Goal: Task Accomplishment & Management: Manage account settings

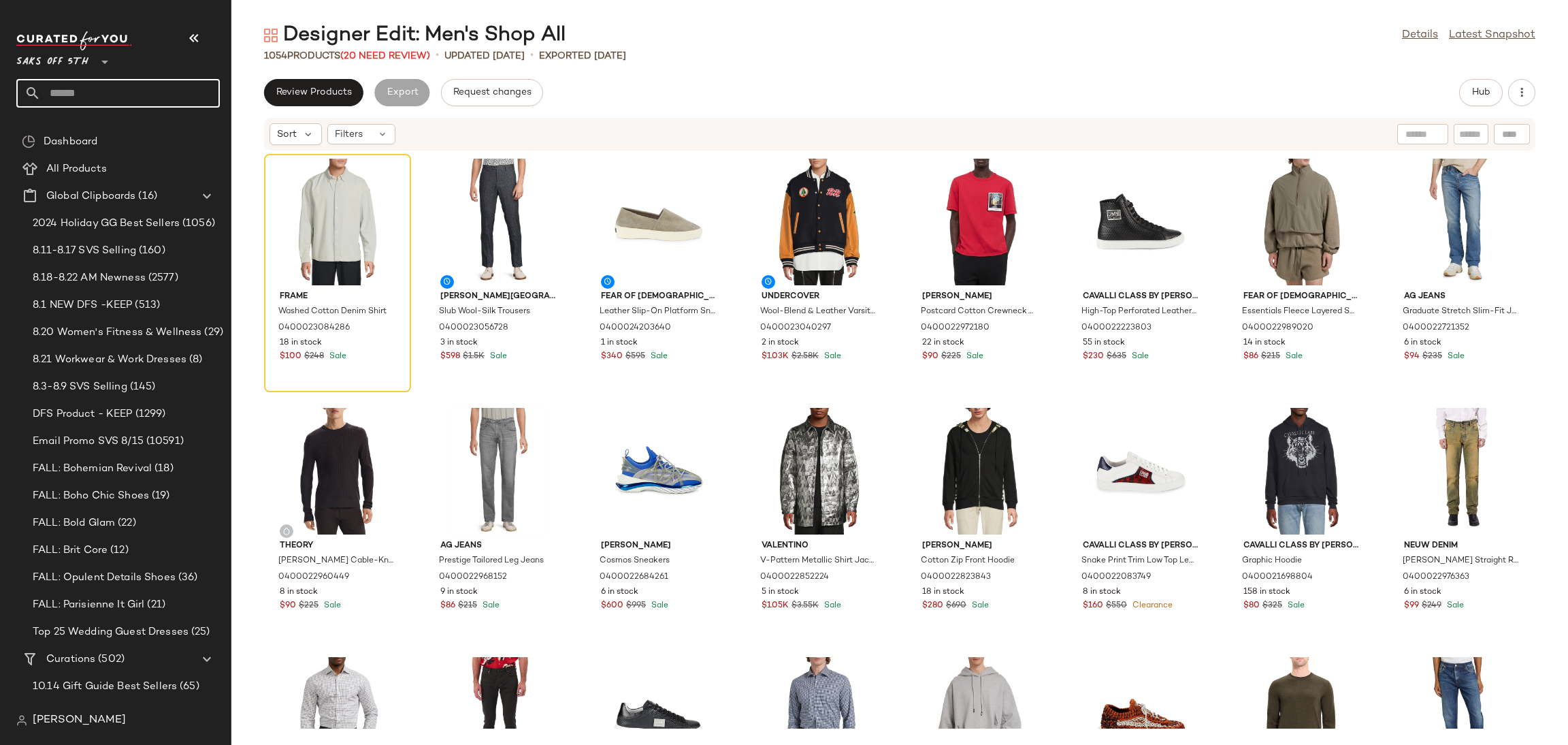
click at [93, 98] on input "text" at bounding box center [130, 93] width 179 height 28
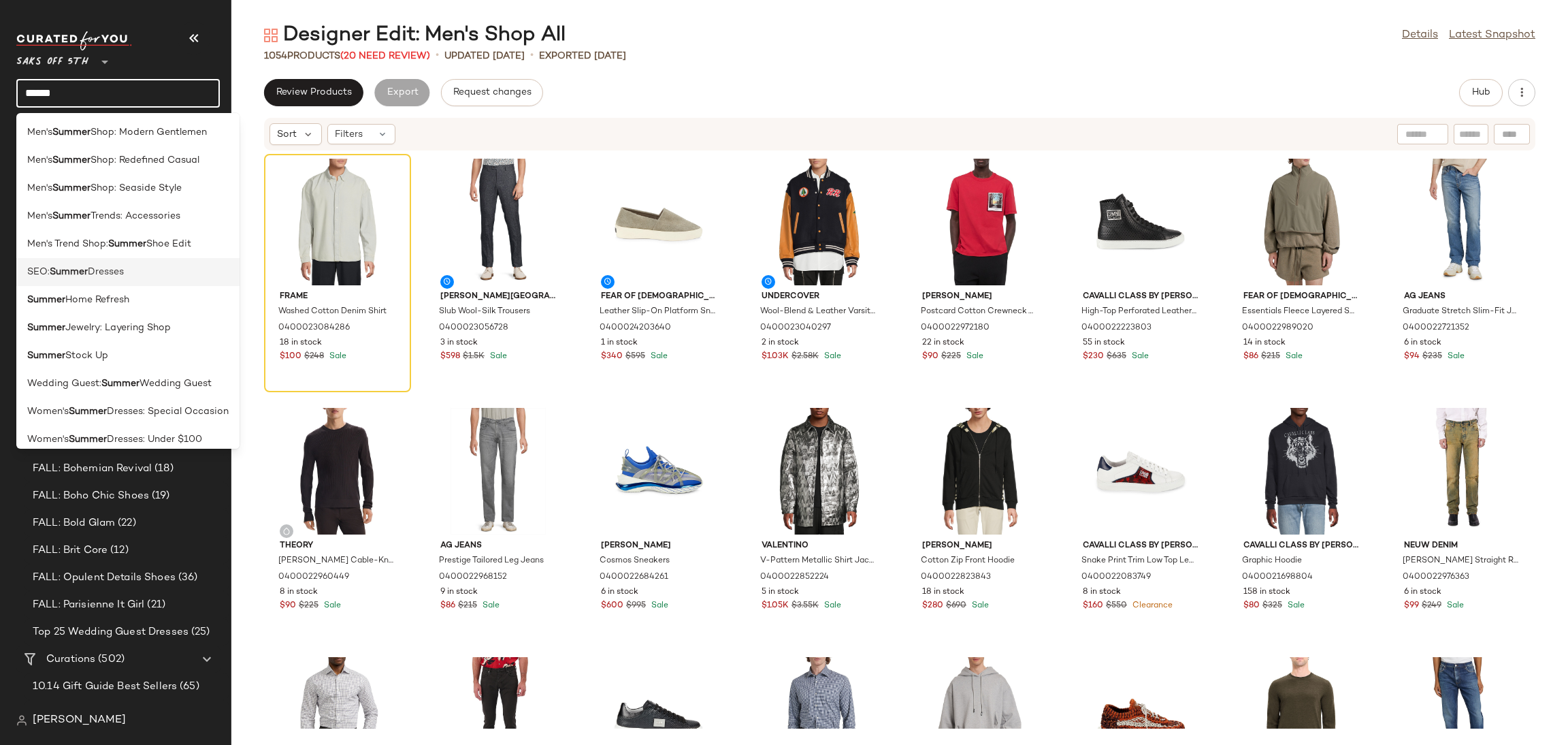
type input "******"
click at [132, 266] on div "SEO: Summer Dresses" at bounding box center [128, 272] width 201 height 15
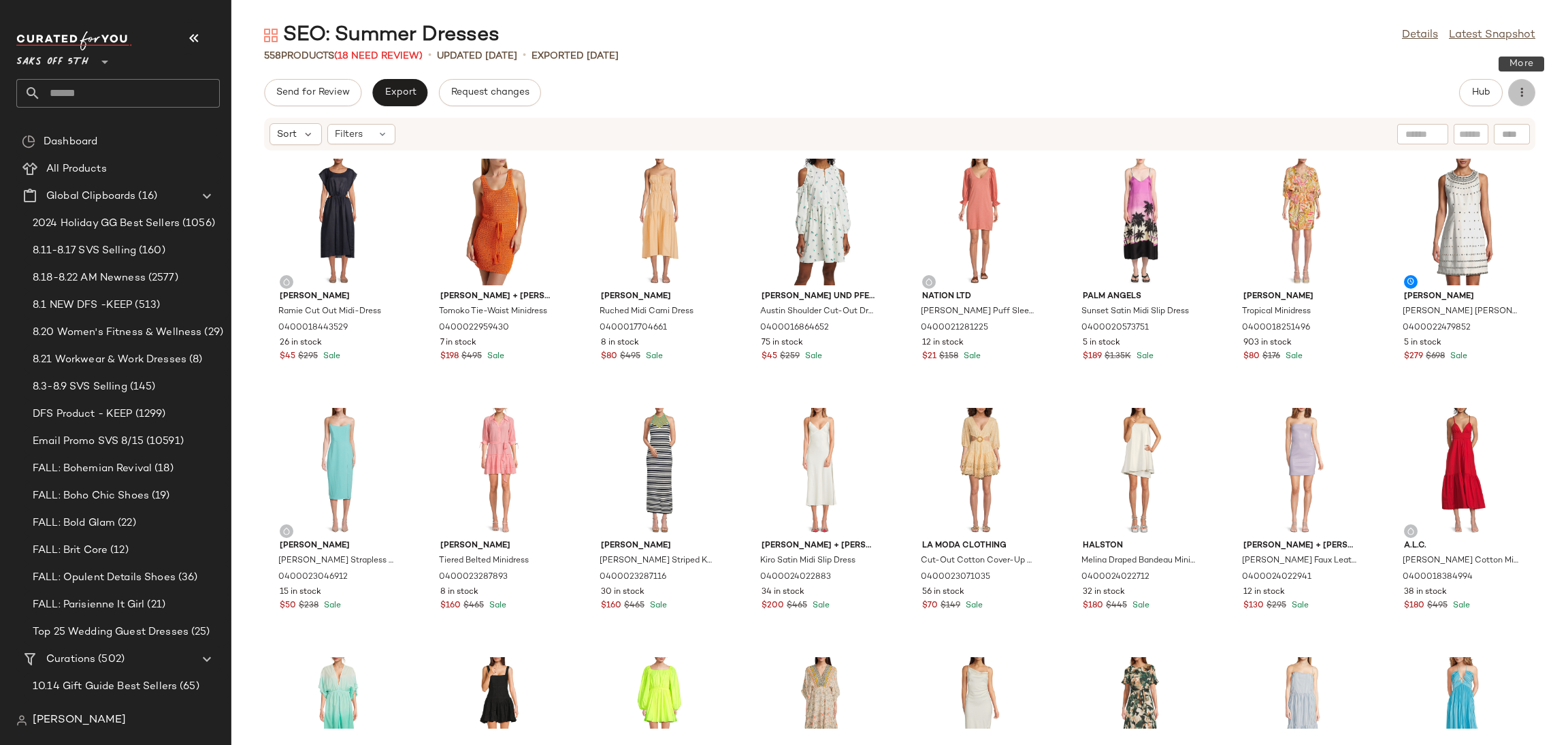
click at [1528, 98] on icon "button" at bounding box center [1522, 92] width 14 height 14
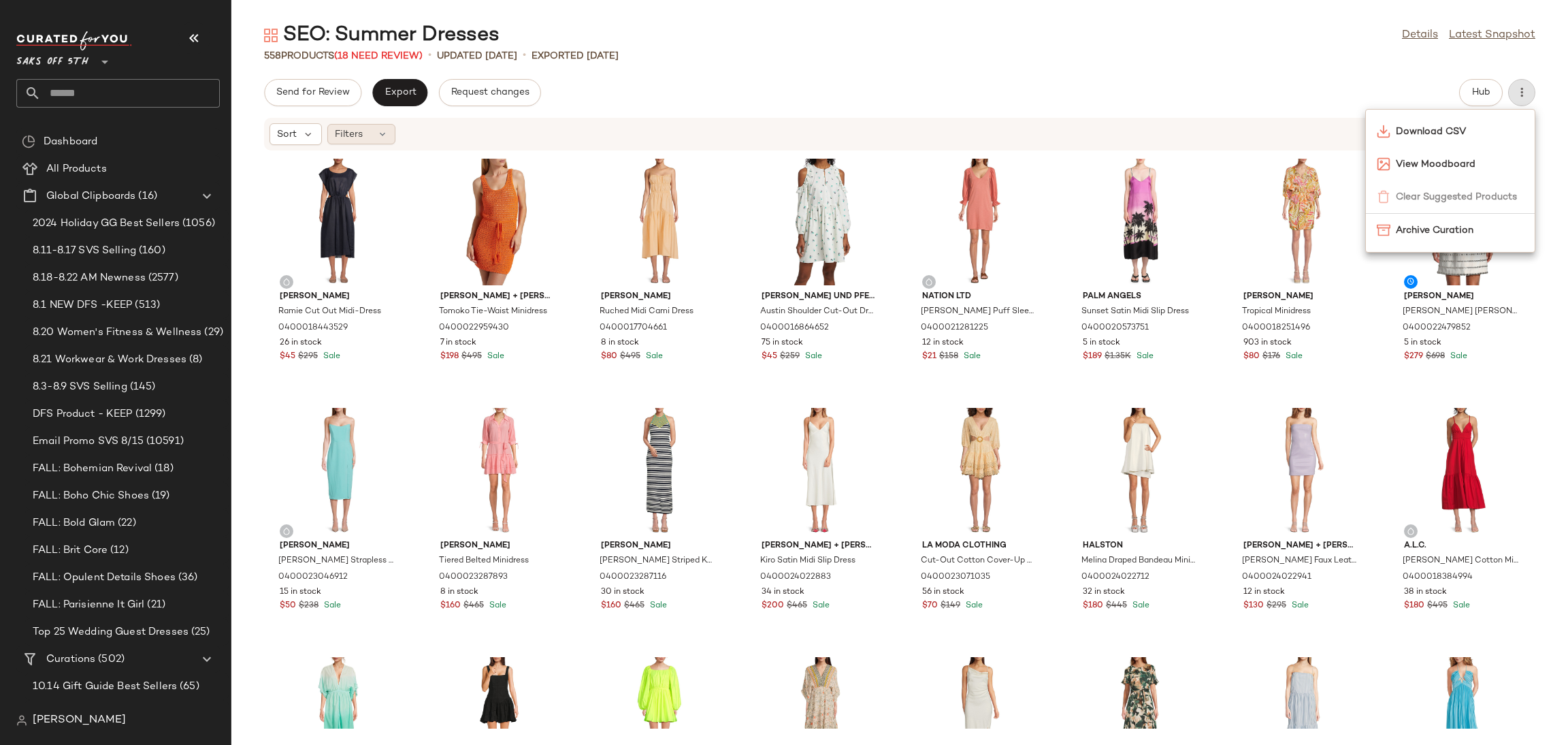
click at [369, 129] on div "Filters" at bounding box center [361, 134] width 68 height 20
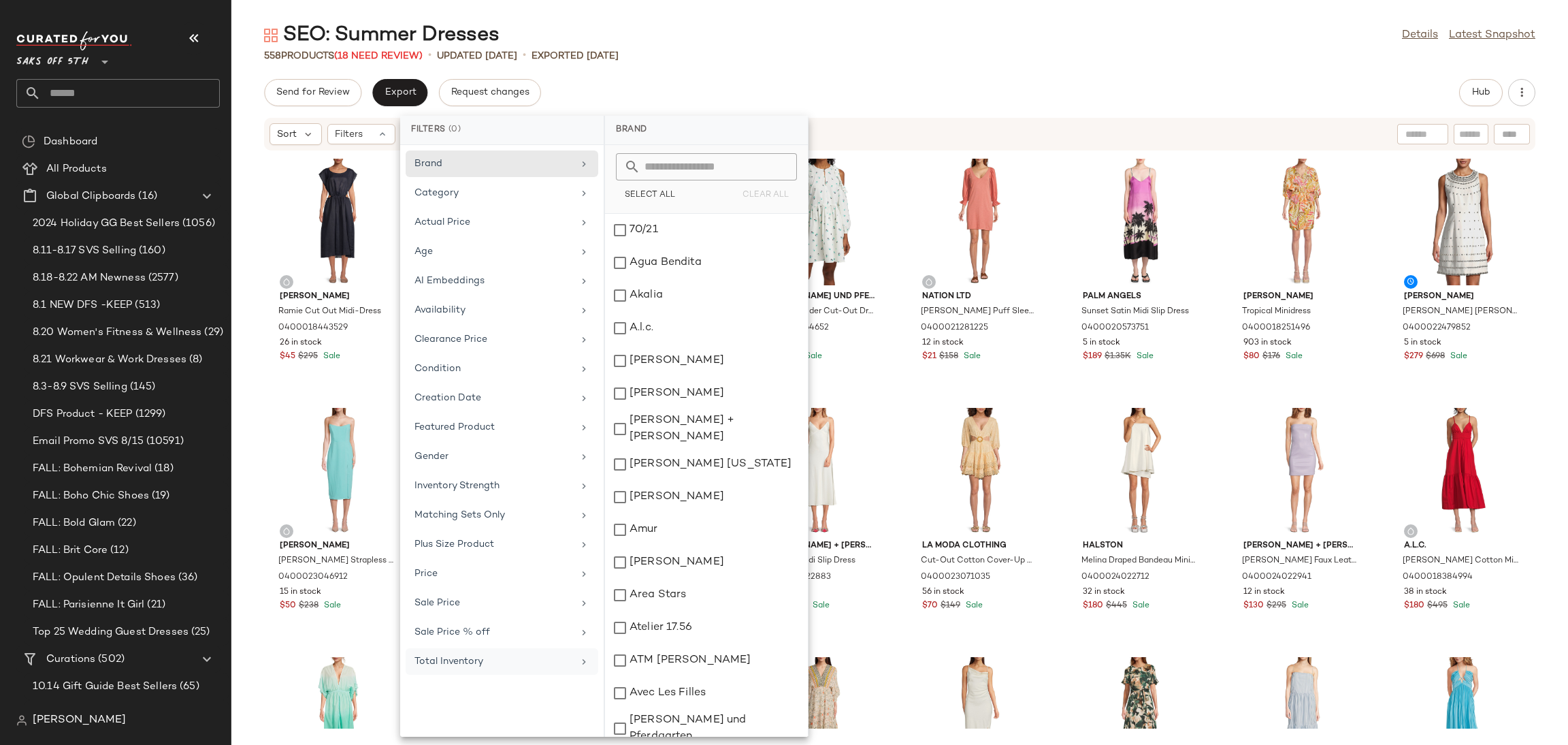
click at [480, 662] on div "Total Inventory" at bounding box center [494, 661] width 159 height 15
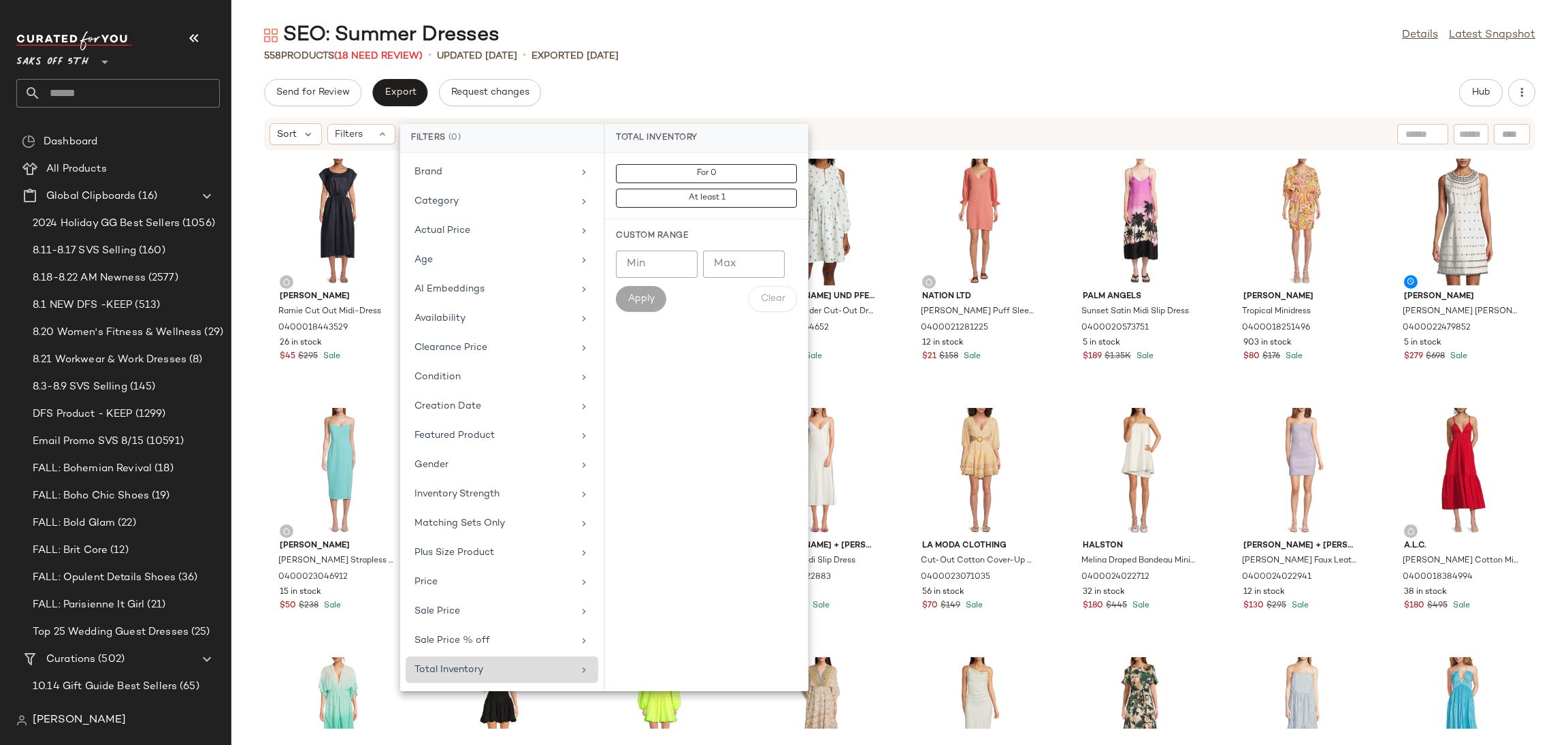
click at [480, 662] on div "Total Inventory" at bounding box center [501, 669] width 192 height 26
click at [740, 189] on button "For 0" at bounding box center [707, 198] width 181 height 19
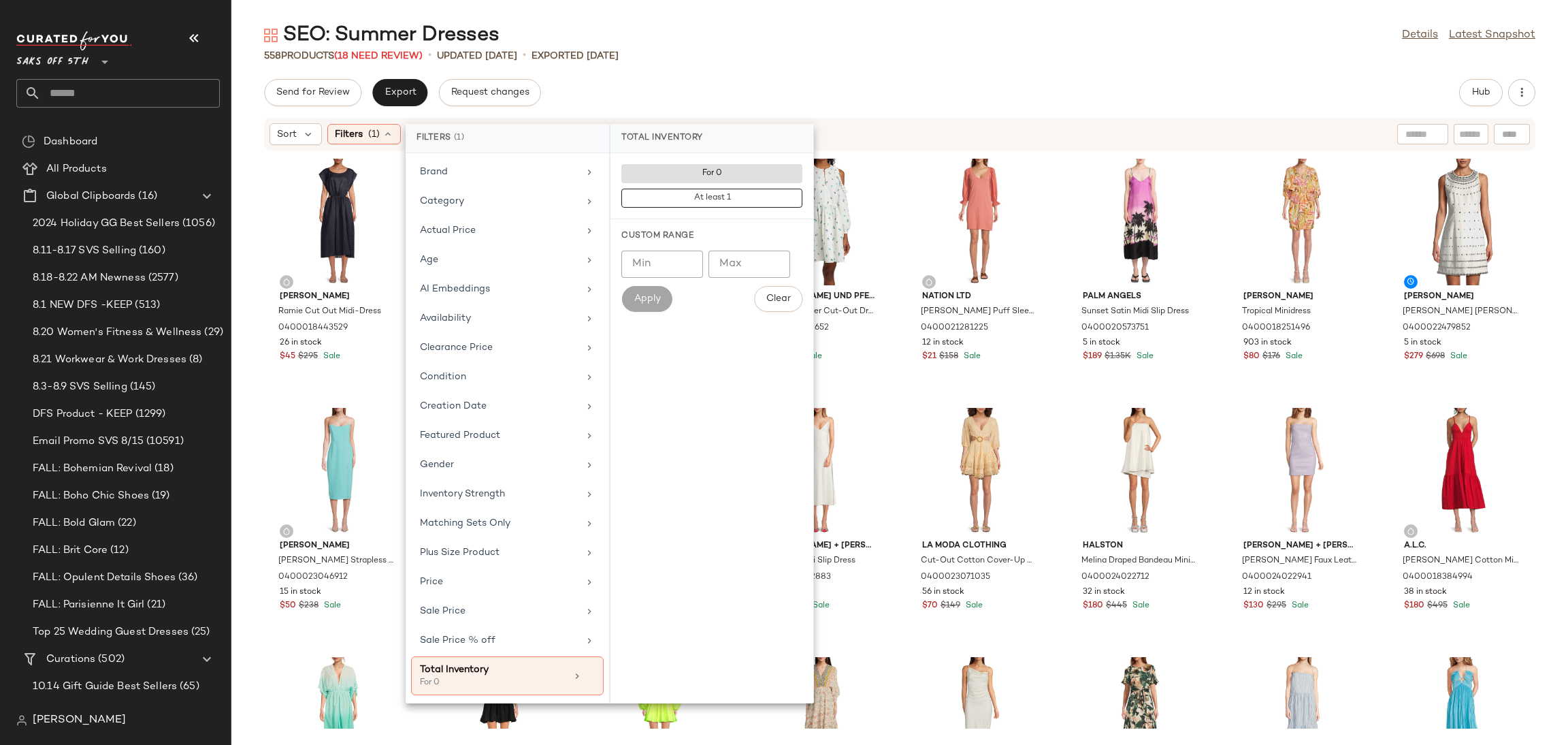
click at [761, 50] on div "558 Products (18 Need Review) • updated Aug 15th • Exported Aug 15th" at bounding box center [900, 56] width 1336 height 14
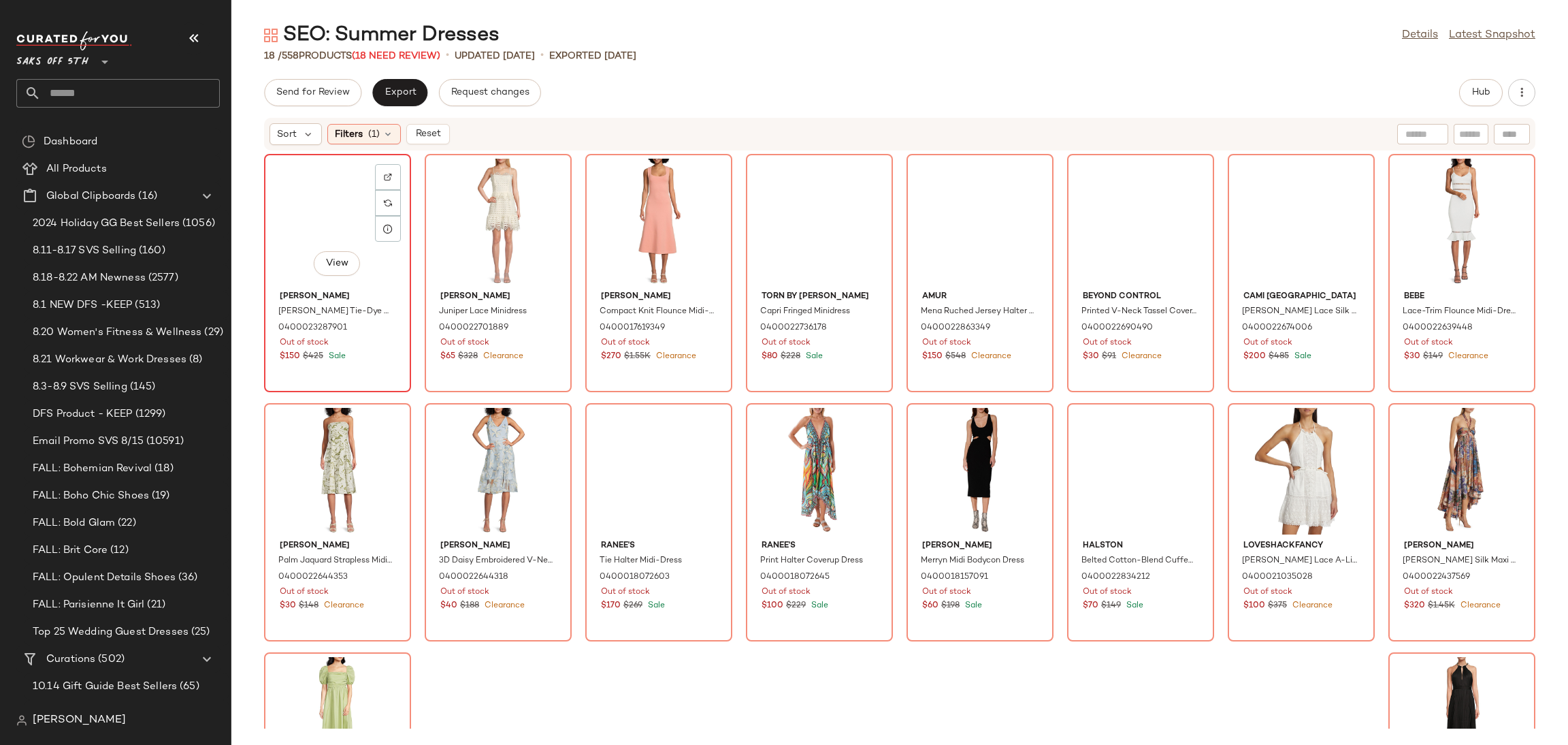
click at [284, 198] on div "View" at bounding box center [337, 222] width 138 height 127
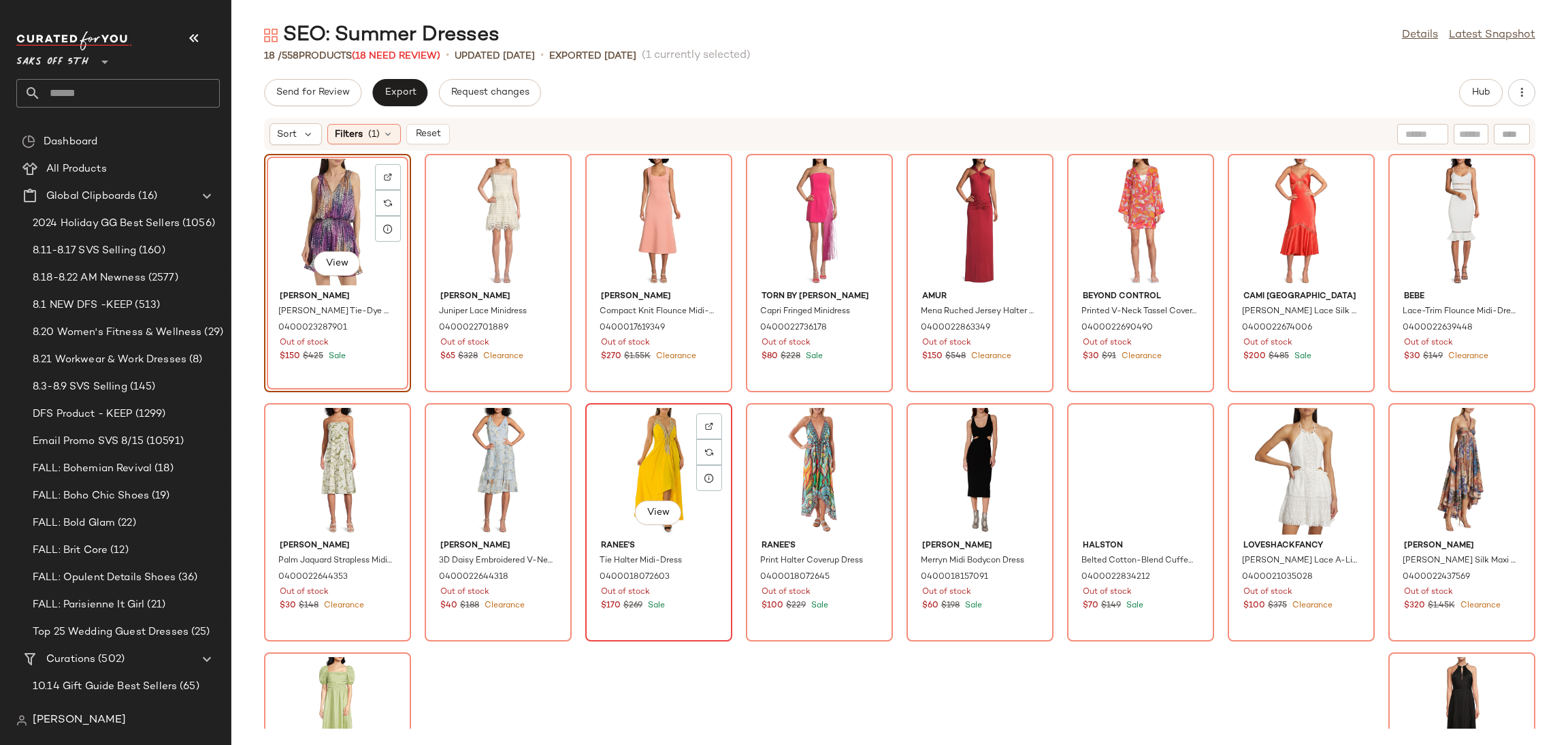
scroll to position [161, 0]
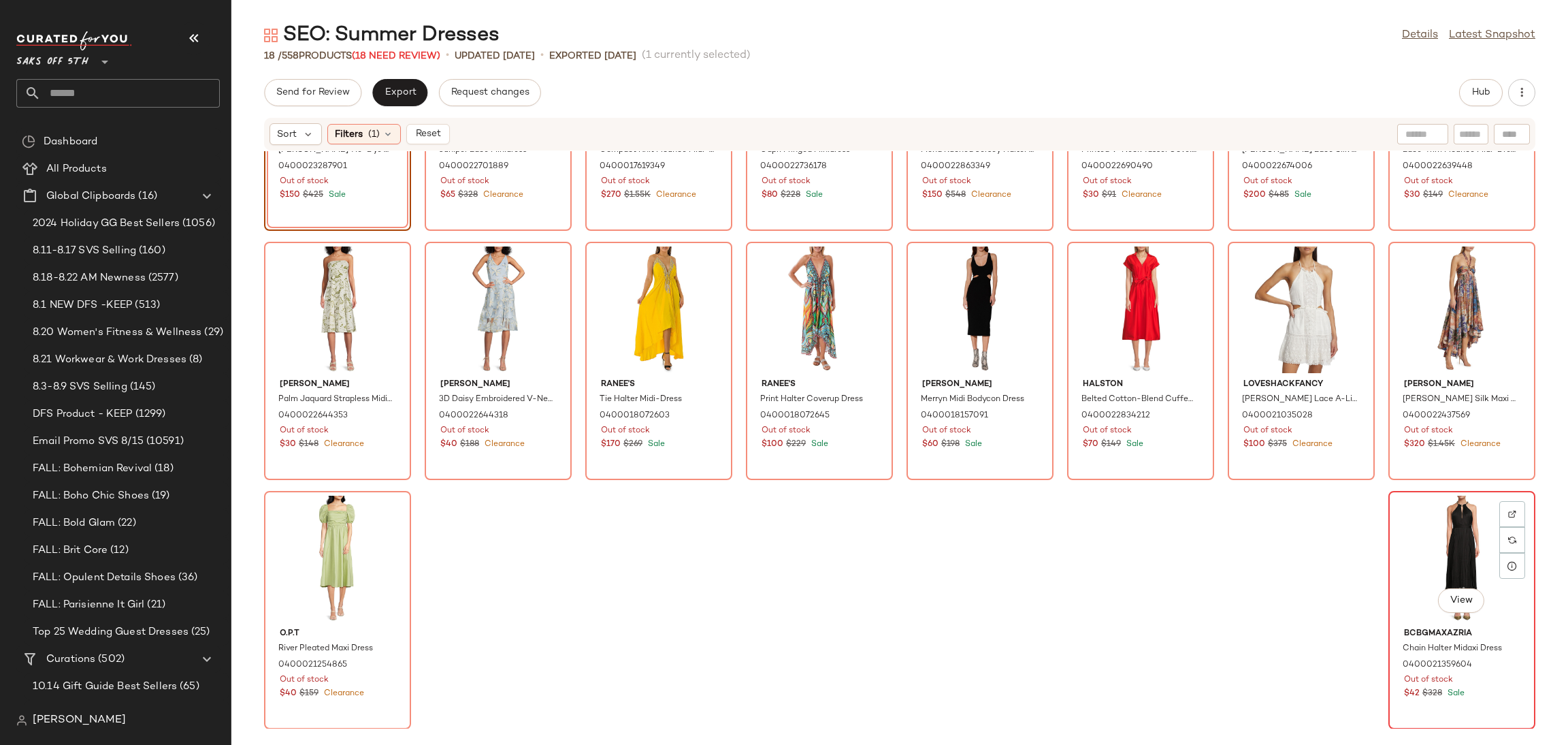
click at [1424, 525] on div "View" at bounding box center [1461, 558] width 138 height 127
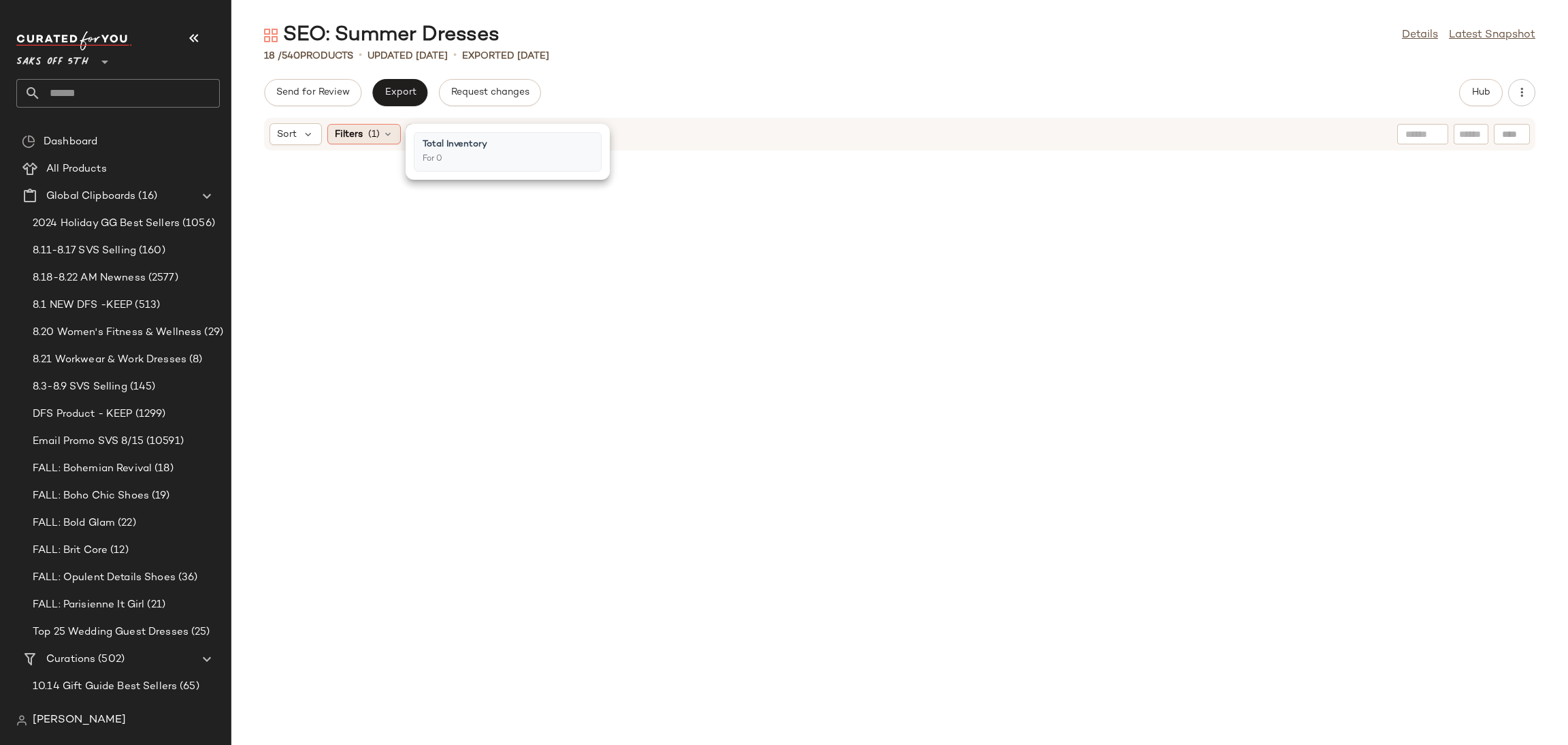
click at [390, 141] on div "Filters (1)" at bounding box center [364, 134] width 74 height 20
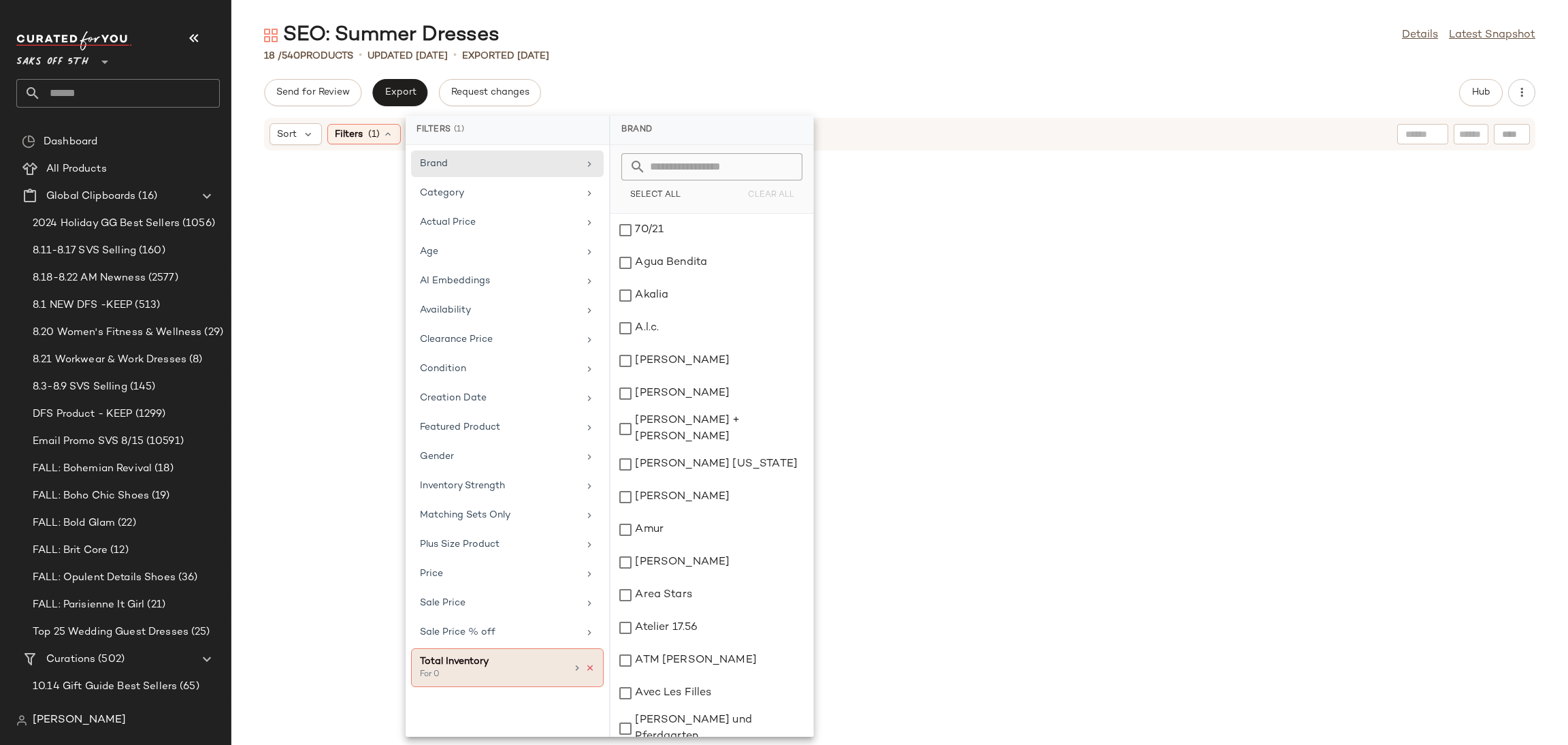
click at [586, 670] on icon at bounding box center [590, 667] width 9 height 9
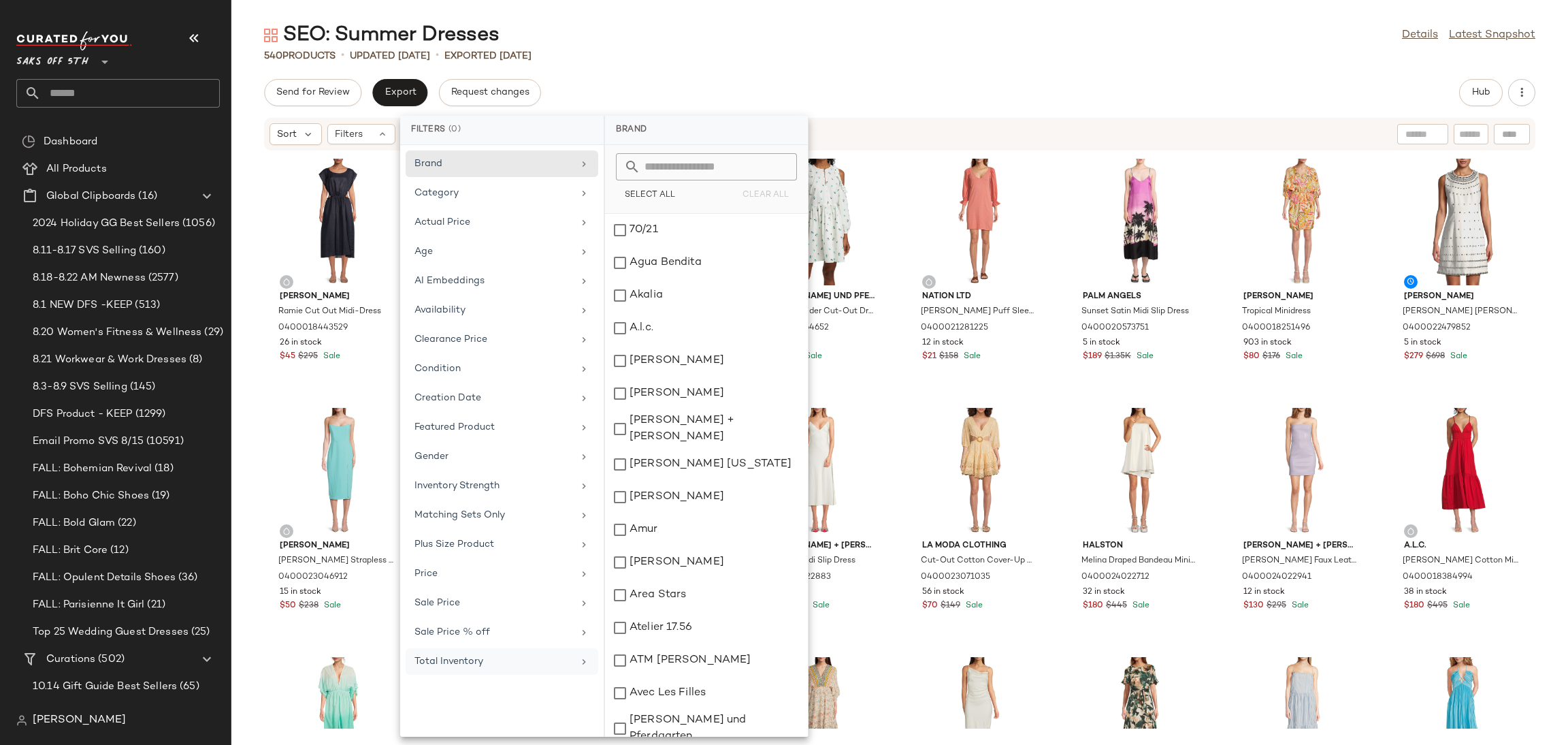
click at [734, 50] on div "540 Products • updated Aug 22nd • Exported Aug 15th" at bounding box center [900, 56] width 1336 height 14
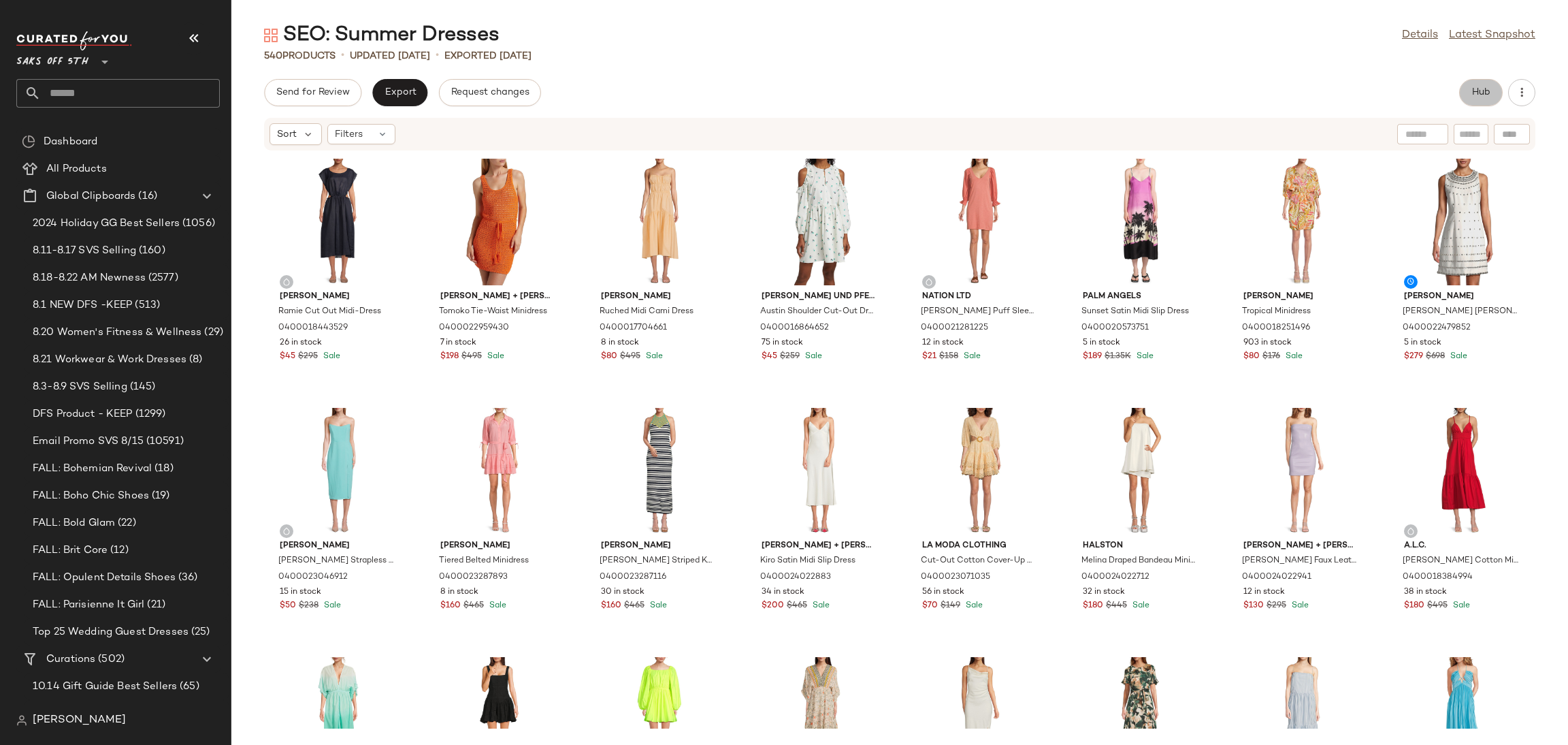
click at [1470, 94] on button "Hub" at bounding box center [1480, 93] width 44 height 27
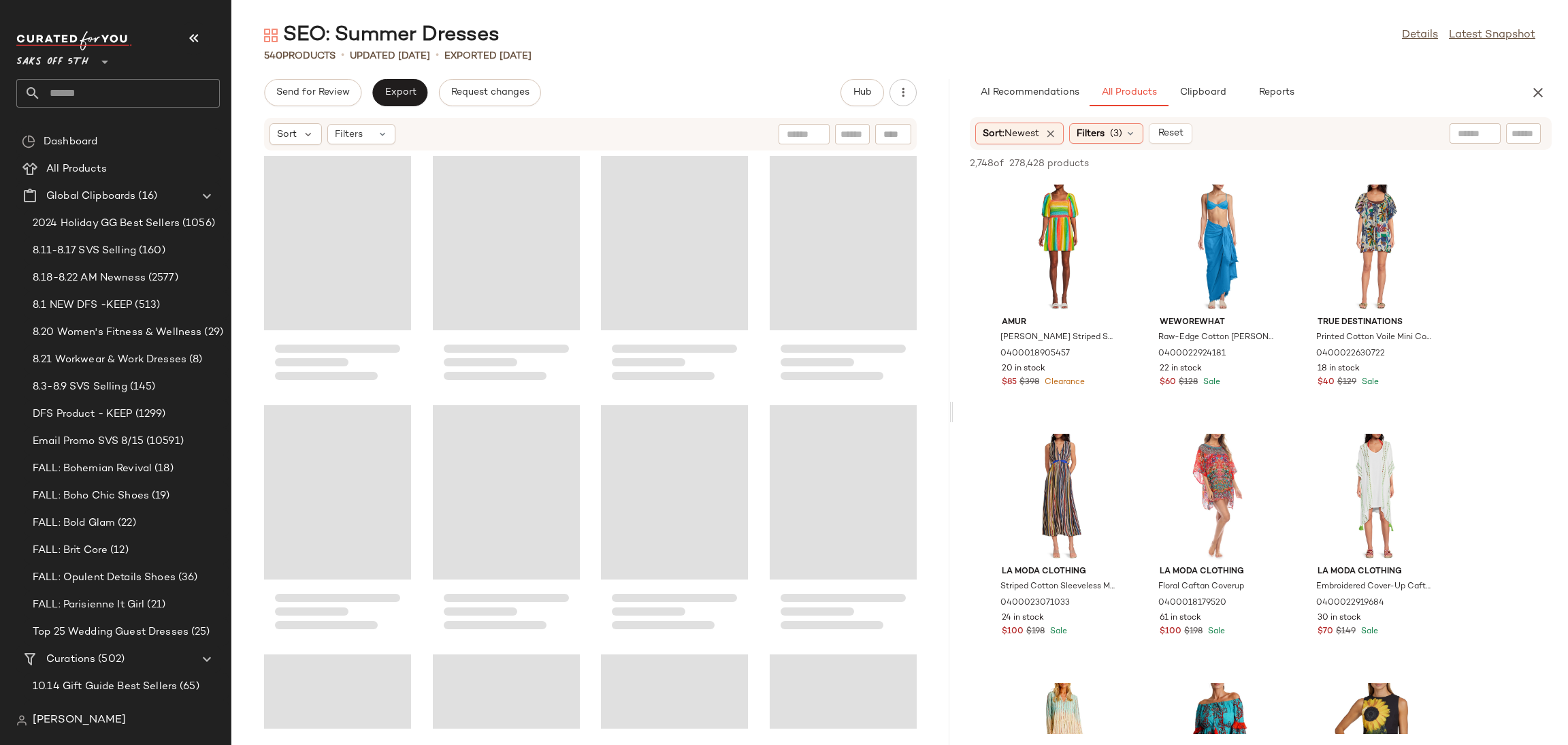
drag, startPoint x: 899, startPoint y: 410, endPoint x: 954, endPoint y: 409, distance: 55.0
click at [954, 409] on div "SEO: Summer Dresses Details Latest Snapshot 540 Products • updated Aug 22nd • E…" at bounding box center [900, 383] width 1336 height 723
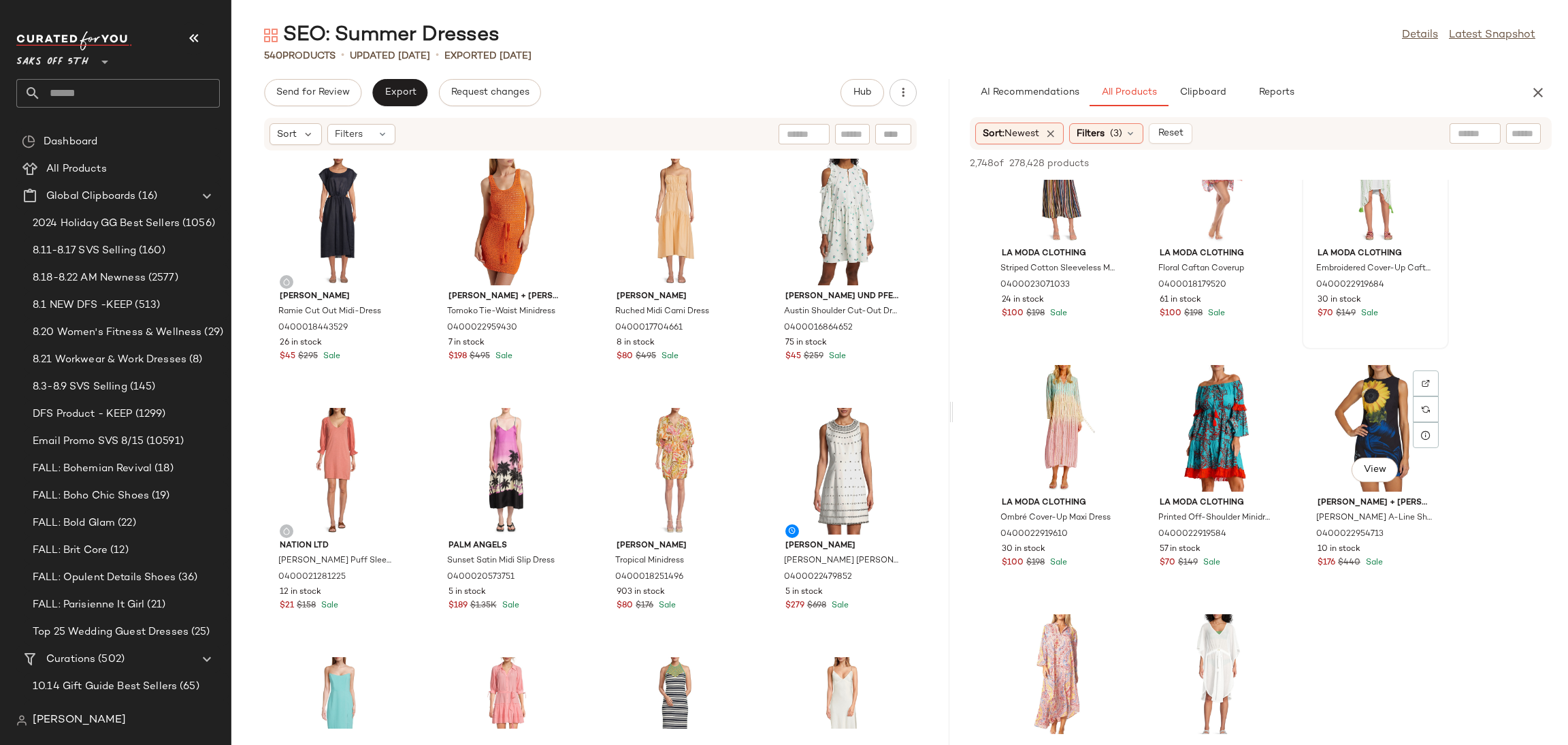
scroll to position [321, 0]
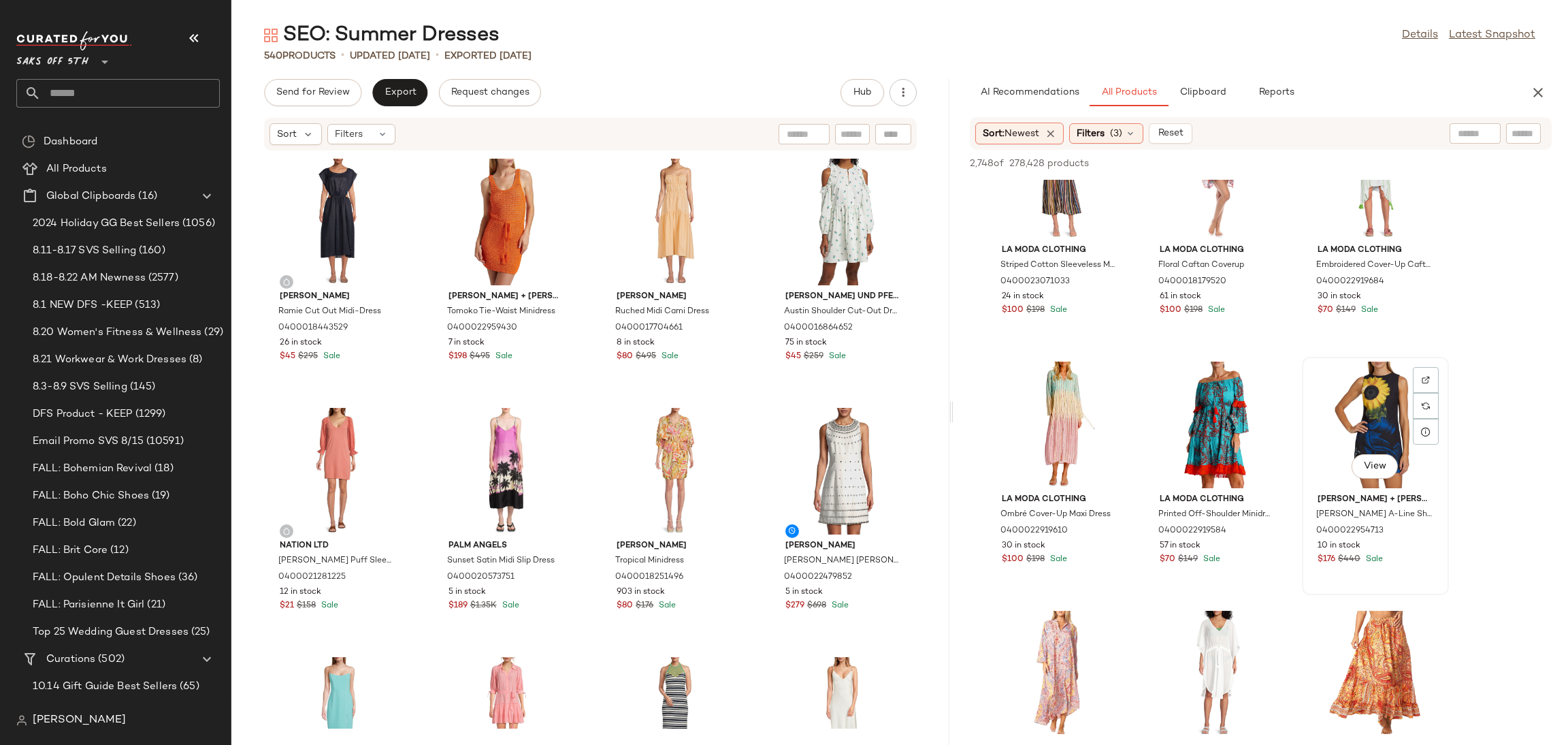
click at [1387, 400] on div "View" at bounding box center [1375, 424] width 138 height 127
click at [1361, 165] on span "Add to Top" at bounding box center [1357, 163] width 54 height 9
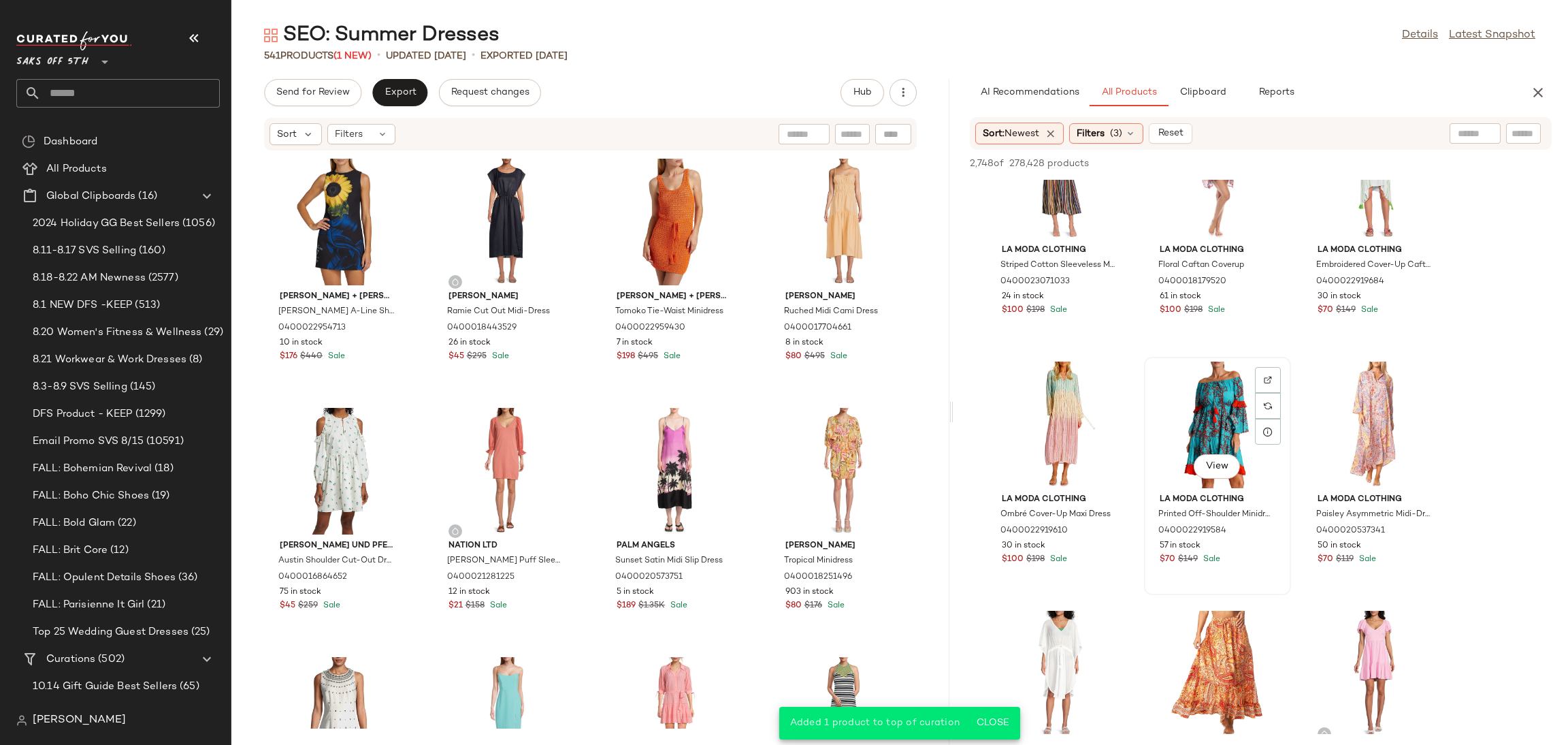
click at [1202, 391] on div "View" at bounding box center [1217, 424] width 138 height 127
click at [1350, 165] on span "Add to Top" at bounding box center [1357, 163] width 54 height 9
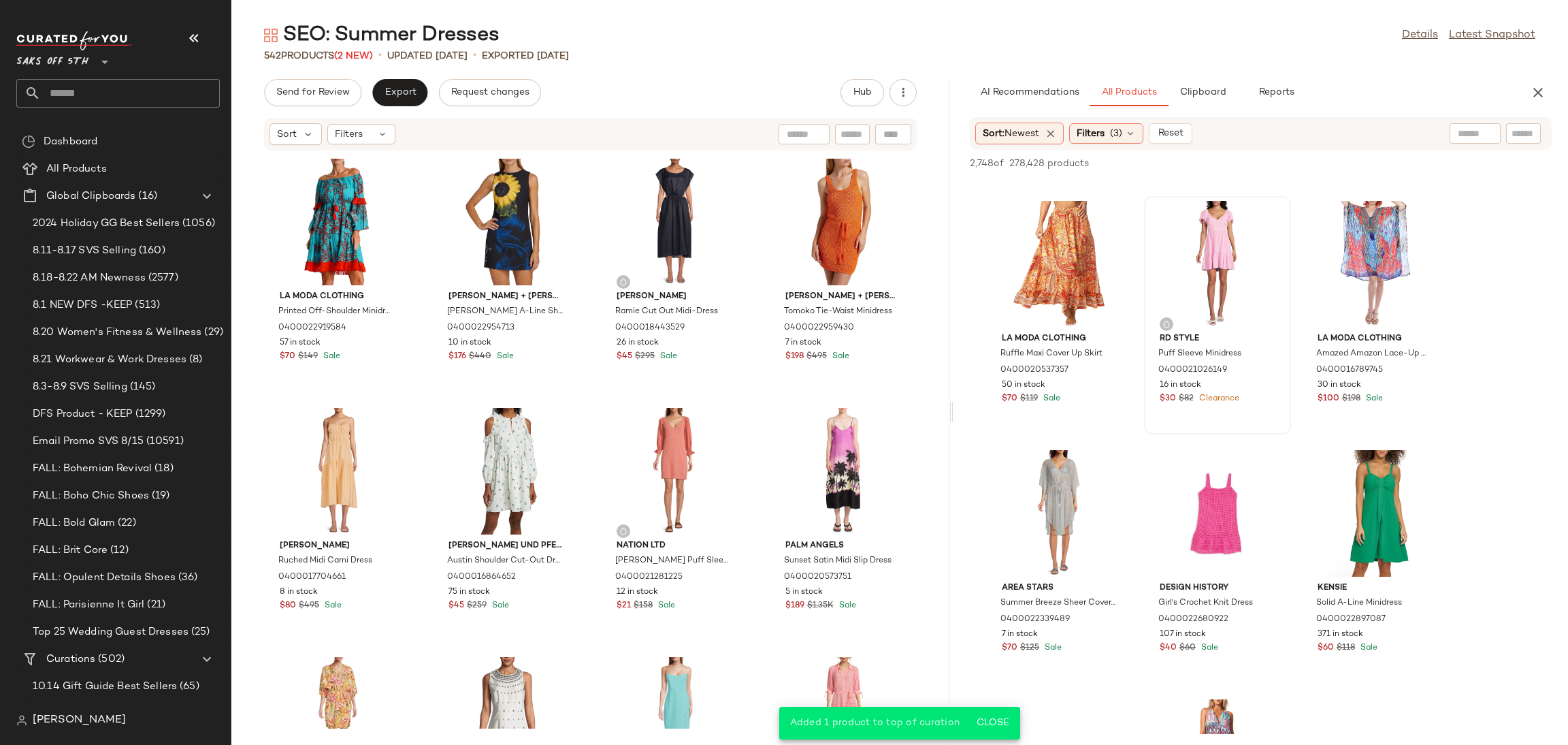
scroll to position [744, 0]
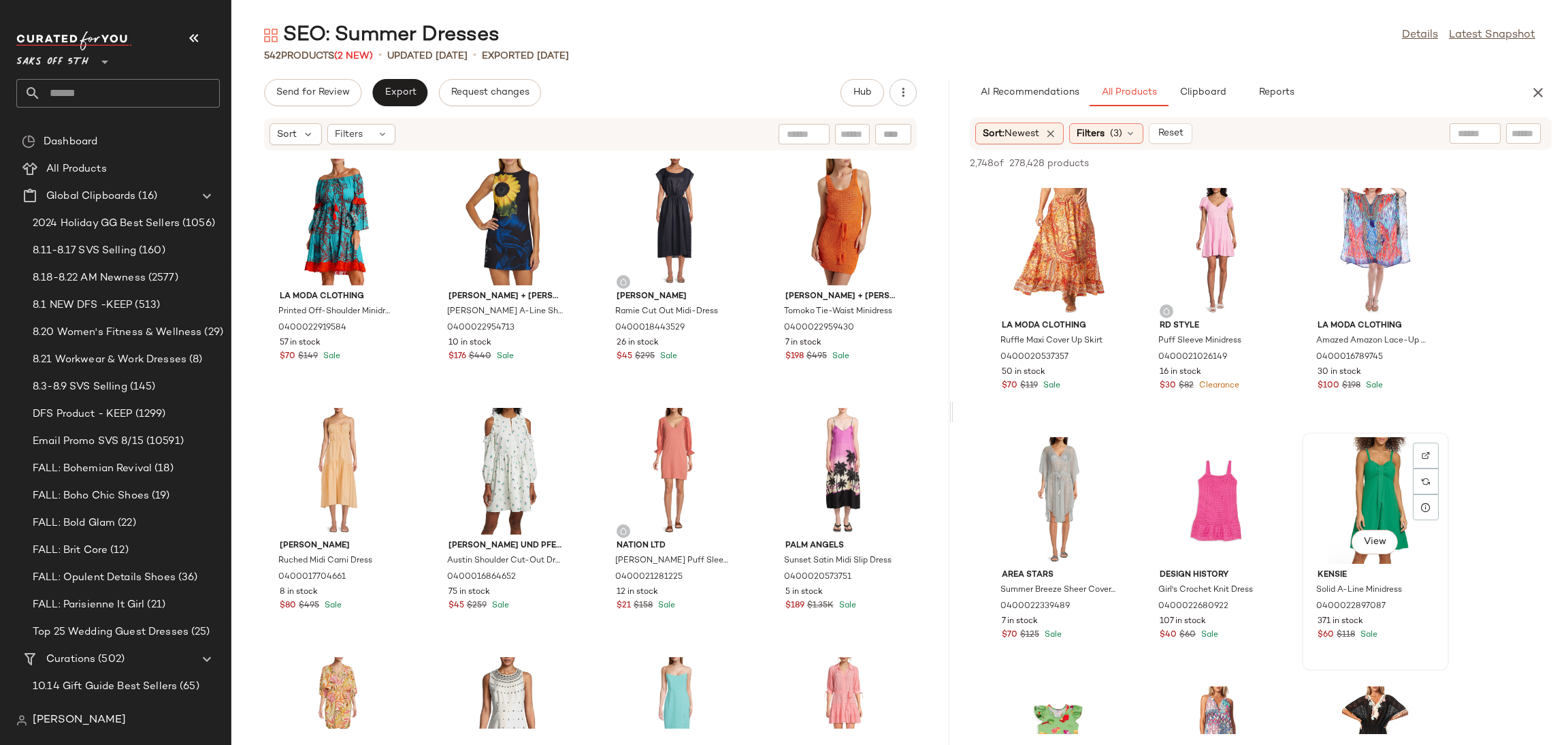
click at [1359, 440] on div "View" at bounding box center [1375, 500] width 138 height 127
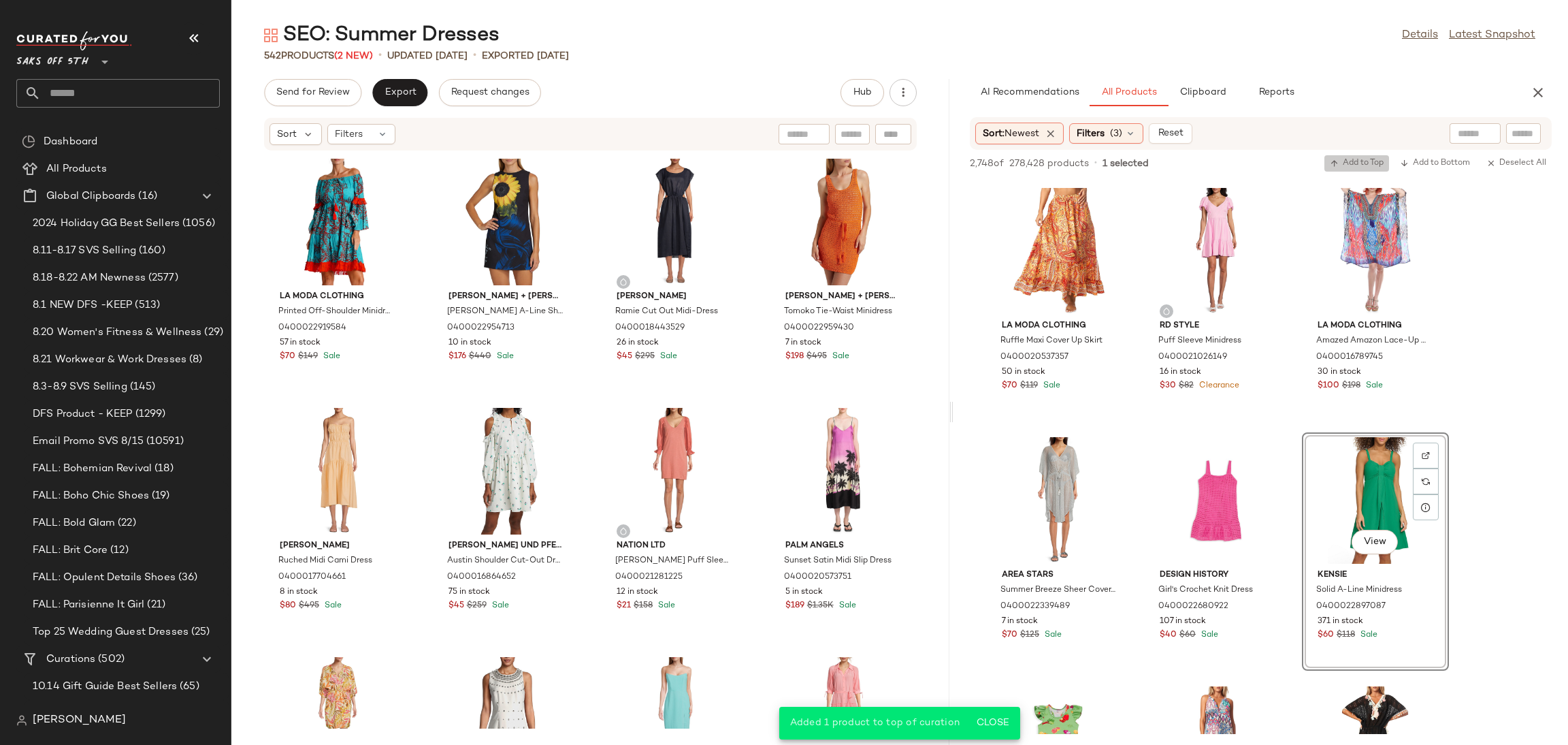
click at [1366, 157] on button "Add to Top" at bounding box center [1357, 163] width 65 height 16
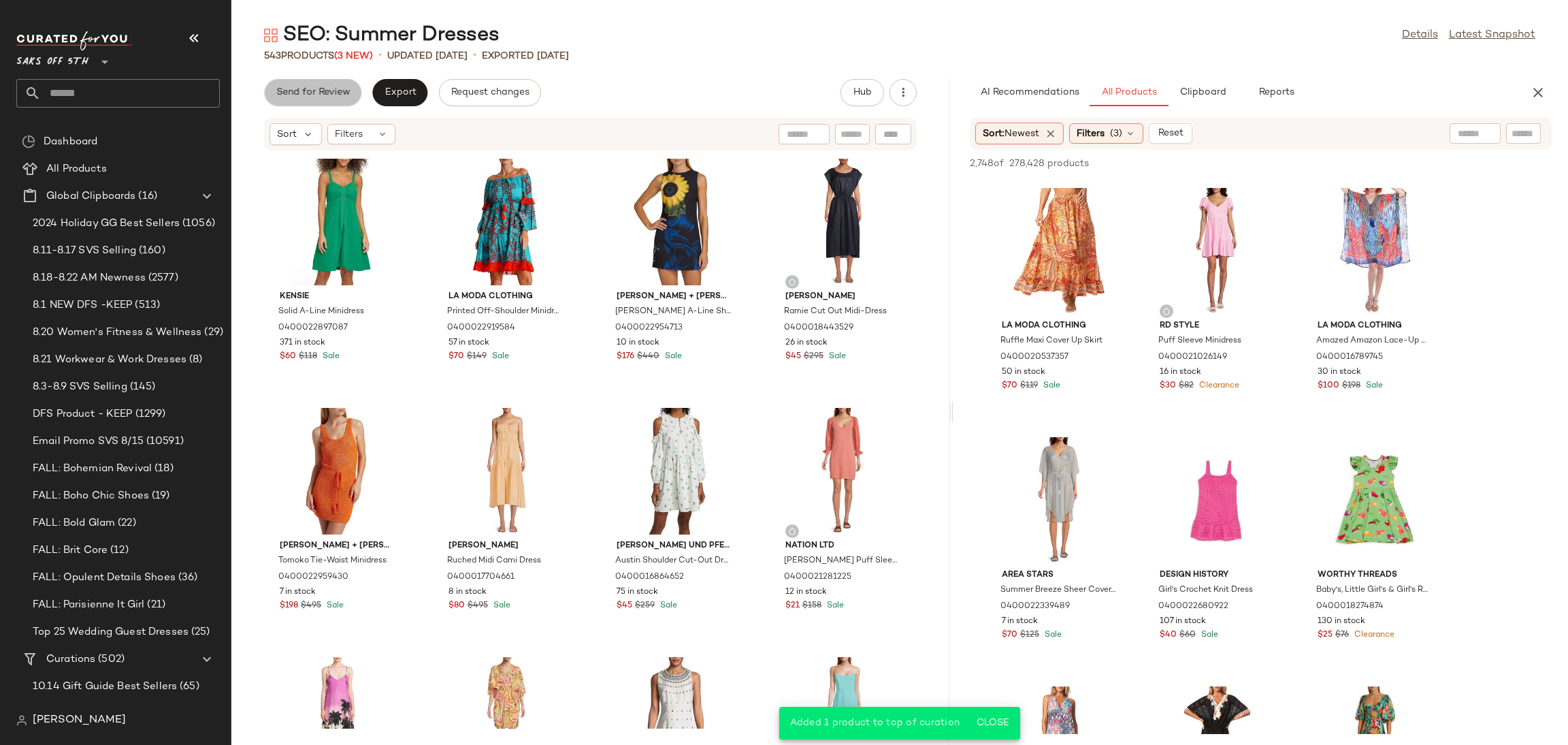
click at [352, 93] on button "Send for Review" at bounding box center [313, 93] width 98 height 27
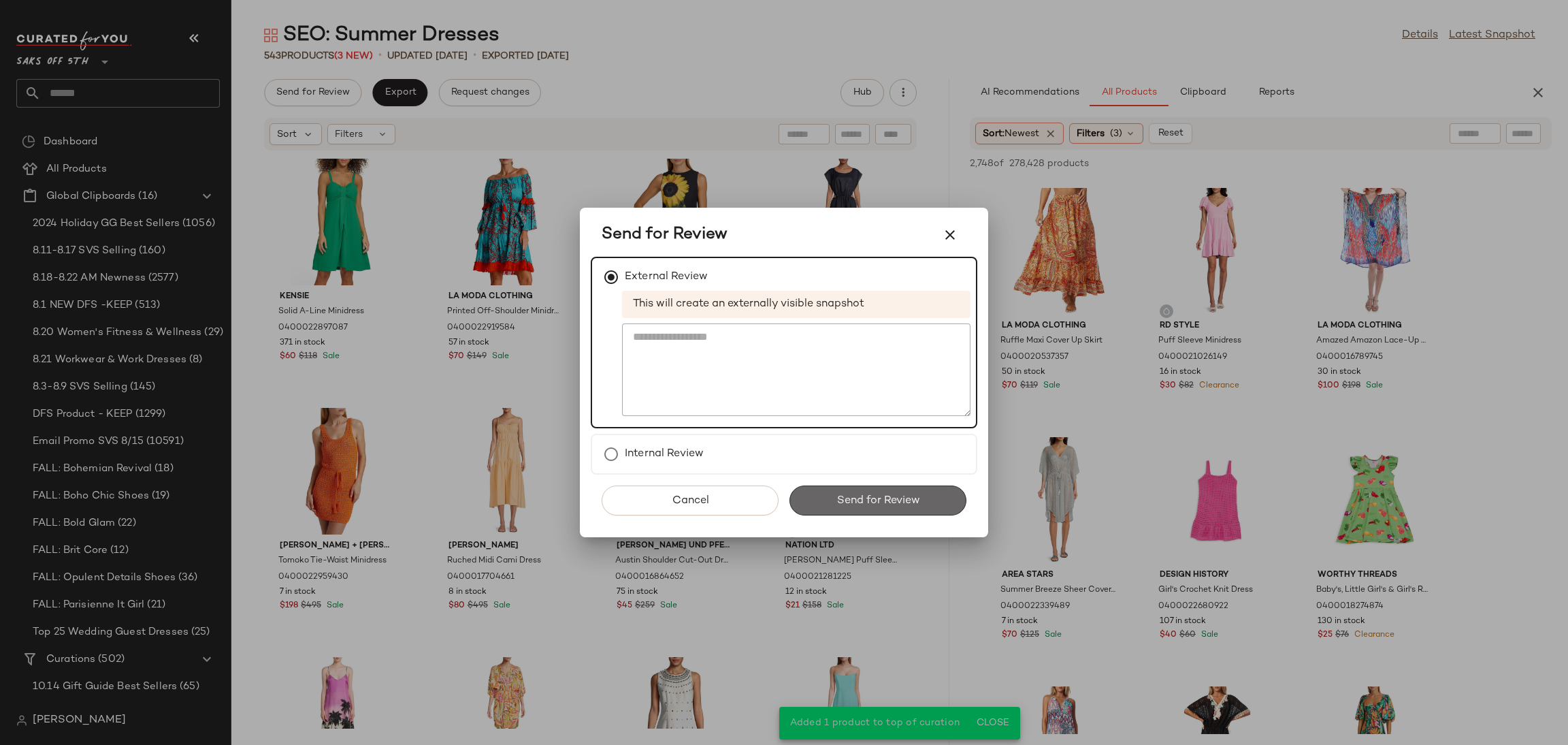
click at [818, 493] on button "Send for Review" at bounding box center [878, 500] width 177 height 30
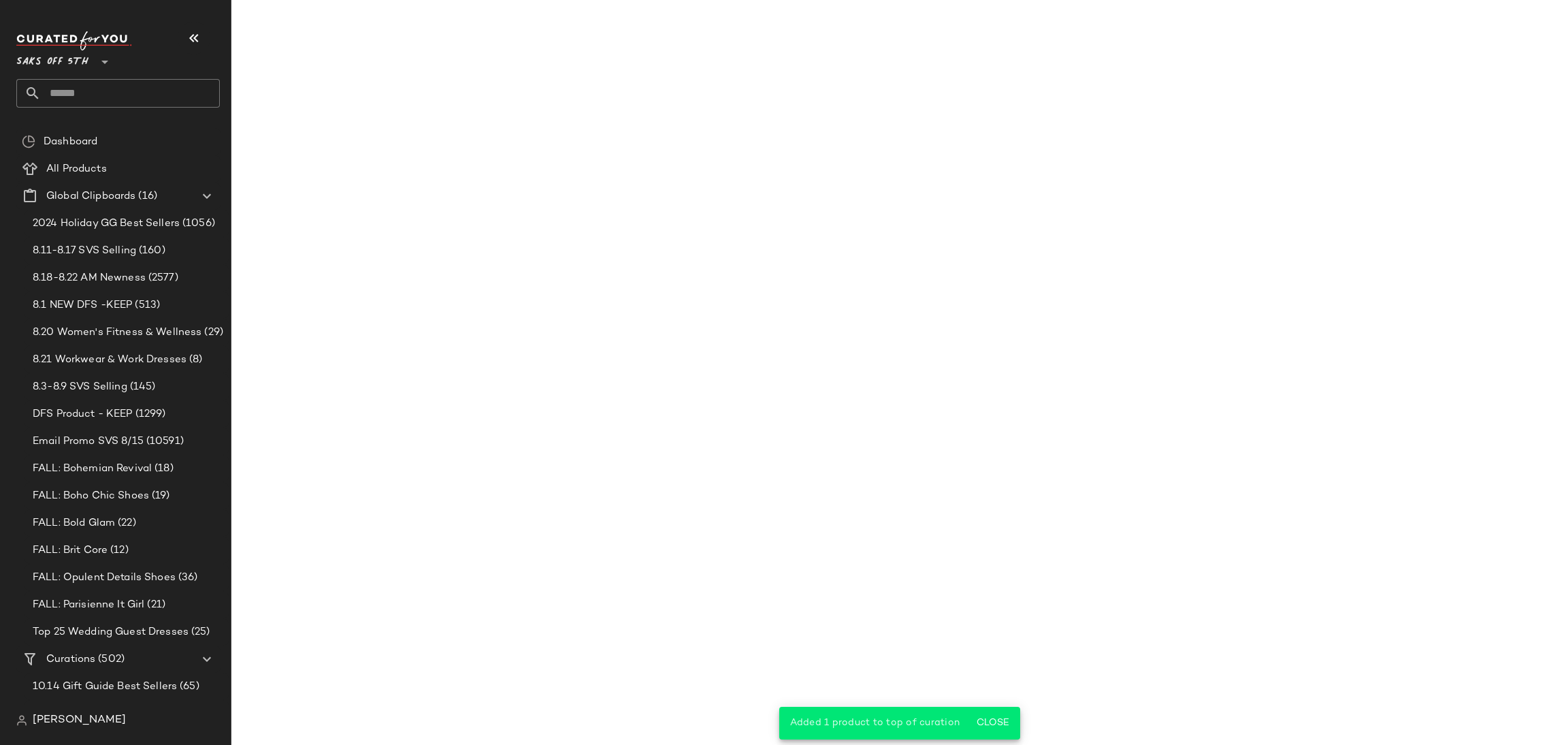
scroll to position [993, 0]
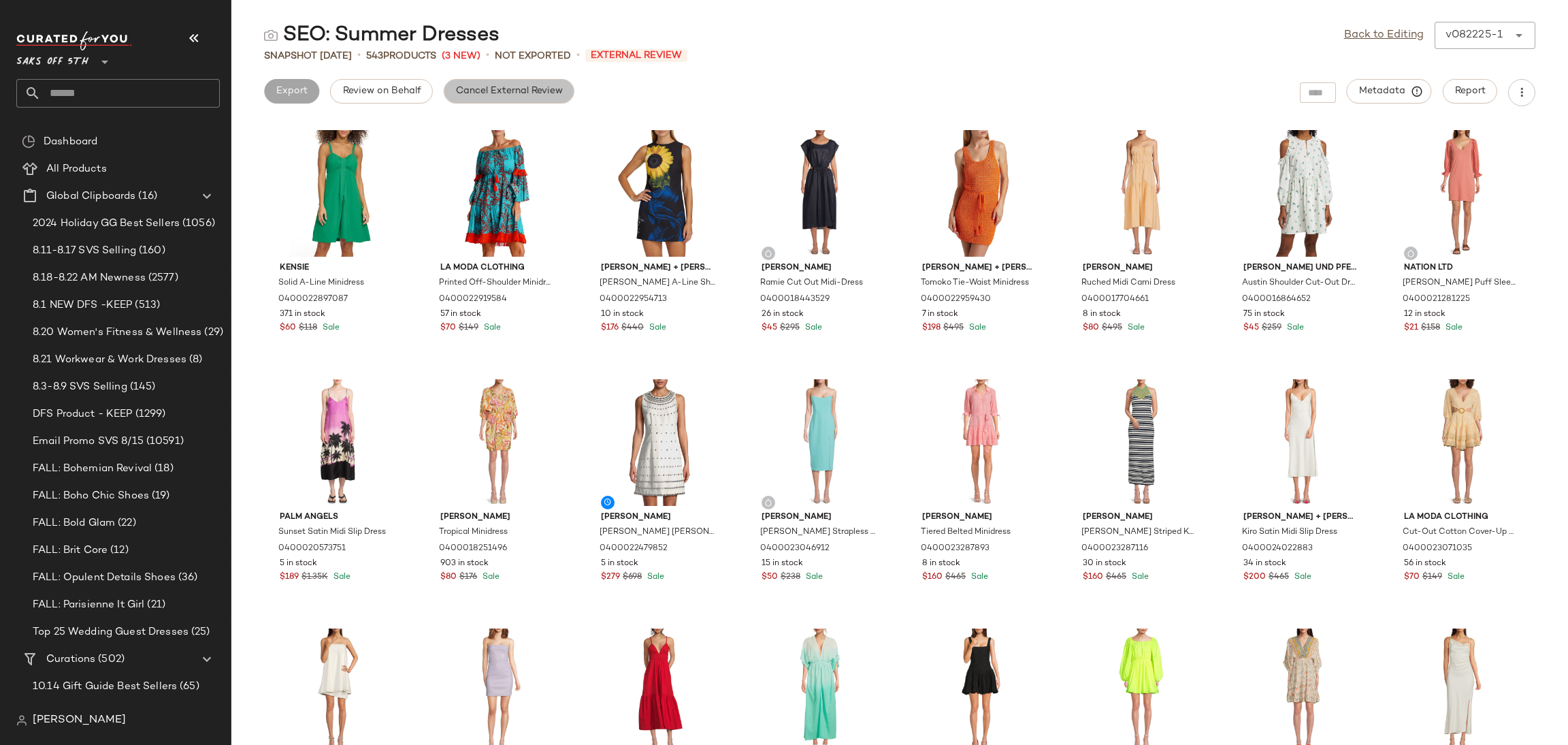
click at [531, 99] on button "Cancel External Review" at bounding box center [509, 91] width 130 height 25
click at [1382, 28] on link "Back to Editing" at bounding box center [1383, 36] width 79 height 16
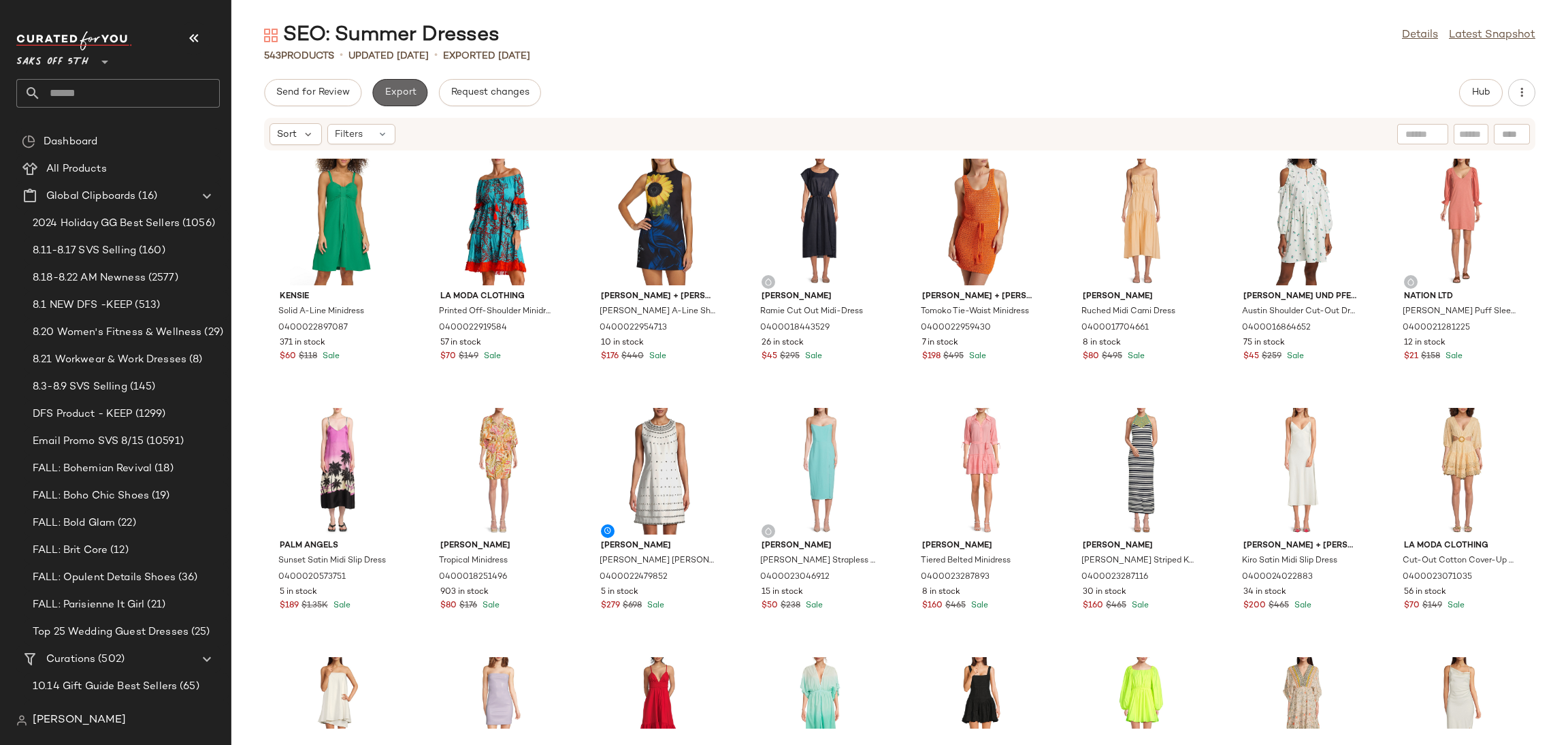
click at [406, 92] on span "Export" at bounding box center [399, 93] width 32 height 11
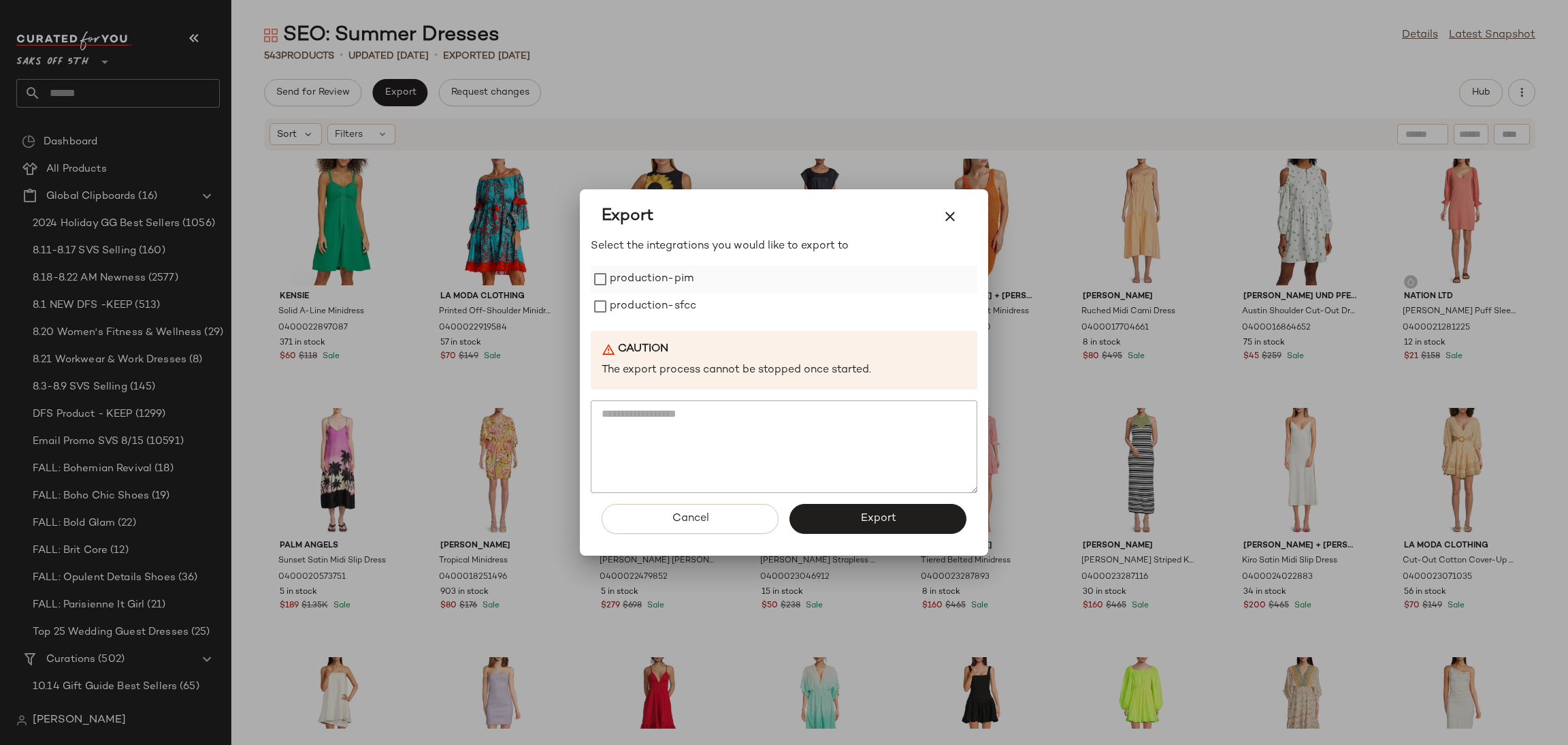
click at [681, 278] on label "production-pim" at bounding box center [652, 279] width 84 height 27
click at [686, 297] on label "production-sfcc" at bounding box center [653, 306] width 87 height 27
click at [892, 509] on button "Export" at bounding box center [878, 518] width 177 height 30
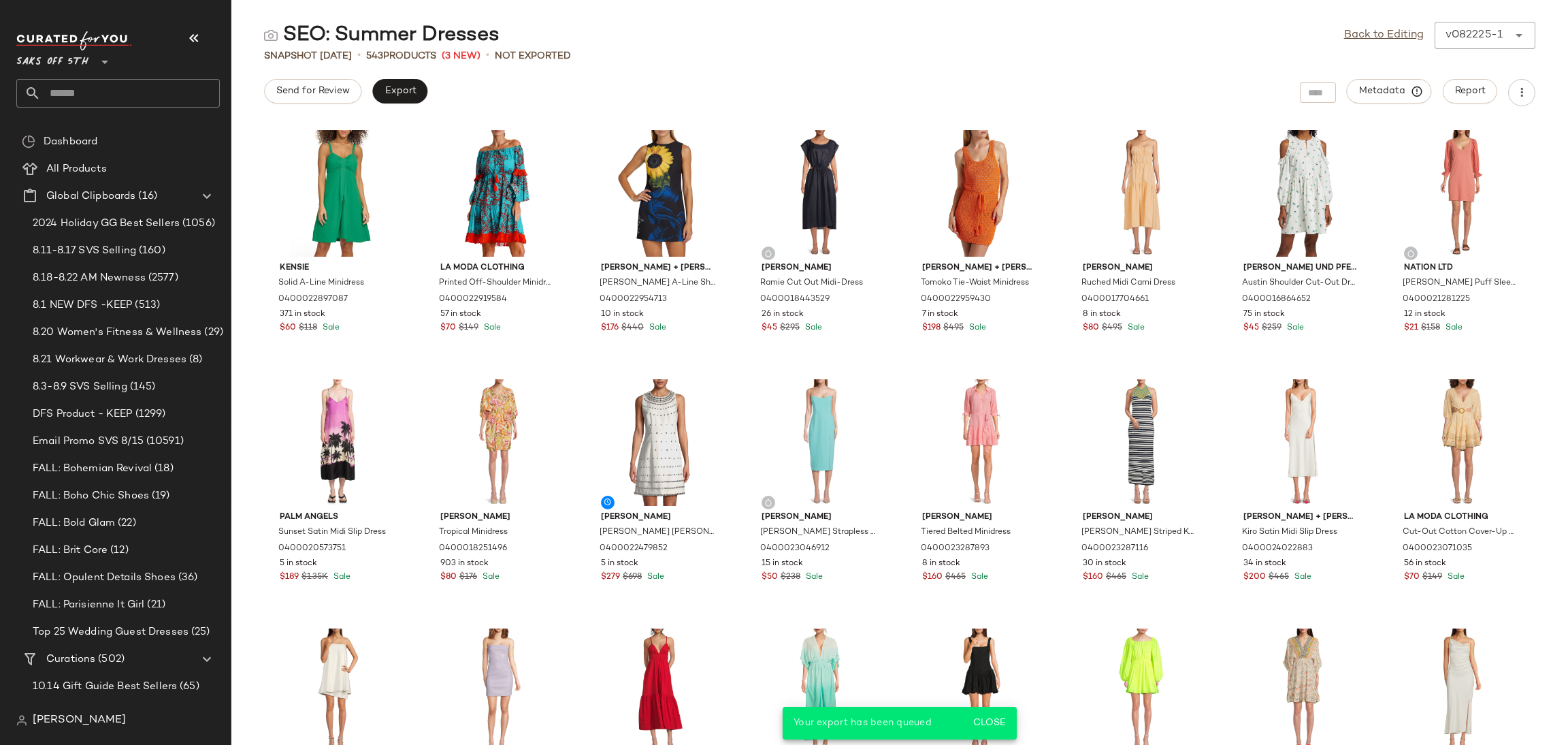
click at [189, 85] on input "text" at bounding box center [130, 93] width 179 height 28
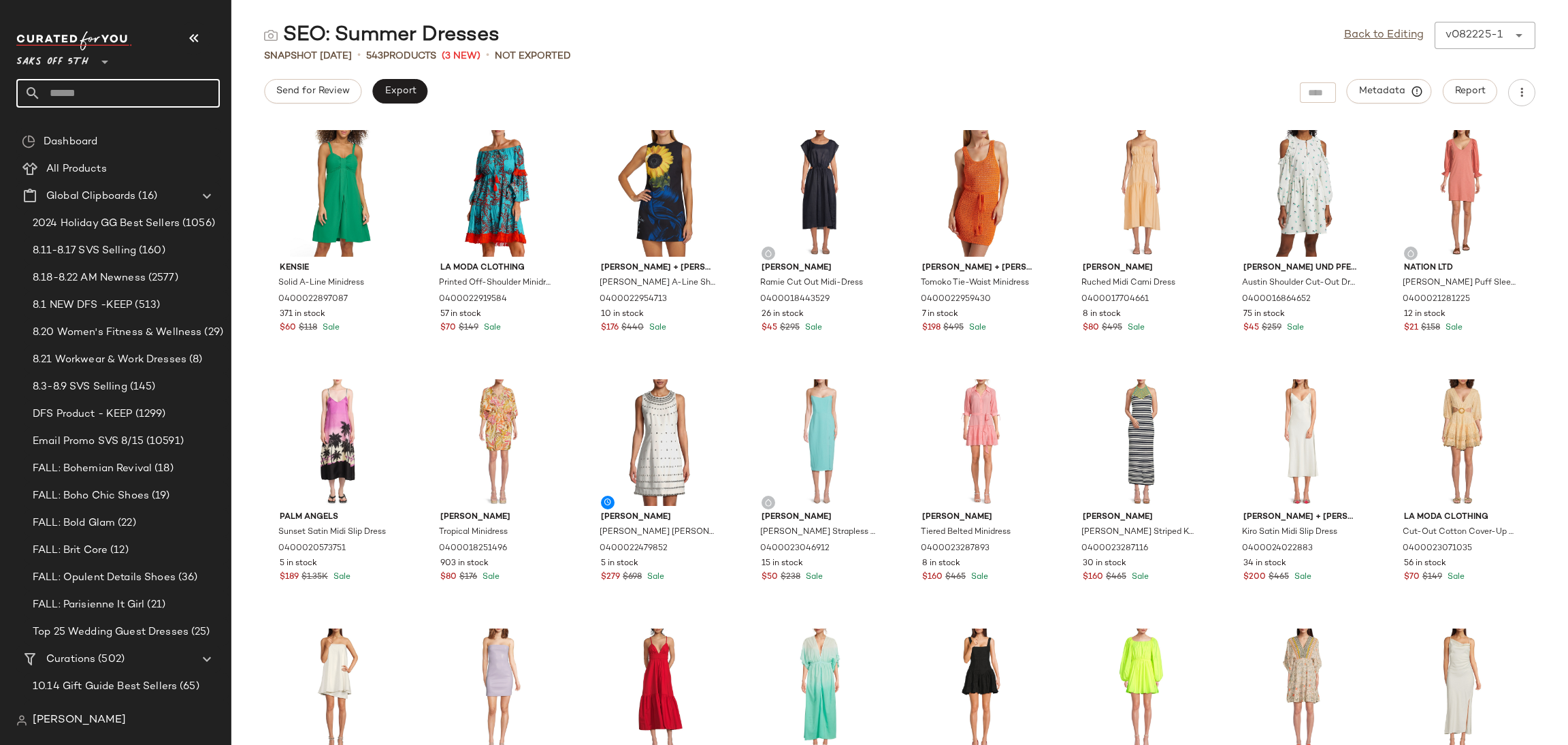
type input "*"
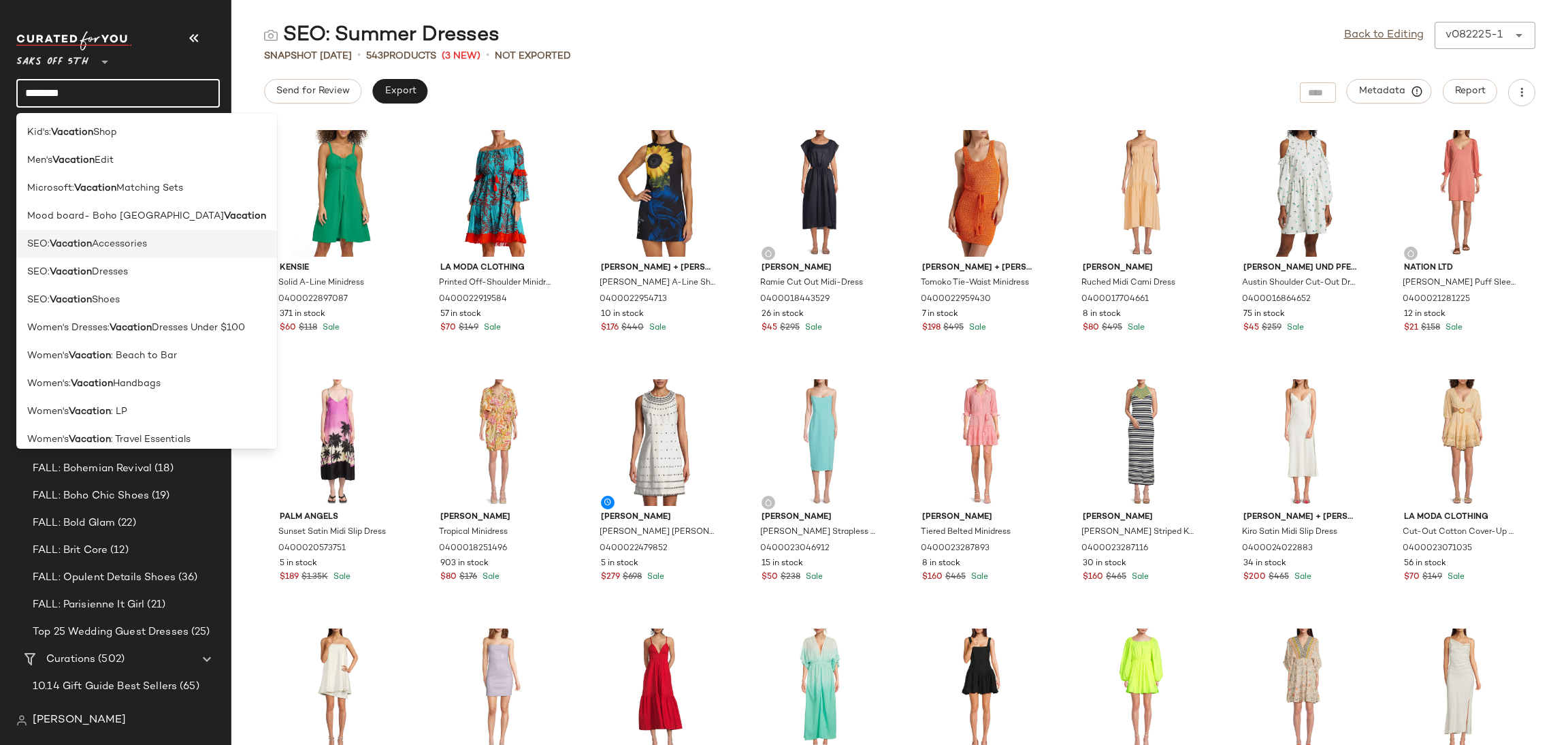
type input "********"
click at [151, 250] on div "SEO: Vacation Accessories" at bounding box center [147, 244] width 239 height 15
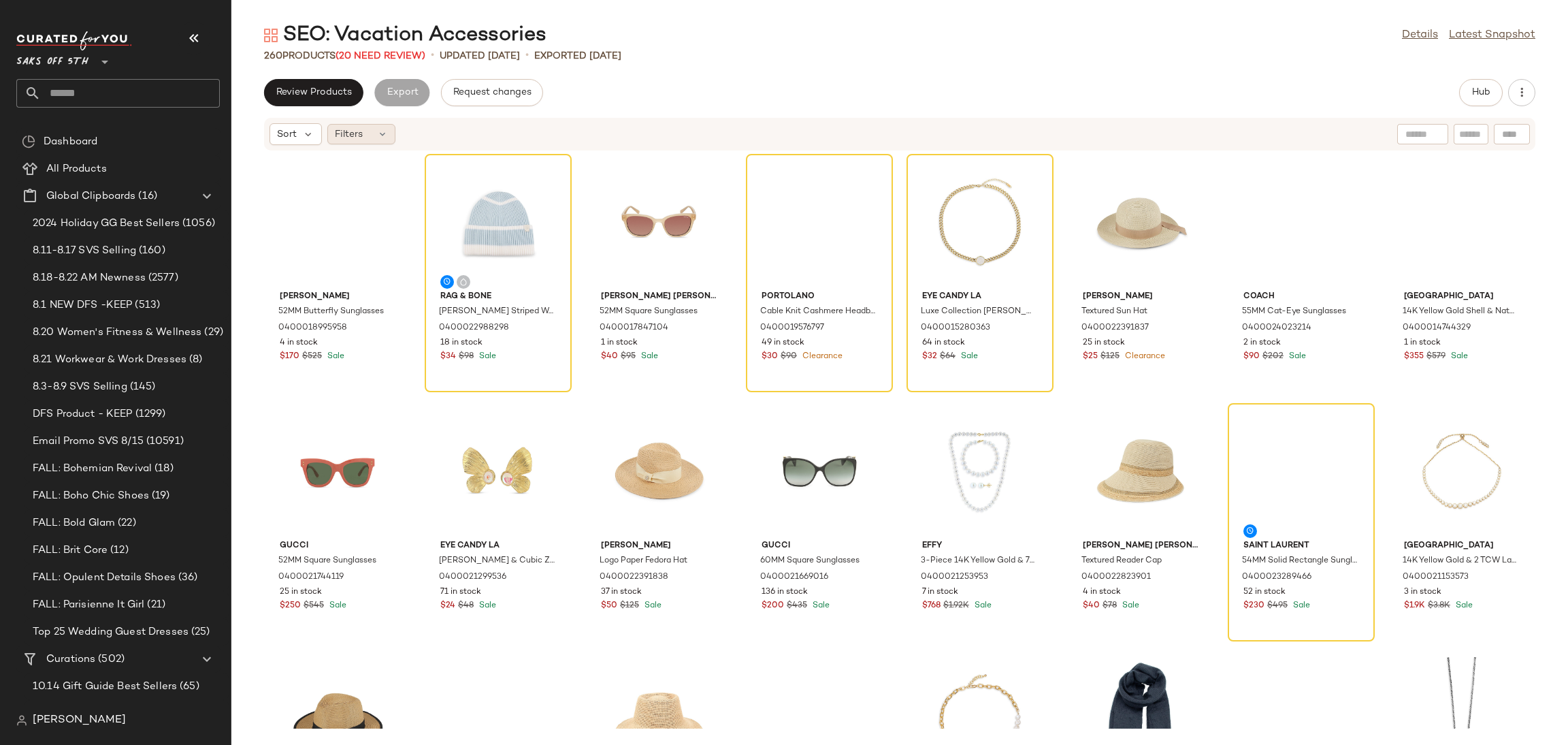
click at [375, 129] on div "Filters" at bounding box center [361, 134] width 68 height 20
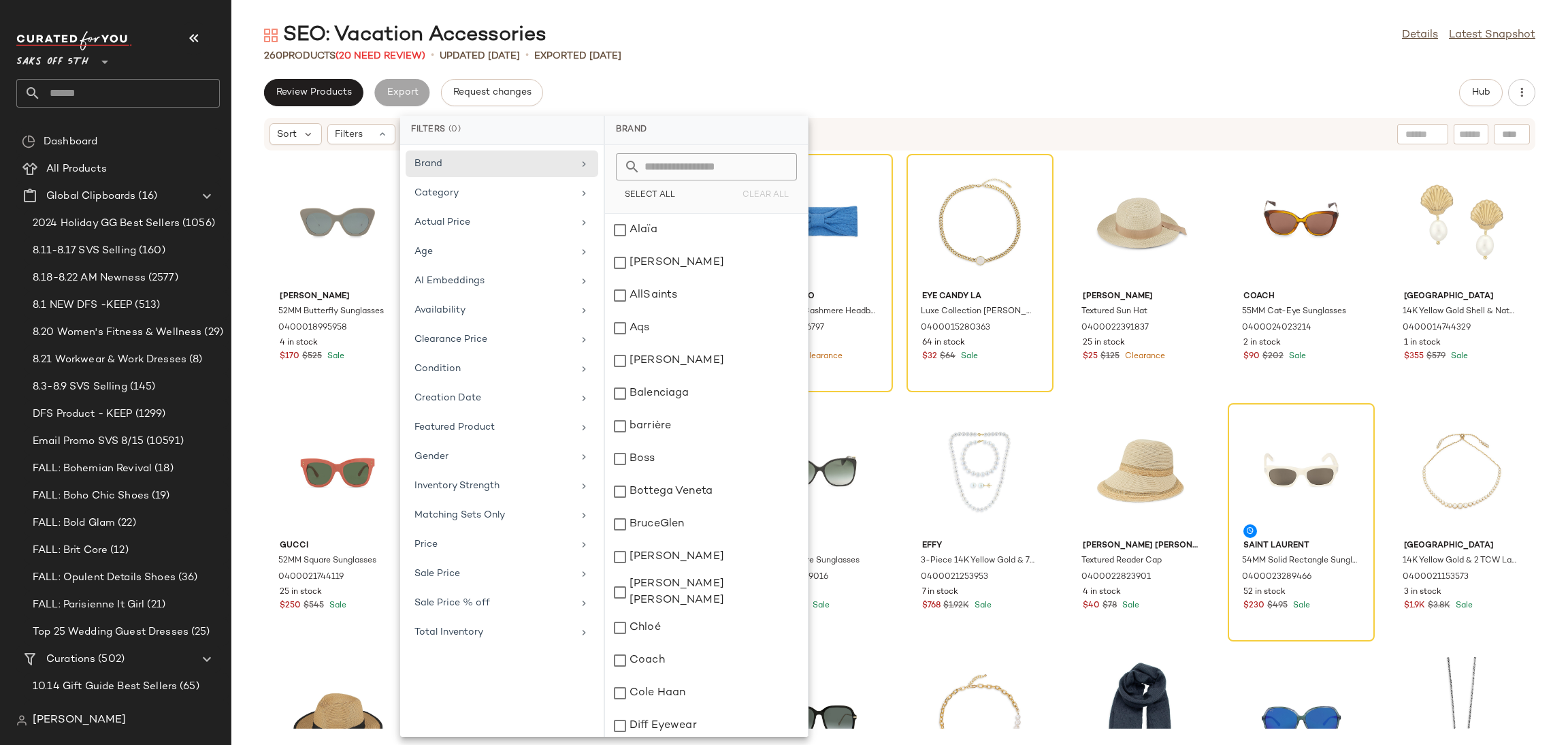
click at [1048, 67] on div "SEO: Vacation Accessories Details Latest Snapshot 260 Products (20 Need Review)…" at bounding box center [900, 383] width 1336 height 723
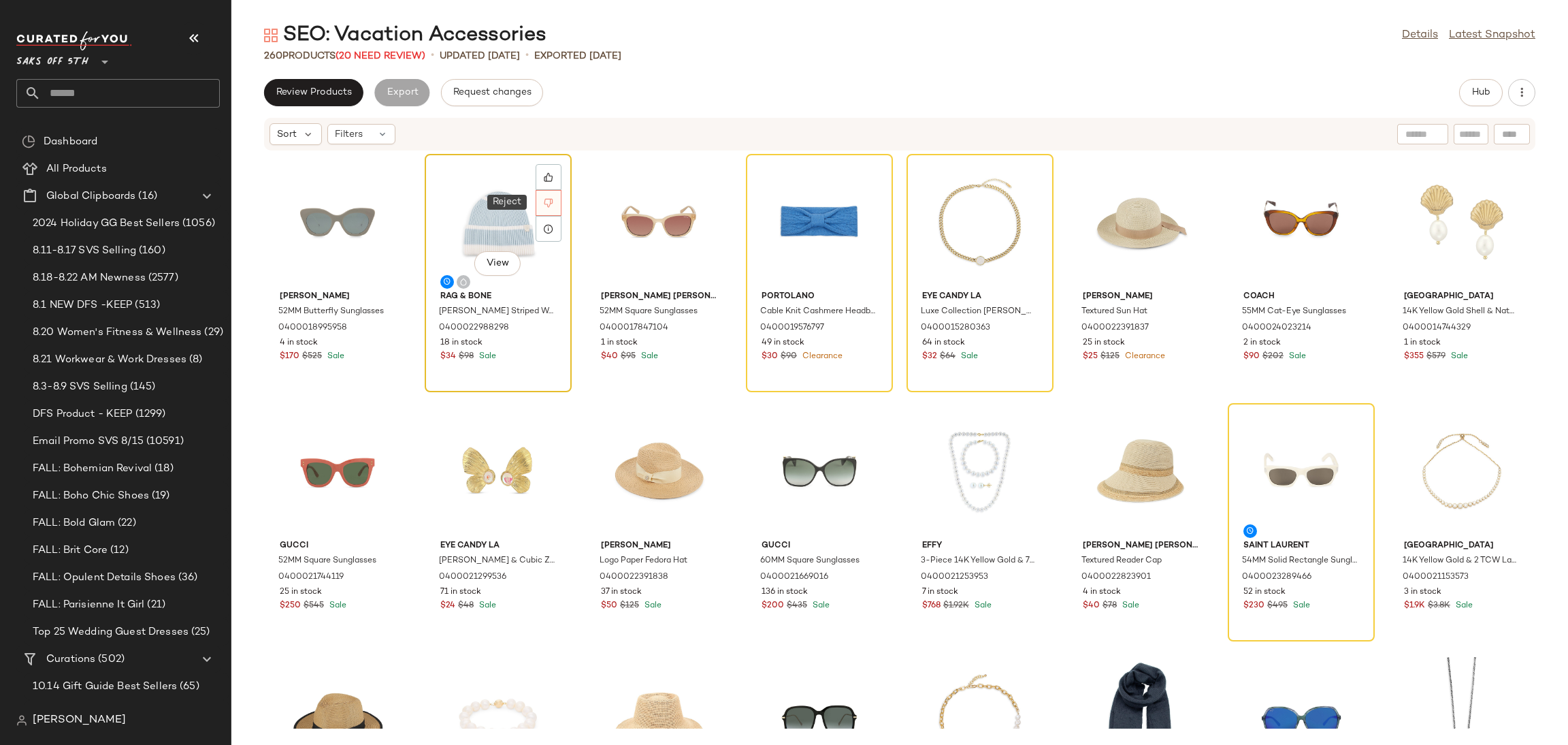
click at [557, 203] on div at bounding box center [548, 202] width 26 height 26
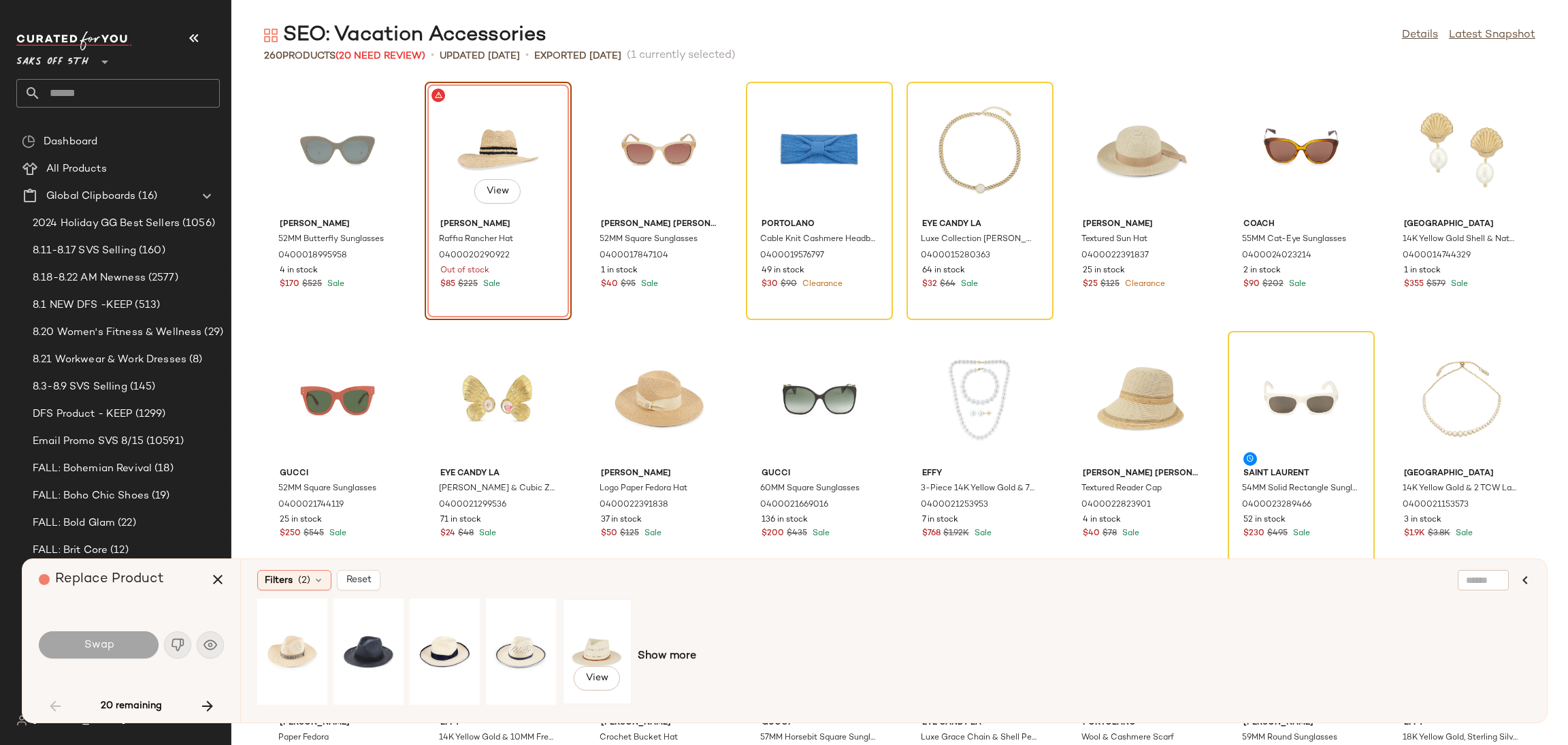
click at [579, 639] on div "View" at bounding box center [597, 651] width 60 height 97
click at [85, 638] on span "Swap" at bounding box center [98, 645] width 31 height 13
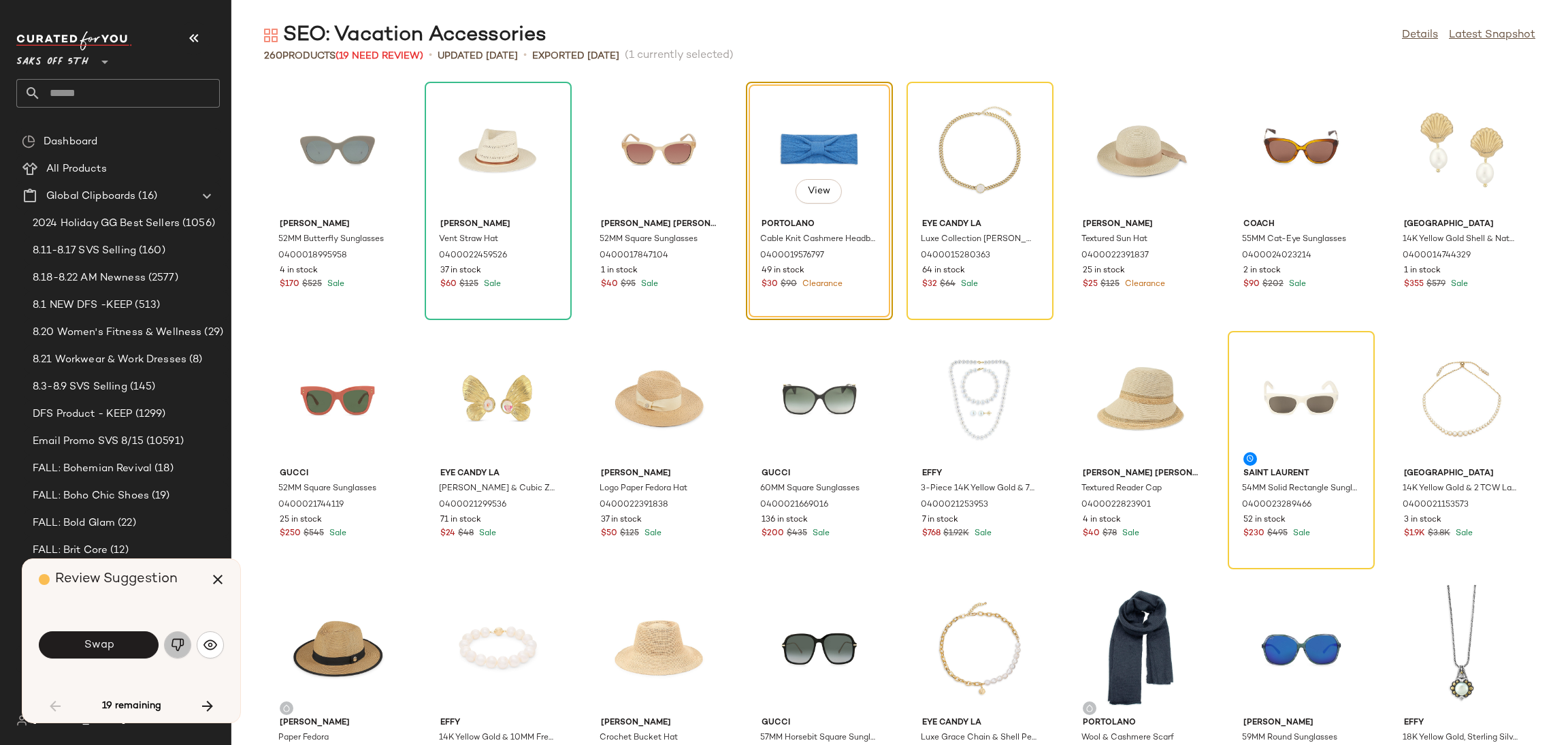
click at [179, 647] on img "button" at bounding box center [177, 644] width 14 height 14
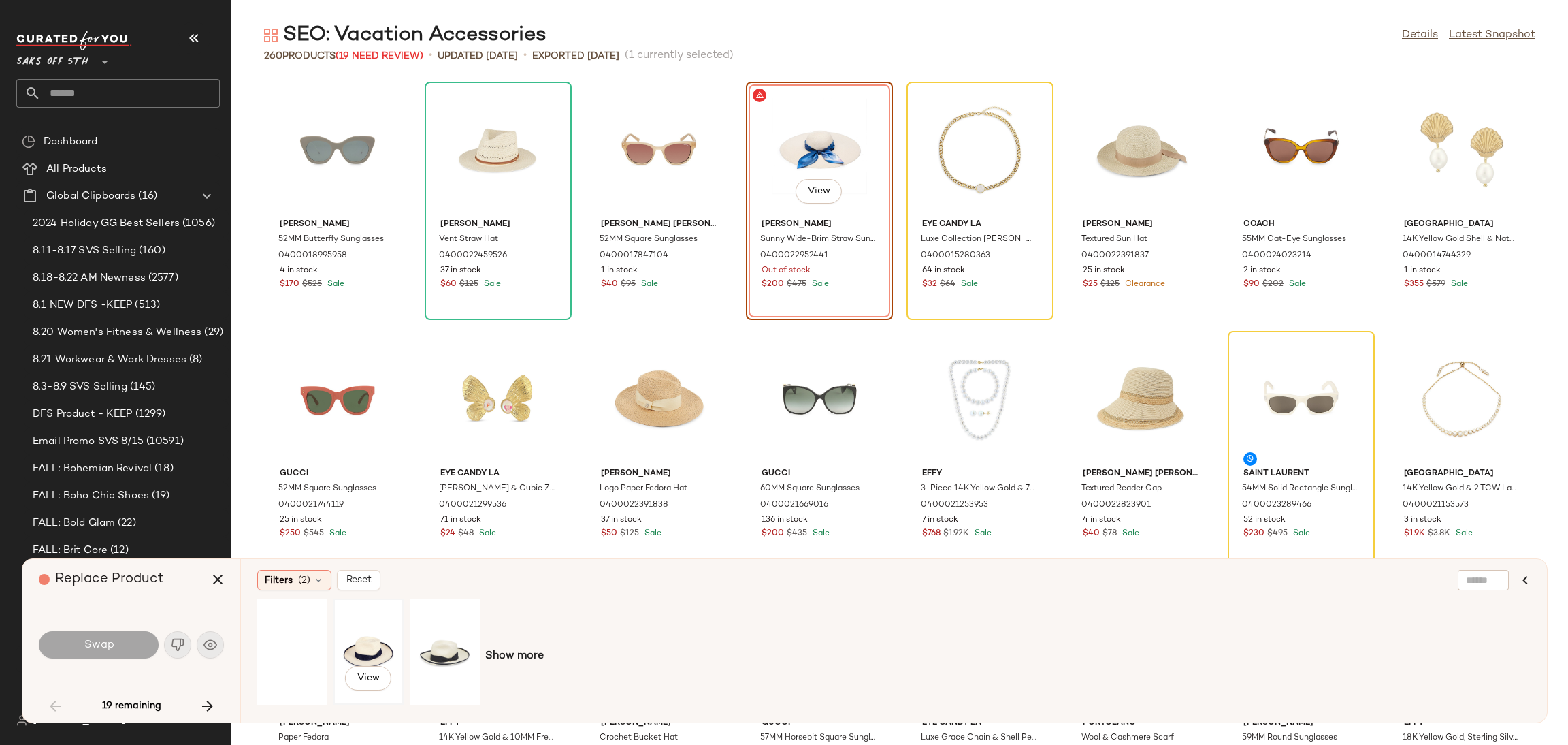
click at [346, 637] on div "View" at bounding box center [368, 651] width 60 height 97
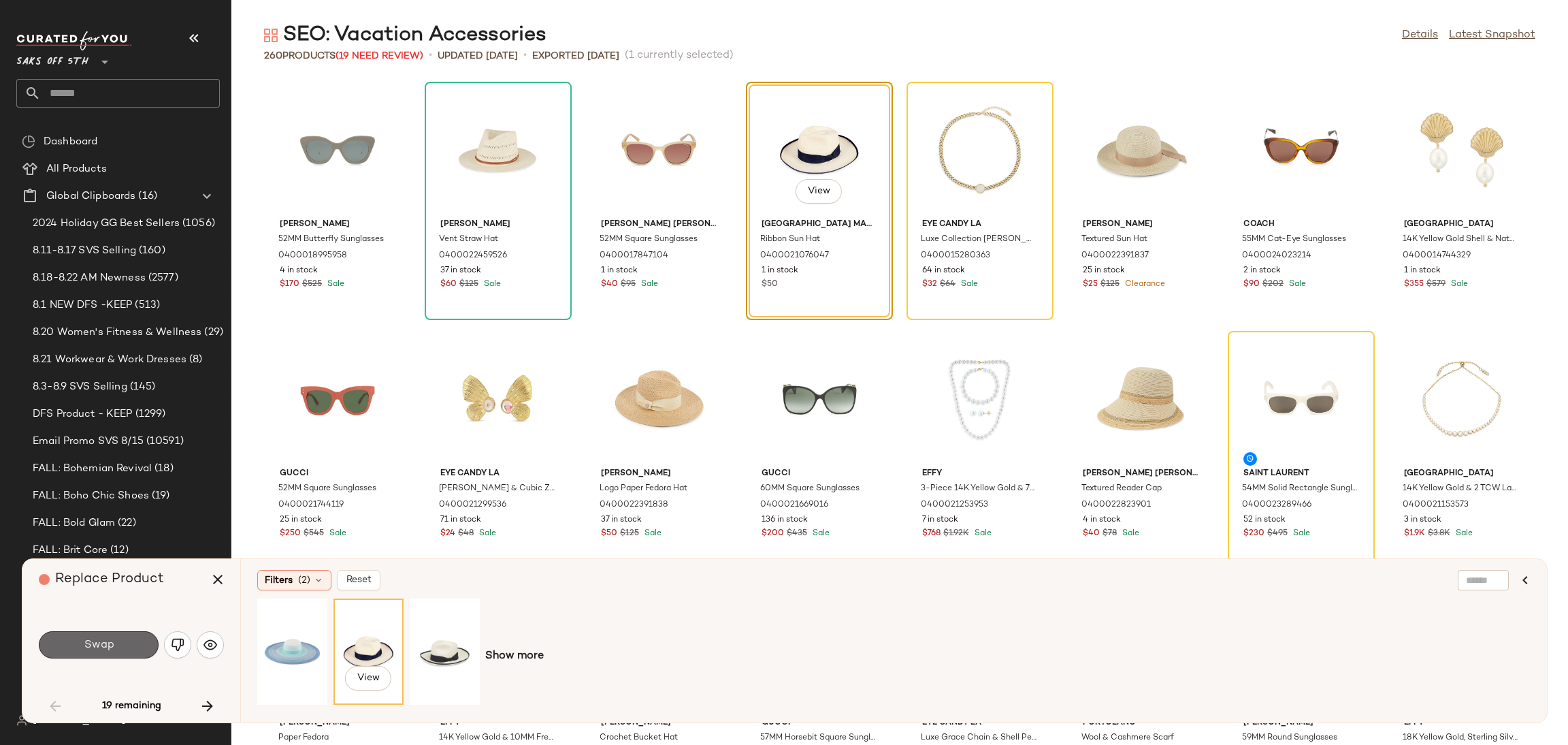
click at [136, 637] on button "Swap" at bounding box center [98, 645] width 119 height 27
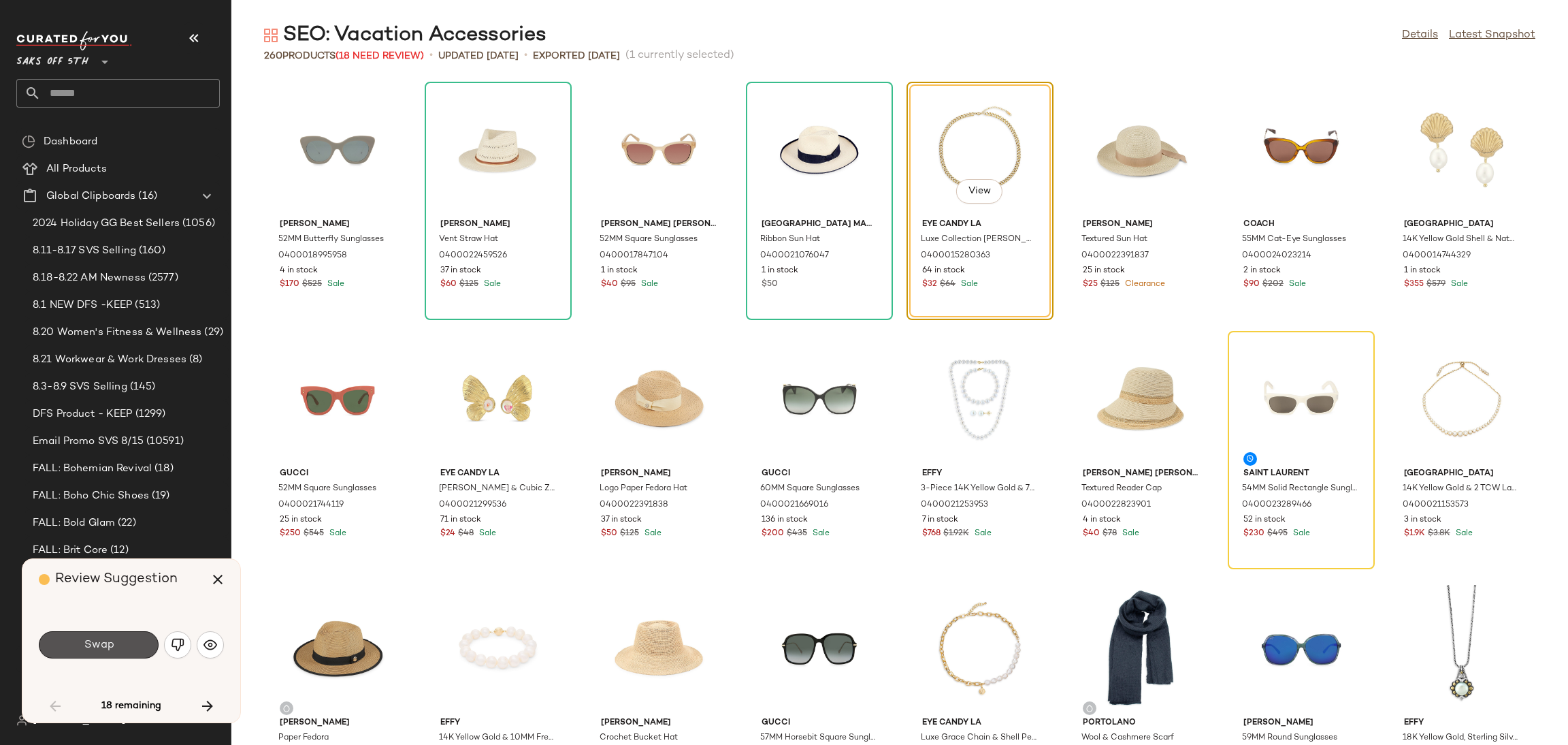
click at [136, 637] on button "Swap" at bounding box center [98, 645] width 119 height 27
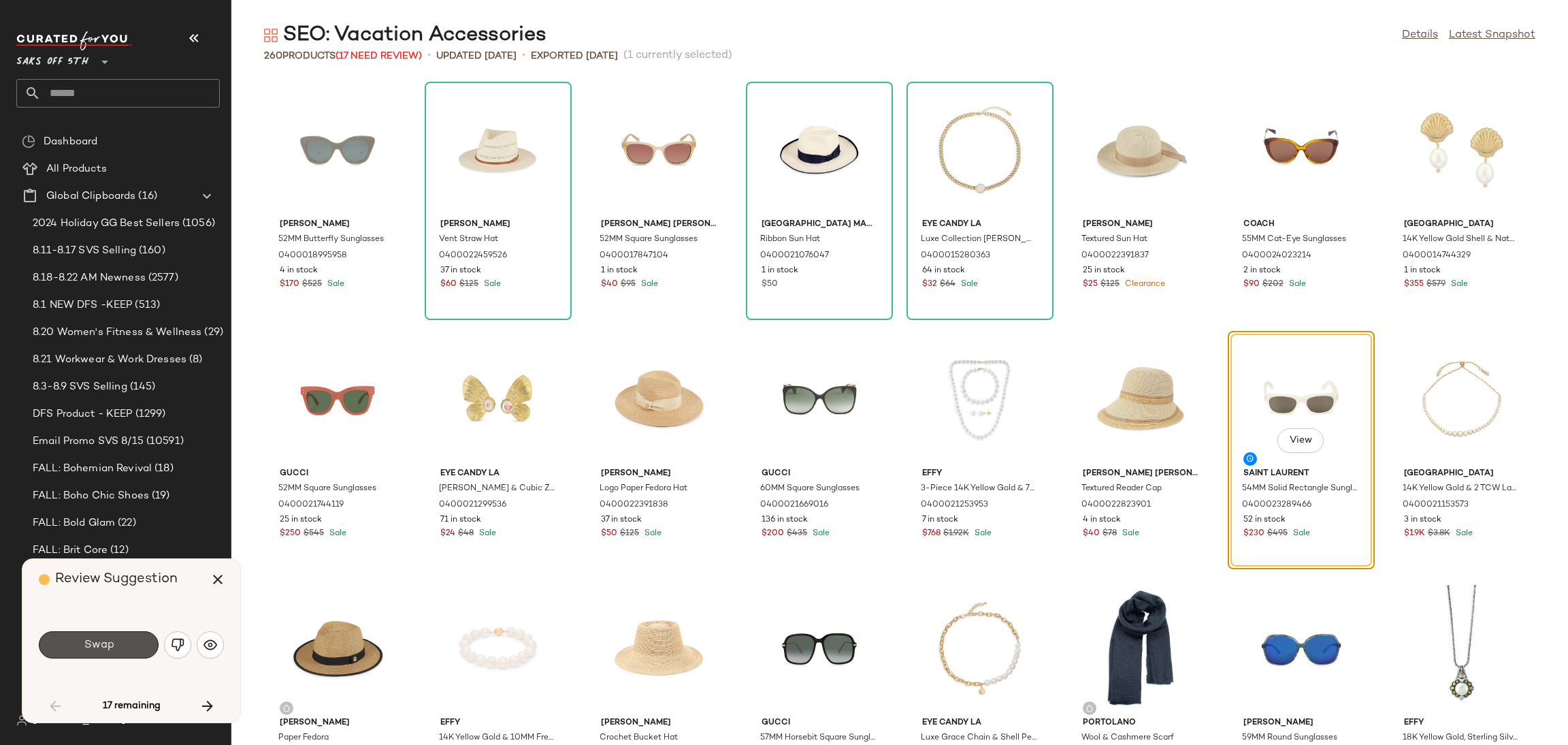
click at [136, 637] on button "Swap" at bounding box center [98, 645] width 119 height 27
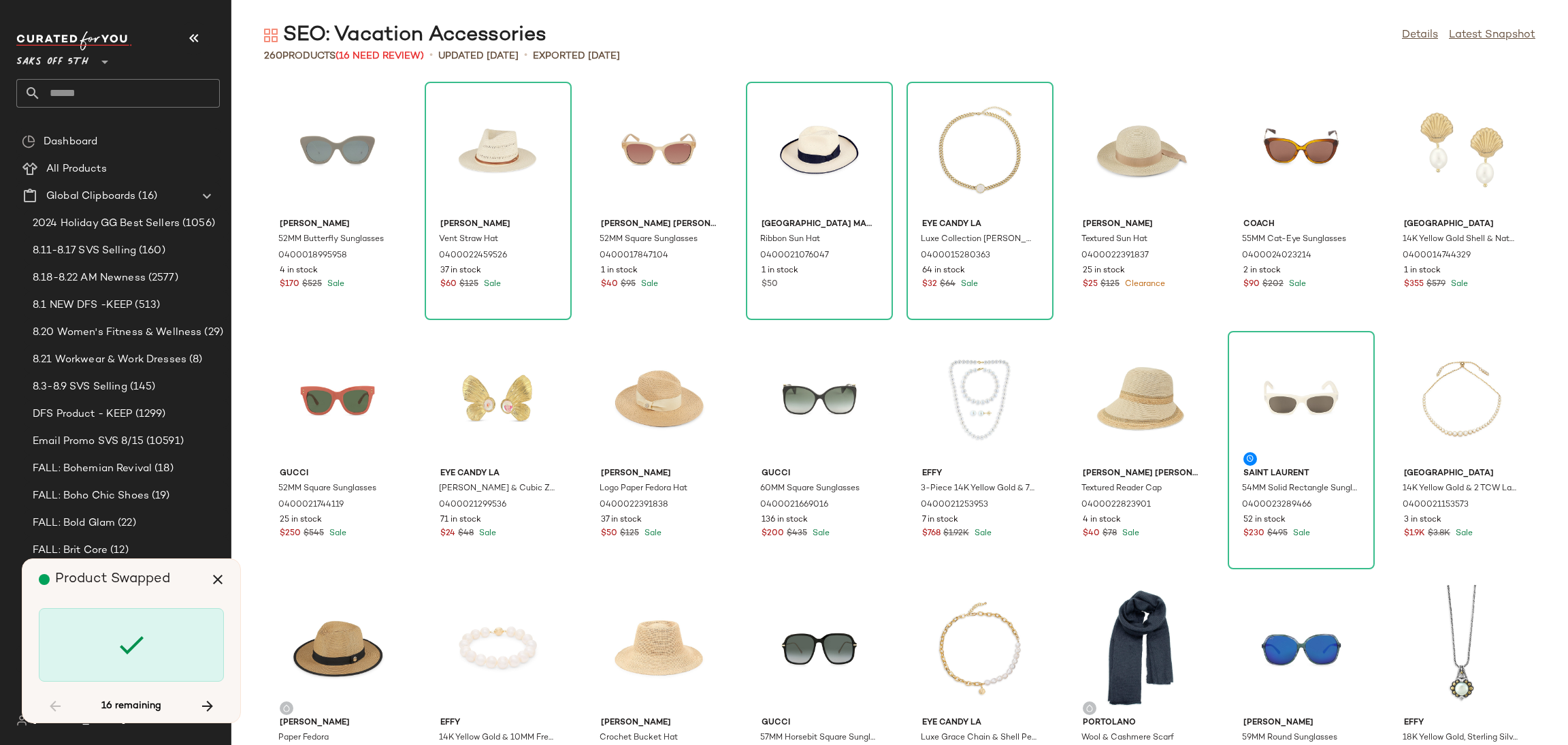
scroll to position [759, 0]
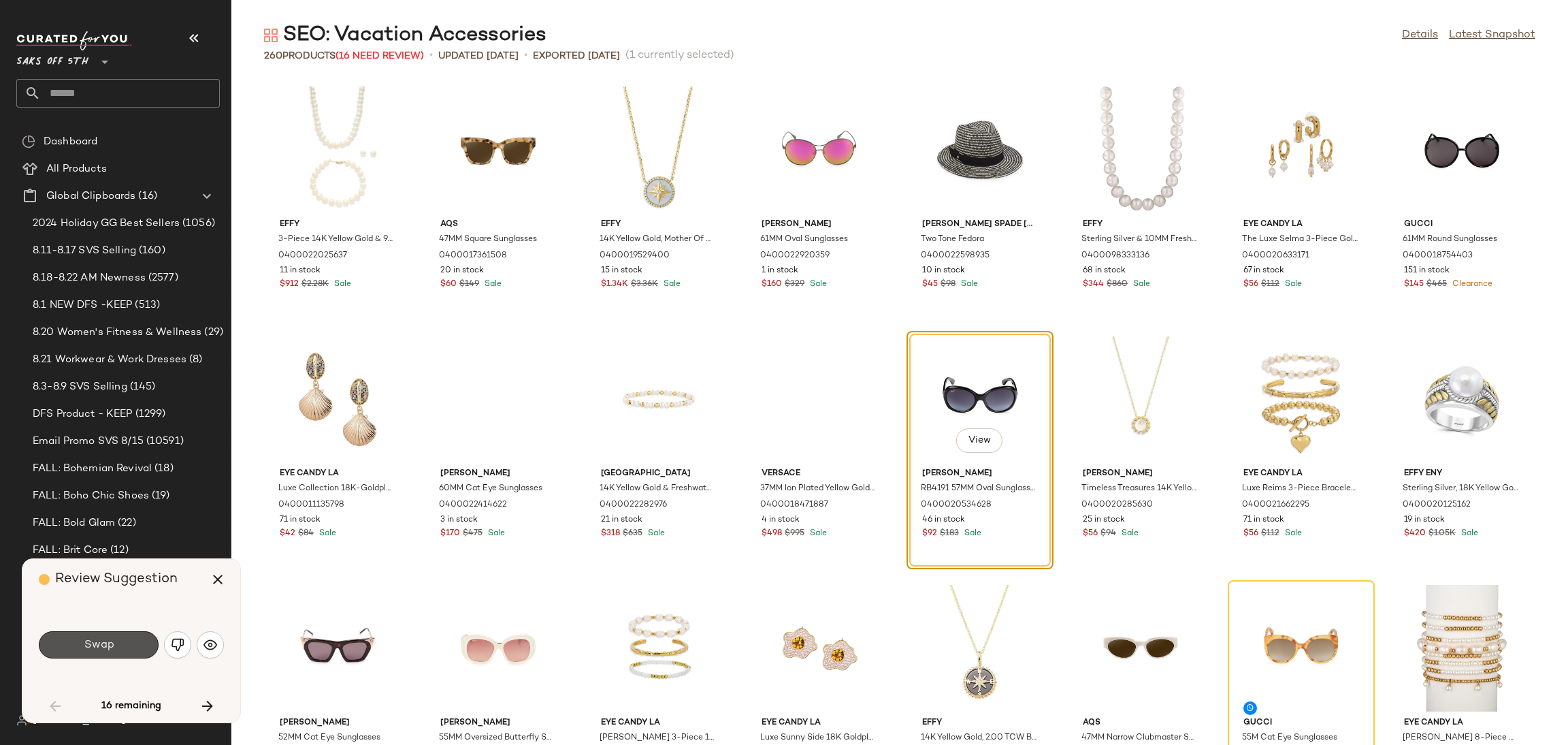
click at [136, 637] on button "Swap" at bounding box center [98, 645] width 119 height 27
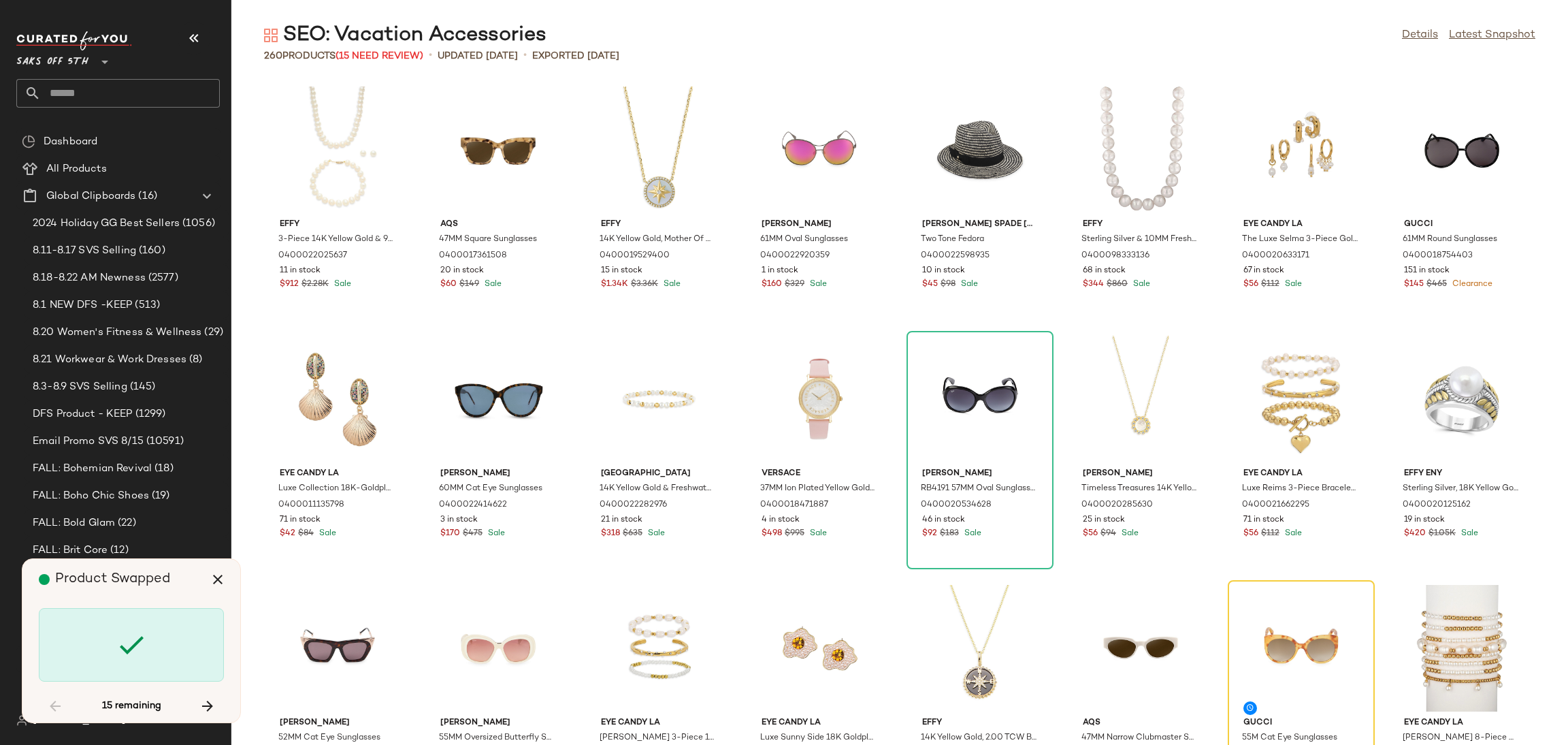
scroll to position [996, 0]
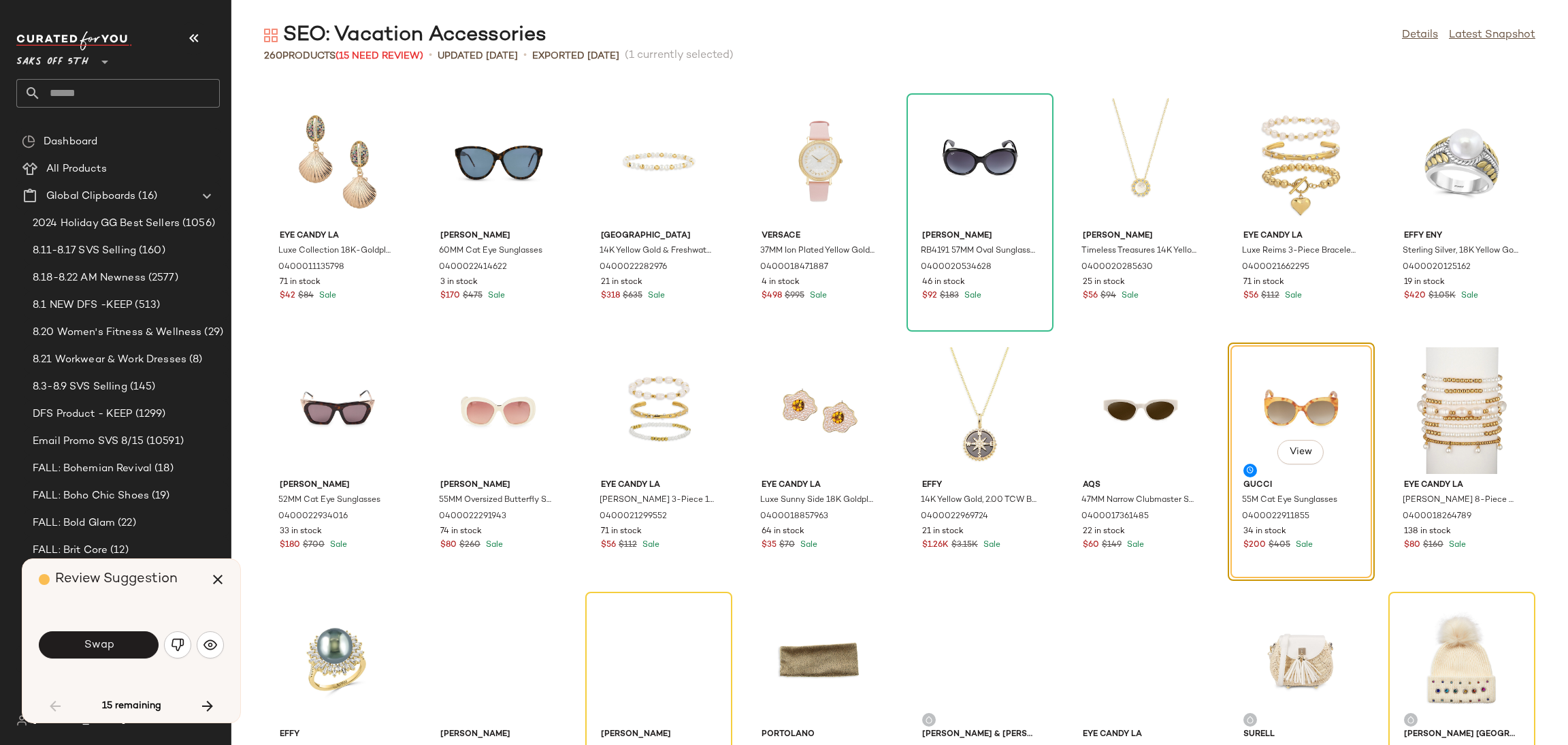
click at [136, 637] on button "Swap" at bounding box center [98, 645] width 119 height 27
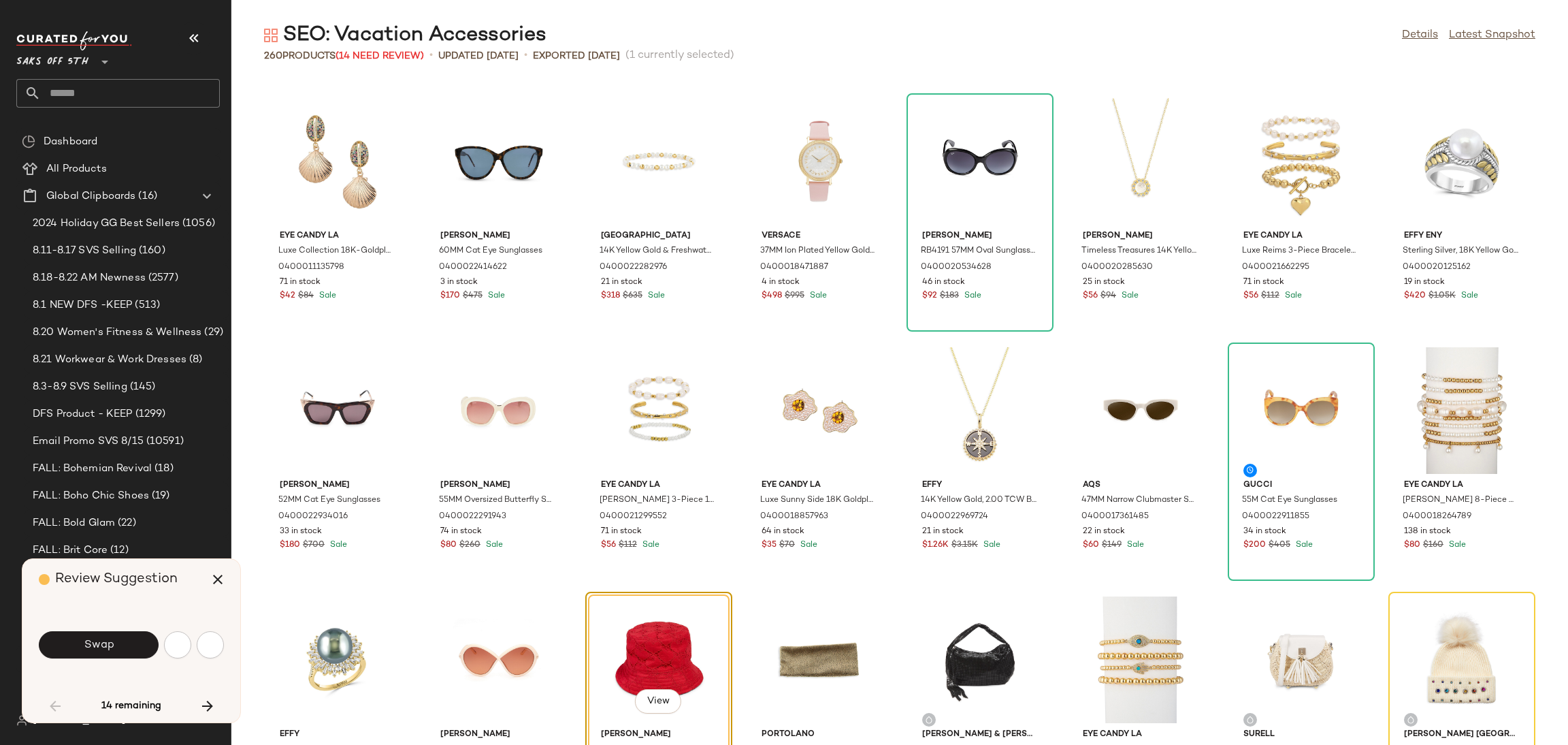
scroll to position [1245, 0]
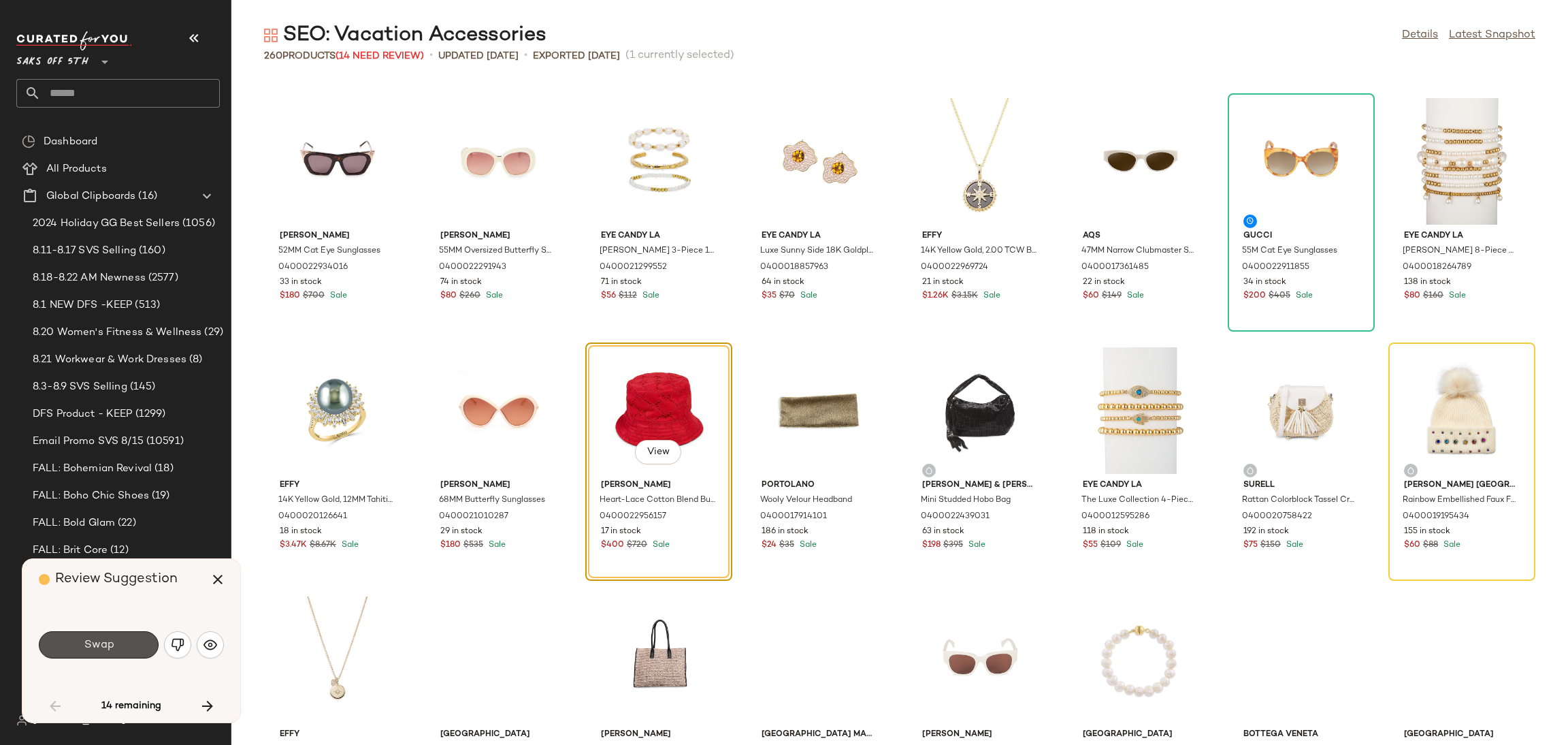
click at [136, 637] on button "Swap" at bounding box center [98, 645] width 119 height 27
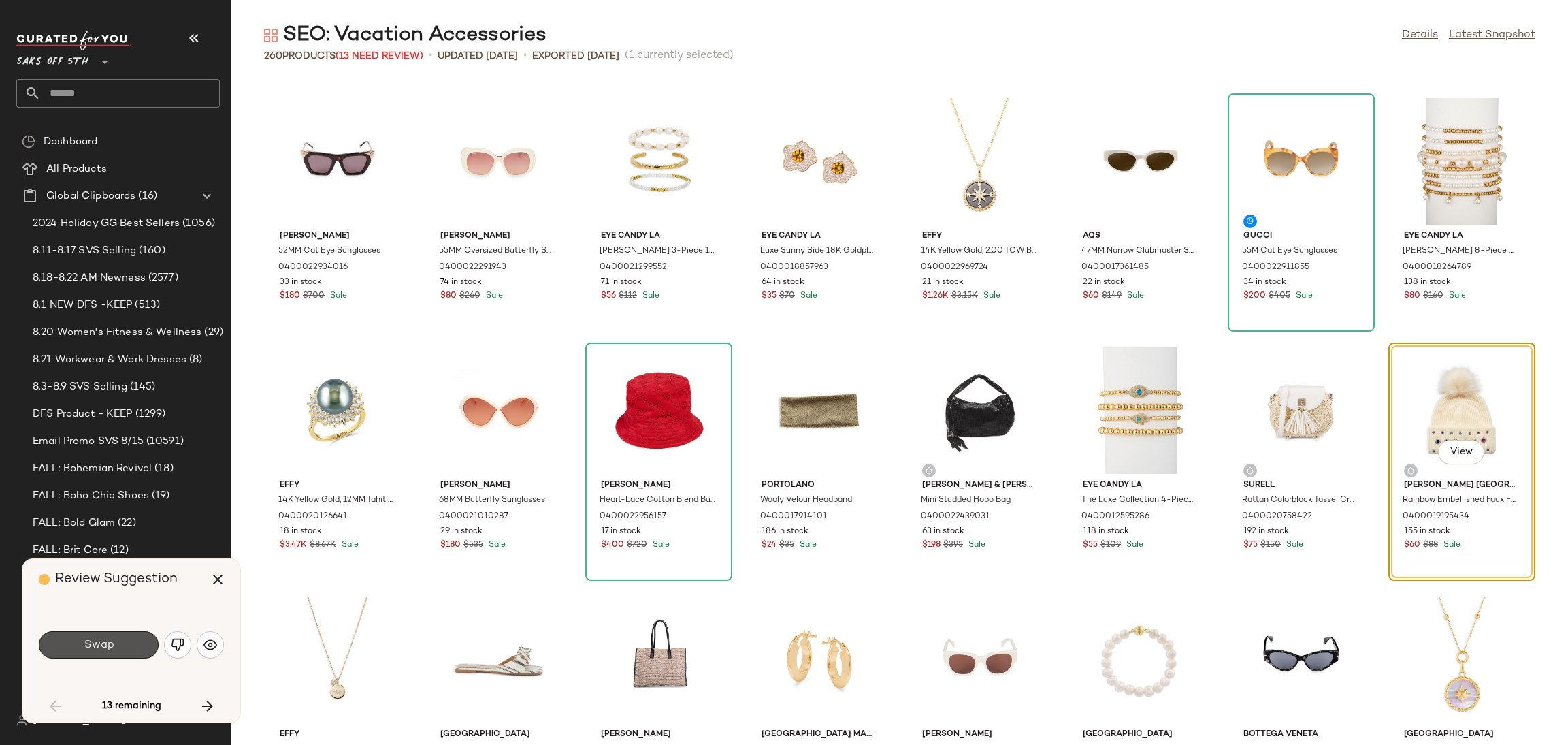
click at [136, 637] on button "Swap" at bounding box center [98, 645] width 119 height 27
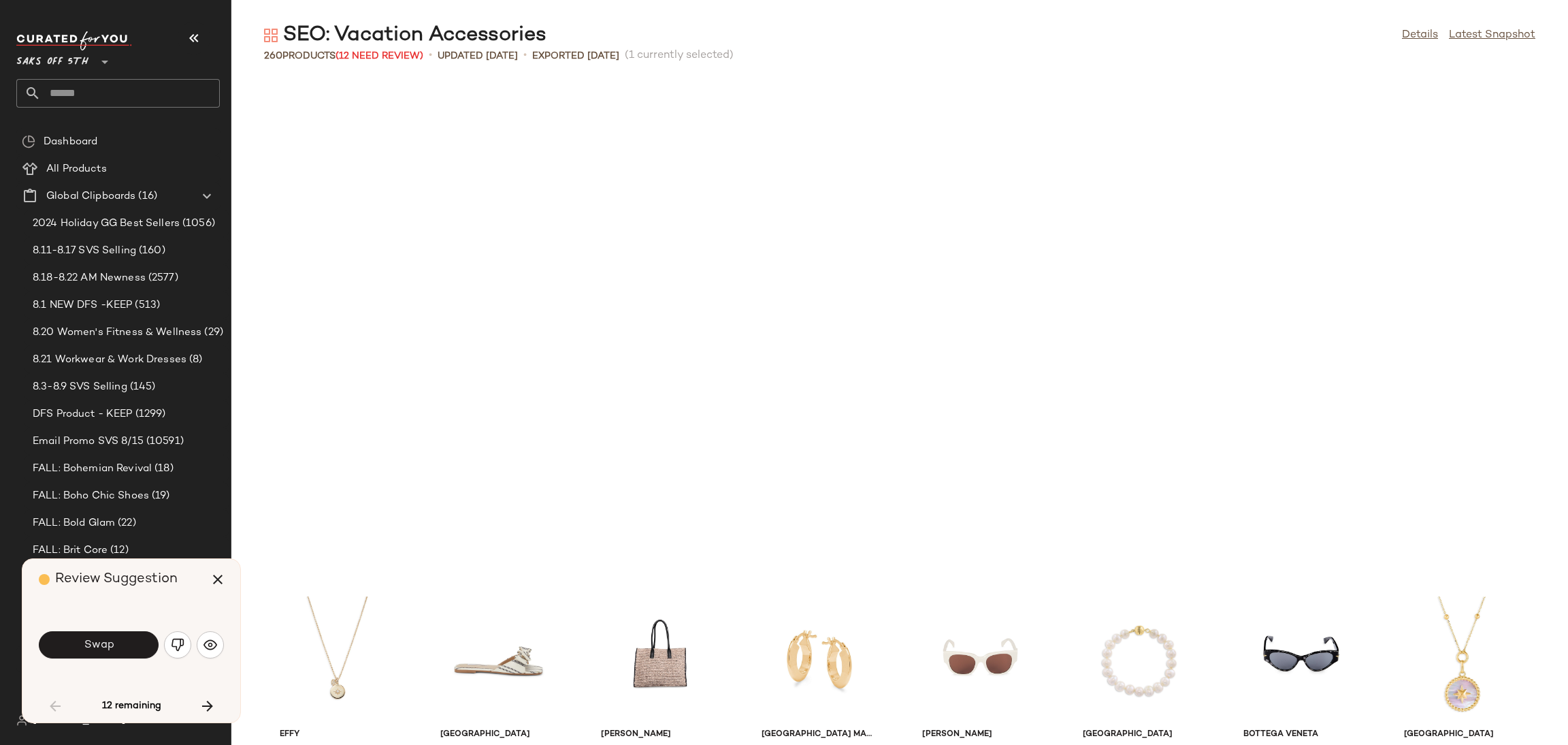
scroll to position [1744, 0]
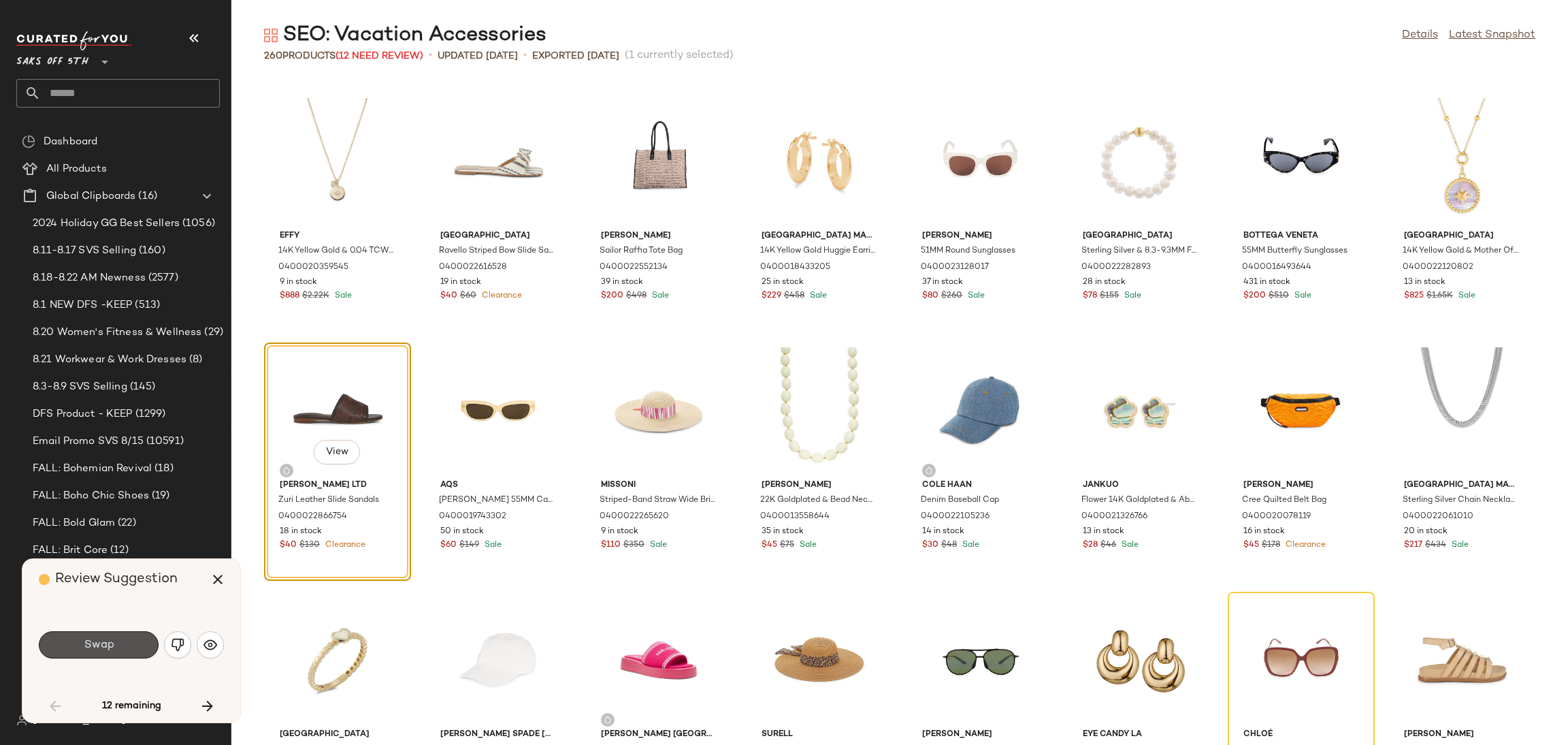
click at [136, 637] on button "Swap" at bounding box center [98, 645] width 119 height 27
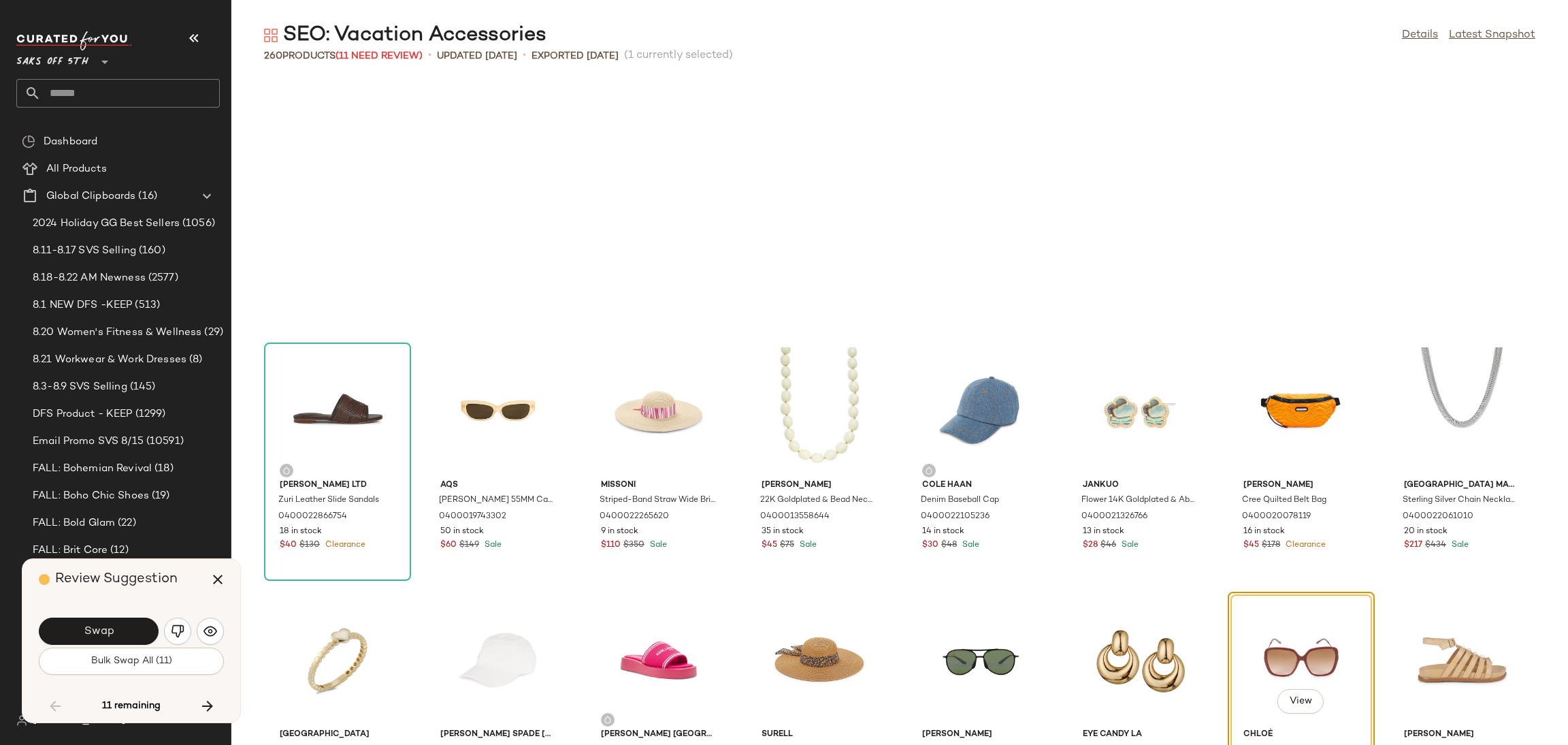
scroll to position [1992, 0]
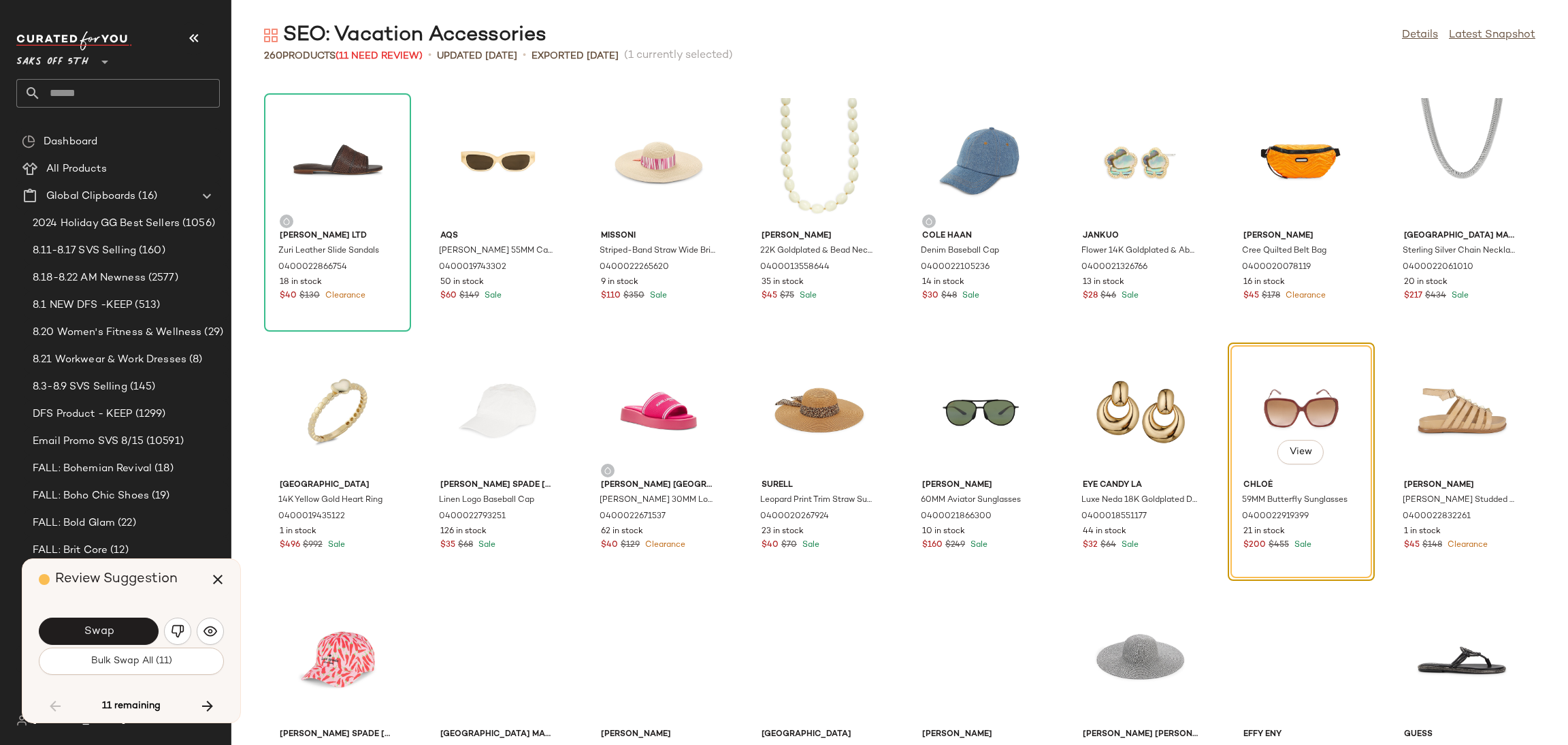
click at [136, 637] on button "Swap" at bounding box center [98, 631] width 119 height 27
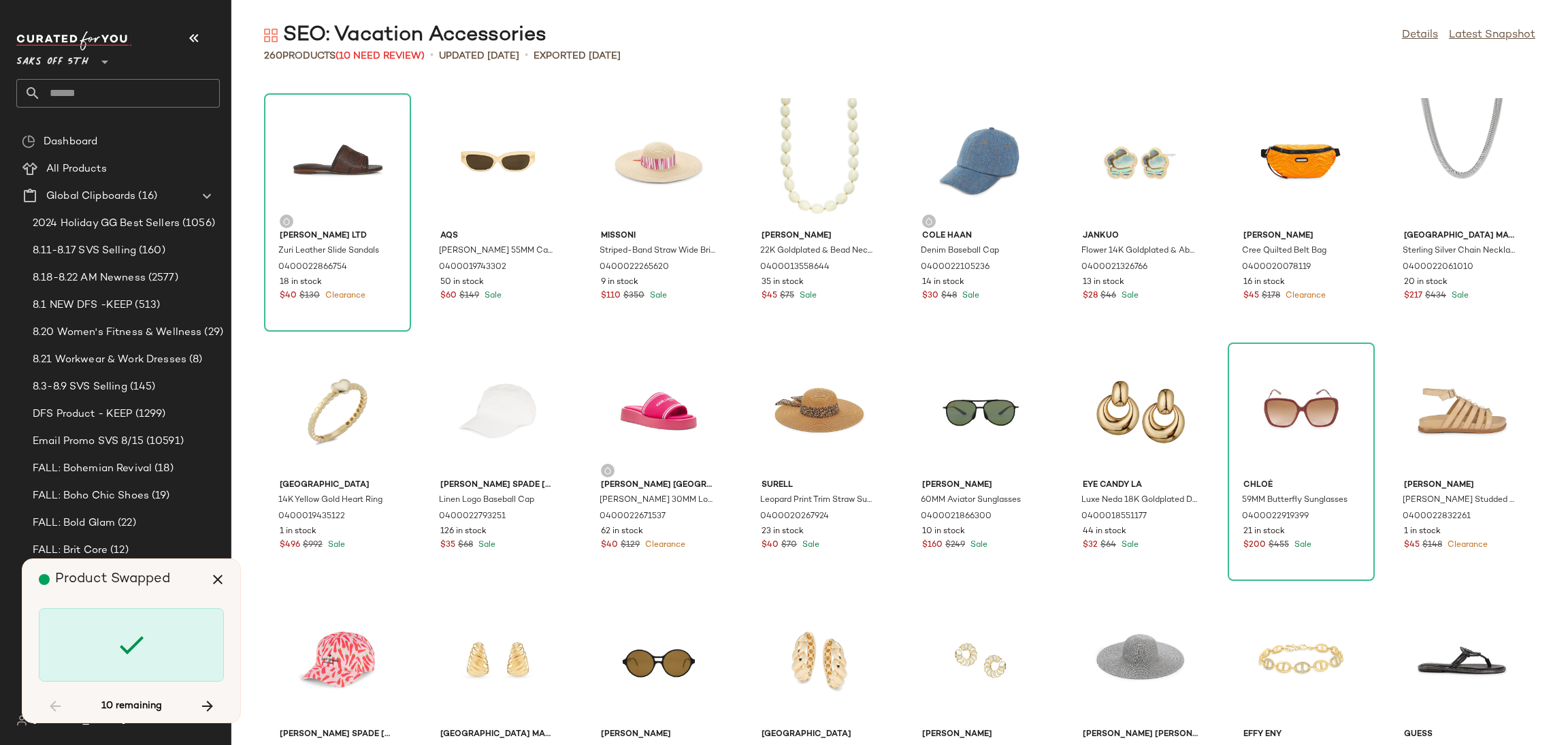
scroll to position [2740, 0]
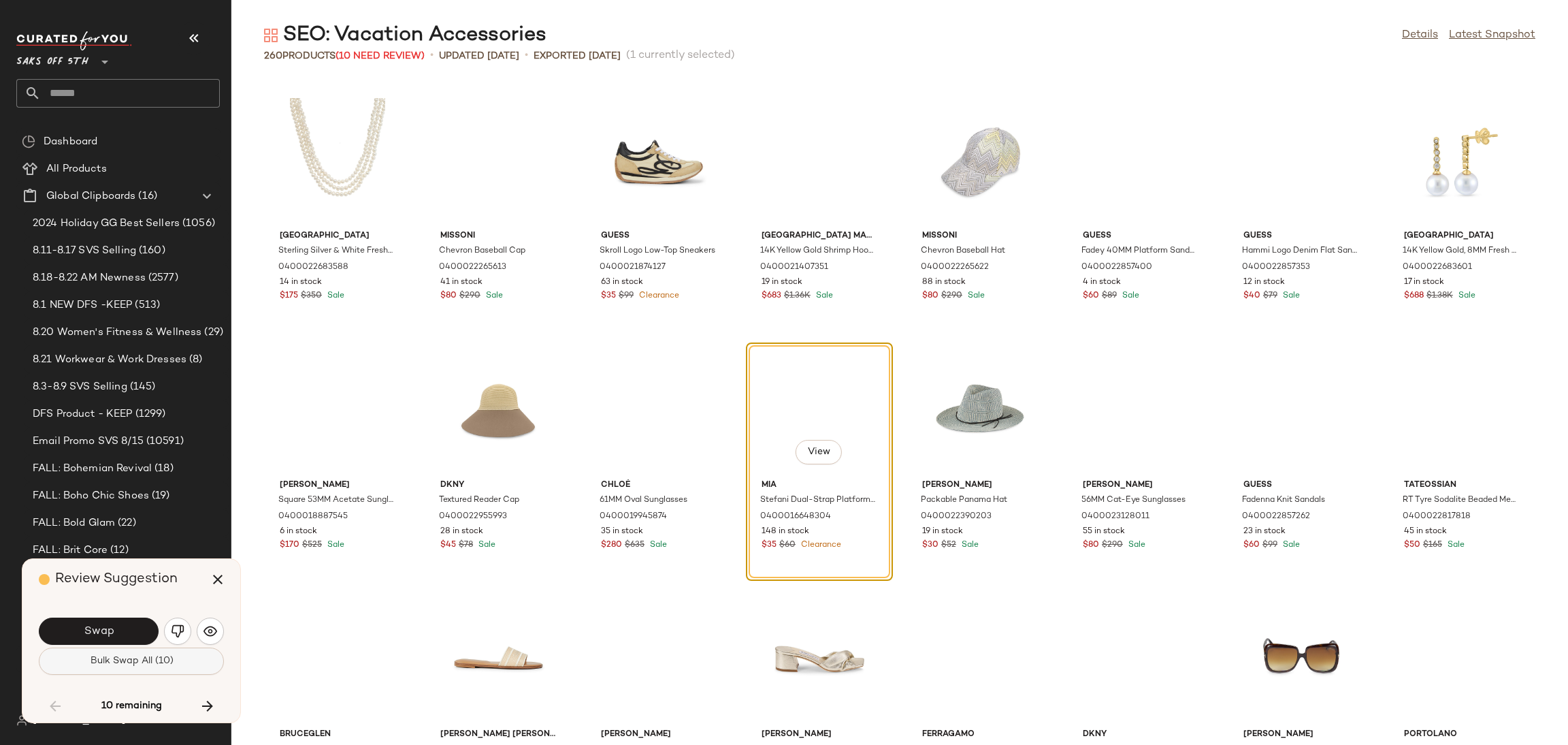
click at [134, 670] on button "Bulk Swap All (10)" at bounding box center [131, 661] width 185 height 27
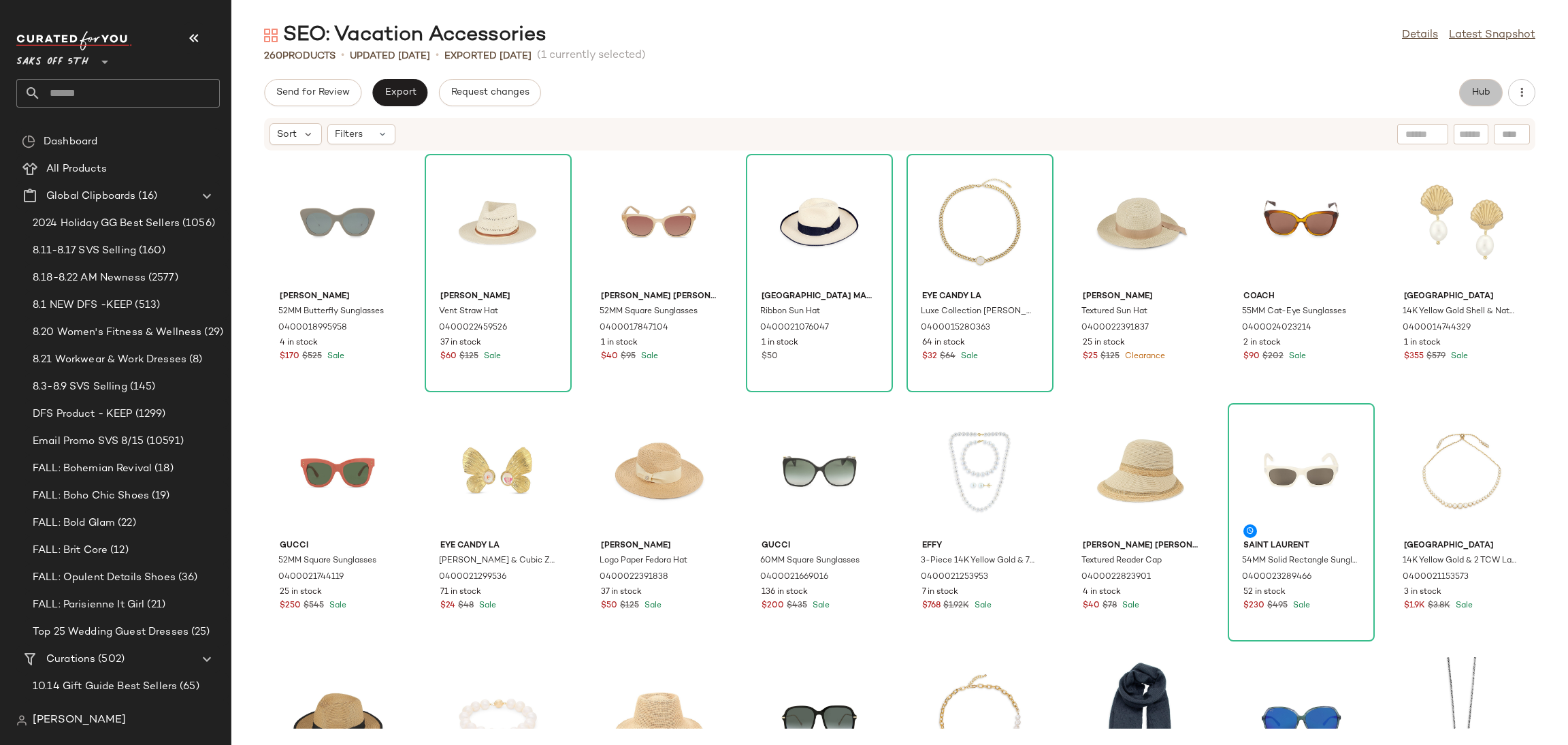
click at [1490, 90] on span "Hub" at bounding box center [1480, 93] width 19 height 11
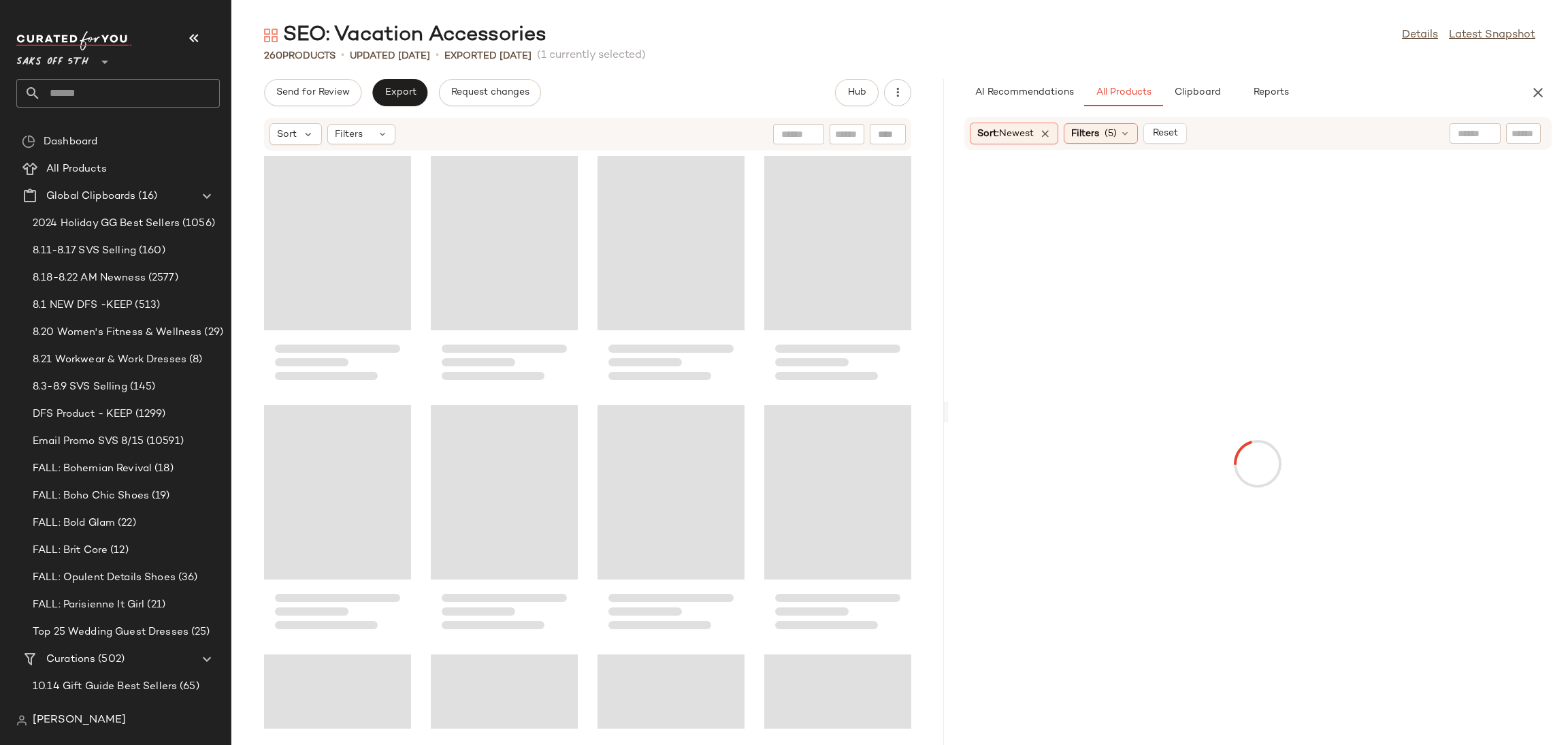
drag, startPoint x: 901, startPoint y: 414, endPoint x: 959, endPoint y: 410, distance: 58.1
click at [959, 410] on div "SEO: Vacation Accessories Details Latest Snapshot 260 Products • updated Aug 15…" at bounding box center [900, 383] width 1336 height 723
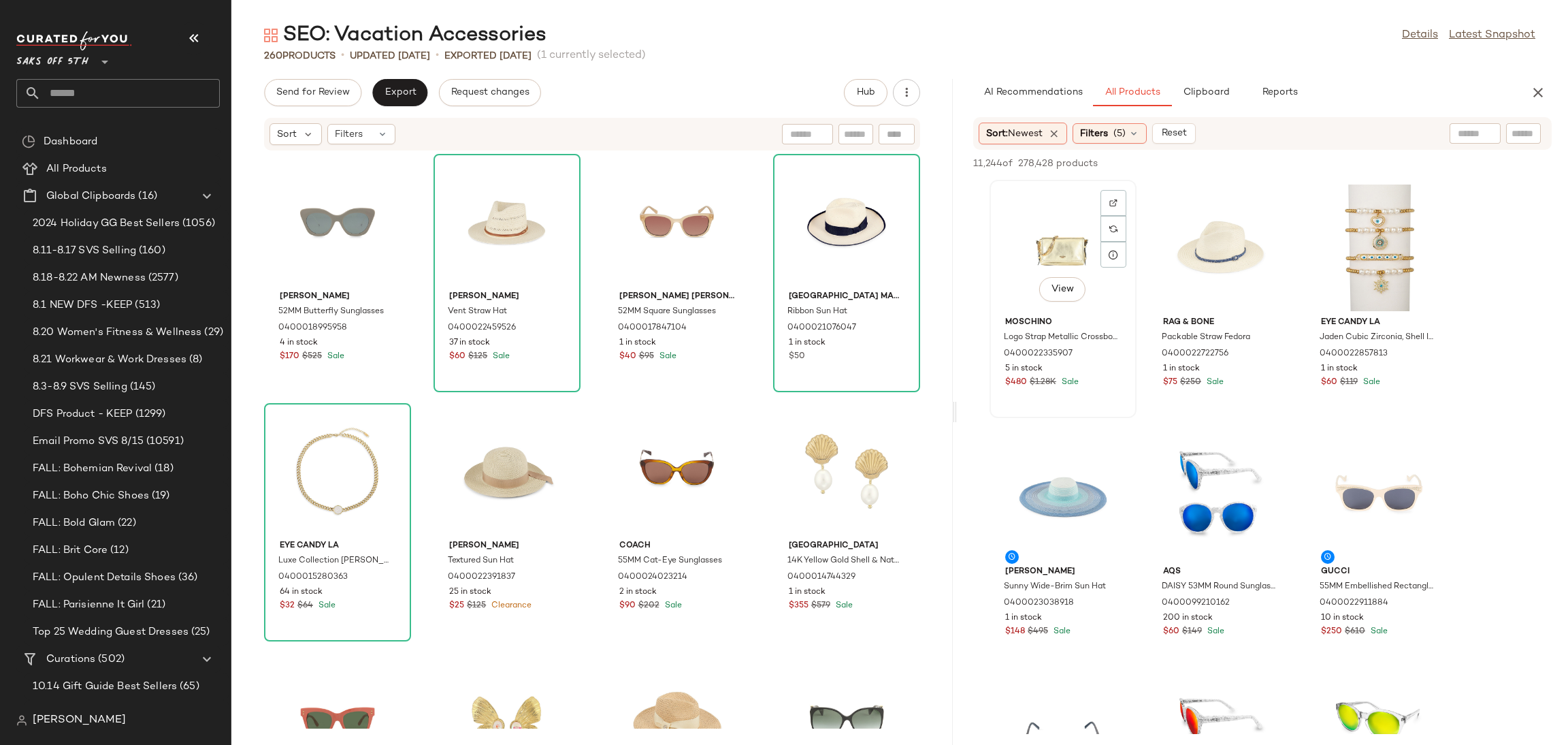
click at [1054, 250] on div "View" at bounding box center [1063, 247] width 138 height 127
click at [1080, 447] on div "View" at bounding box center [1063, 497] width 138 height 127
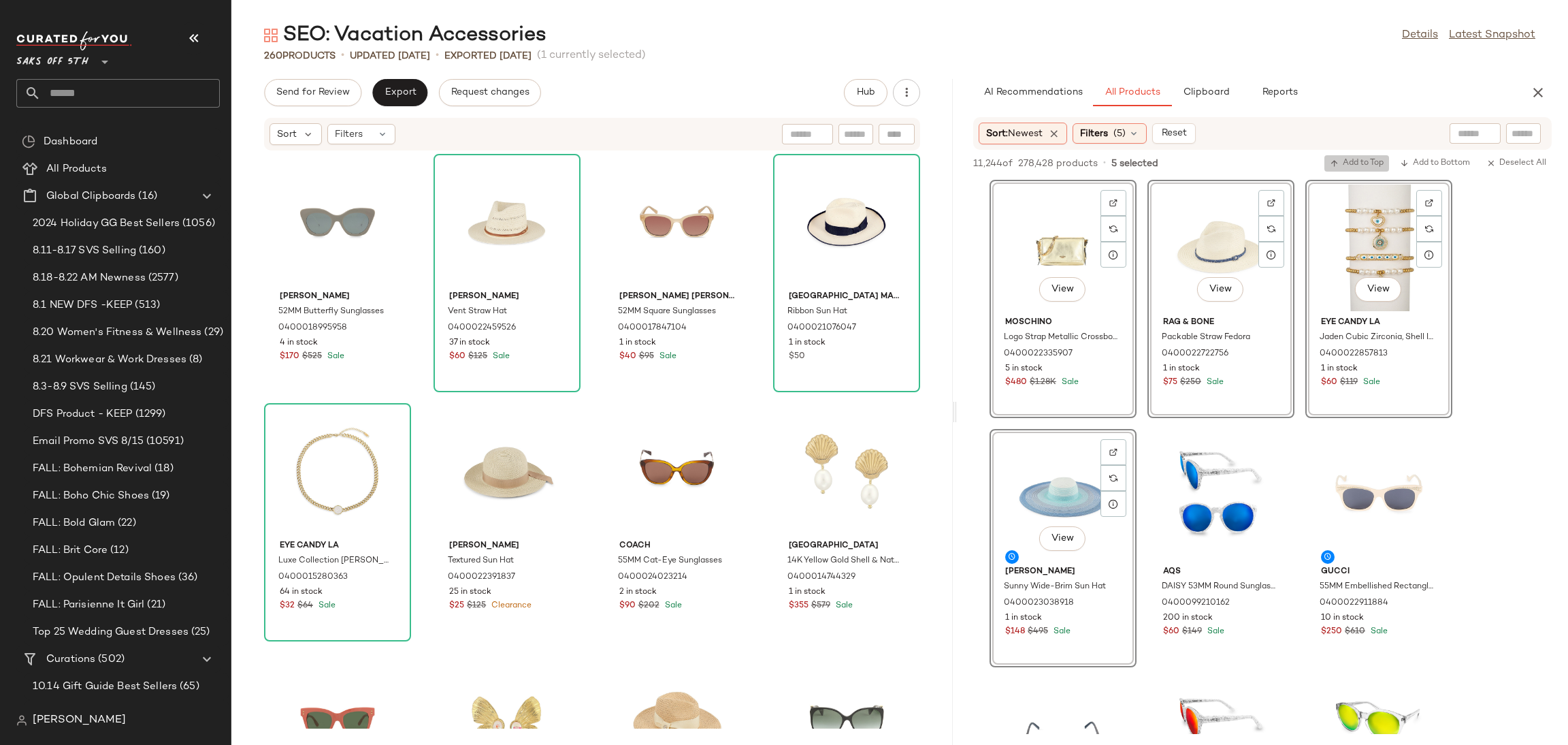
click at [1359, 162] on span "Add to Top" at bounding box center [1357, 163] width 54 height 9
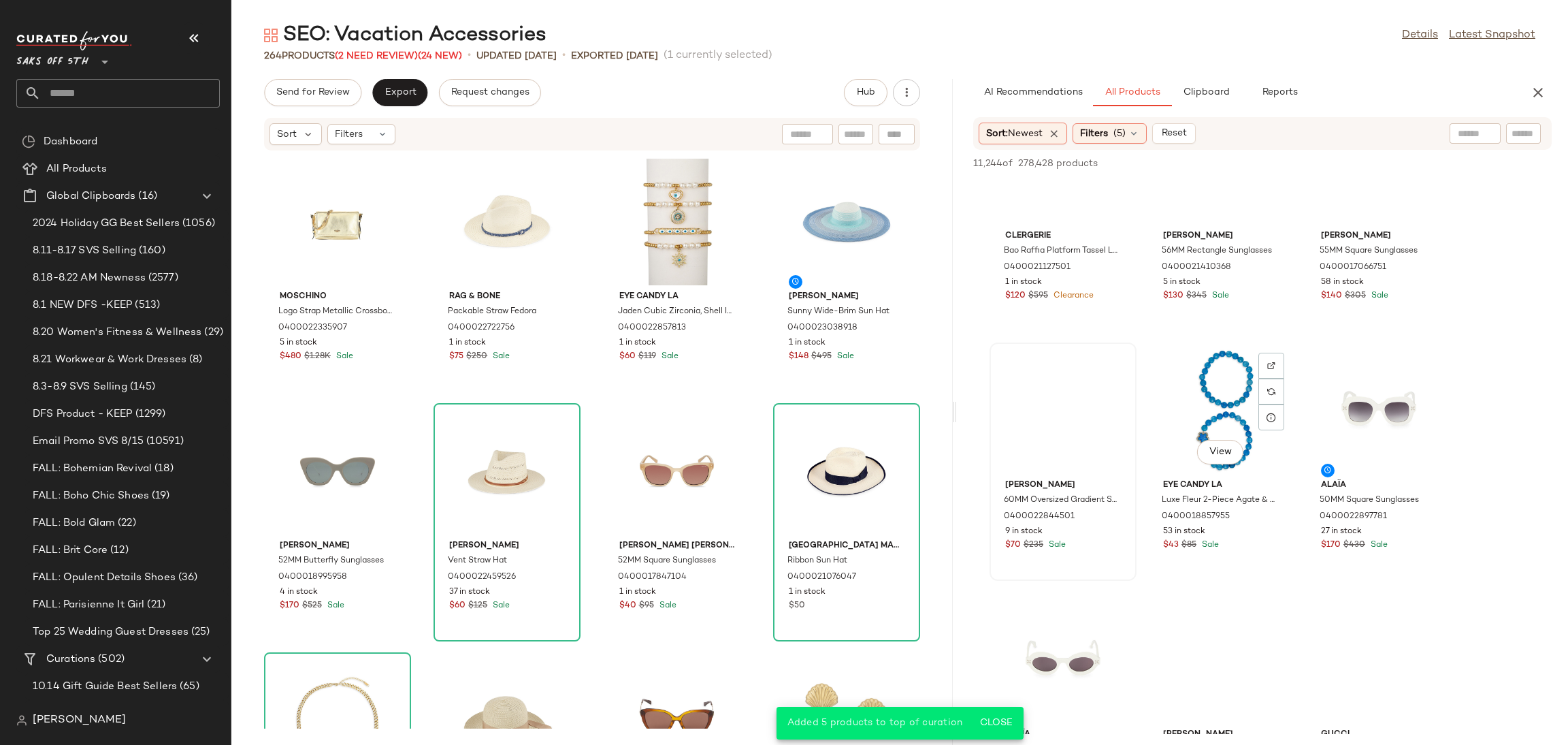
scroll to position [1843, 0]
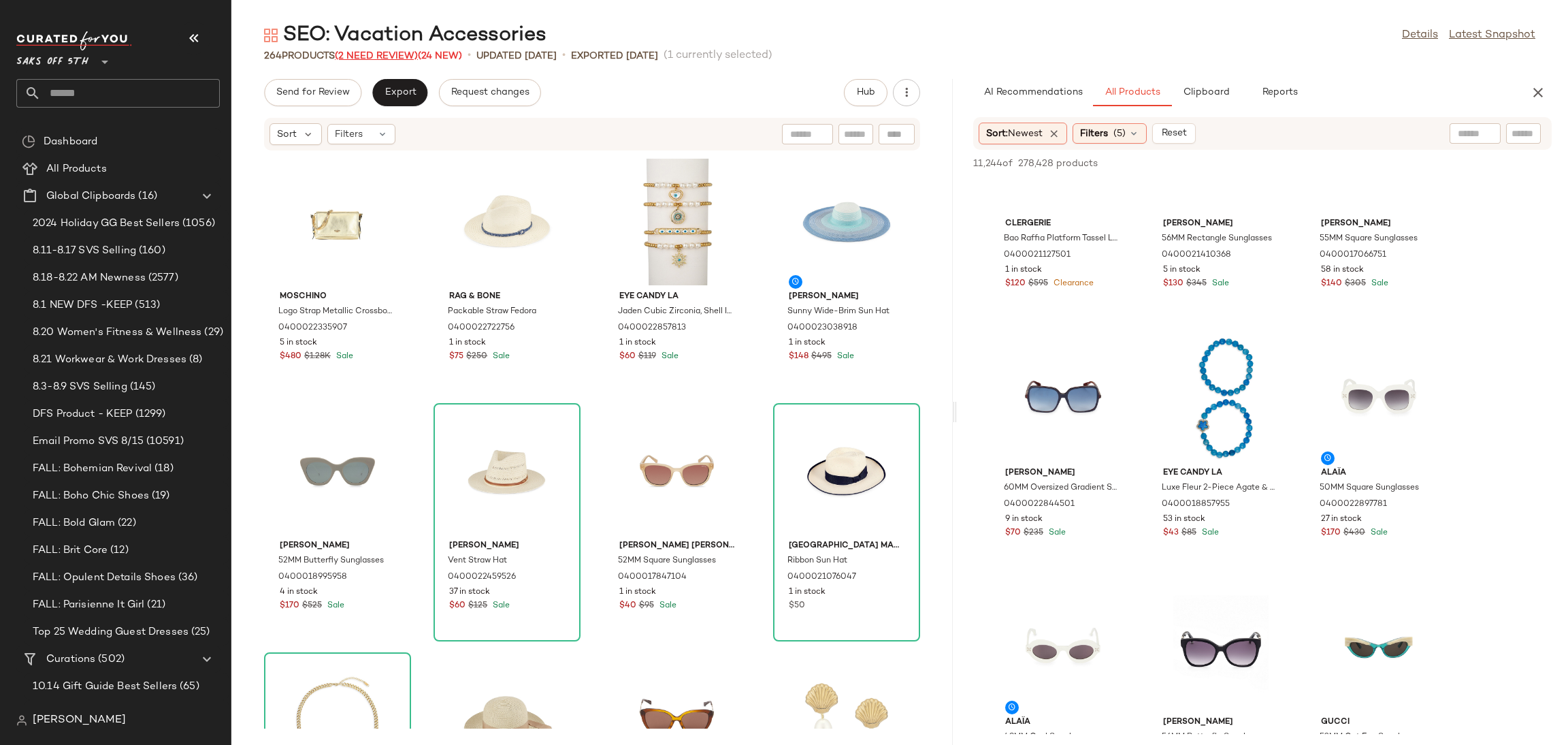
click at [369, 58] on span "(2 Need Review)" at bounding box center [376, 56] width 83 height 10
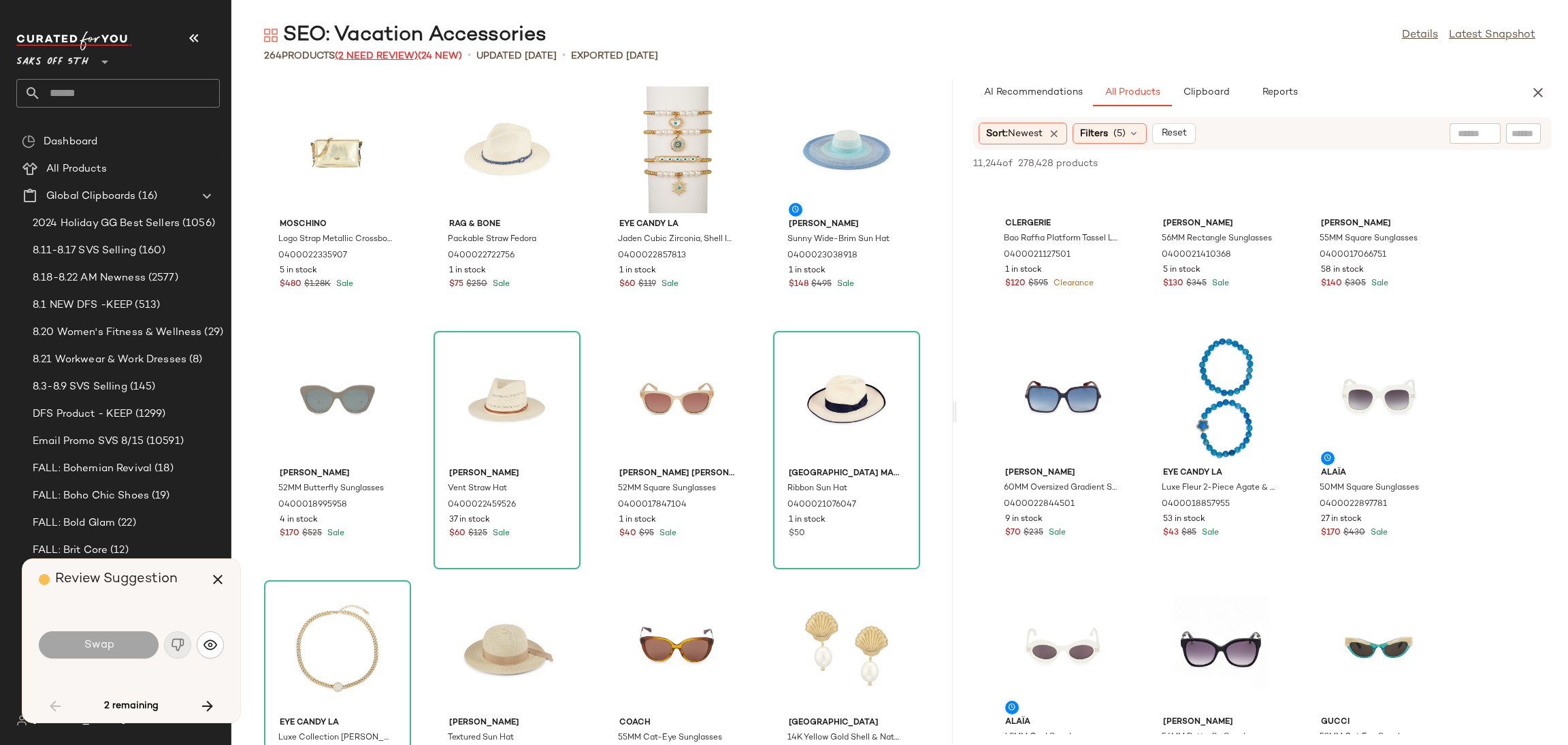
click at [402, 52] on span "(2 Need Review)" at bounding box center [376, 56] width 83 height 10
click at [224, 579] on icon "button" at bounding box center [218, 579] width 16 height 16
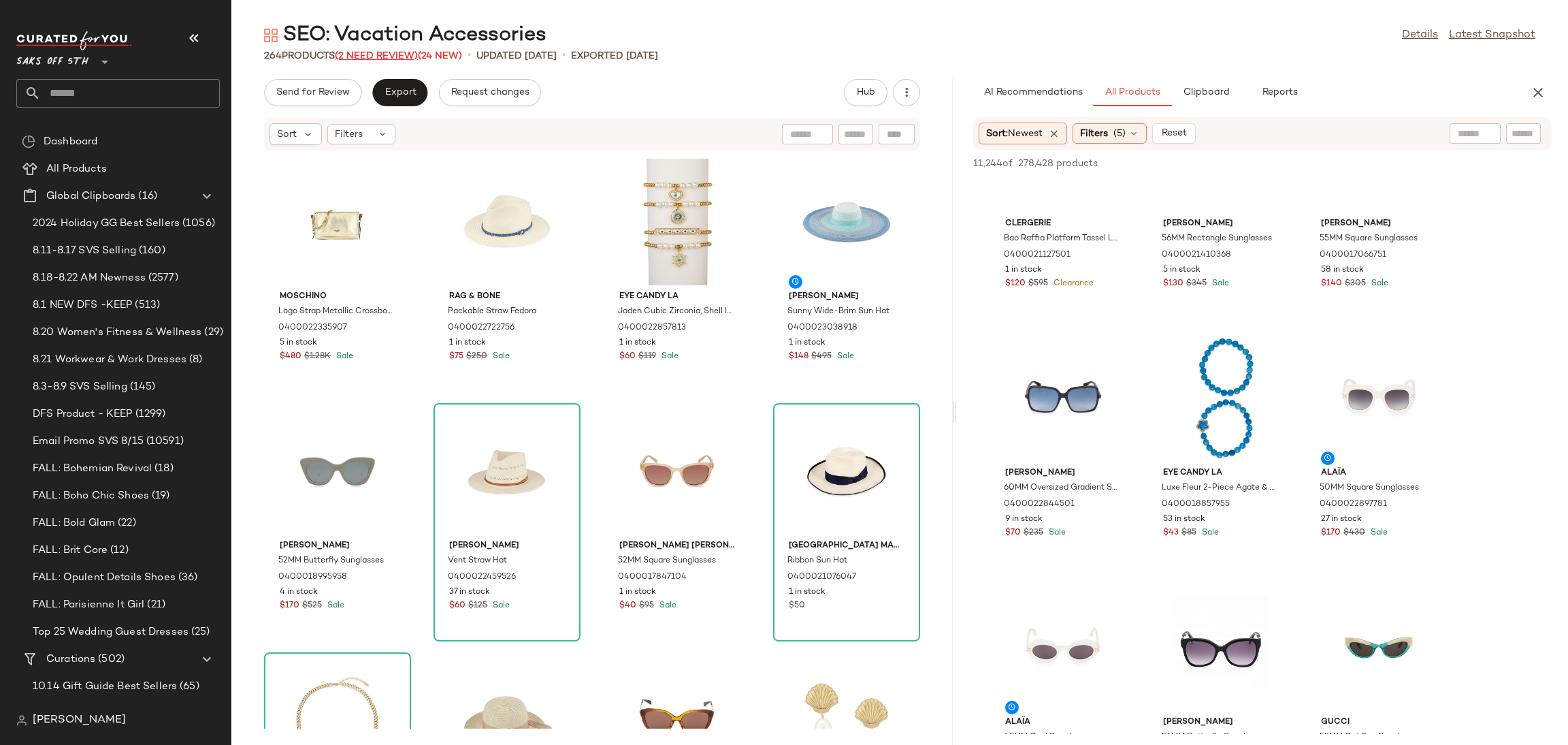
click at [393, 59] on span "(2 Need Review)" at bounding box center [376, 56] width 83 height 10
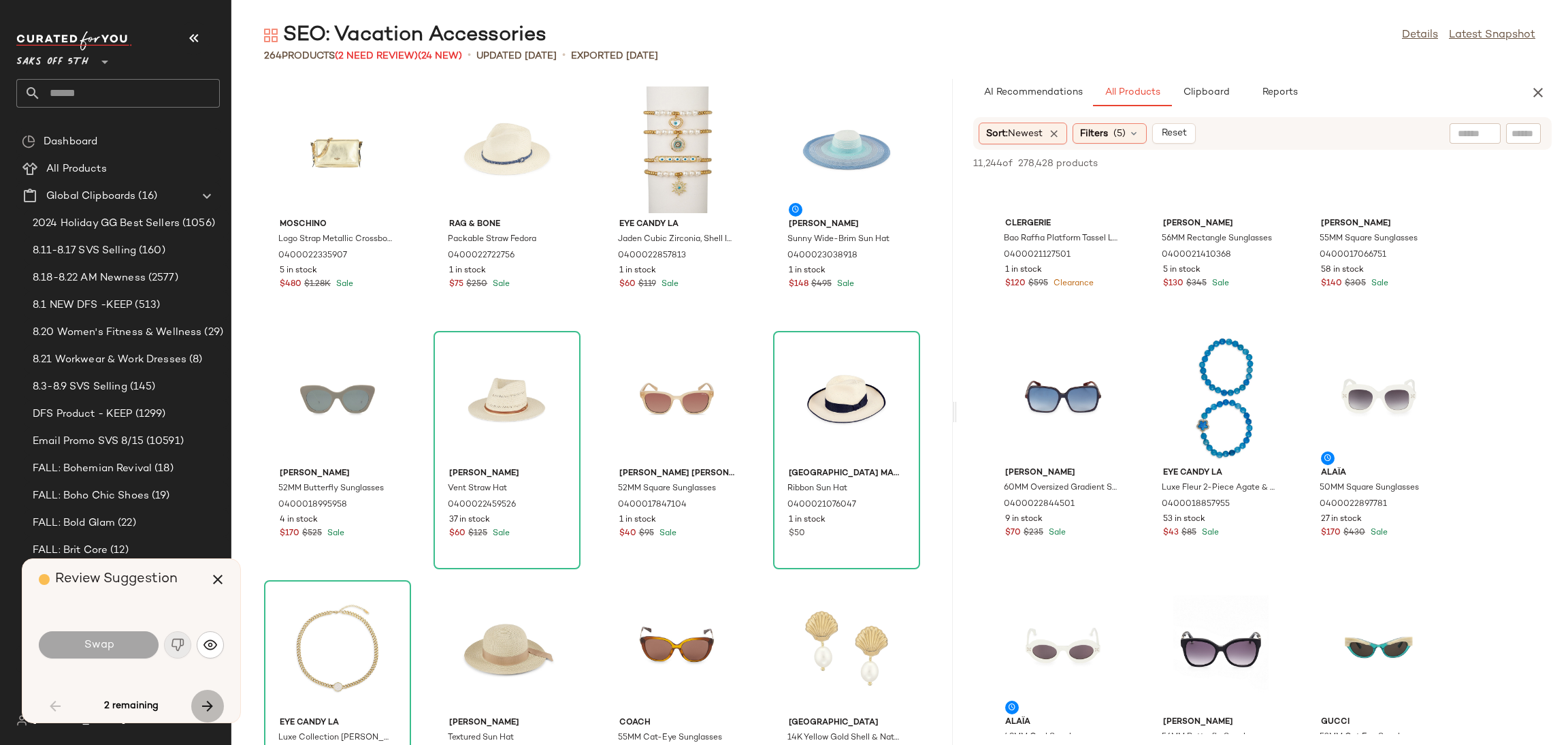
click at [210, 698] on icon "button" at bounding box center [208, 706] width 16 height 16
click at [211, 579] on icon "button" at bounding box center [218, 579] width 16 height 16
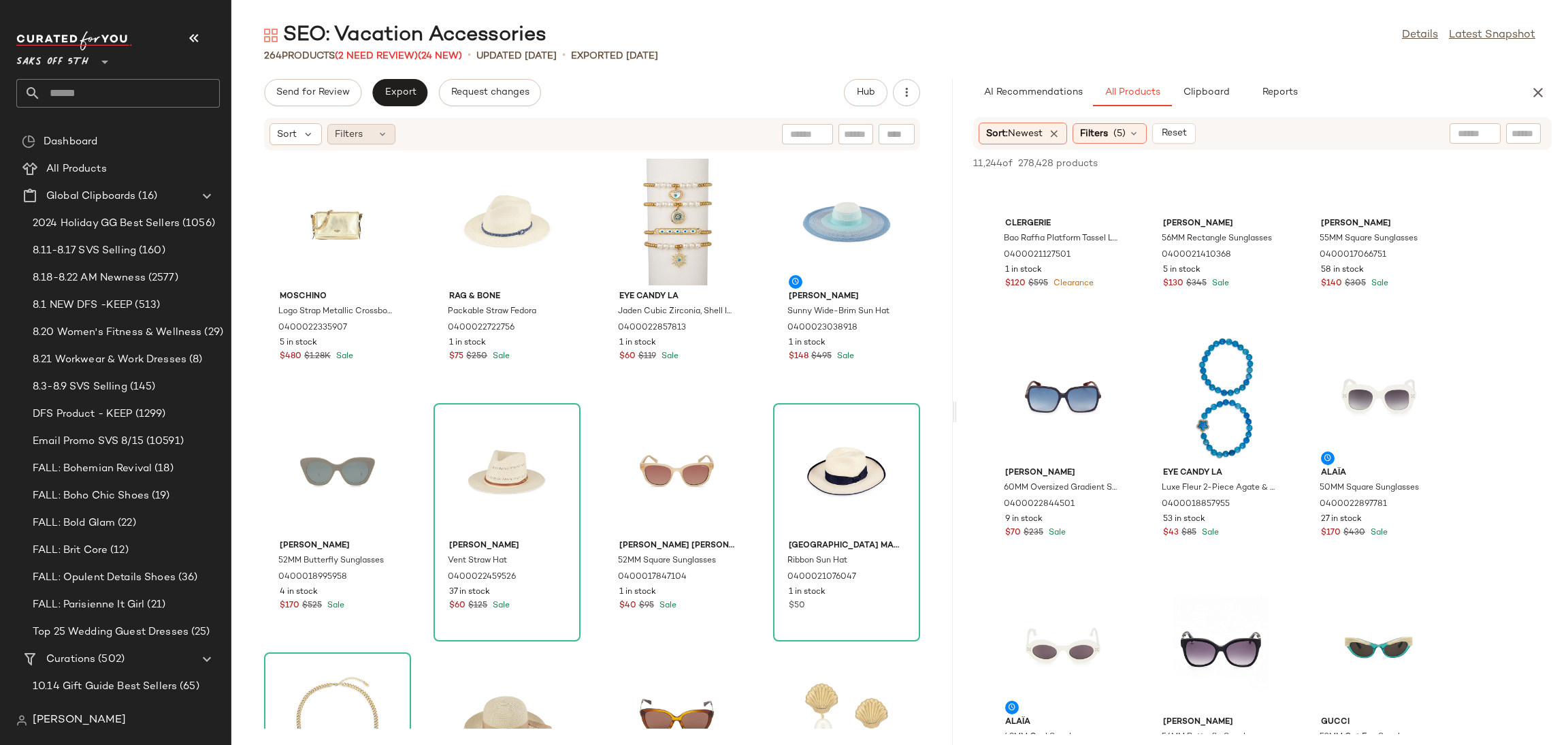
click at [366, 124] on div "Filters" at bounding box center [361, 134] width 68 height 20
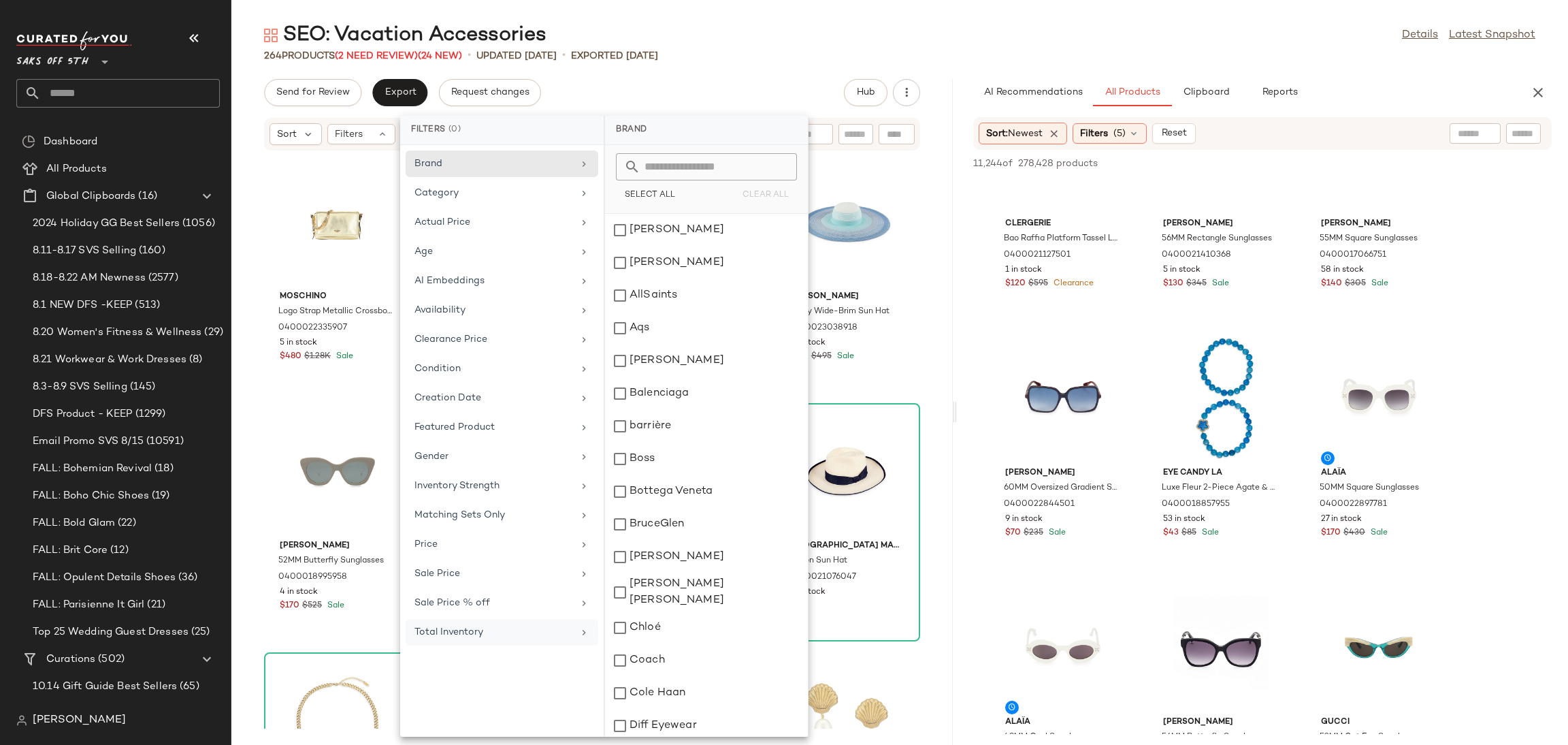
click at [509, 635] on div "Total Inventory" at bounding box center [494, 632] width 159 height 15
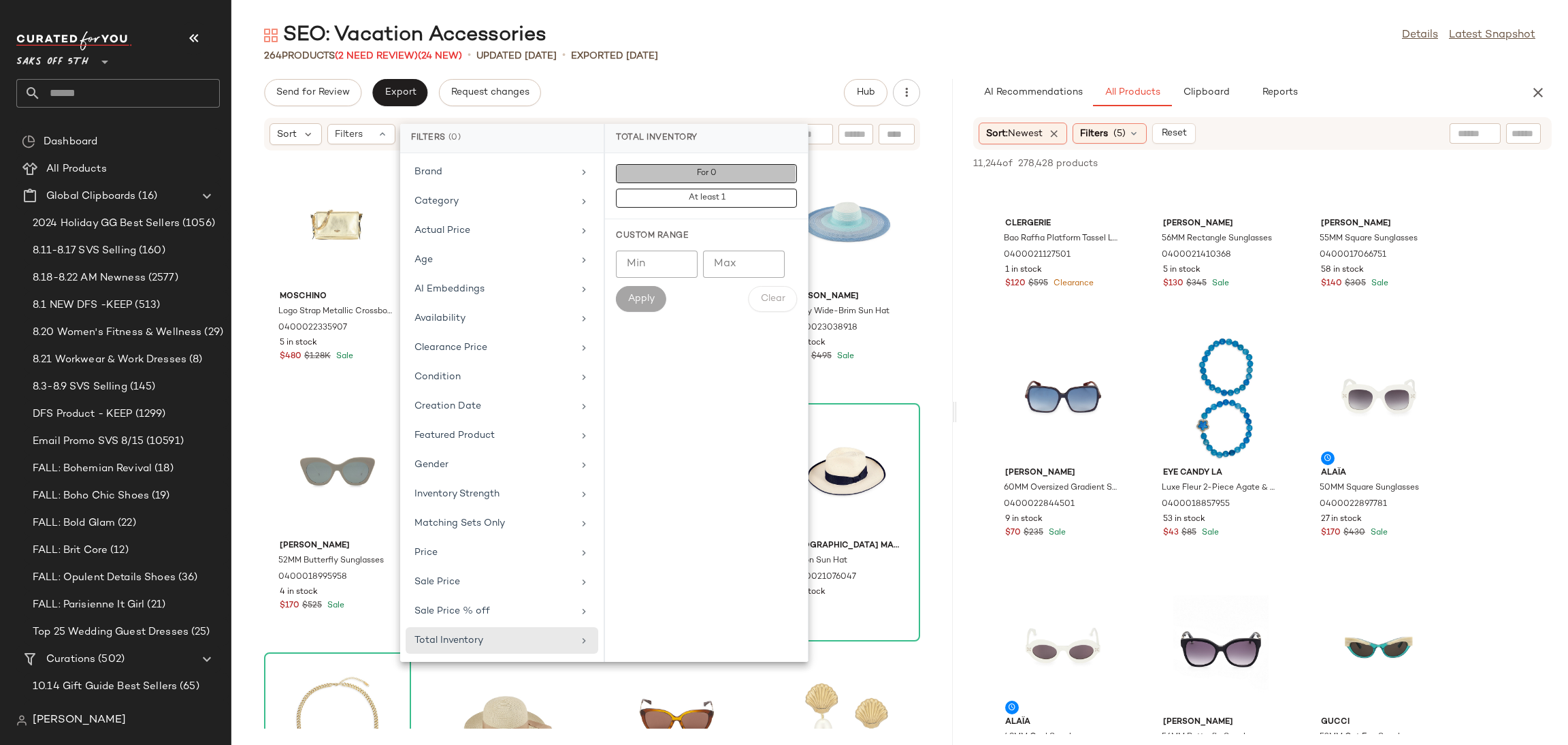
click at [713, 189] on button "For 0" at bounding box center [707, 198] width 181 height 19
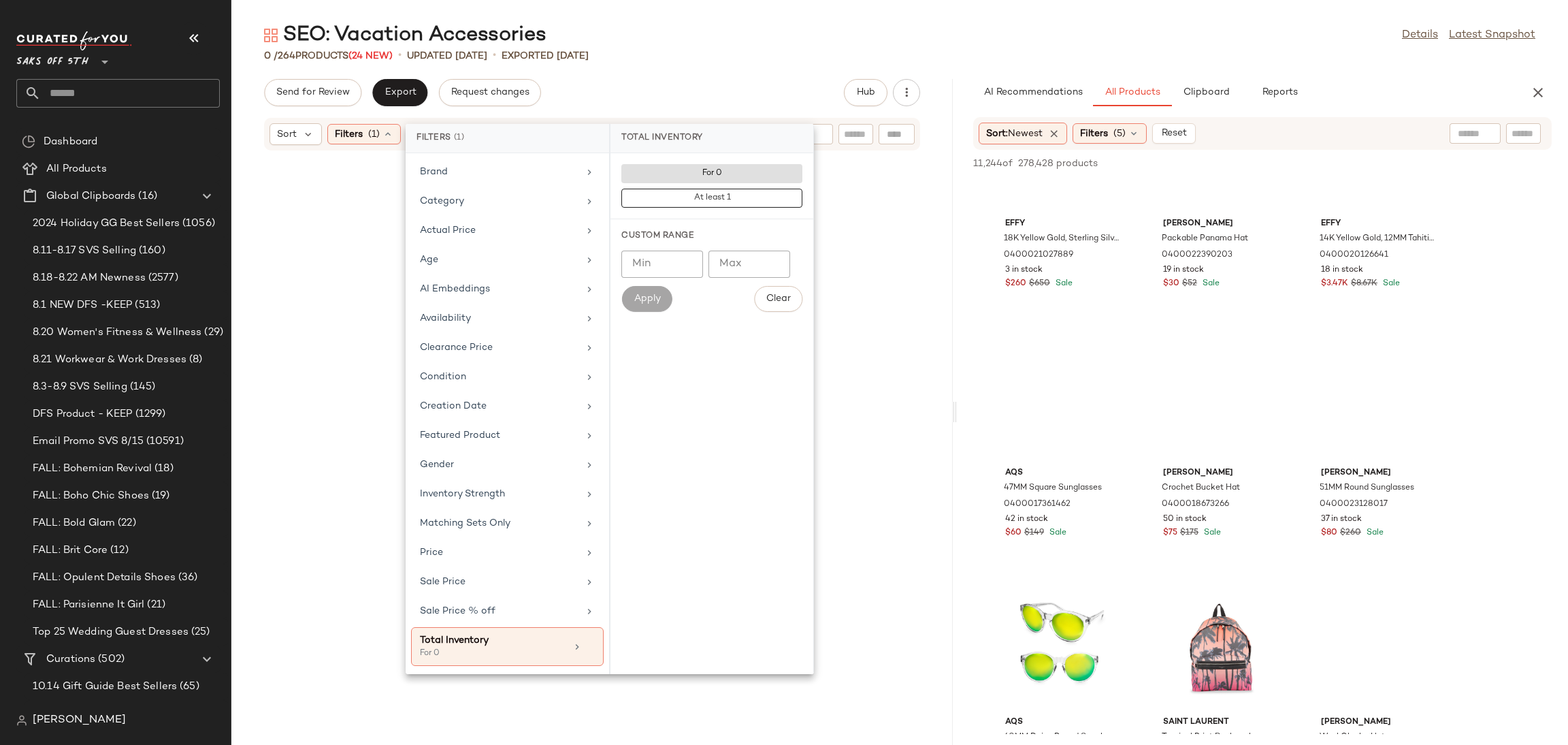
scroll to position [4832, 0]
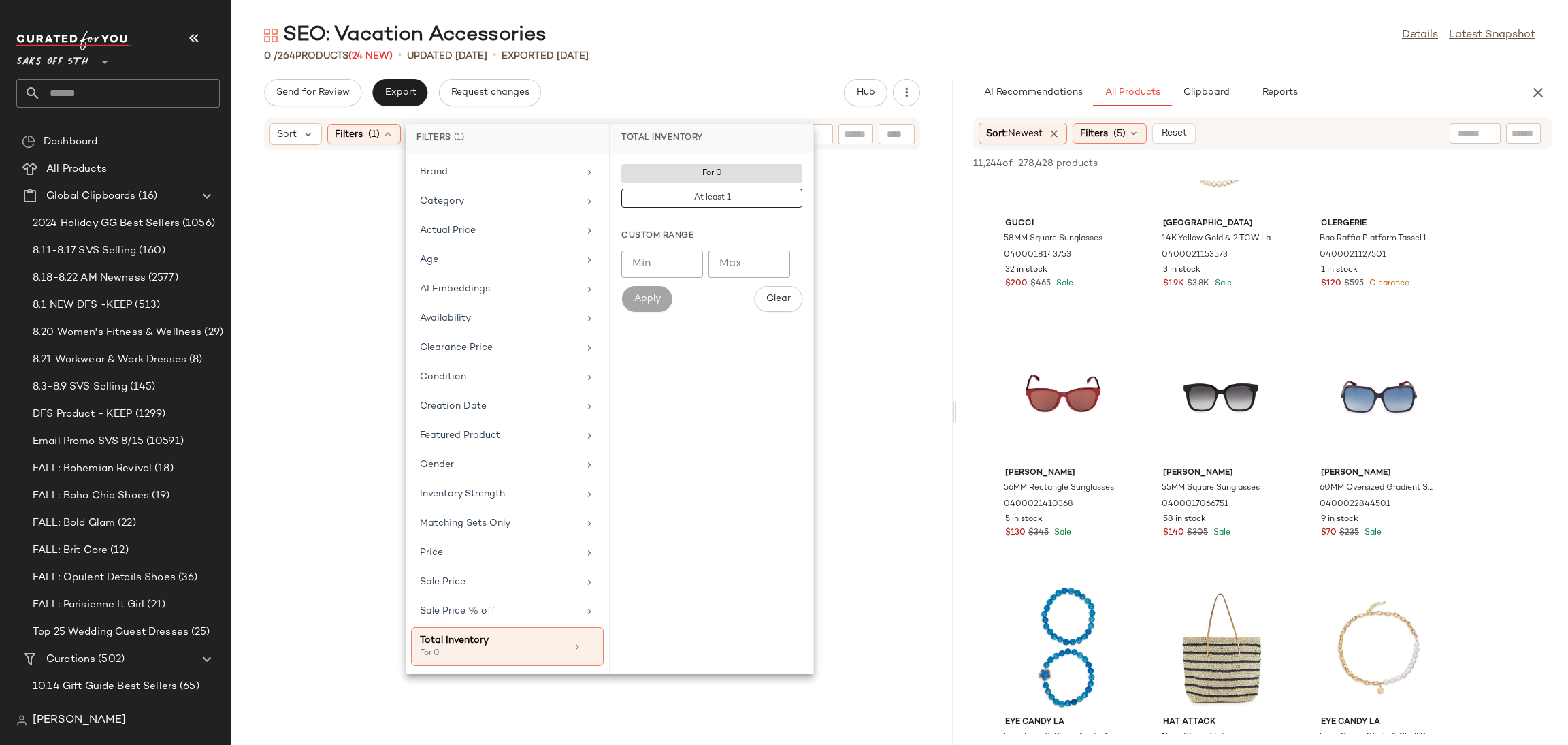
click at [882, 34] on div "SEO: Vacation Accessories Details Latest Snapshot" at bounding box center [900, 36] width 1336 height 27
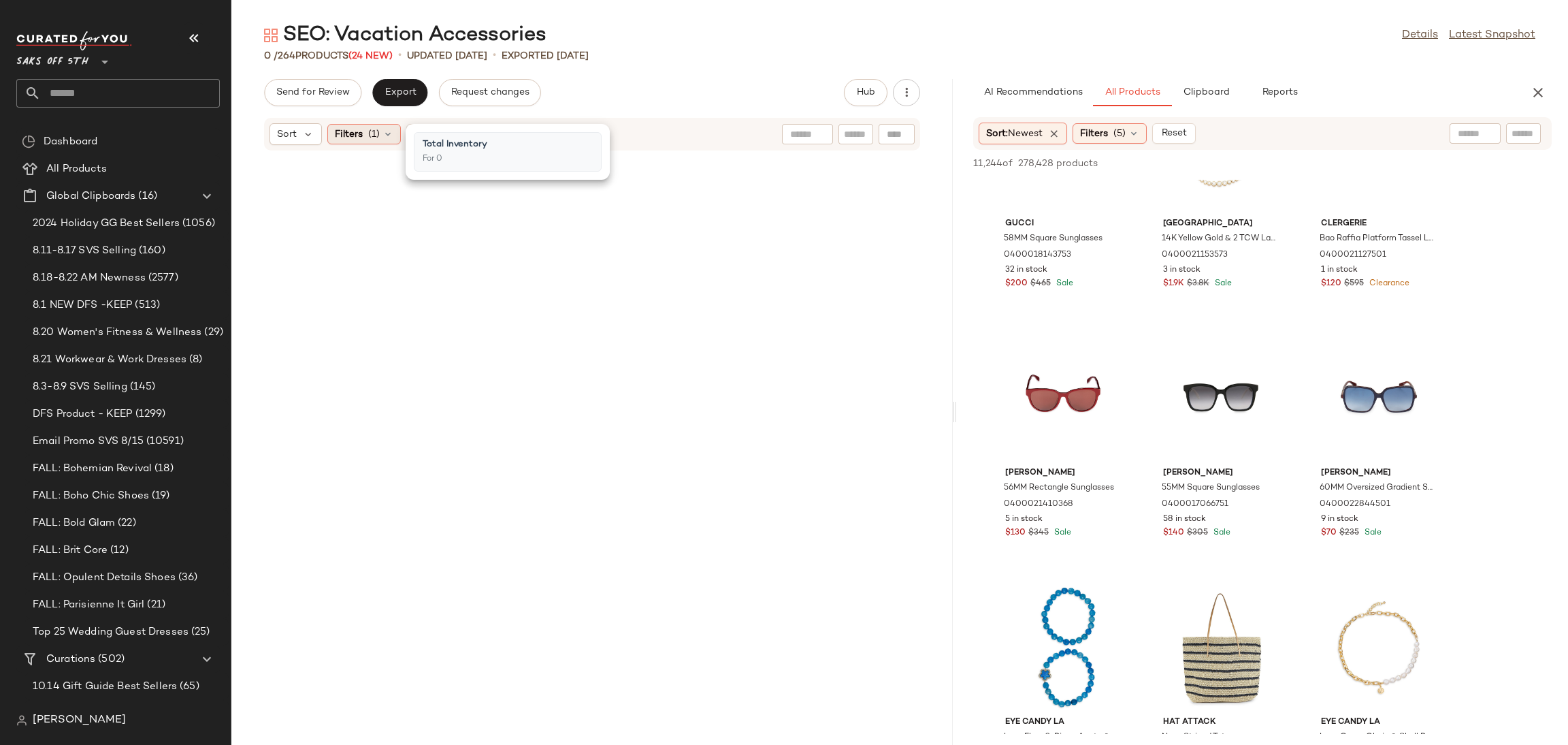
click at [383, 136] on icon at bounding box center [388, 134] width 11 height 11
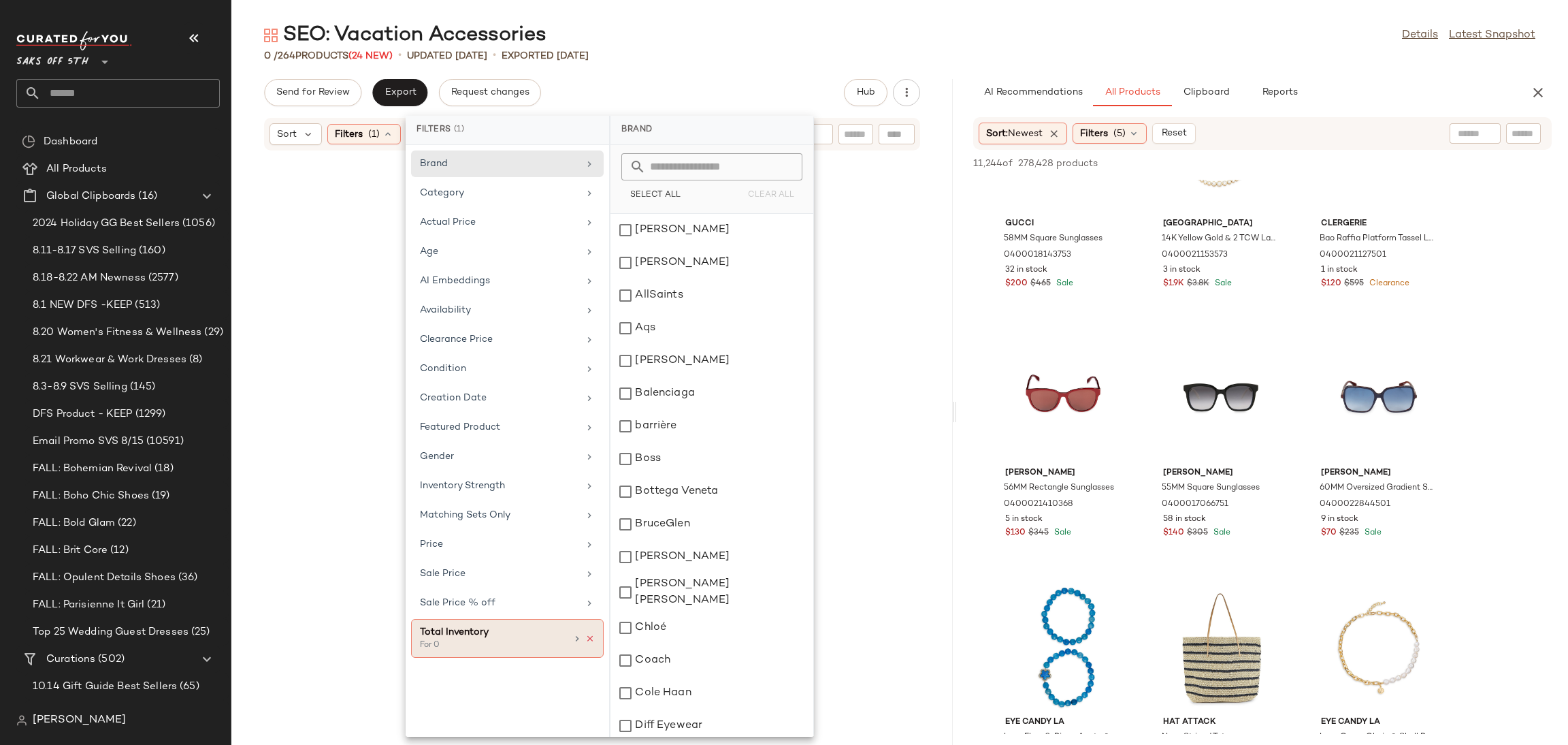
click at [586, 641] on icon at bounding box center [590, 638] width 9 height 9
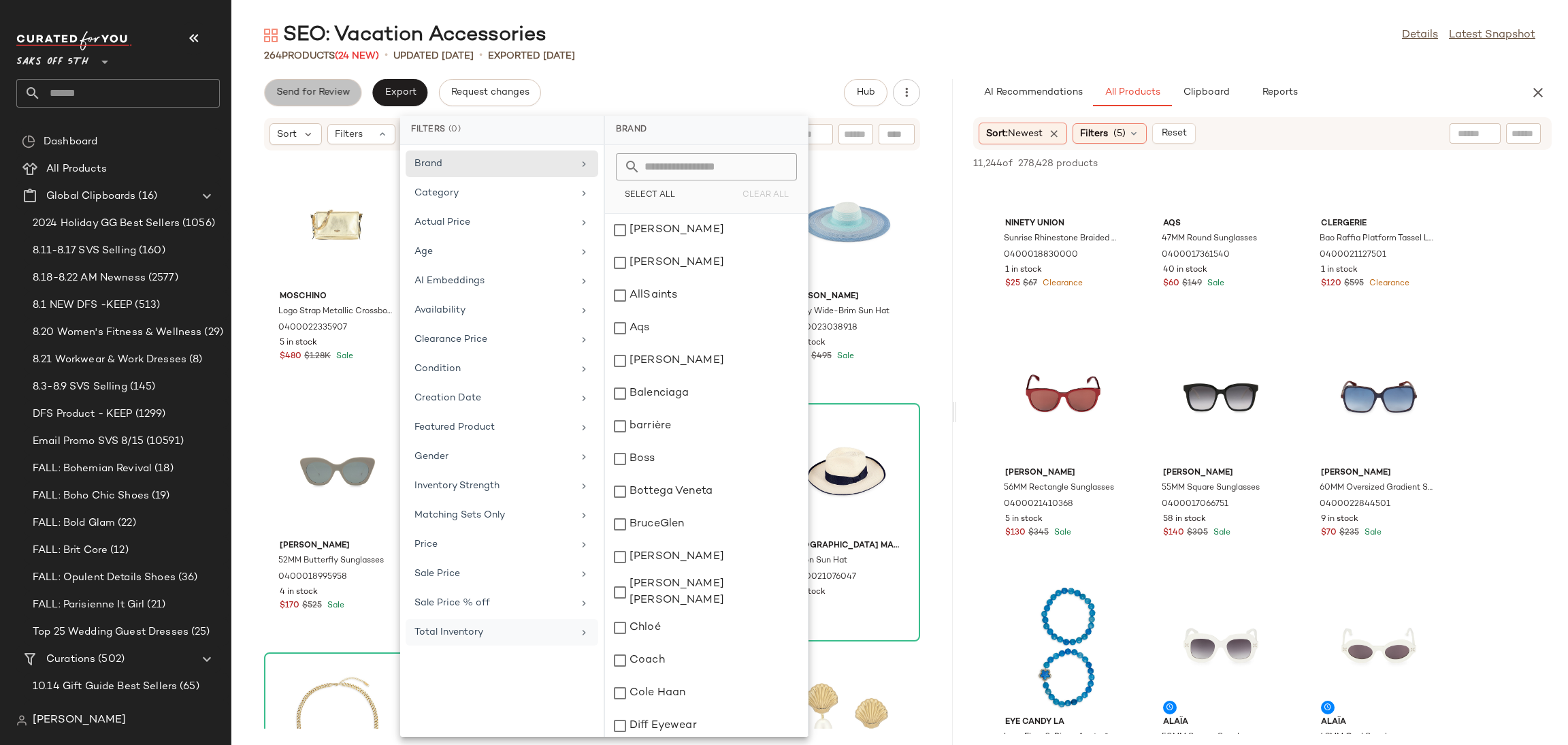
click at [321, 92] on span "Send for Review" at bounding box center [312, 93] width 74 height 11
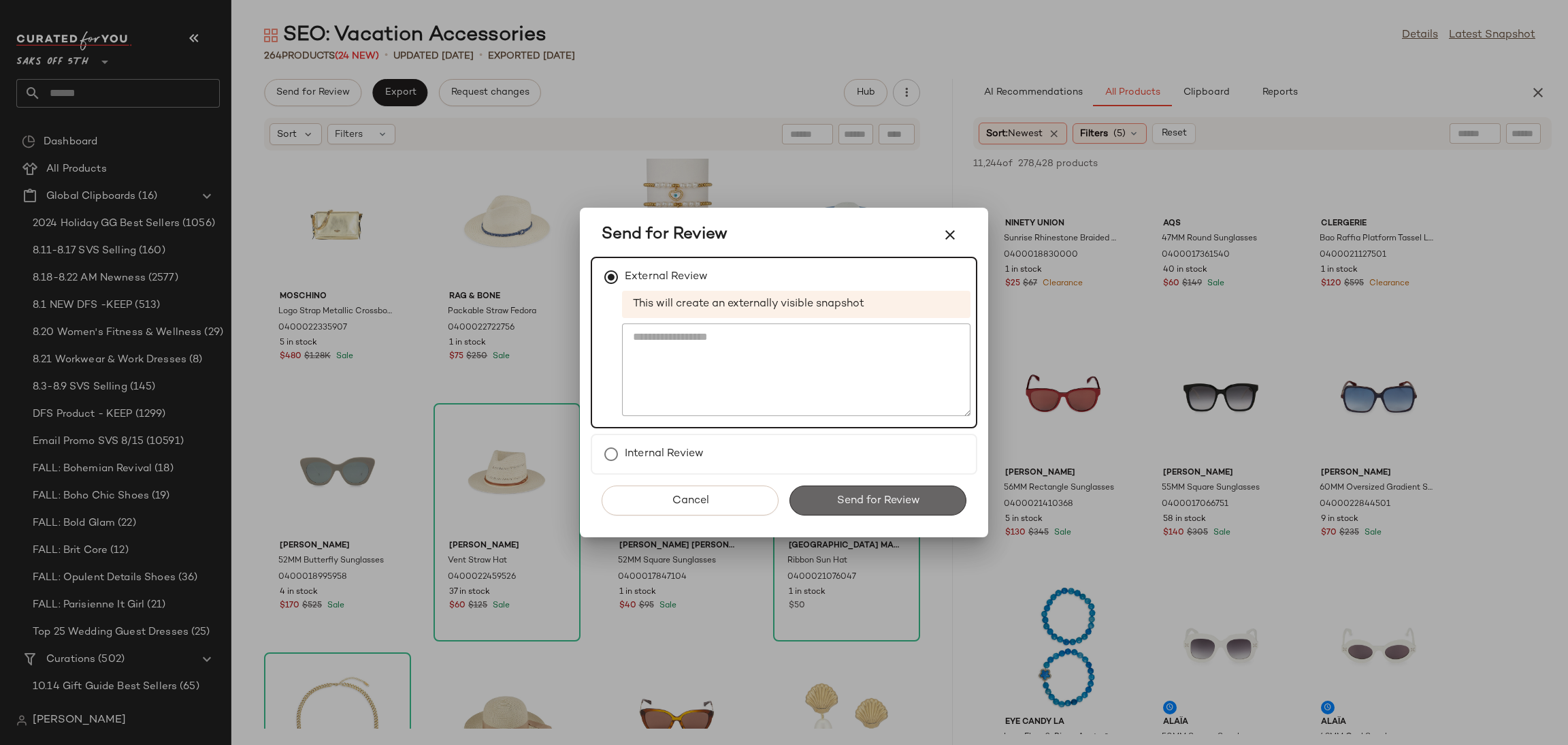
click at [824, 491] on button "Send for Review" at bounding box center [878, 500] width 177 height 30
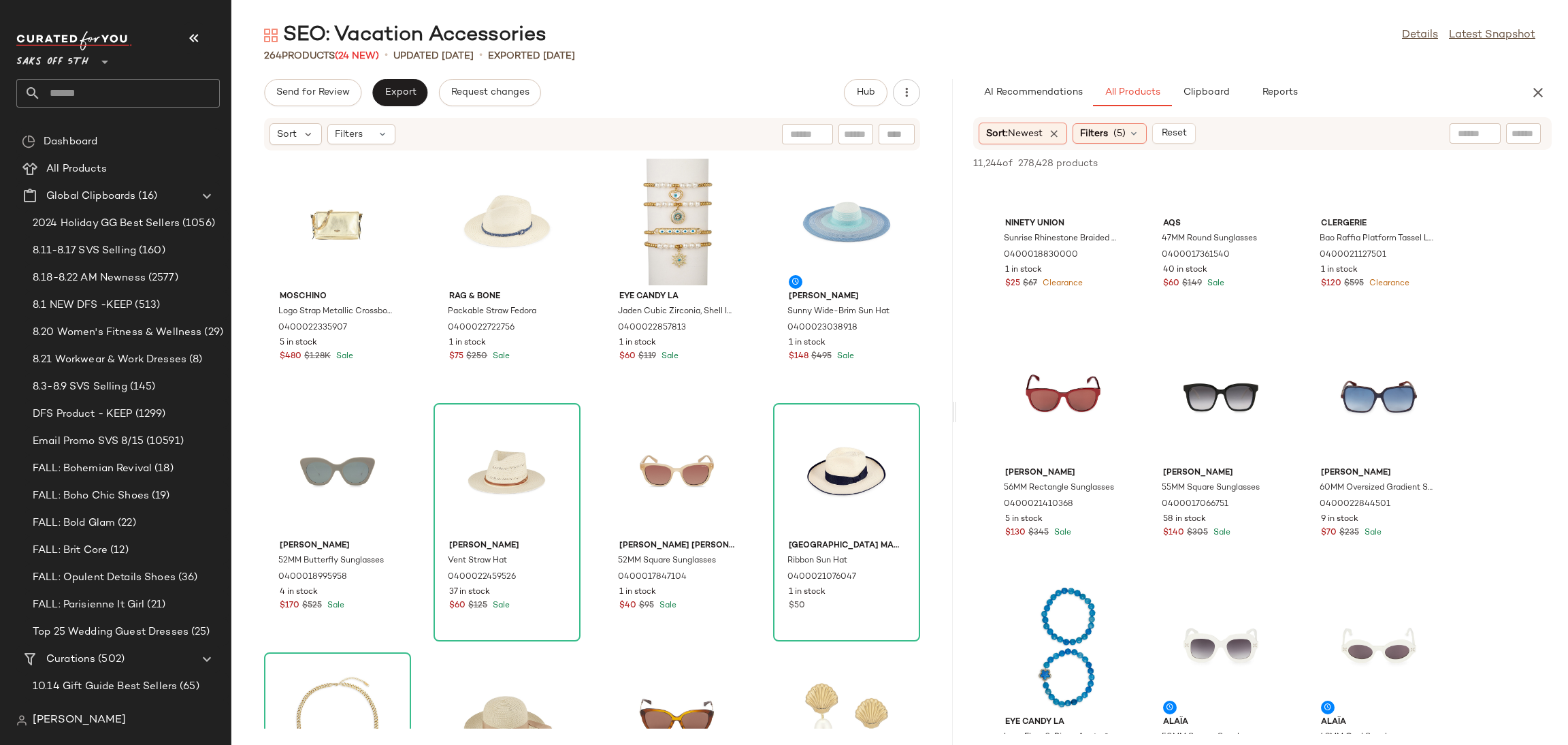
scroll to position [2590, 0]
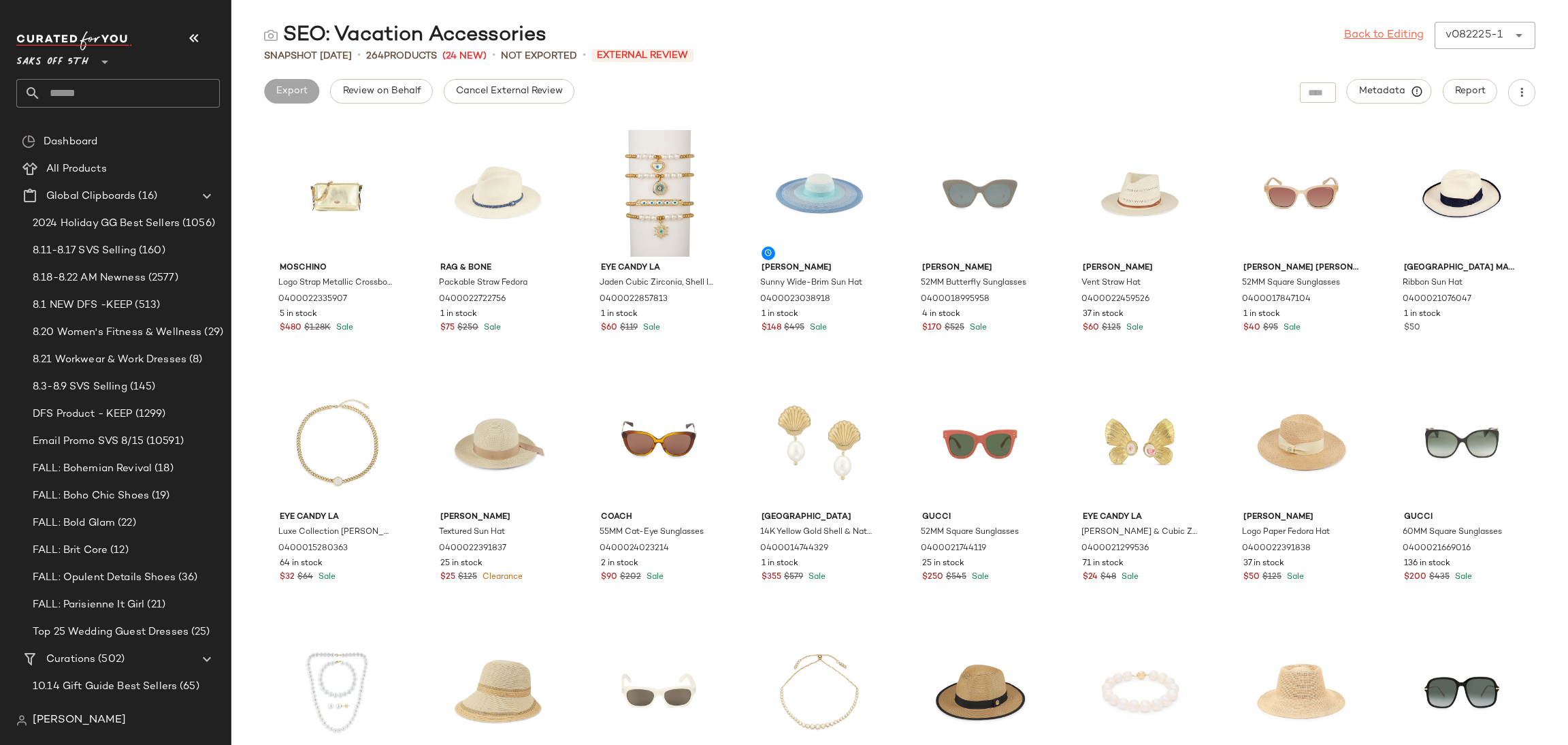
click at [1404, 34] on link "Back to Editing" at bounding box center [1383, 36] width 79 height 16
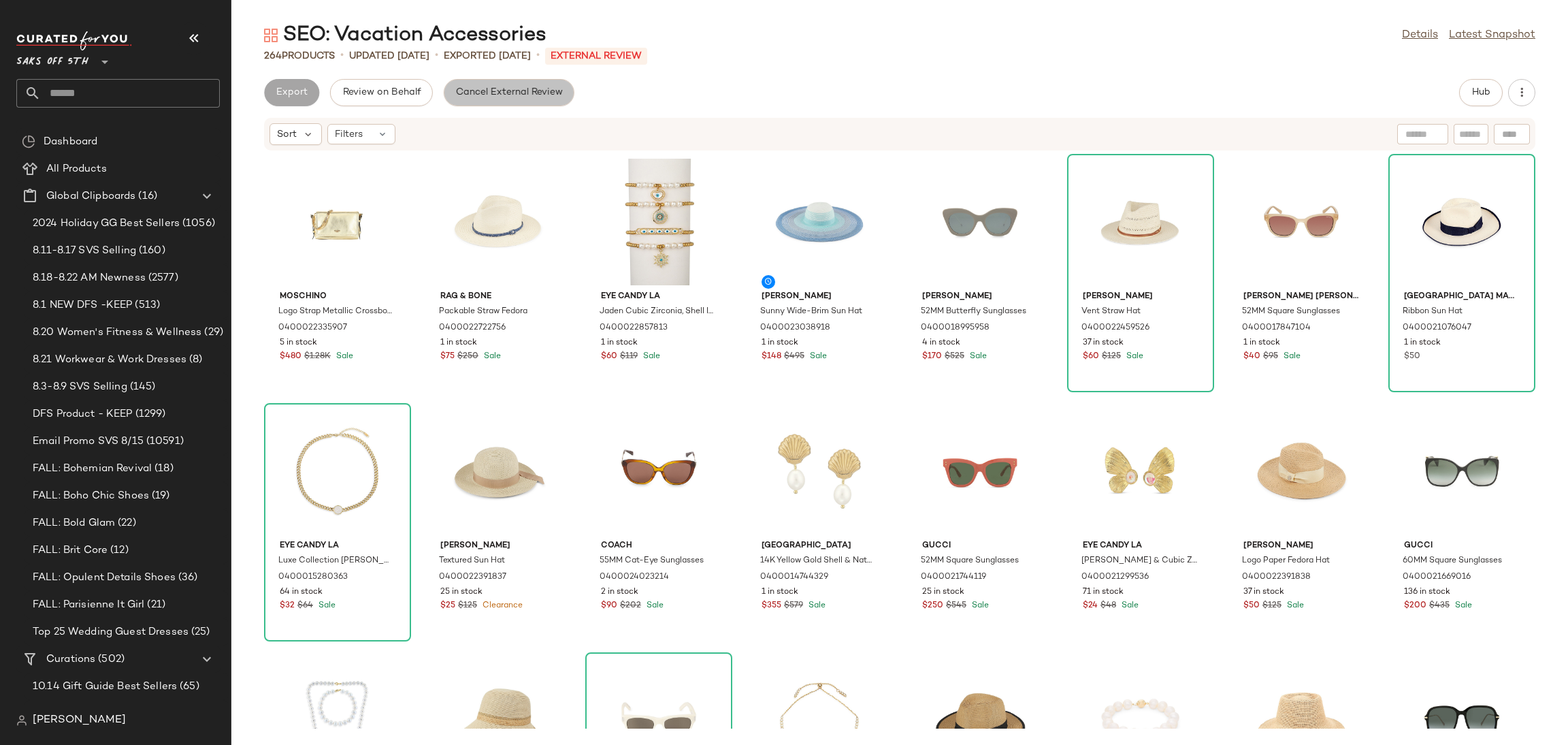
click at [546, 94] on span "Cancel External Review" at bounding box center [509, 93] width 108 height 11
click at [411, 91] on span "Export" at bounding box center [399, 93] width 32 height 11
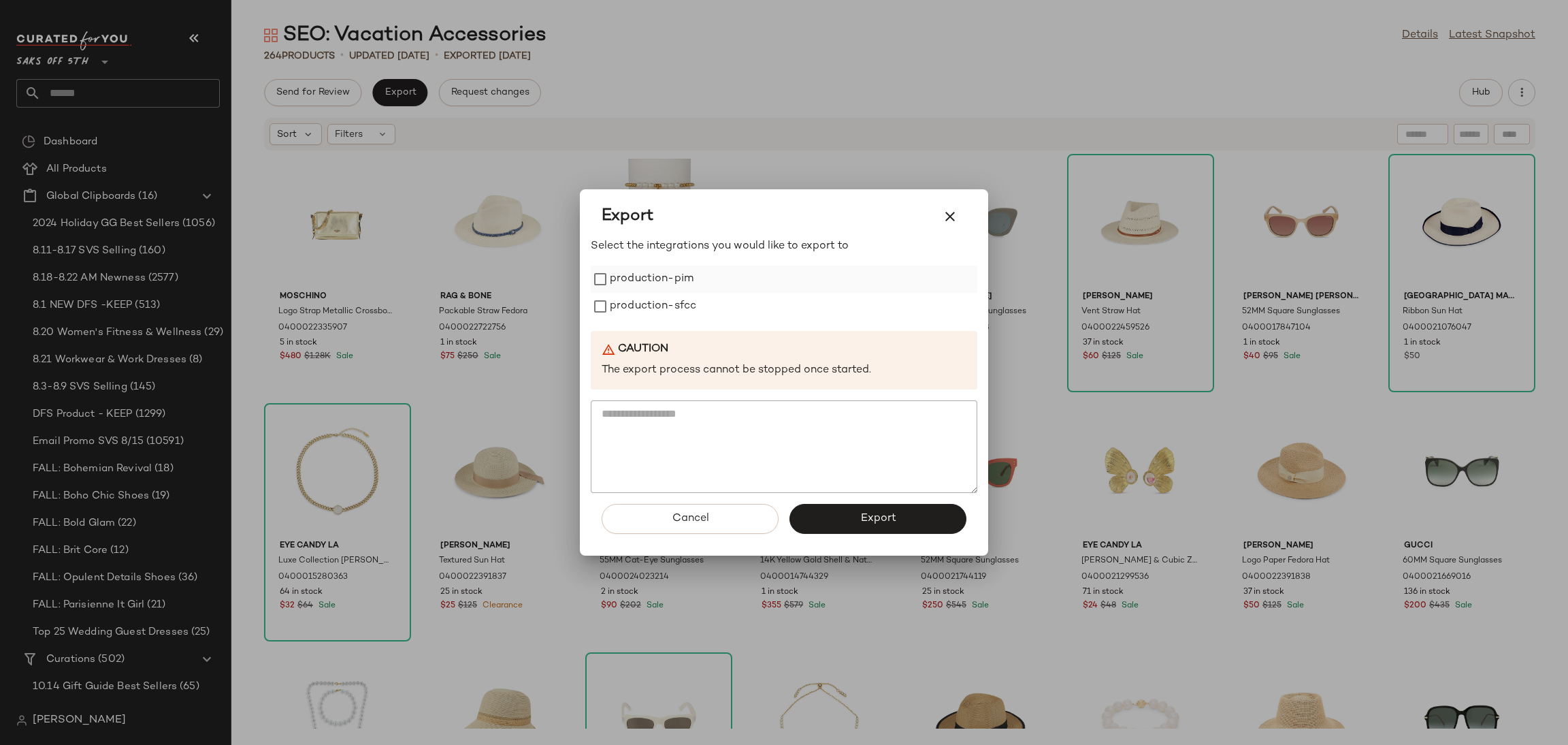
click at [627, 286] on label "production-pim" at bounding box center [652, 279] width 84 height 27
click at [629, 302] on label "production-sfcc" at bounding box center [653, 306] width 87 height 27
click at [868, 531] on button "Export" at bounding box center [878, 518] width 177 height 30
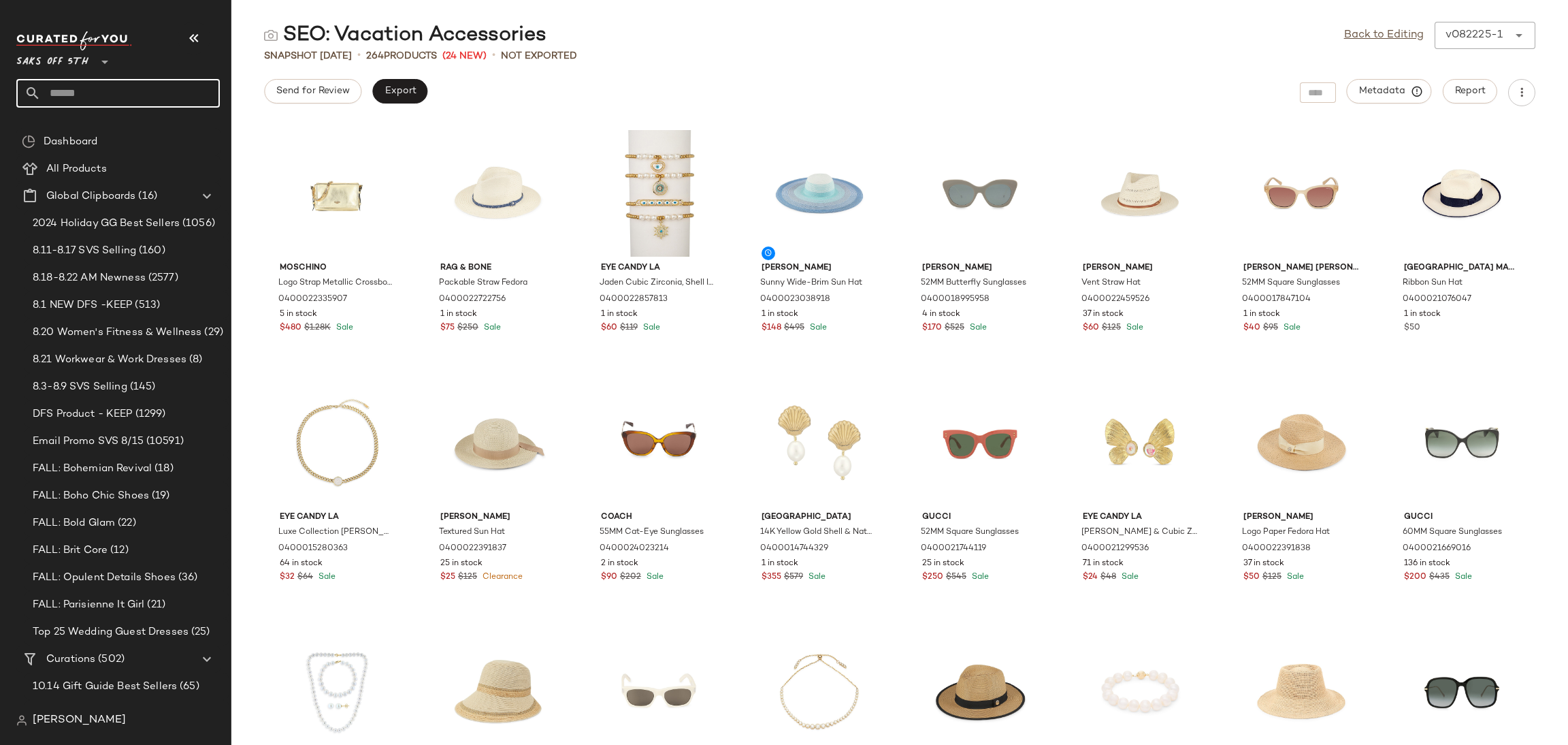
click at [150, 98] on input "text" at bounding box center [130, 93] width 179 height 28
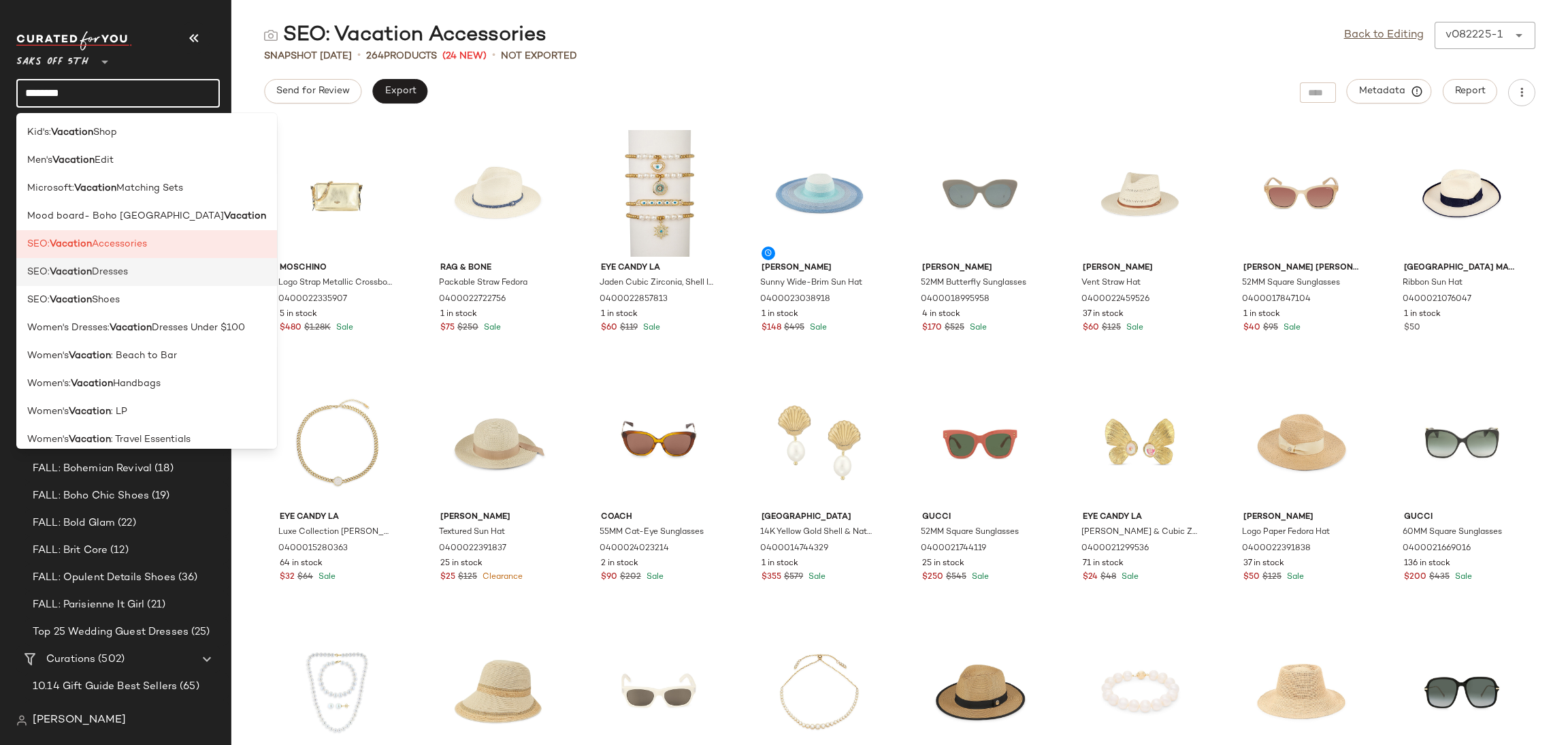
type input "********"
click at [98, 273] on span "Dresses" at bounding box center [110, 272] width 36 height 15
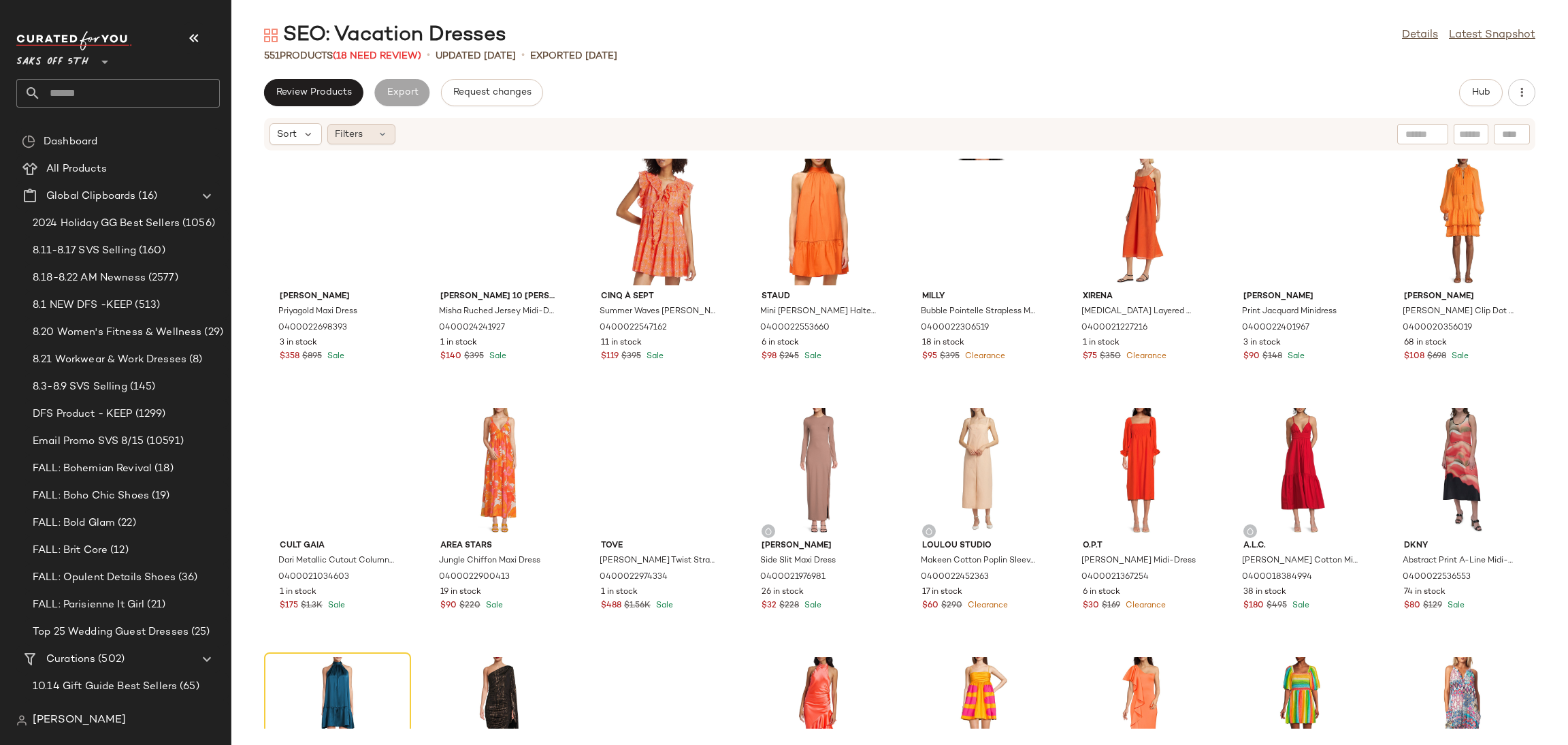
click at [378, 136] on icon at bounding box center [383, 134] width 11 height 11
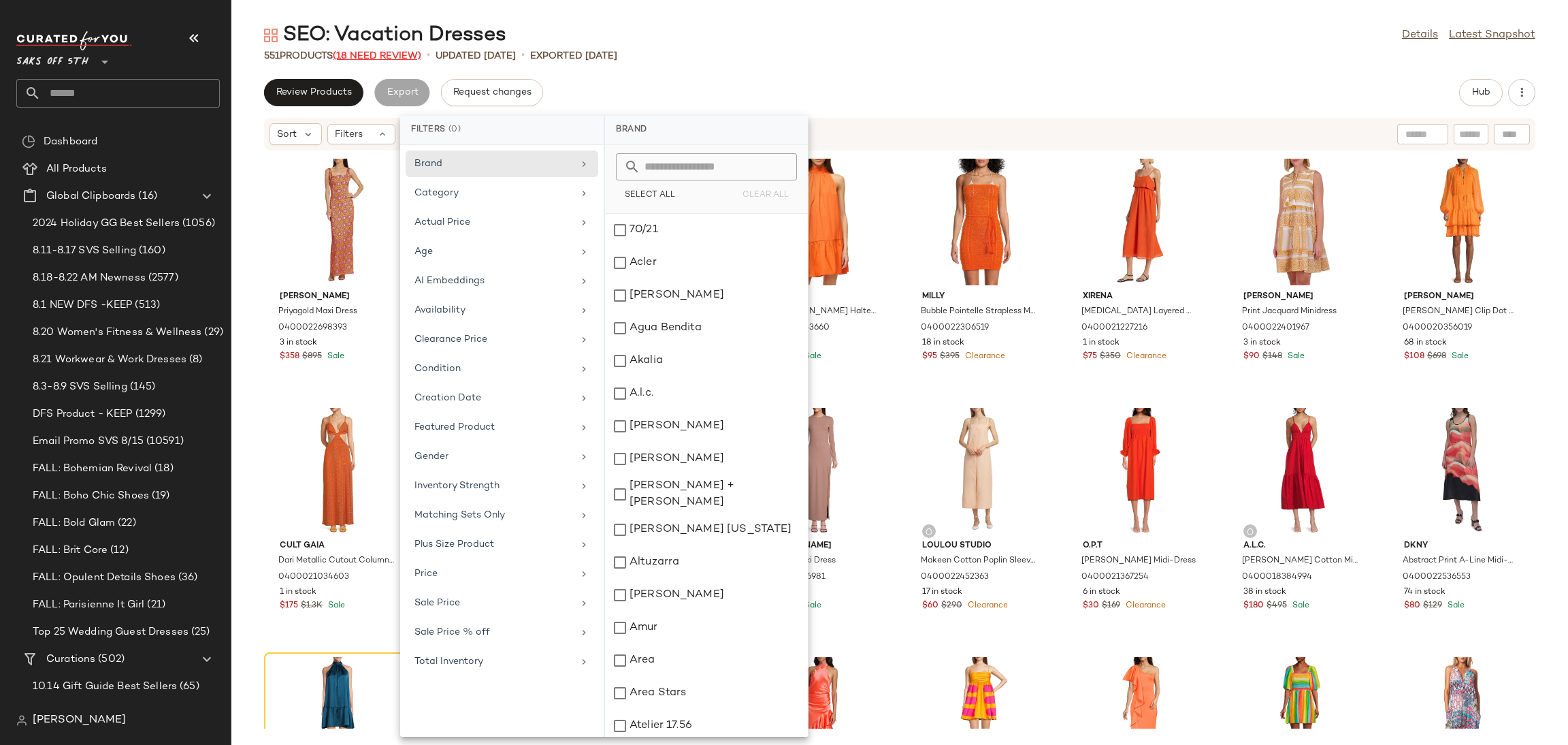
click at [401, 55] on span "(18 Need Review)" at bounding box center [377, 56] width 88 height 10
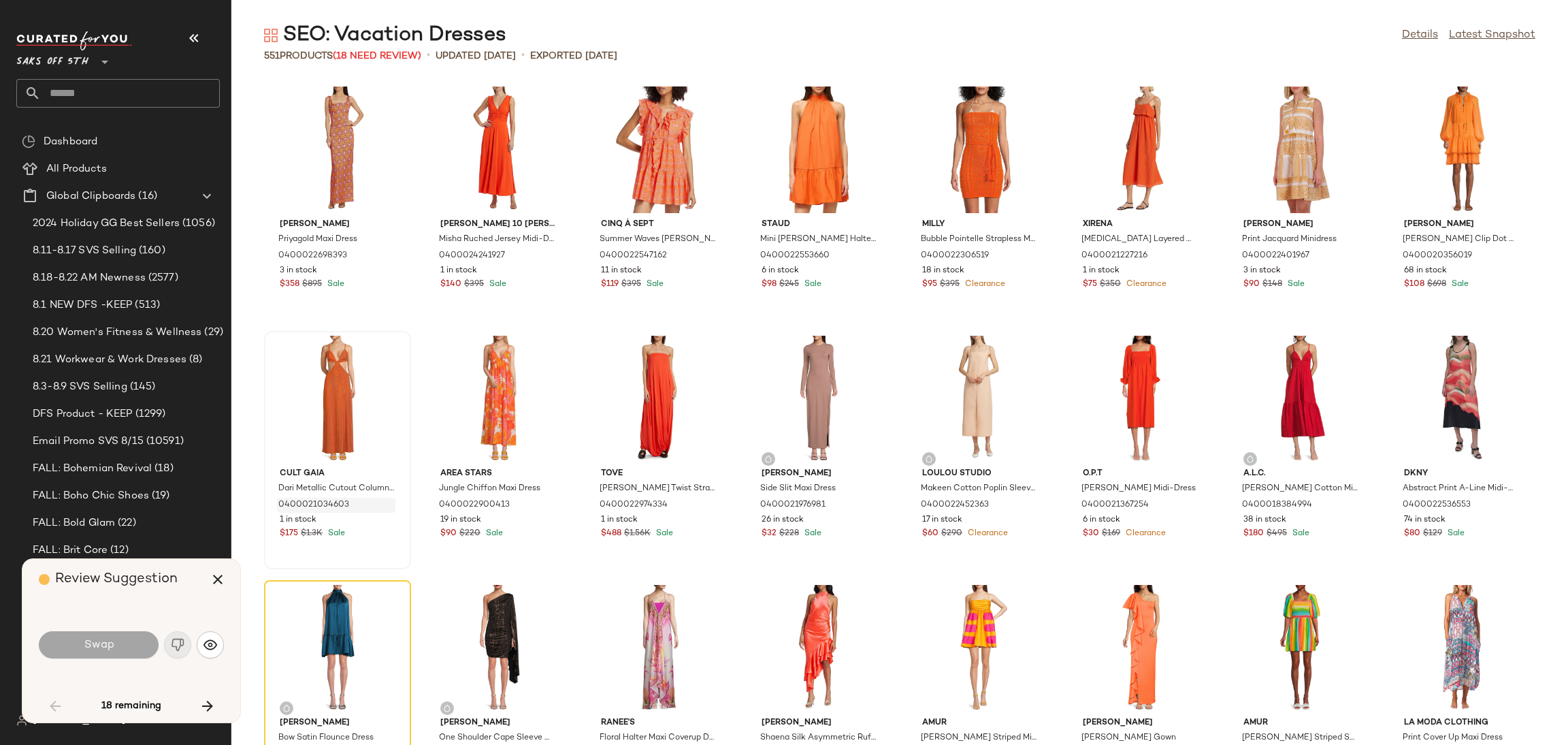
scroll to position [260, 0]
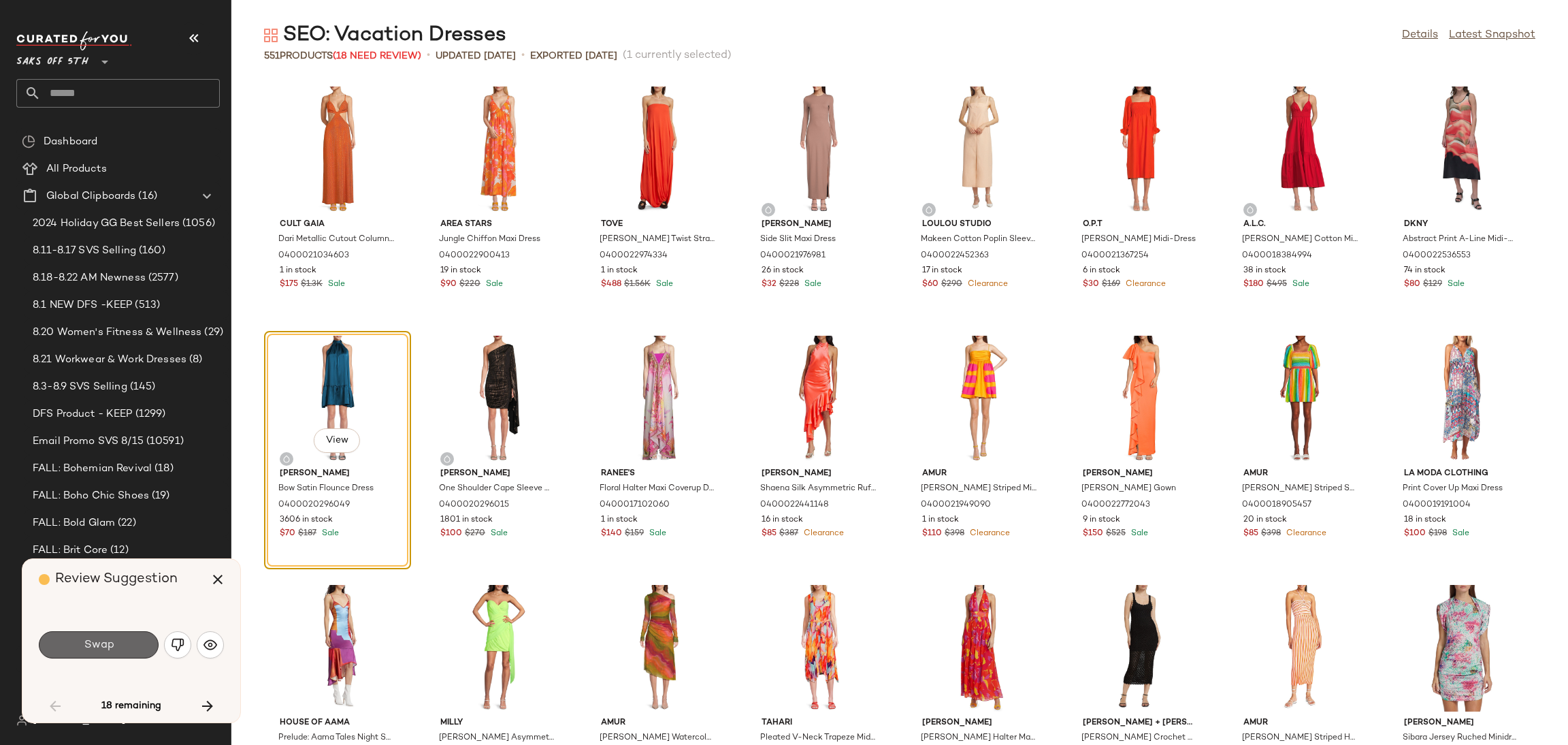
click at [138, 631] on button "Swap" at bounding box center [98, 645] width 119 height 27
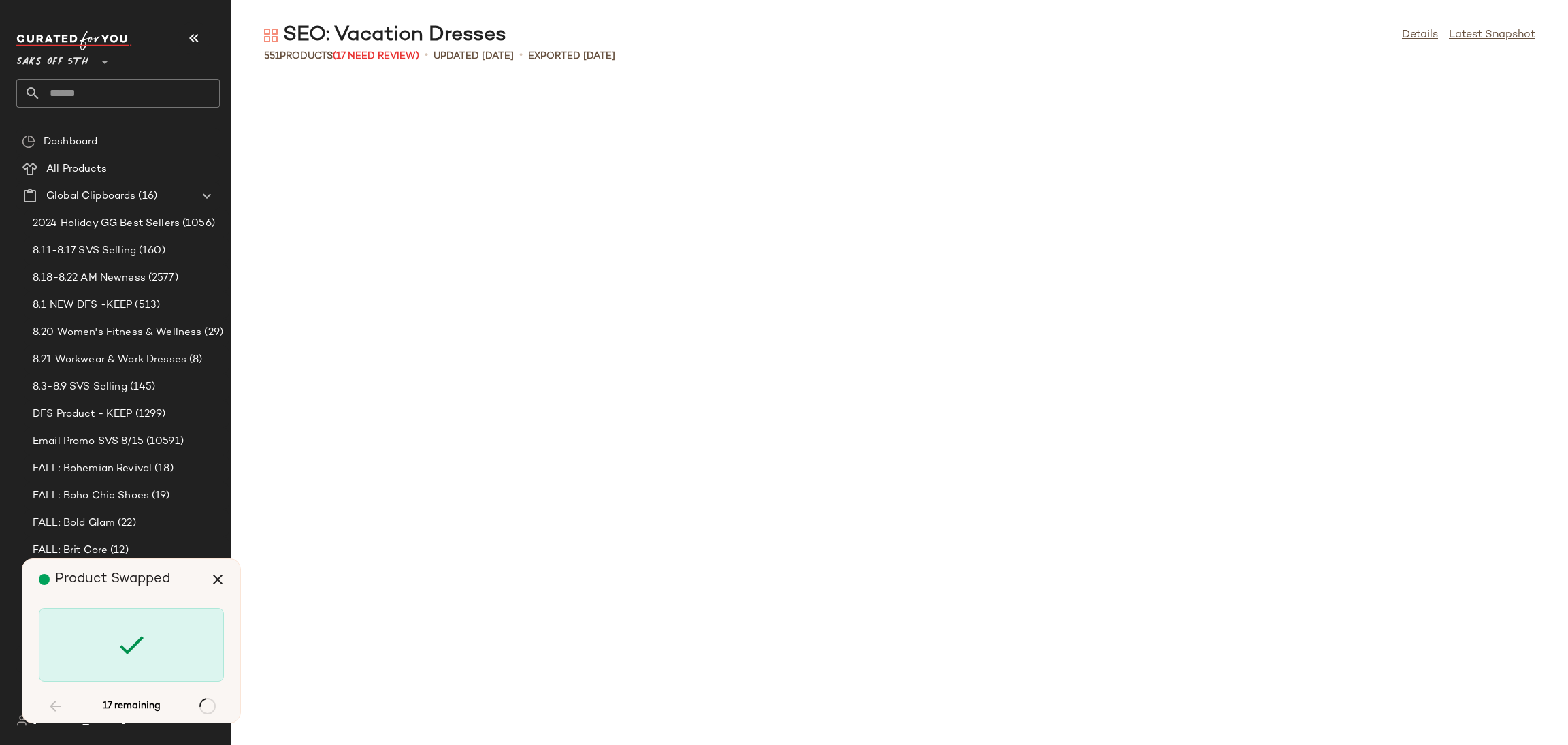
scroll to position [1245, 0]
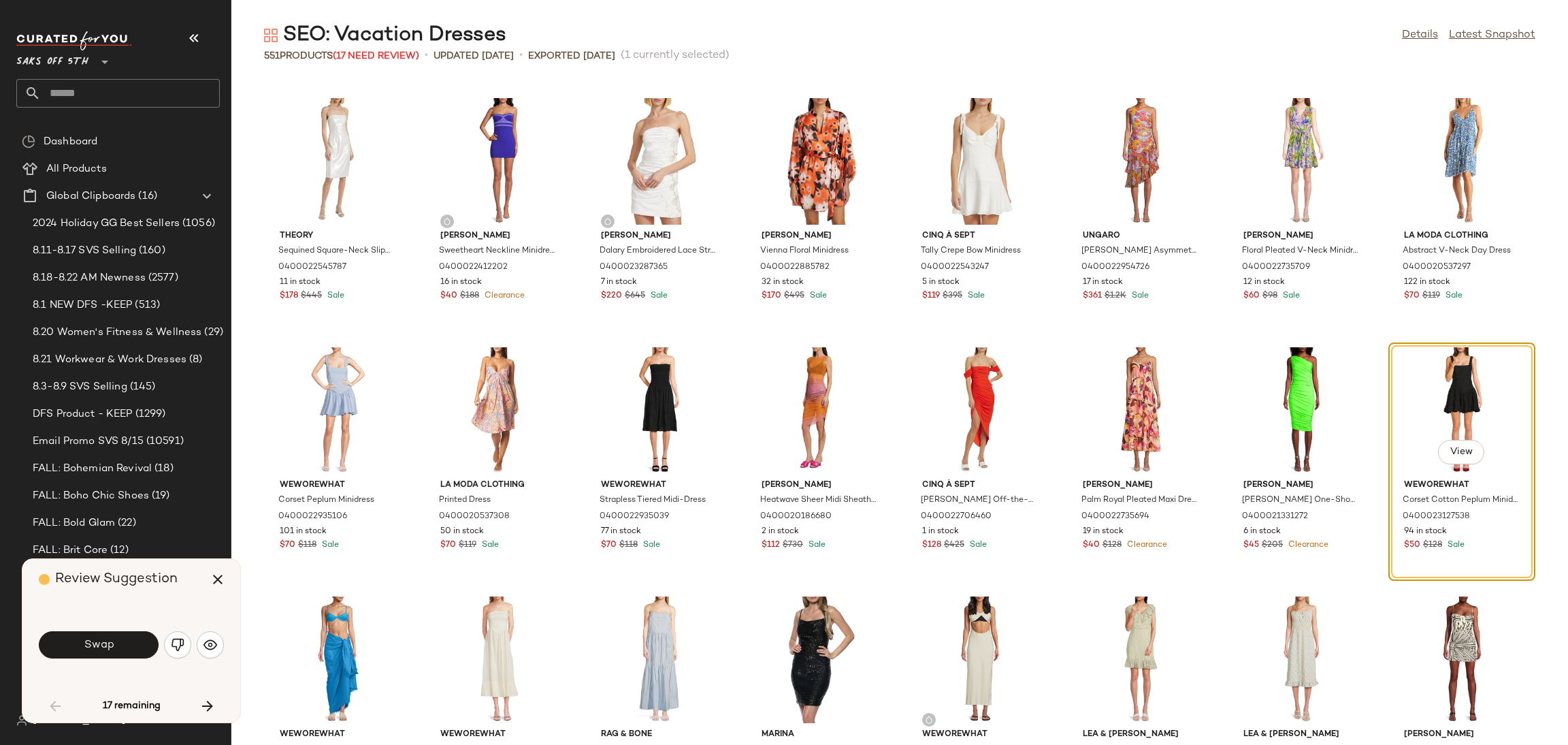
click at [138, 631] on button "Swap" at bounding box center [98, 645] width 119 height 27
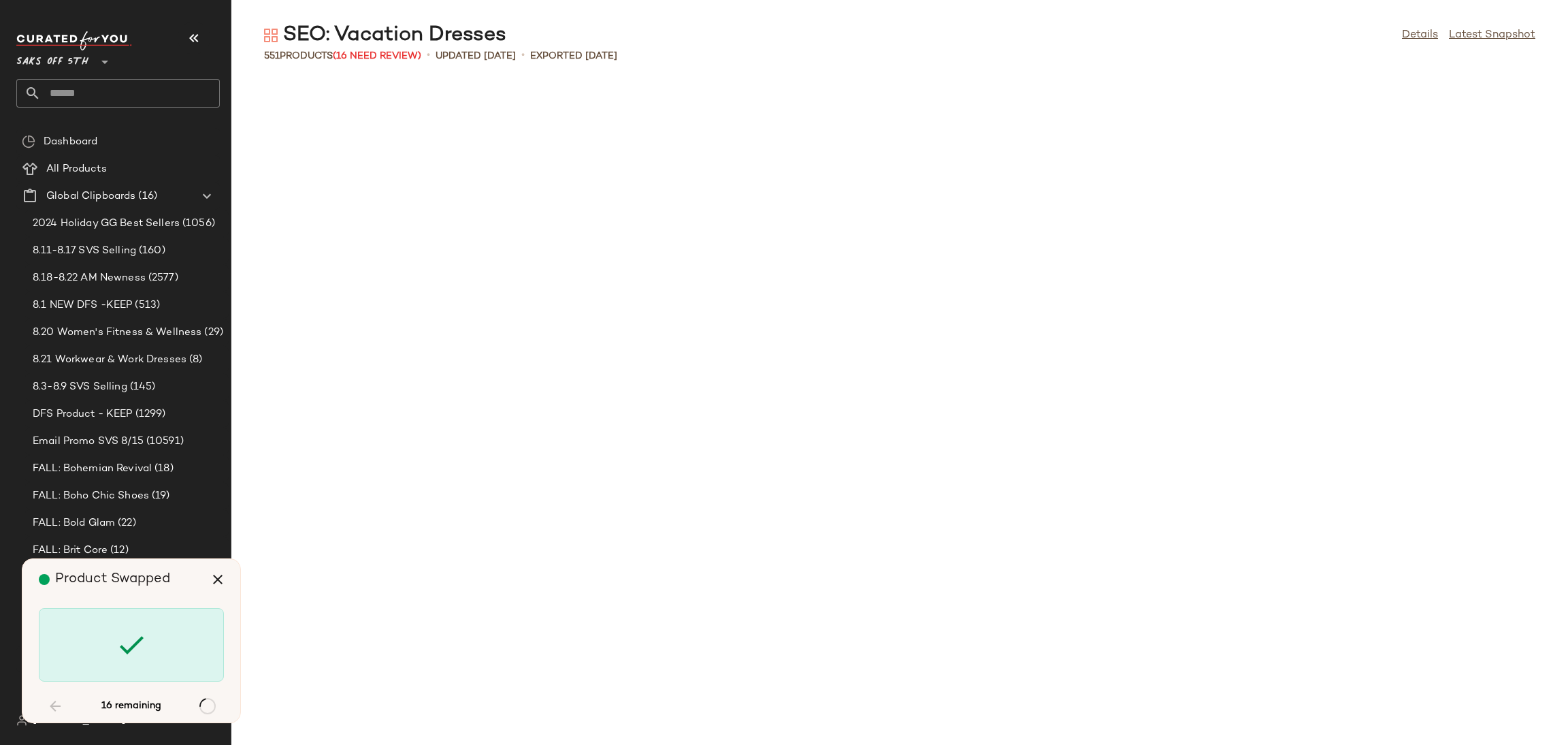
scroll to position [3736, 0]
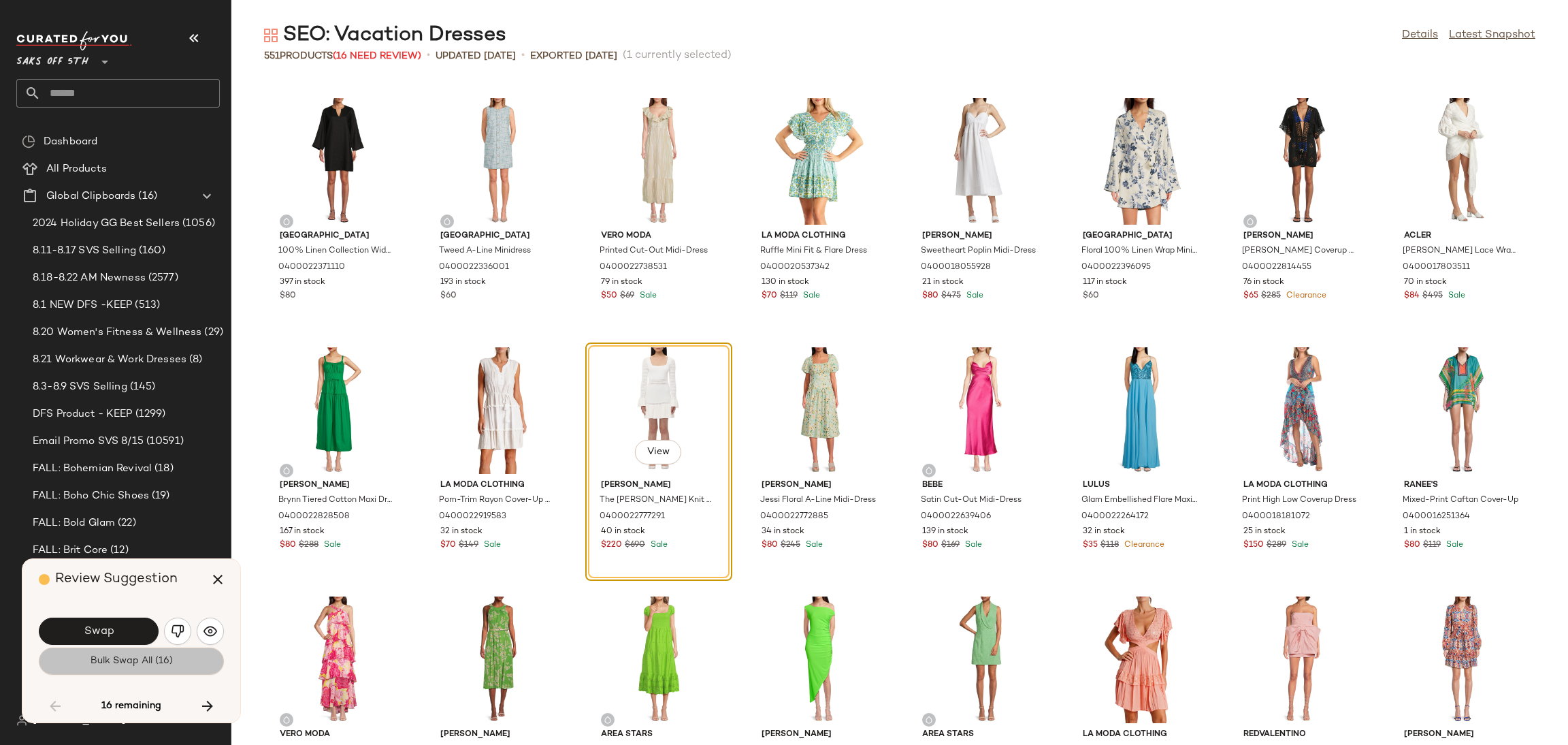
click at [141, 656] on span "Bulk Swap All (16)" at bounding box center [131, 661] width 83 height 11
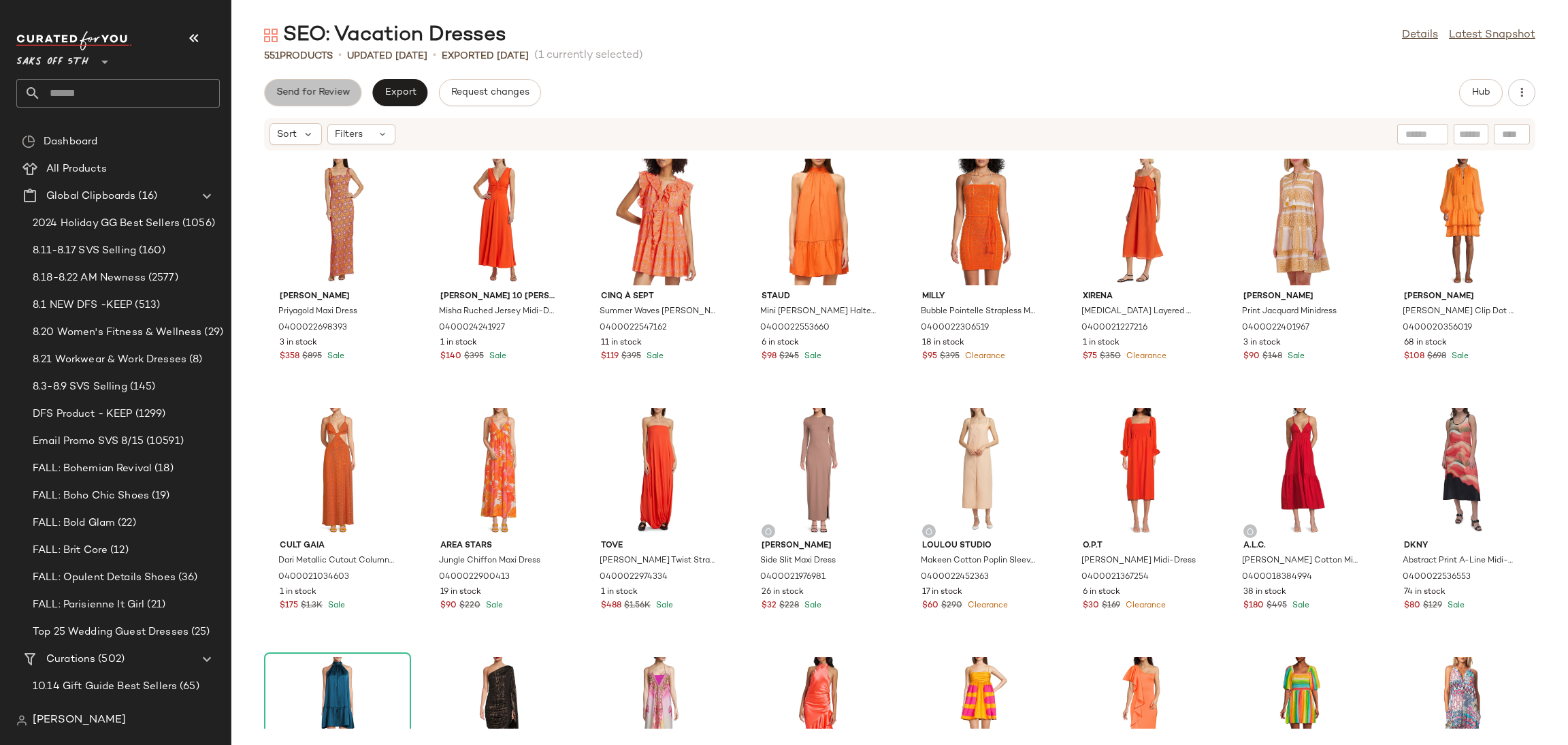
click at [311, 83] on button "Send for Review" at bounding box center [313, 93] width 98 height 27
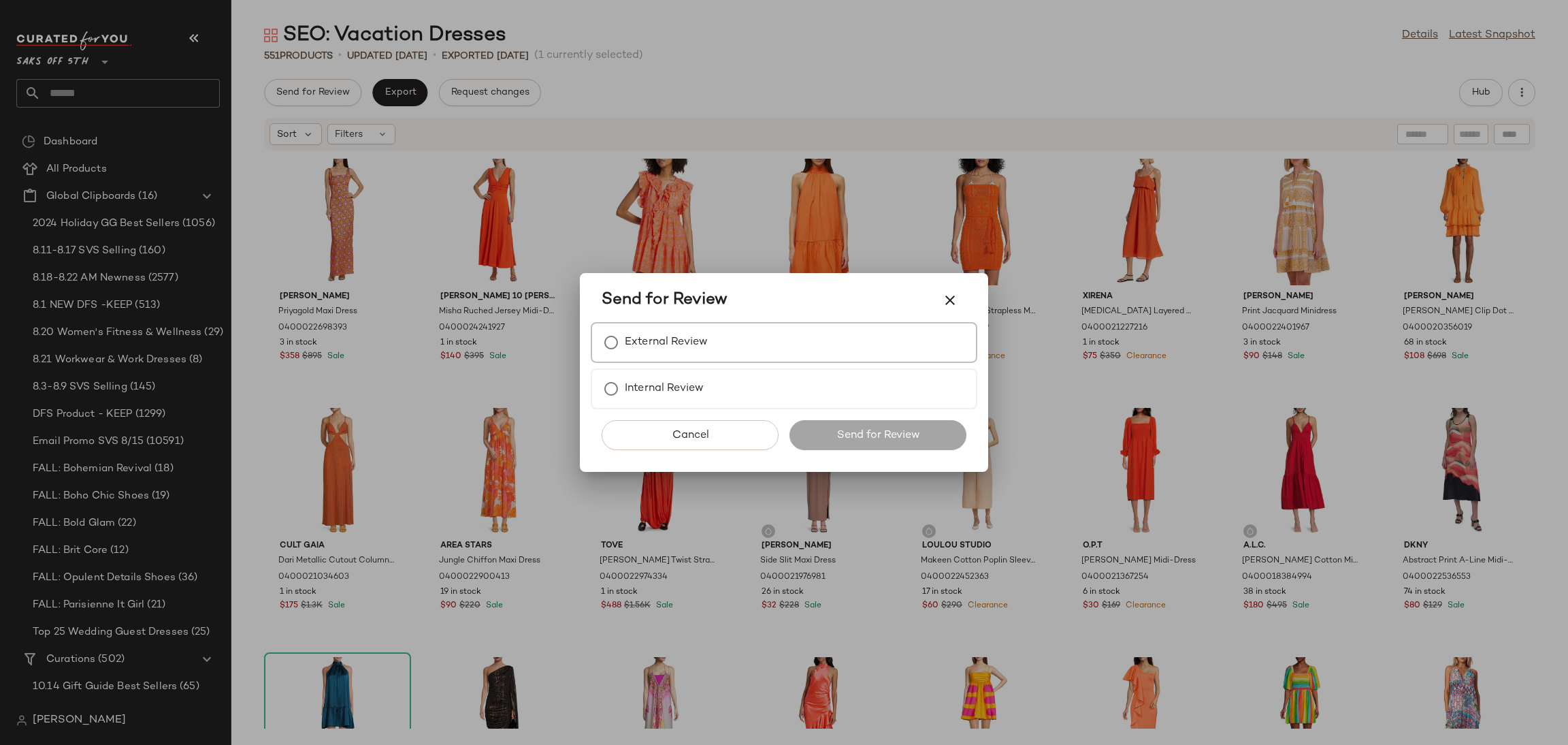
click at [769, 331] on div "External Review" at bounding box center [784, 342] width 387 height 41
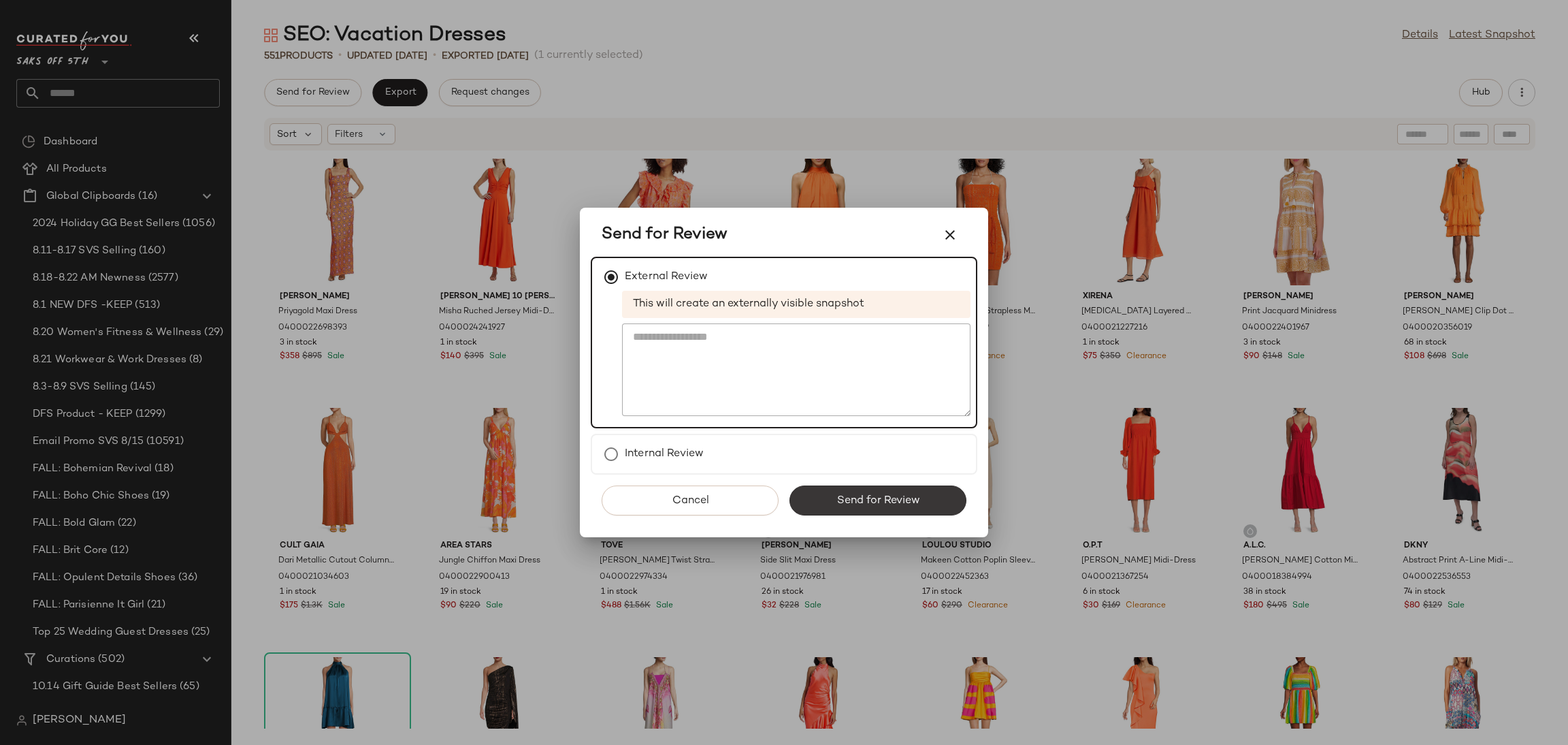
click at [909, 506] on button "Send for Review" at bounding box center [878, 500] width 177 height 30
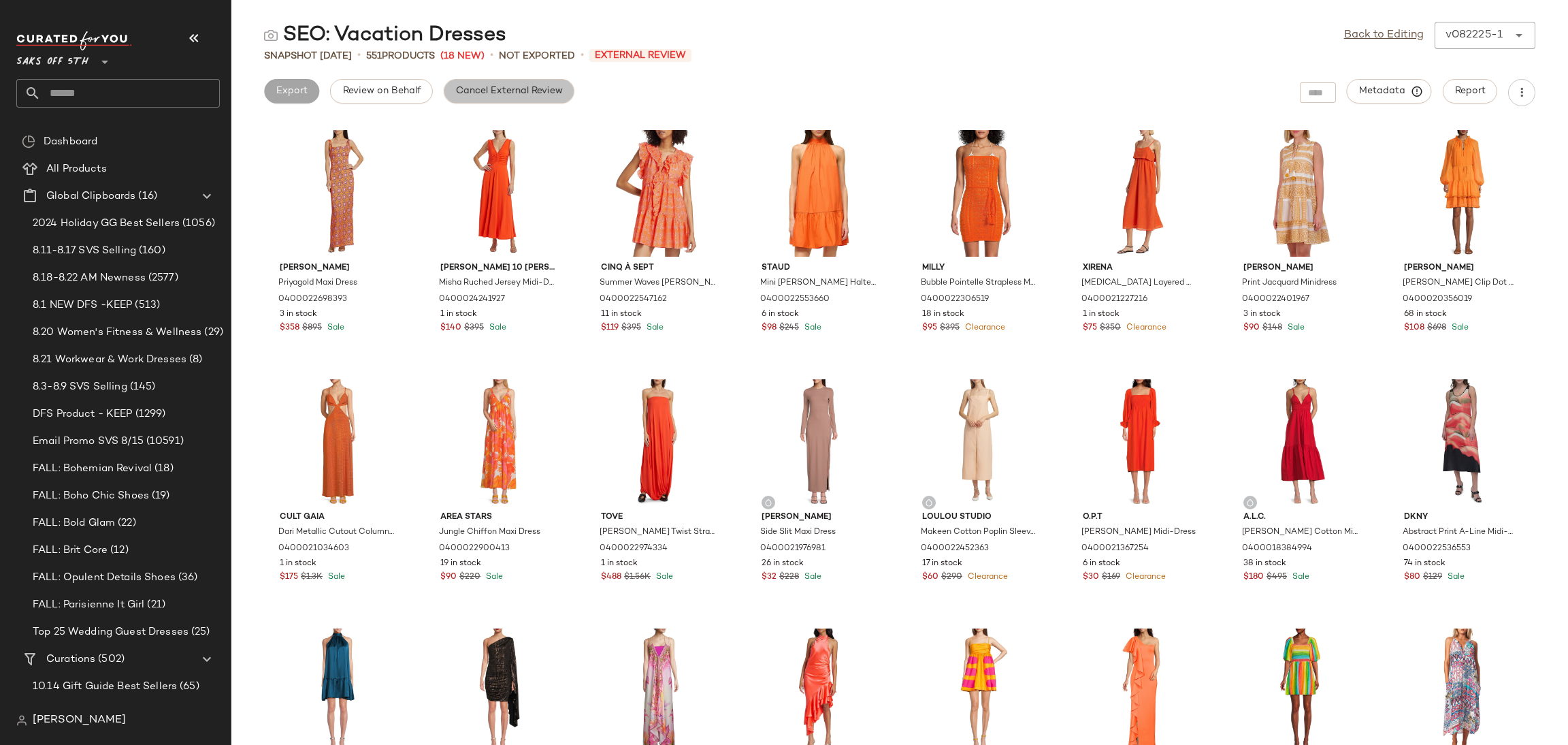
click at [532, 99] on button "Cancel External Review" at bounding box center [509, 91] width 130 height 25
click at [1392, 32] on link "Back to Editing" at bounding box center [1383, 36] width 79 height 16
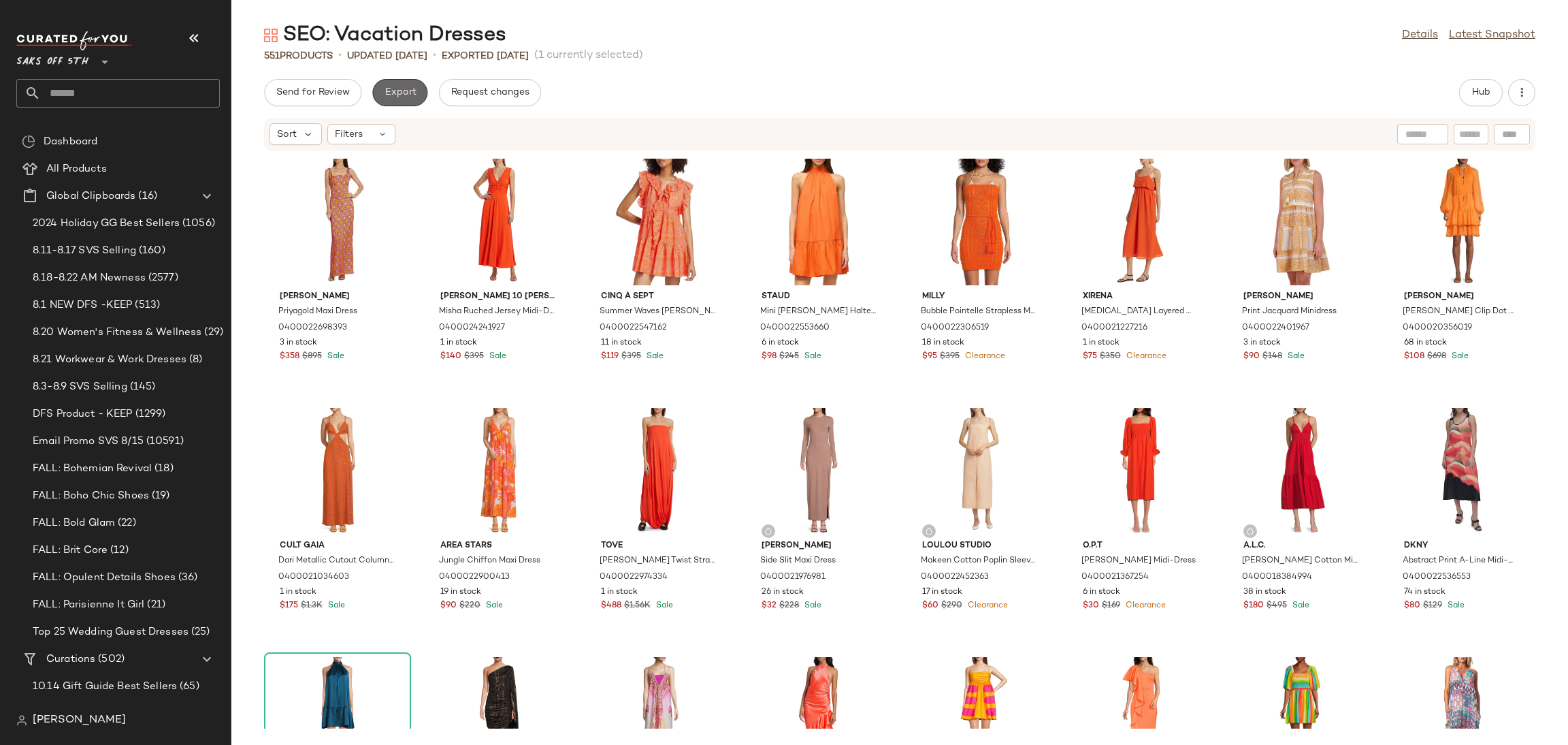
click at [420, 88] on button "Export" at bounding box center [399, 93] width 55 height 27
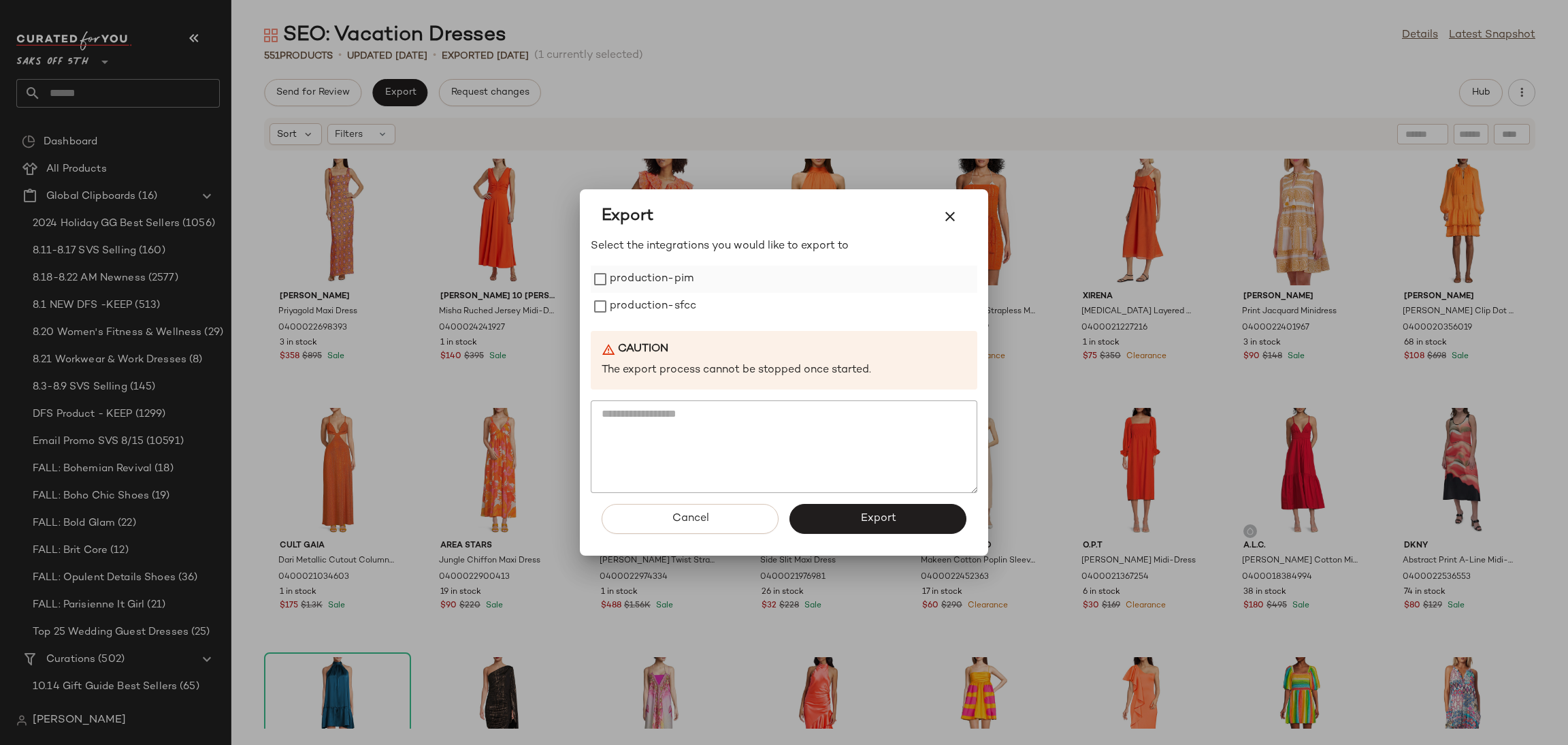
click at [667, 279] on label "production-pim" at bounding box center [652, 279] width 84 height 27
click at [670, 314] on label "production-sfcc" at bounding box center [653, 306] width 87 height 27
click at [869, 508] on button "Export" at bounding box center [878, 518] width 177 height 30
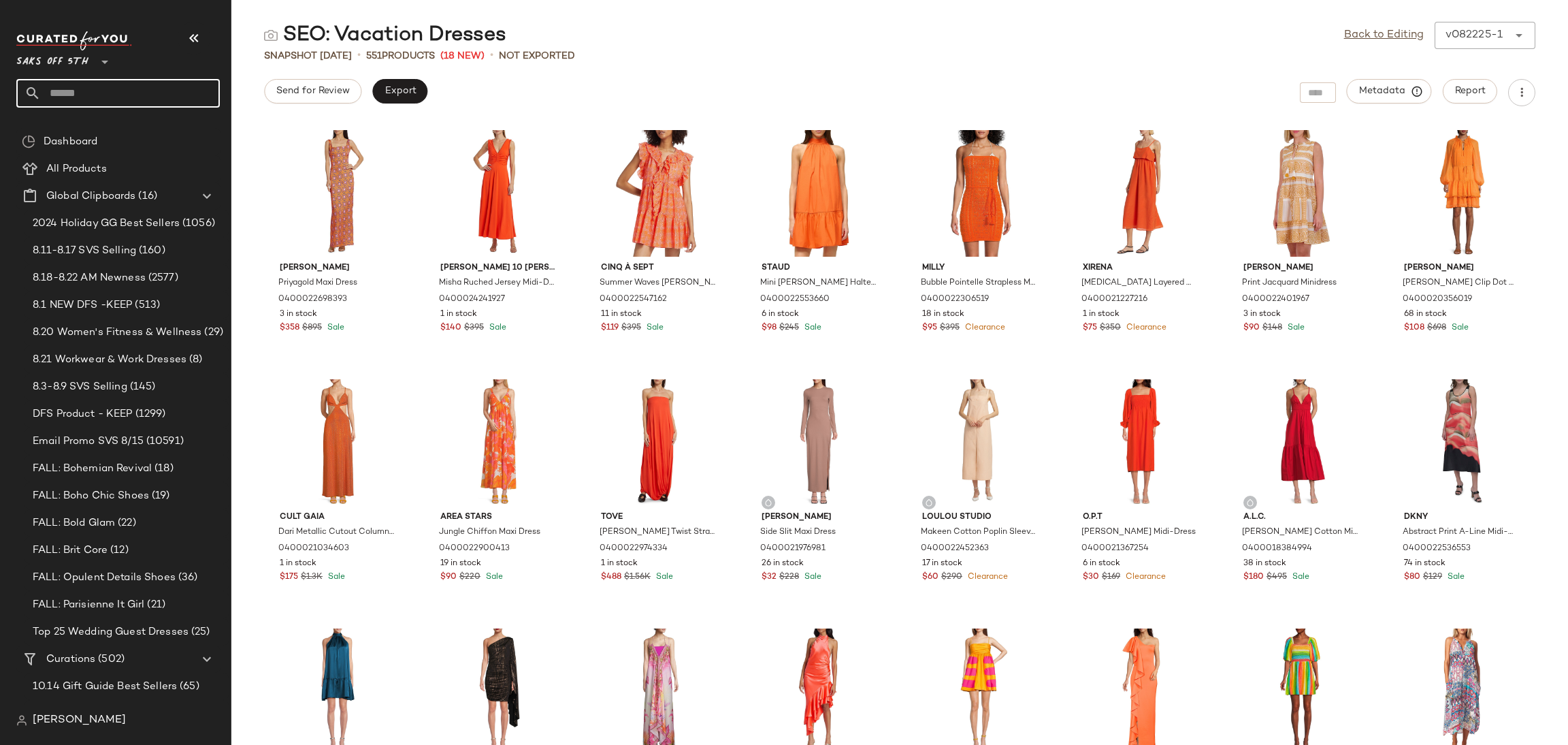
click at [109, 90] on input "text" at bounding box center [130, 93] width 179 height 28
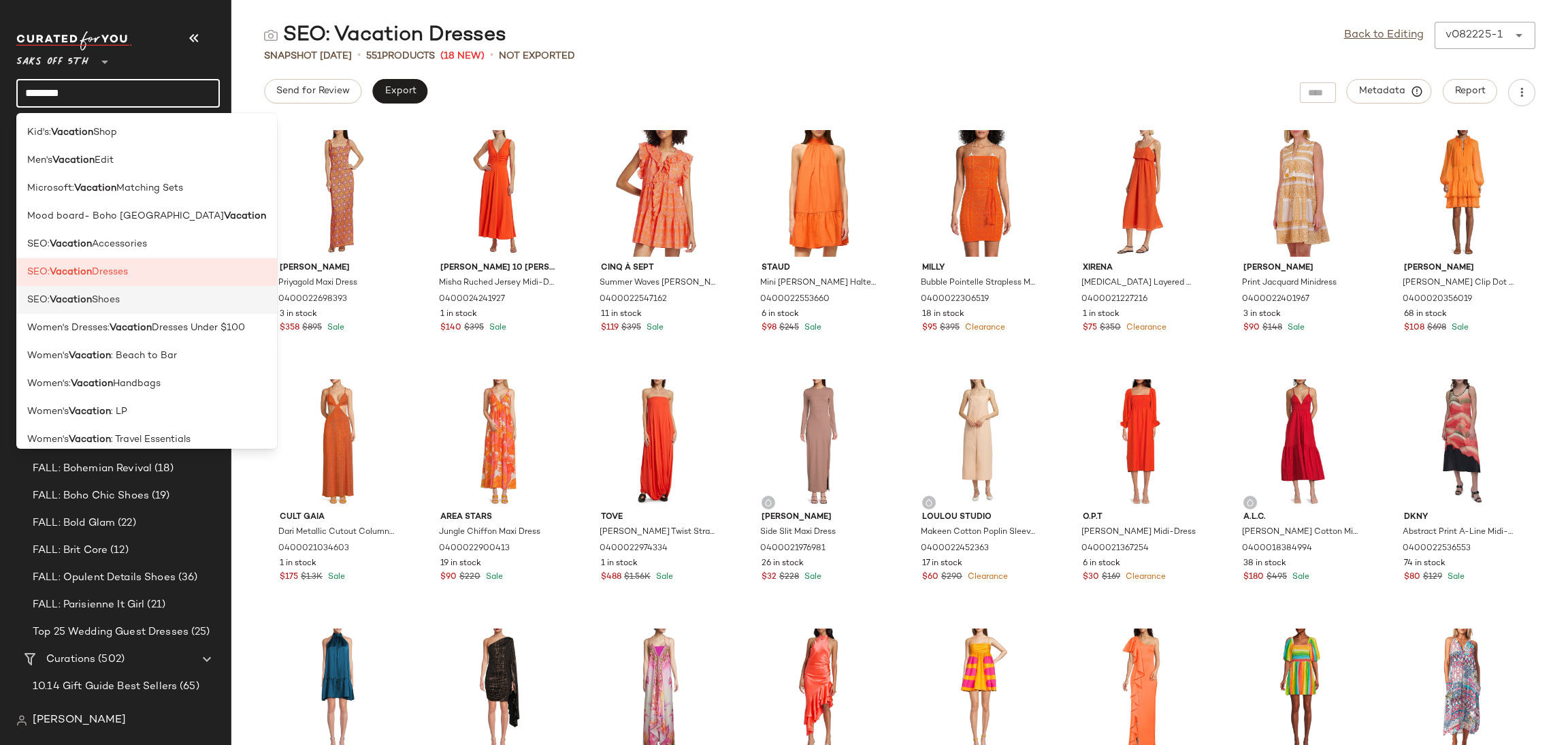
type input "********"
click at [119, 305] on span "Shoes" at bounding box center [106, 300] width 28 height 15
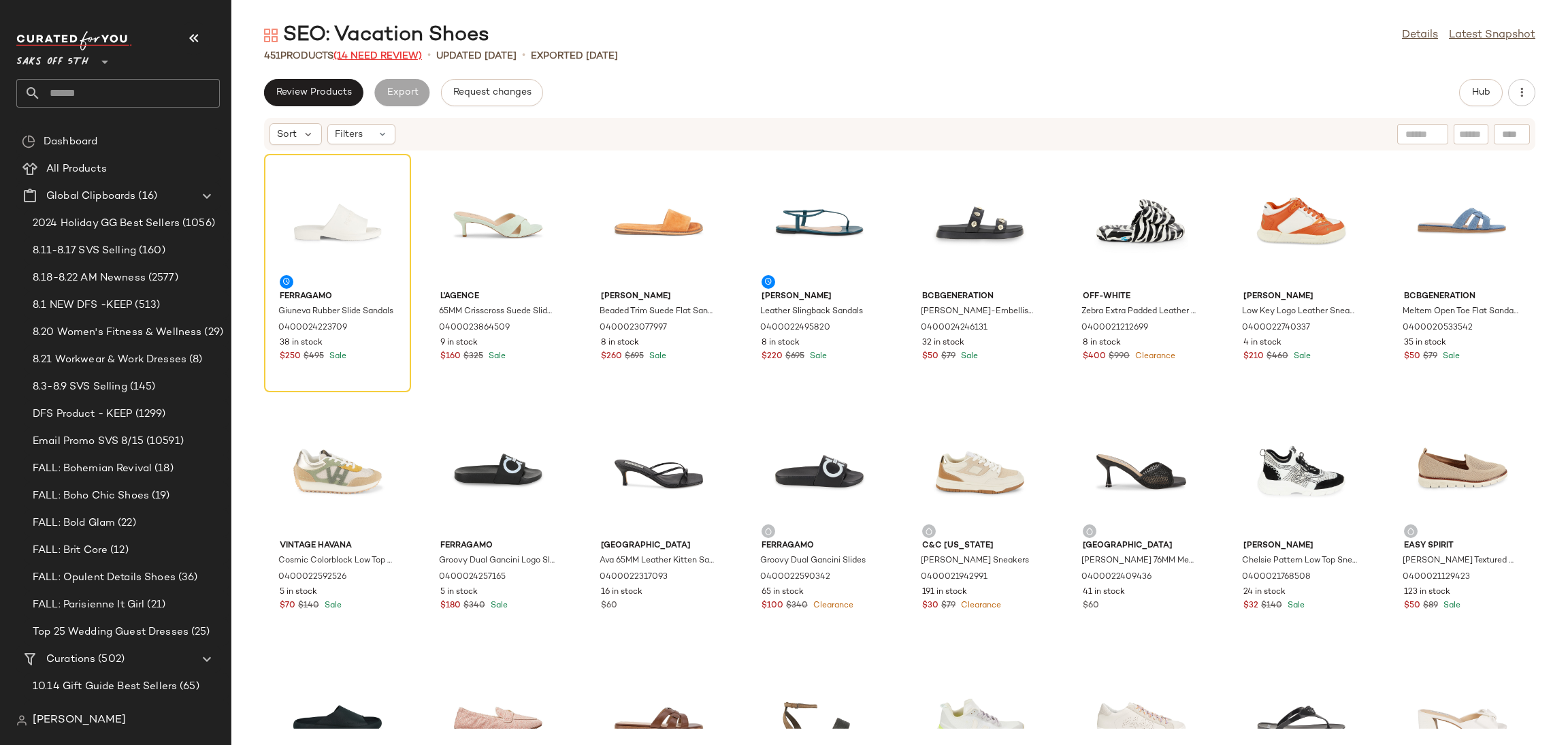
click at [397, 51] on span "(14 Need Review)" at bounding box center [377, 56] width 88 height 10
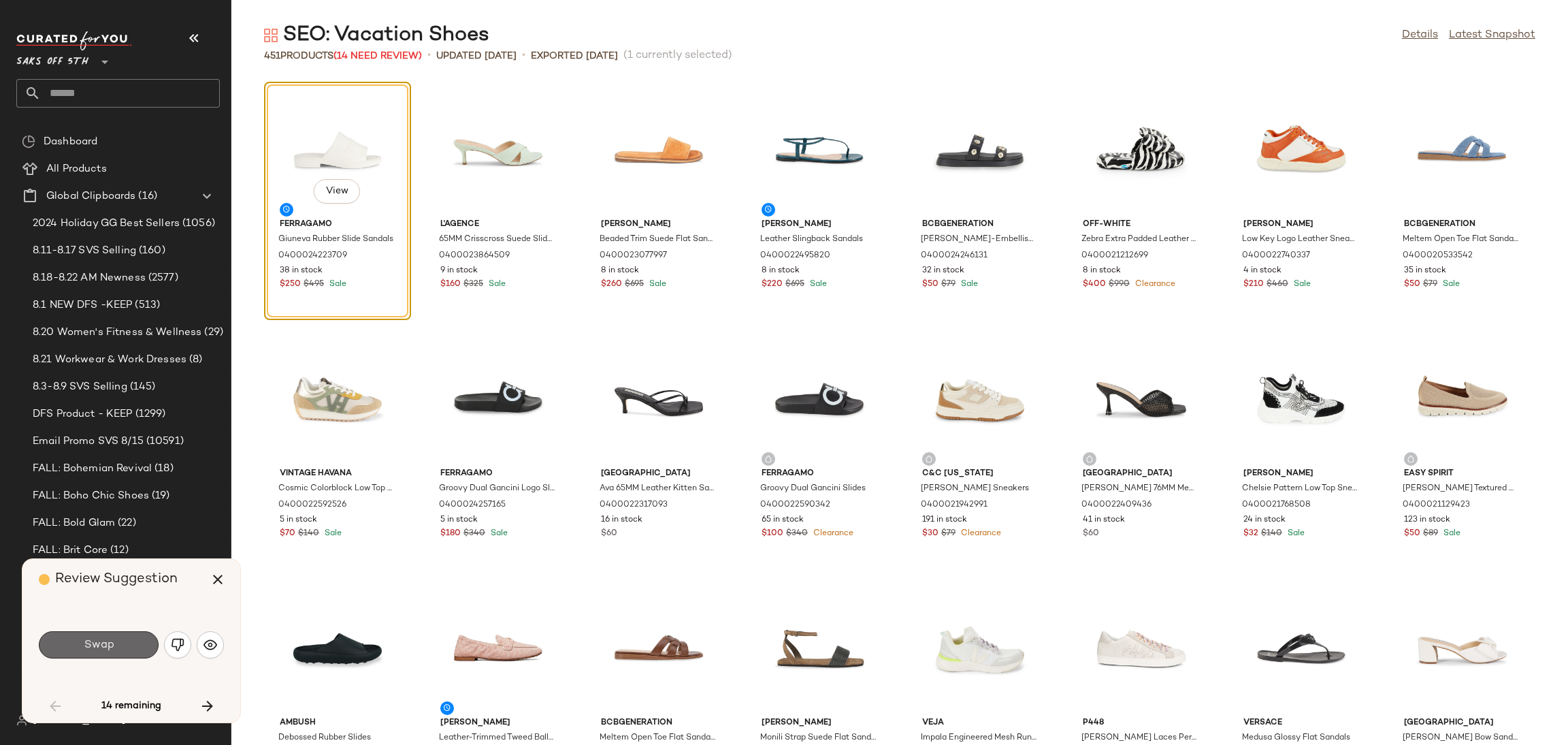
click at [104, 641] on span "Swap" at bounding box center [98, 645] width 31 height 13
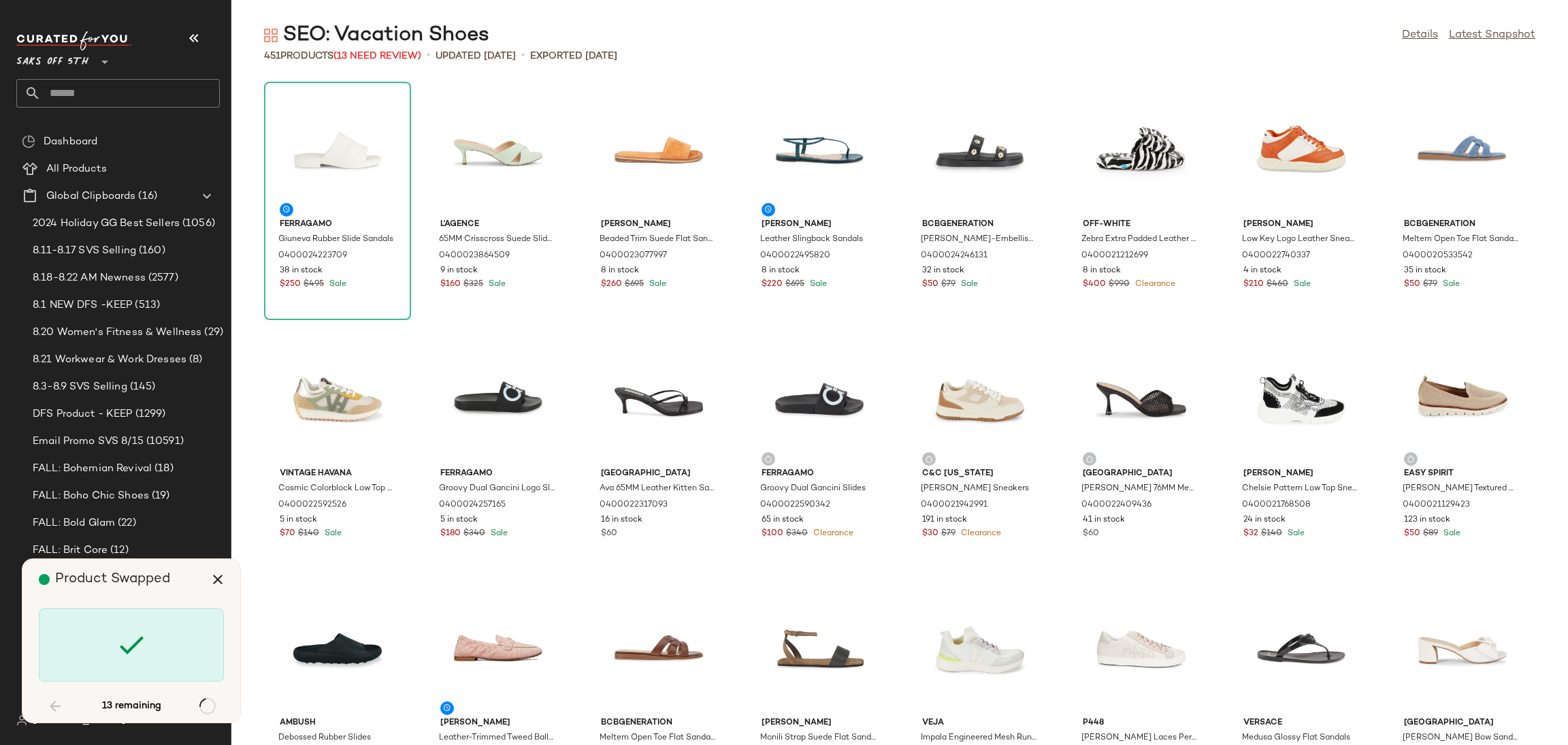
scroll to position [1744, 0]
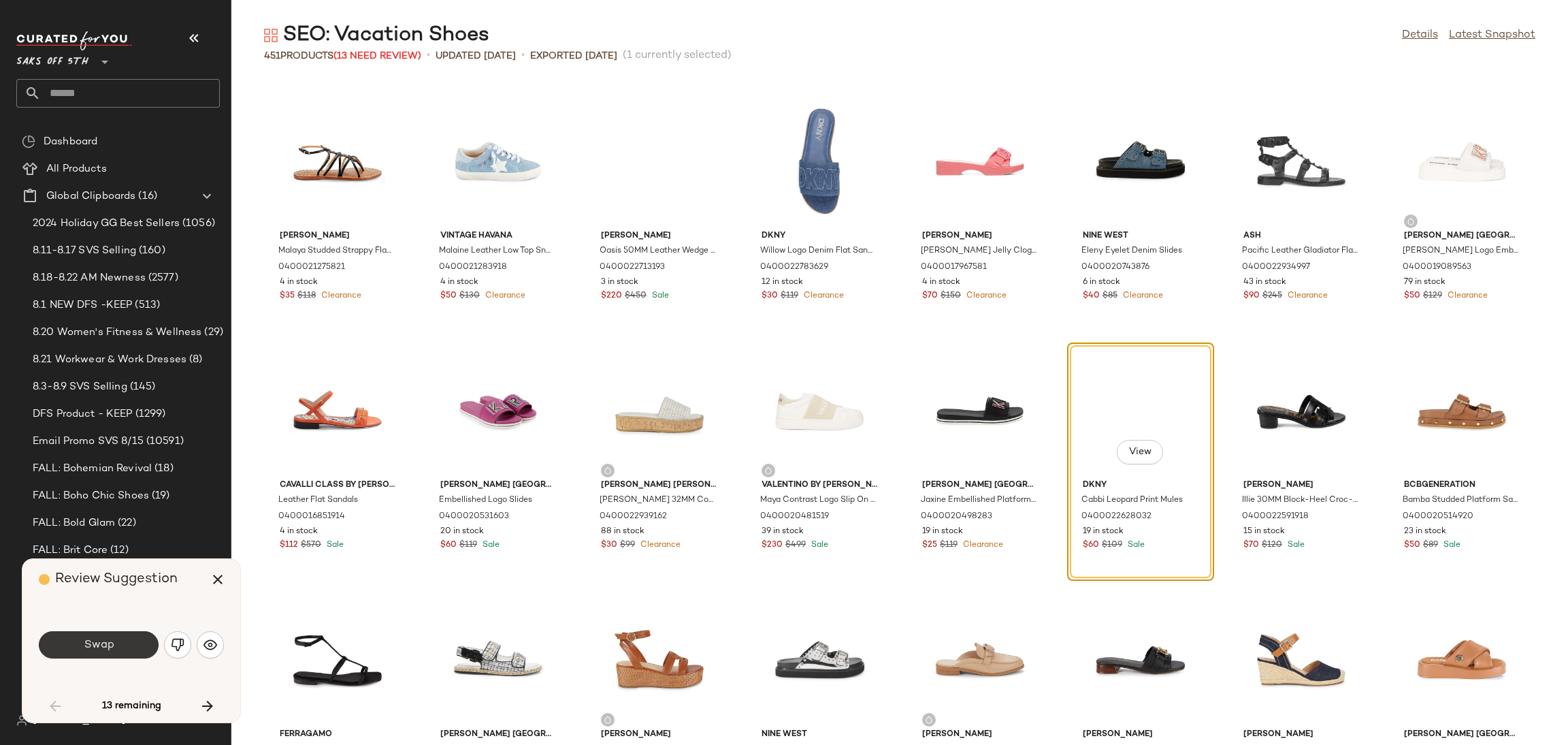
click at [104, 642] on span "Swap" at bounding box center [98, 645] width 31 height 13
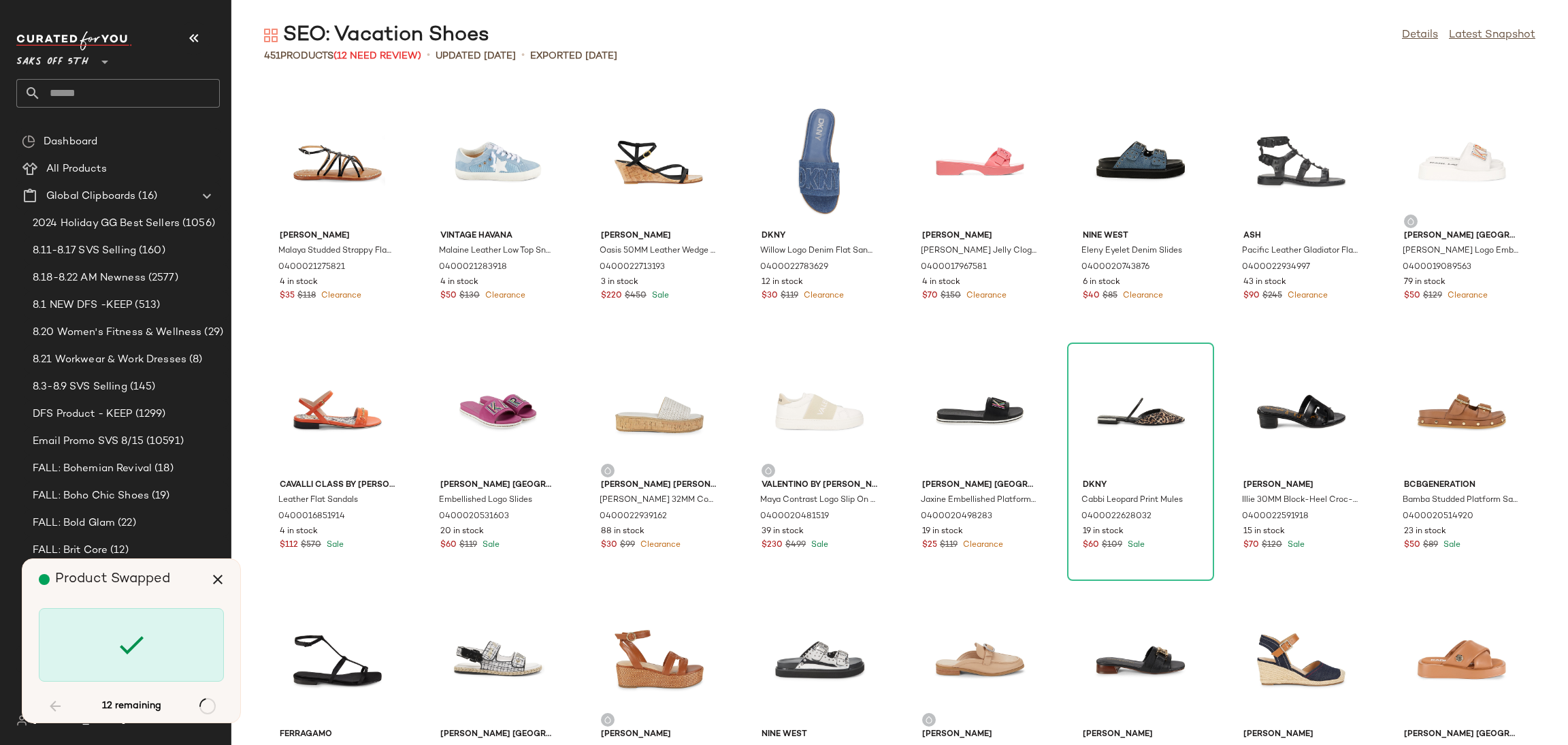
scroll to position [3239, 0]
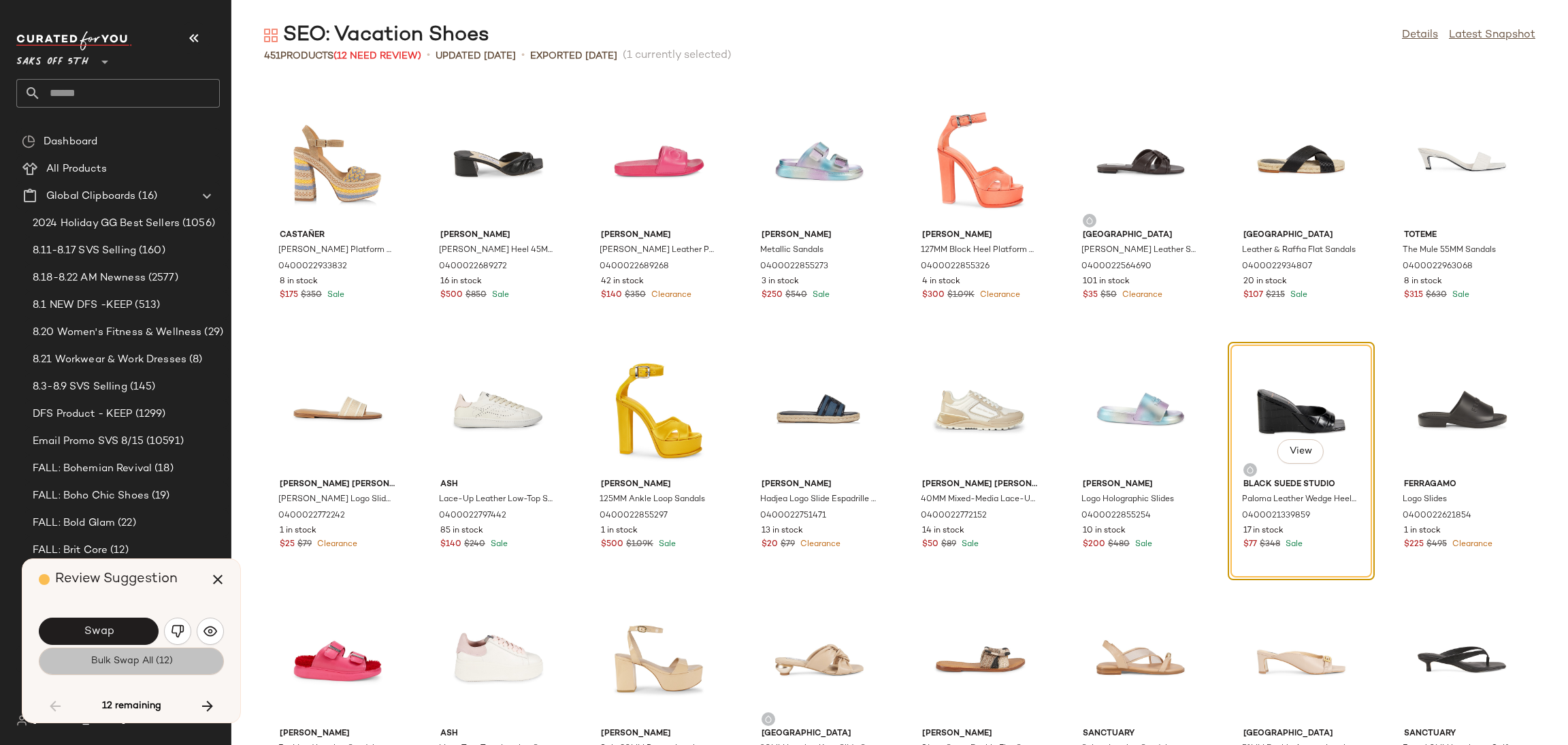
click at [105, 667] on span "Bulk Swap All (12)" at bounding box center [131, 661] width 82 height 11
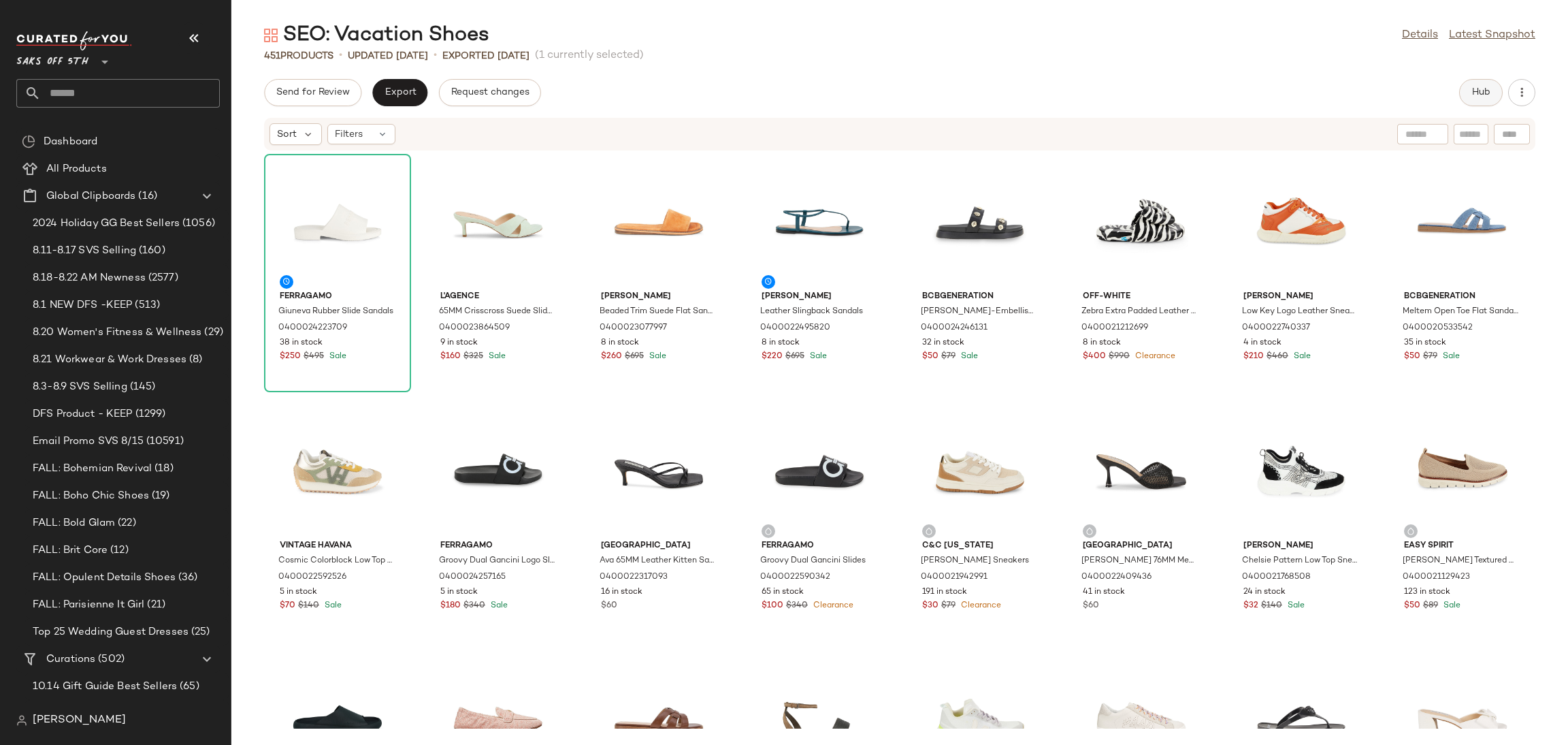
click at [1475, 91] on span "Hub" at bounding box center [1480, 93] width 19 height 11
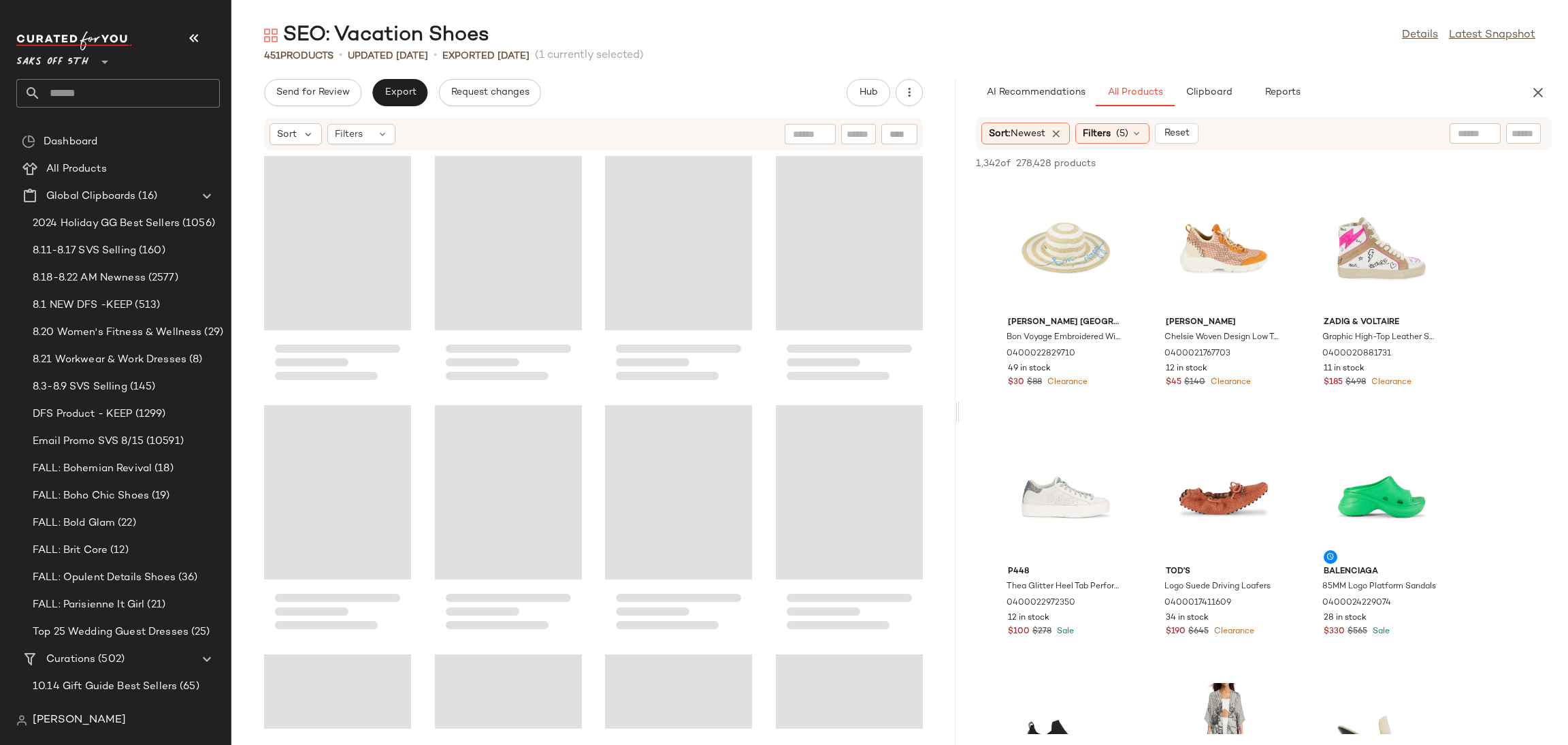
drag, startPoint x: 901, startPoint y: 418, endPoint x: 961, endPoint y: 412, distance: 60.3
click at [961, 412] on div "SEO: Vacation Shoes Details Latest Snapshot 451 Products • updated Aug 15th • E…" at bounding box center [900, 383] width 1336 height 723
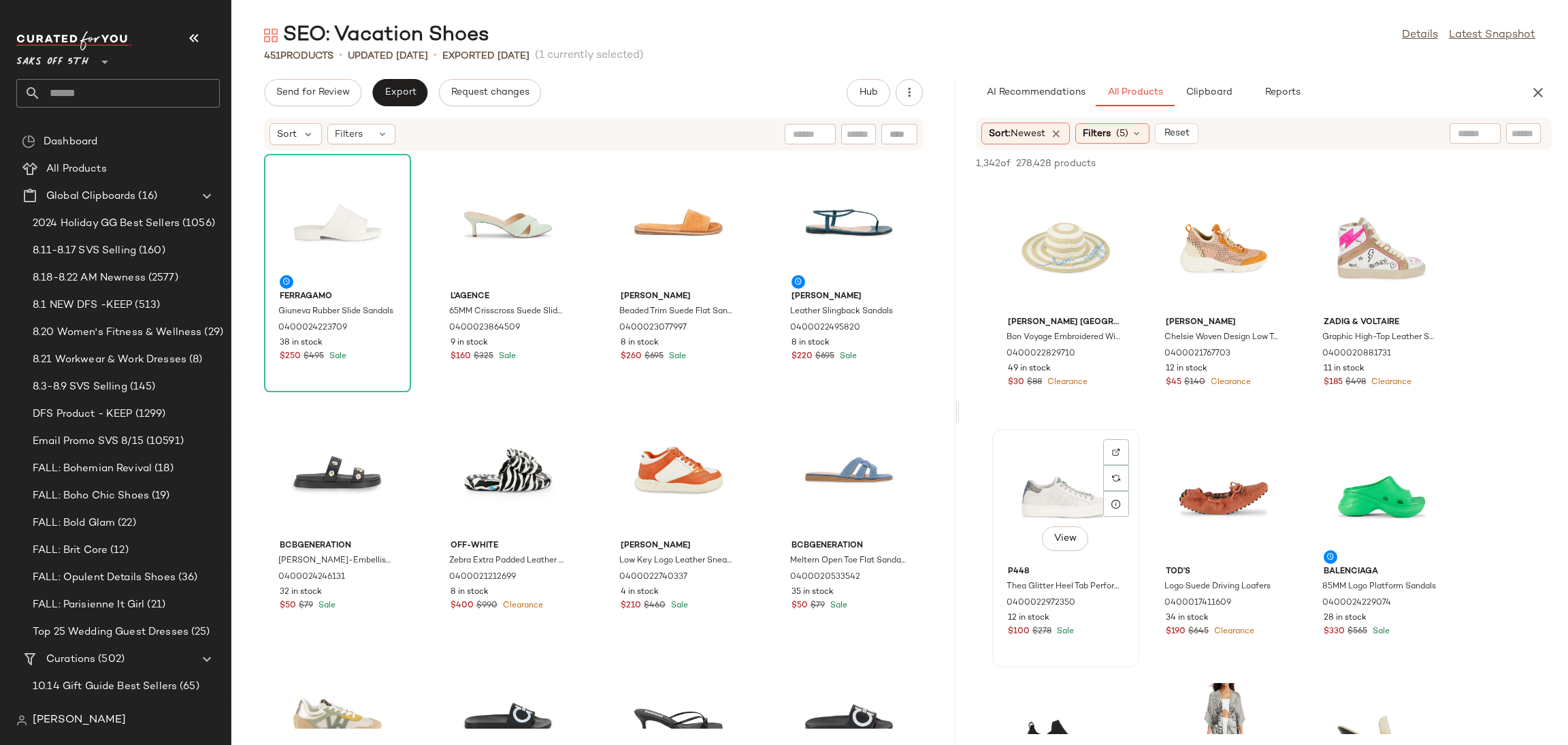
click at [1057, 473] on div "View" at bounding box center [1066, 497] width 138 height 127
click at [1358, 173] on div "1,342 of 278,428 products • 1 selected Add to Top Add to Bottom Deselect All" at bounding box center [1264, 164] width 608 height 30
click at [1361, 164] on span "Add to Top" at bounding box center [1357, 163] width 54 height 9
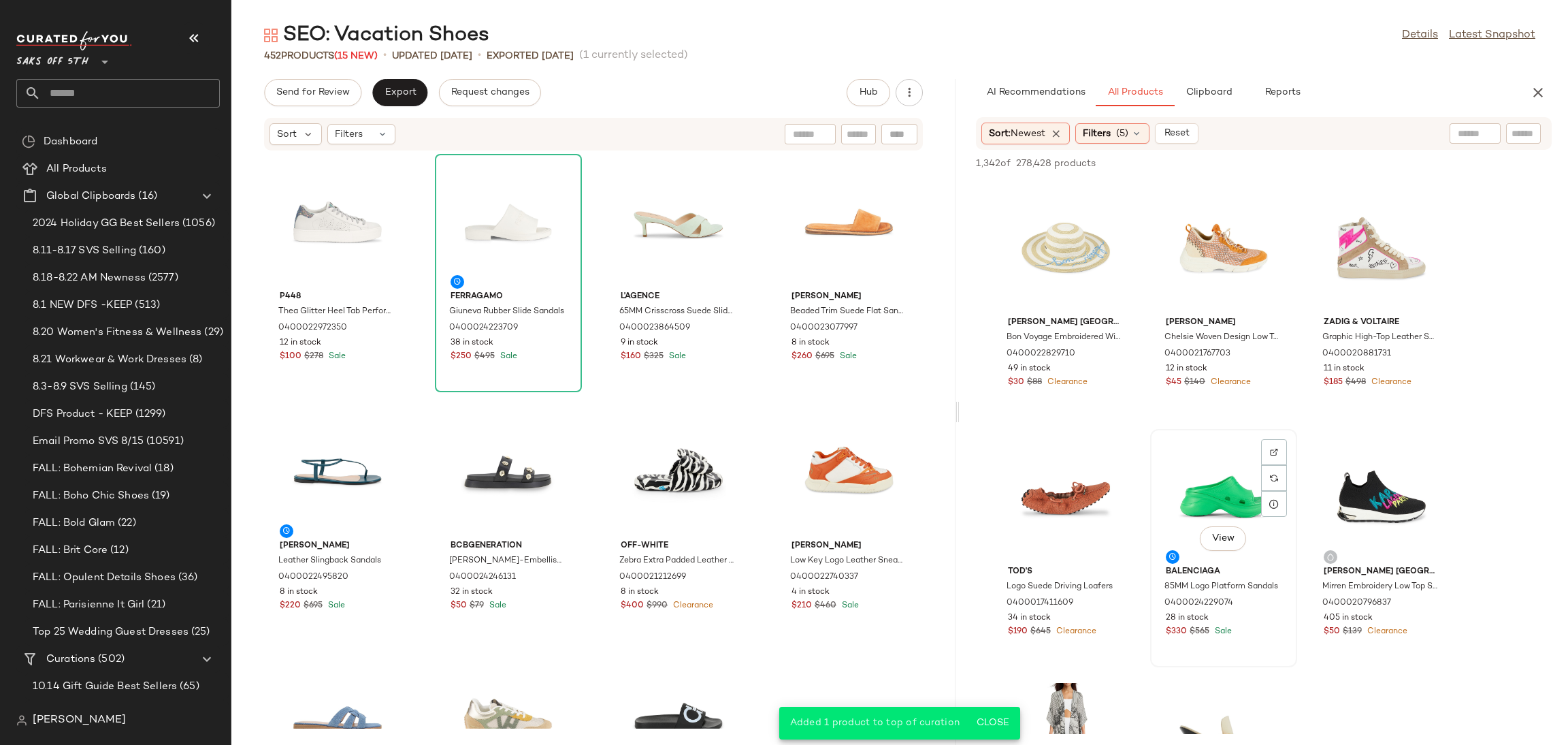
click at [1226, 468] on div "View" at bounding box center [1223, 497] width 138 height 127
click at [1357, 164] on span "Add to Top" at bounding box center [1357, 163] width 54 height 9
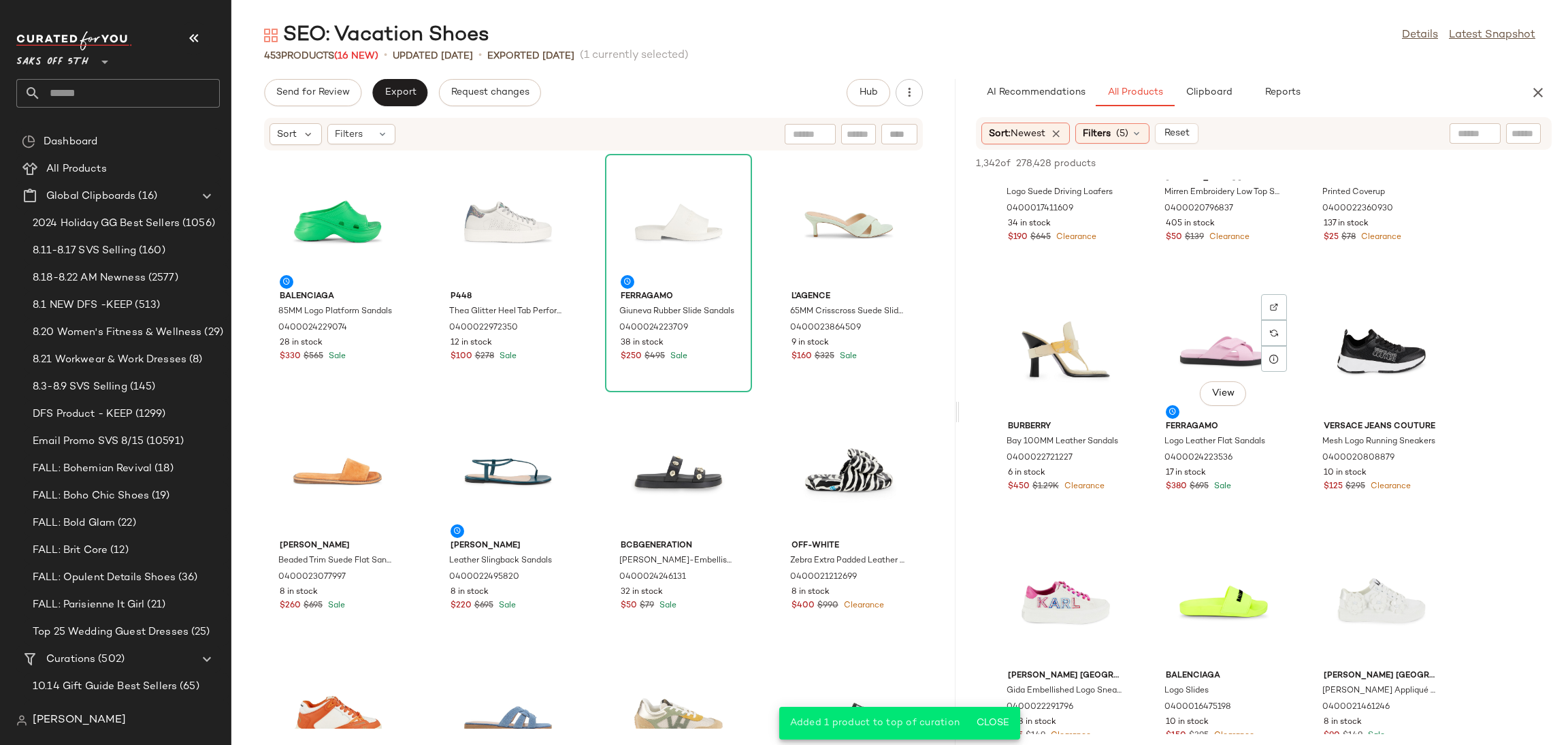
scroll to position [396, 0]
click at [1247, 349] on div "View" at bounding box center [1223, 349] width 138 height 127
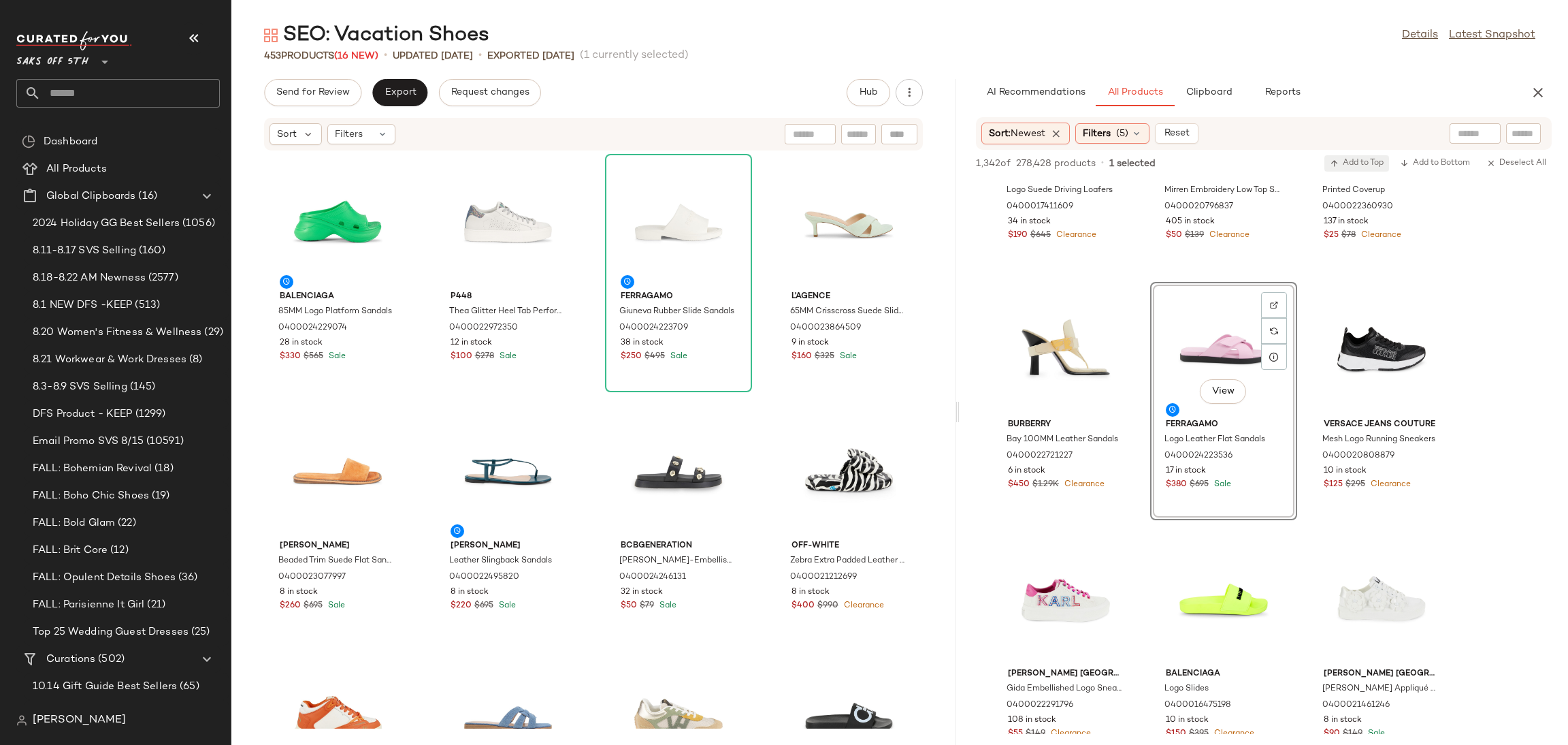
drag, startPoint x: 1373, startPoint y: 151, endPoint x: 1369, endPoint y: 168, distance: 17.5
click at [1369, 168] on div "1,342 of 278,428 products • 1 selected Add to Top Add to Bottom Deselect All" at bounding box center [1264, 164] width 608 height 30
click at [1369, 168] on span "Add to Top" at bounding box center [1357, 163] width 54 height 9
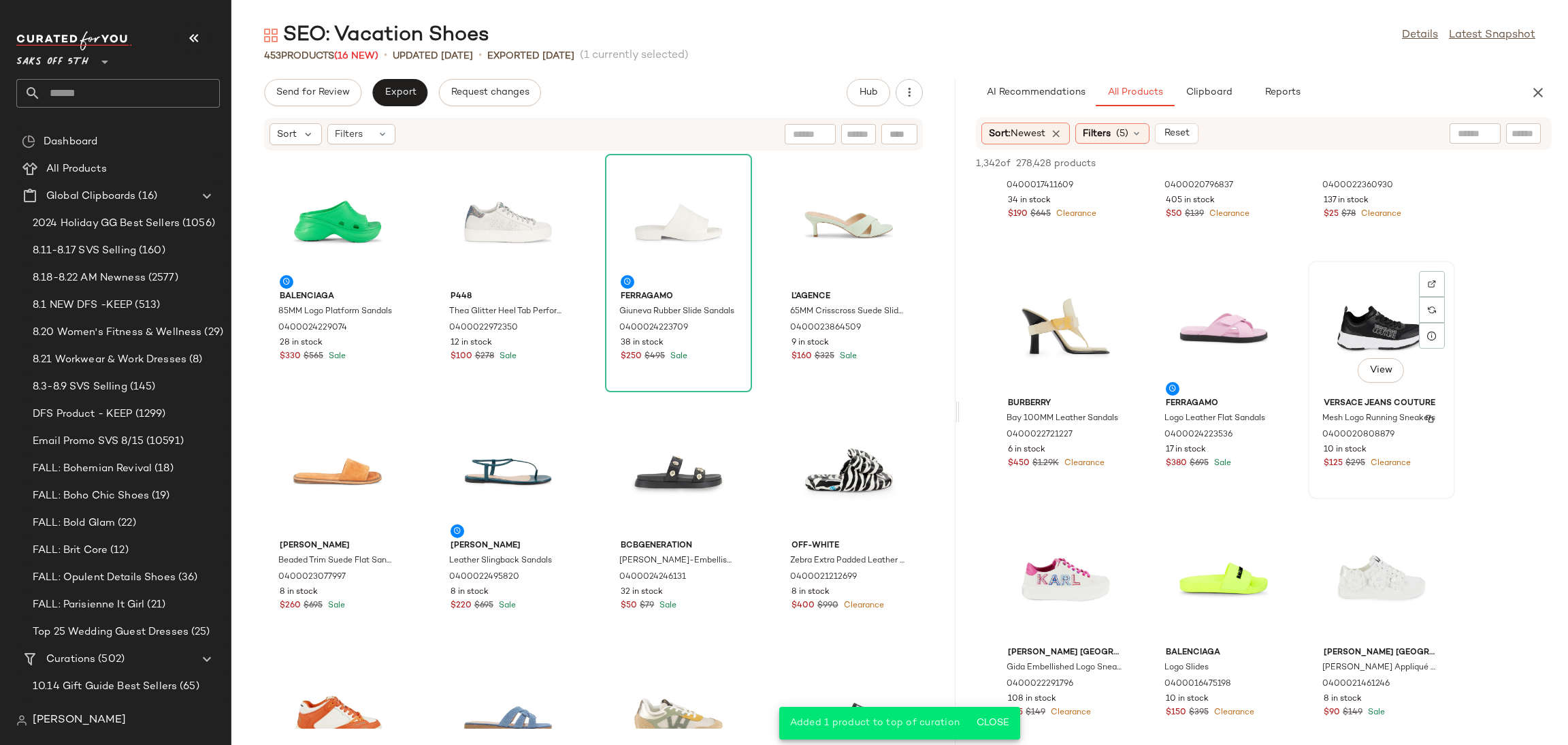
scroll to position [404, 0]
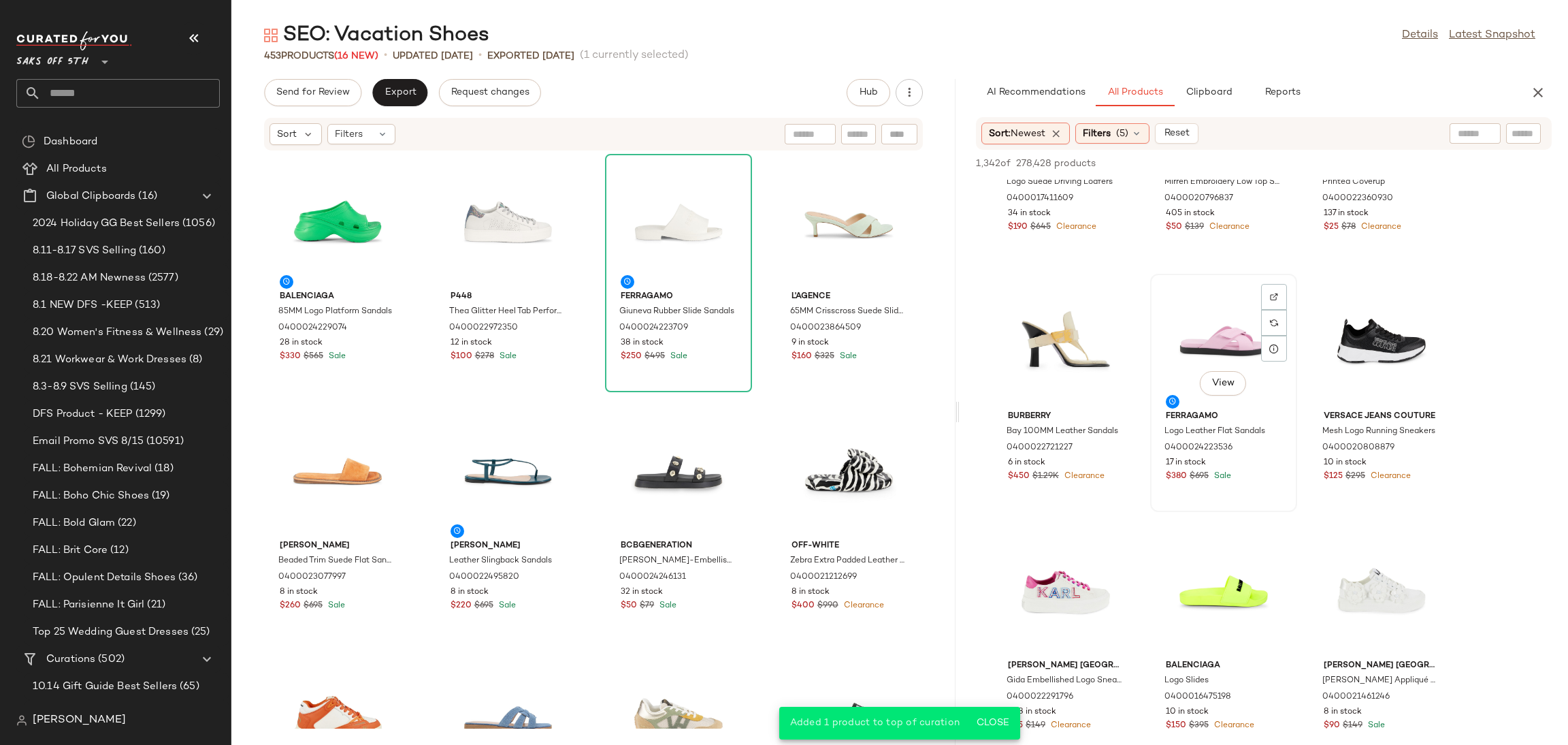
click at [1246, 337] on div "View" at bounding box center [1223, 341] width 138 height 127
click at [1345, 165] on span "Add to Top" at bounding box center [1357, 163] width 54 height 9
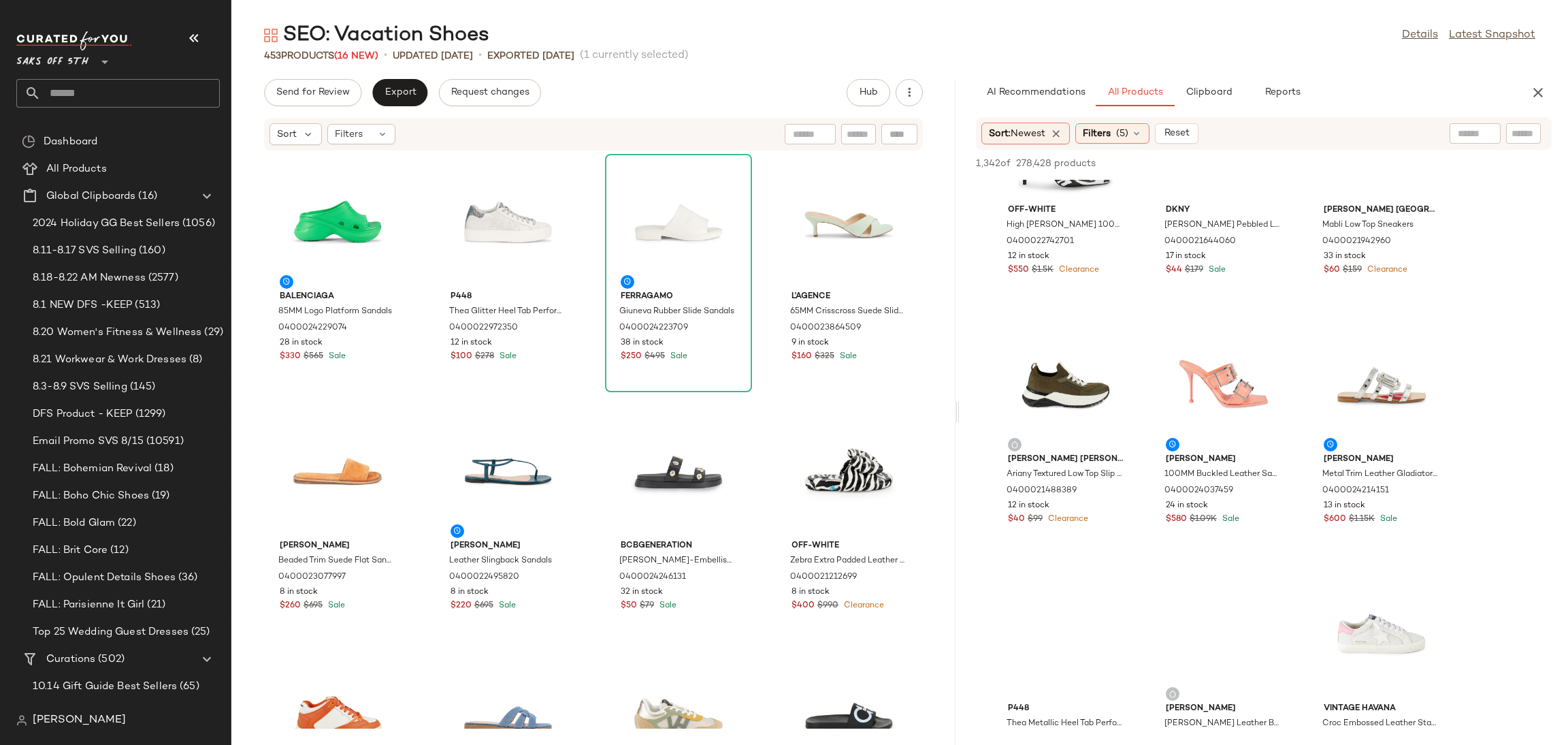
scroll to position [2863, 0]
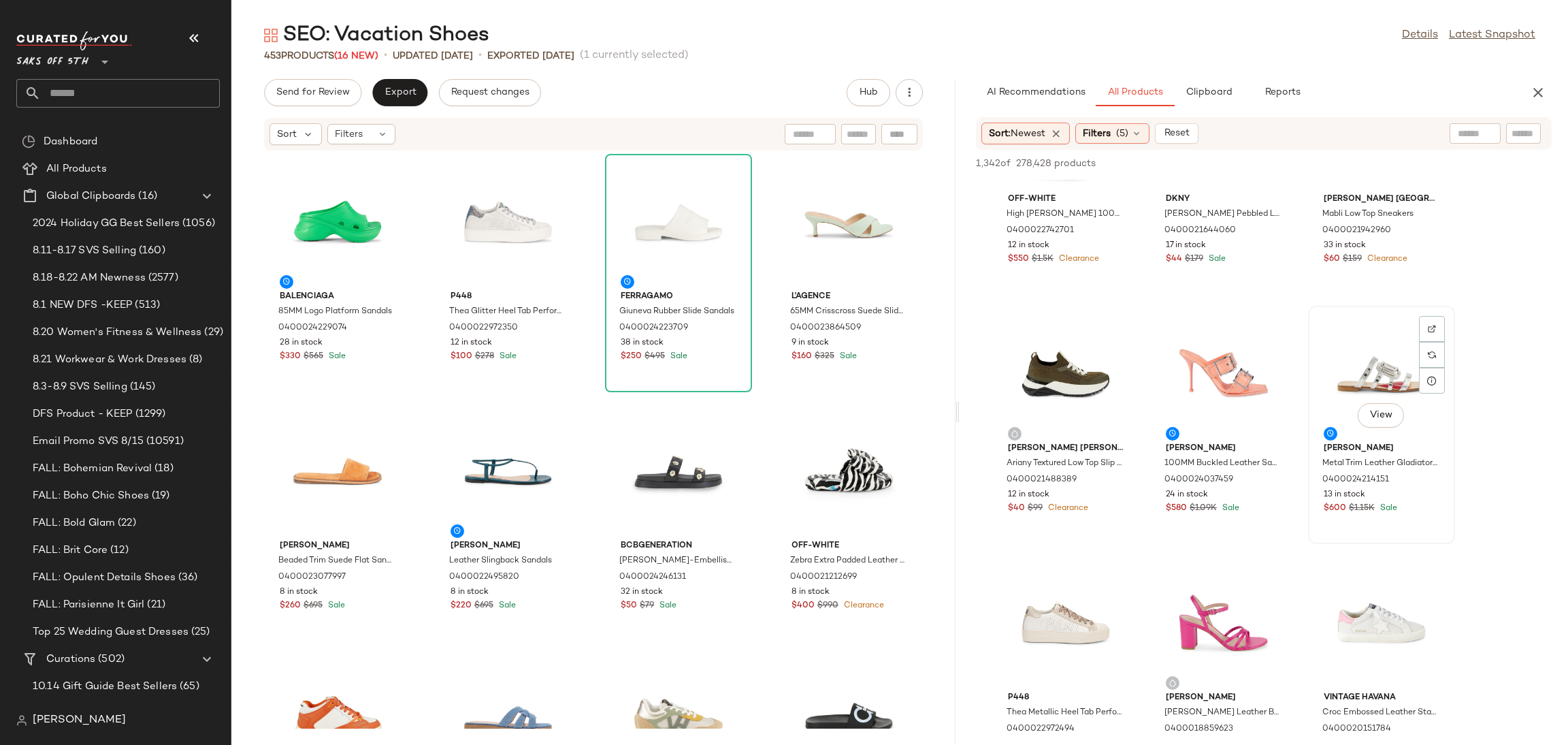
click at [1378, 357] on div "View" at bounding box center [1381, 373] width 138 height 127
click at [1362, 171] on div "1,342 of 278,428 products • 1 selected Add to Top Add to Bottom Deselect All" at bounding box center [1264, 164] width 608 height 30
click at [1363, 160] on span "Add to Top" at bounding box center [1357, 163] width 54 height 9
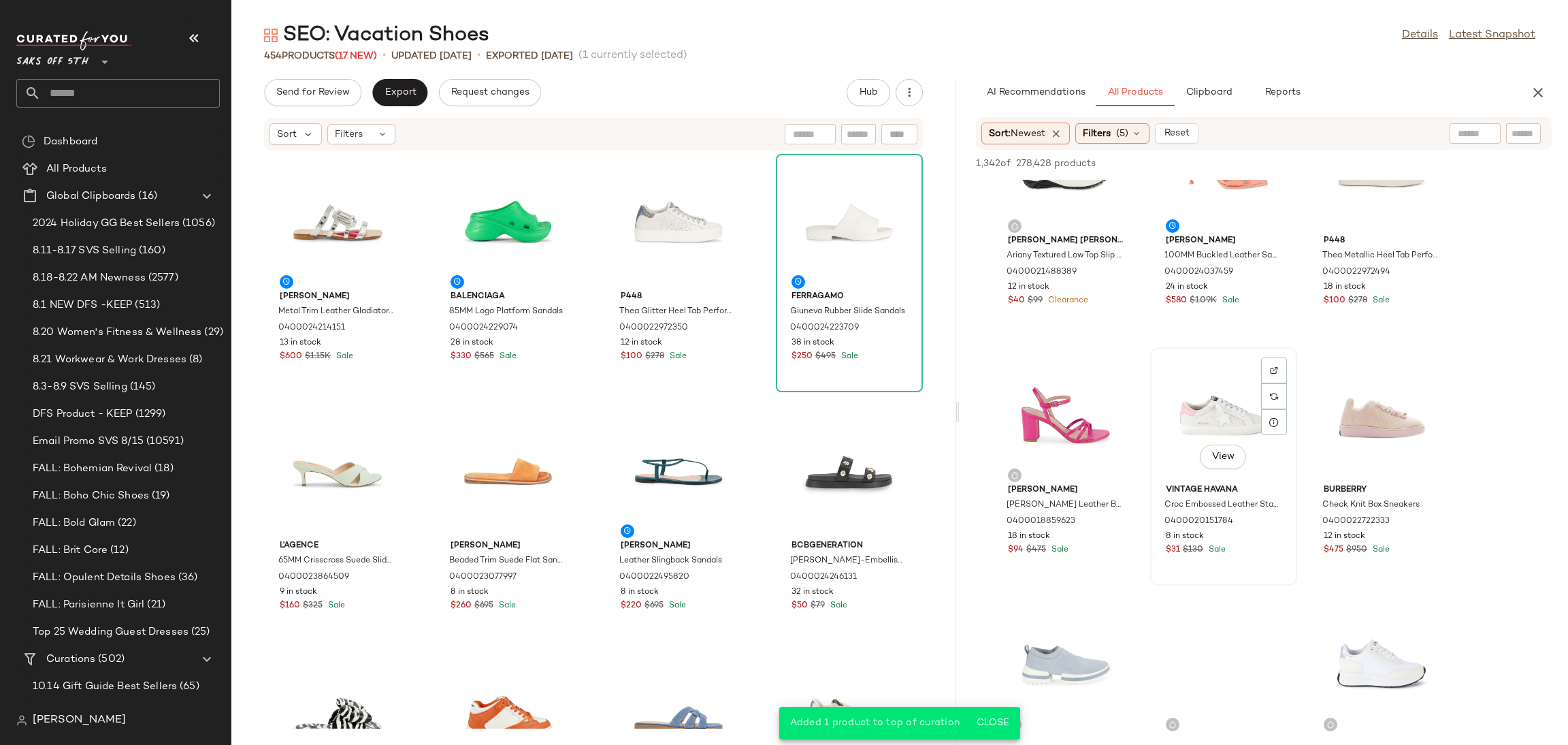
scroll to position [3072, 0]
click at [1213, 412] on div "View" at bounding box center [1223, 414] width 138 height 127
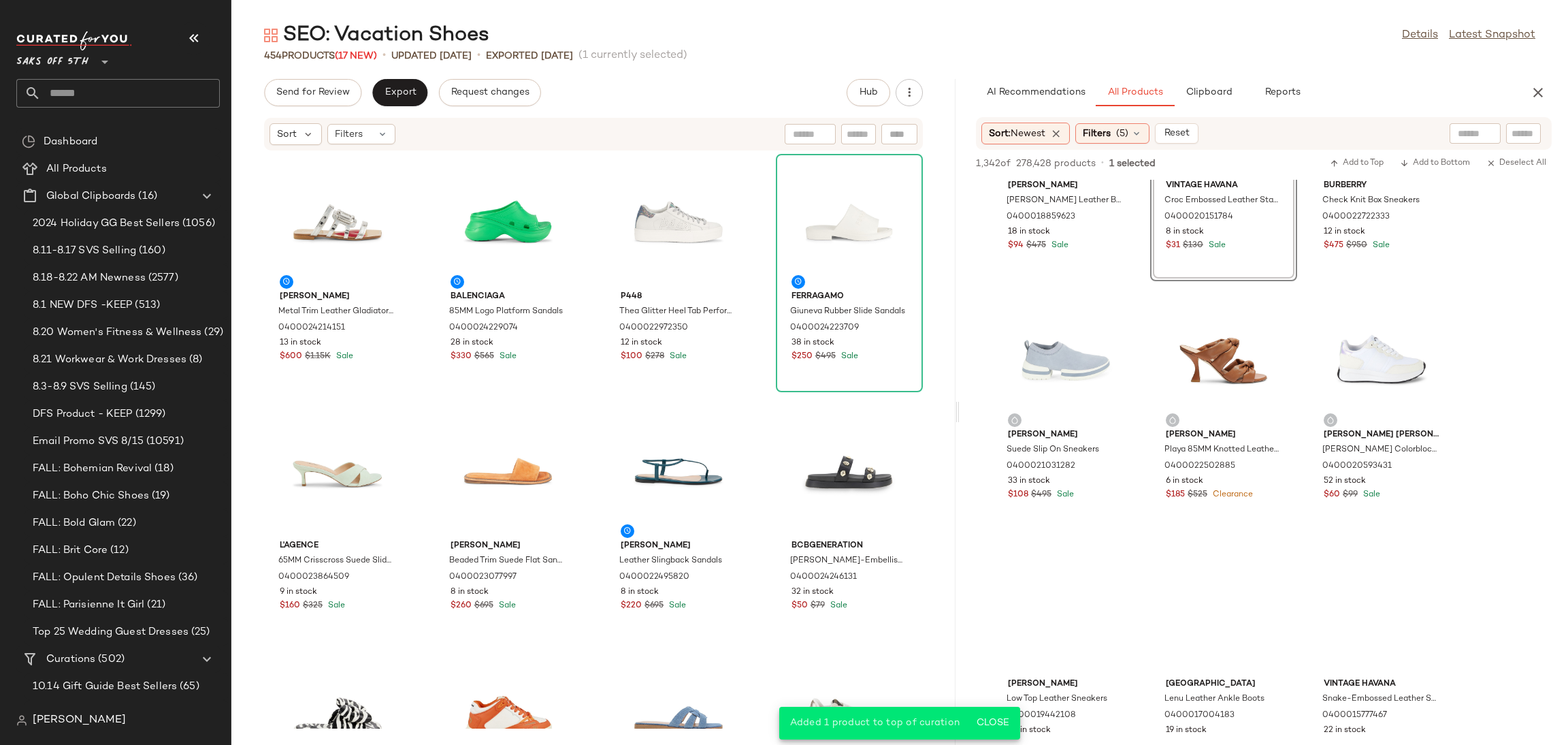
scroll to position [3378, 0]
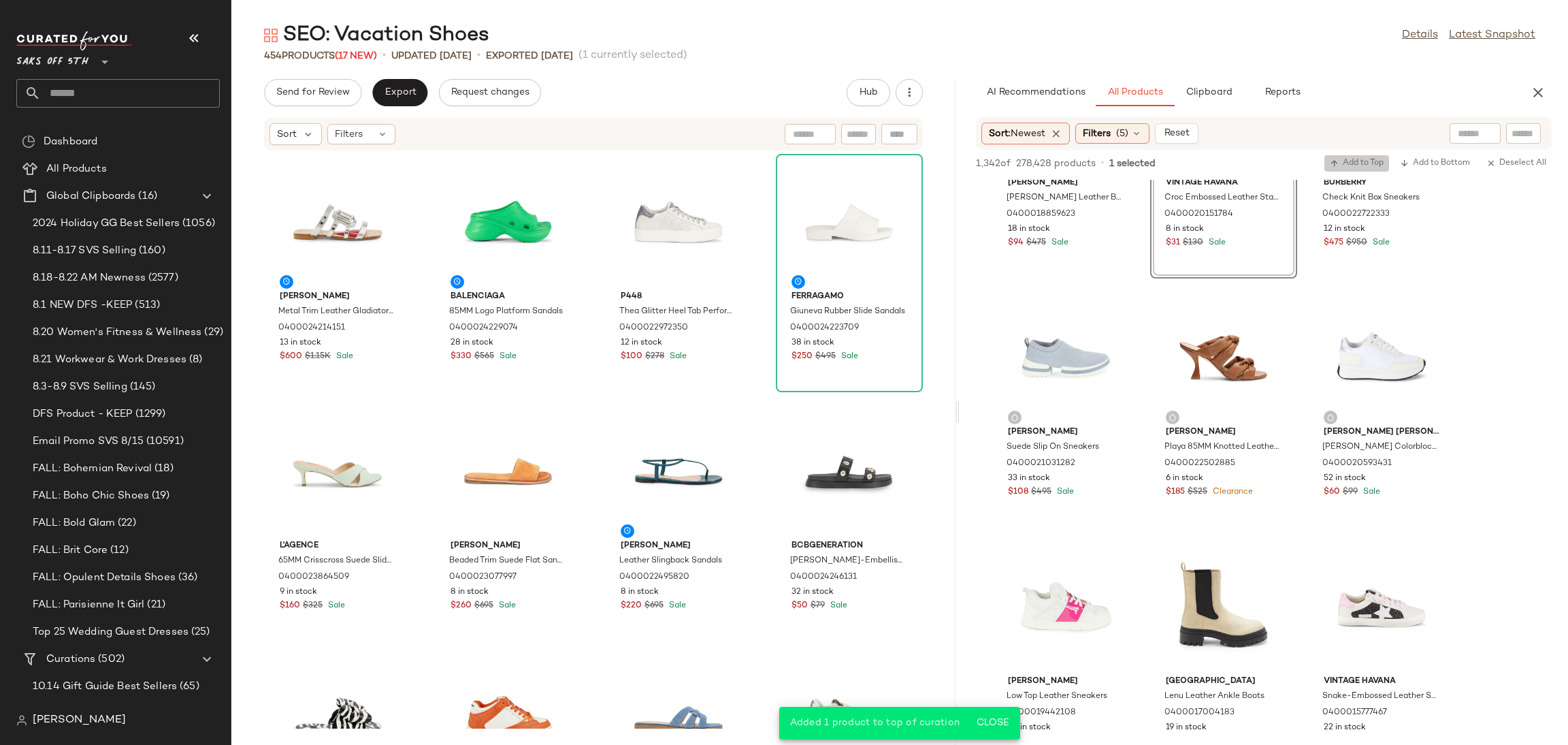
click at [1344, 165] on span "Add to Top" at bounding box center [1357, 163] width 54 height 9
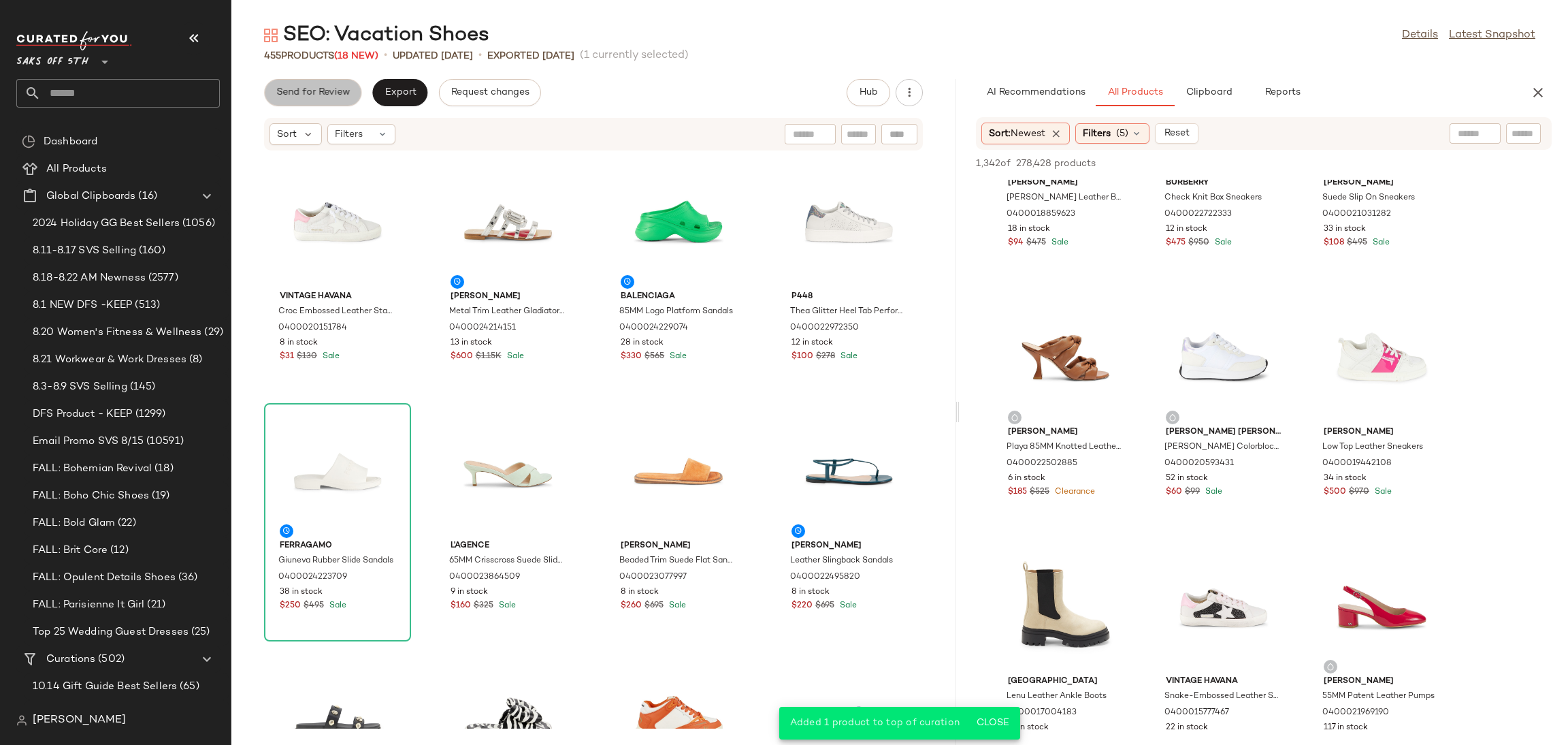
click at [324, 90] on span "Send for Review" at bounding box center [312, 93] width 74 height 11
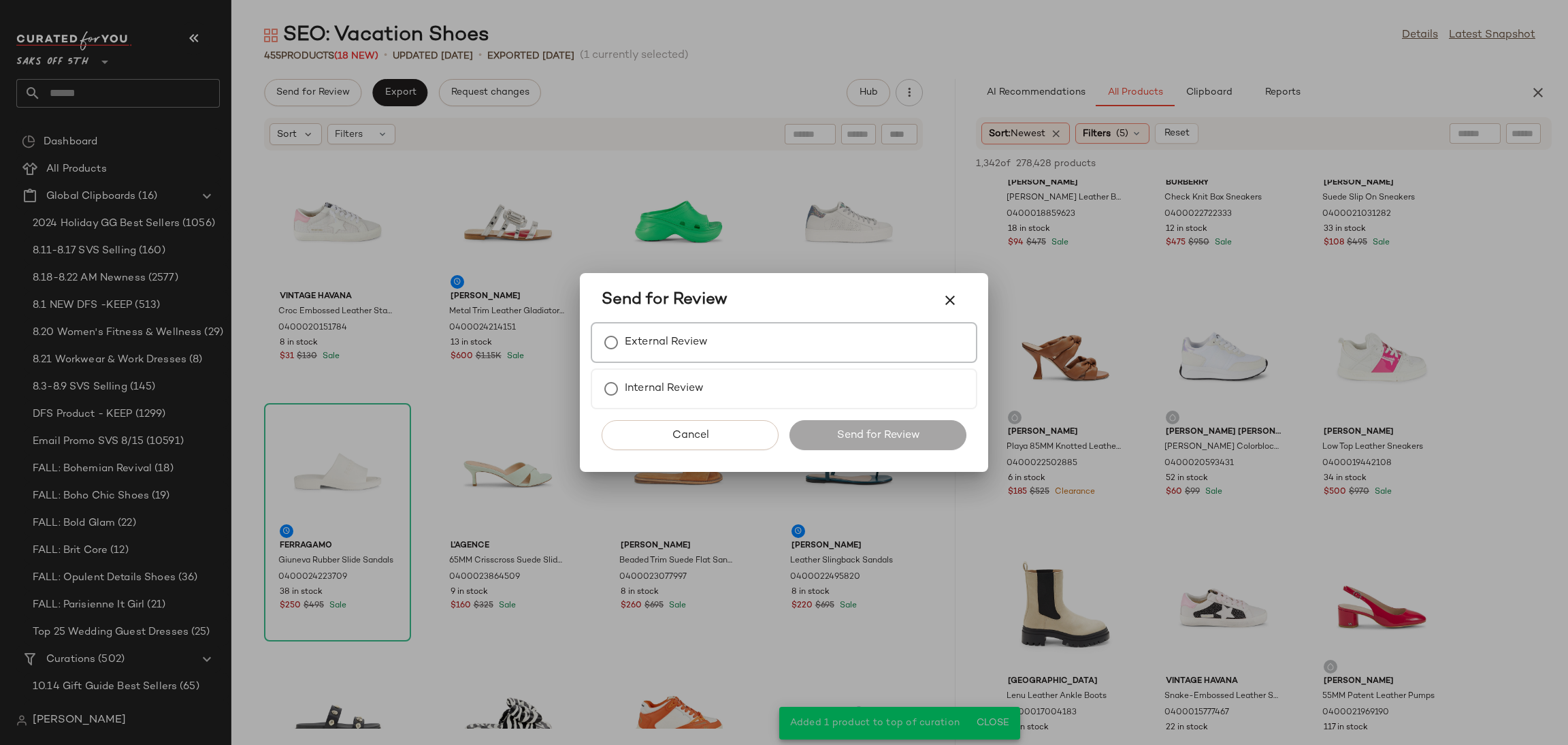
click at [631, 356] on label "External Review" at bounding box center [665, 343] width 83 height 27
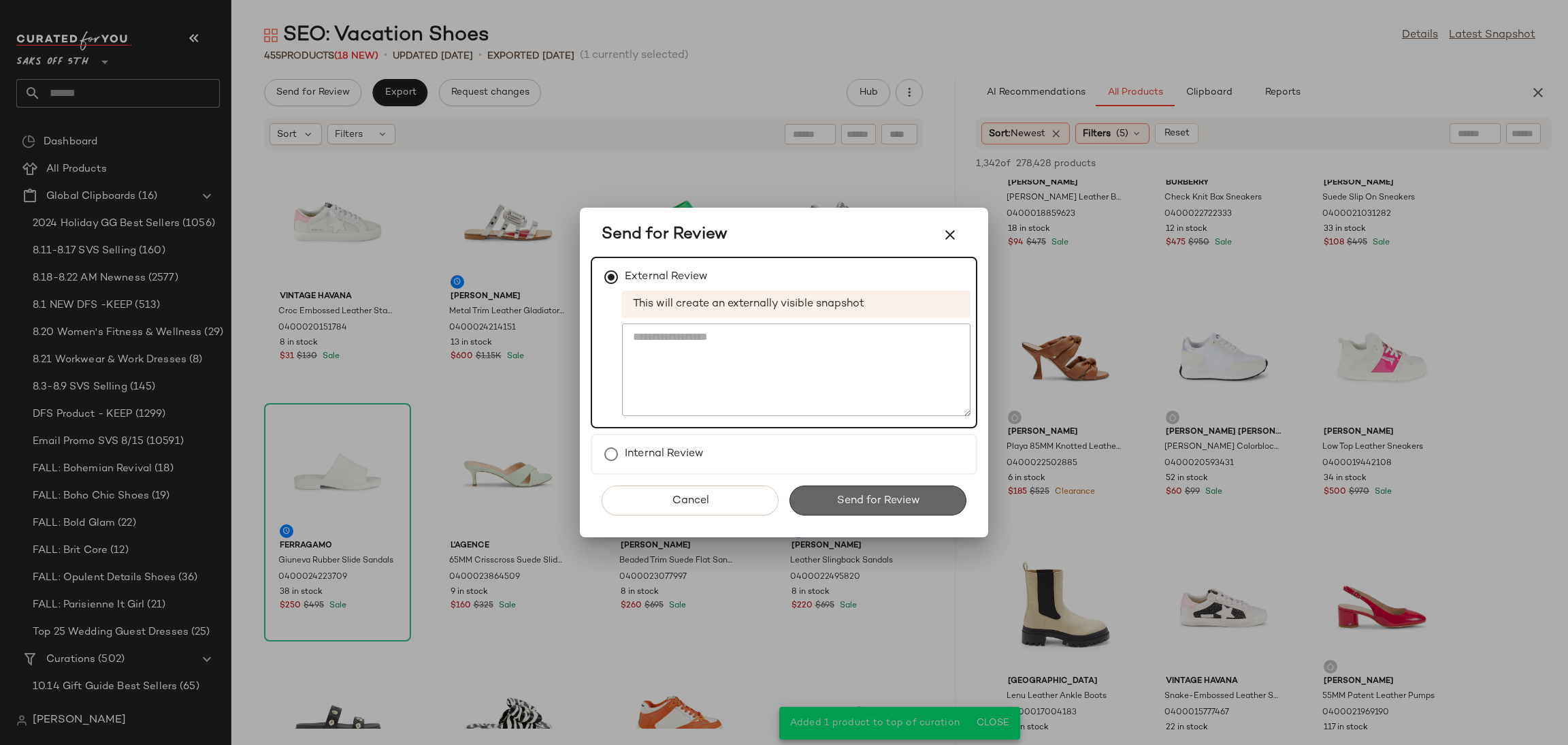
click at [836, 503] on span "Send for Review" at bounding box center [878, 501] width 84 height 13
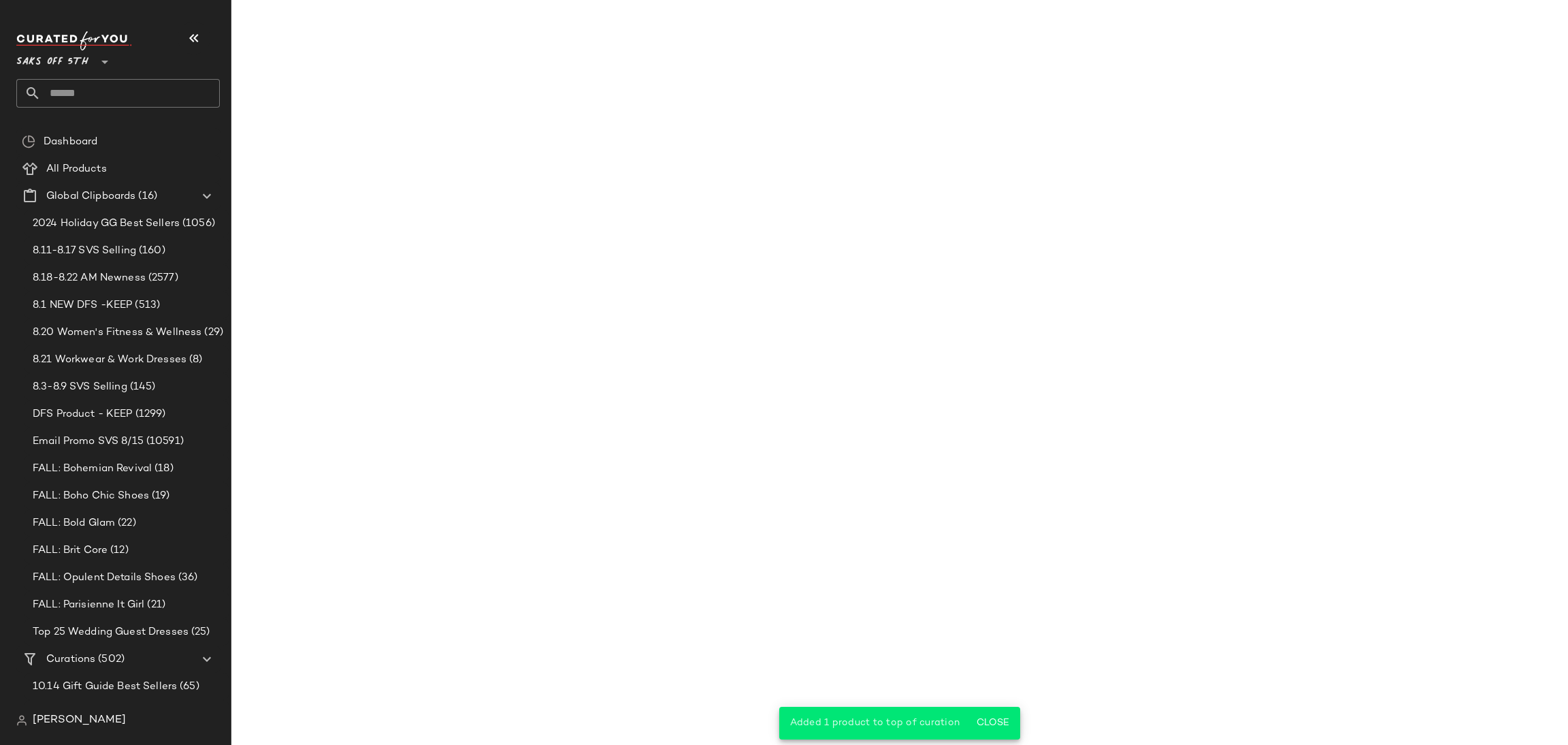
scroll to position [4873, 0]
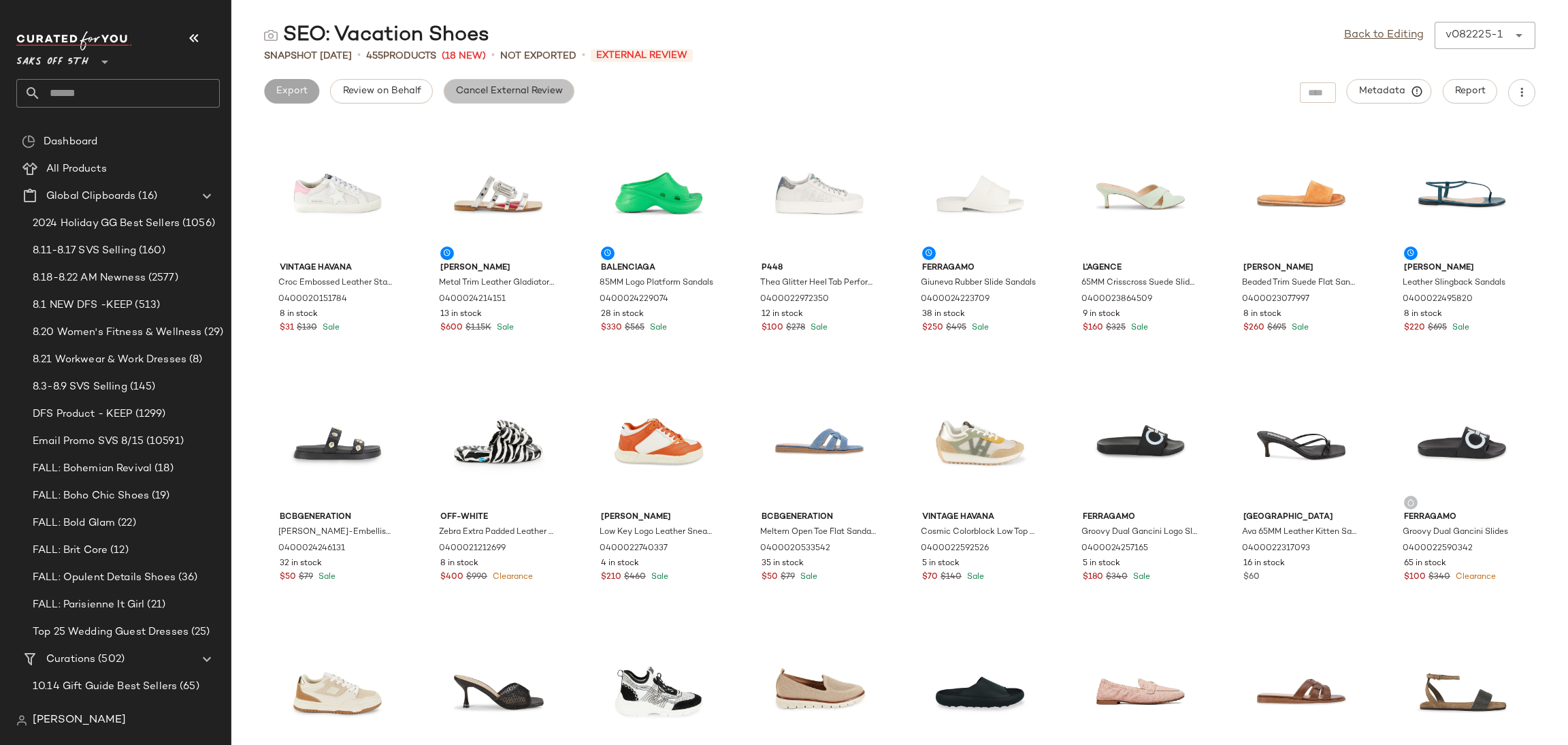
click at [531, 100] on button "Cancel External Review" at bounding box center [509, 91] width 130 height 25
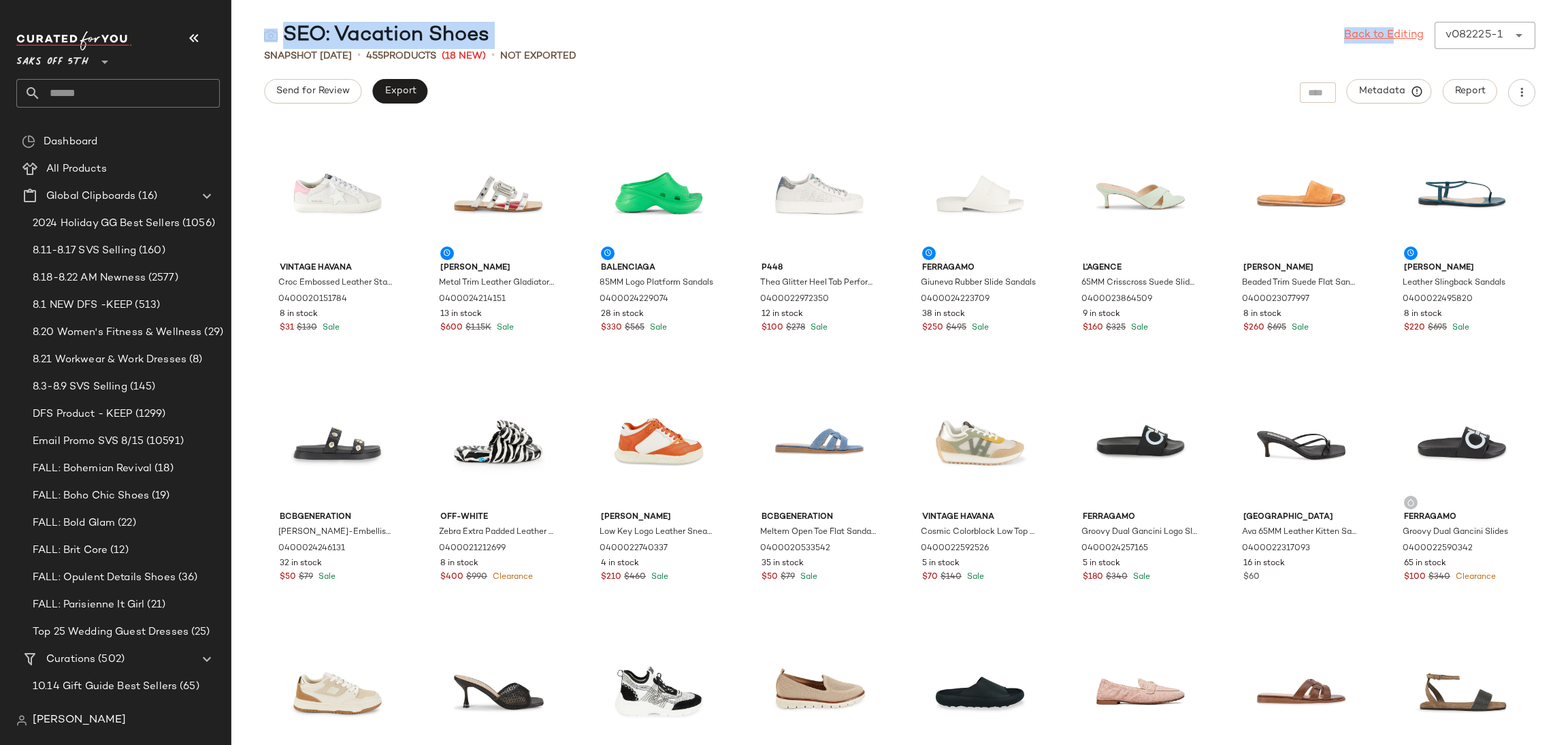
drag, startPoint x: 1386, startPoint y: 17, endPoint x: 1385, endPoint y: 34, distance: 17.0
click at [1385, 34] on main "SEO: Vacation Shoes Back to Editing v082225-1 ****** Snapshot Aug 22nd • 455 Pr…" at bounding box center [784, 372] width 1568 height 745
click at [1385, 34] on link "Back to Editing" at bounding box center [1383, 36] width 79 height 16
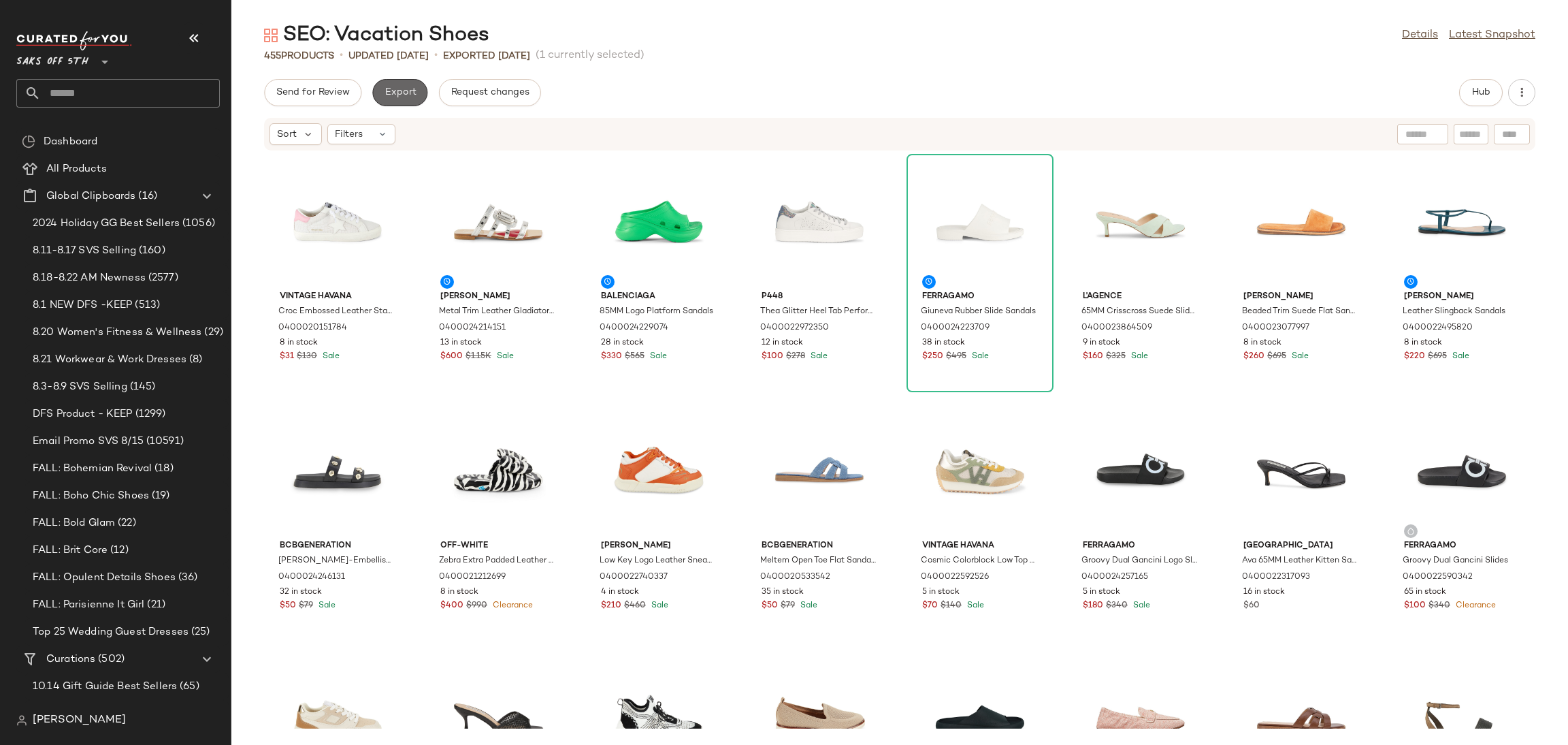
click at [418, 98] on button "Export" at bounding box center [399, 93] width 55 height 27
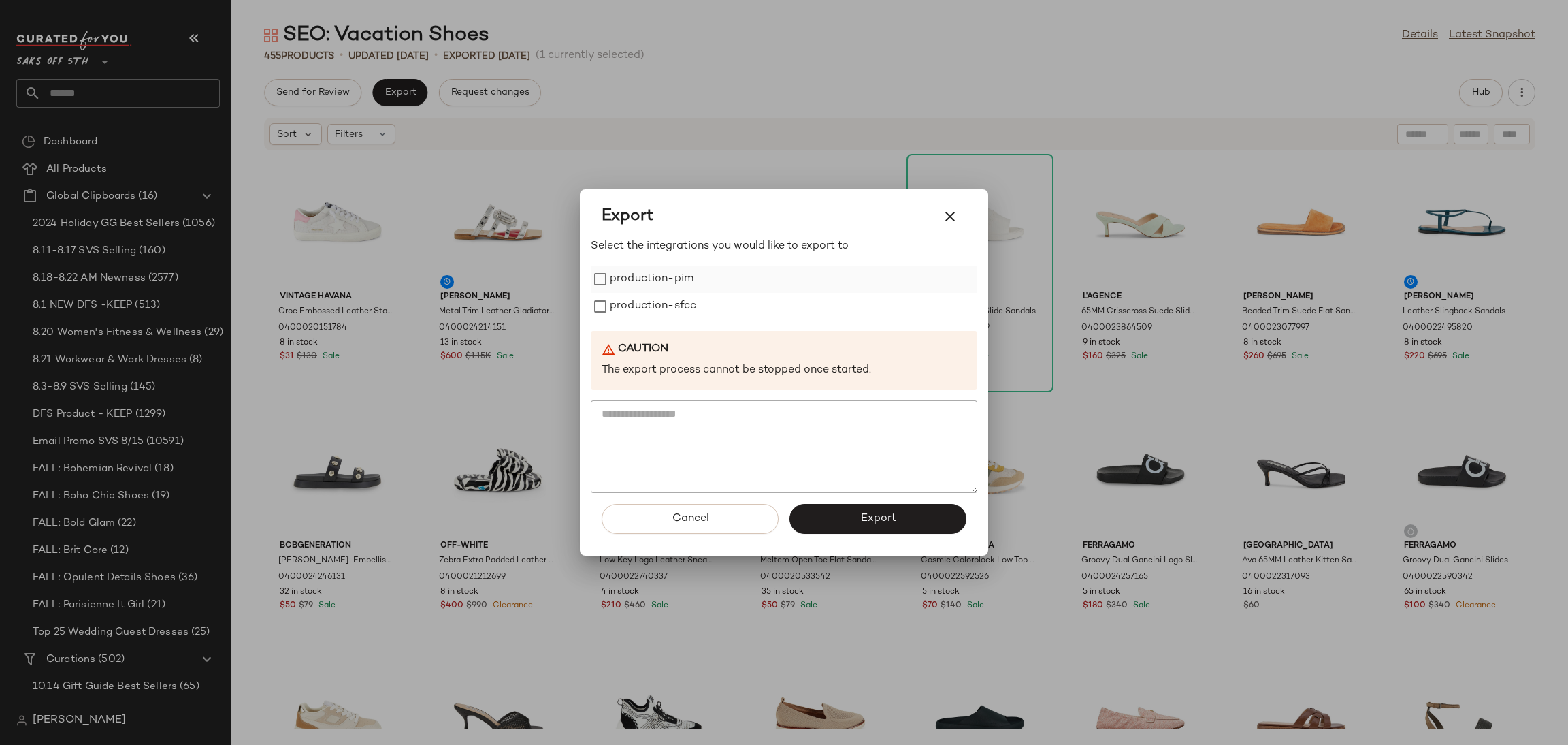
click at [645, 287] on label "production-pim" at bounding box center [652, 279] width 84 height 27
click at [655, 302] on label "production-sfcc" at bounding box center [653, 306] width 87 height 27
click at [836, 523] on button "Export" at bounding box center [878, 518] width 177 height 30
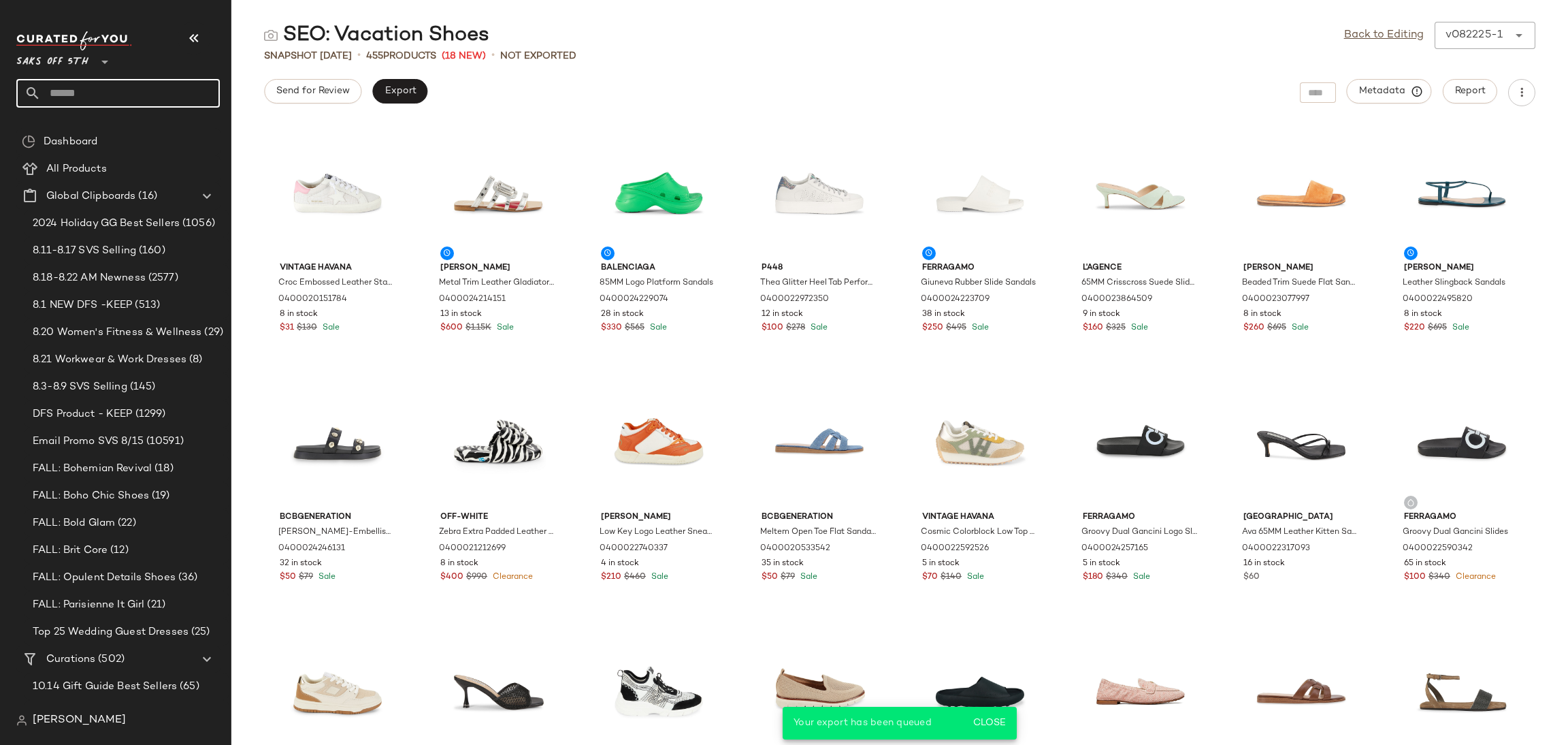
click at [172, 102] on input "text" at bounding box center [130, 93] width 179 height 28
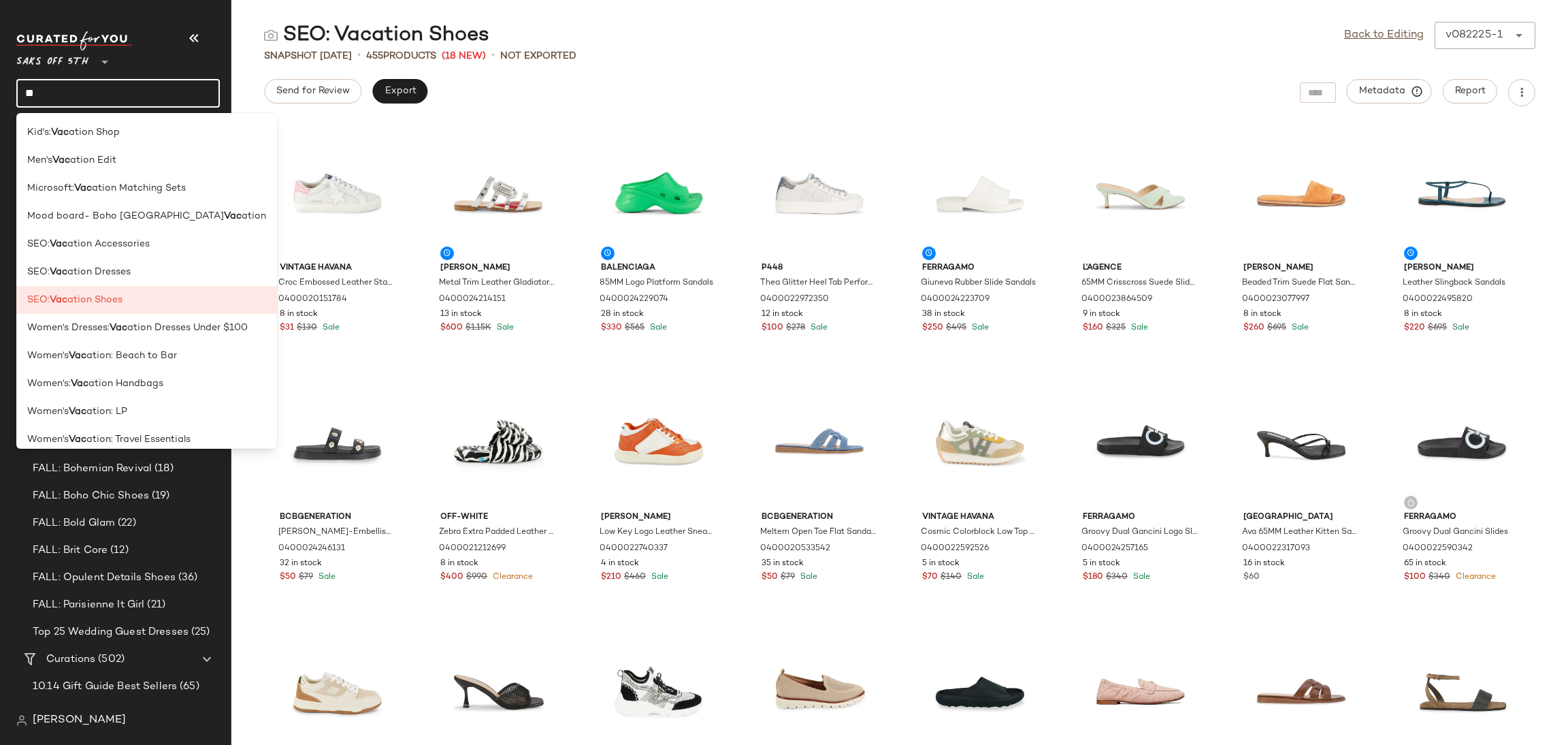
type input "*"
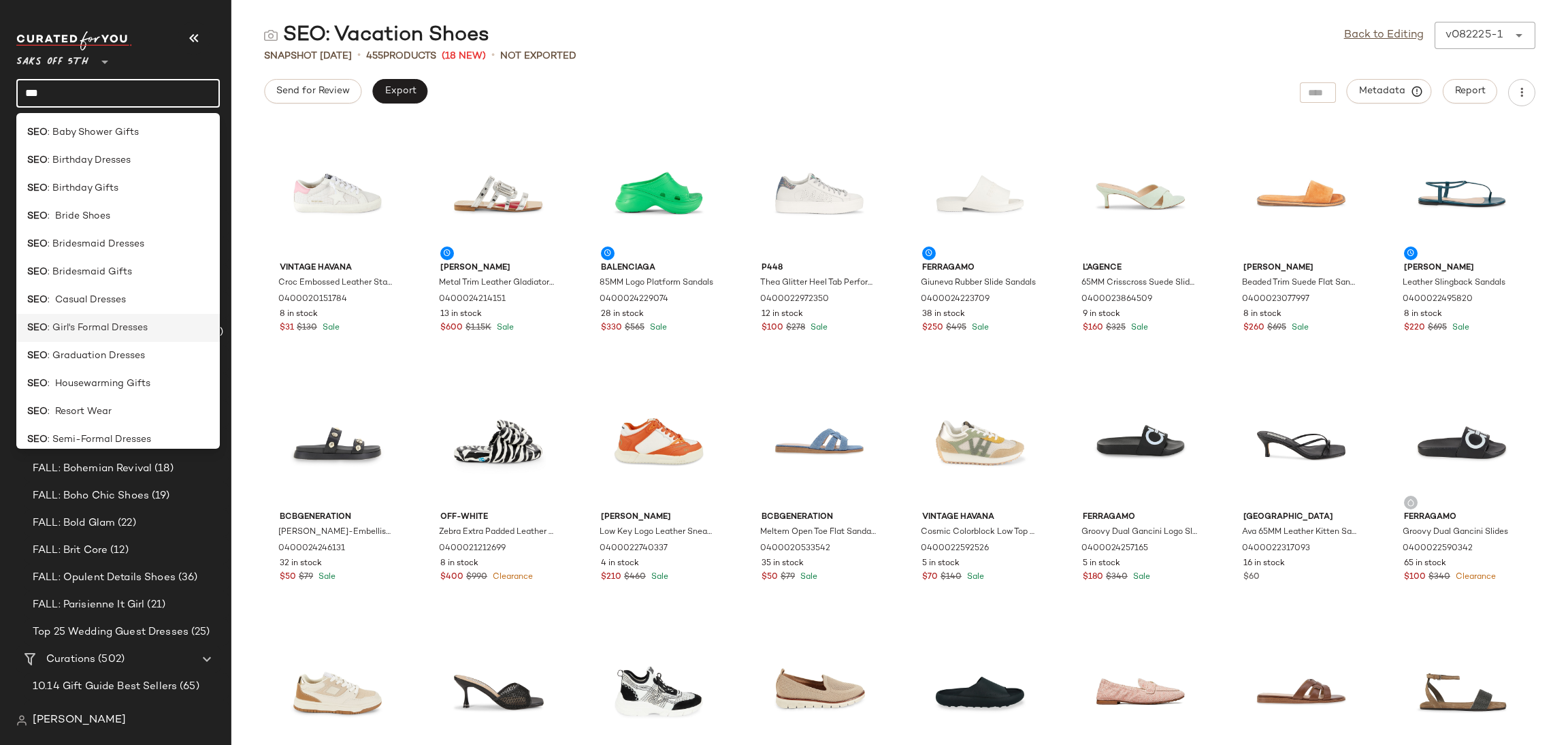
scroll to position [261, 0]
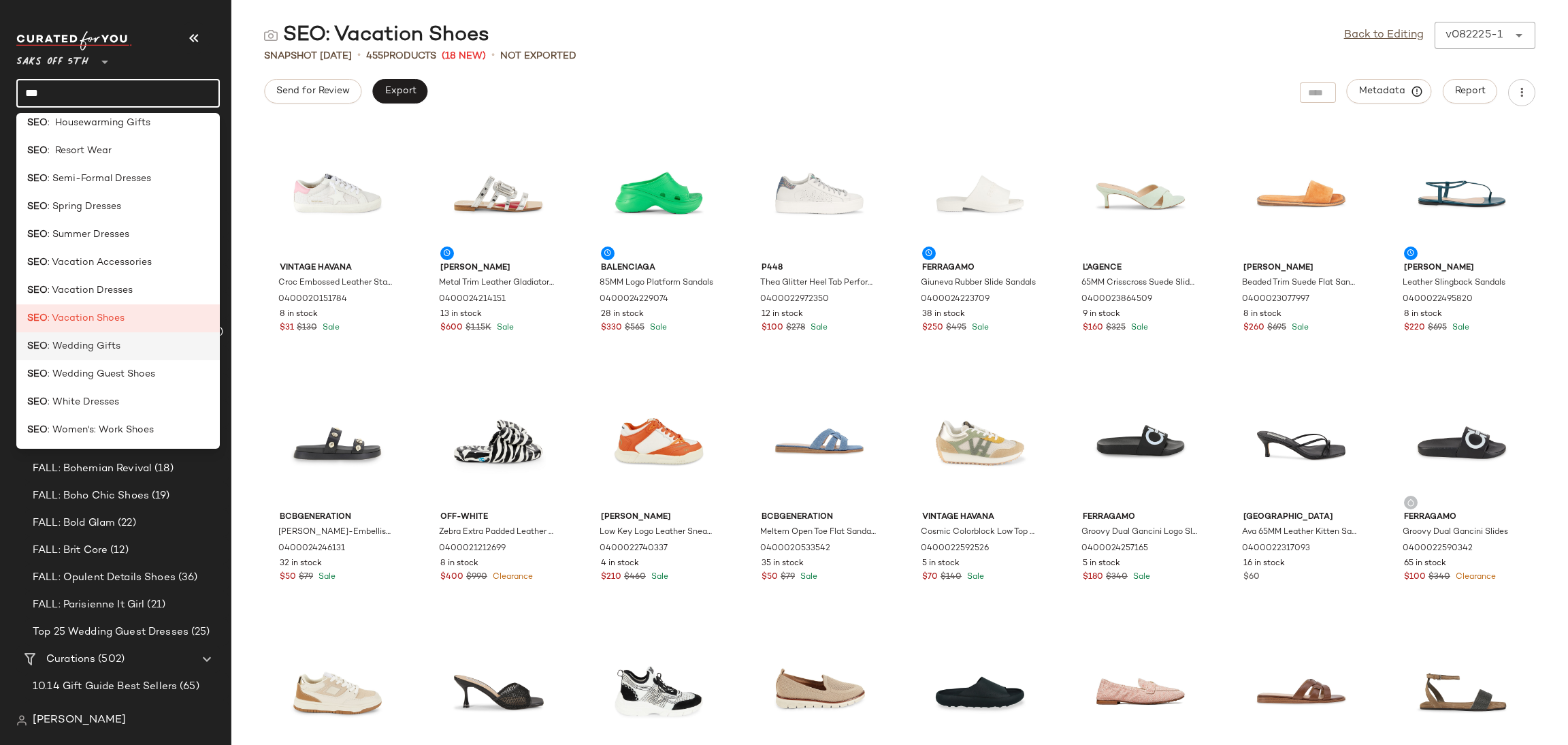
type input "***"
click at [111, 340] on span ": Wedding Gifts" at bounding box center [84, 347] width 73 height 15
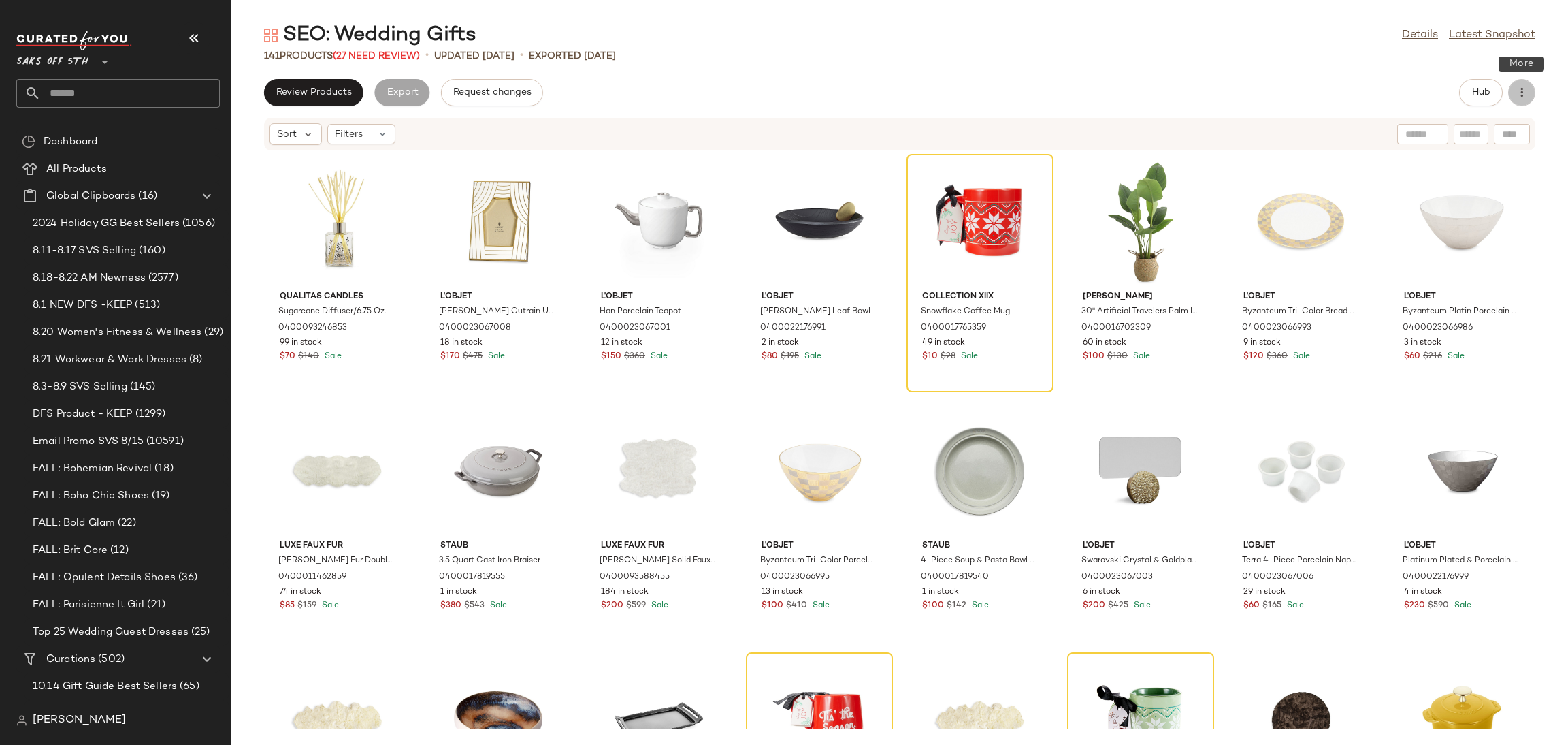
click at [1526, 94] on icon "button" at bounding box center [1522, 92] width 14 height 14
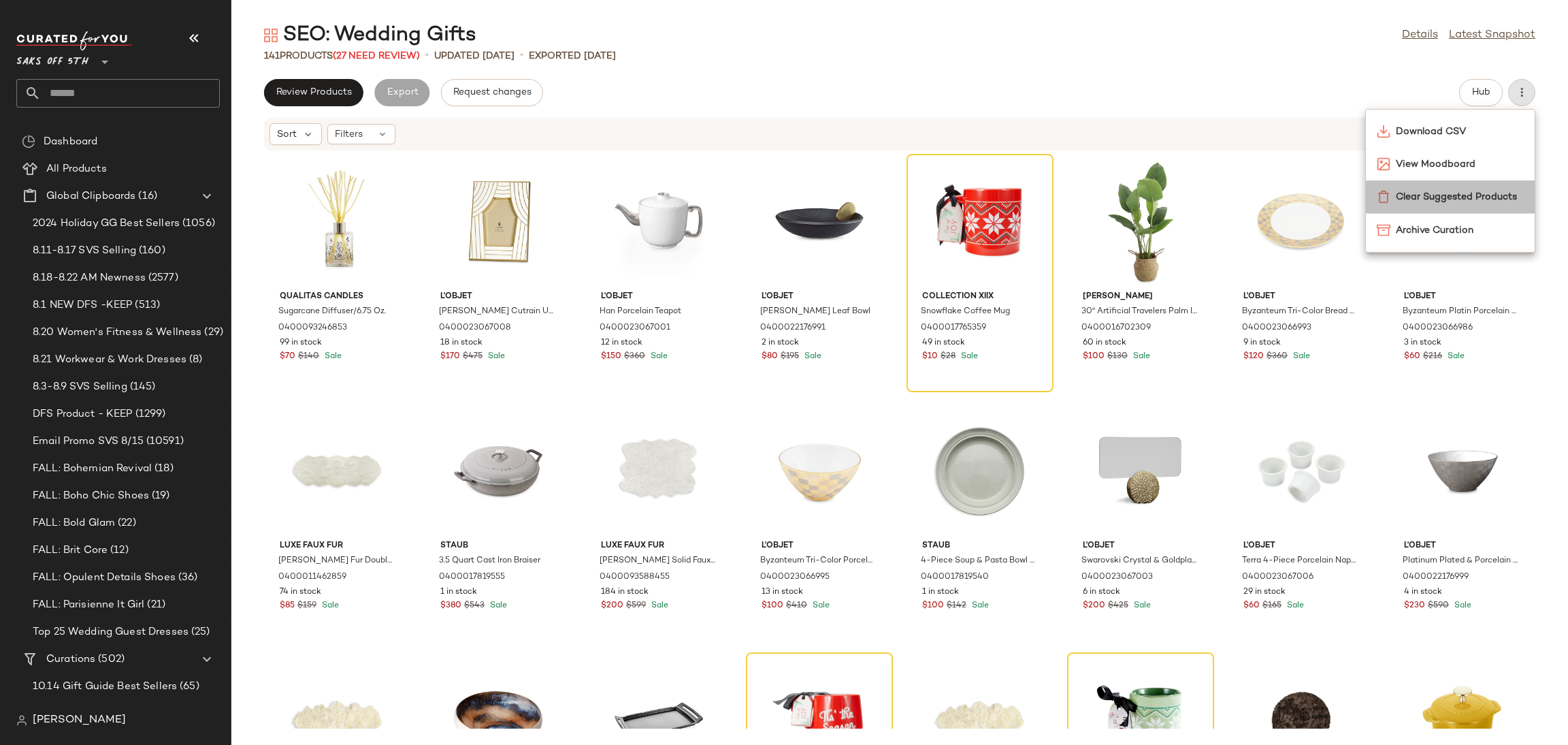
click at [1472, 205] on div "Clear Suggested Products" at bounding box center [1449, 197] width 169 height 33
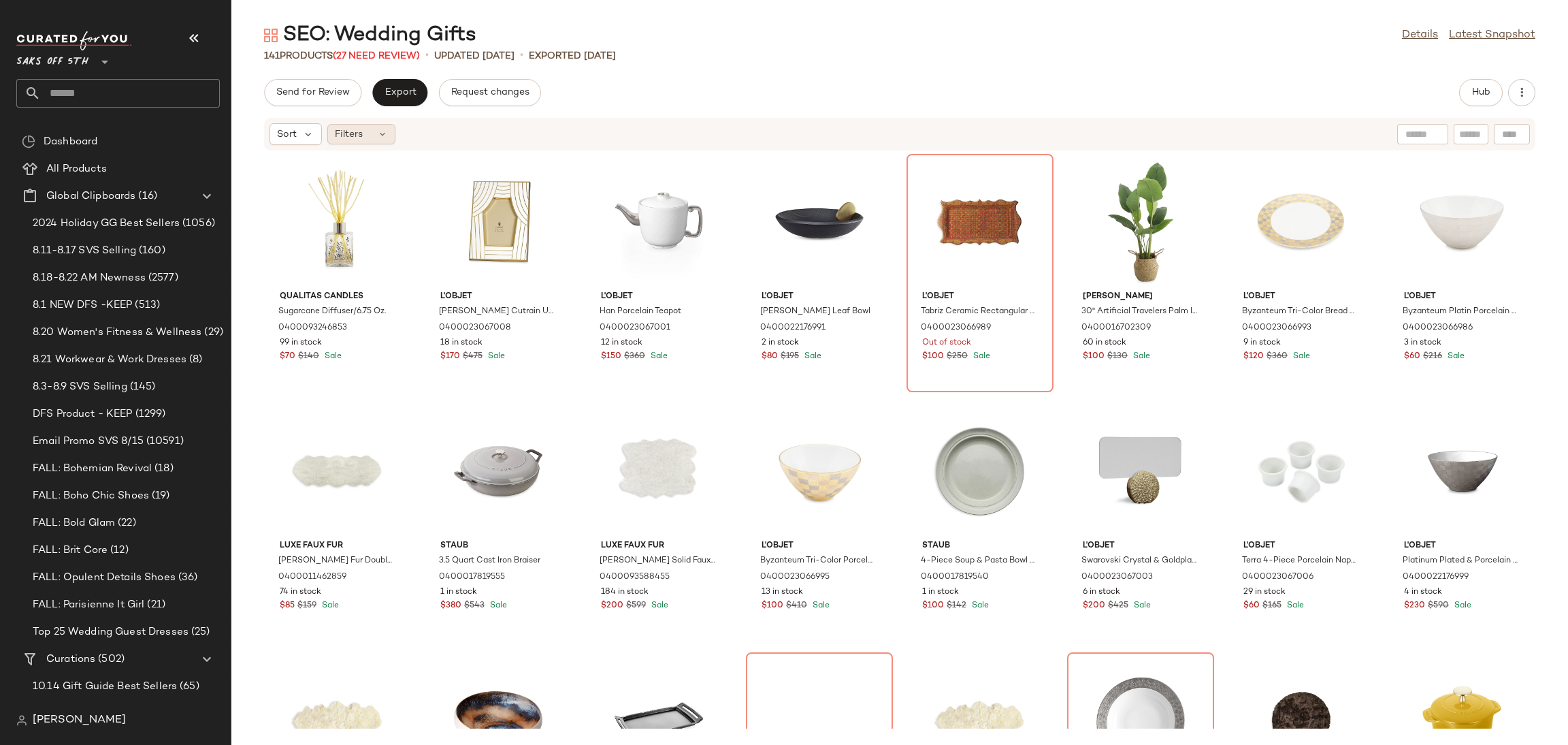
click at [368, 140] on div "Filters" at bounding box center [361, 134] width 68 height 20
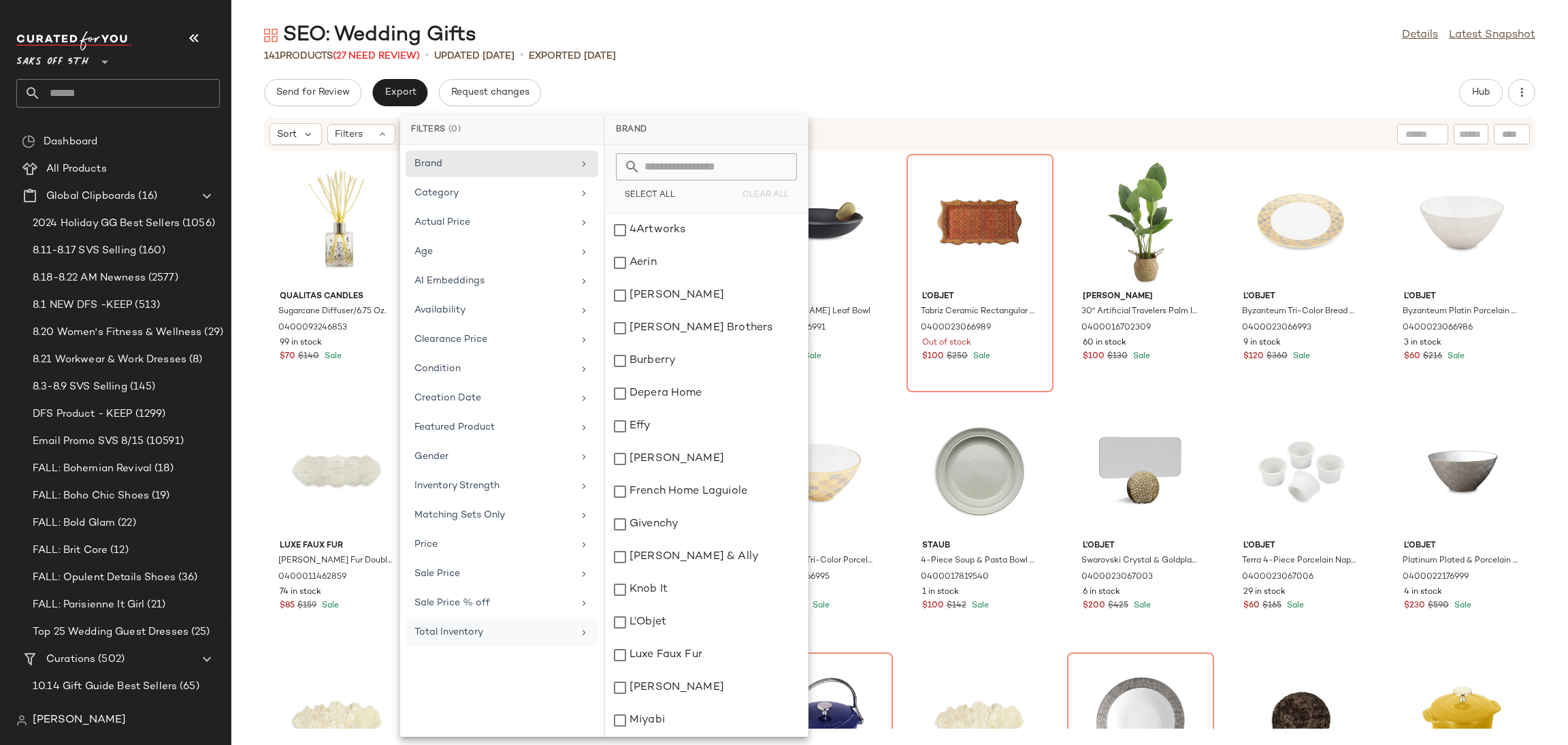
click at [509, 625] on div "Total Inventory" at bounding box center [501, 632] width 192 height 26
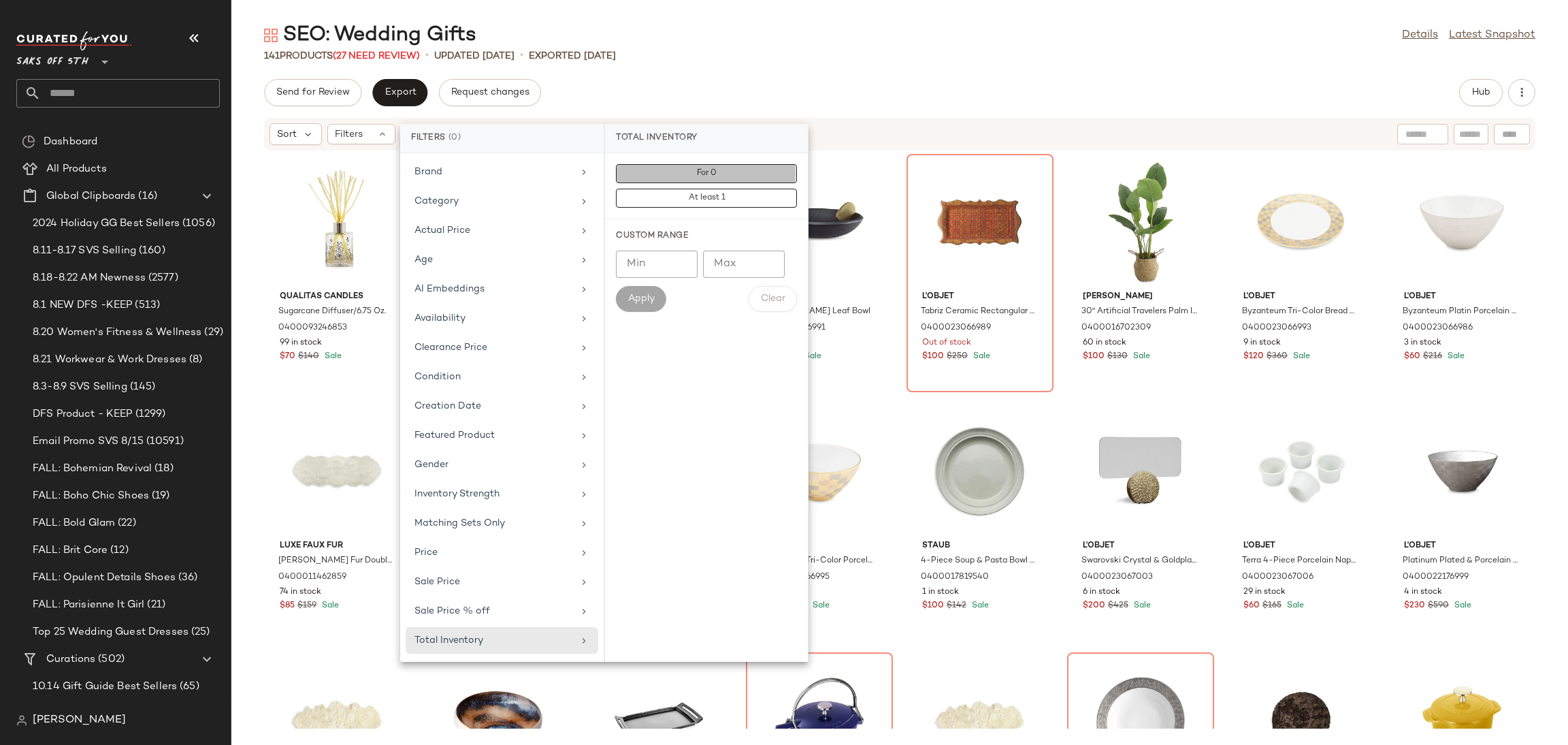
click at [716, 189] on button "For 0" at bounding box center [707, 198] width 181 height 19
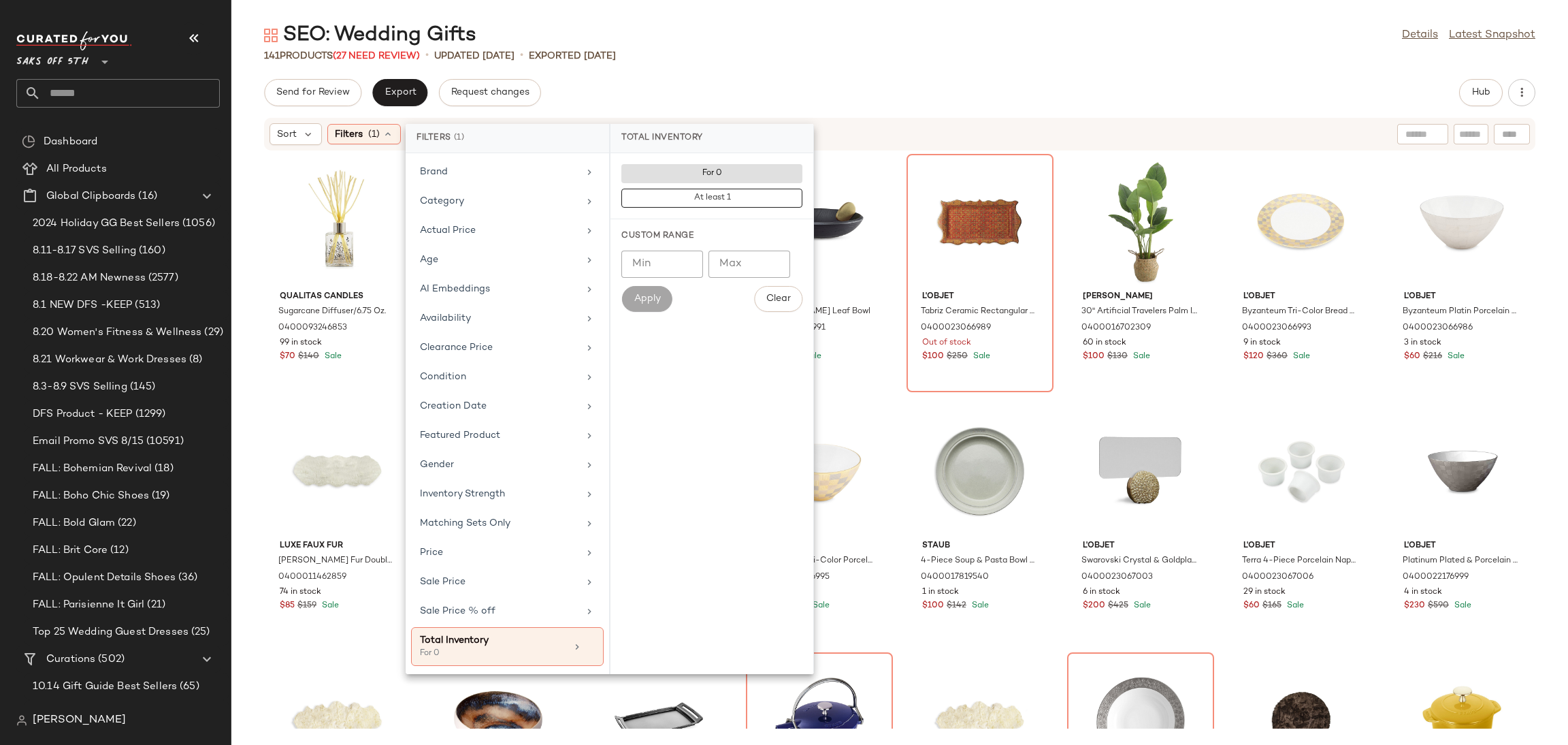
click at [769, 96] on div "Send for Review Export Request changes Hub" at bounding box center [900, 93] width 1271 height 27
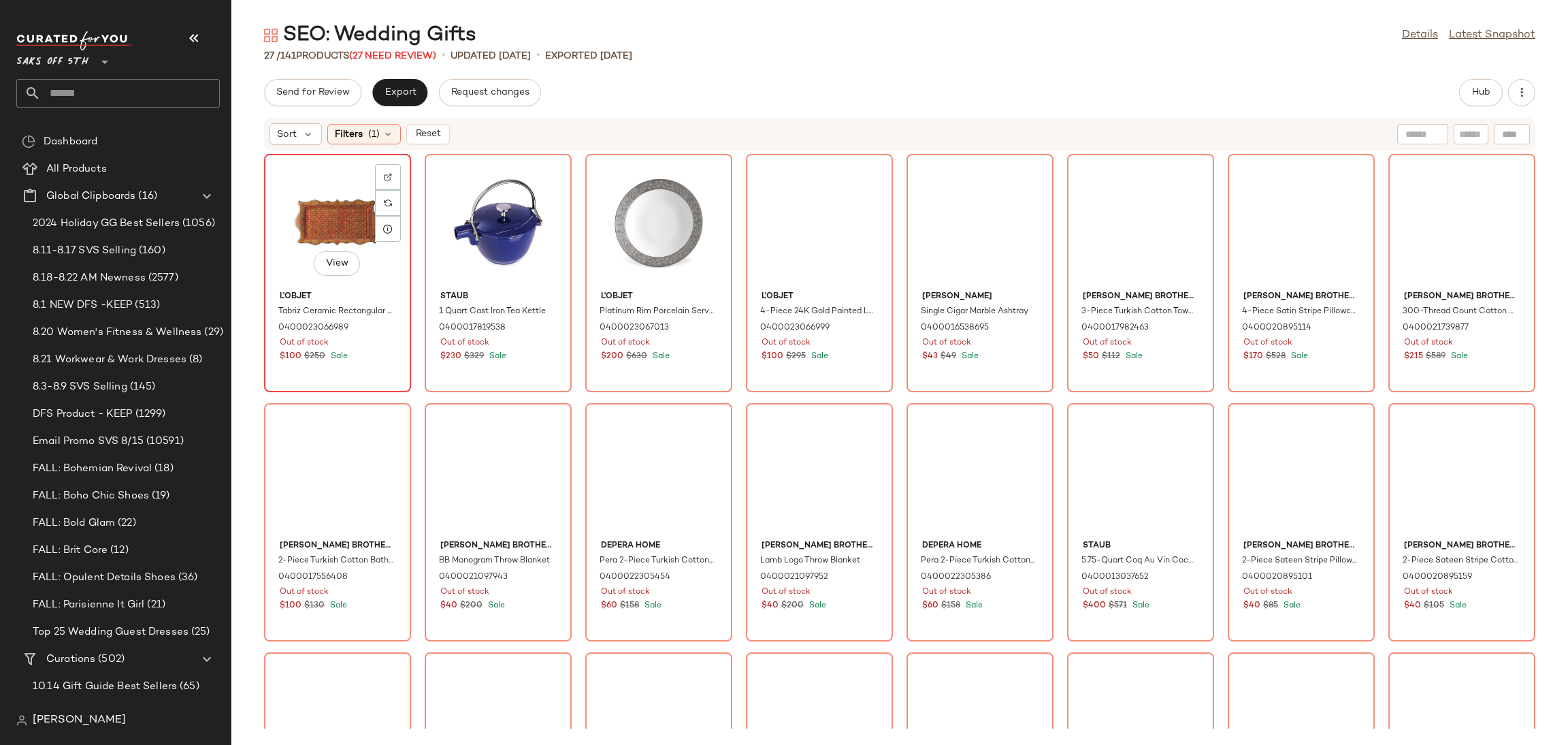
click at [293, 176] on div "View" at bounding box center [337, 222] width 138 height 127
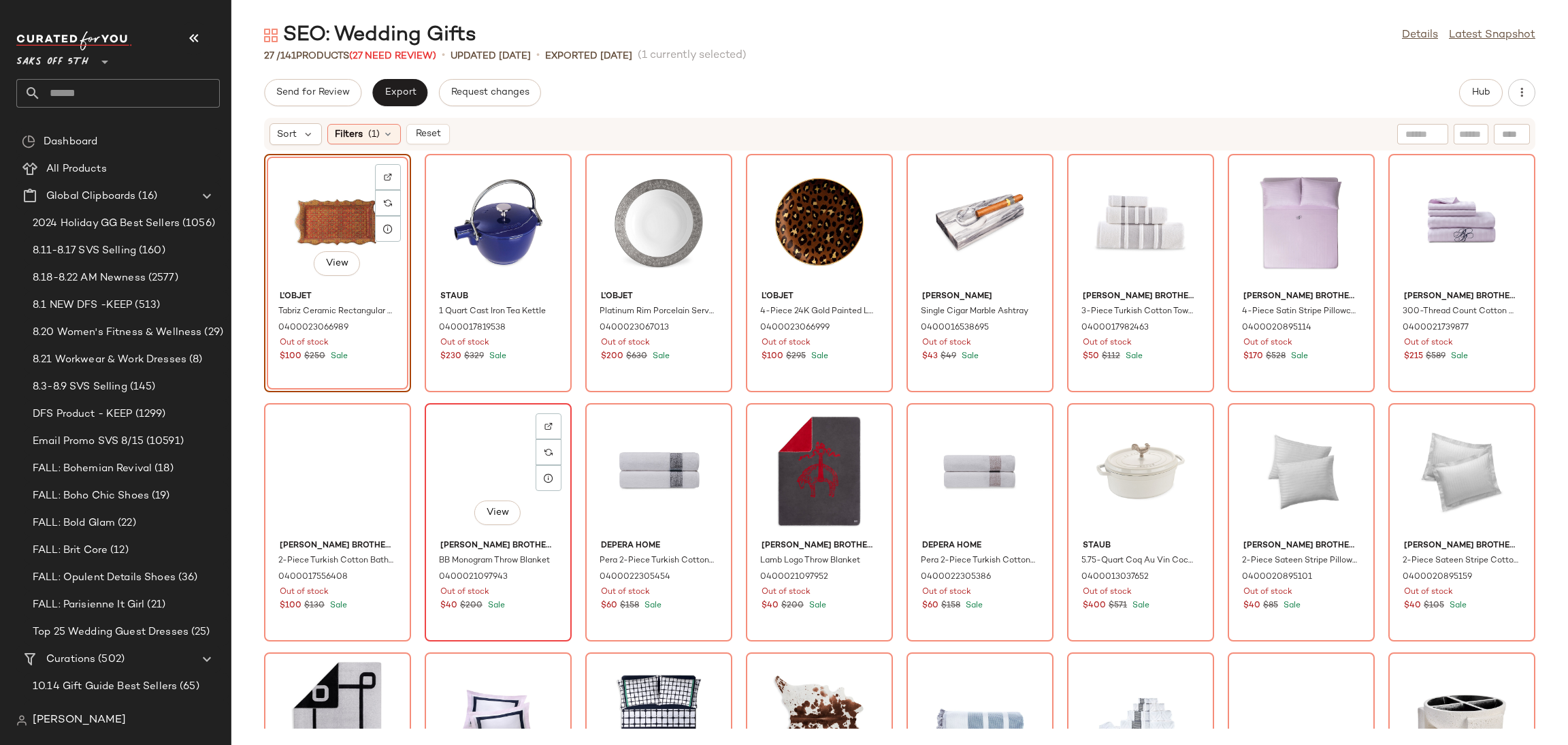
scroll to position [421, 0]
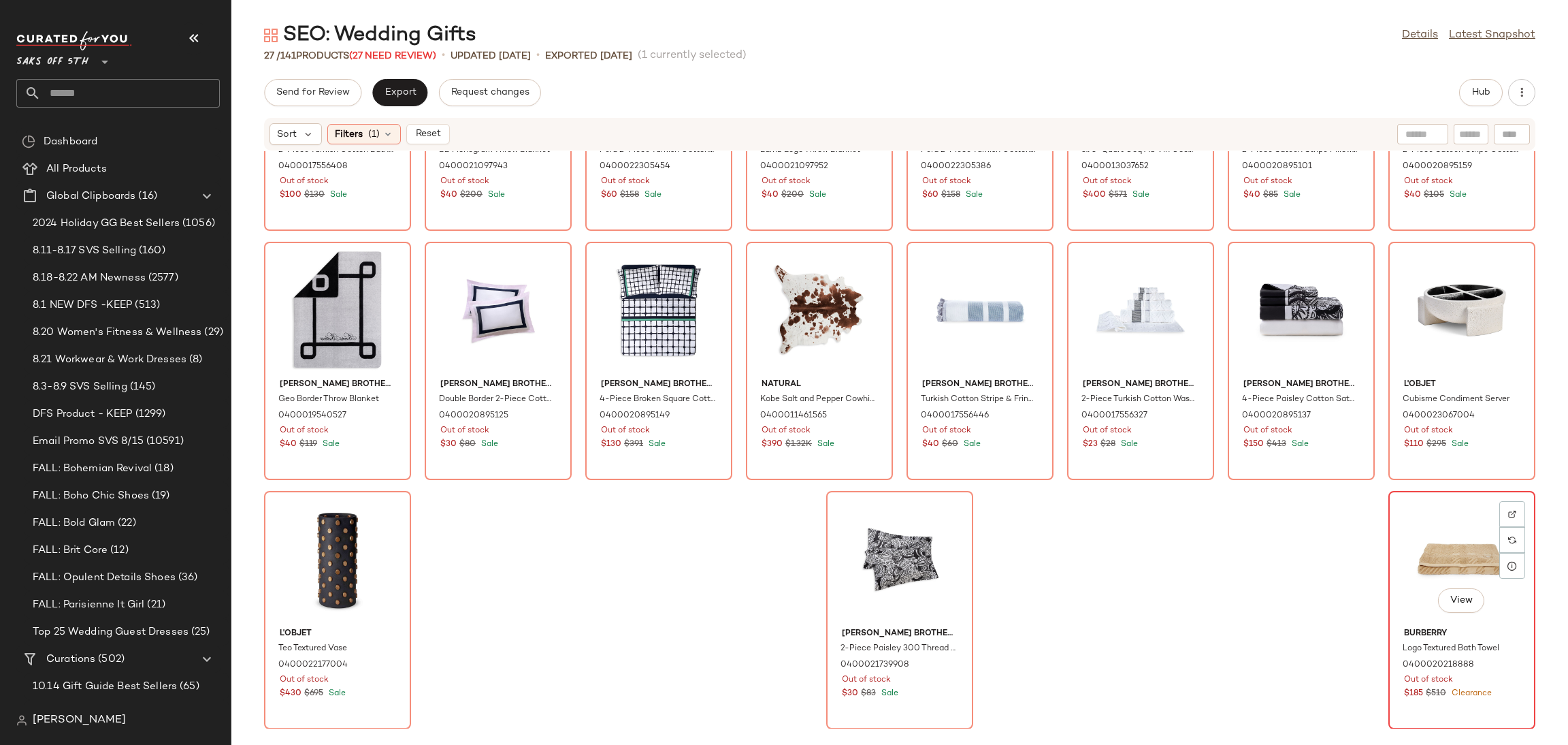
click at [1427, 523] on div "View" at bounding box center [1461, 558] width 138 height 127
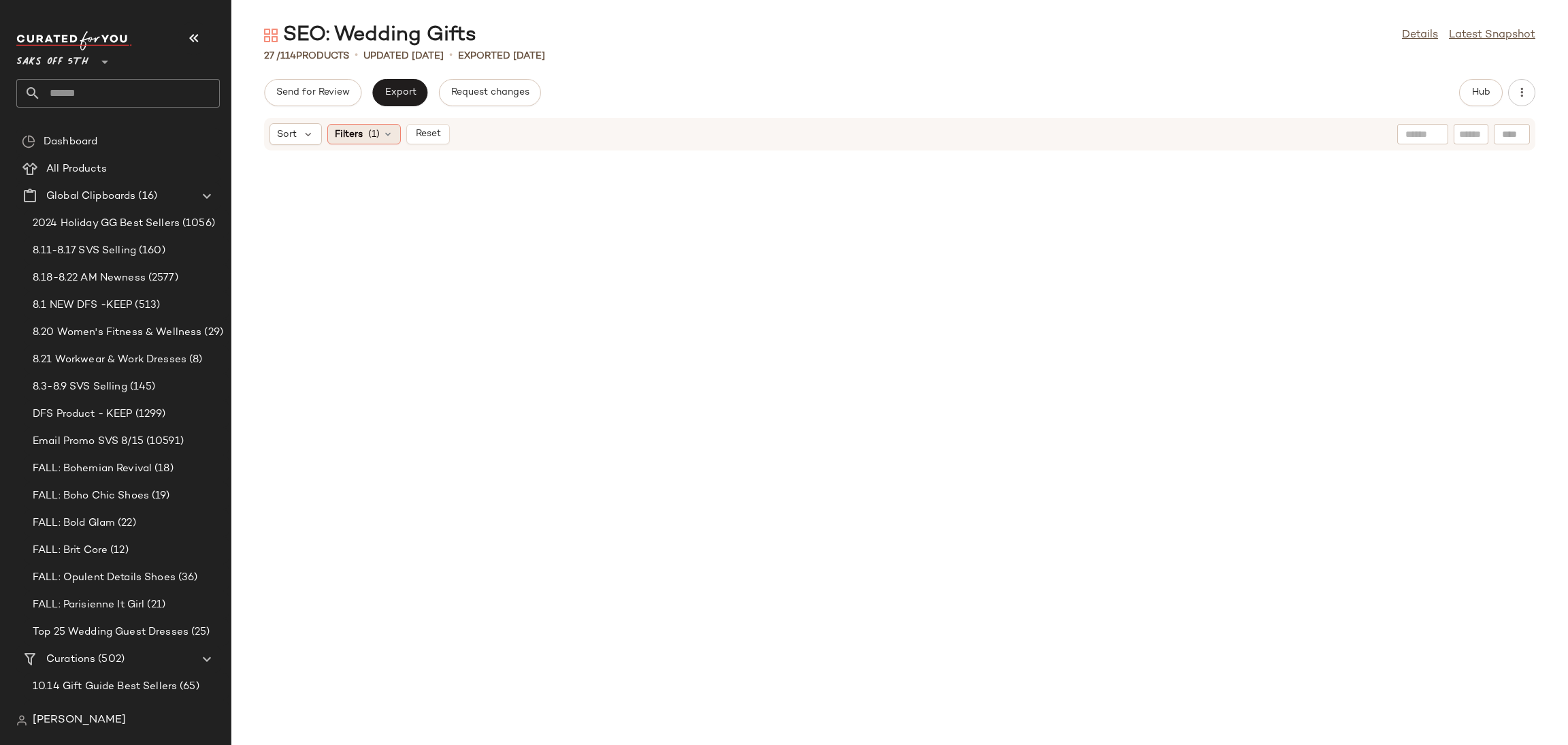
click at [377, 141] on div "Filters (1)" at bounding box center [364, 134] width 74 height 20
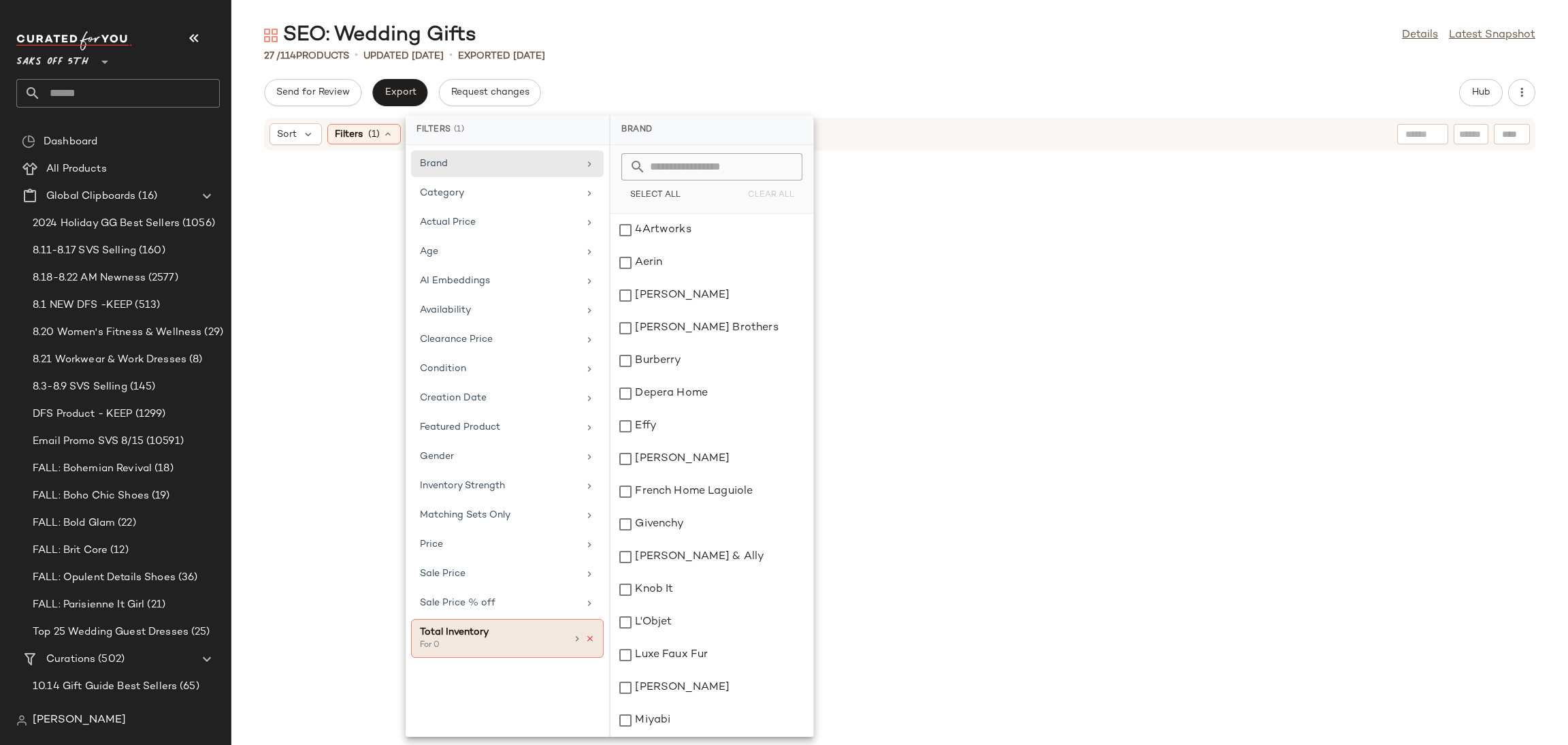
click at [593, 643] on icon at bounding box center [590, 638] width 9 height 9
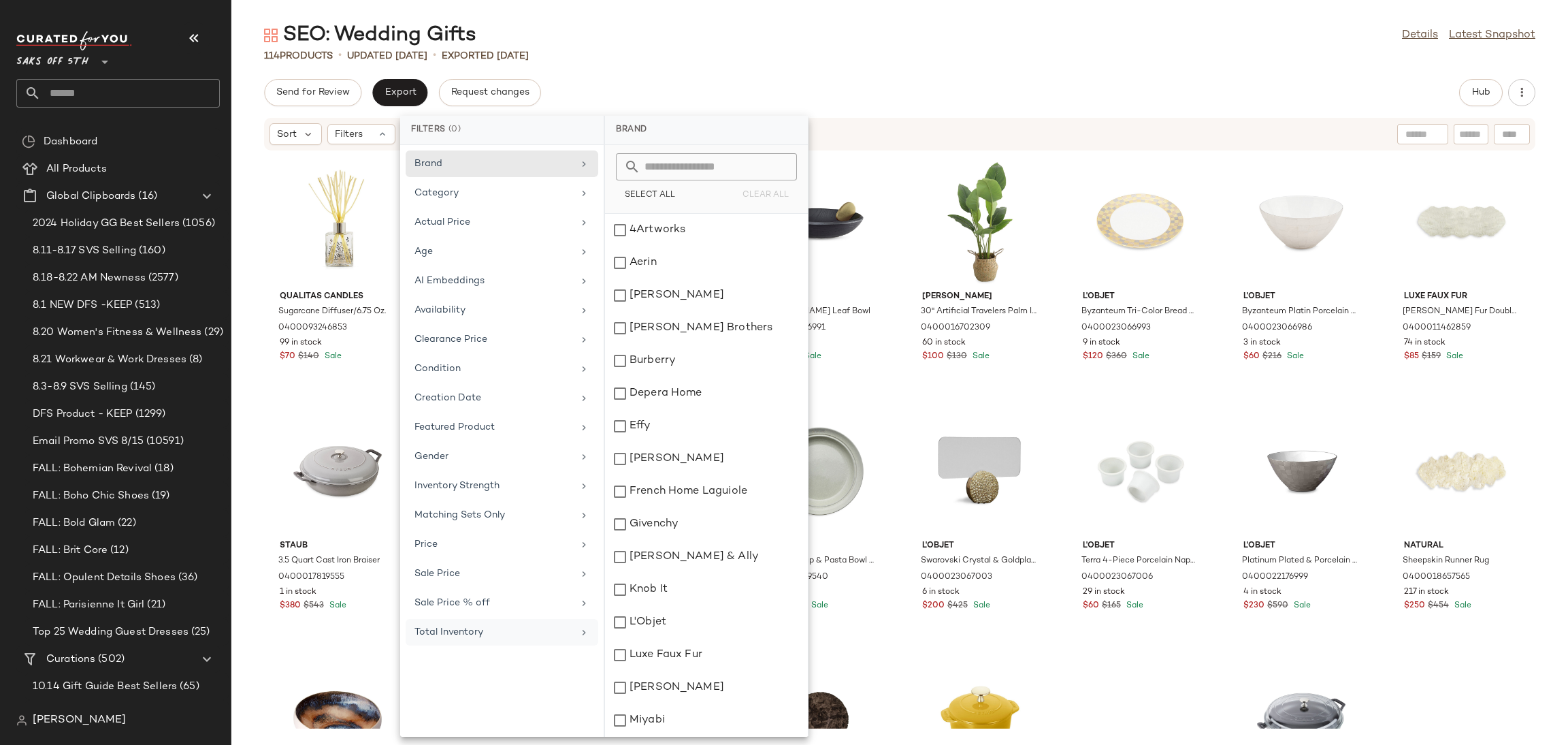
click at [1123, 67] on div "SEO: Wedding Gifts Details Latest Snapshot 114 Products • updated [DATE] • Expo…" at bounding box center [900, 383] width 1336 height 723
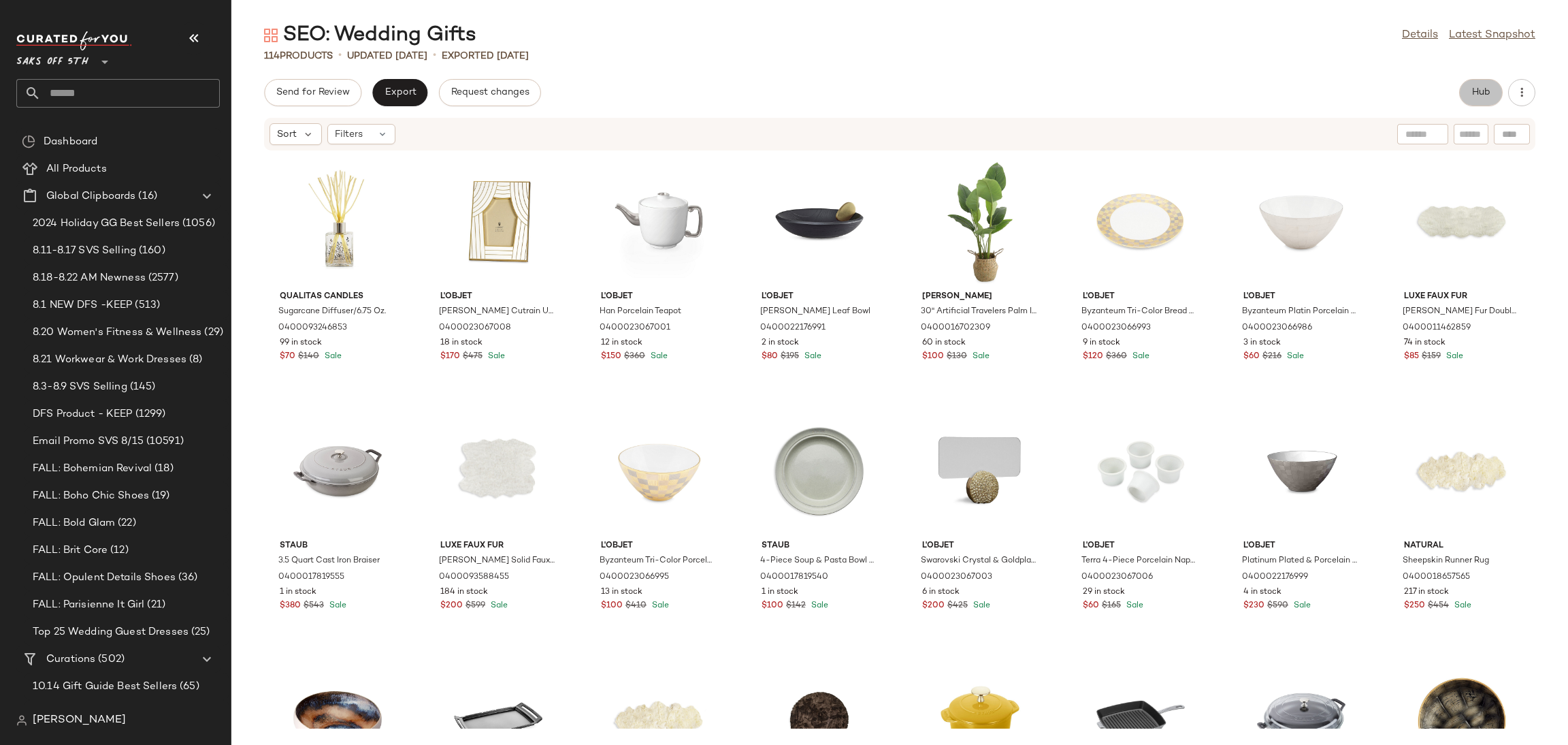
click at [1467, 92] on button "Hub" at bounding box center [1480, 93] width 44 height 27
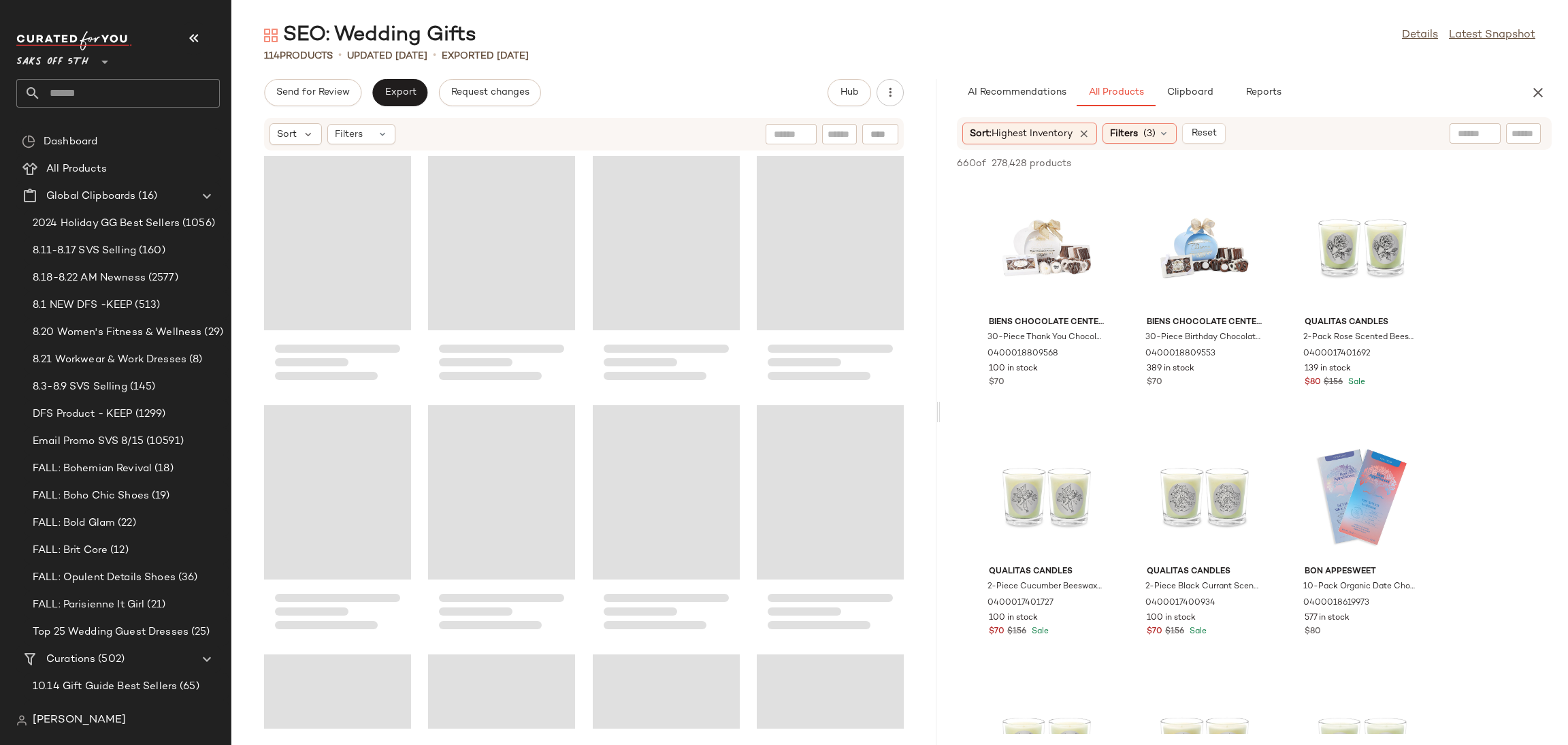
drag, startPoint x: 900, startPoint y: 414, endPoint x: 948, endPoint y: 413, distance: 48.0
click at [948, 413] on div "SEO: Wedding Gifts Details Latest Snapshot 114 Products • updated [DATE] • Expo…" at bounding box center [900, 383] width 1336 height 723
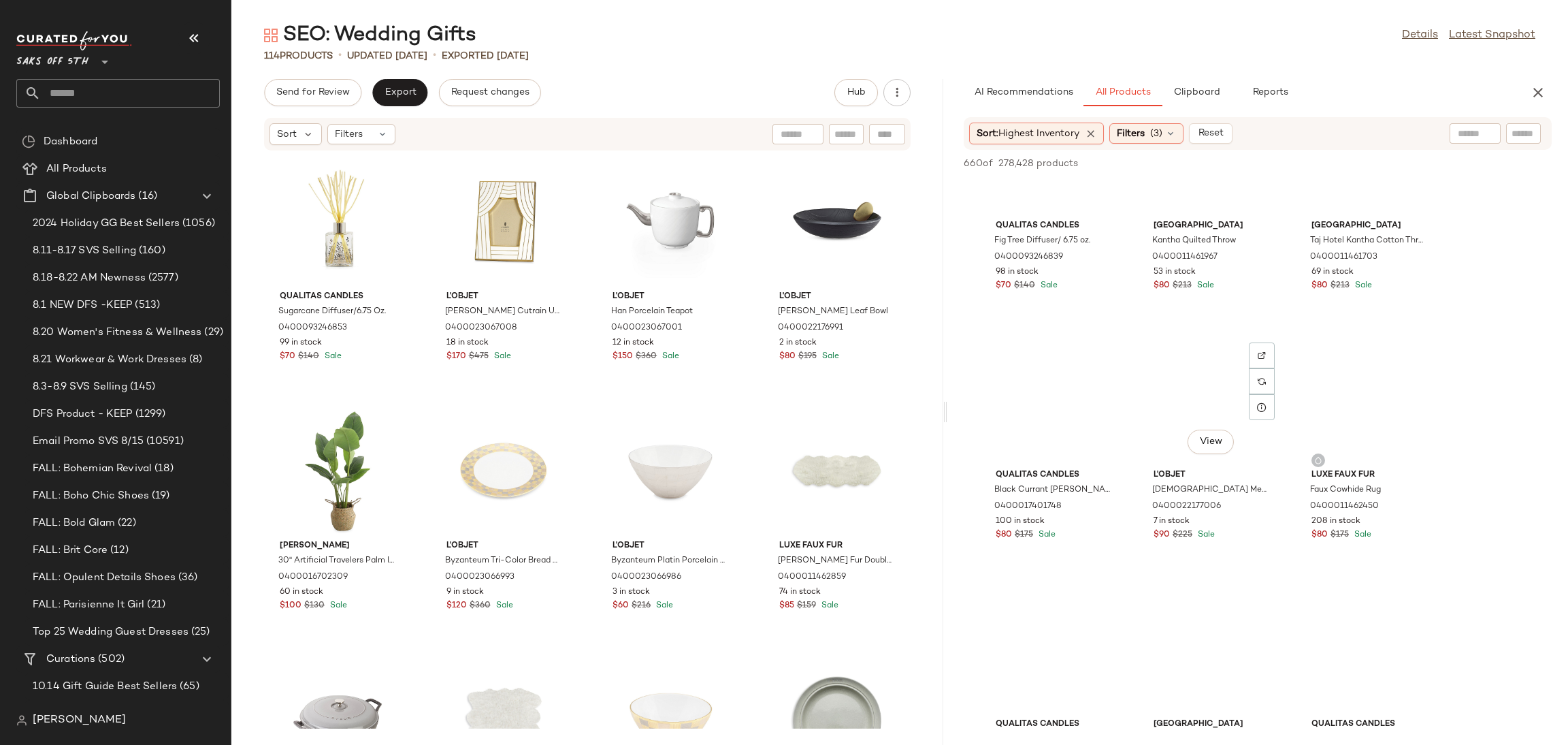
scroll to position [10597, 0]
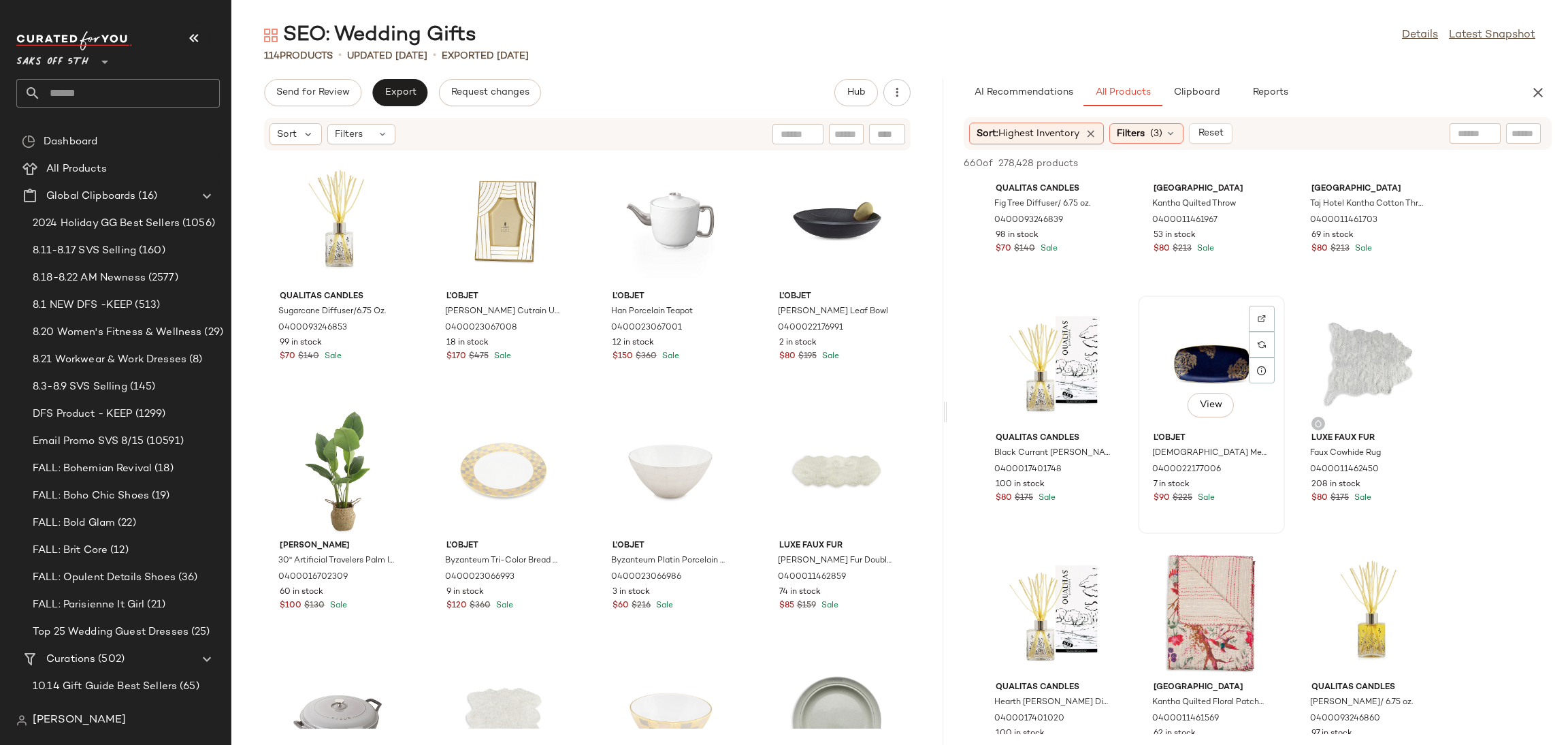
click at [1219, 347] on div "View" at bounding box center [1211, 363] width 138 height 127
click at [1360, 160] on span "Add to Top" at bounding box center [1357, 163] width 54 height 9
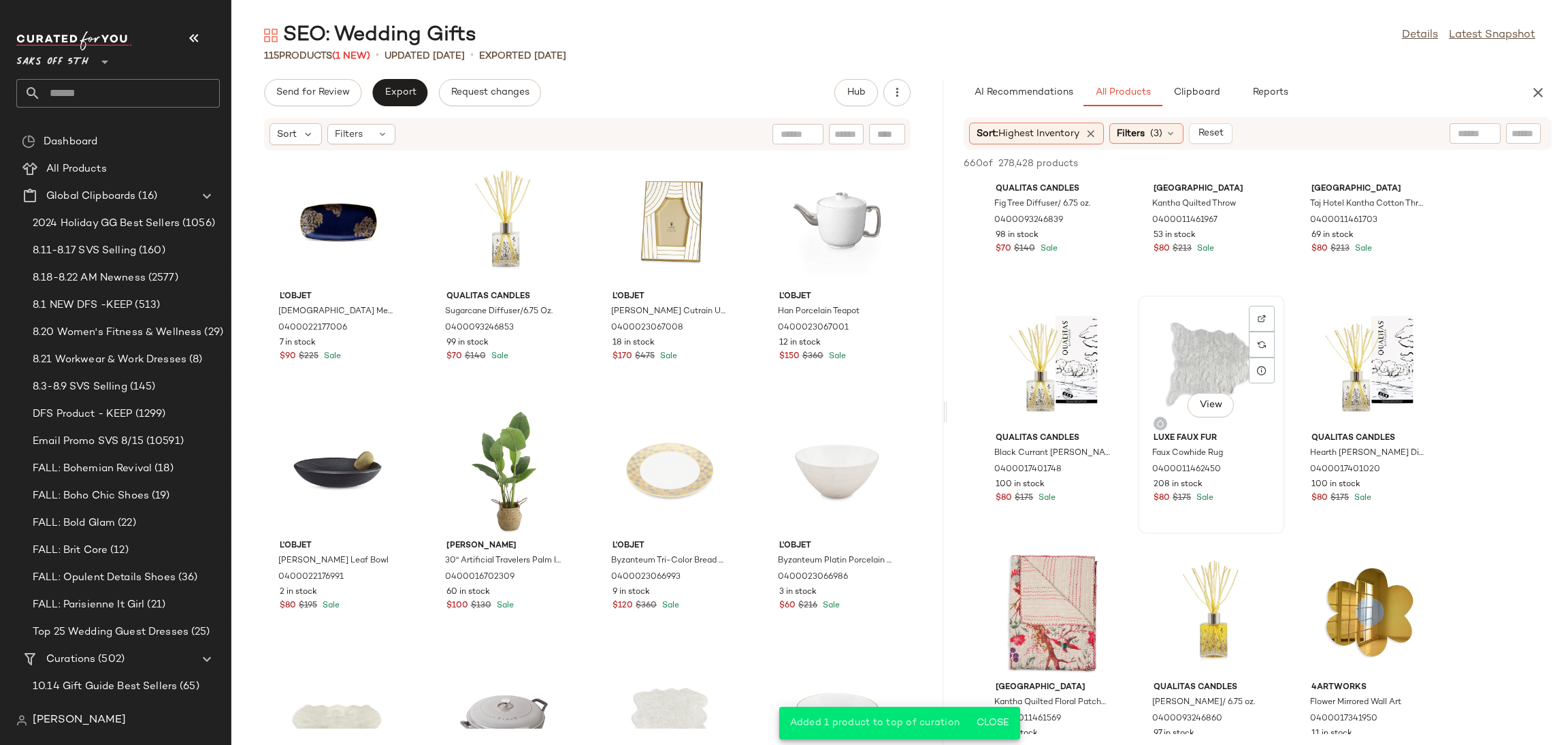
click at [1200, 343] on div "View" at bounding box center [1211, 363] width 138 height 127
click at [1343, 164] on span "Add to Top" at bounding box center [1357, 163] width 54 height 9
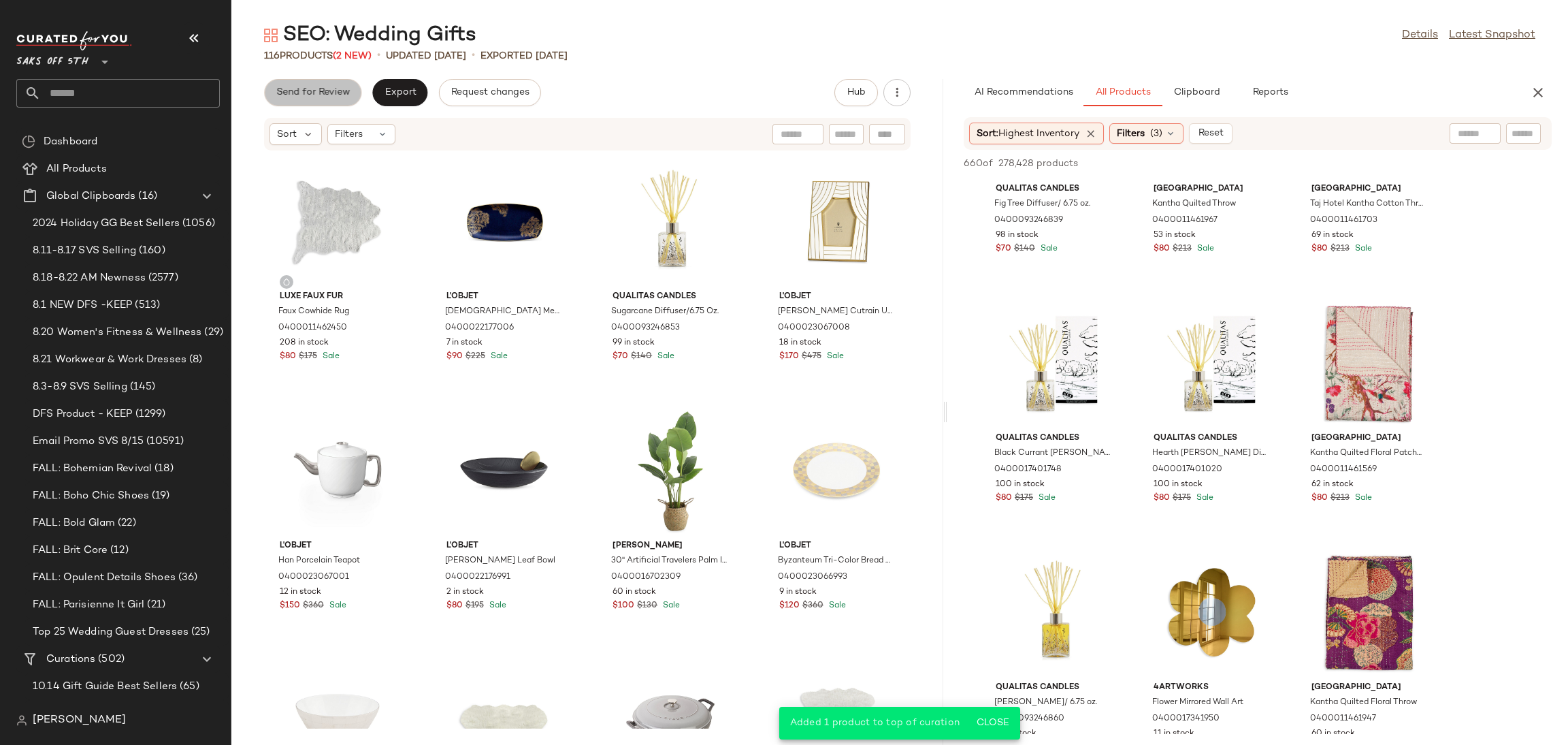
click at [321, 88] on span "Send for Review" at bounding box center [312, 93] width 74 height 11
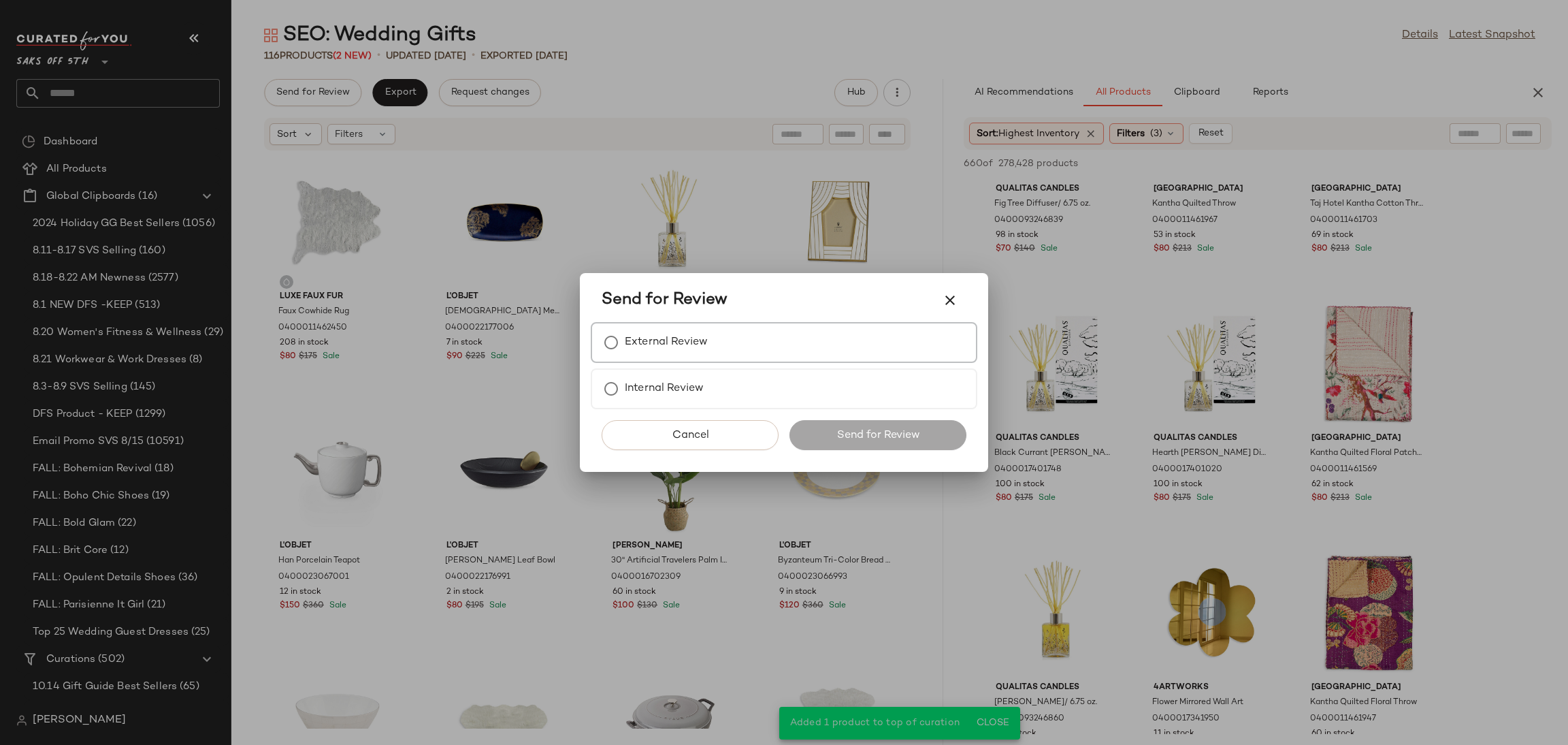
click at [646, 356] on label "External Review" at bounding box center [665, 343] width 83 height 27
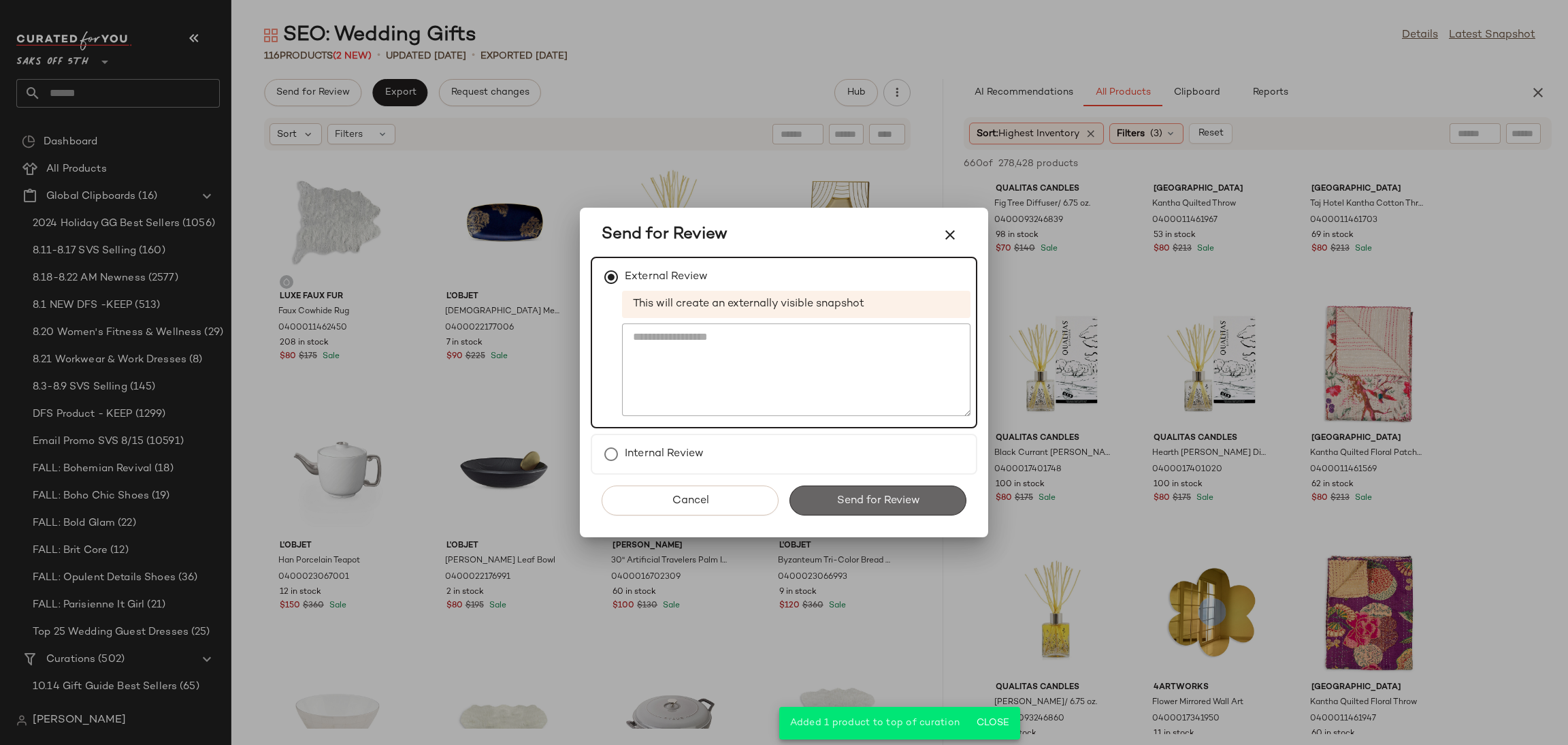
click at [839, 501] on span "Send for Review" at bounding box center [878, 501] width 84 height 13
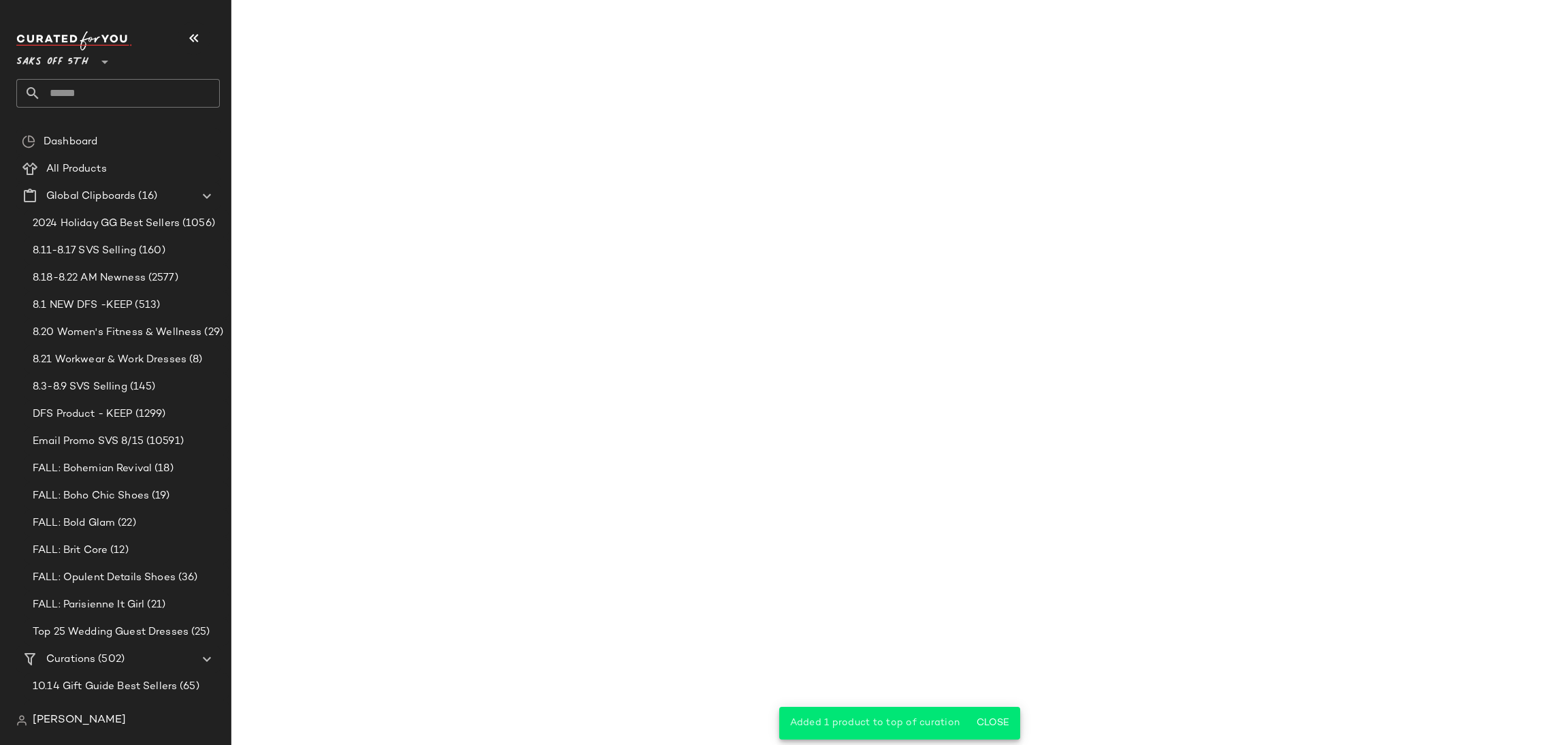
scroll to position [15829, 0]
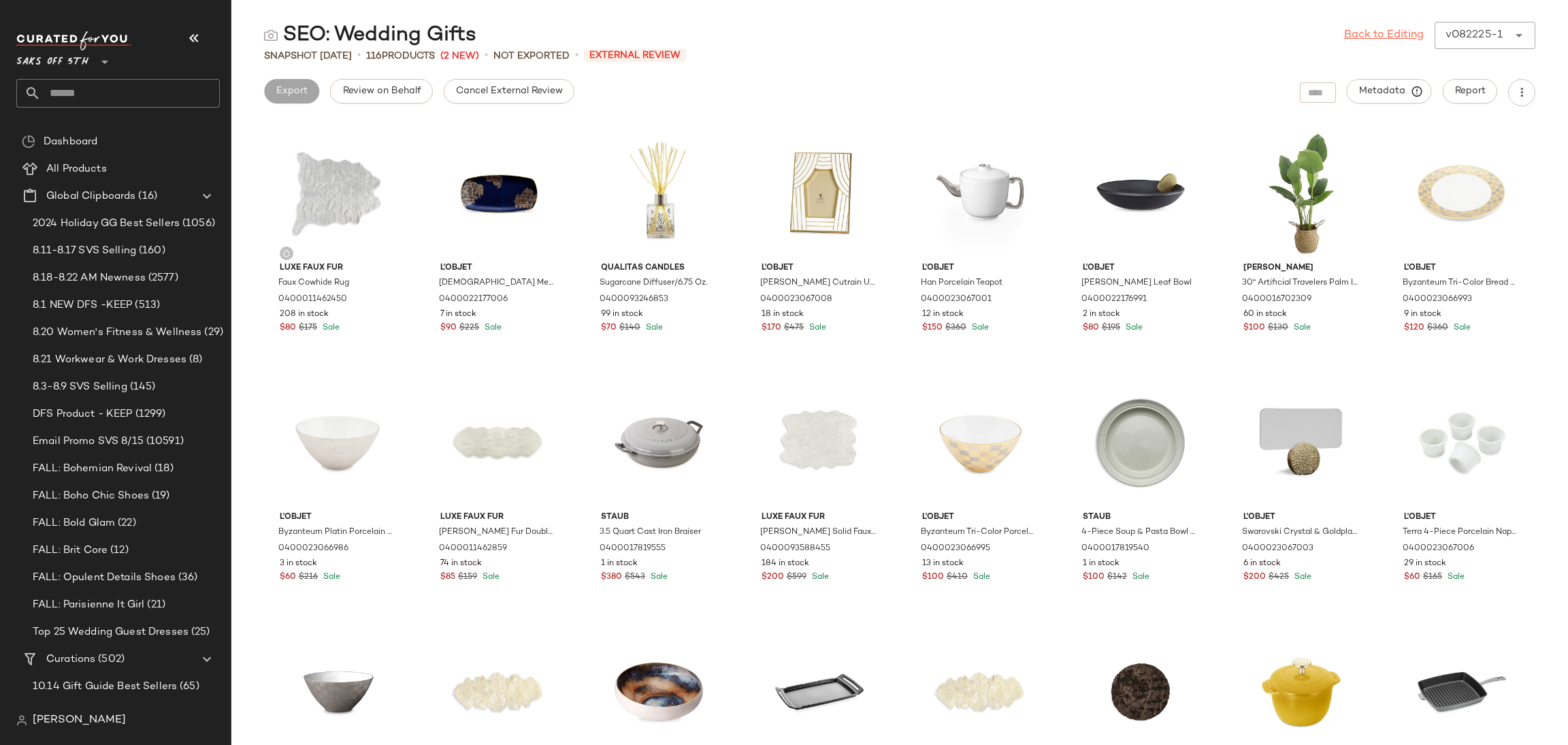
click at [1395, 38] on link "Back to Editing" at bounding box center [1383, 36] width 79 height 16
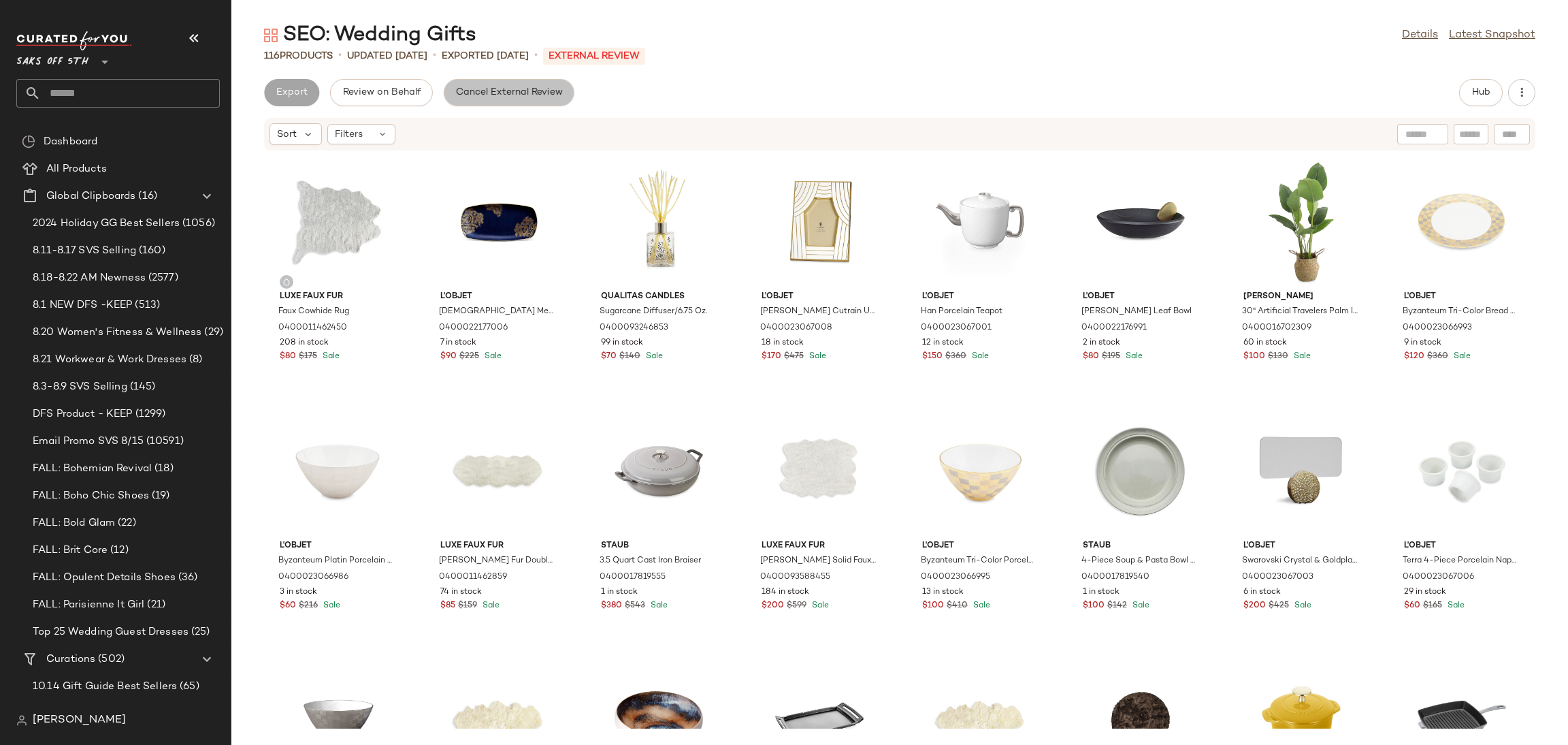
click at [558, 91] on span "Cancel External Review" at bounding box center [509, 93] width 108 height 11
click at [402, 96] on span "Export" at bounding box center [399, 93] width 32 height 11
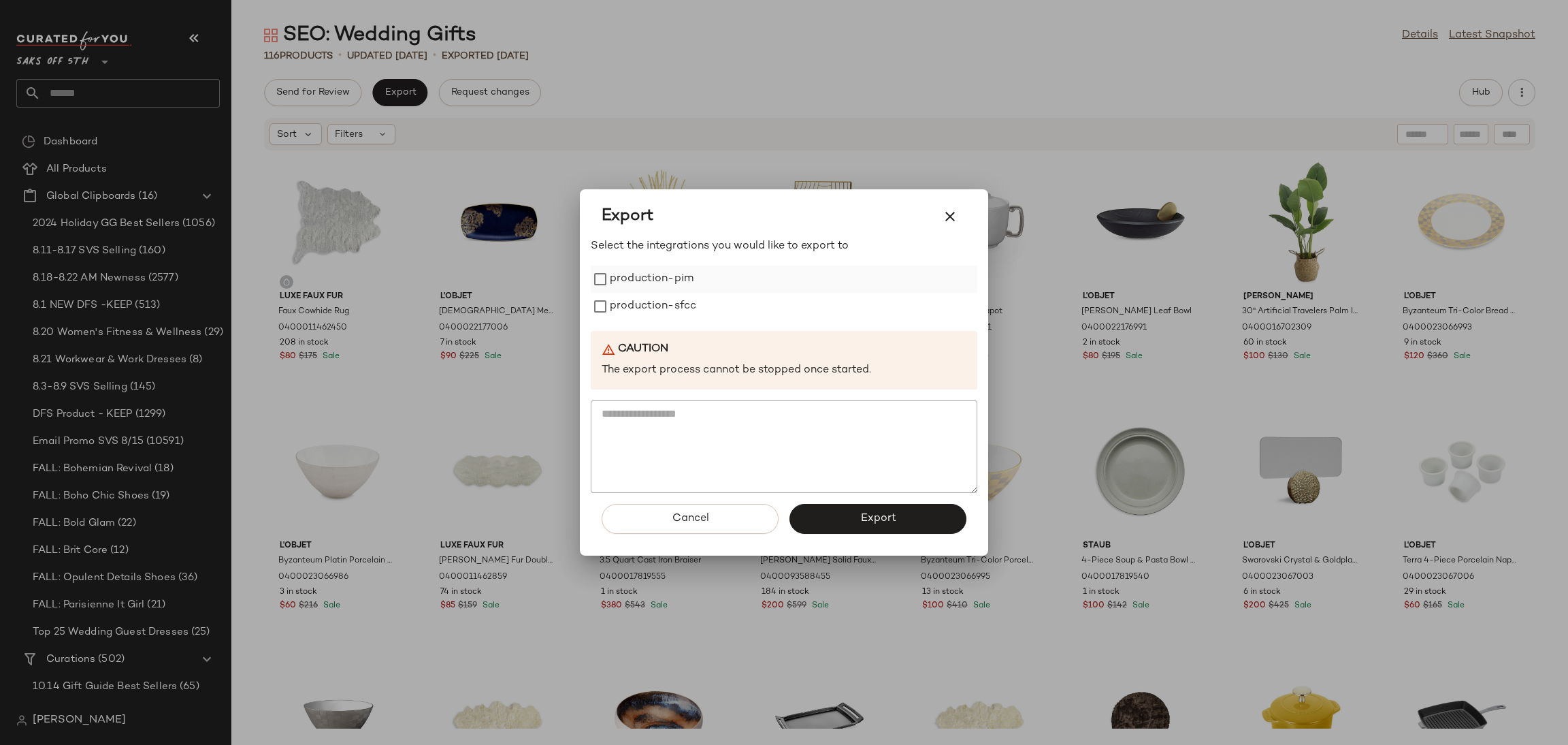
click at [658, 279] on label "production-pim" at bounding box center [652, 279] width 84 height 27
click at [671, 322] on div "Select the integrations you would like to export to production-pim production-s…" at bounding box center [784, 365] width 387 height 254
click at [675, 315] on label "production-sfcc" at bounding box center [653, 306] width 87 height 27
click at [843, 525] on button "Export" at bounding box center [878, 518] width 177 height 30
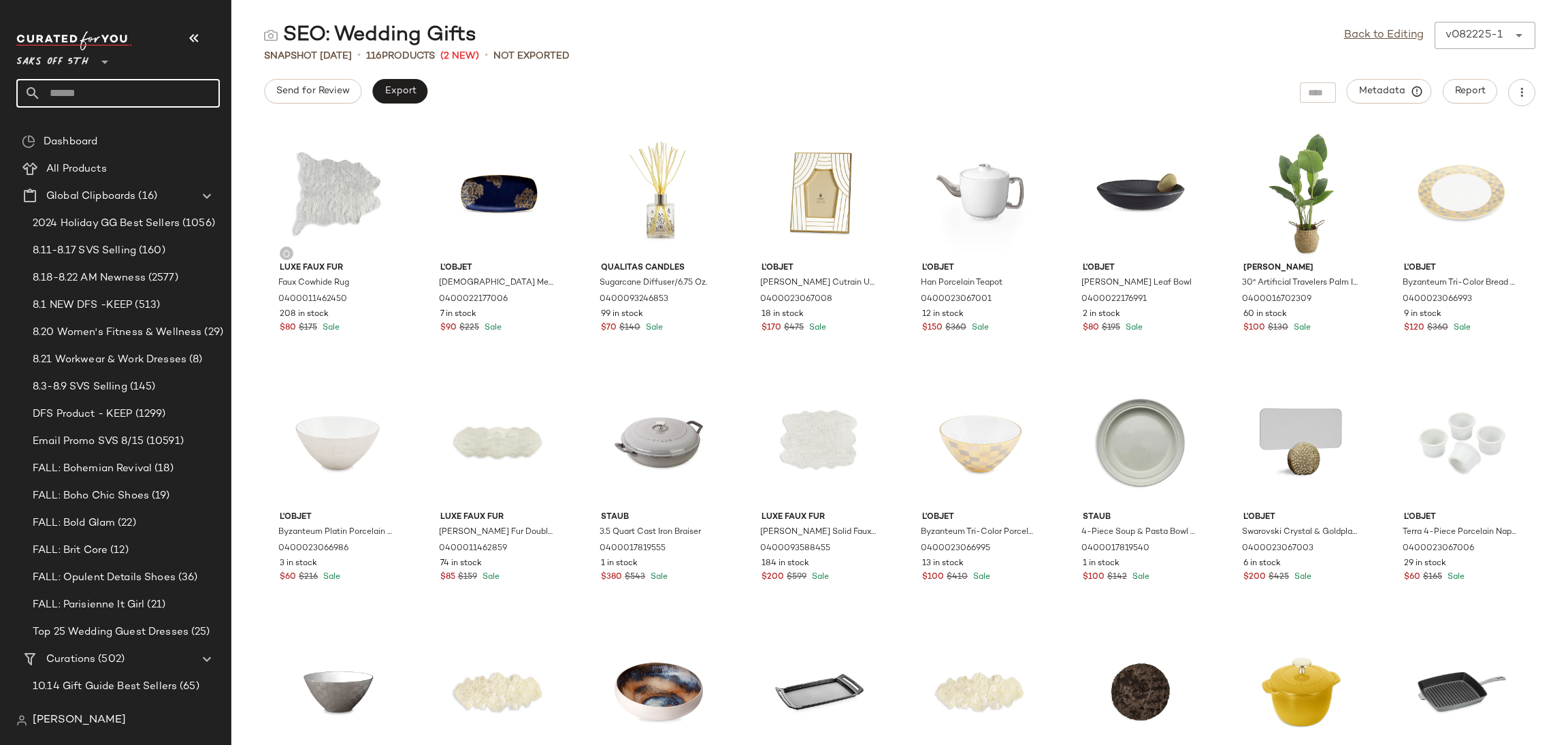
click at [138, 91] on input "text" at bounding box center [130, 93] width 179 height 28
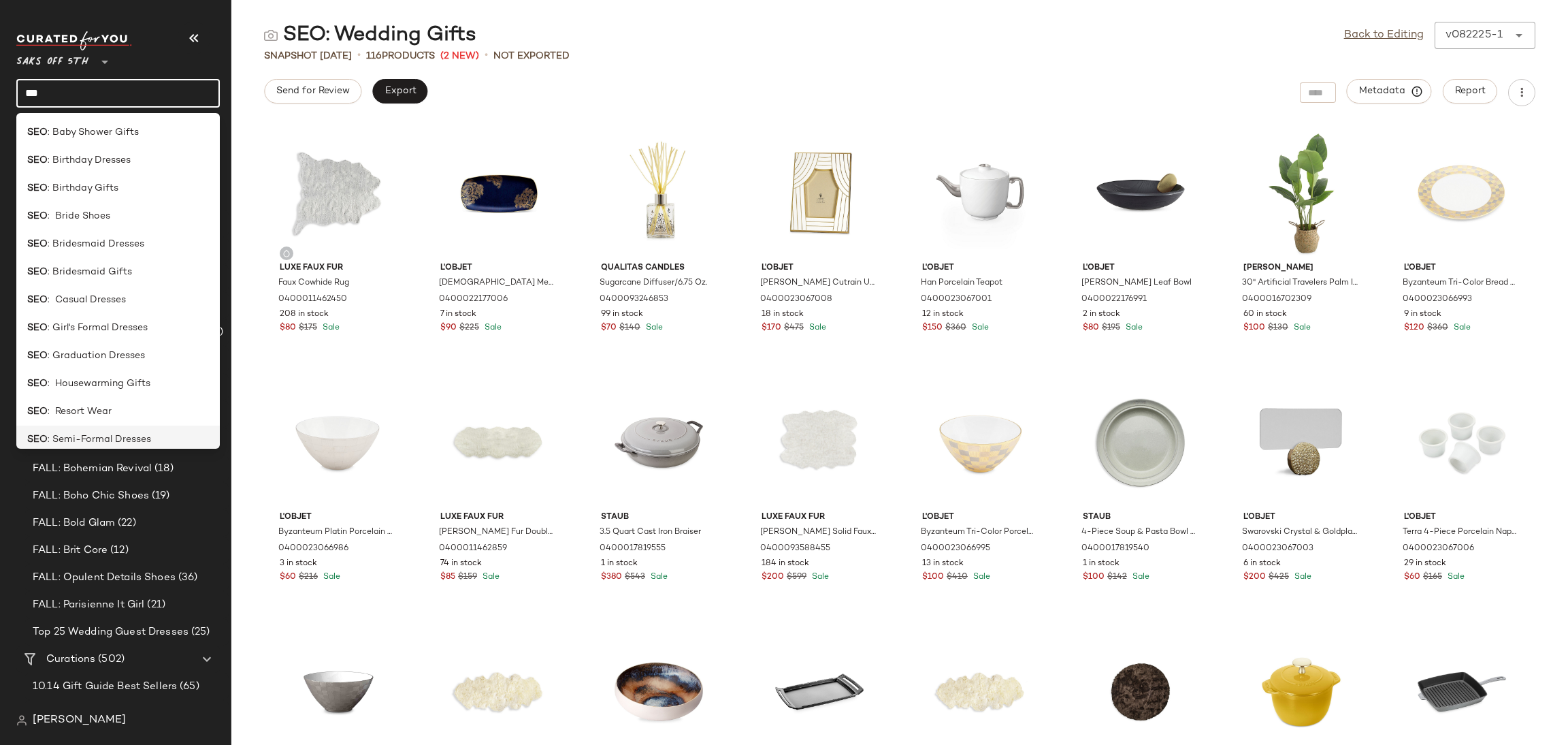
scroll to position [261, 0]
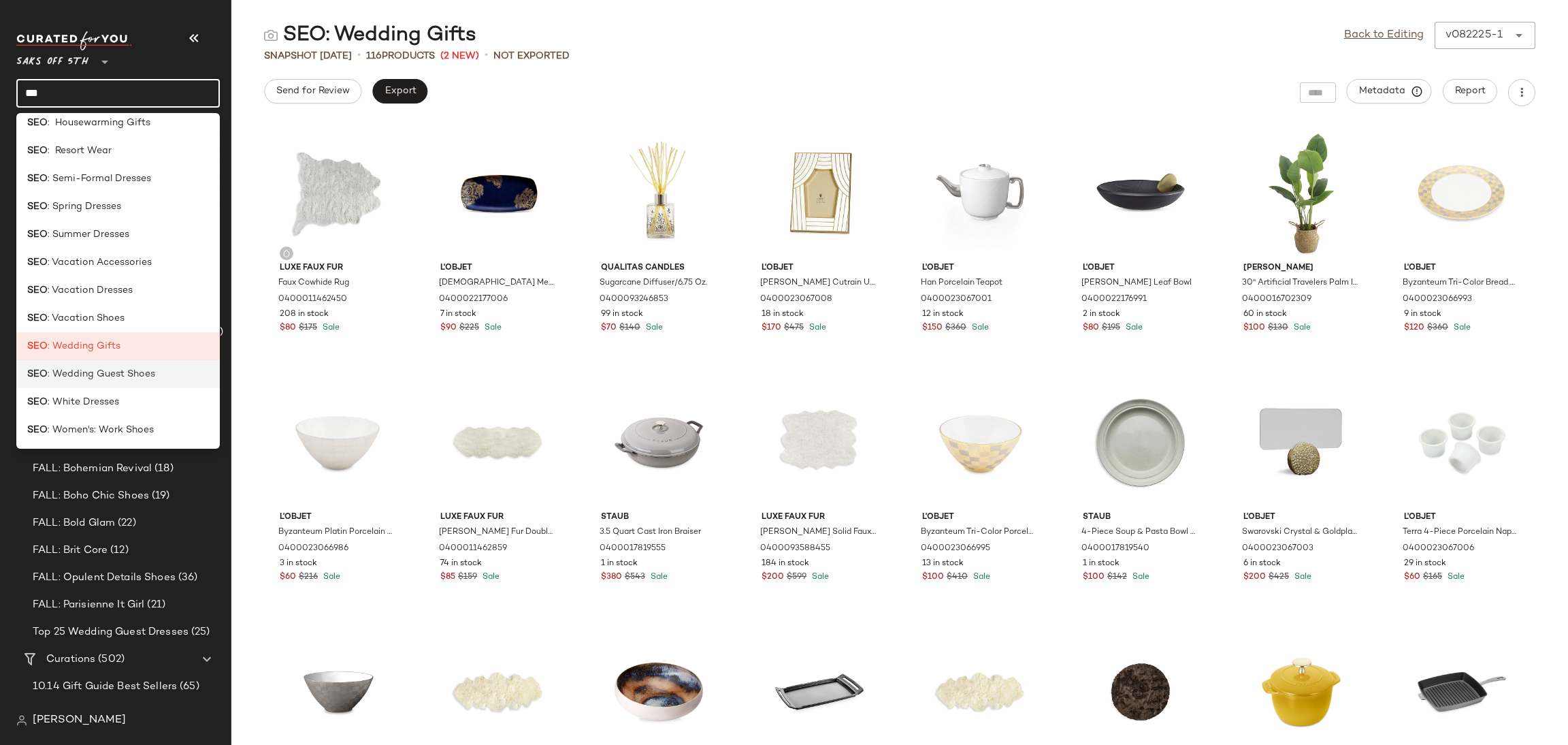
type input "***"
click at [141, 374] on span ": Wedding Guest Shoes" at bounding box center [101, 374] width 108 height 15
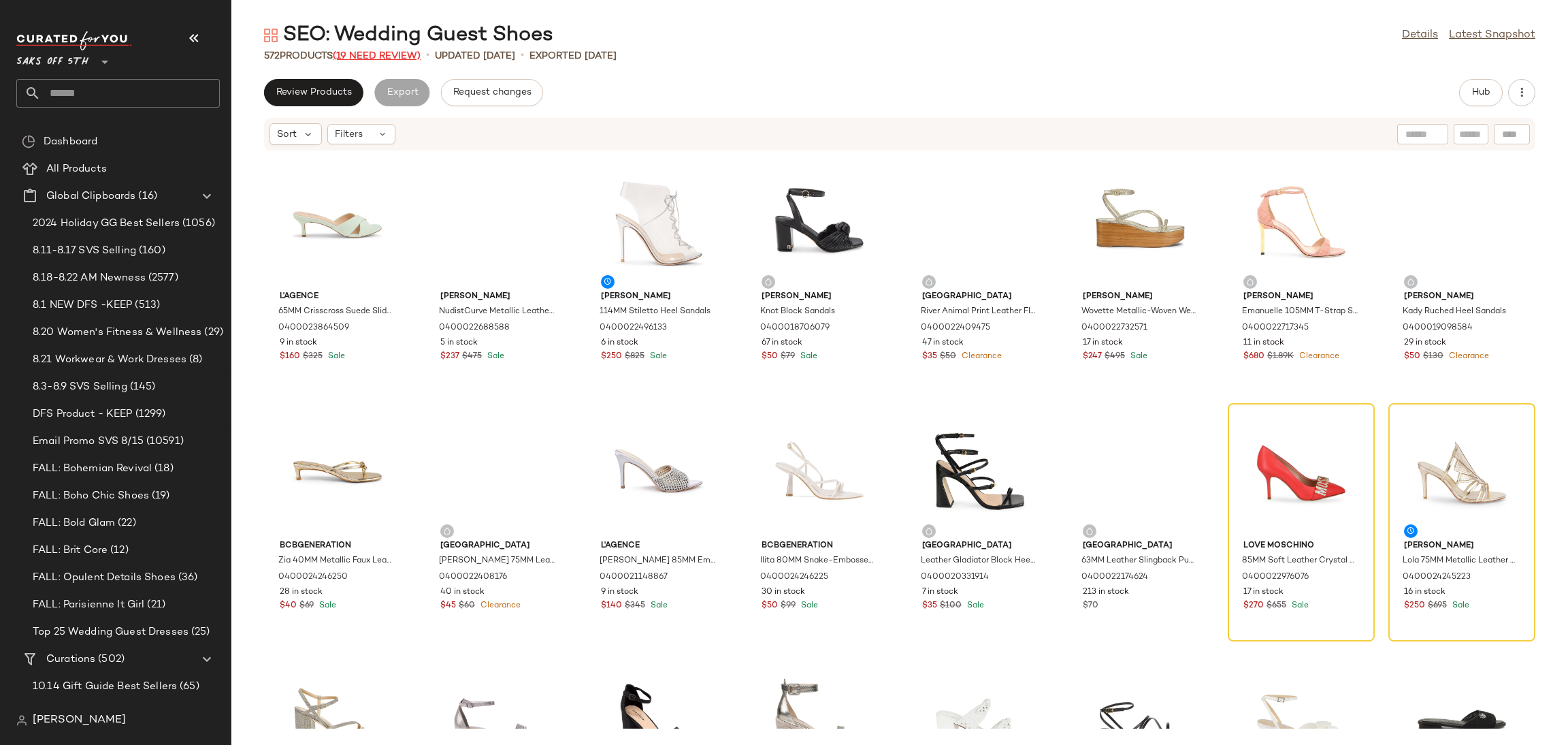
click at [402, 58] on span "(19 Need Review)" at bounding box center [377, 56] width 88 height 10
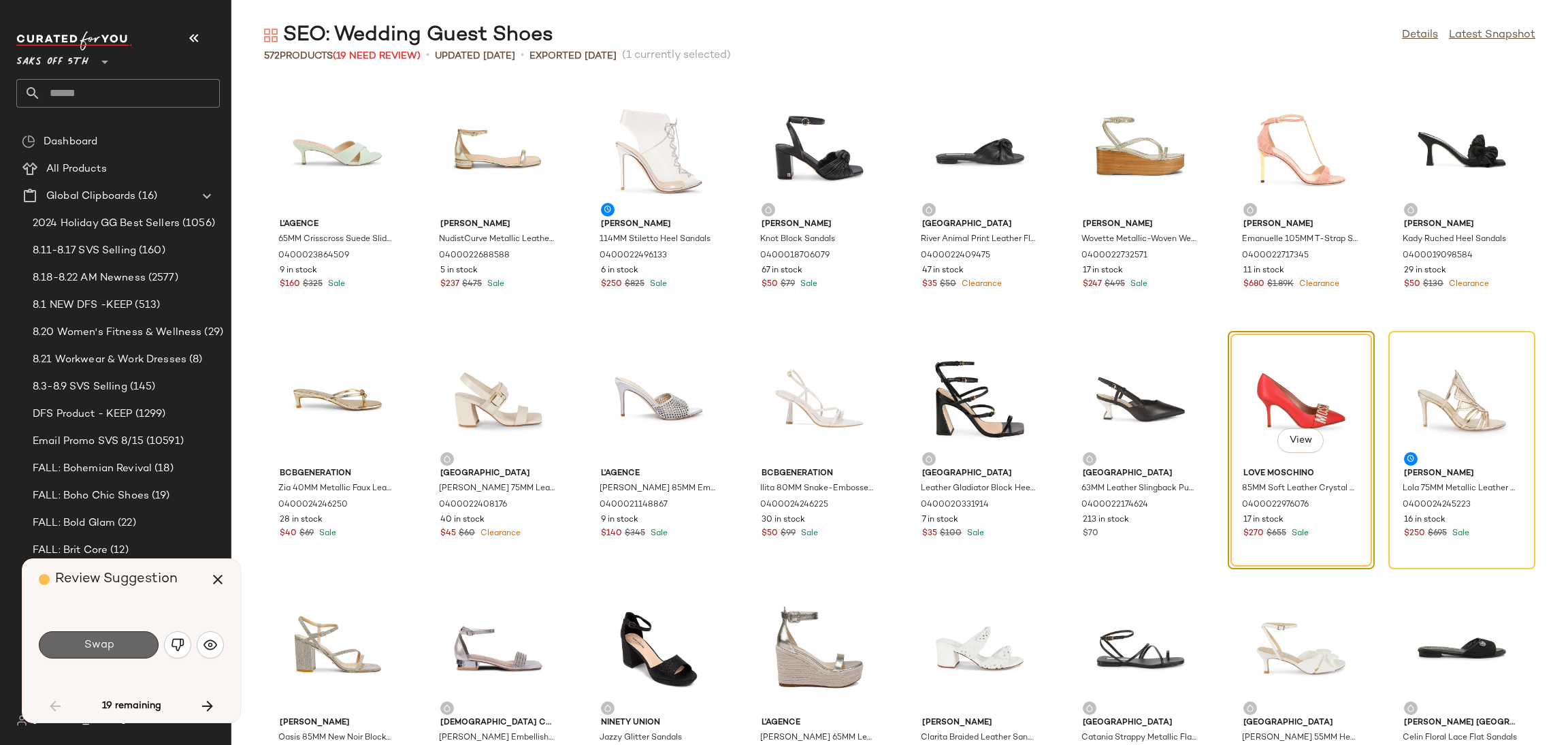
click at [133, 643] on button "Swap" at bounding box center [98, 645] width 119 height 27
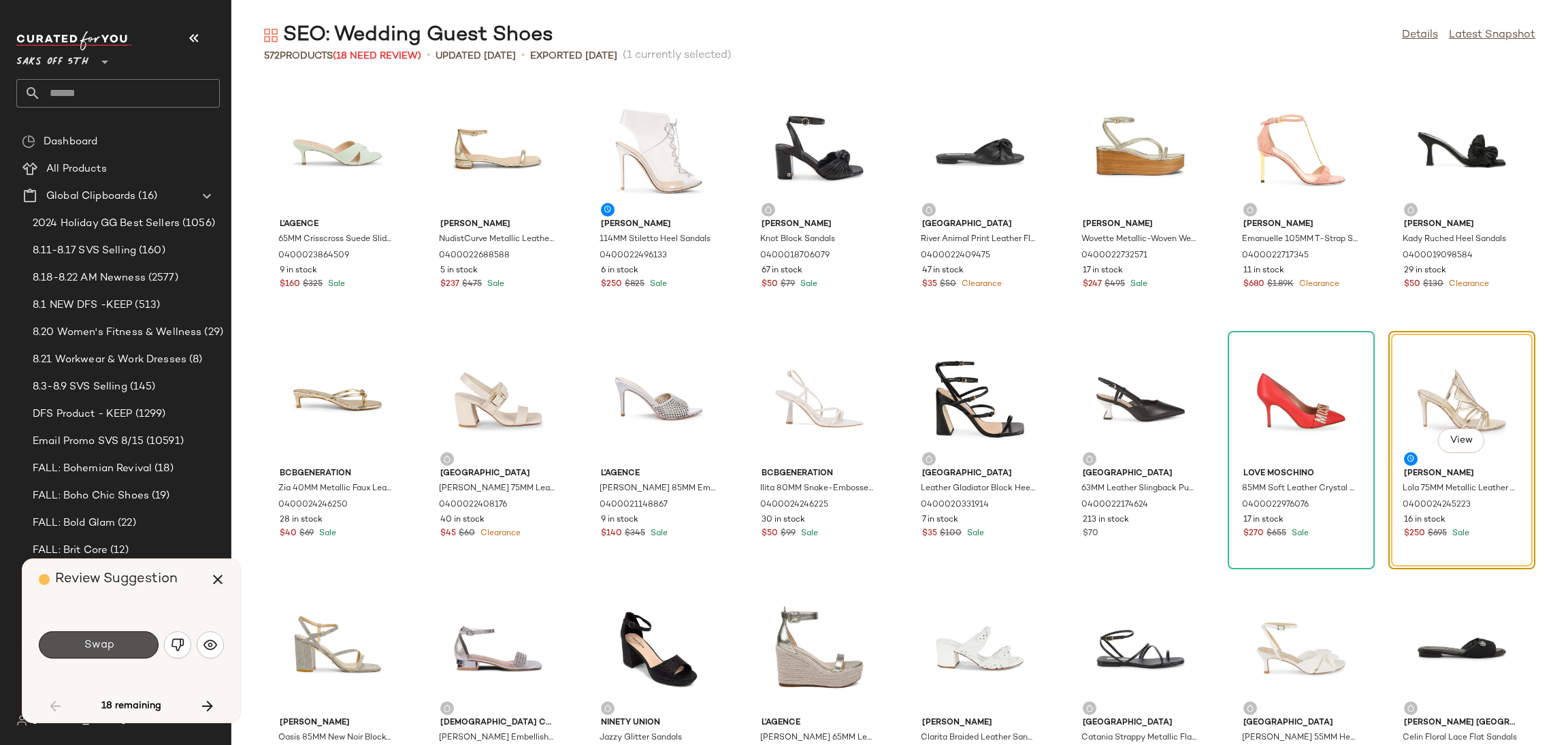
click at [133, 643] on button "Swap" at bounding box center [98, 645] width 119 height 27
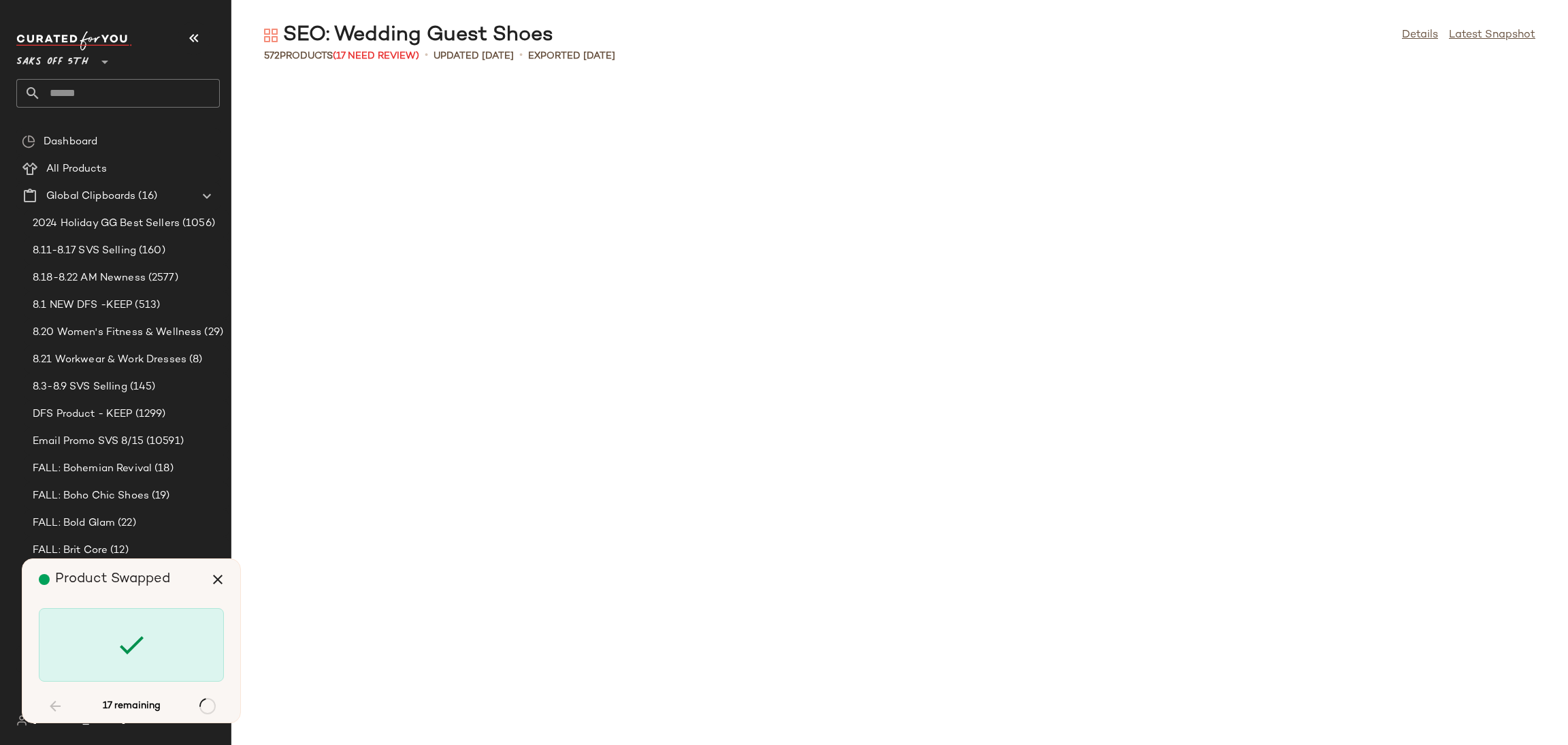
scroll to position [1008, 0]
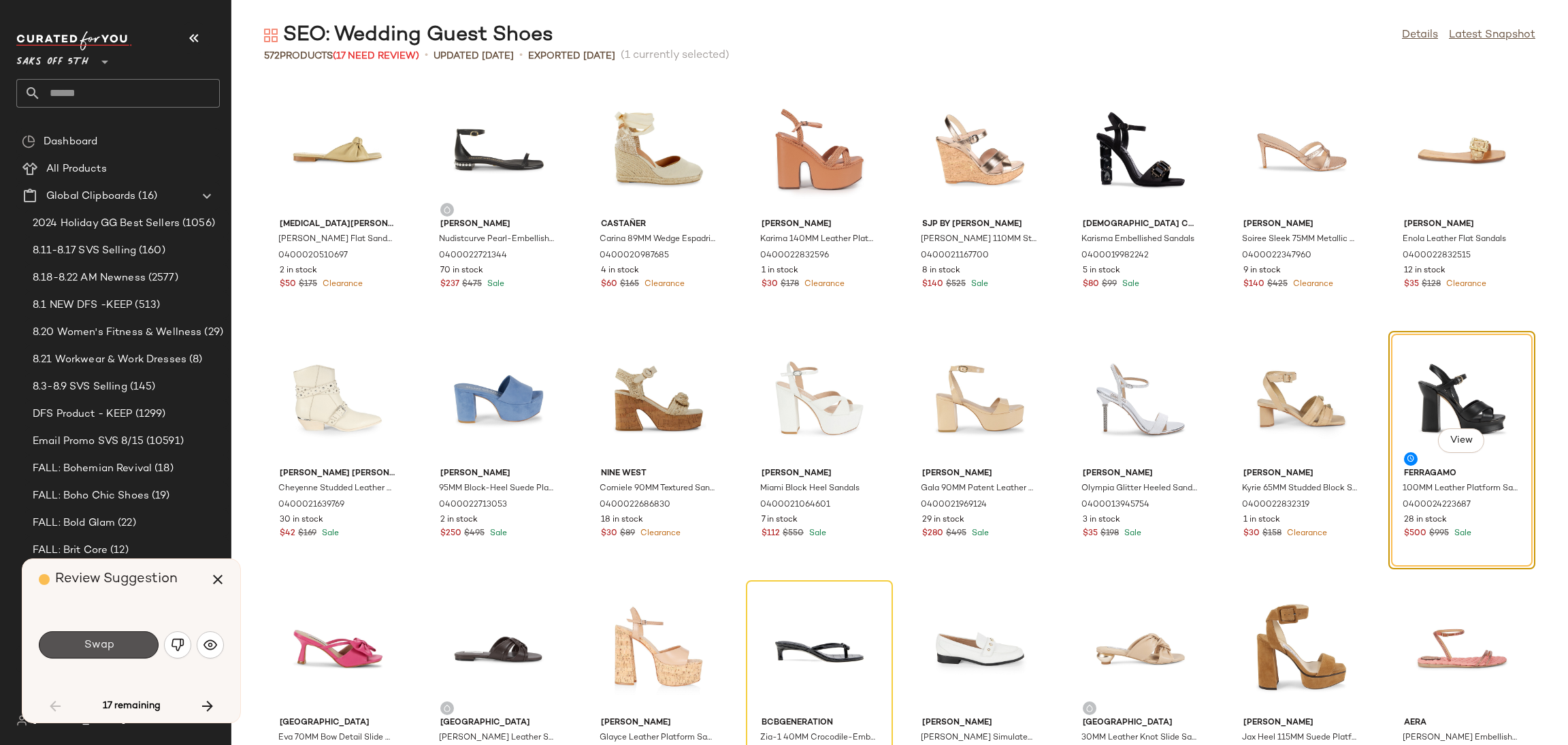
click at [133, 643] on button "Swap" at bounding box center [98, 645] width 119 height 27
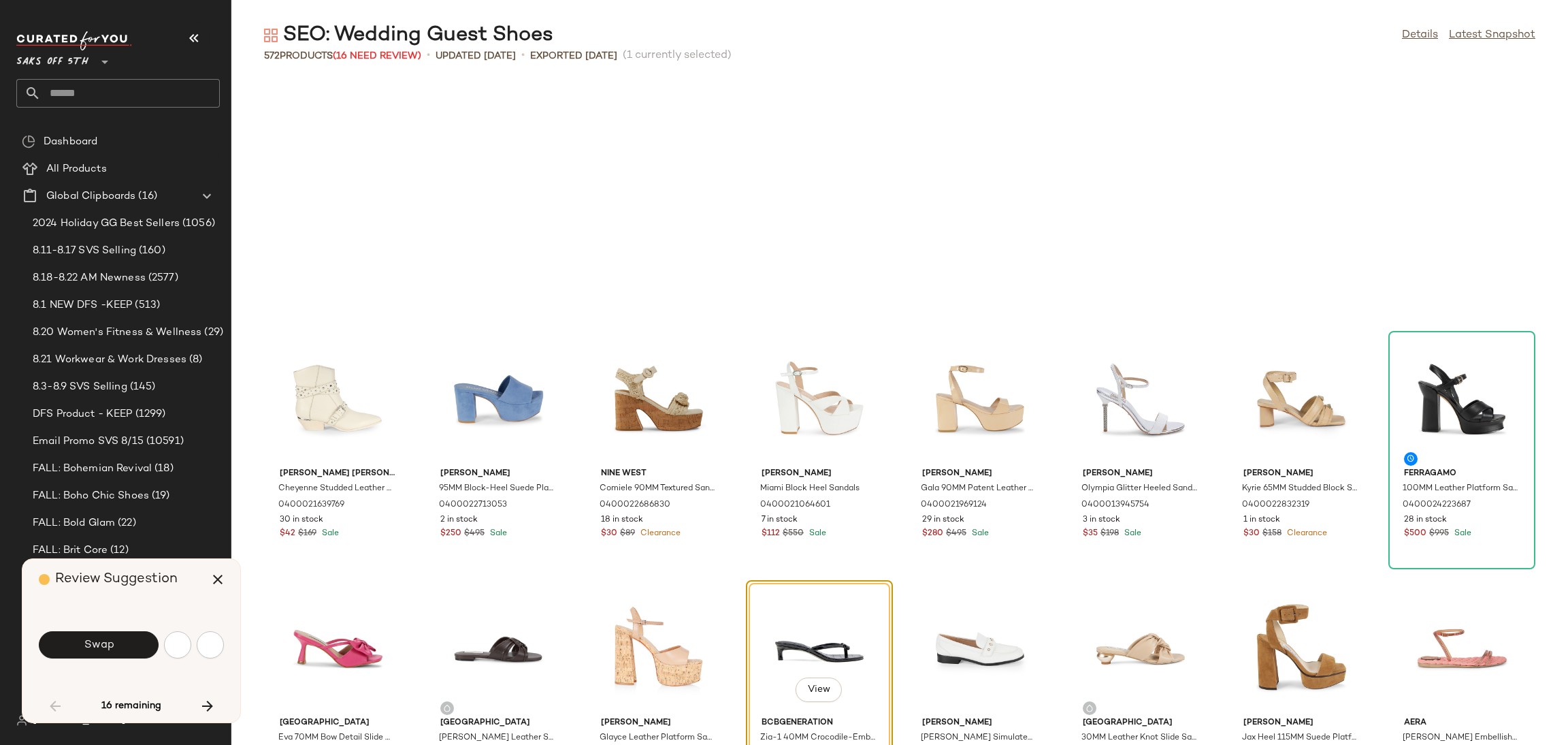
scroll to position [1245, 0]
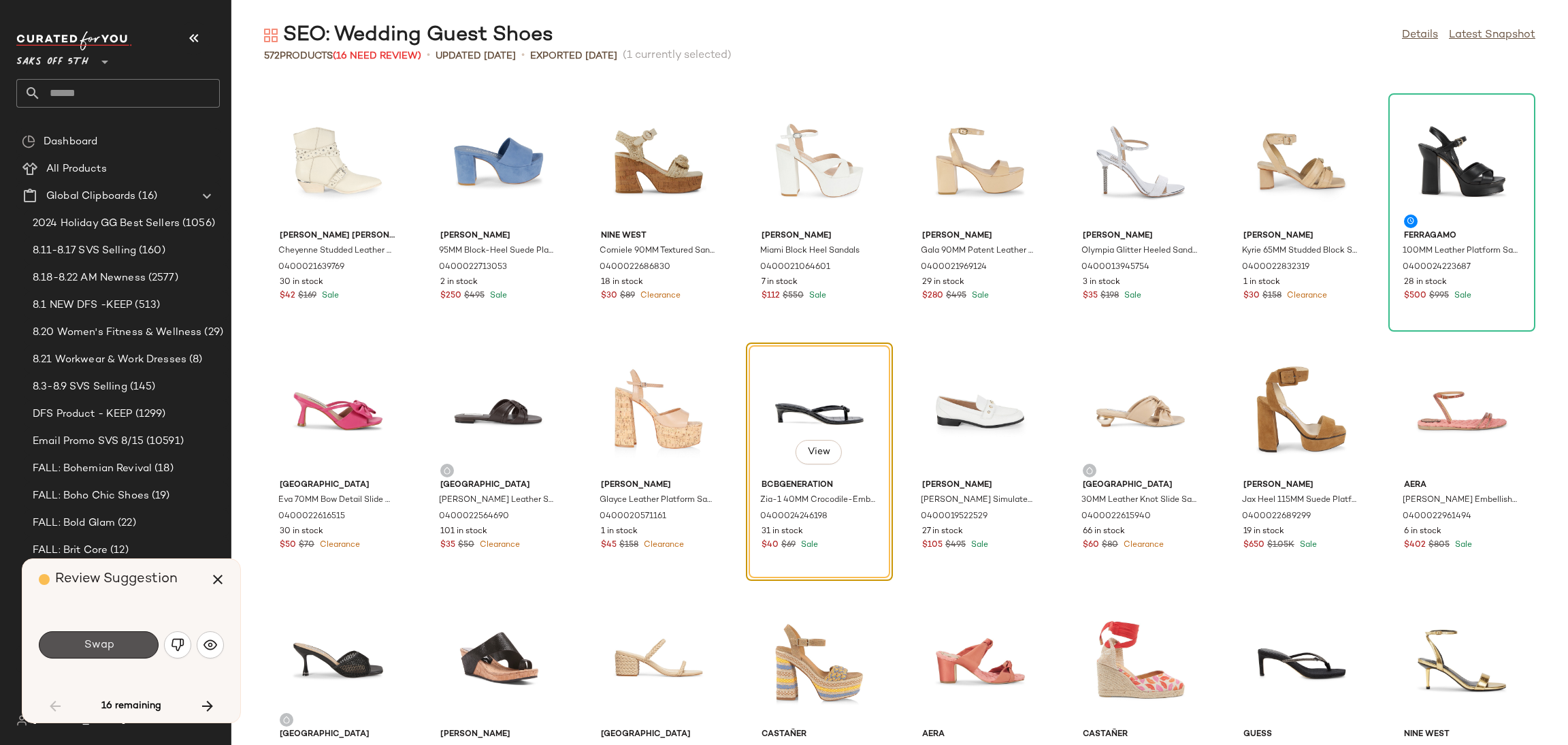
click at [133, 643] on button "Swap" at bounding box center [98, 645] width 119 height 27
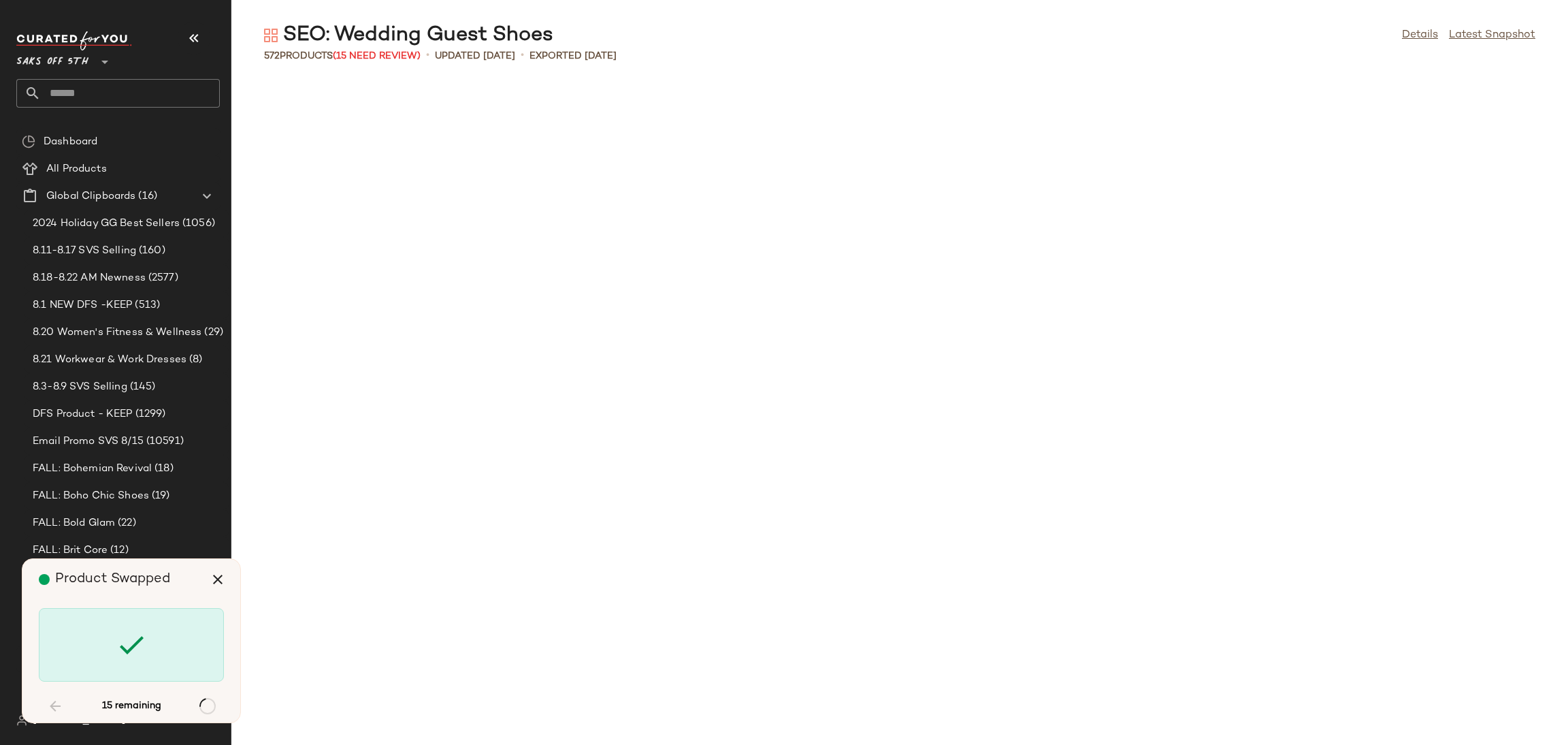
scroll to position [6477, 0]
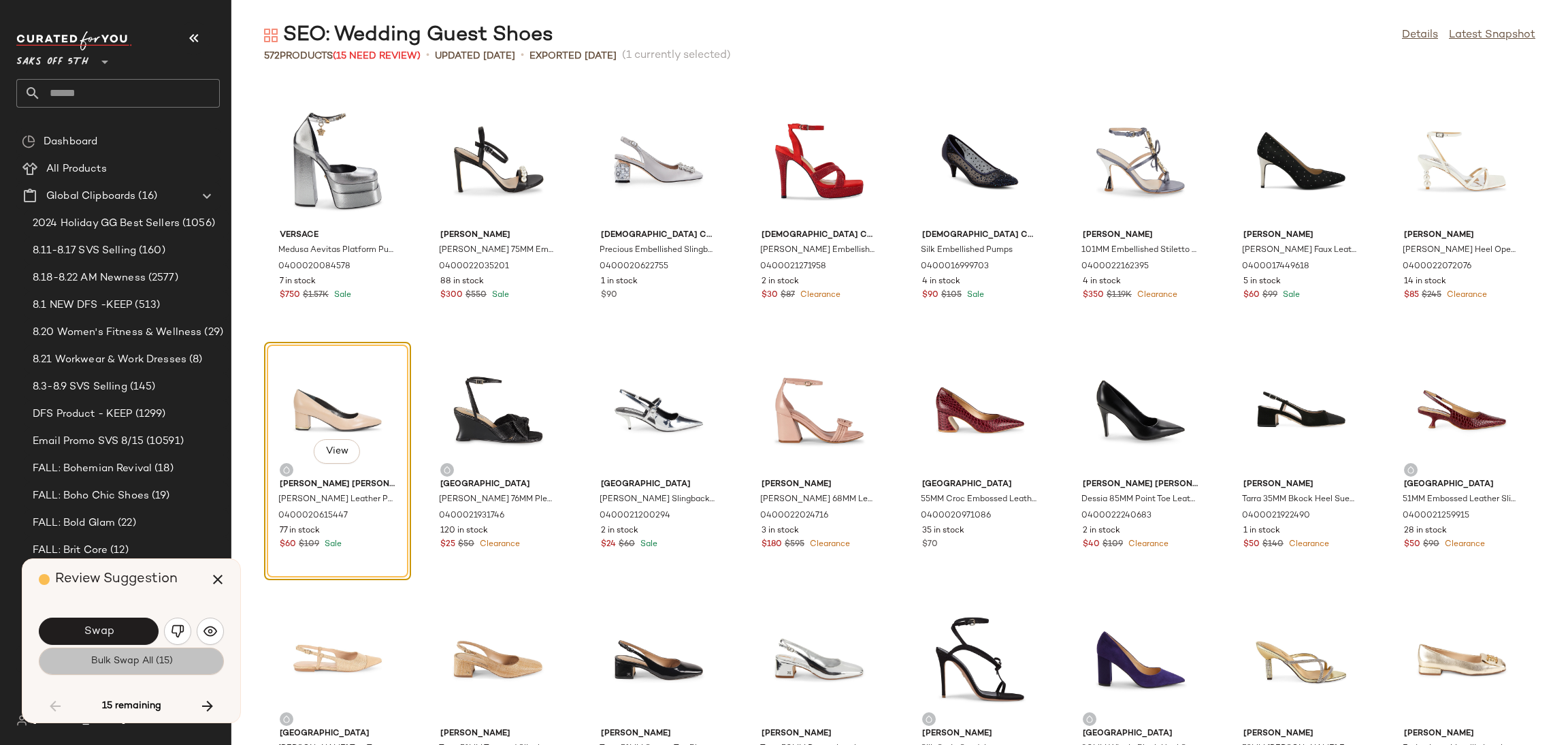
click at [137, 669] on button "Bulk Swap All (15)" at bounding box center [131, 661] width 185 height 27
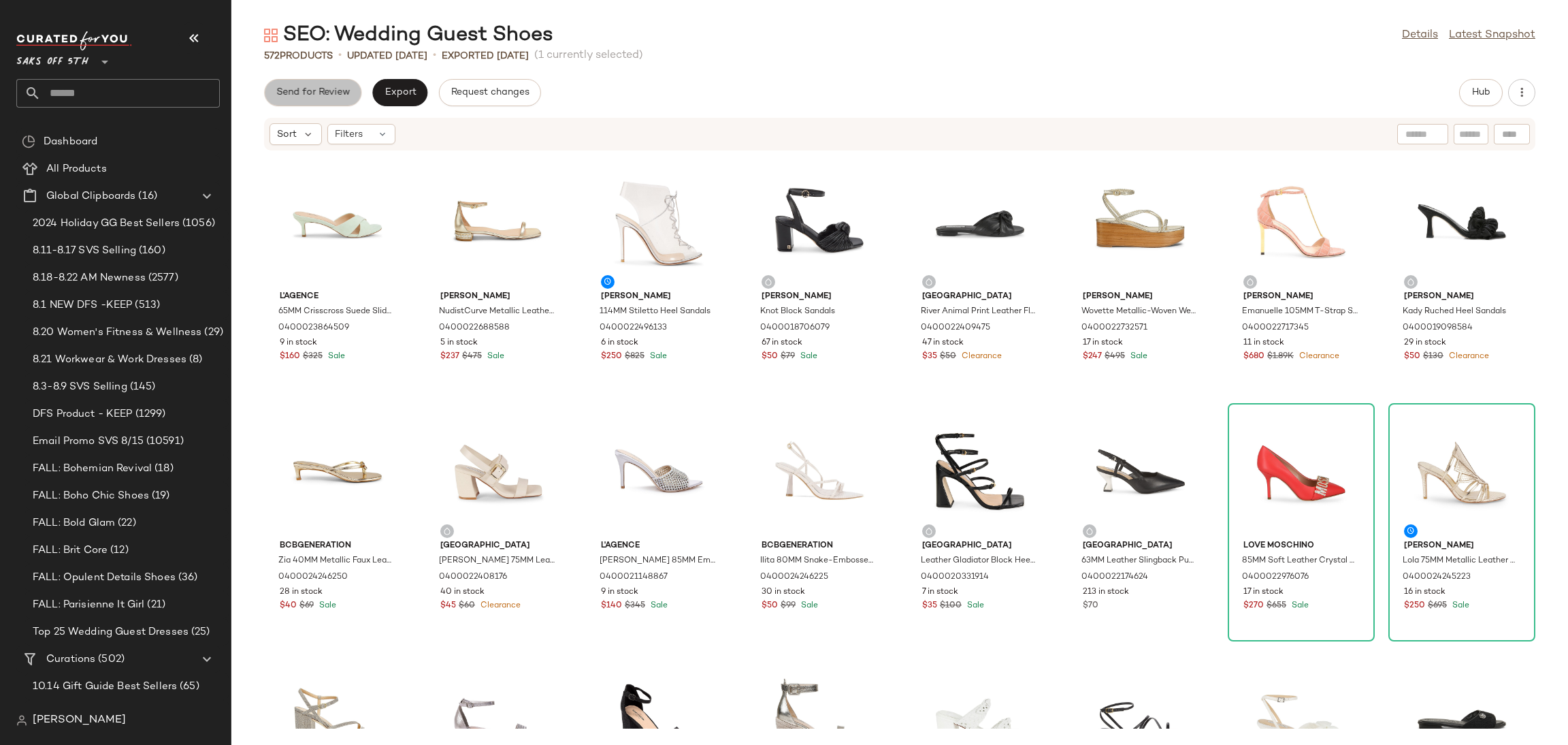
click at [338, 96] on span "Send for Review" at bounding box center [312, 93] width 74 height 11
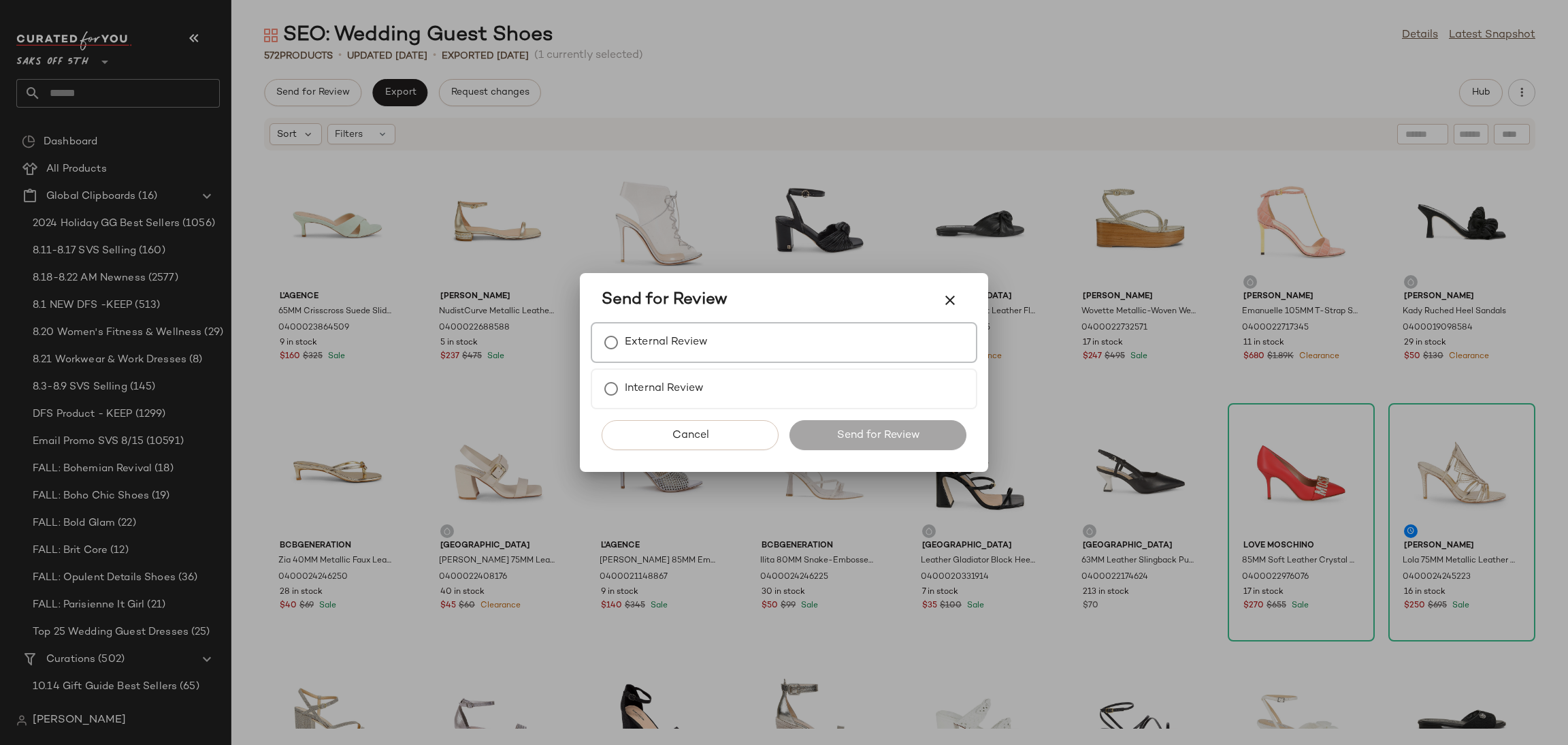
click at [798, 340] on div "External Review" at bounding box center [784, 342] width 387 height 41
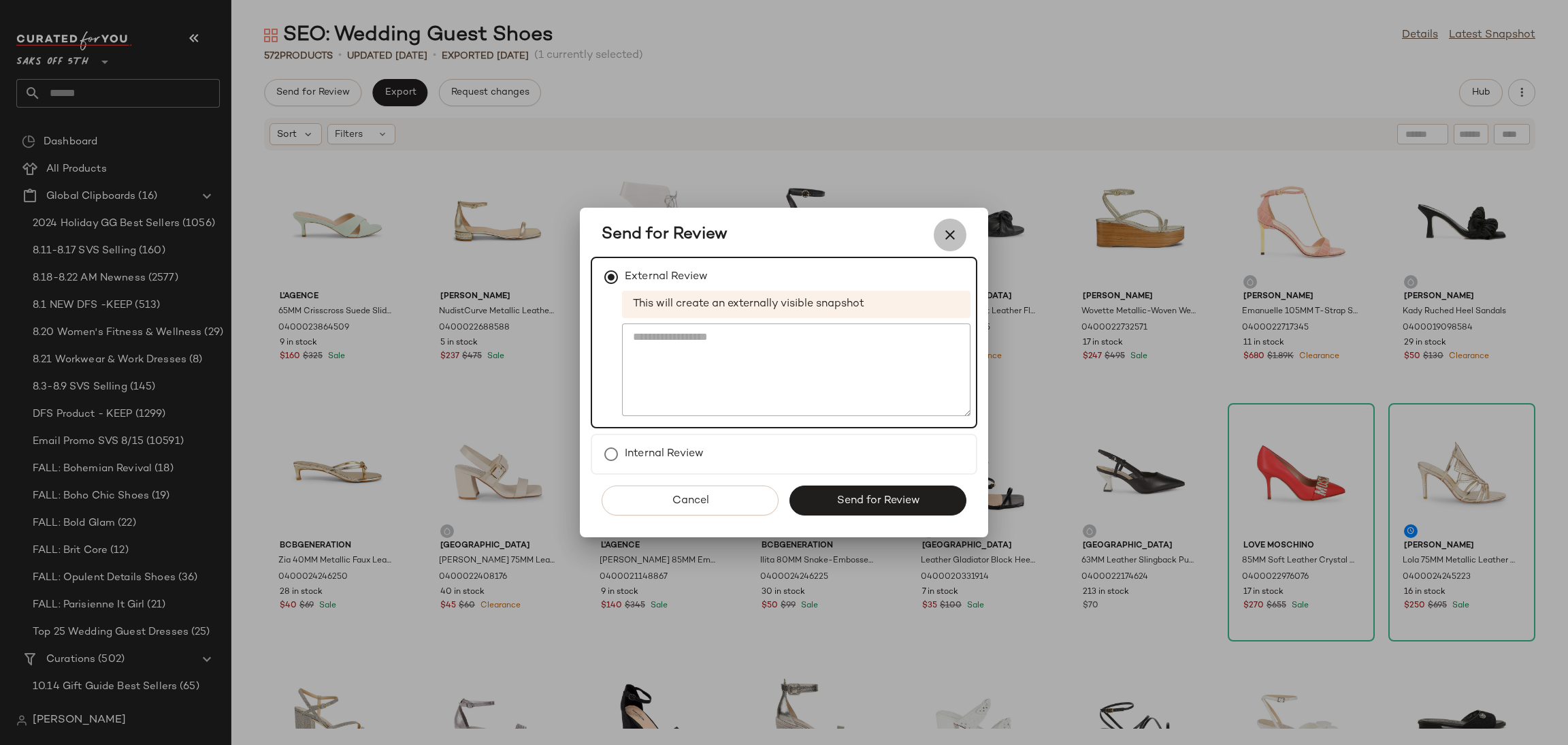
click at [959, 234] on button "button" at bounding box center [950, 235] width 33 height 33
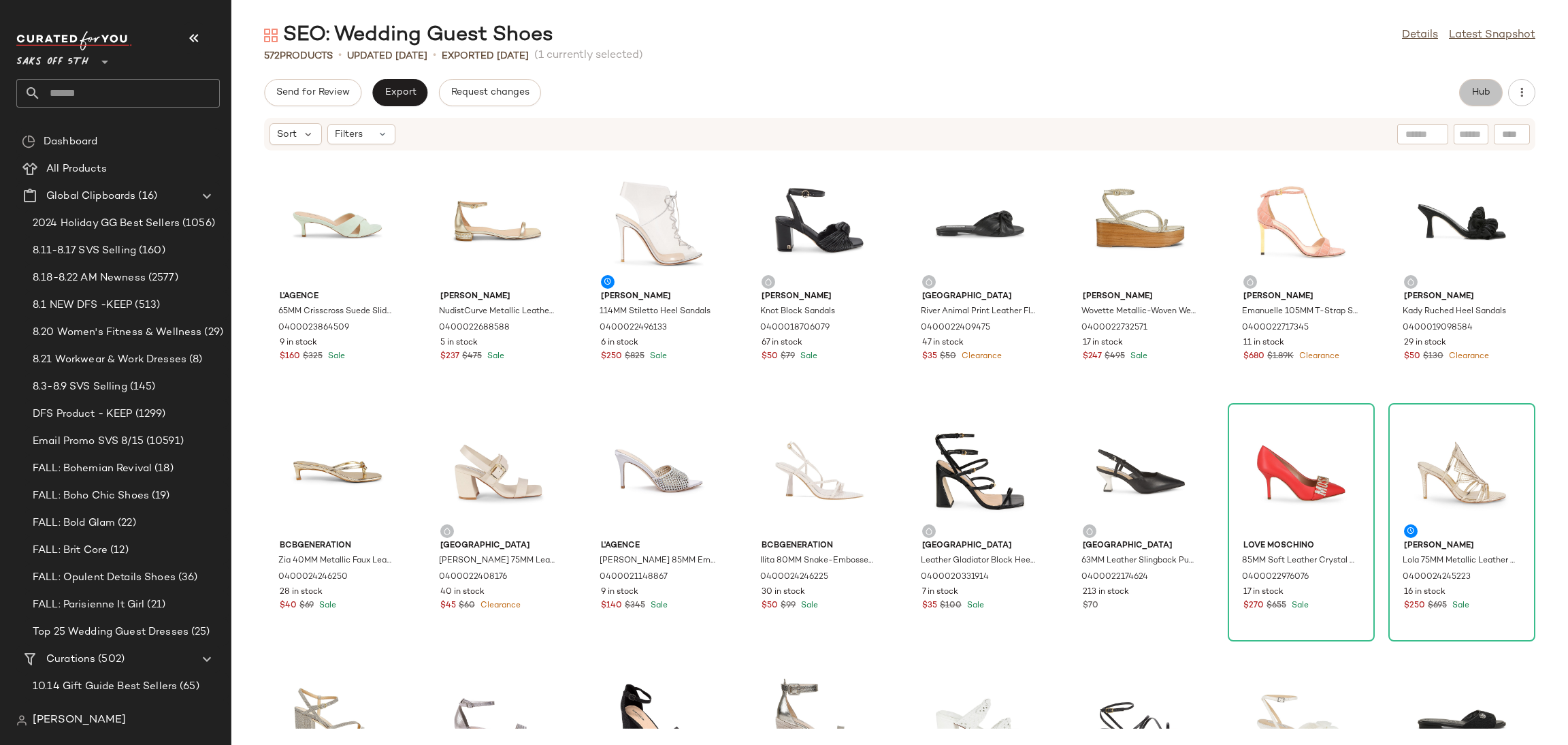
click at [1486, 90] on span "Hub" at bounding box center [1480, 93] width 19 height 11
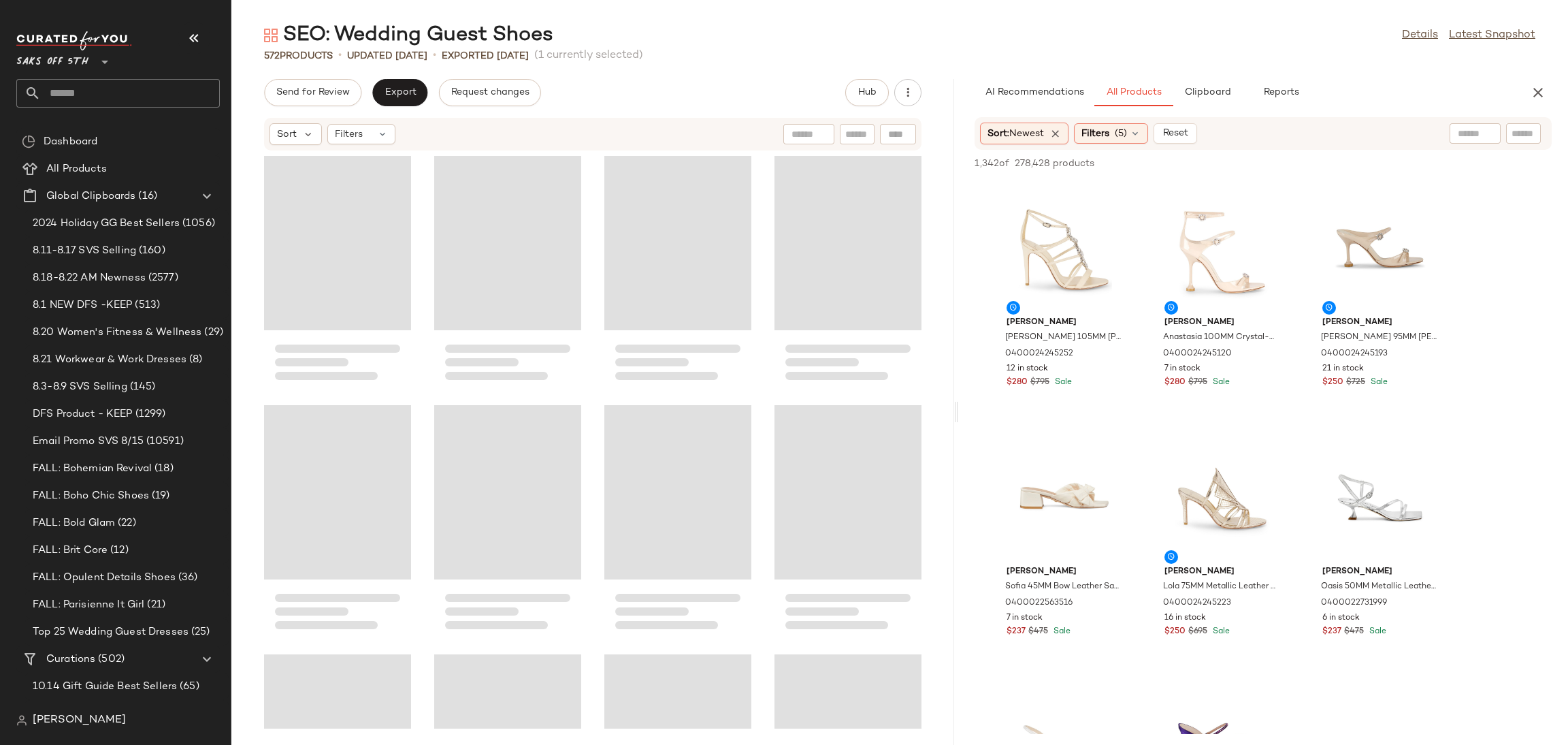
drag, startPoint x: 899, startPoint y: 414, endPoint x: 967, endPoint y: 407, distance: 68.4
click at [967, 407] on div "SEO: Wedding Guest Shoes Details Latest Snapshot 572 Products • updated [DATE] …" at bounding box center [900, 383] width 1336 height 723
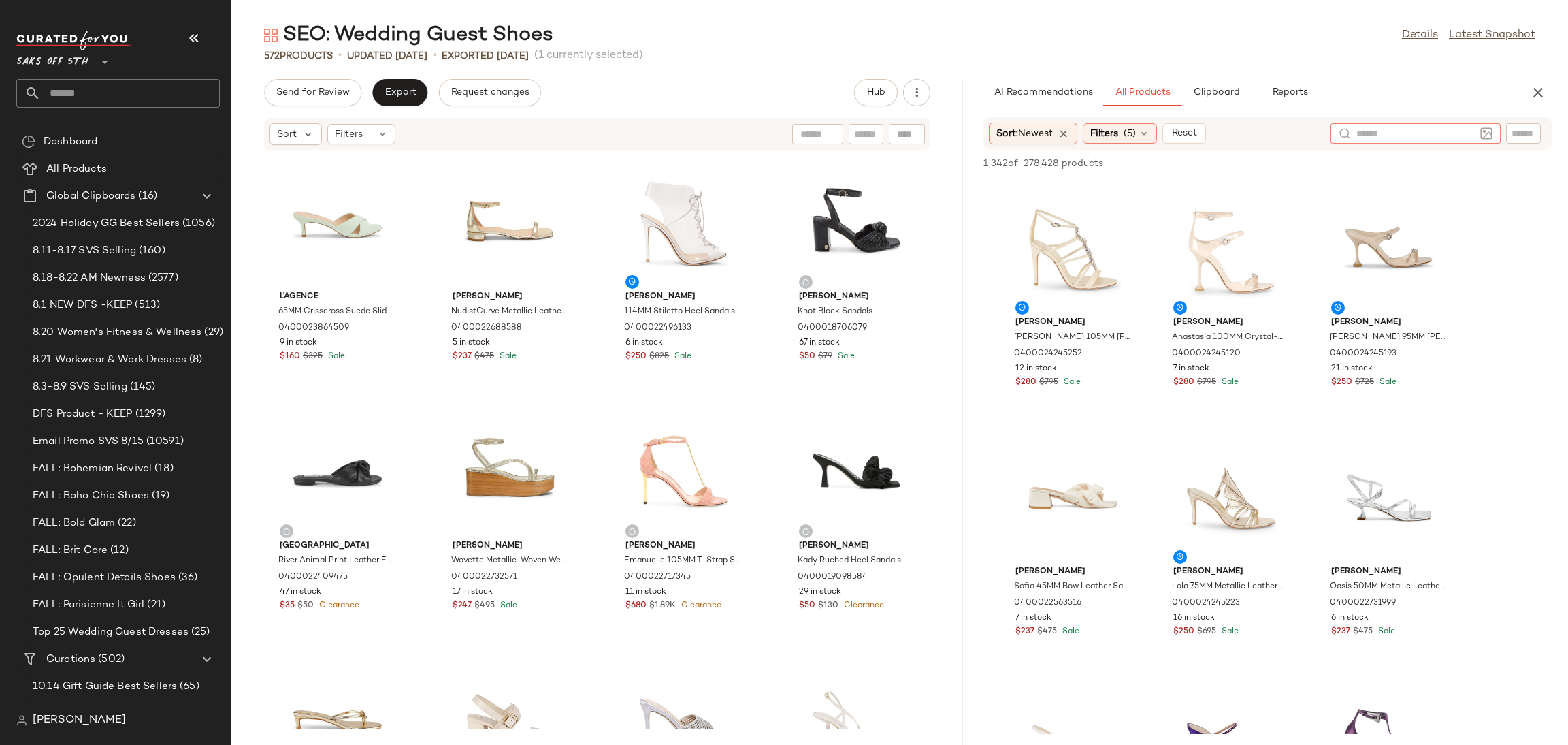
click at [1480, 133] on div at bounding box center [1415, 133] width 170 height 20
type input "**********"
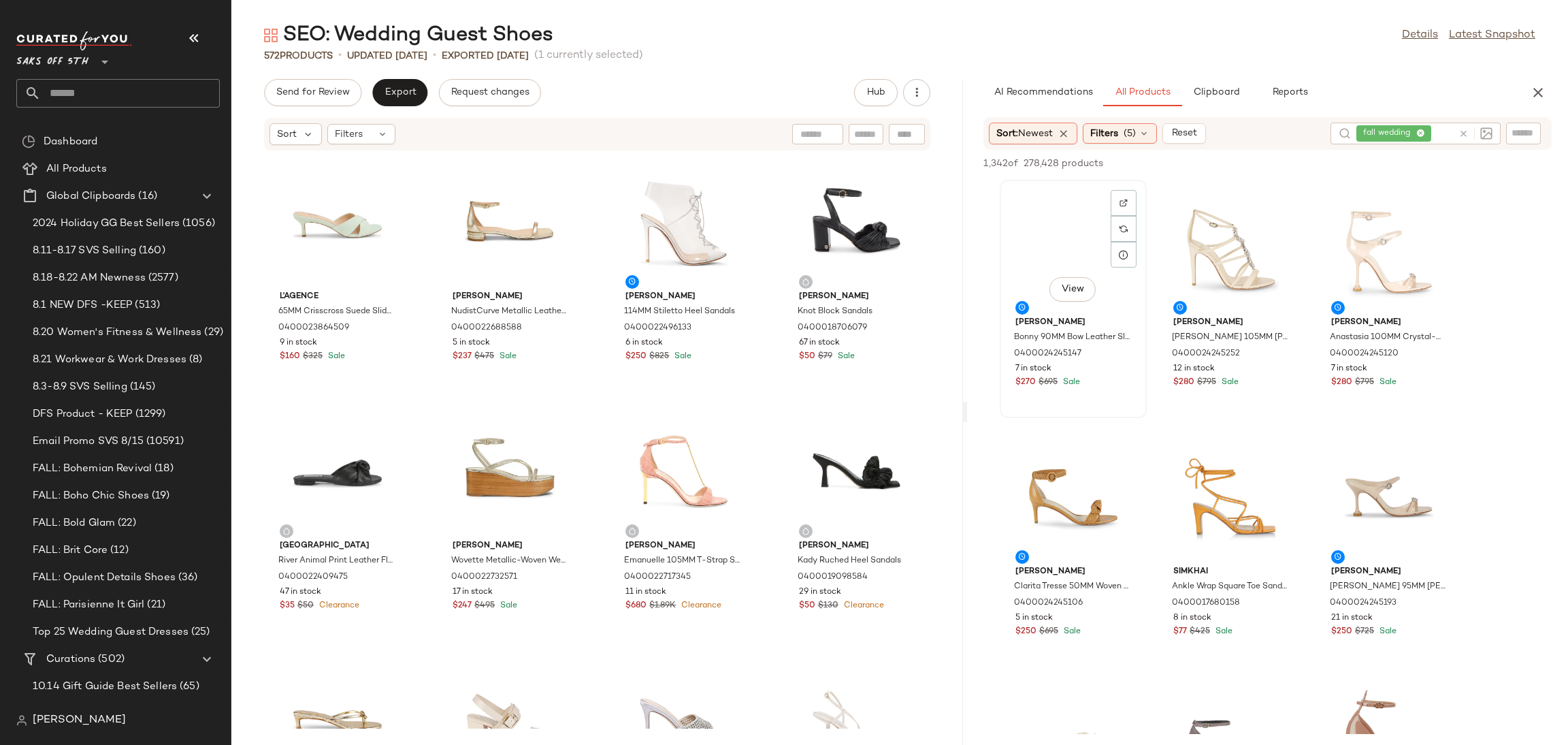
click at [1043, 241] on div "View" at bounding box center [1073, 247] width 138 height 127
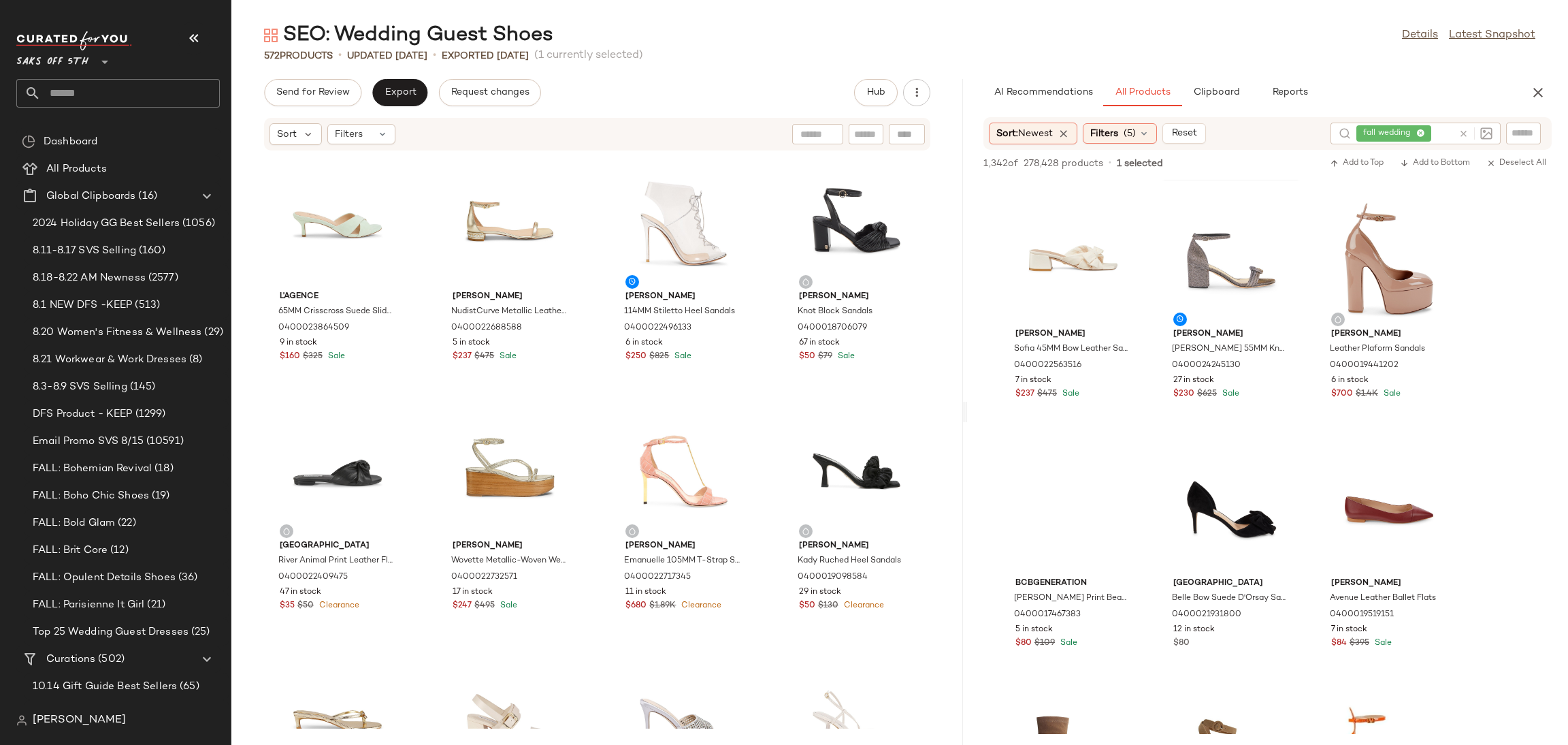
scroll to position [485, 0]
click at [1371, 507] on div "View" at bounding box center [1388, 510] width 138 height 127
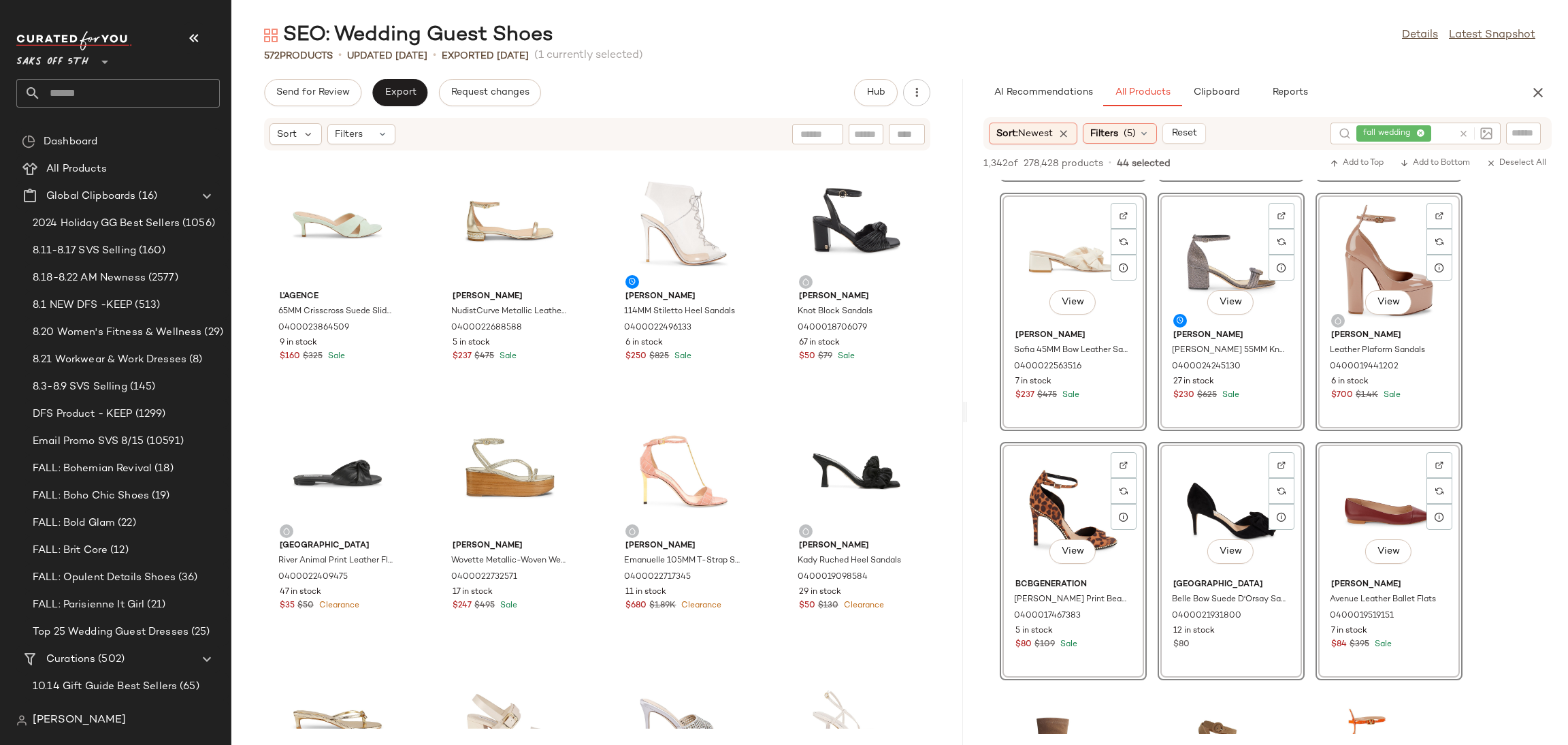
click at [1361, 171] on div "1,342 of 278,428 products • 44 selected Add to Top Add to Bottom Deselect All" at bounding box center [1267, 164] width 601 height 30
click at [1334, 165] on icon "button" at bounding box center [1335, 163] width 9 height 9
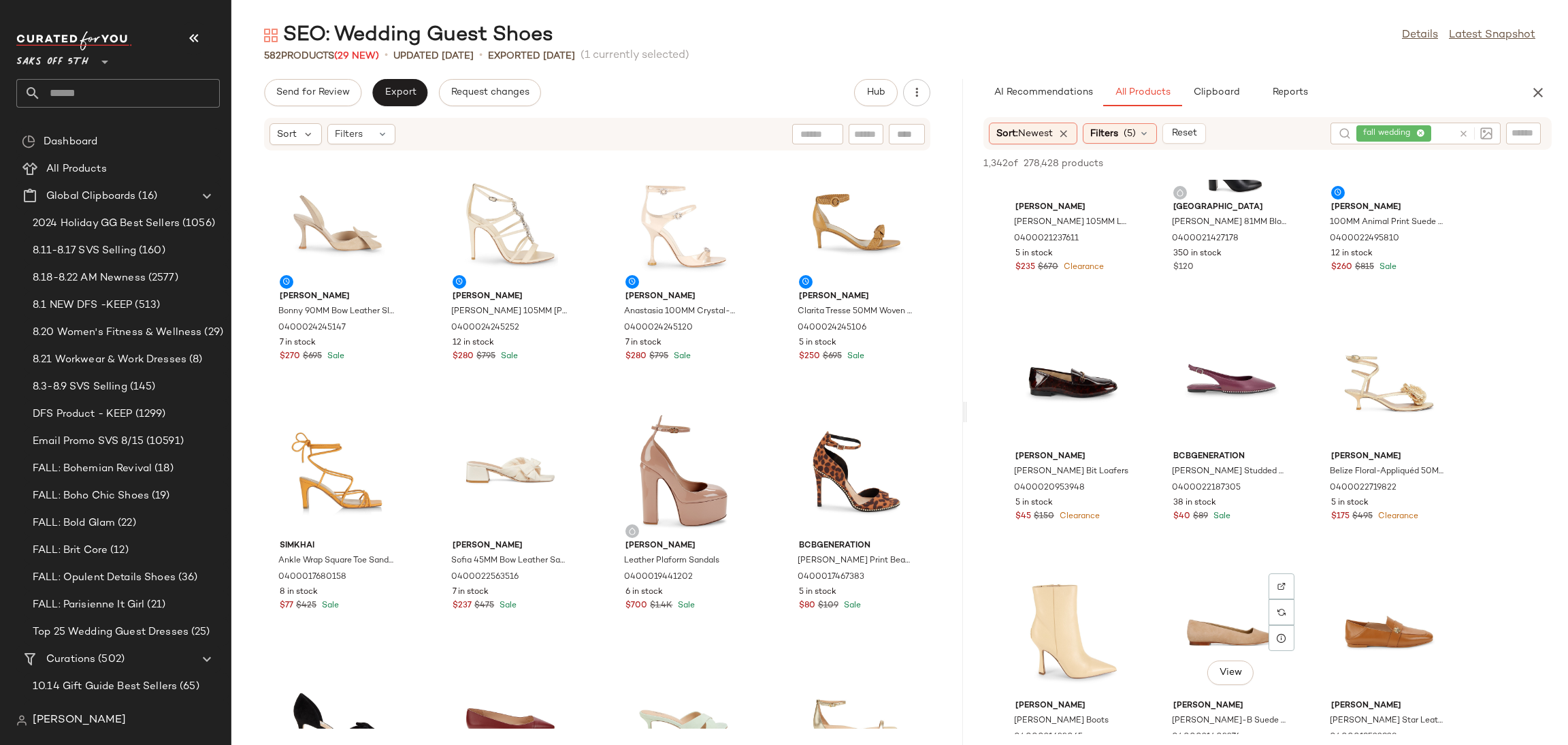
scroll to position [3355, 0]
click at [335, 88] on span "Send for Review" at bounding box center [312, 93] width 74 height 11
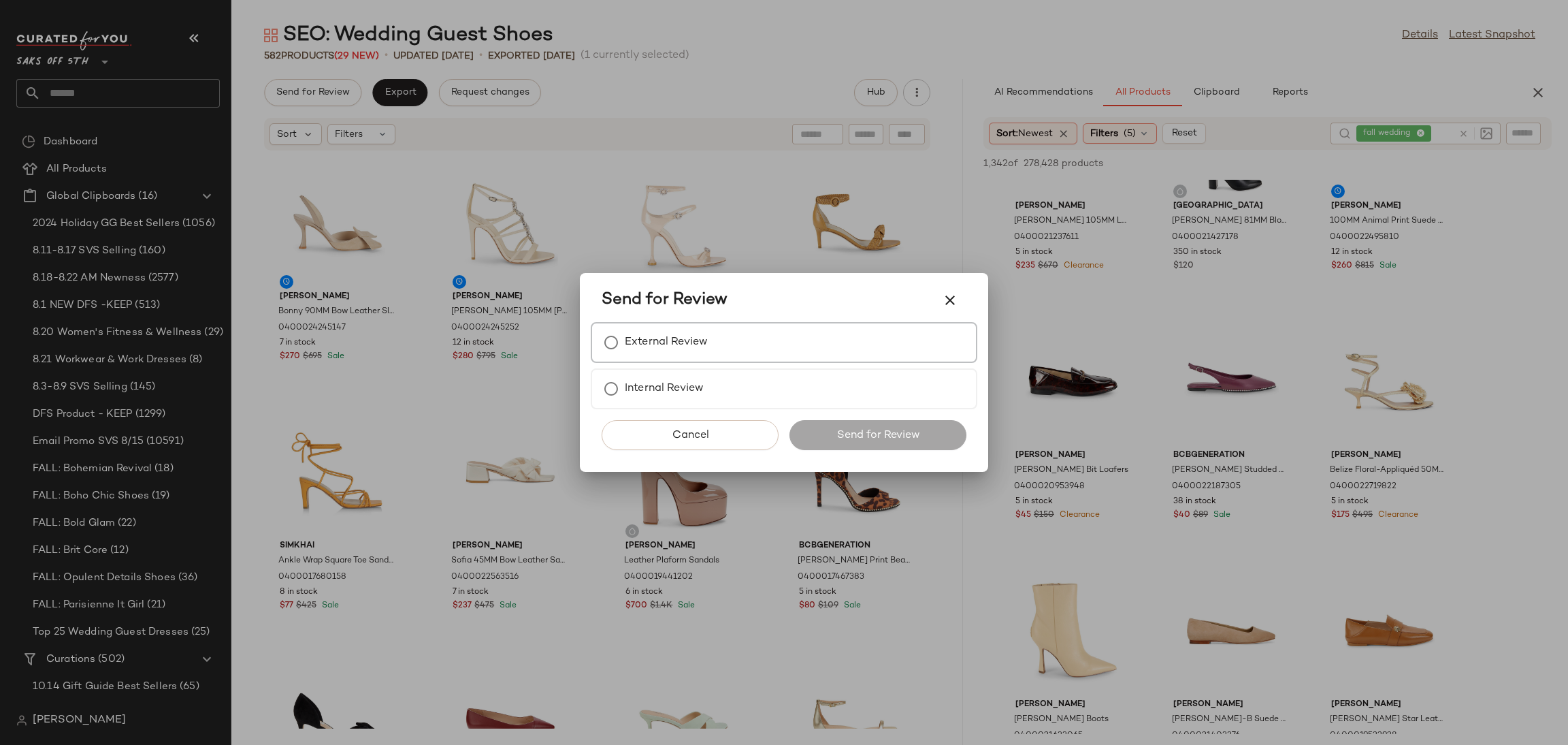
click at [632, 336] on label "External Review" at bounding box center [665, 343] width 83 height 27
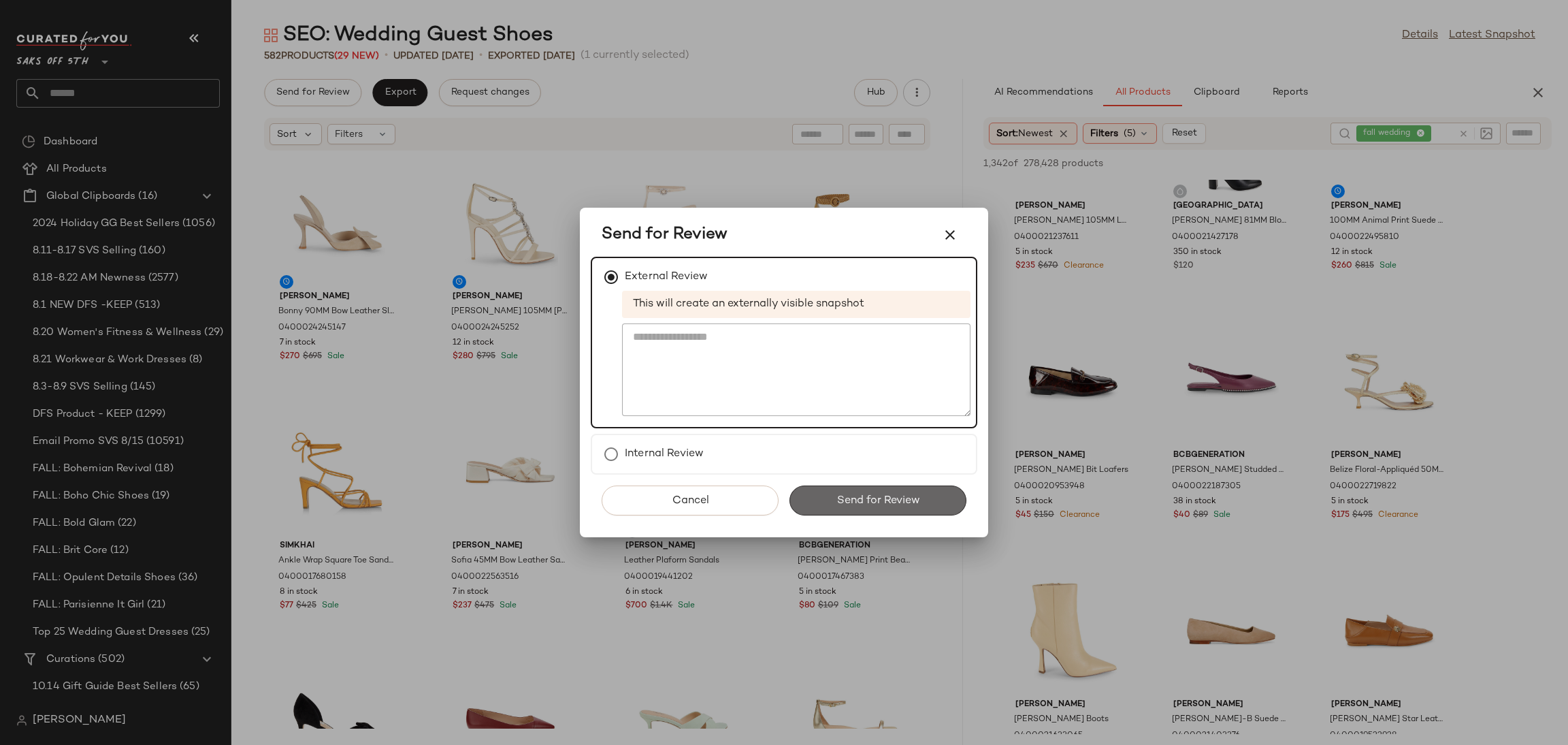
click at [844, 500] on span "Send for Review" at bounding box center [878, 501] width 84 height 13
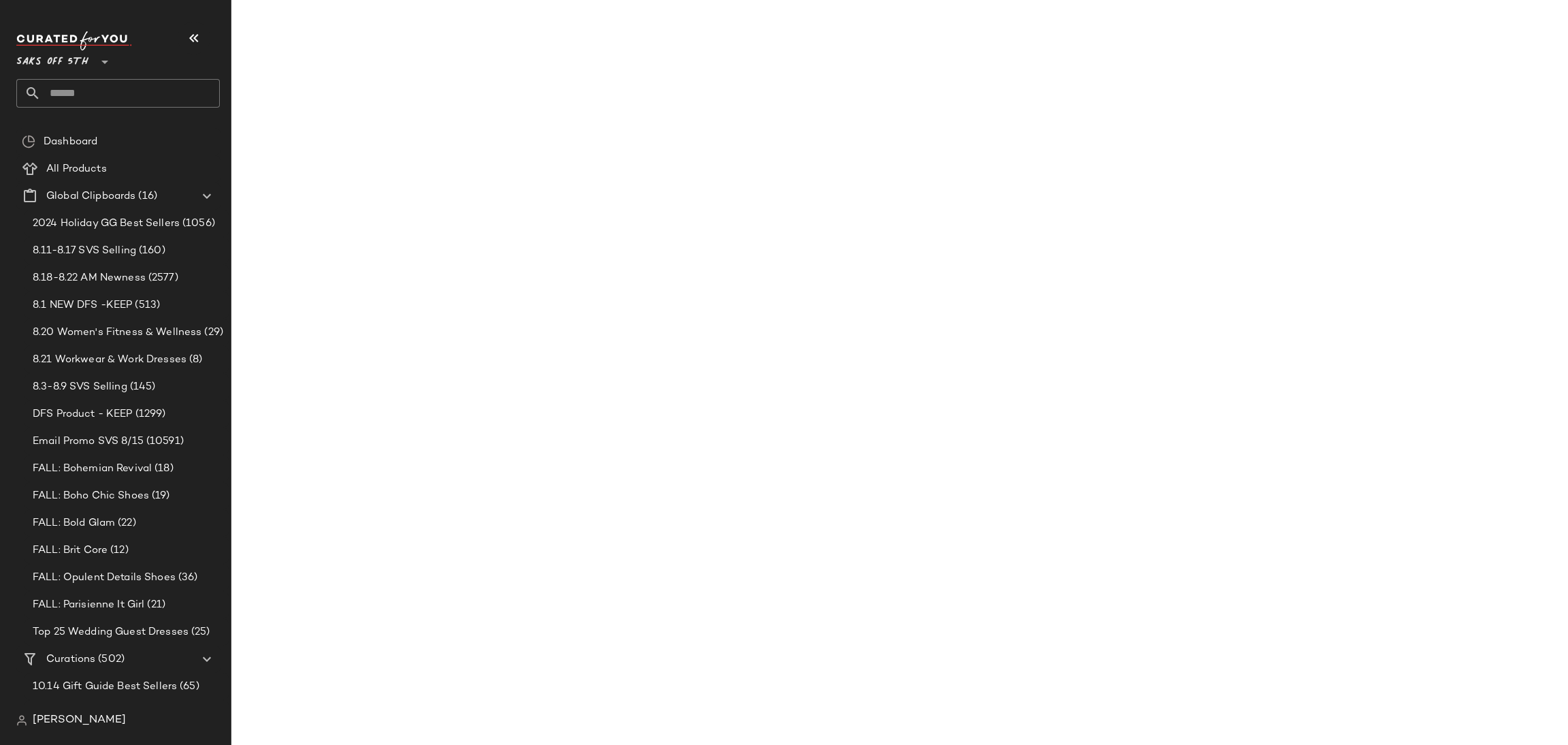
scroll to position [4850, 0]
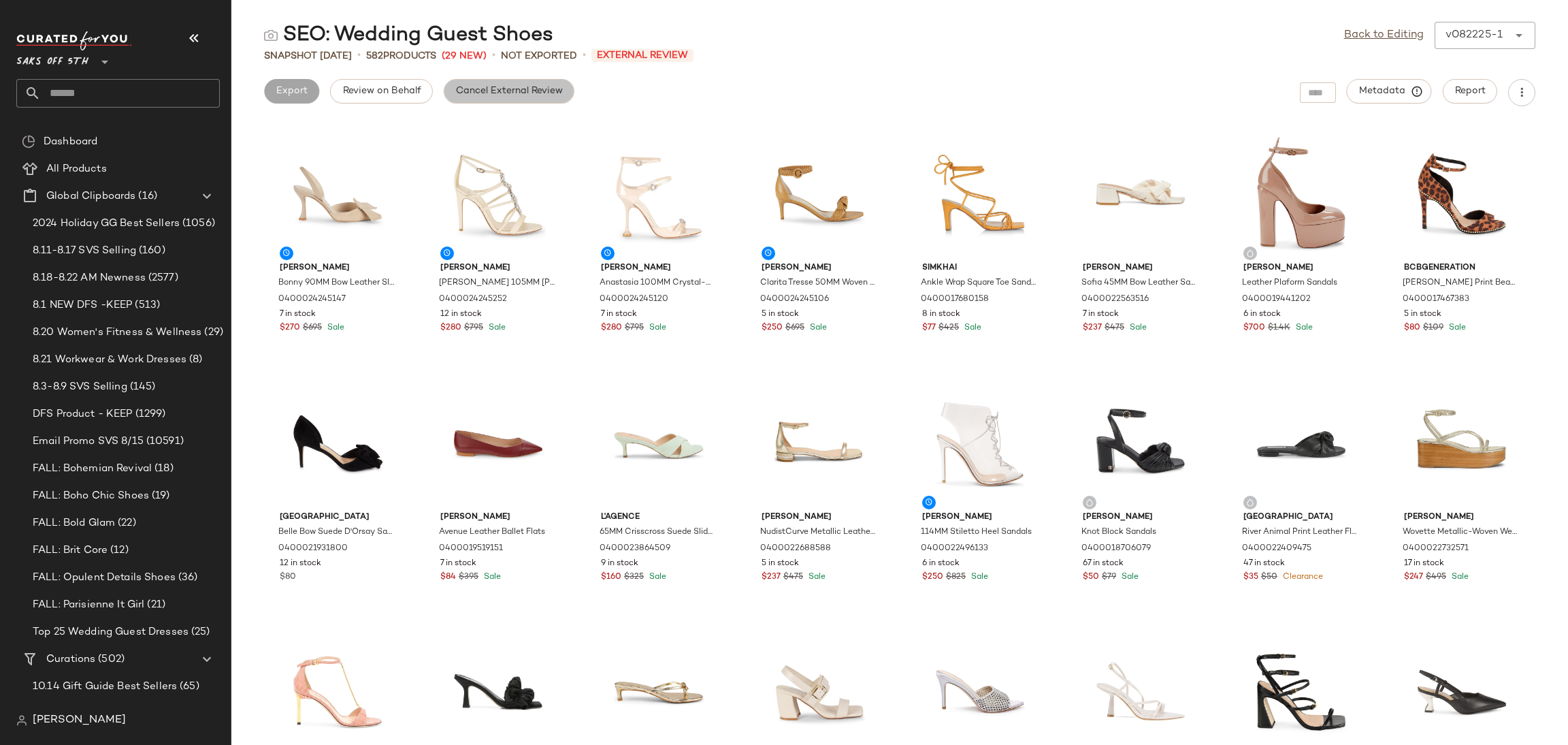
click at [554, 79] on button "Cancel External Review" at bounding box center [509, 91] width 130 height 25
click at [1362, 33] on link "Back to Editing" at bounding box center [1383, 36] width 79 height 16
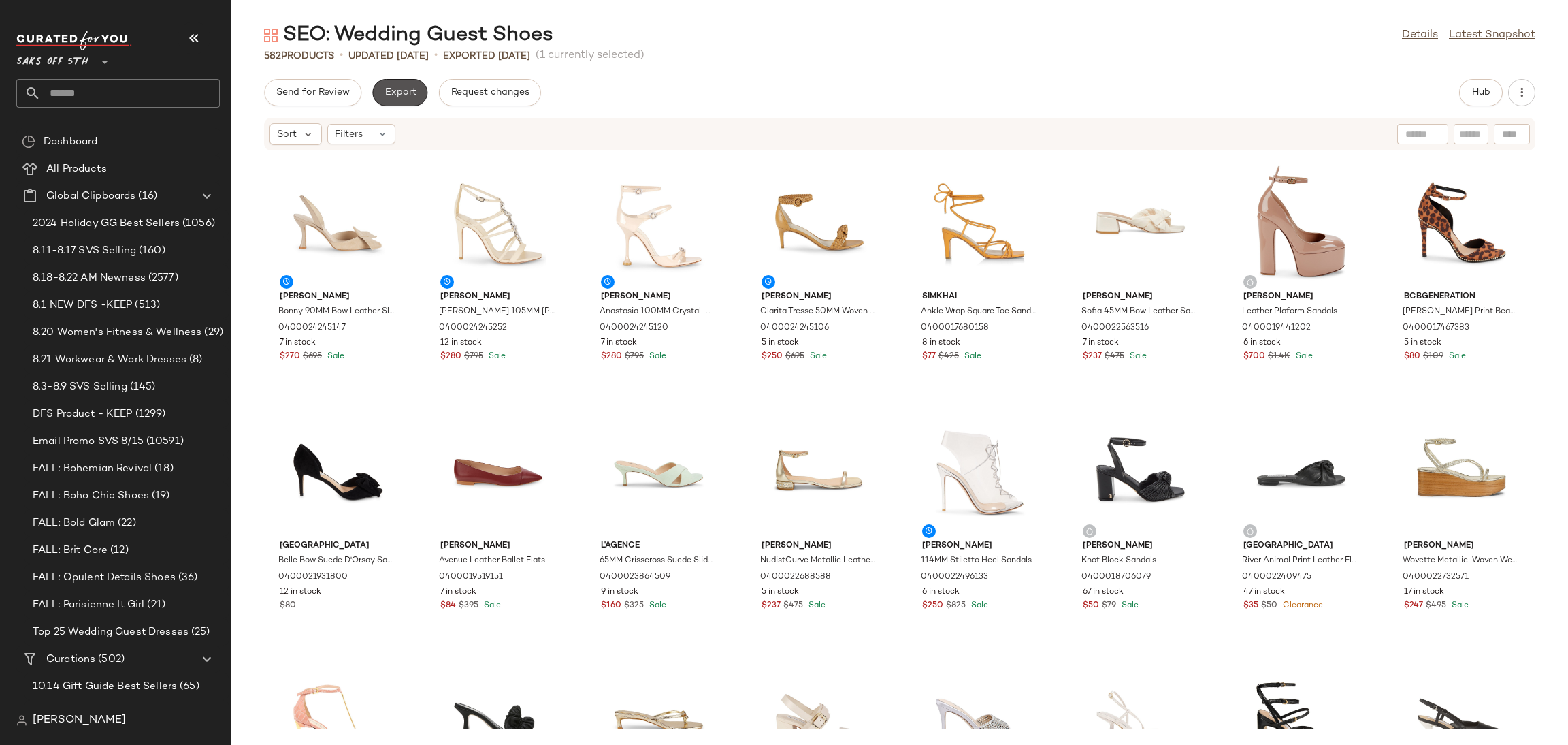
click at [413, 96] on span "Export" at bounding box center [399, 93] width 32 height 11
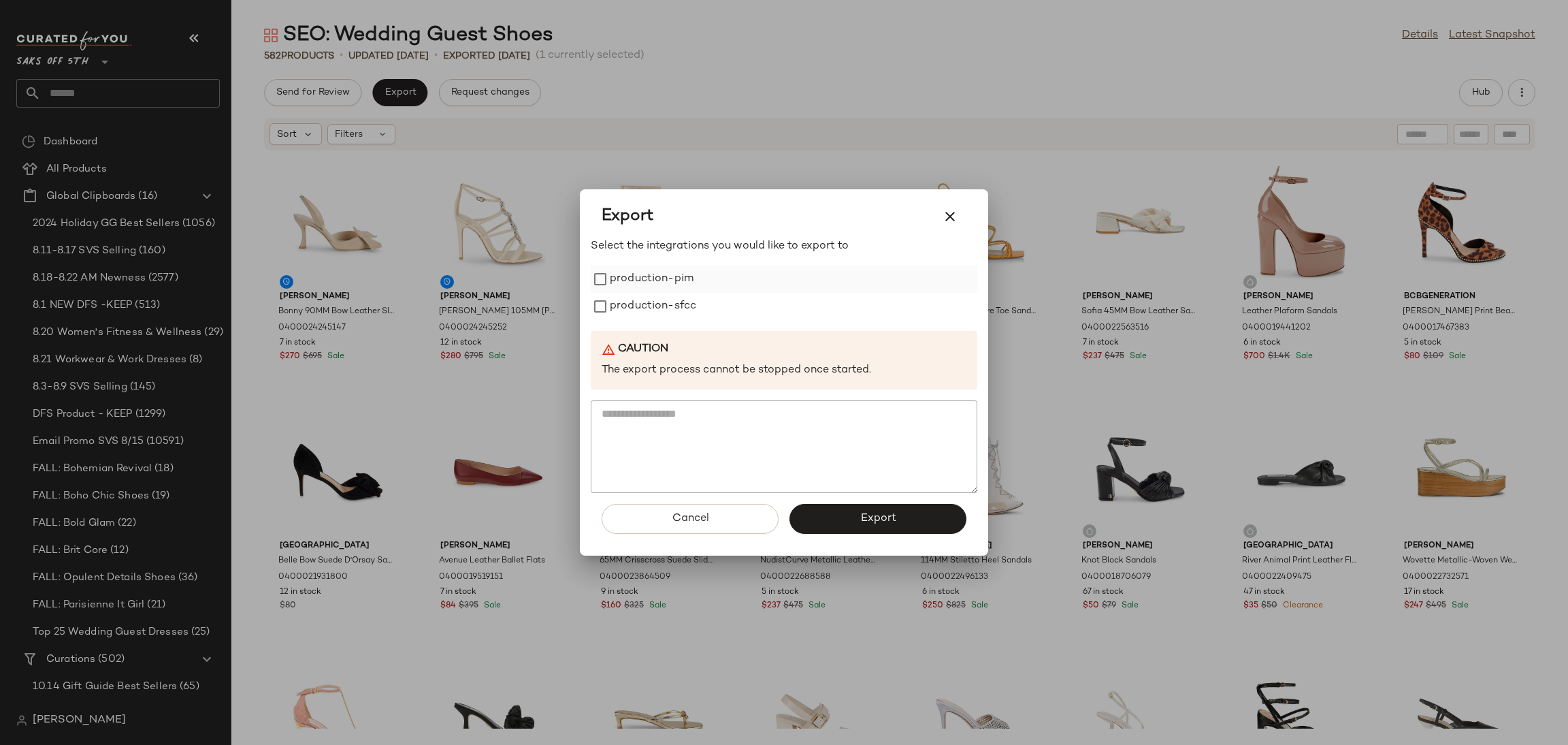
click at [655, 284] on label "production-pim" at bounding box center [652, 279] width 84 height 27
click at [660, 302] on label "production-sfcc" at bounding box center [653, 306] width 87 height 27
click at [856, 520] on button "Export" at bounding box center [878, 518] width 177 height 30
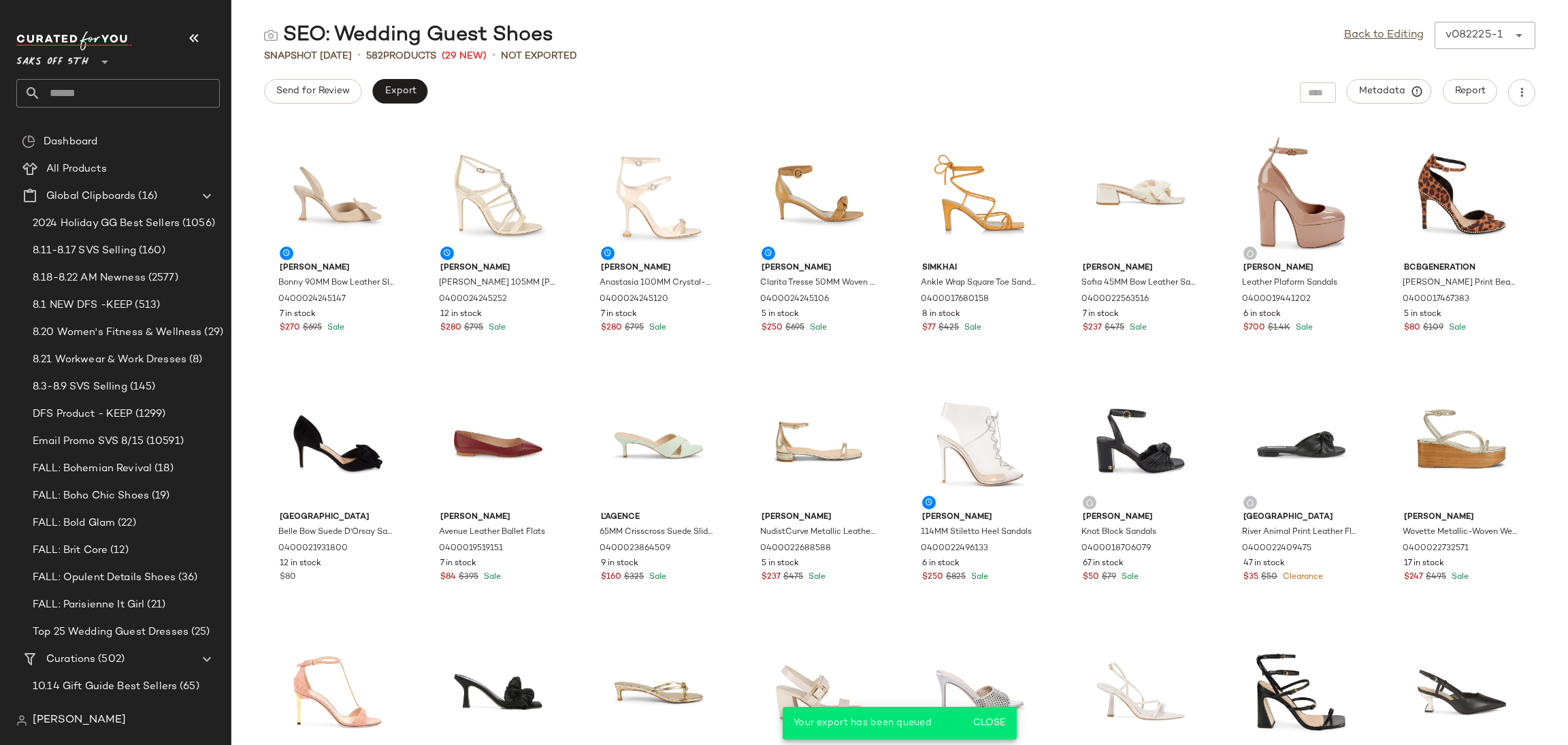
click at [160, 109] on div "Saks OFF 5TH **" at bounding box center [123, 69] width 214 height 85
click at [157, 99] on input "text" at bounding box center [130, 93] width 179 height 28
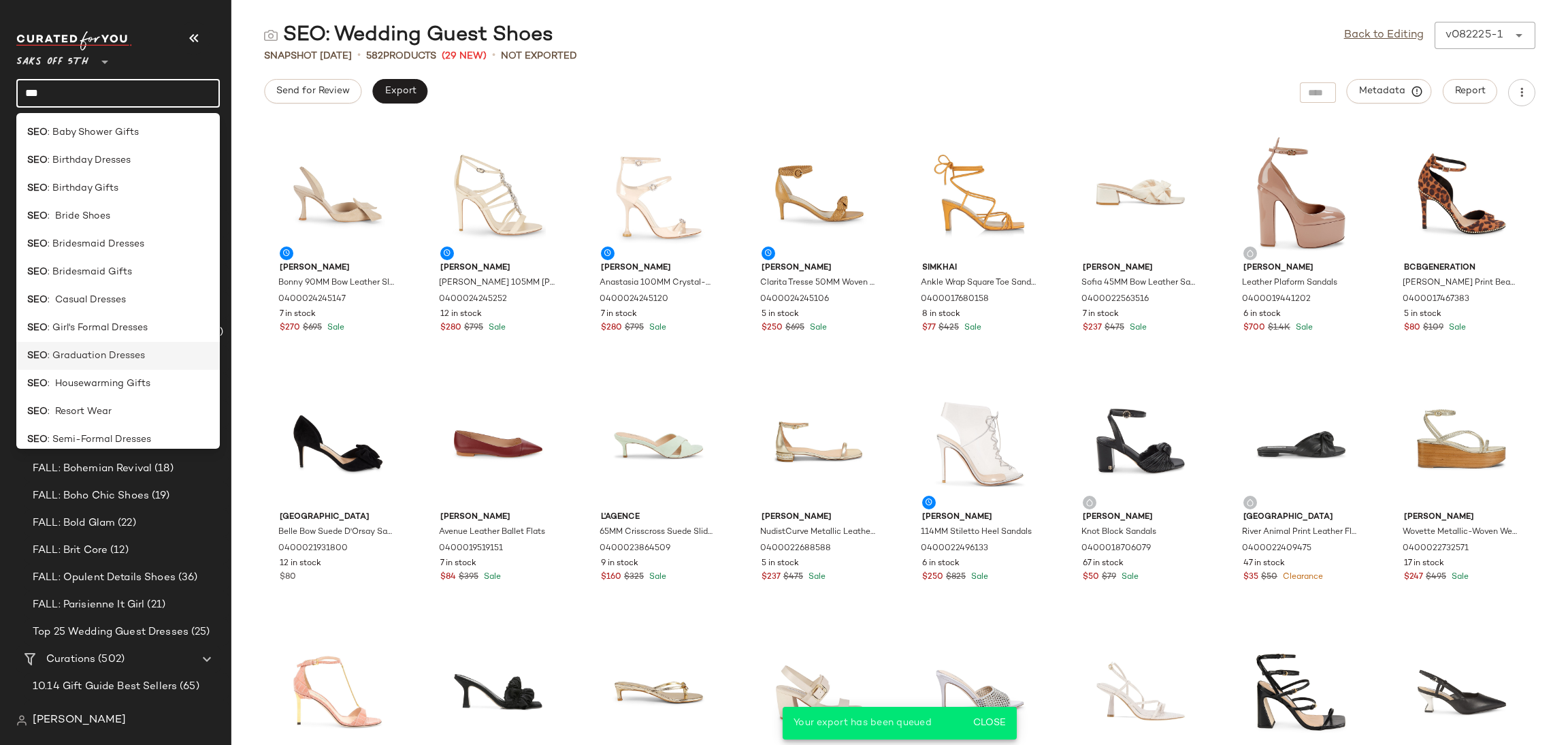
scroll to position [261, 0]
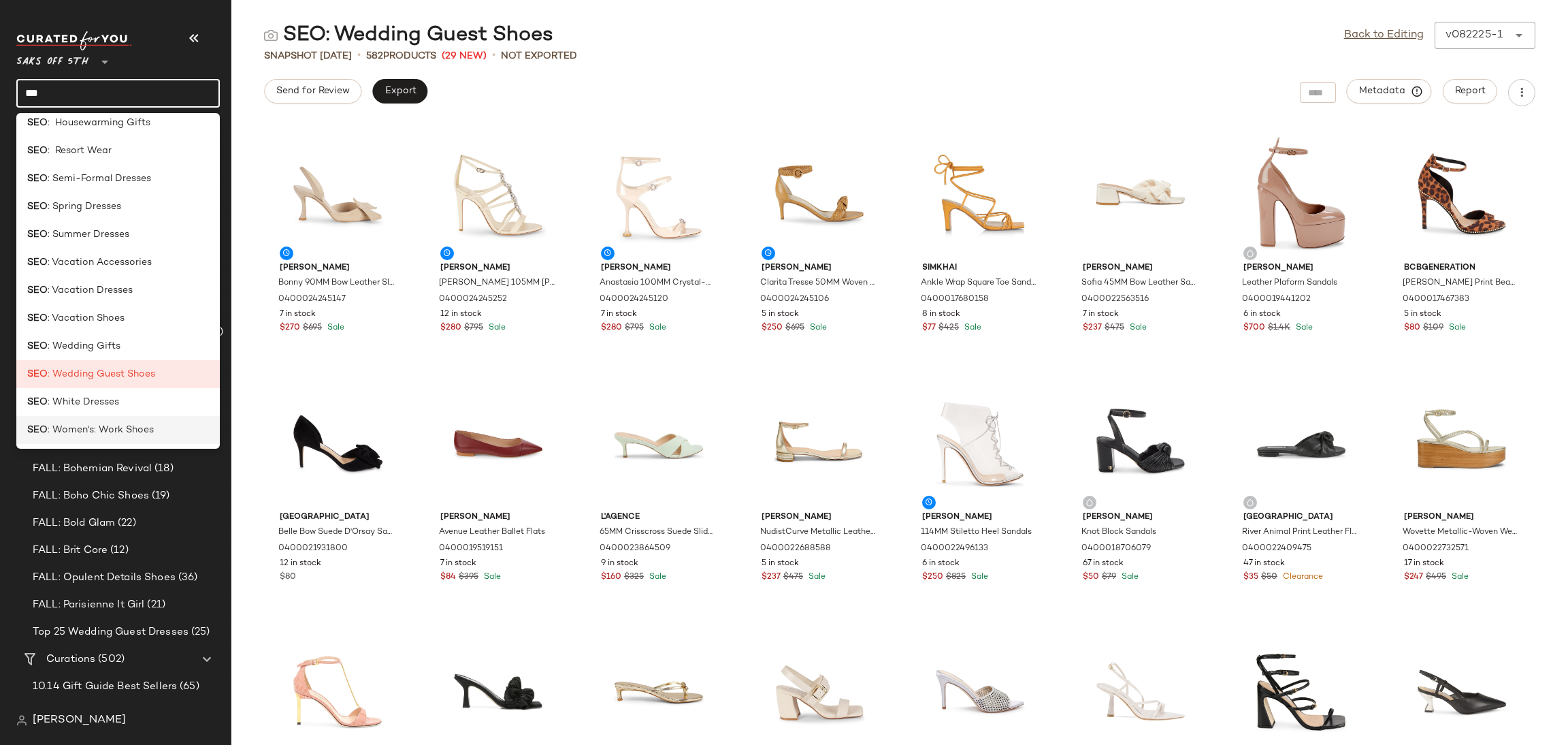
type input "***"
click at [125, 435] on span ": Women's: Work Shoes" at bounding box center [100, 430] width 106 height 15
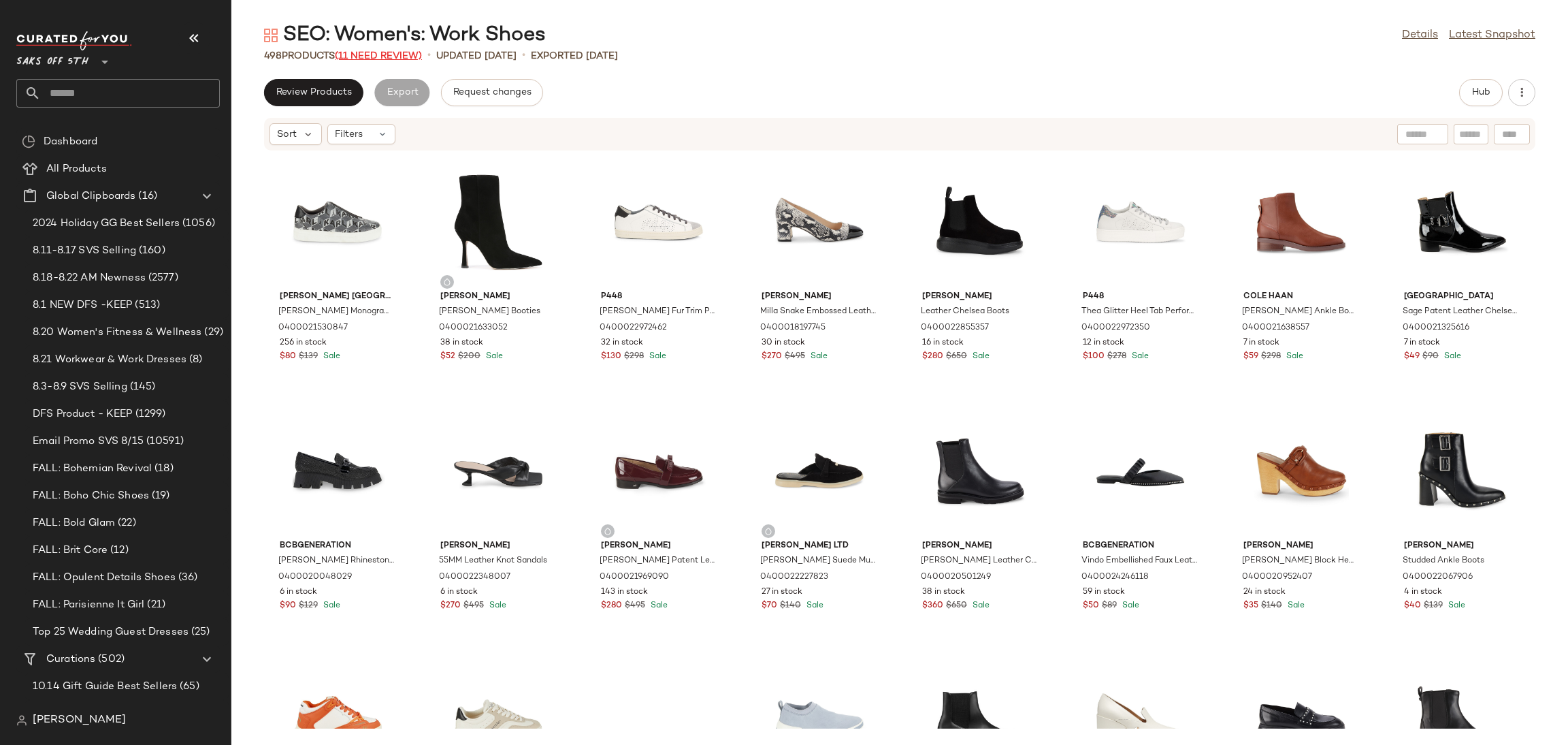
click at [409, 59] on span "(11 Need Review)" at bounding box center [378, 56] width 88 height 10
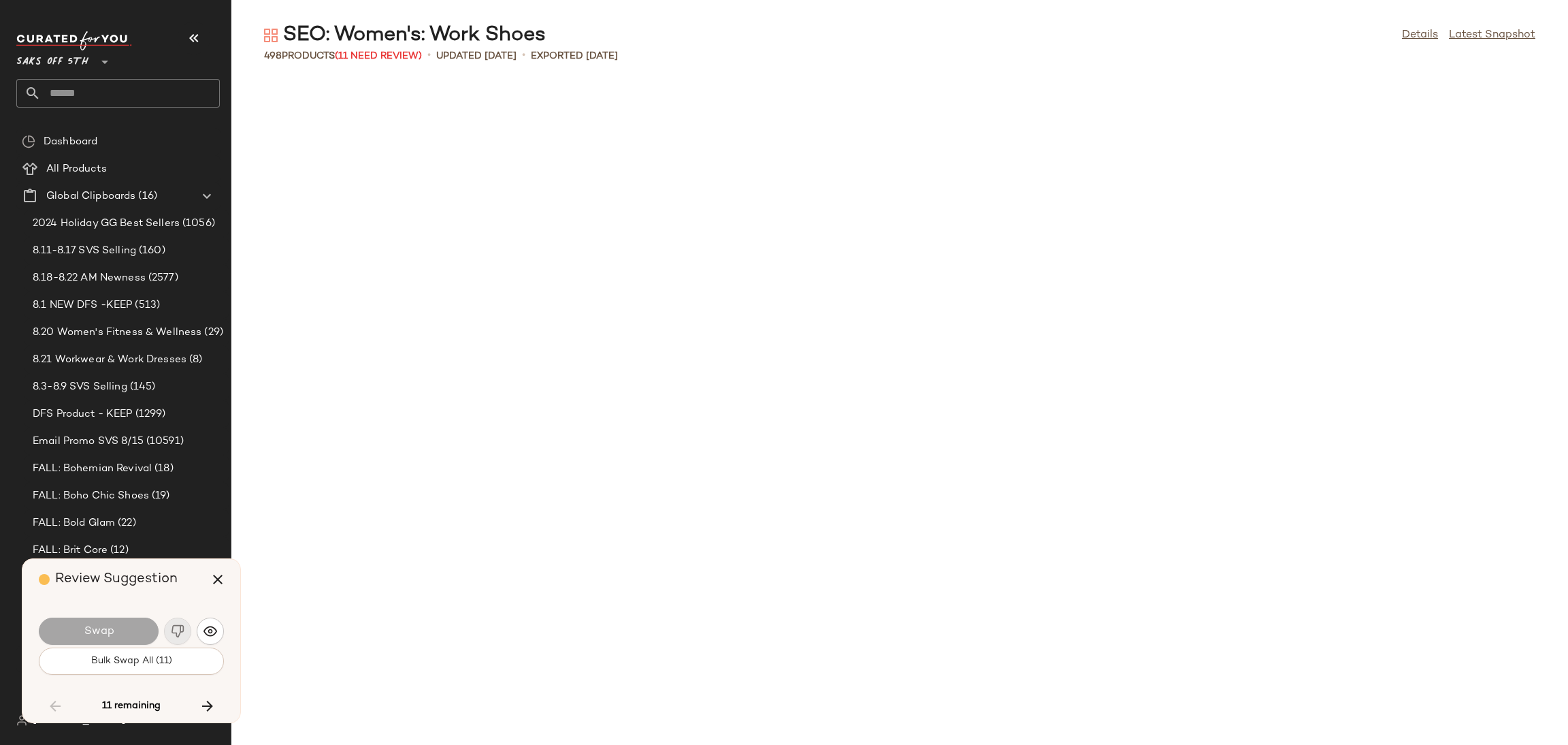
scroll to position [3736, 0]
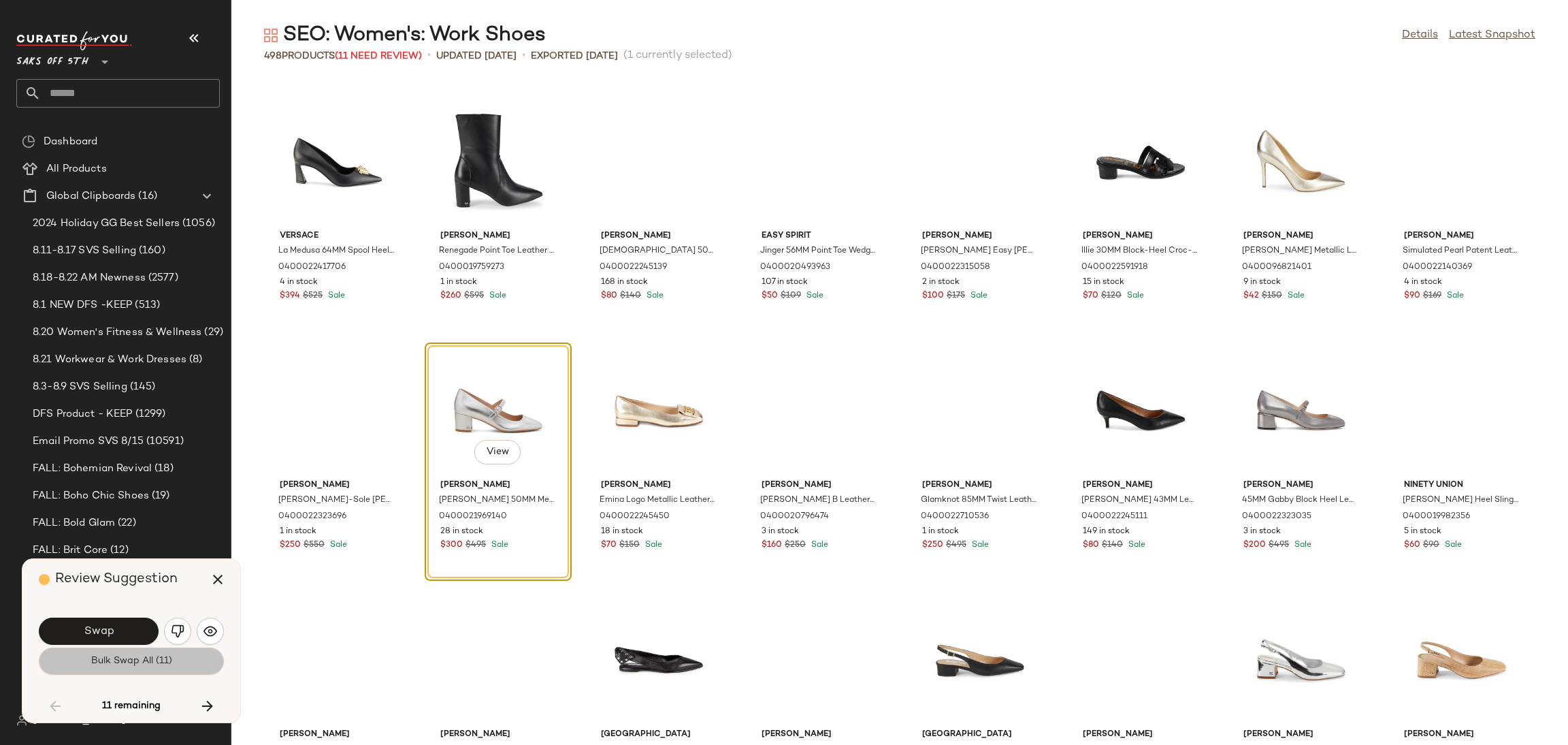
click at [187, 659] on button "Bulk Swap All (11)" at bounding box center [131, 661] width 185 height 27
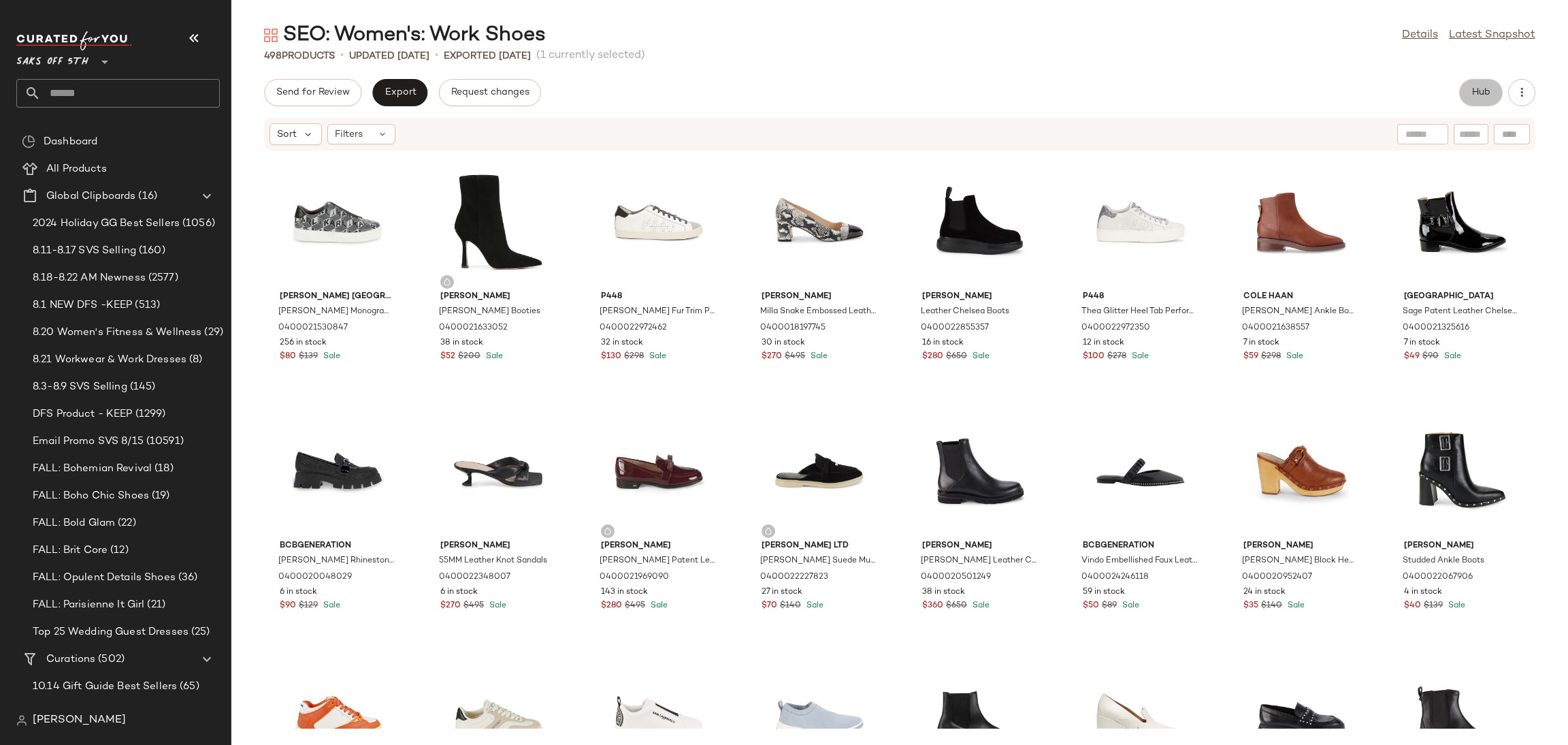
click at [1464, 100] on button "Hub" at bounding box center [1480, 93] width 44 height 27
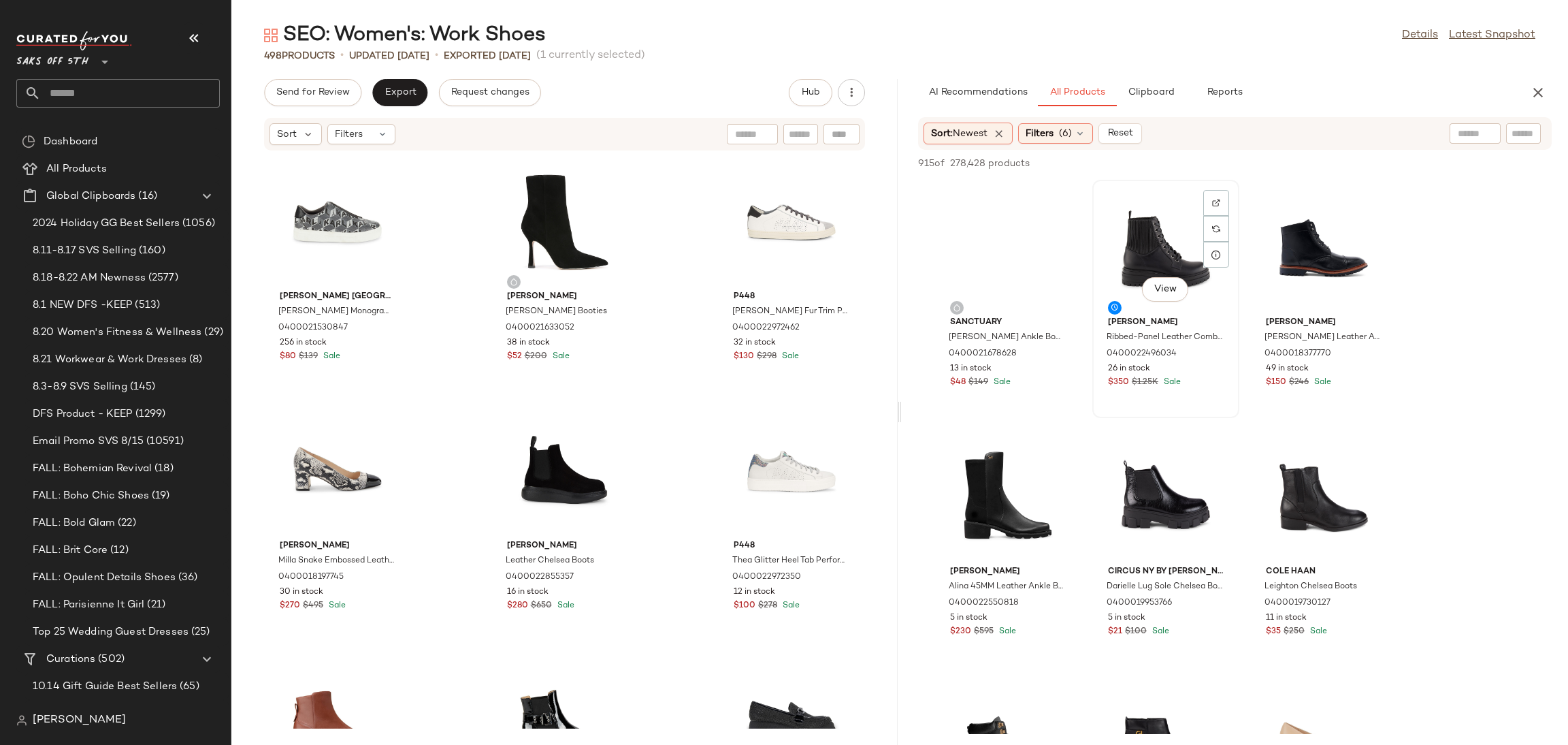
click at [1120, 244] on div "View" at bounding box center [1165, 247] width 138 height 127
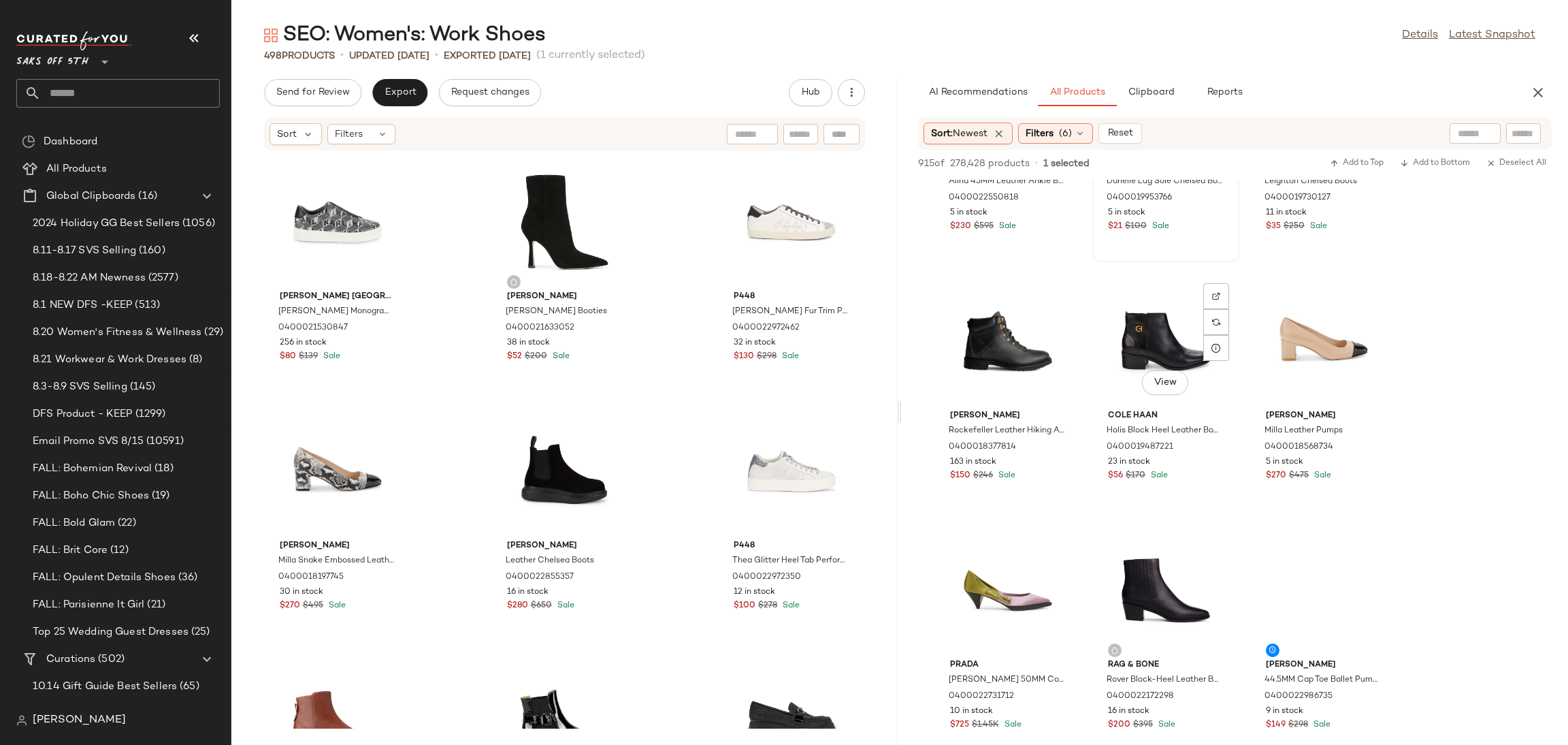
scroll to position [407, 0]
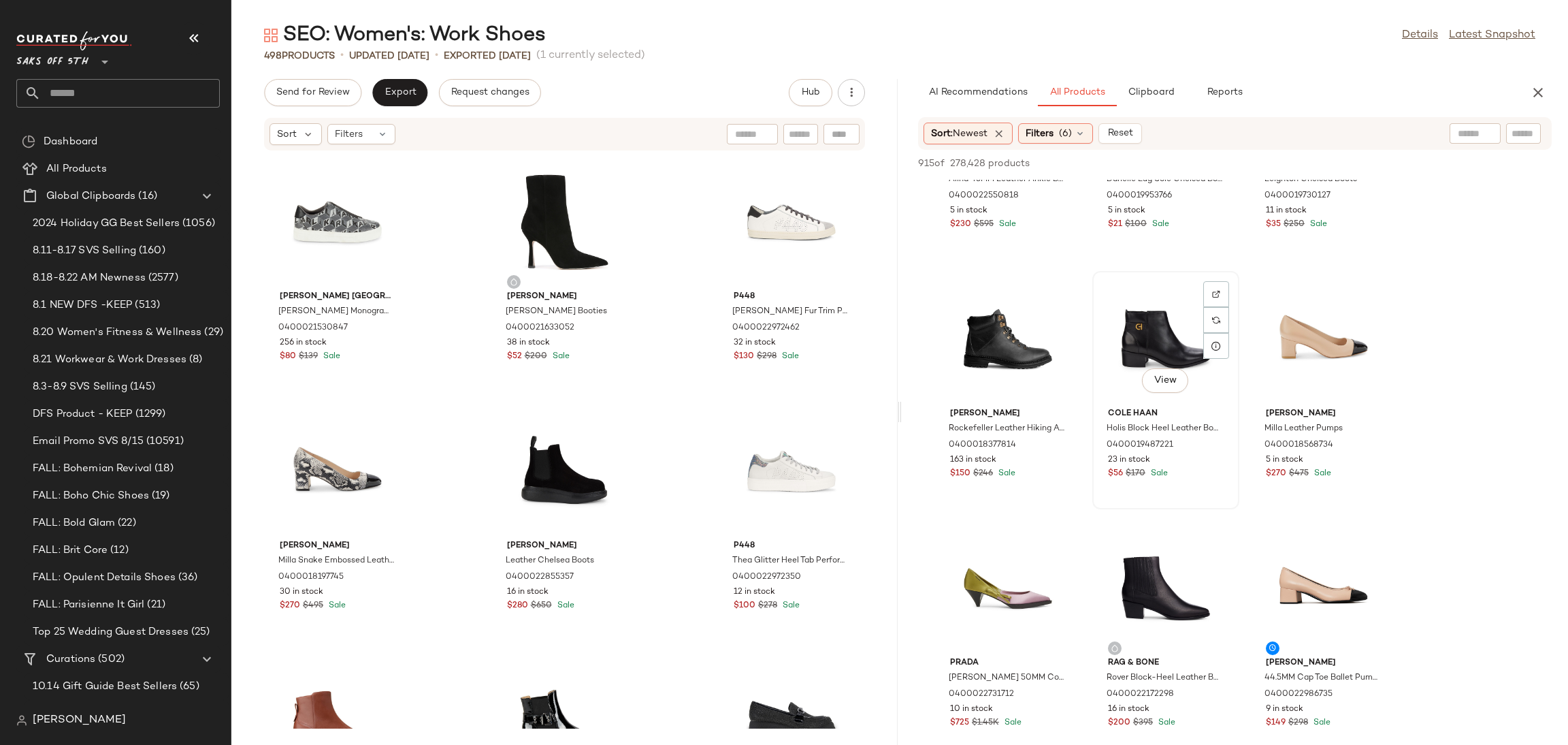
click at [1152, 318] on div "View" at bounding box center [1165, 338] width 138 height 127
click at [1185, 584] on div "View" at bounding box center [1165, 588] width 138 height 127
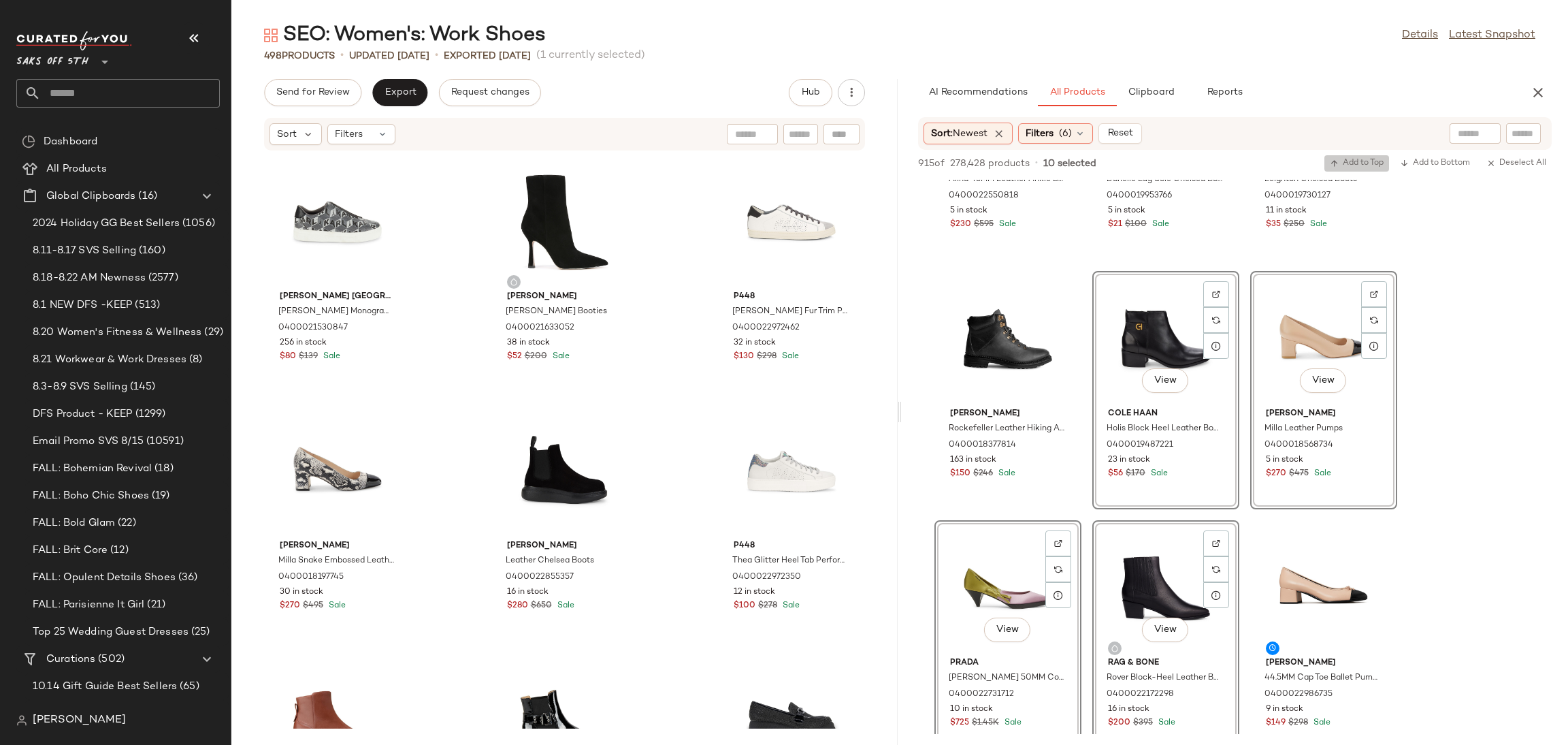
click at [1345, 160] on span "Add to Top" at bounding box center [1357, 163] width 54 height 9
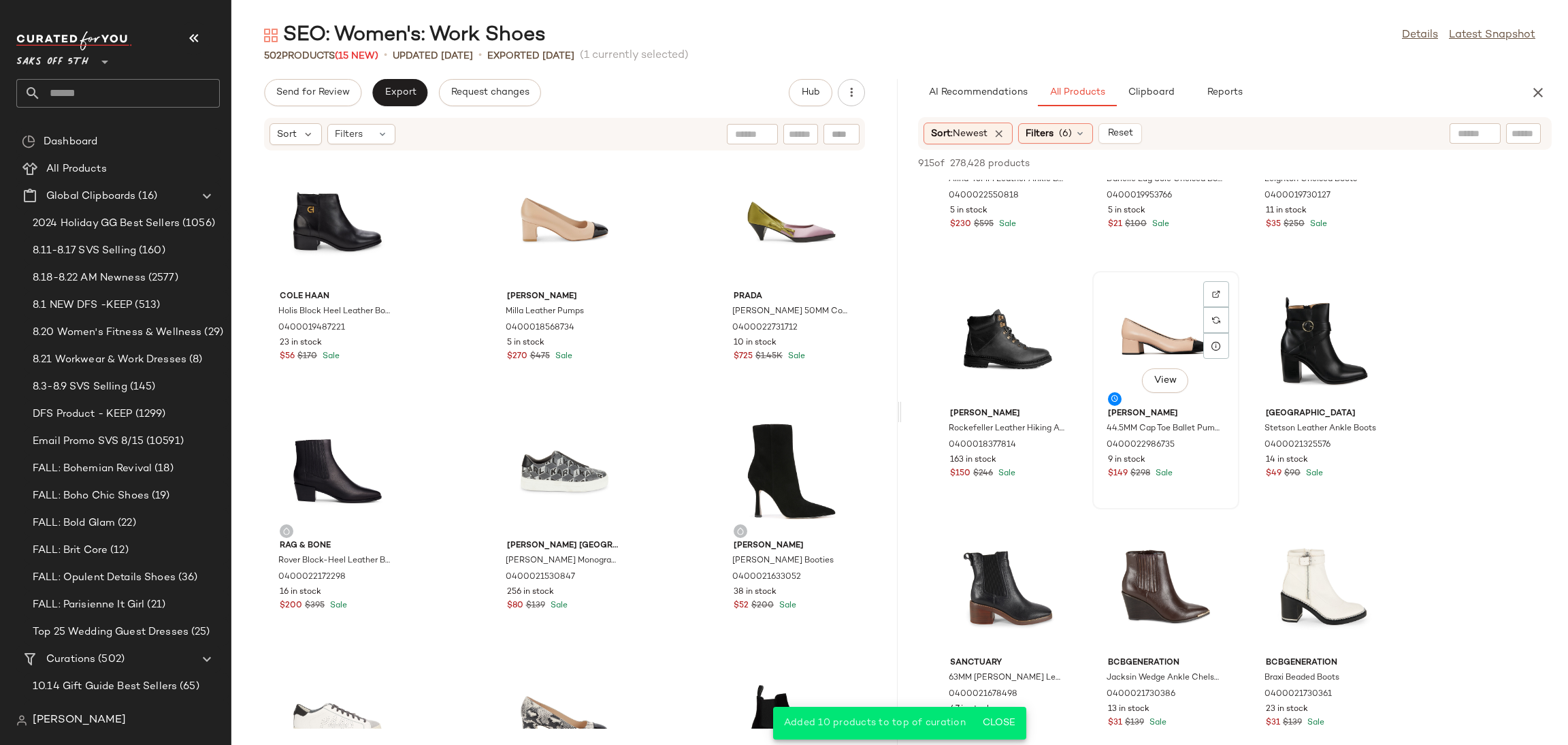
click at [1170, 320] on div "View" at bounding box center [1165, 338] width 138 height 127
click at [1351, 157] on button "Add to Top" at bounding box center [1357, 163] width 65 height 16
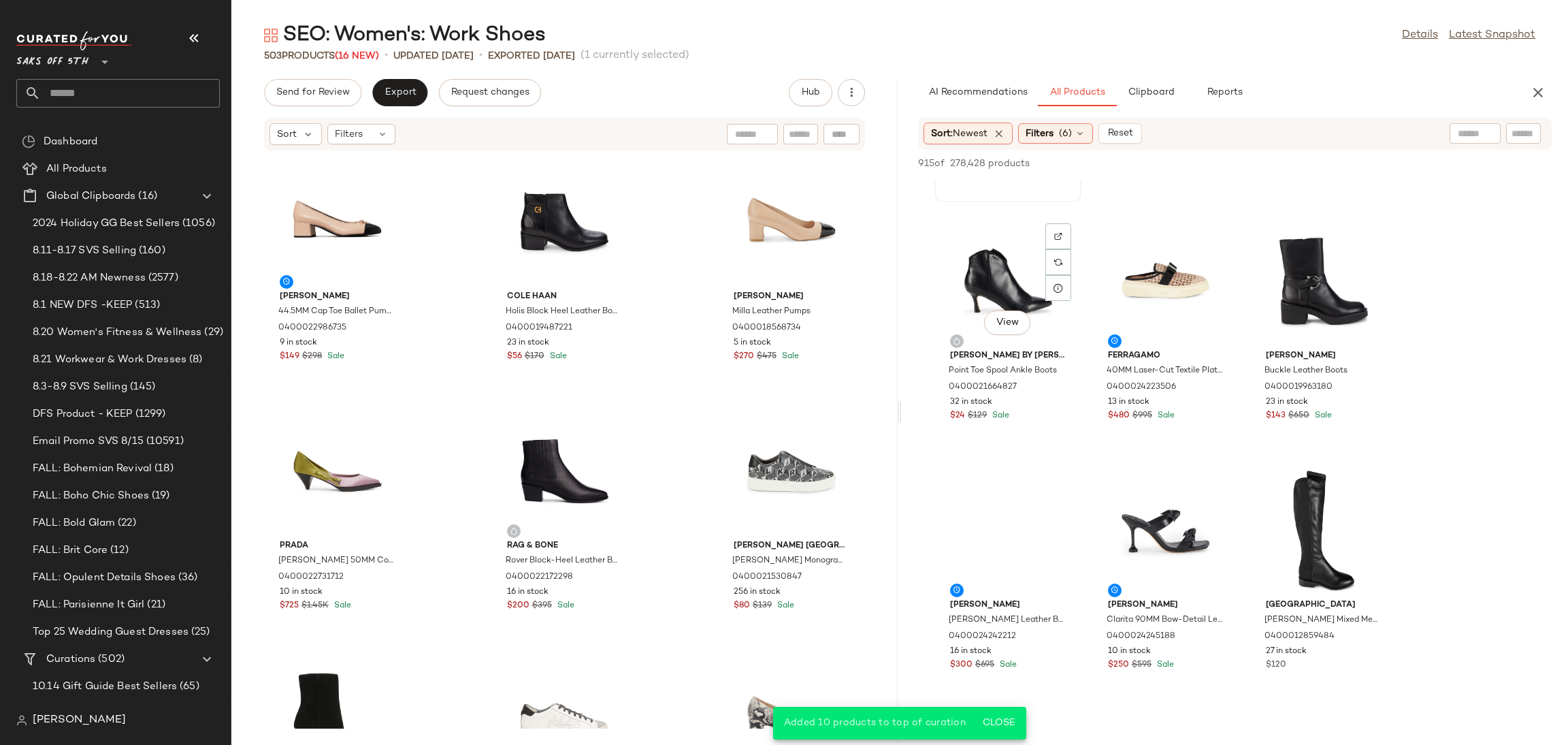
scroll to position [967, 0]
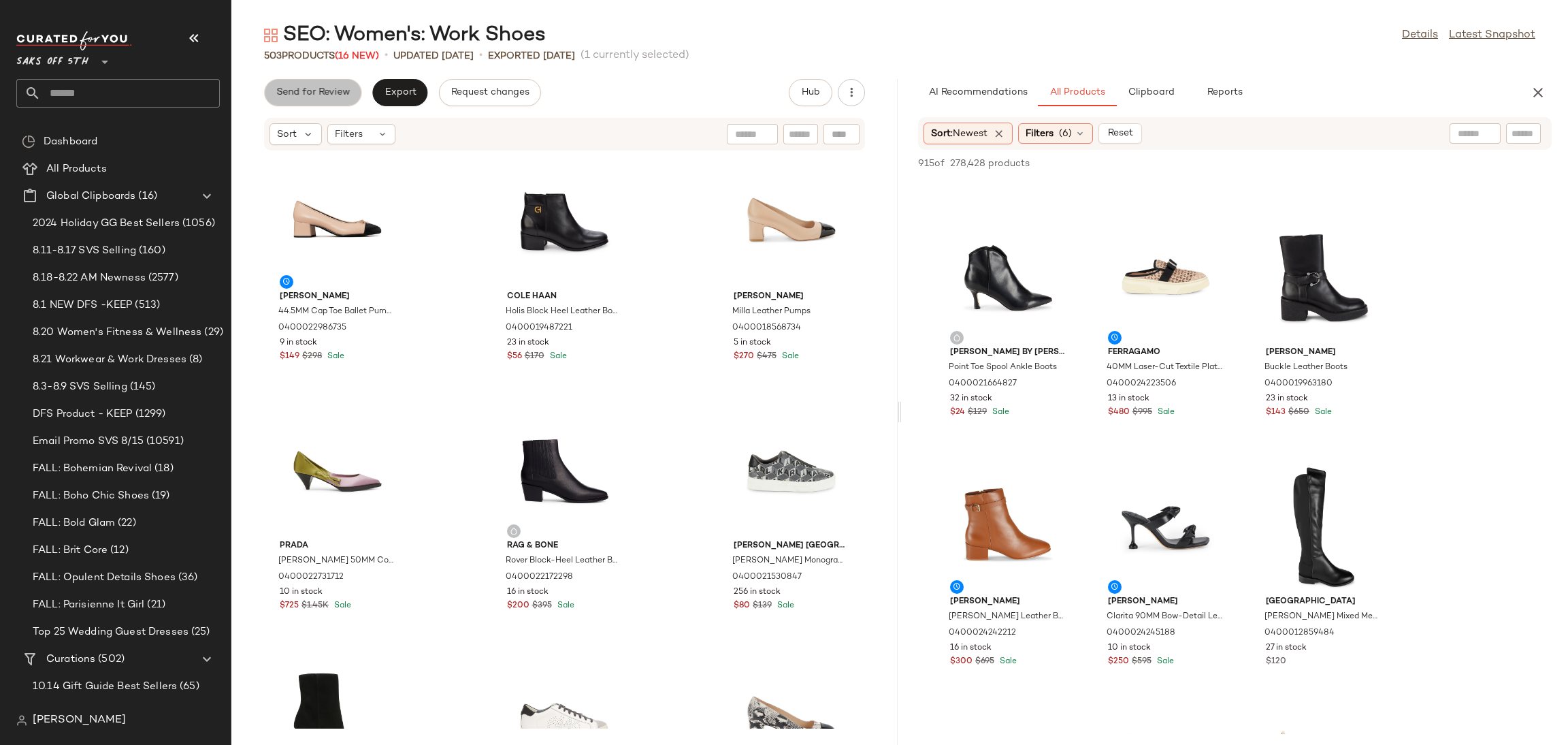
click at [340, 98] on span "Send for Review" at bounding box center [312, 93] width 74 height 11
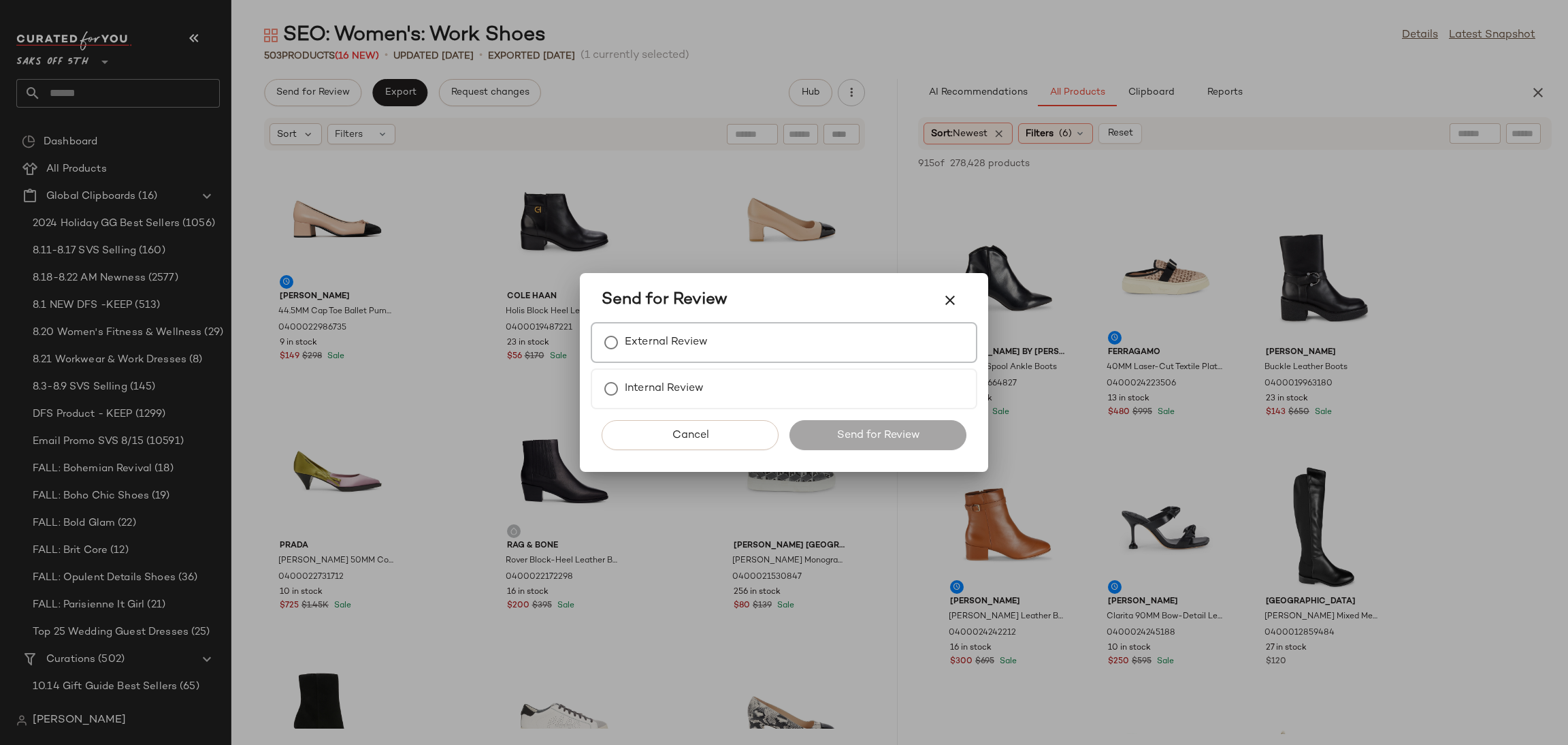
click at [686, 336] on label "External Review" at bounding box center [665, 343] width 83 height 27
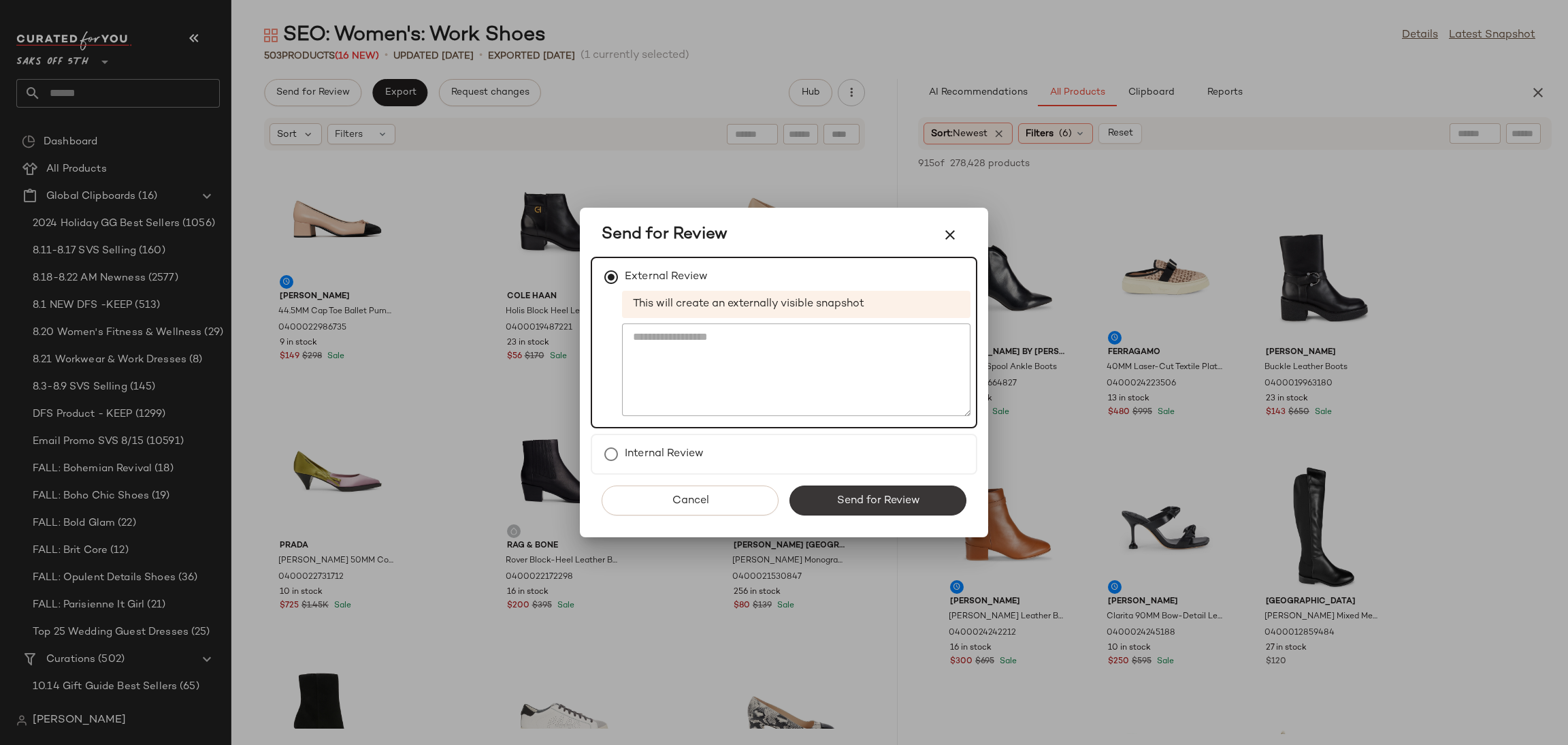
click at [852, 503] on span "Send for Review" at bounding box center [878, 501] width 84 height 13
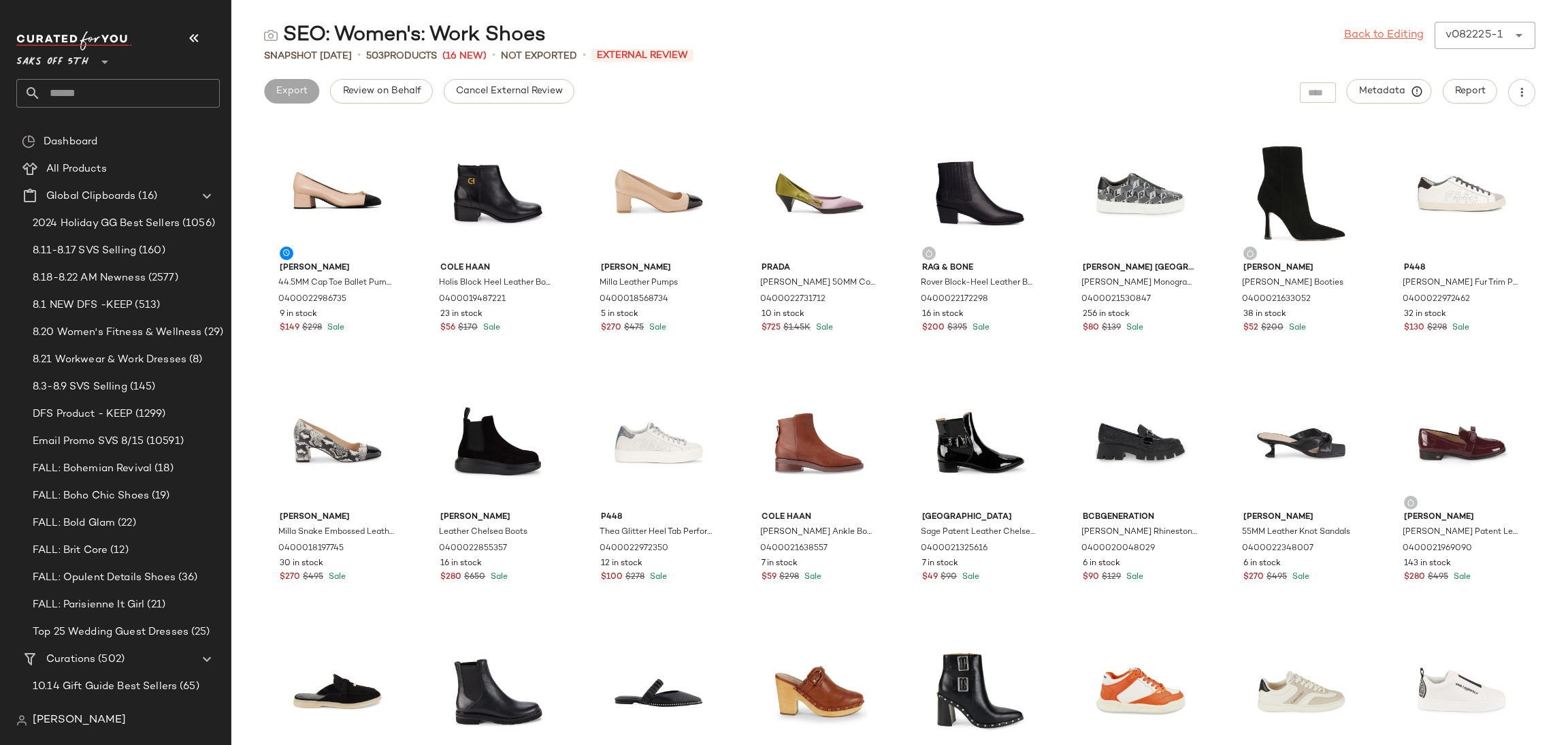
click at [1373, 38] on link "Back to Editing" at bounding box center [1383, 36] width 79 height 16
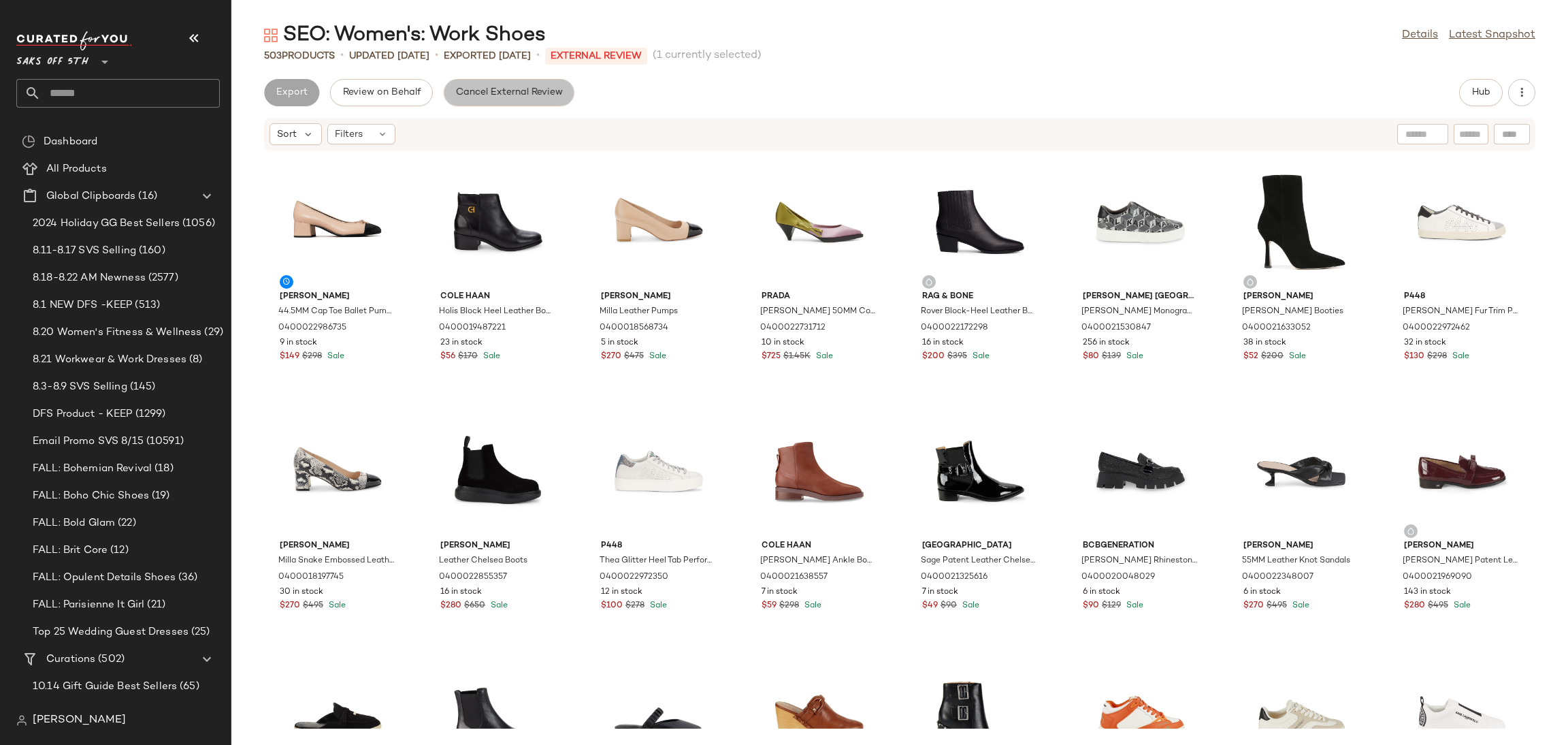
click at [532, 93] on span "Cancel External Review" at bounding box center [509, 93] width 108 height 11
click at [398, 98] on span "Export" at bounding box center [399, 93] width 32 height 11
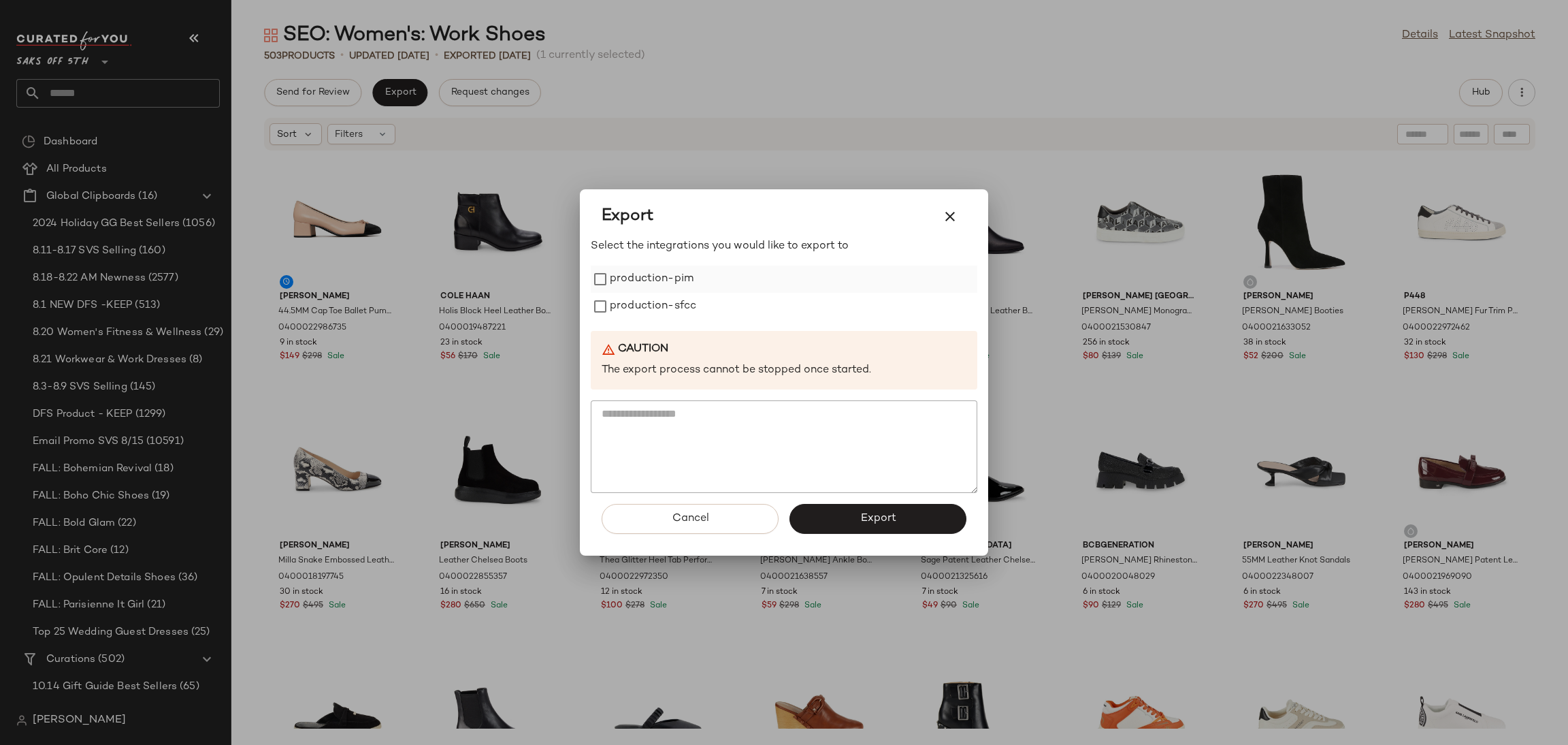
click at [643, 286] on label "production-pim" at bounding box center [652, 279] width 84 height 27
click at [650, 302] on label "production-sfcc" at bounding box center [653, 306] width 87 height 27
click at [884, 515] on span "Export" at bounding box center [878, 518] width 36 height 13
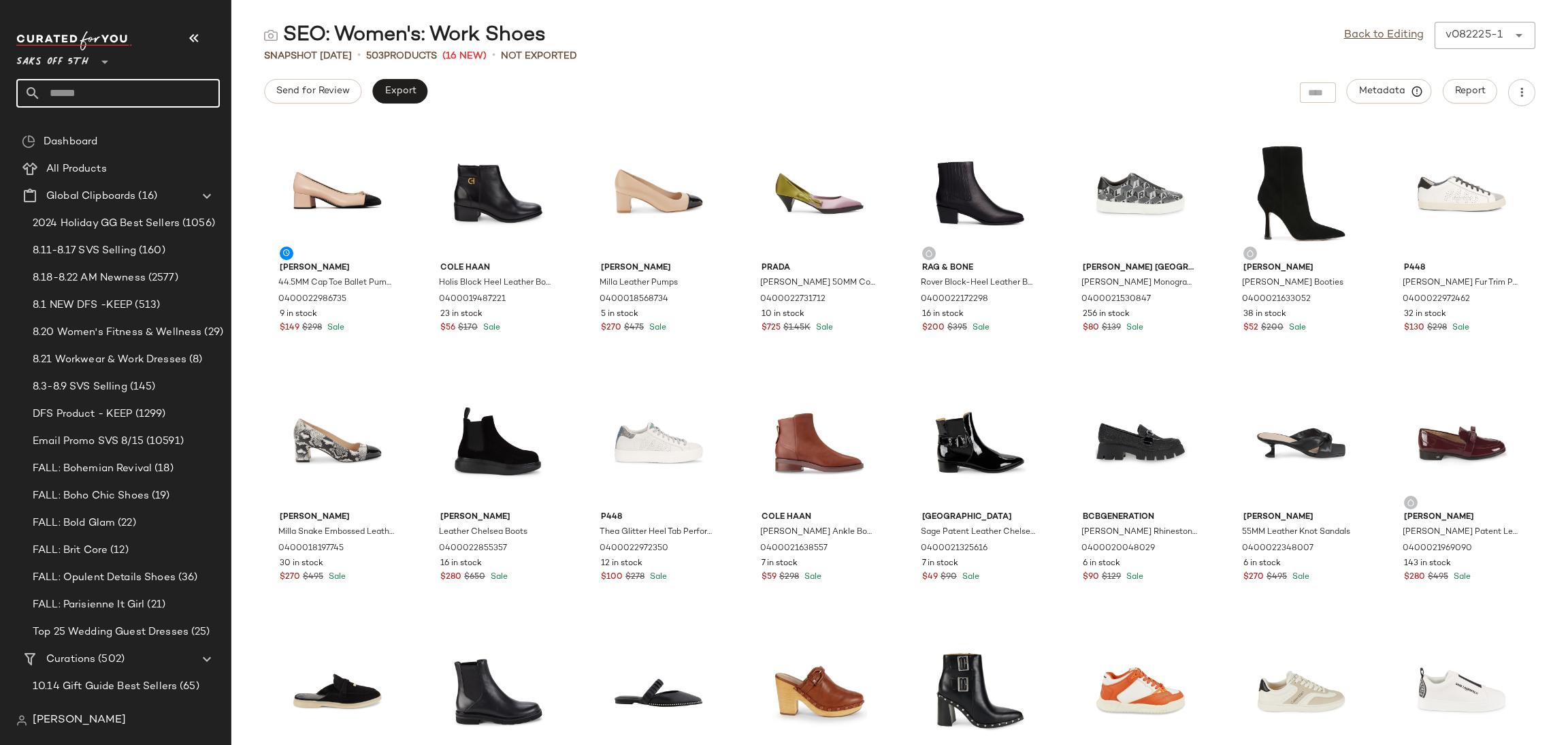
click at [172, 90] on input "text" at bounding box center [130, 93] width 179 height 28
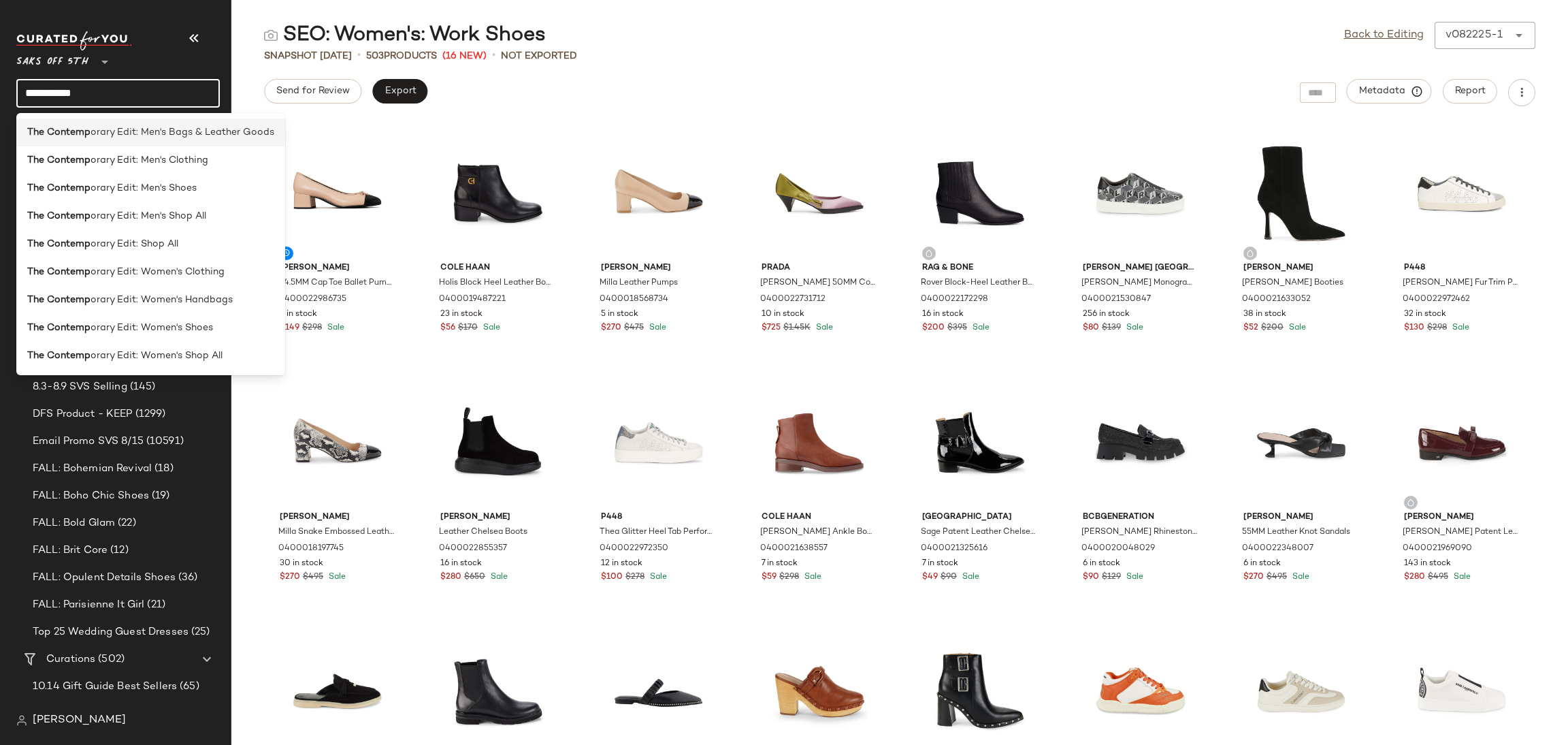
type input "**********"
click at [164, 130] on span "orary Edit: Men's Bags & Leather Goods" at bounding box center [182, 132] width 184 height 15
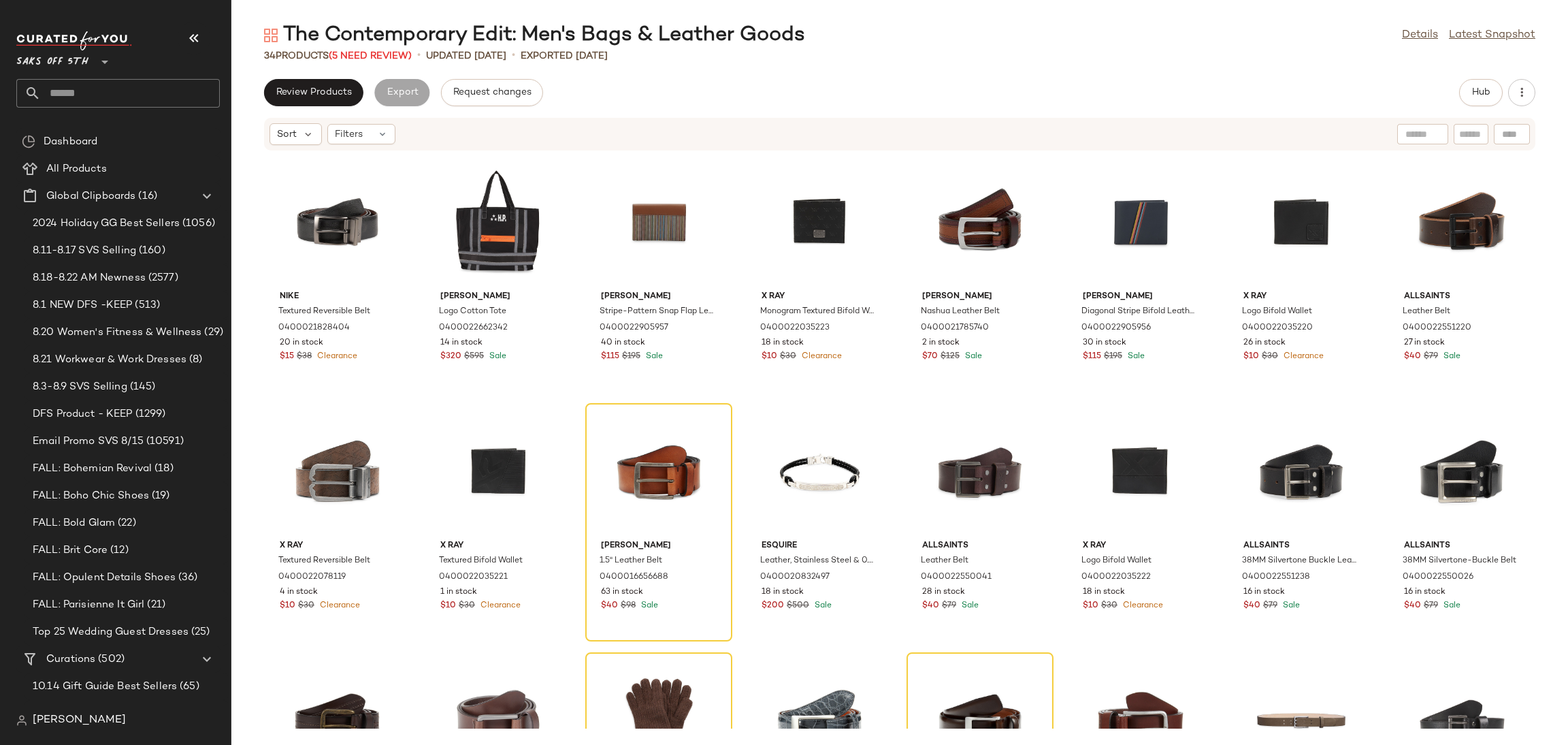
click at [390, 62] on div "34 Products (5 Need Review)" at bounding box center [338, 57] width 148 height 15
click at [393, 52] on span "(5 Need Review)" at bounding box center [370, 56] width 83 height 10
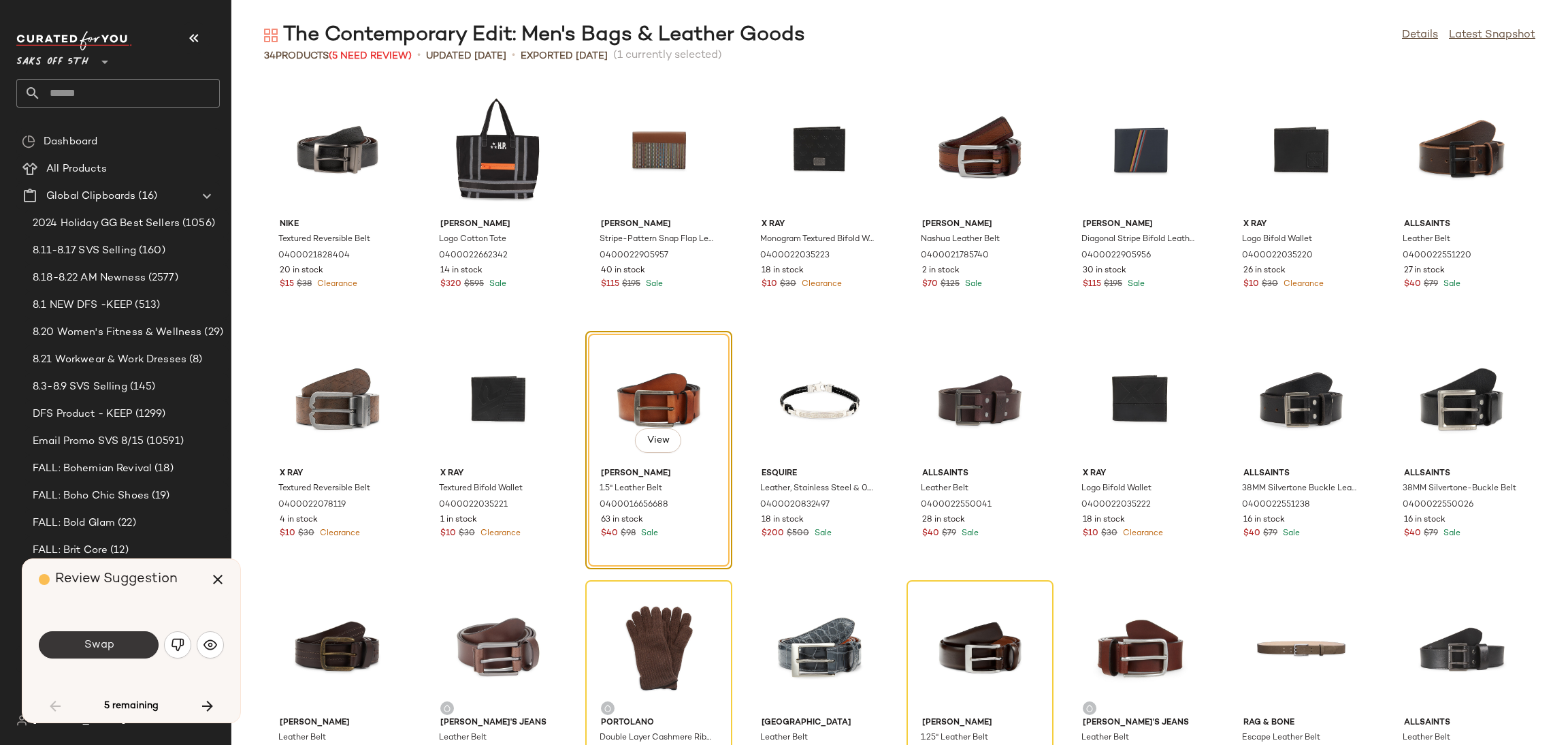
click at [129, 650] on button "Swap" at bounding box center [98, 645] width 119 height 27
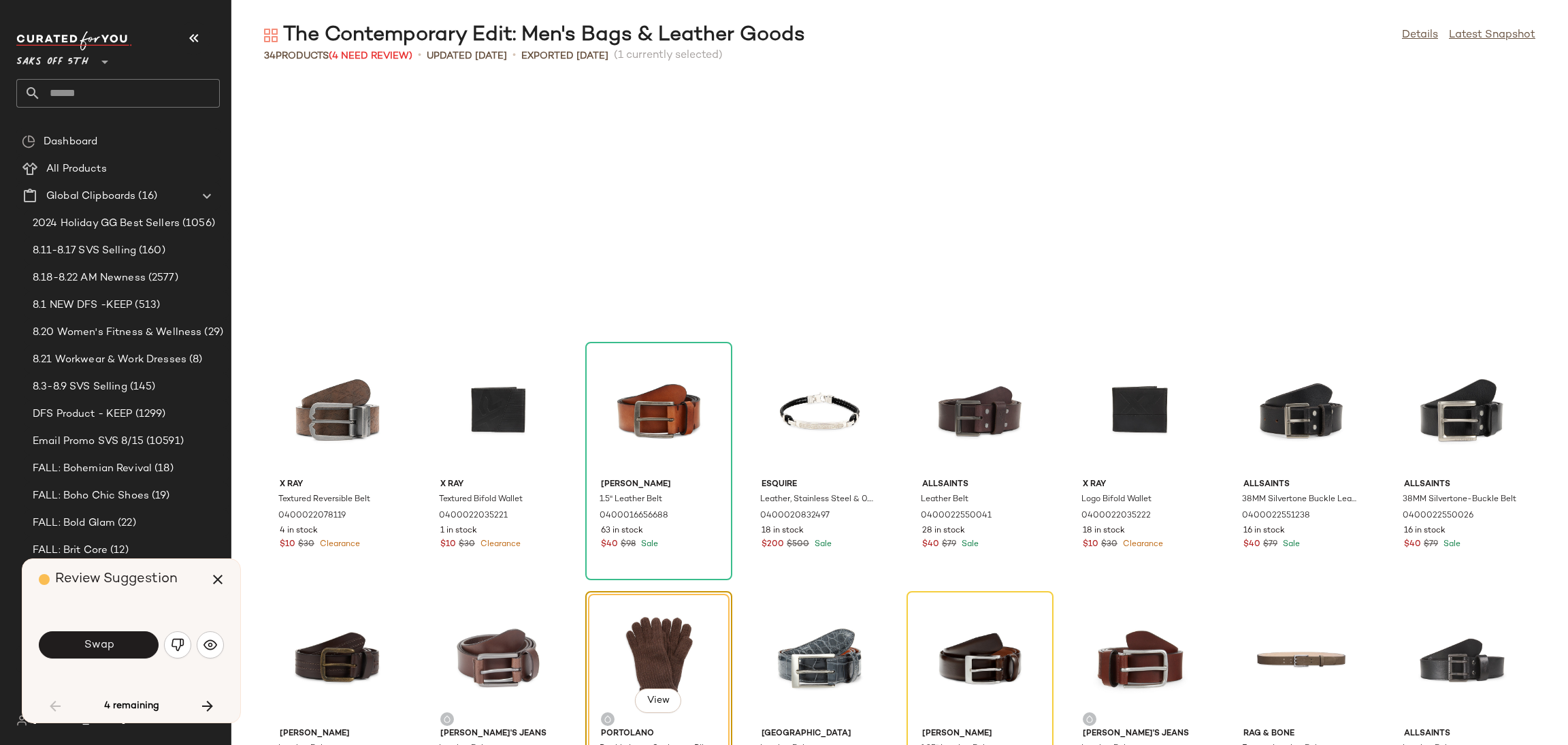
scroll to position [260, 0]
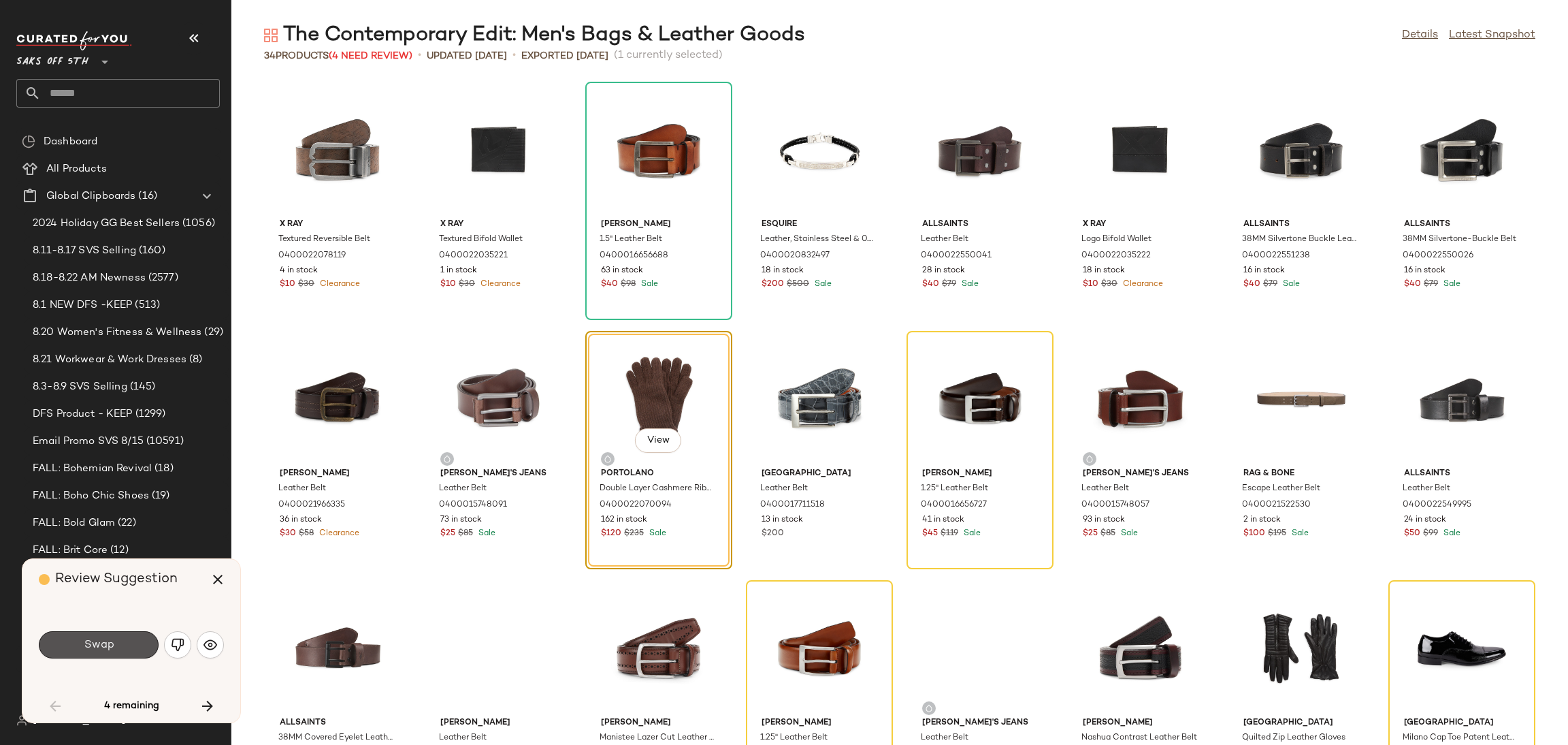
click at [129, 650] on button "Swap" at bounding box center [98, 645] width 119 height 27
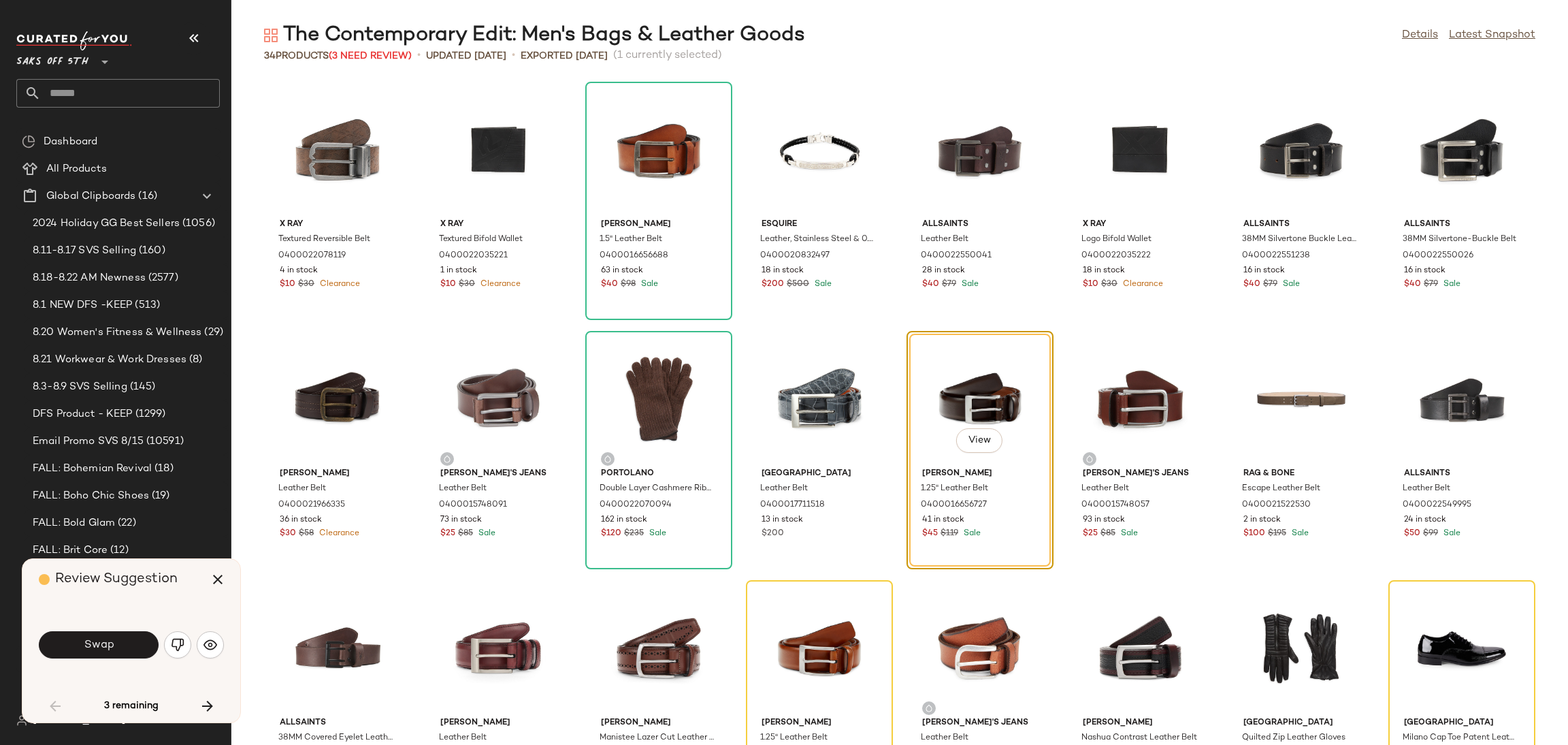
scroll to position [248, 0]
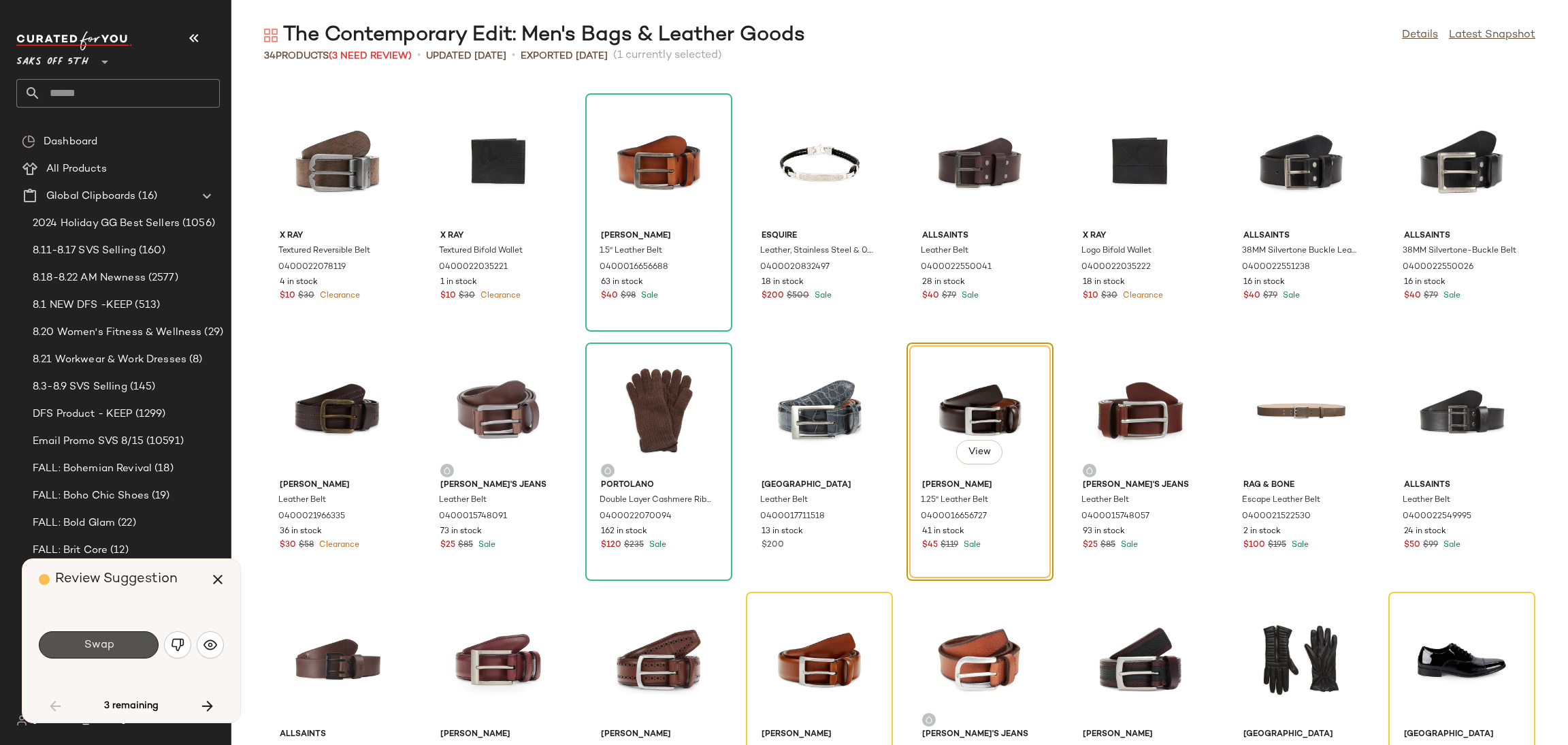
click at [129, 650] on button "Swap" at bounding box center [98, 645] width 119 height 27
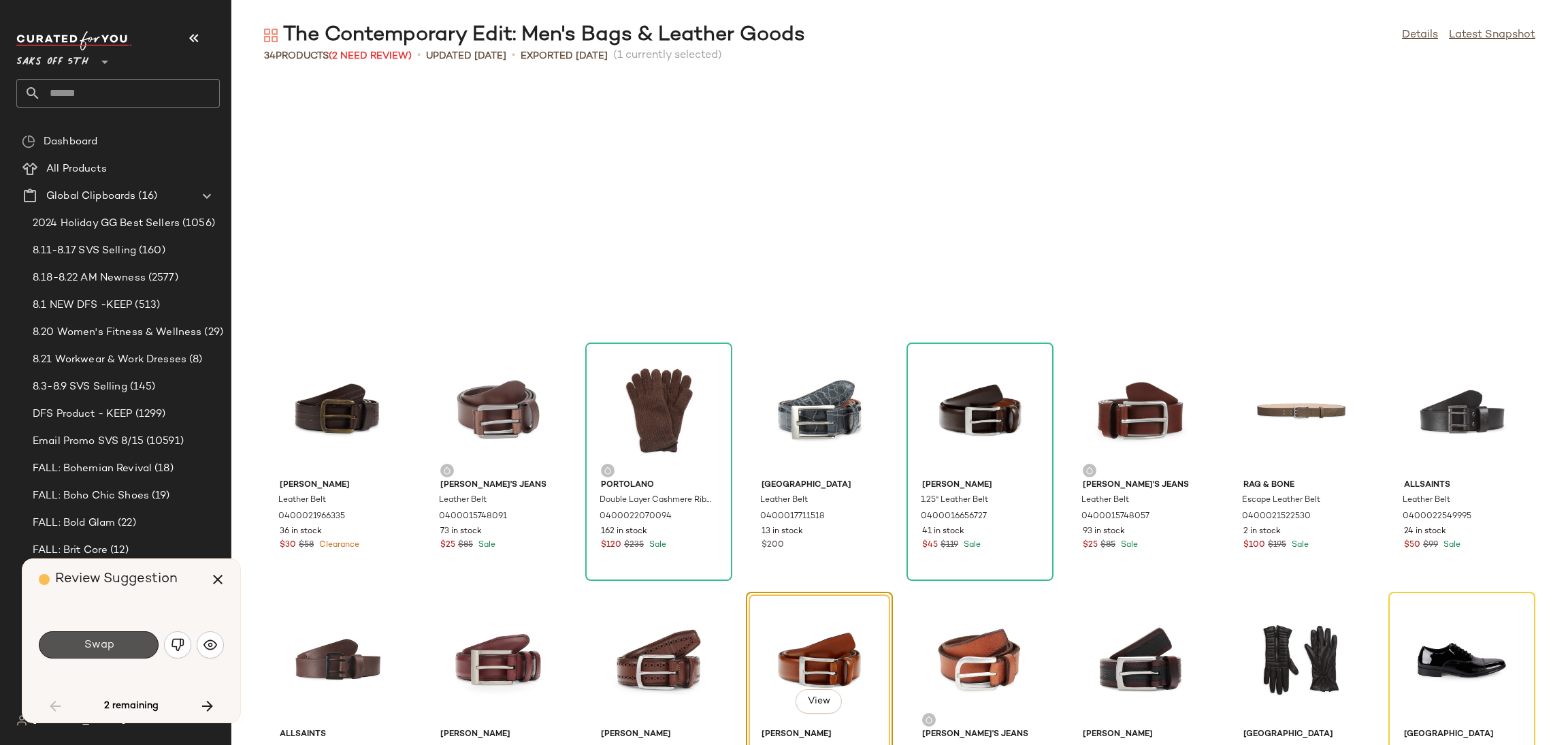
scroll to position [498, 0]
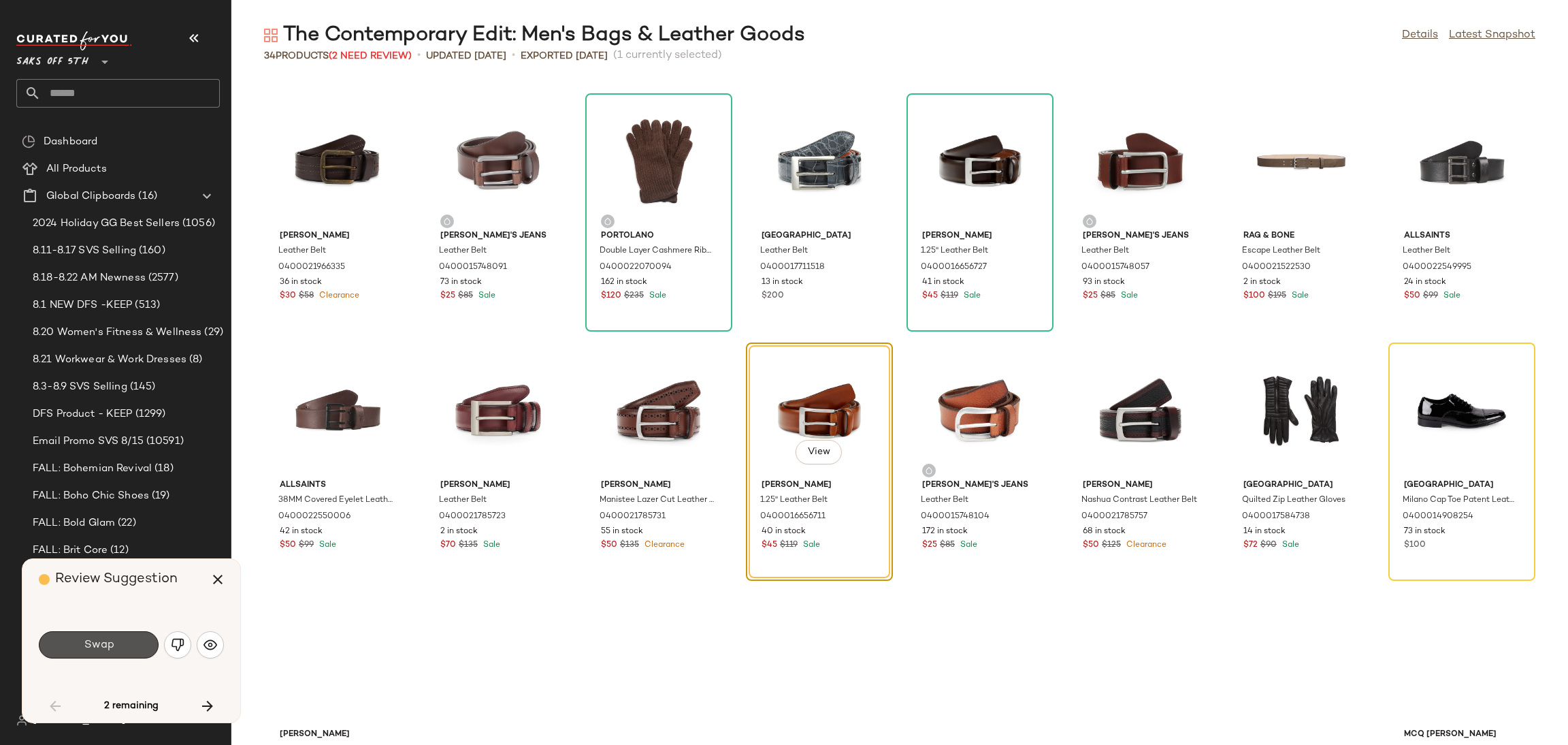
click at [129, 650] on button "Swap" at bounding box center [98, 645] width 119 height 27
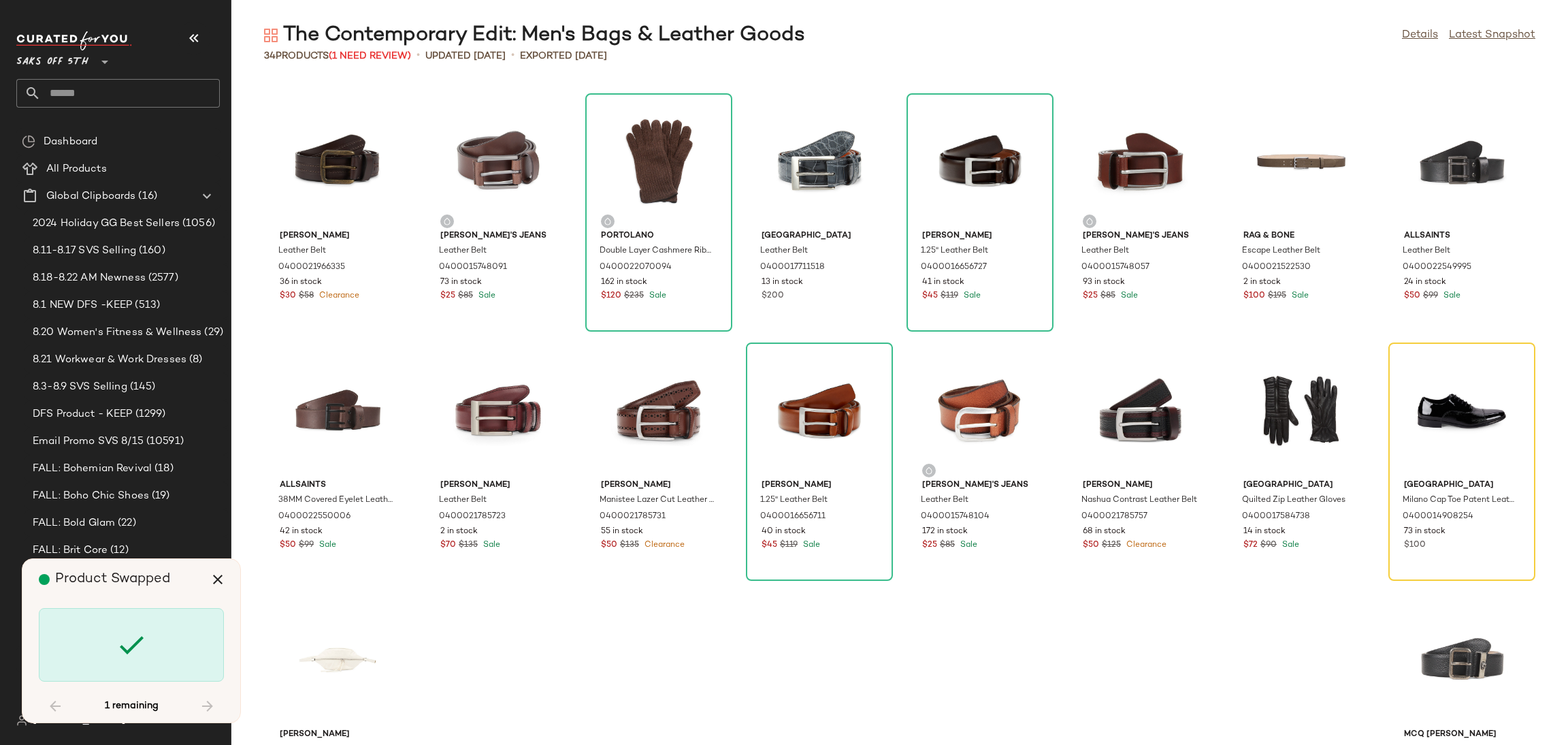
click at [129, 650] on icon at bounding box center [131, 645] width 33 height 33
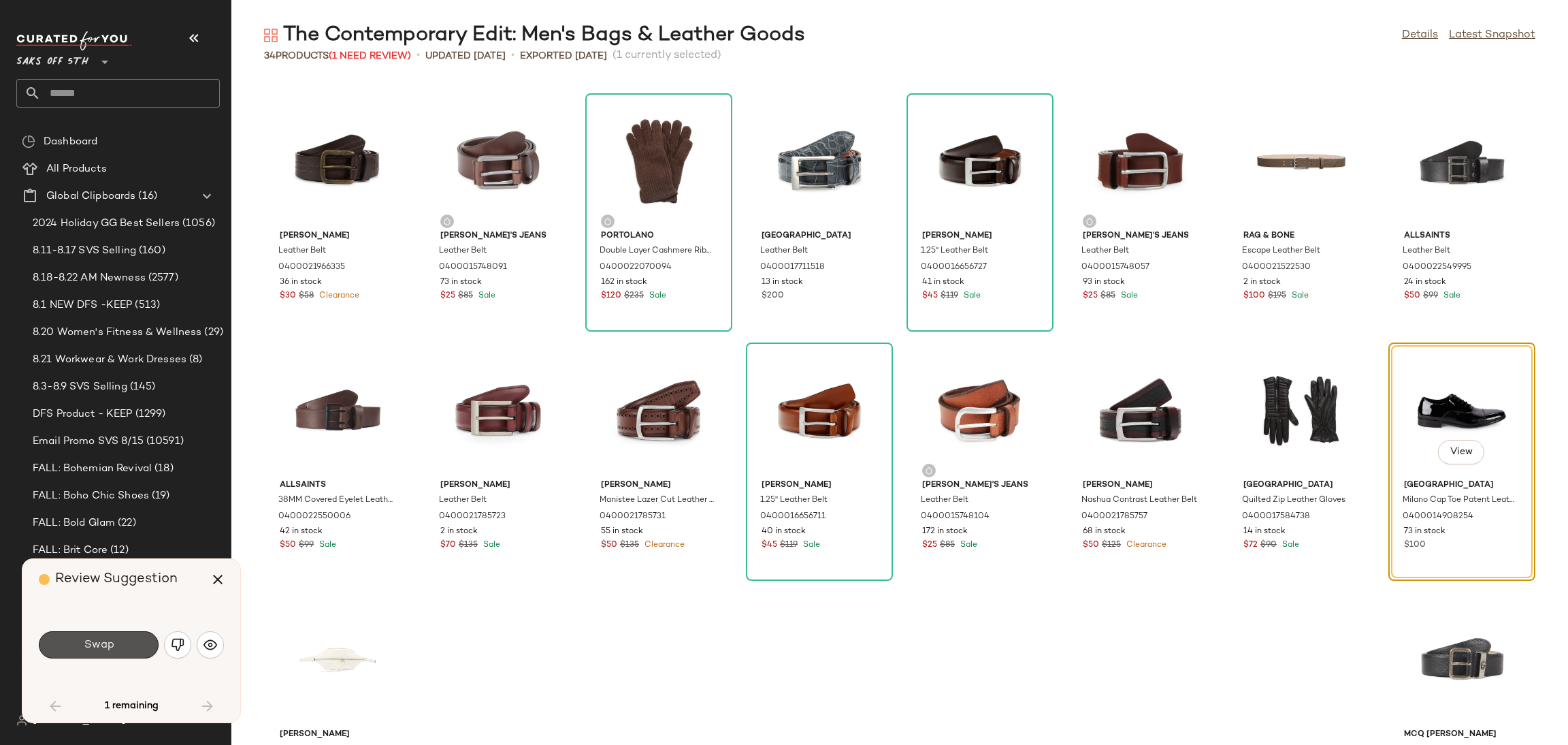
click at [129, 650] on button "Swap" at bounding box center [98, 645] width 119 height 27
click at [129, 650] on div "Swap" at bounding box center [98, 645] width 119 height 27
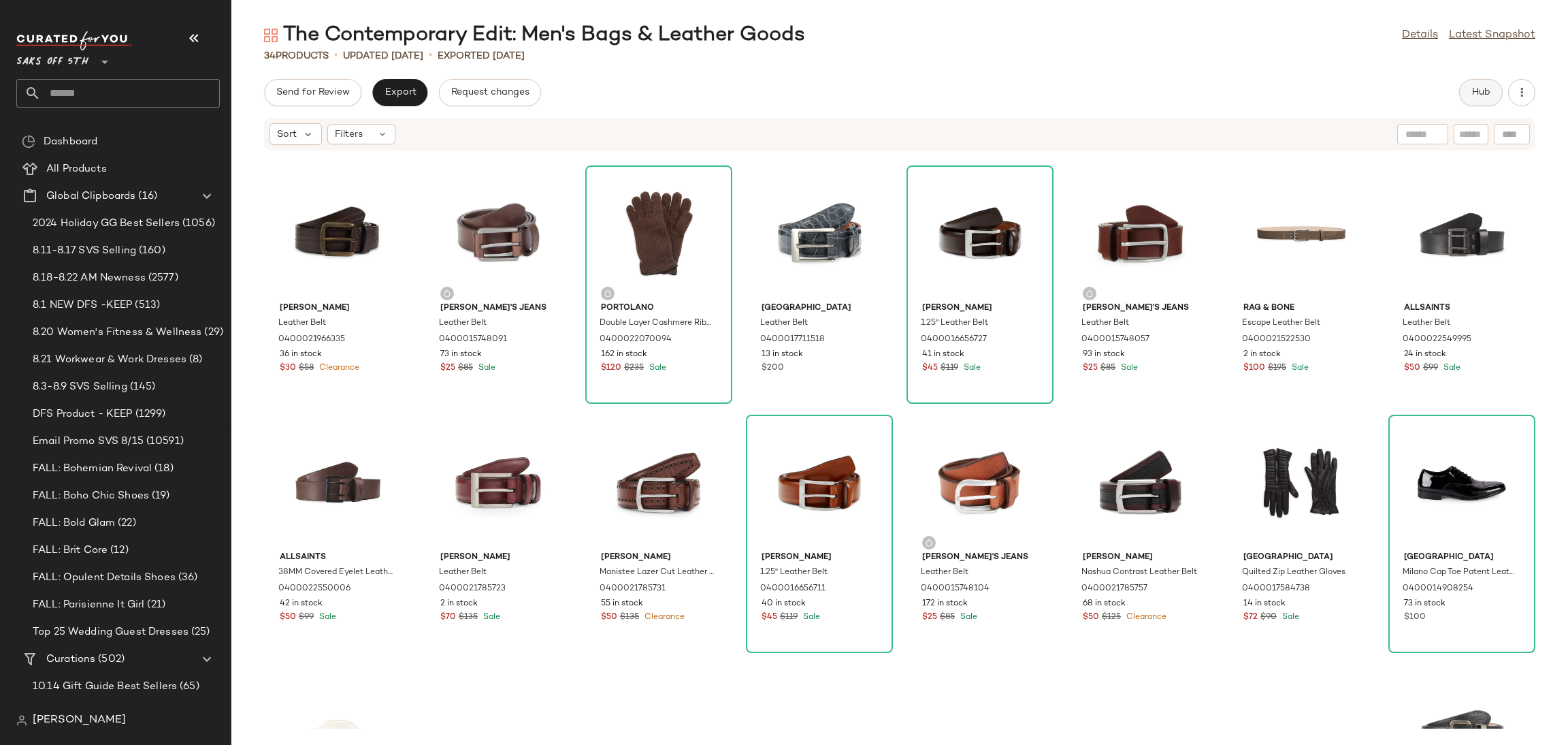
drag, startPoint x: 1478, startPoint y: 74, endPoint x: 1479, endPoint y: 89, distance: 15.0
click at [1479, 89] on div "The Contemporary Edit: Men's Bags & Leather Goods Details Latest Snapshot 34 Pr…" at bounding box center [900, 383] width 1336 height 723
click at [1479, 89] on span "Hub" at bounding box center [1480, 93] width 19 height 11
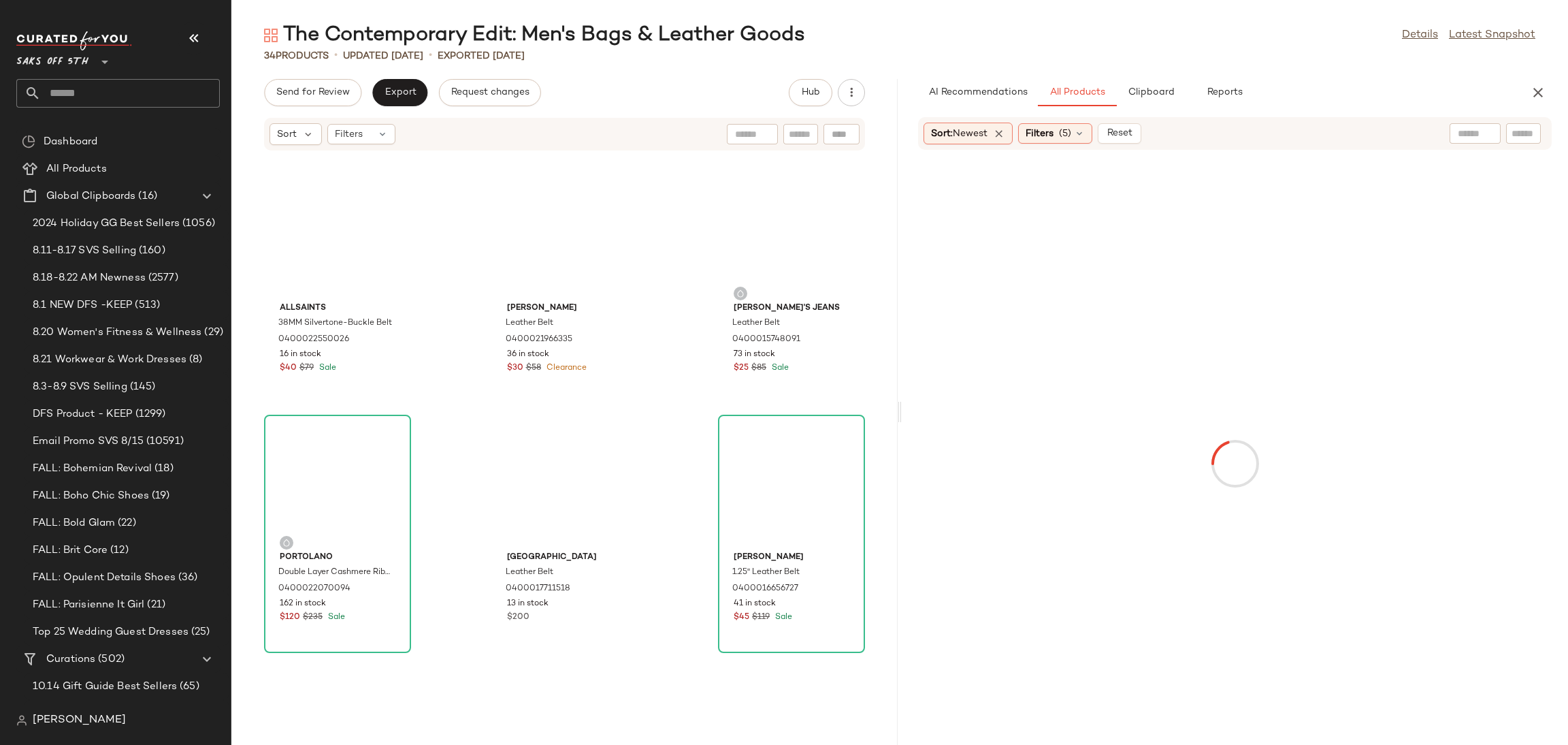
scroll to position [996, 0]
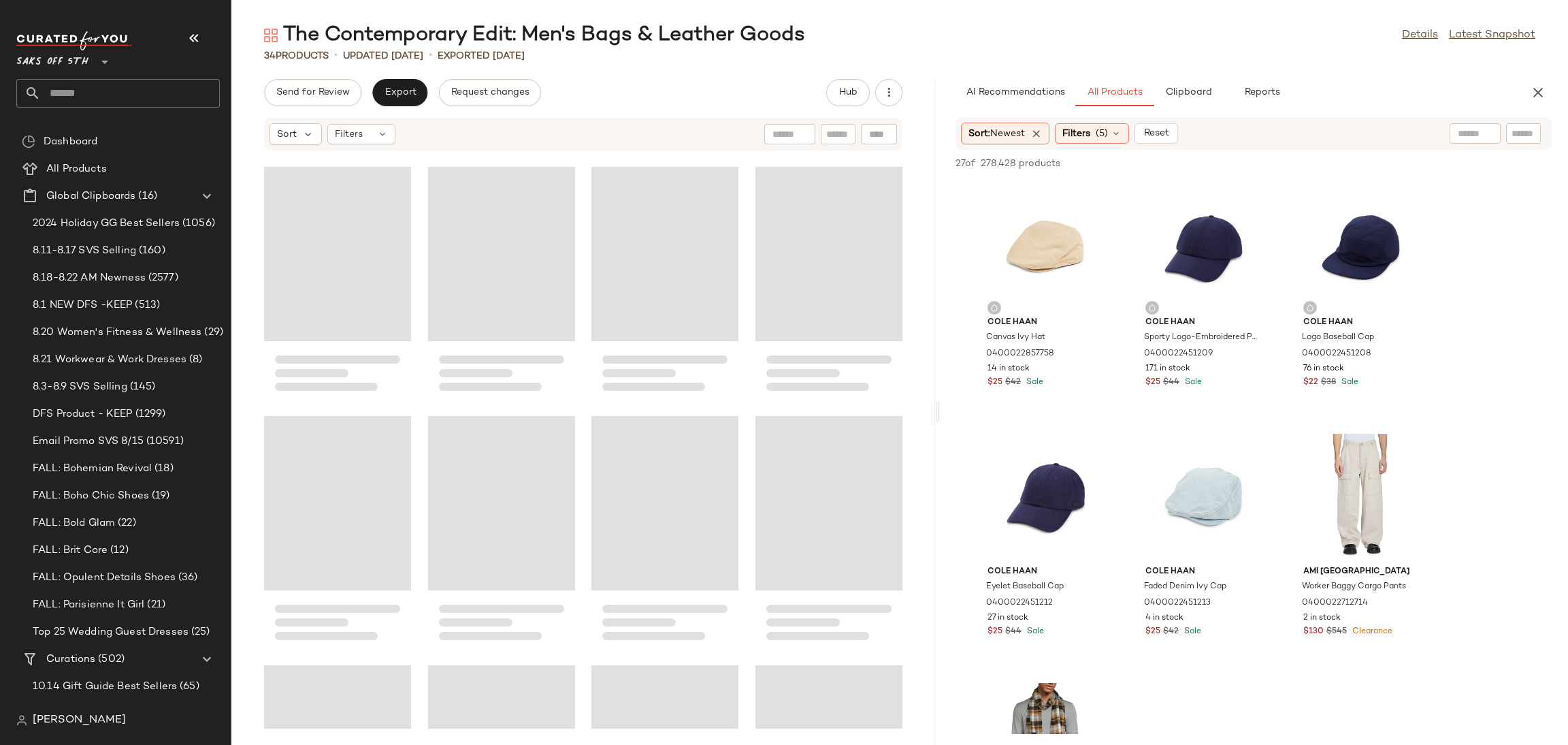
drag, startPoint x: 899, startPoint y: 412, endPoint x: 945, endPoint y: 407, distance: 46.3
click at [945, 407] on div "The Contemporary Edit: Men's Bags & Leather Goods Details Latest Snapshot 34 Pr…" at bounding box center [900, 383] width 1336 height 723
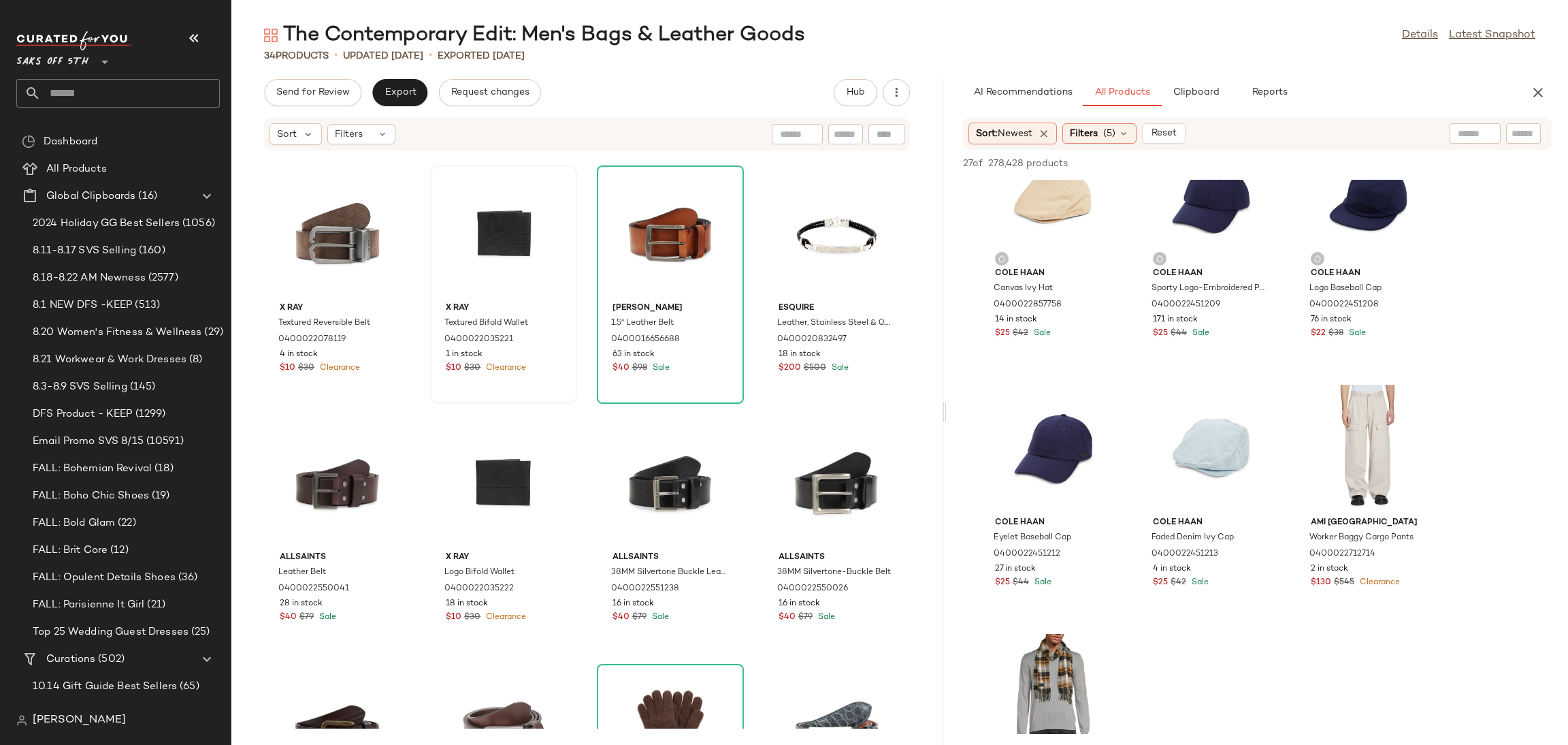
scroll to position [0, 0]
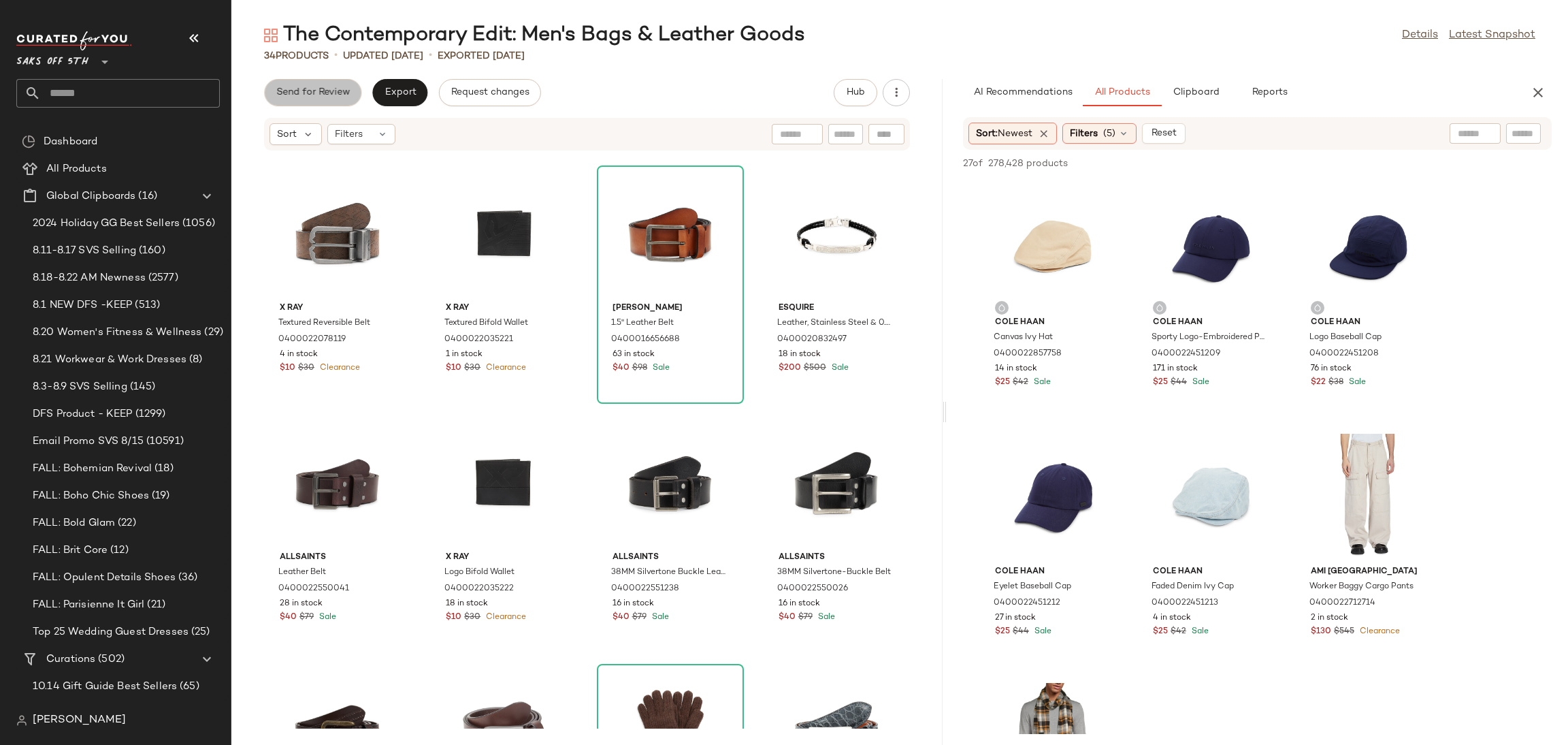
click at [318, 95] on span "Send for Review" at bounding box center [312, 93] width 74 height 11
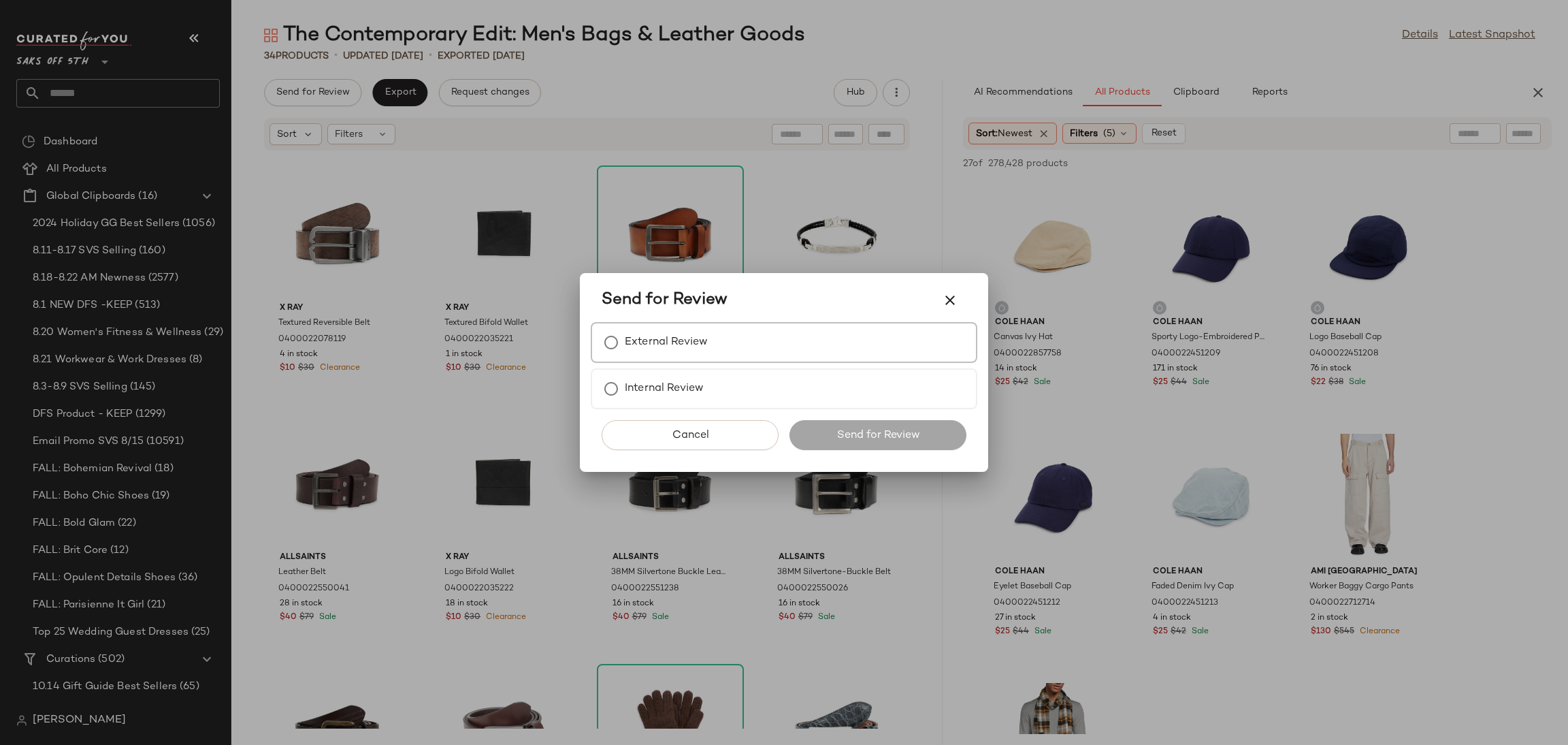
click at [639, 329] on label "External Review" at bounding box center [665, 343] width 83 height 27
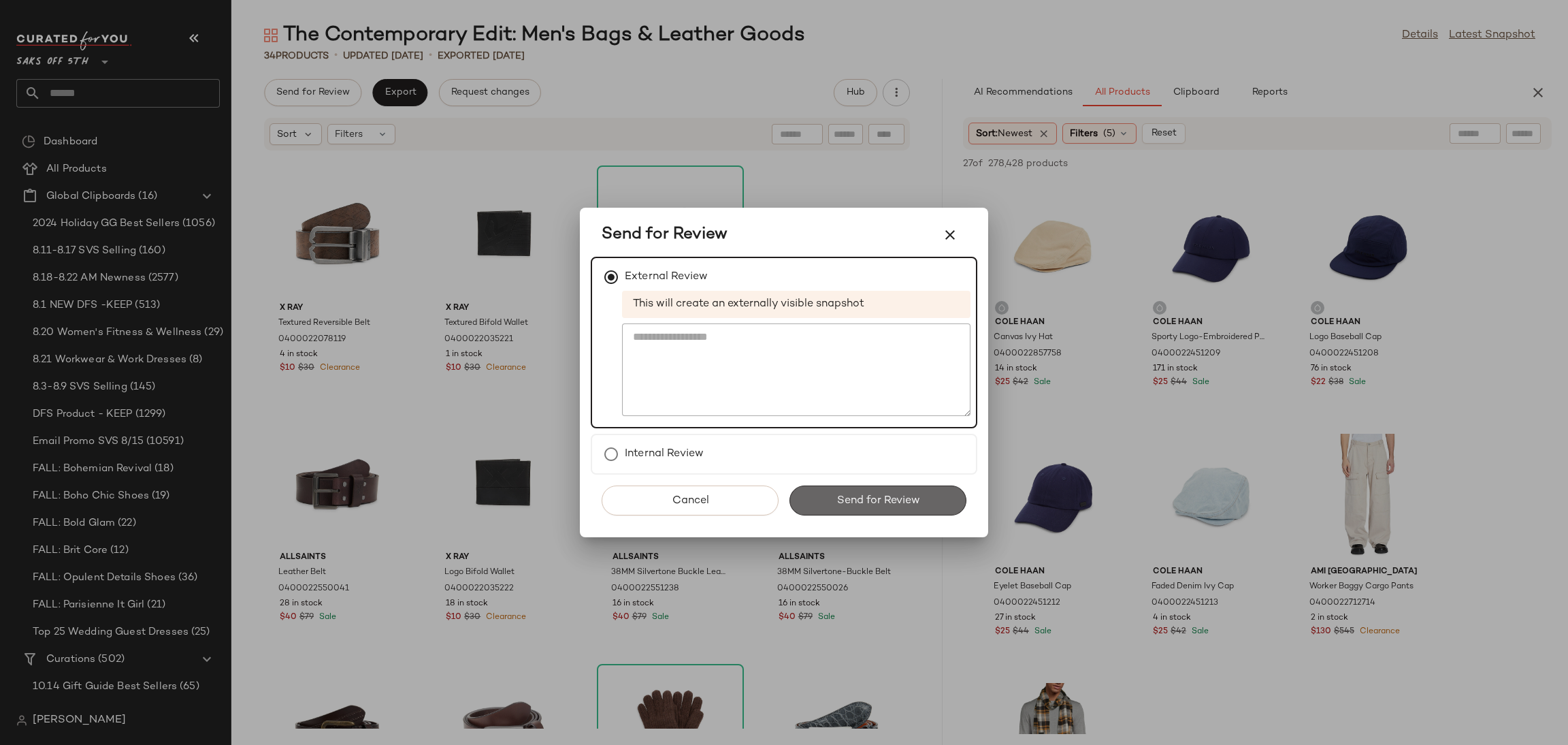
click at [872, 510] on button "Send for Review" at bounding box center [878, 500] width 177 height 30
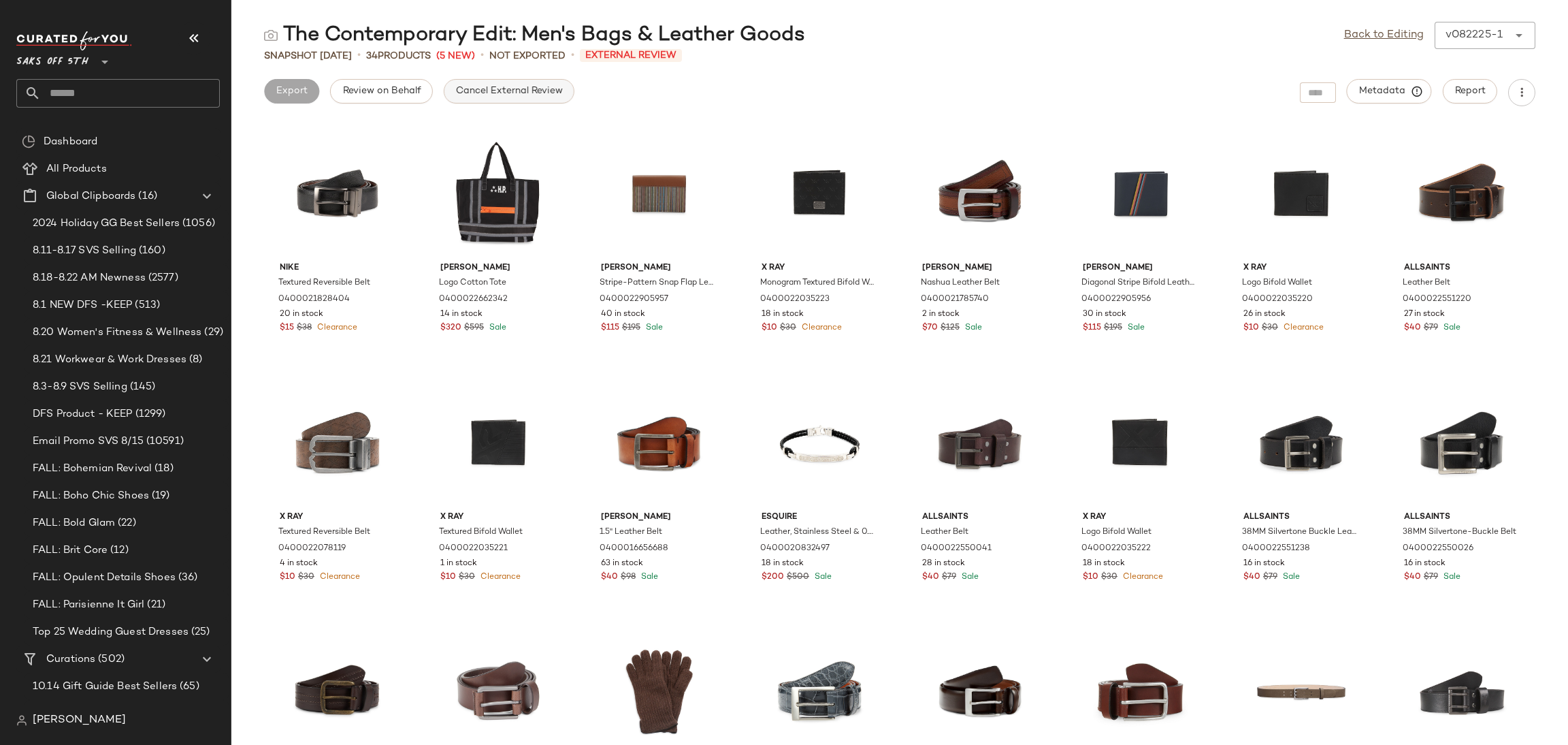
click at [524, 87] on span "Cancel External Review" at bounding box center [509, 91] width 108 height 11
click at [1387, 30] on link "Back to Editing" at bounding box center [1383, 36] width 79 height 16
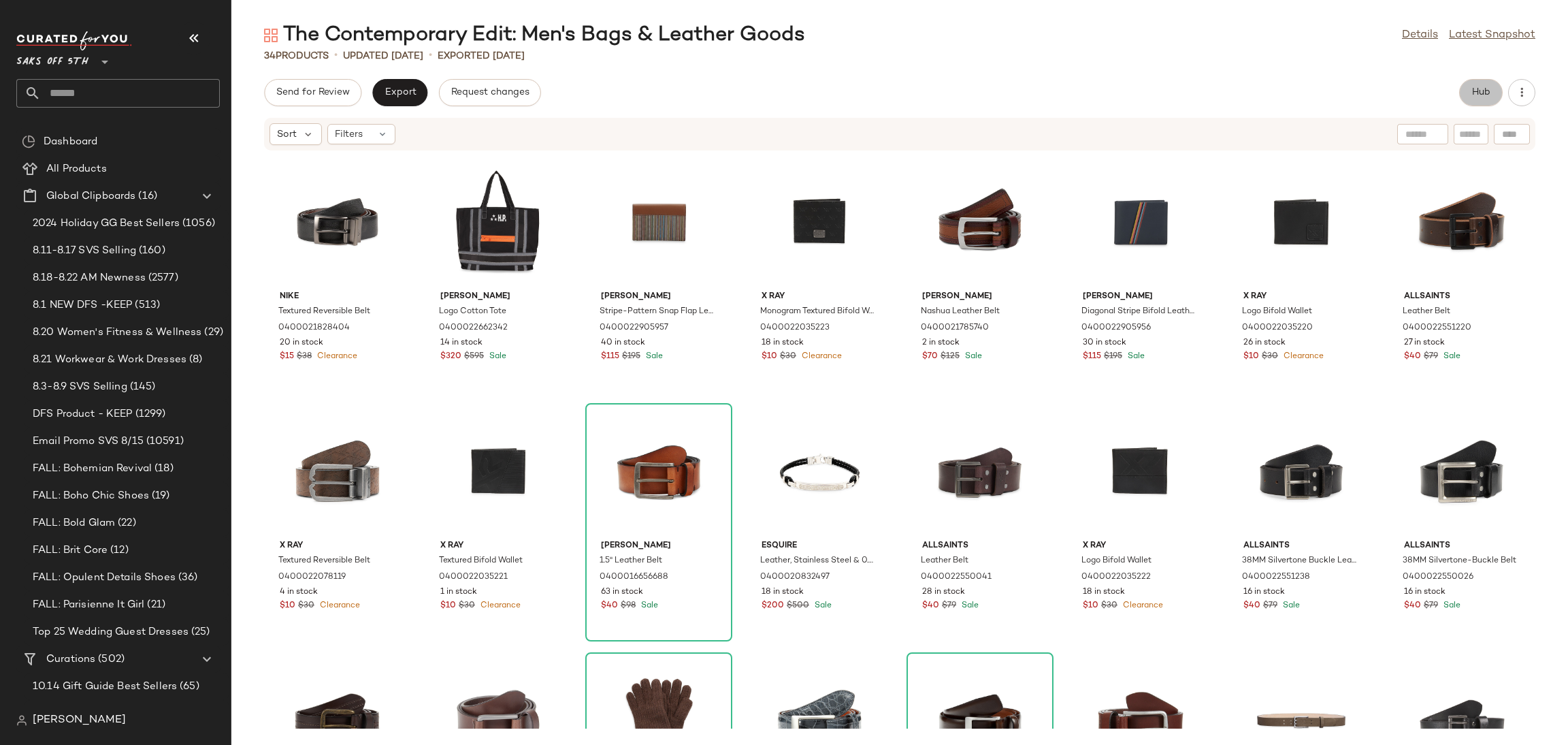
click at [1477, 90] on span "Hub" at bounding box center [1480, 93] width 19 height 11
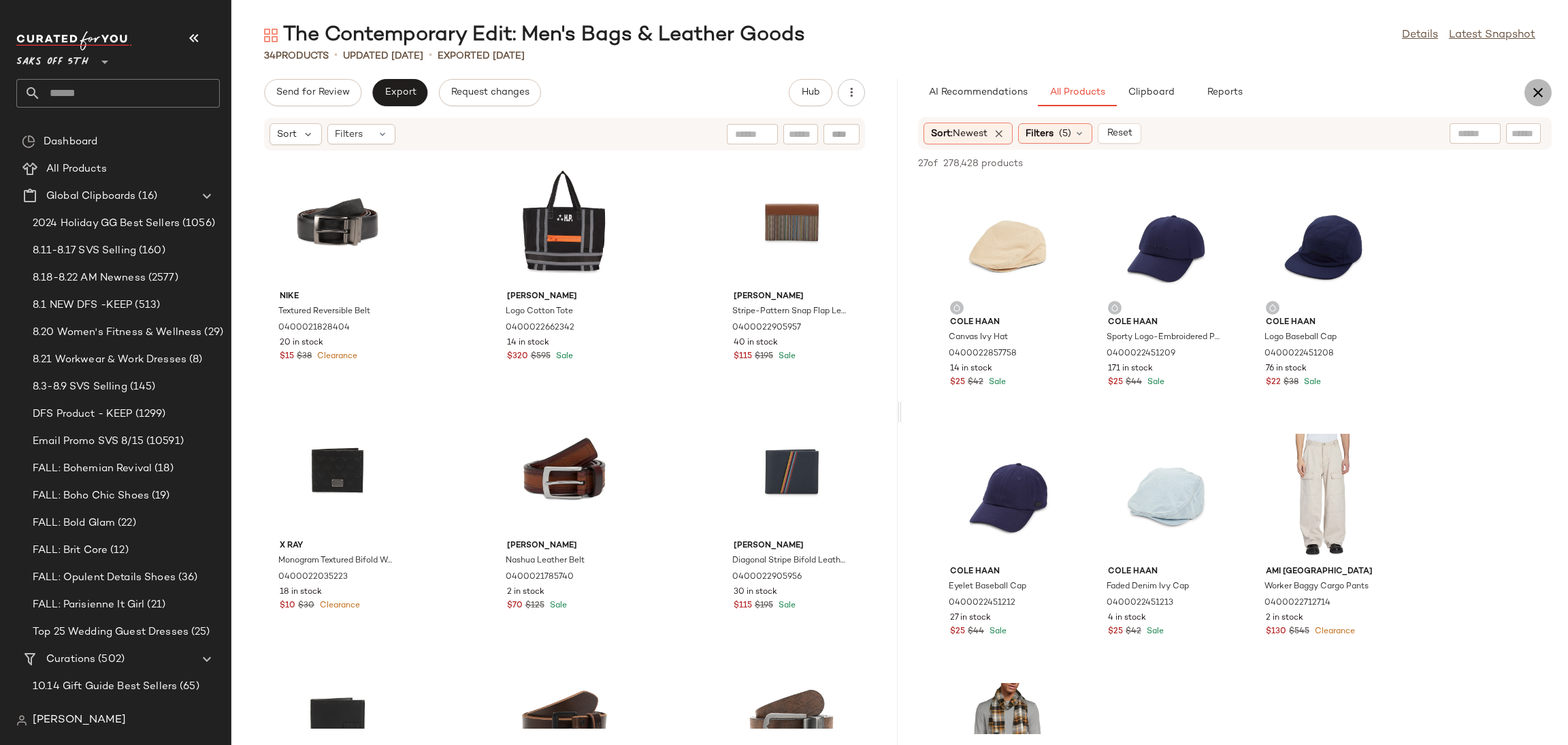
click at [1540, 86] on icon "button" at bounding box center [1538, 93] width 16 height 16
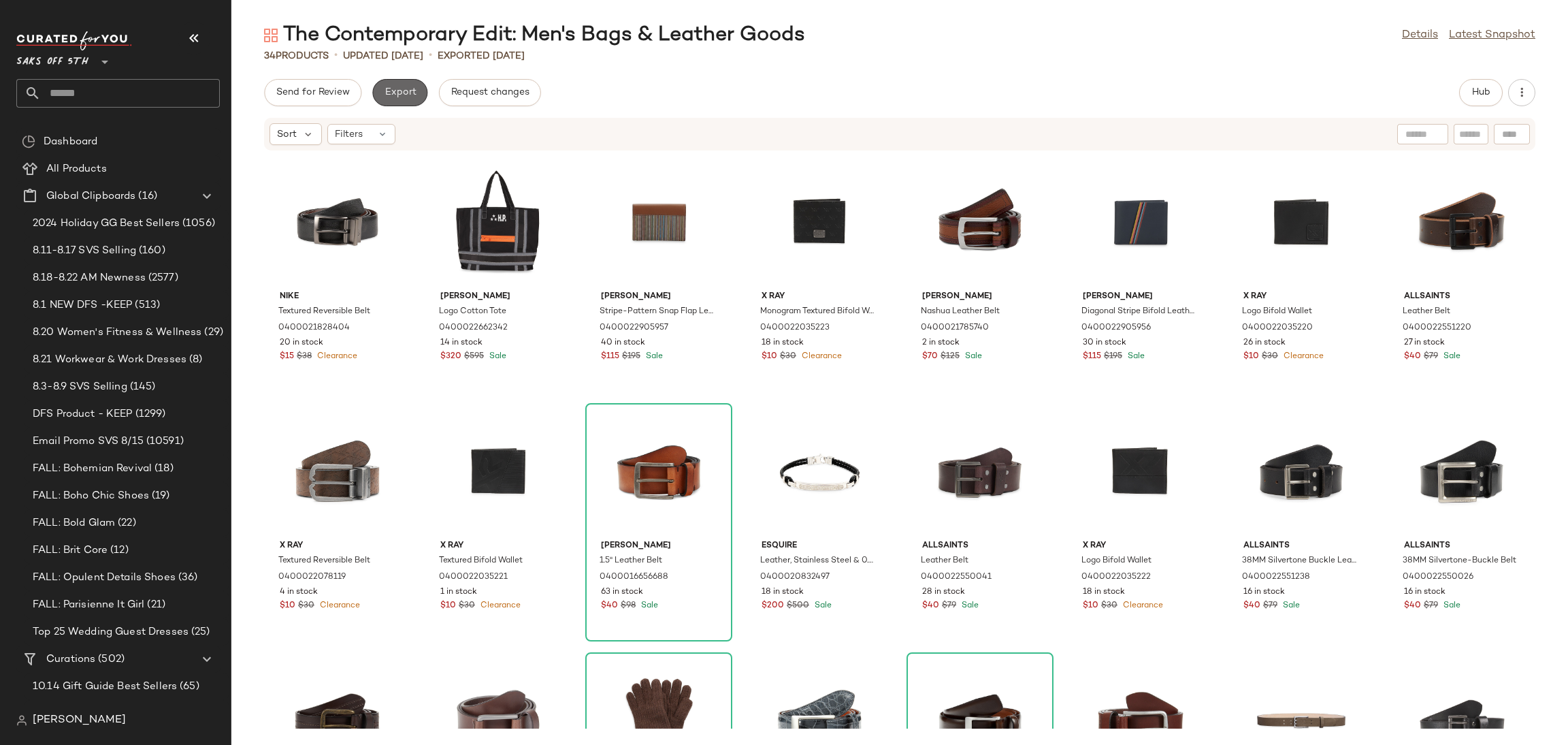
click at [396, 96] on span "Export" at bounding box center [399, 93] width 32 height 11
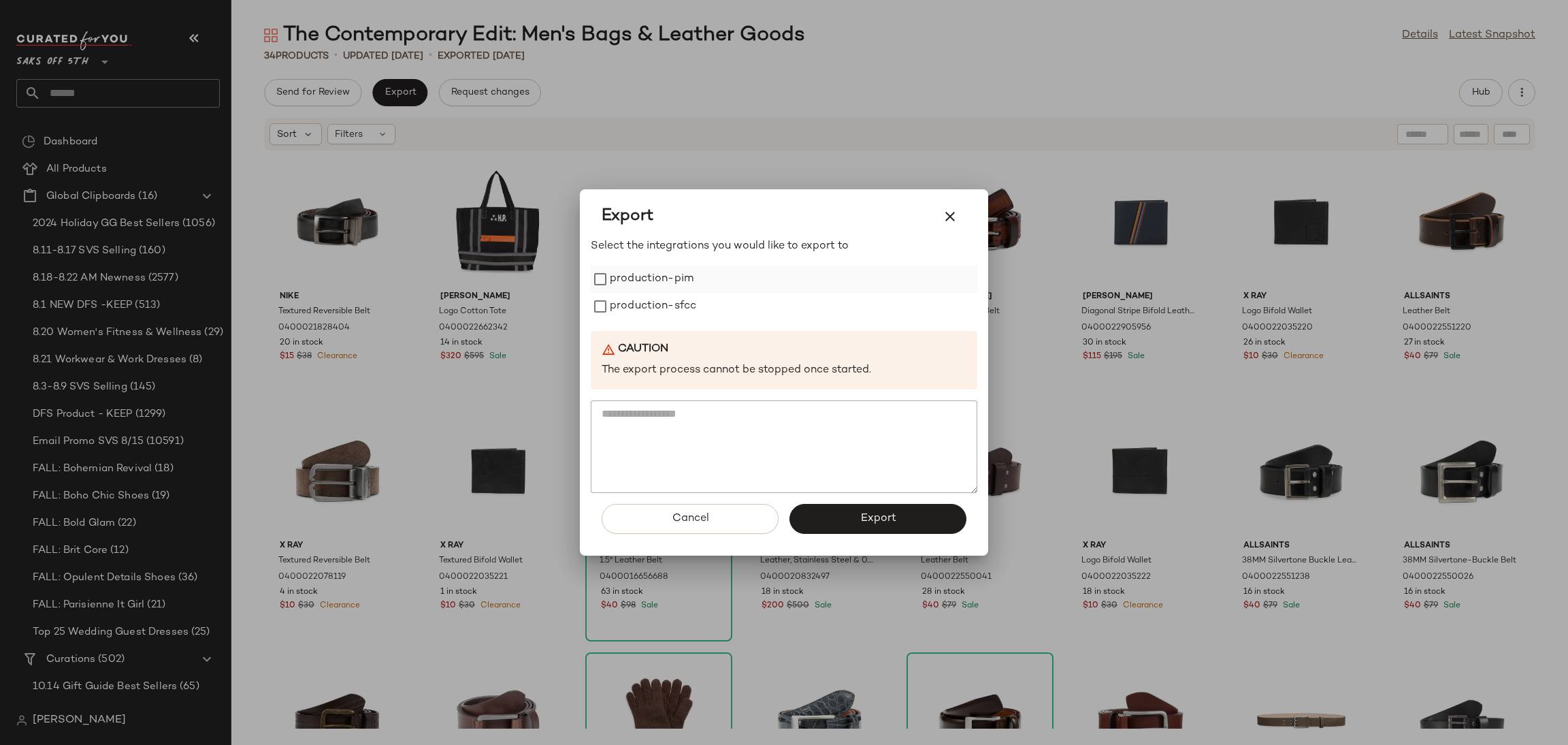
click at [619, 275] on label "production-pim" at bounding box center [652, 279] width 84 height 27
click at [639, 318] on label "production-sfcc" at bounding box center [653, 306] width 87 height 27
click at [873, 520] on span "Export" at bounding box center [878, 518] width 36 height 13
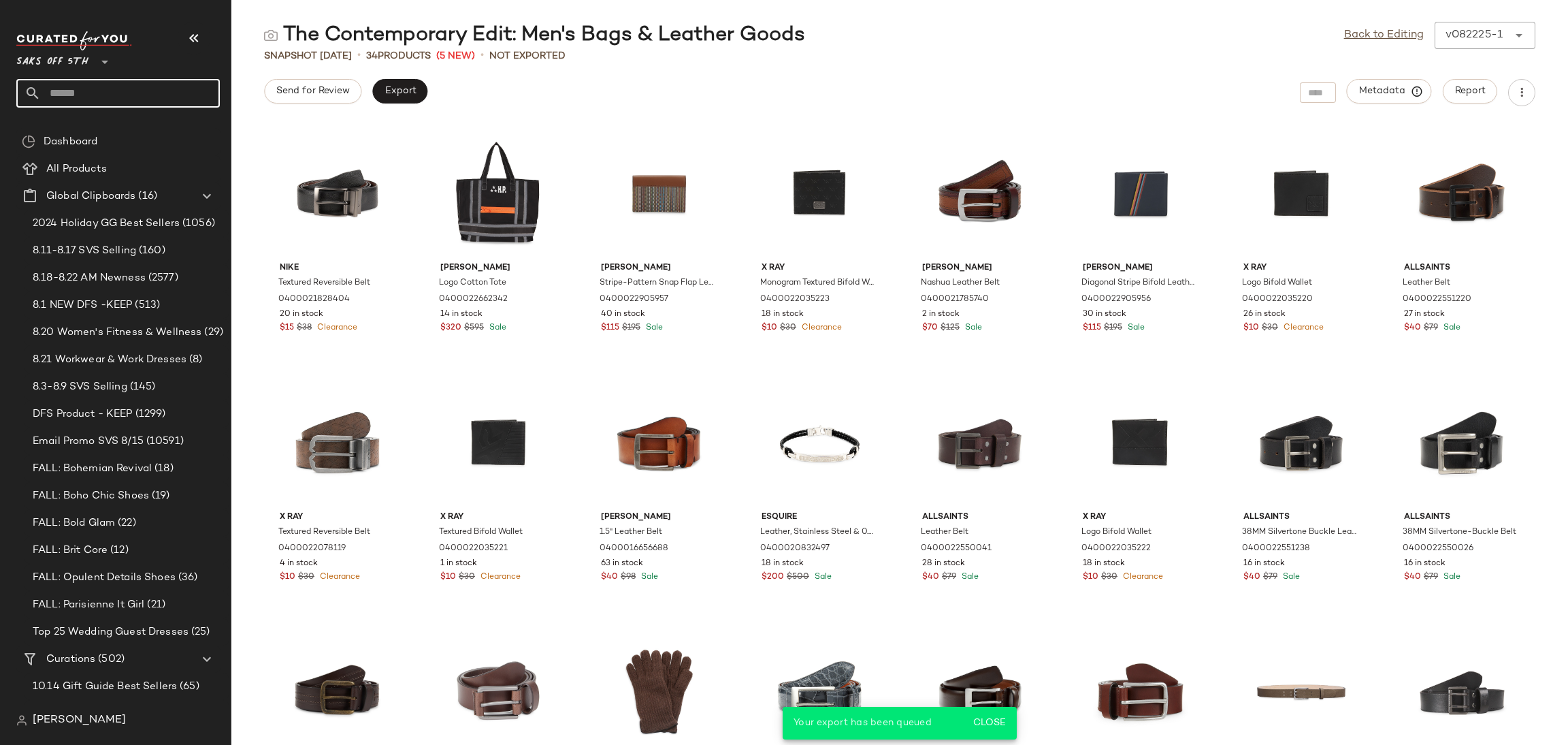
click at [103, 91] on input "text" at bounding box center [130, 93] width 179 height 28
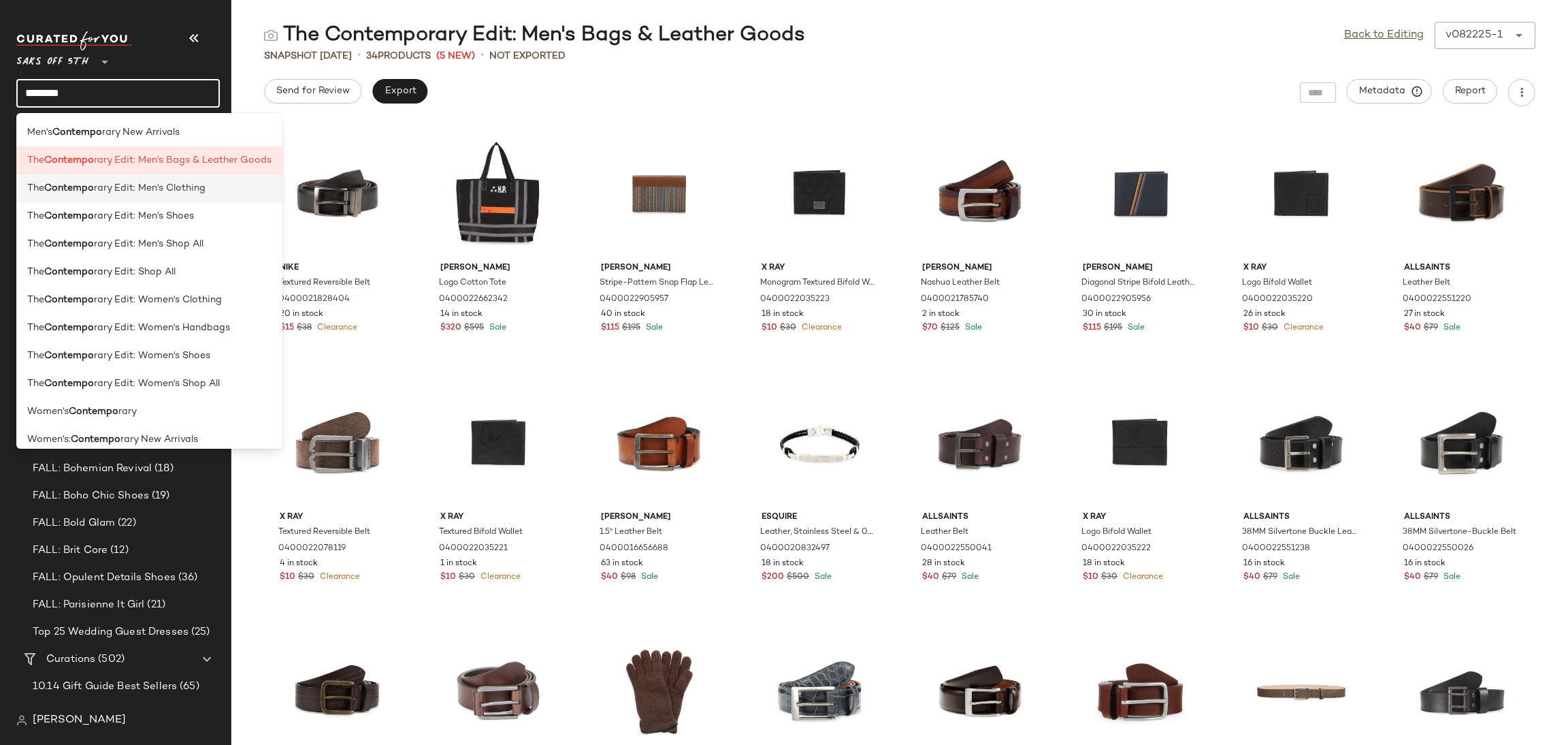
type input "********"
click at [100, 188] on span "rary Edit: Men's Clothing" at bounding box center [150, 189] width 111 height 15
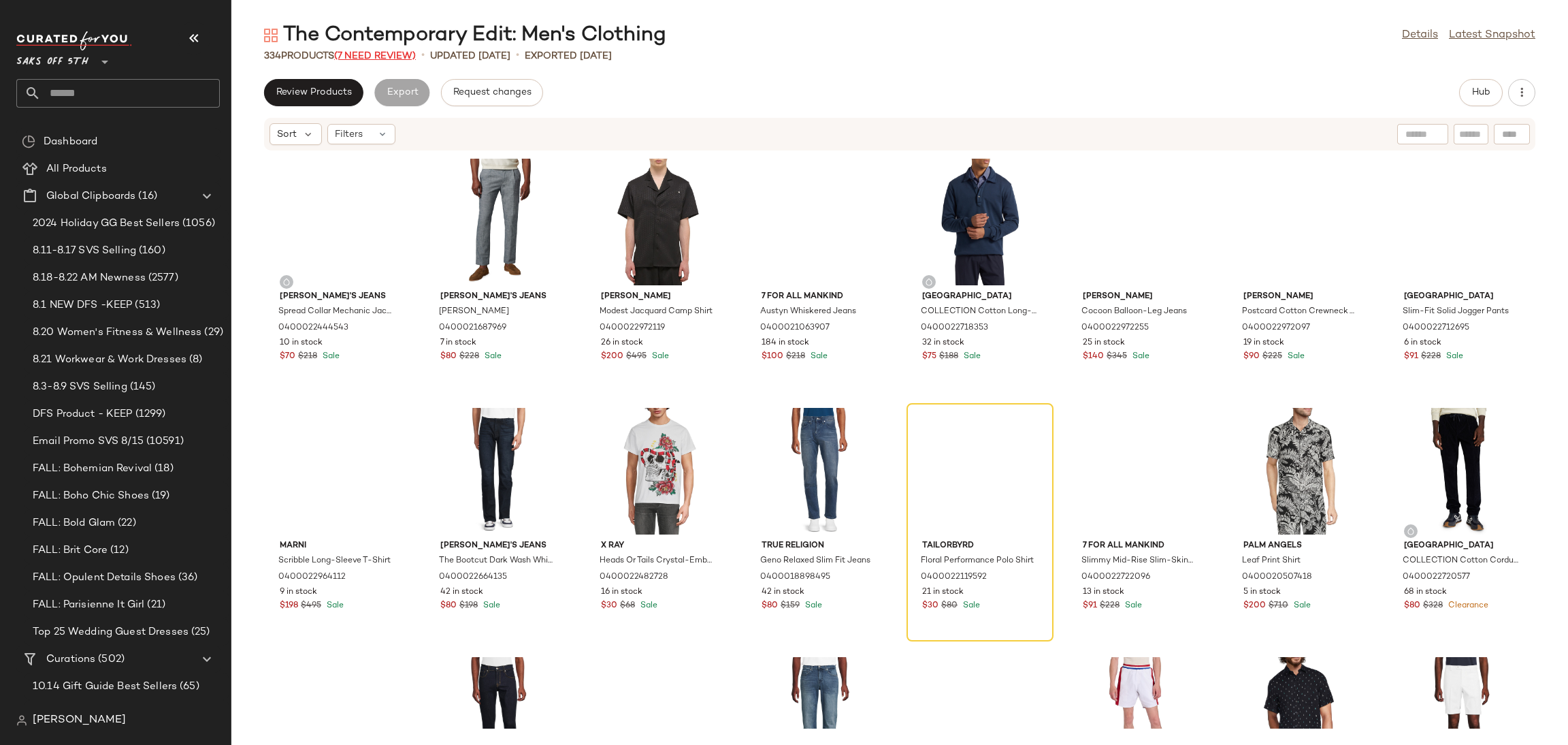
click at [399, 58] on span "(7 Need Review)" at bounding box center [376, 56] width 82 height 10
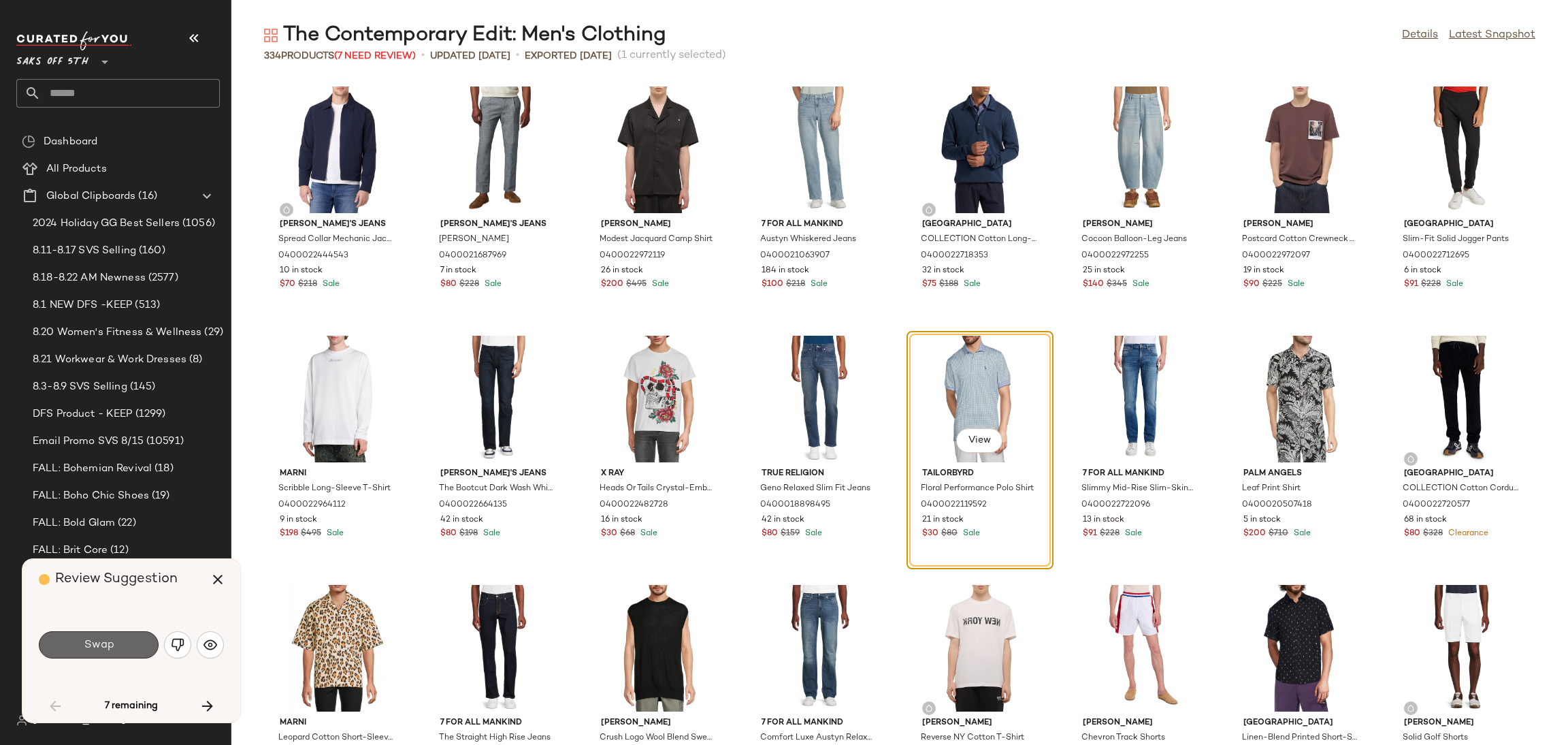
click at [103, 638] on span "Swap" at bounding box center [98, 645] width 31 height 13
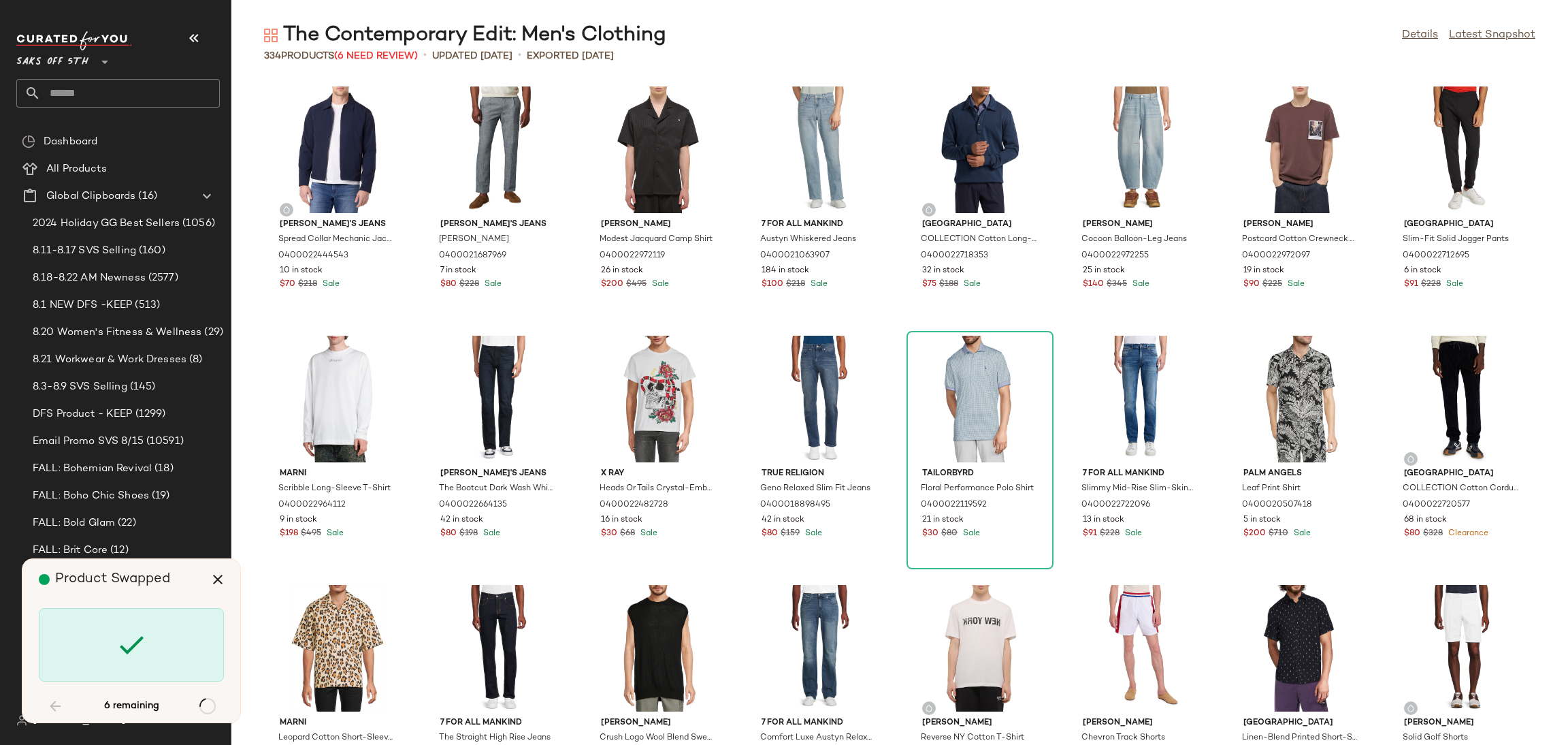
scroll to position [2241, 0]
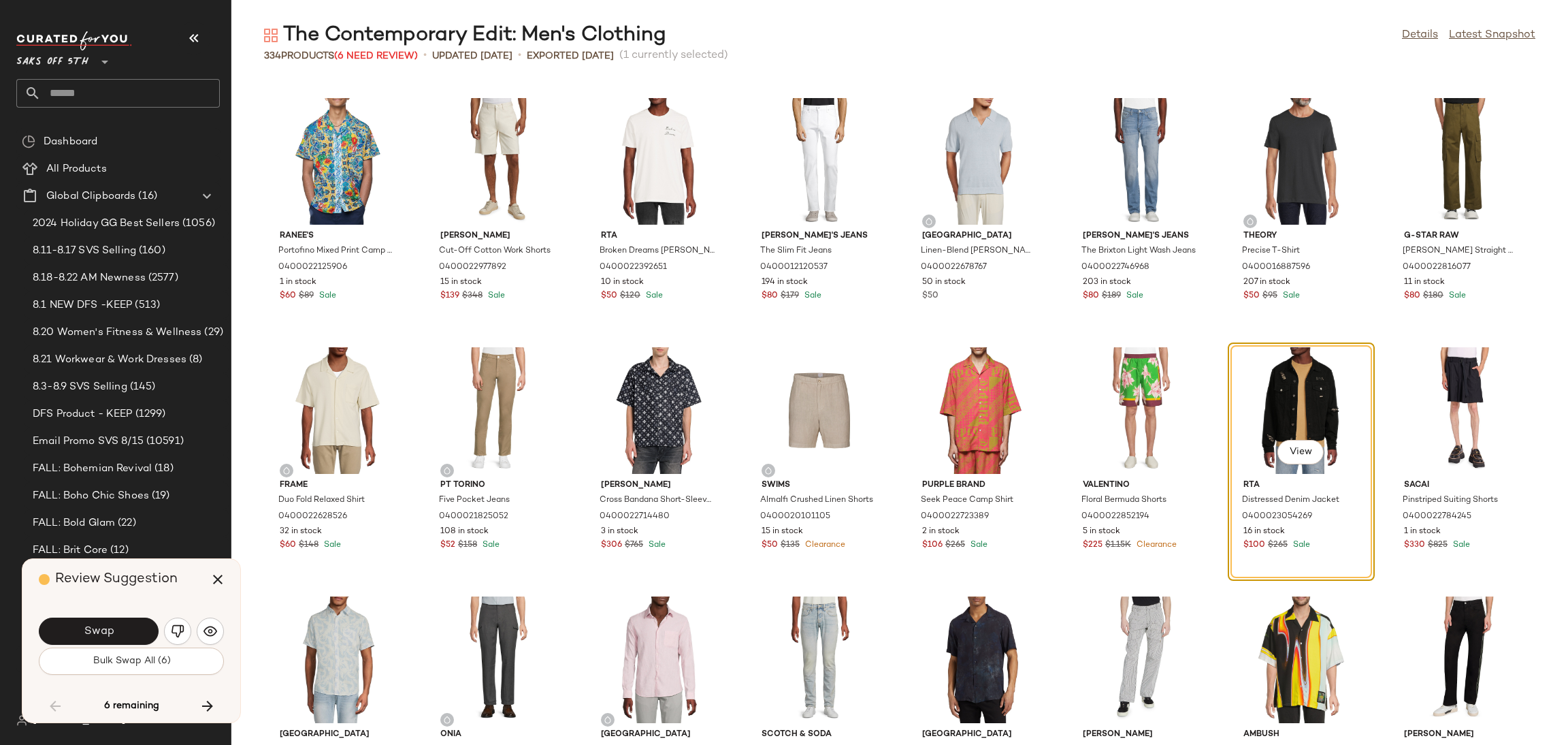
click at [123, 676] on div "Swap Bulk Swap All (6)" at bounding box center [131, 645] width 185 height 74
click at [134, 653] on button "Bulk Swap All (6)" at bounding box center [131, 661] width 185 height 27
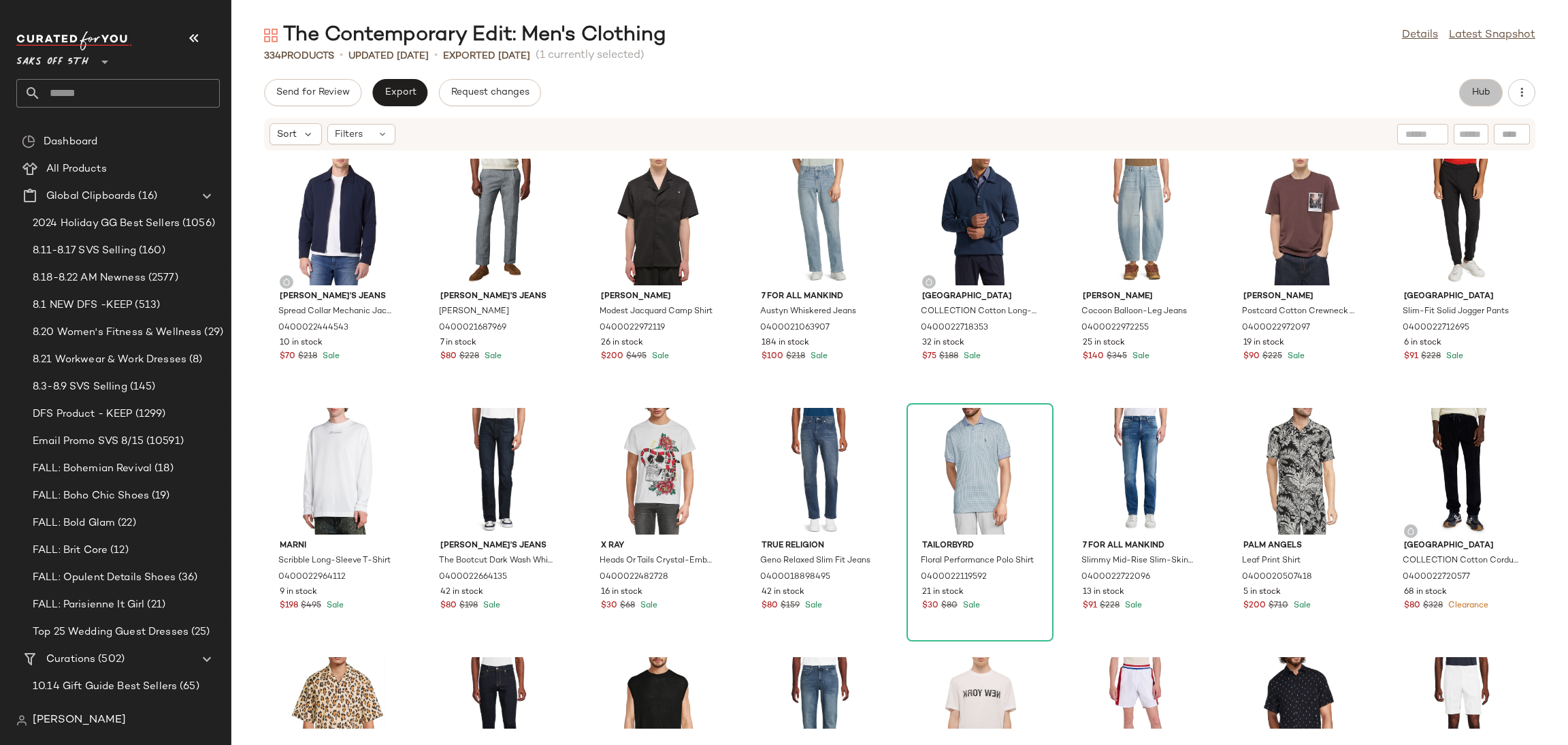
click at [1480, 90] on span "Hub" at bounding box center [1480, 93] width 19 height 11
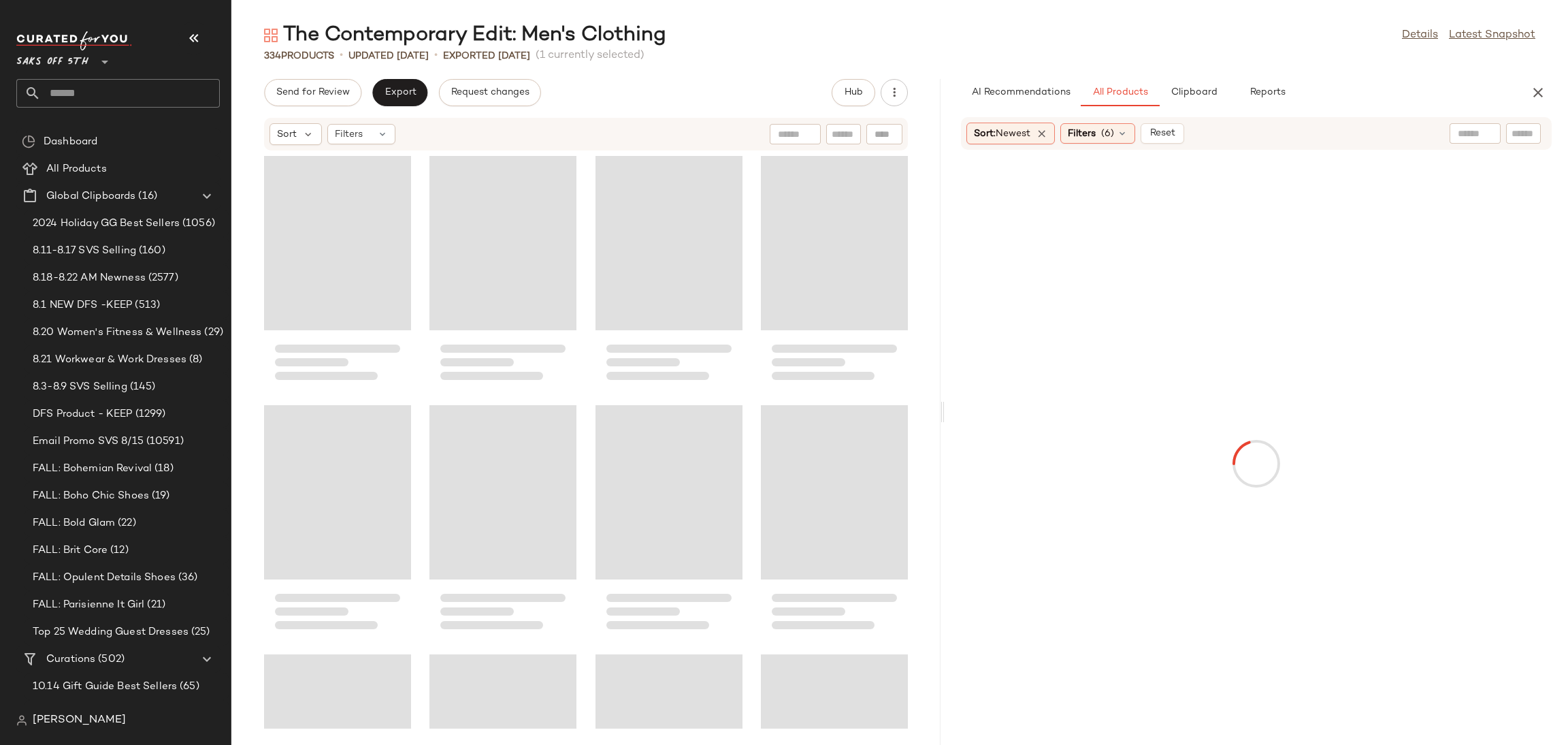
drag, startPoint x: 901, startPoint y: 416, endPoint x: 949, endPoint y: 412, distance: 48.2
click at [949, 412] on div "The Contemporary Edit: Men's Clothing Details Latest Snapshot 334 Products • up…" at bounding box center [900, 383] width 1336 height 723
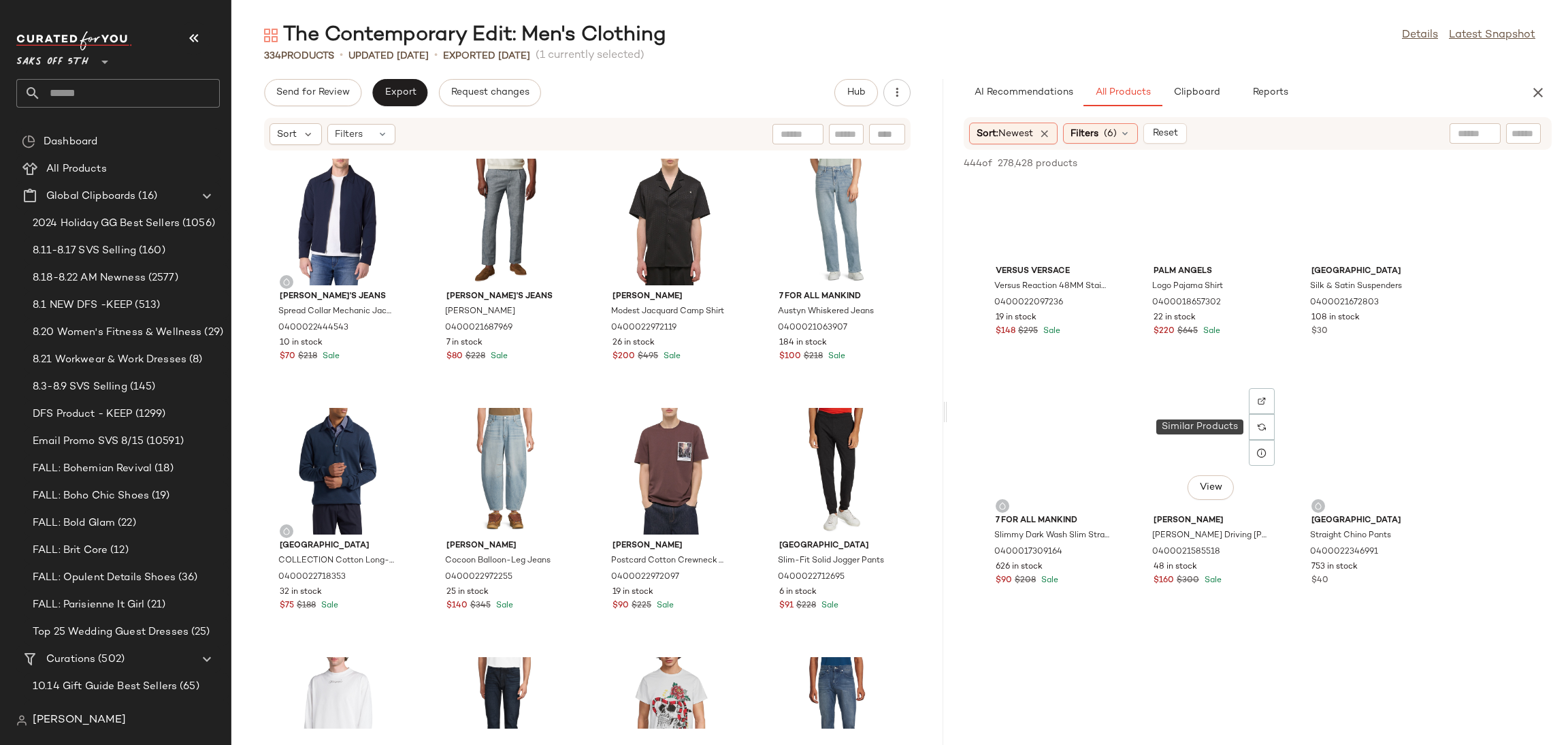
scroll to position [6521, 0]
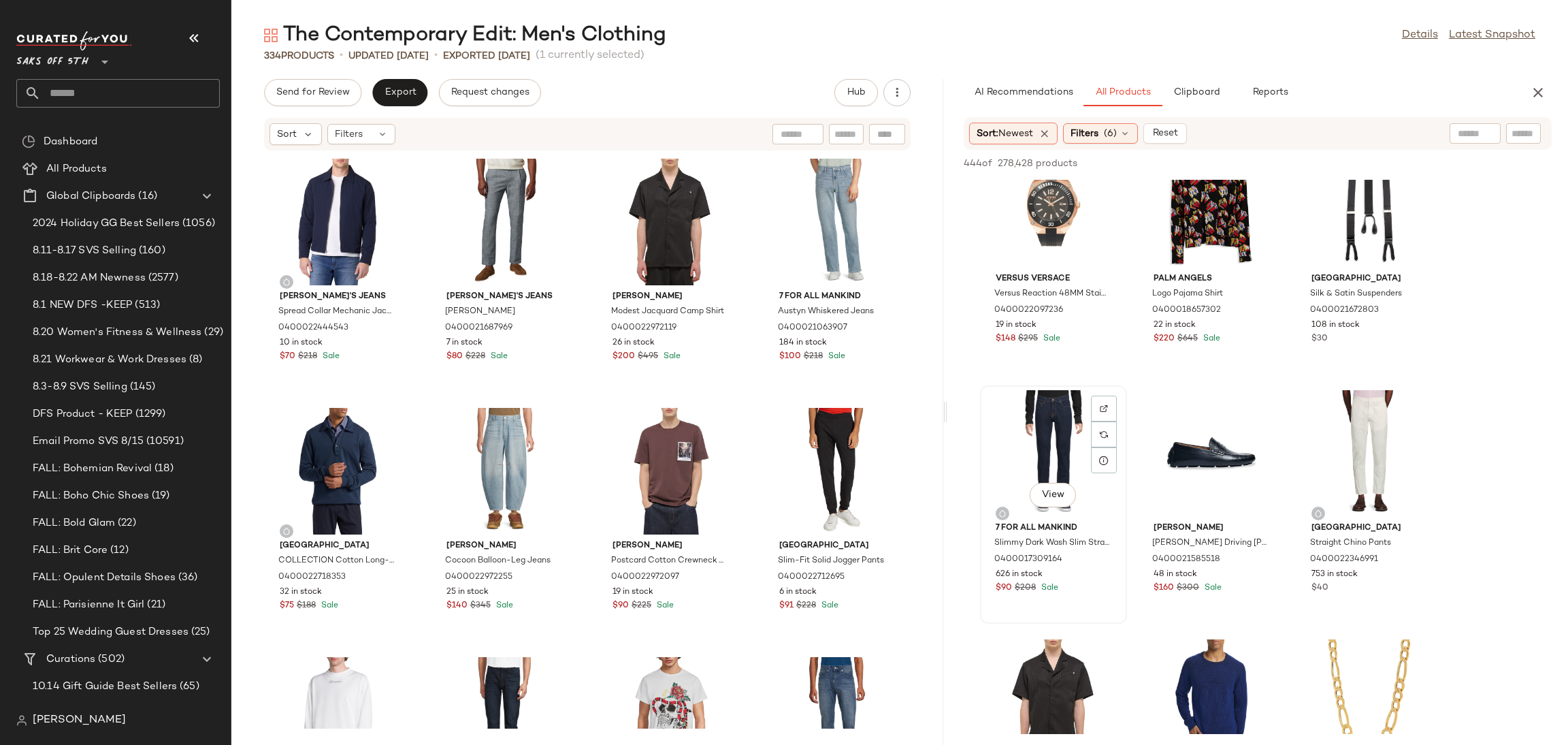
click at [1046, 418] on div "View" at bounding box center [1053, 453] width 138 height 127
click at [1358, 164] on span "Add to Top" at bounding box center [1357, 163] width 54 height 9
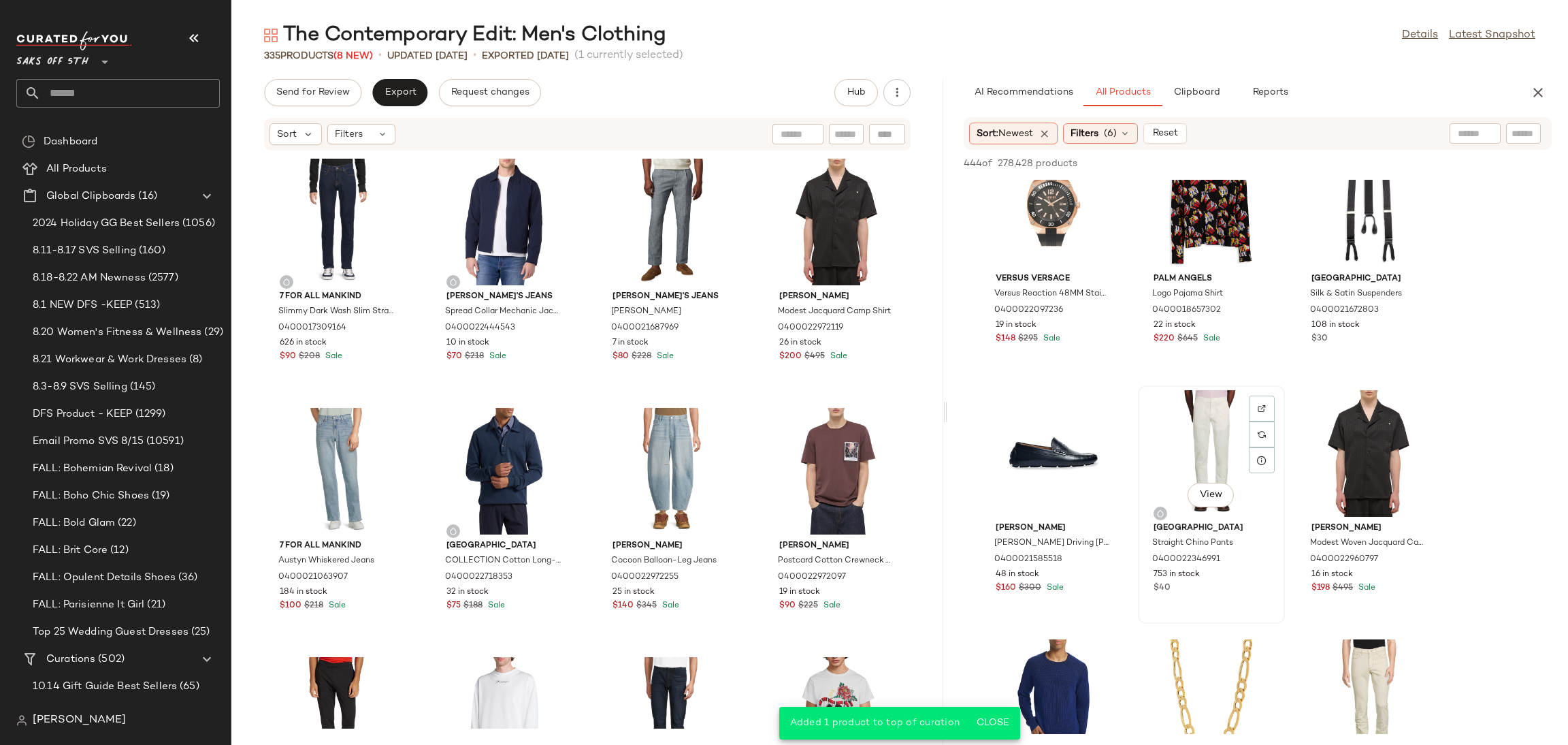
click at [1185, 425] on div "View" at bounding box center [1211, 453] width 138 height 127
click at [1343, 160] on span "Add to Top" at bounding box center [1357, 163] width 54 height 9
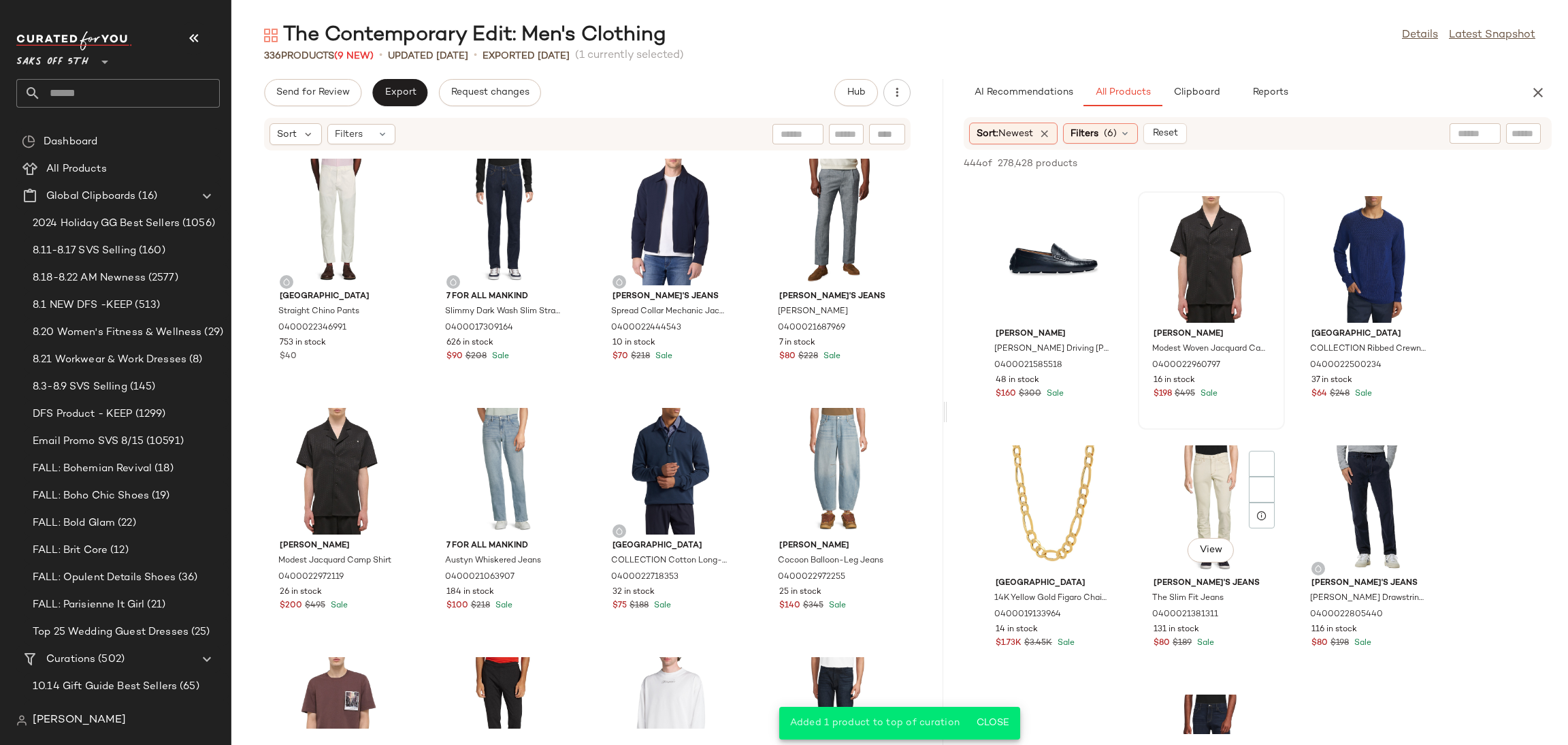
scroll to position [6717, 0]
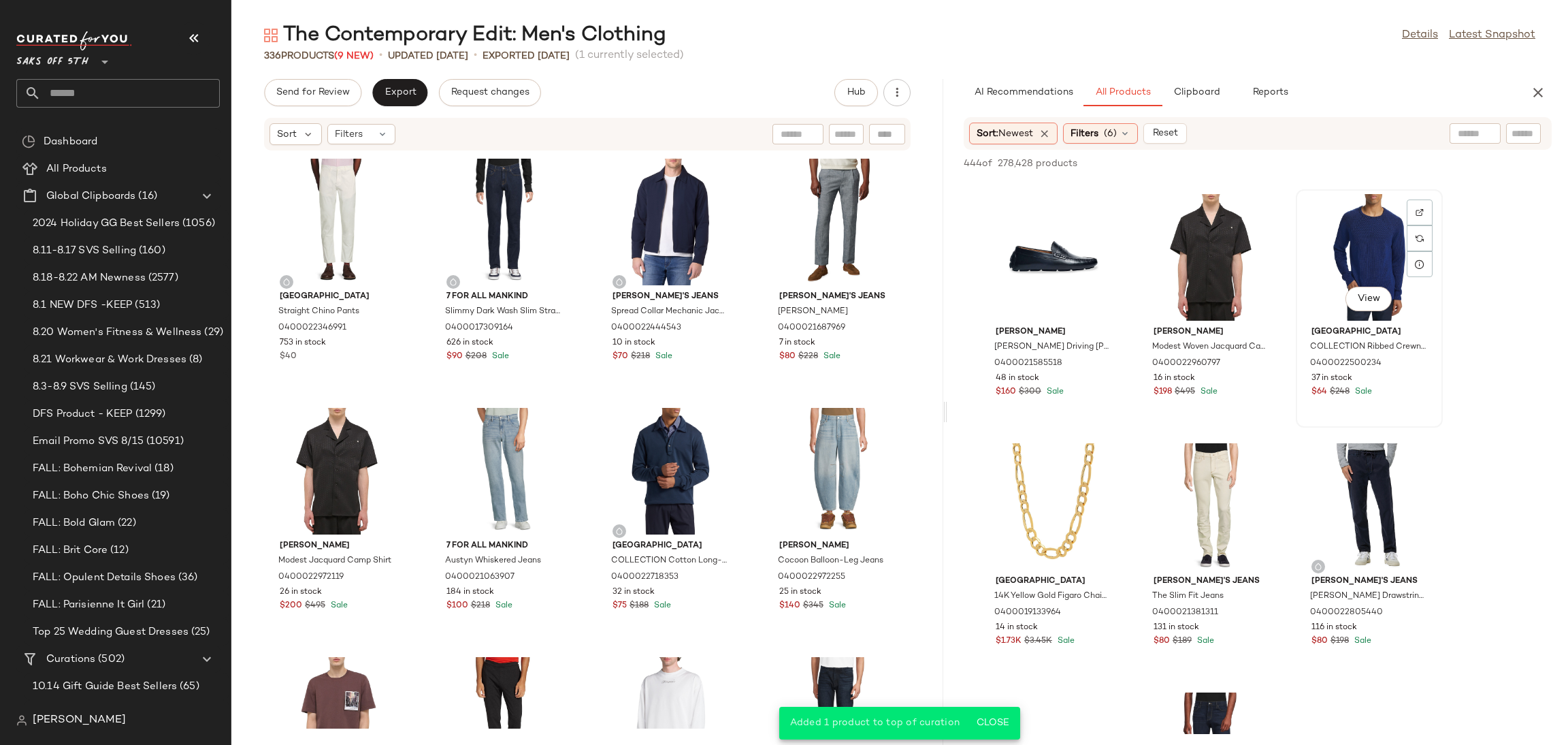
click at [1345, 254] on div "View" at bounding box center [1369, 257] width 138 height 127
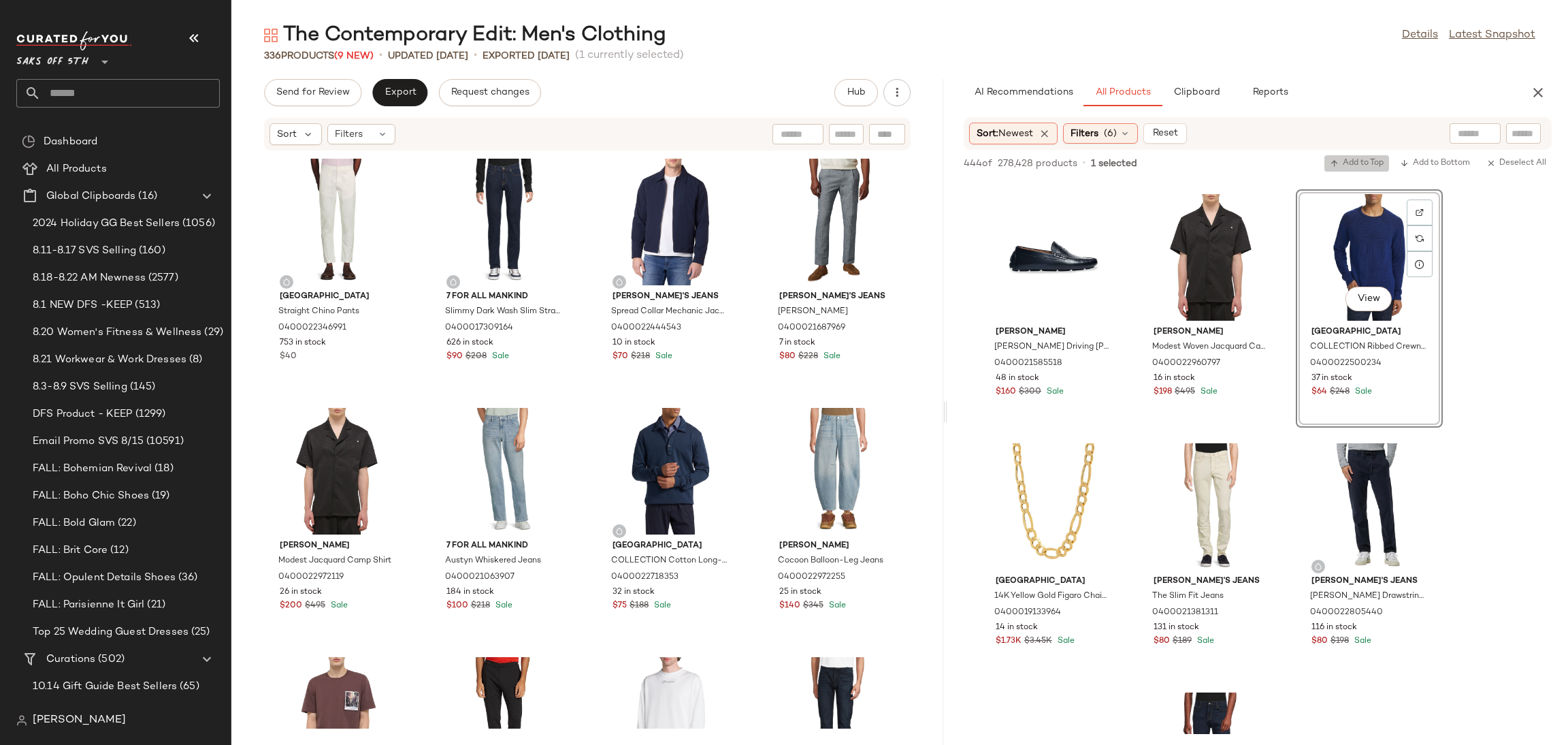
click at [1368, 161] on span "Add to Top" at bounding box center [1357, 163] width 54 height 9
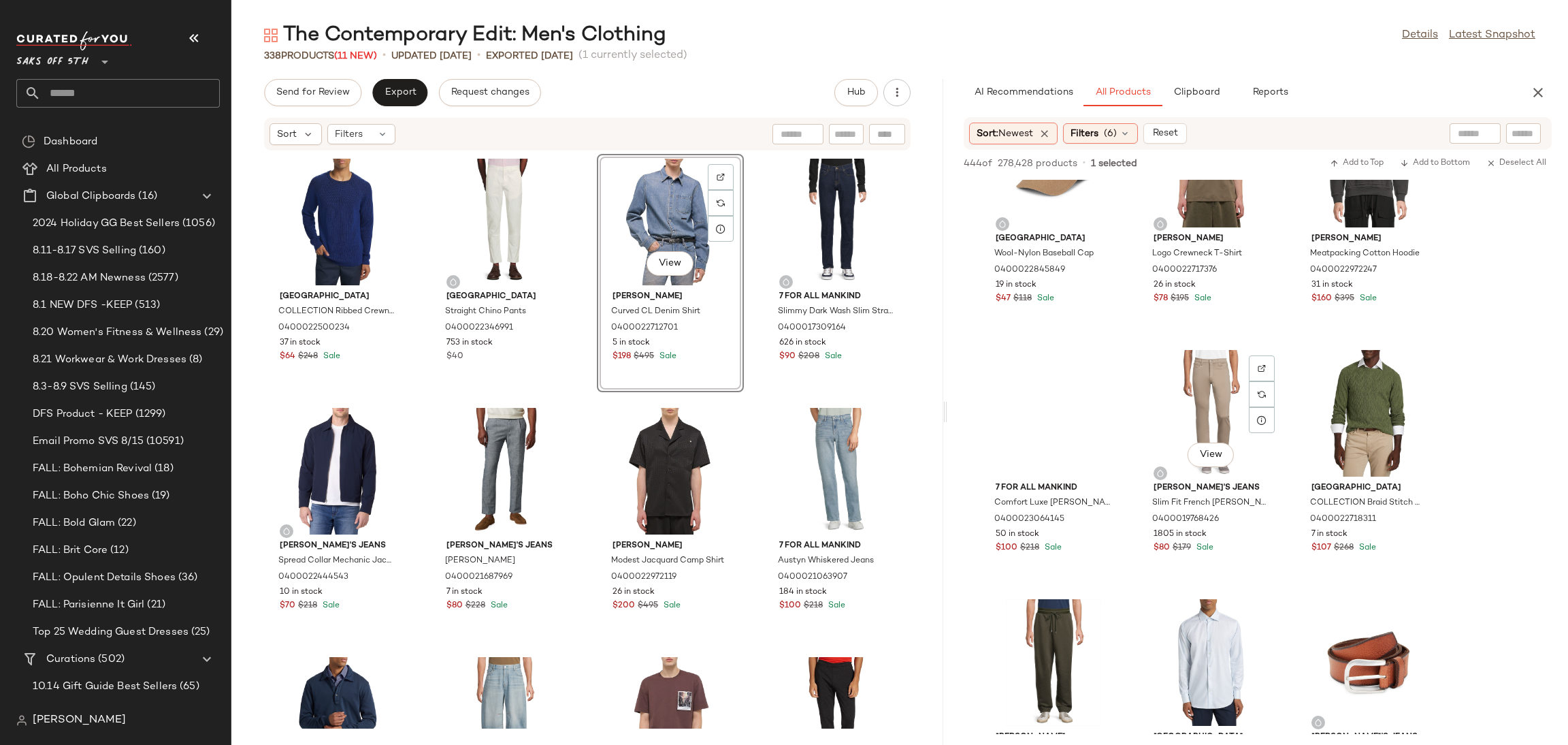
scroll to position [9552, 0]
click at [1187, 382] on div "View" at bounding box center [1211, 412] width 138 height 127
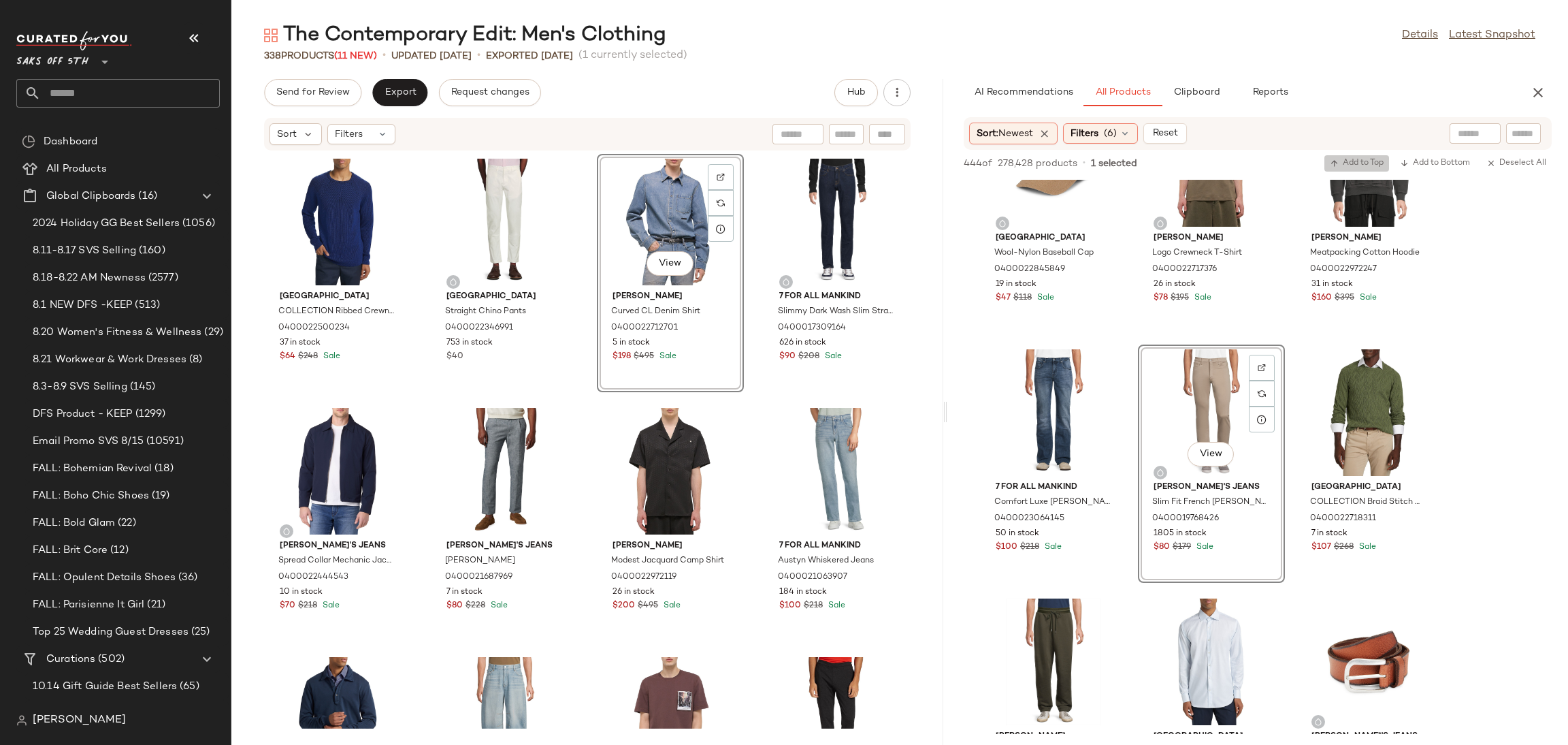
click at [1353, 156] on button "Add to Top" at bounding box center [1357, 163] width 65 height 16
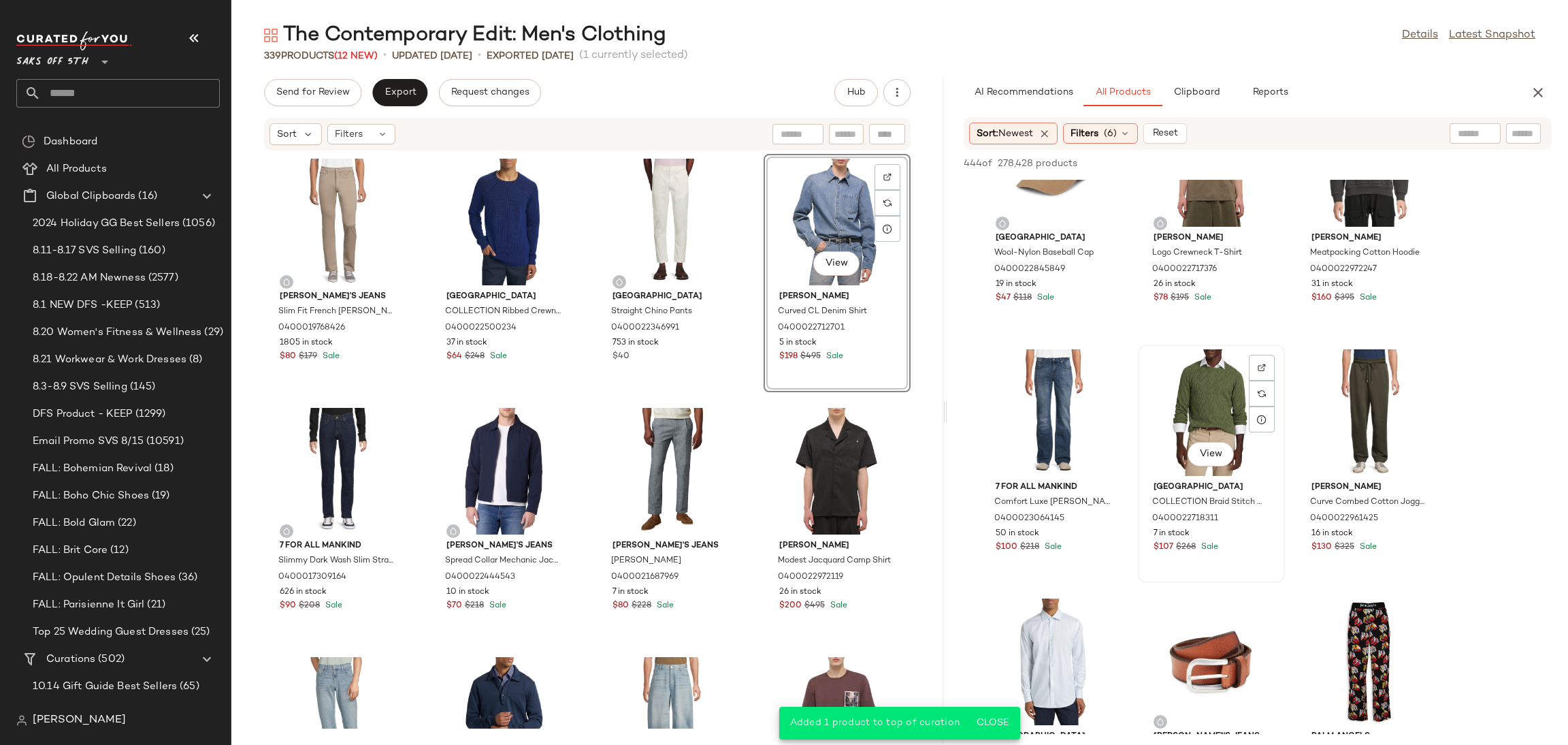
click at [1202, 393] on div "View" at bounding box center [1211, 412] width 138 height 127
click at [1346, 163] on span "Add to Top" at bounding box center [1357, 163] width 54 height 9
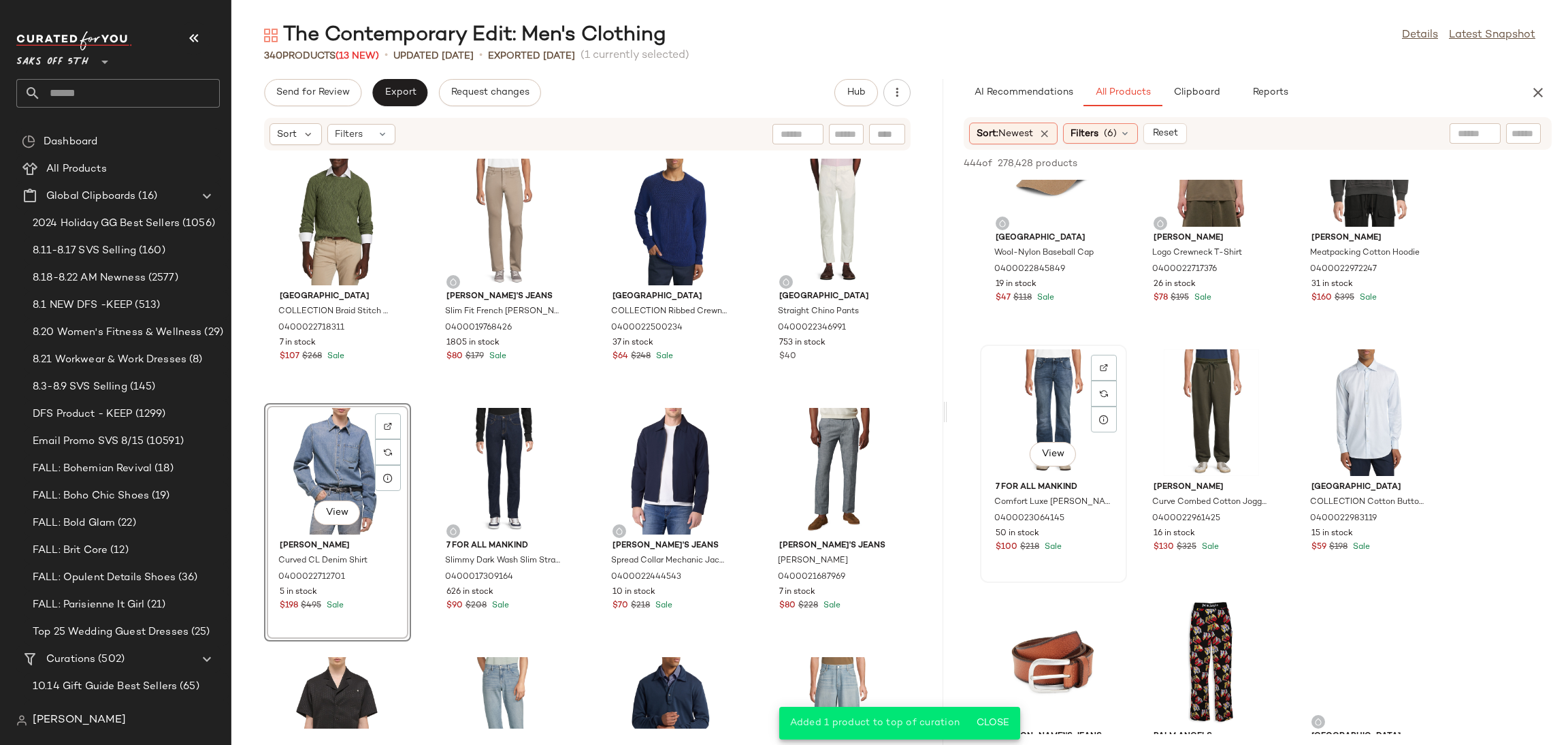
click at [1037, 390] on div "View" at bounding box center [1053, 412] width 138 height 127
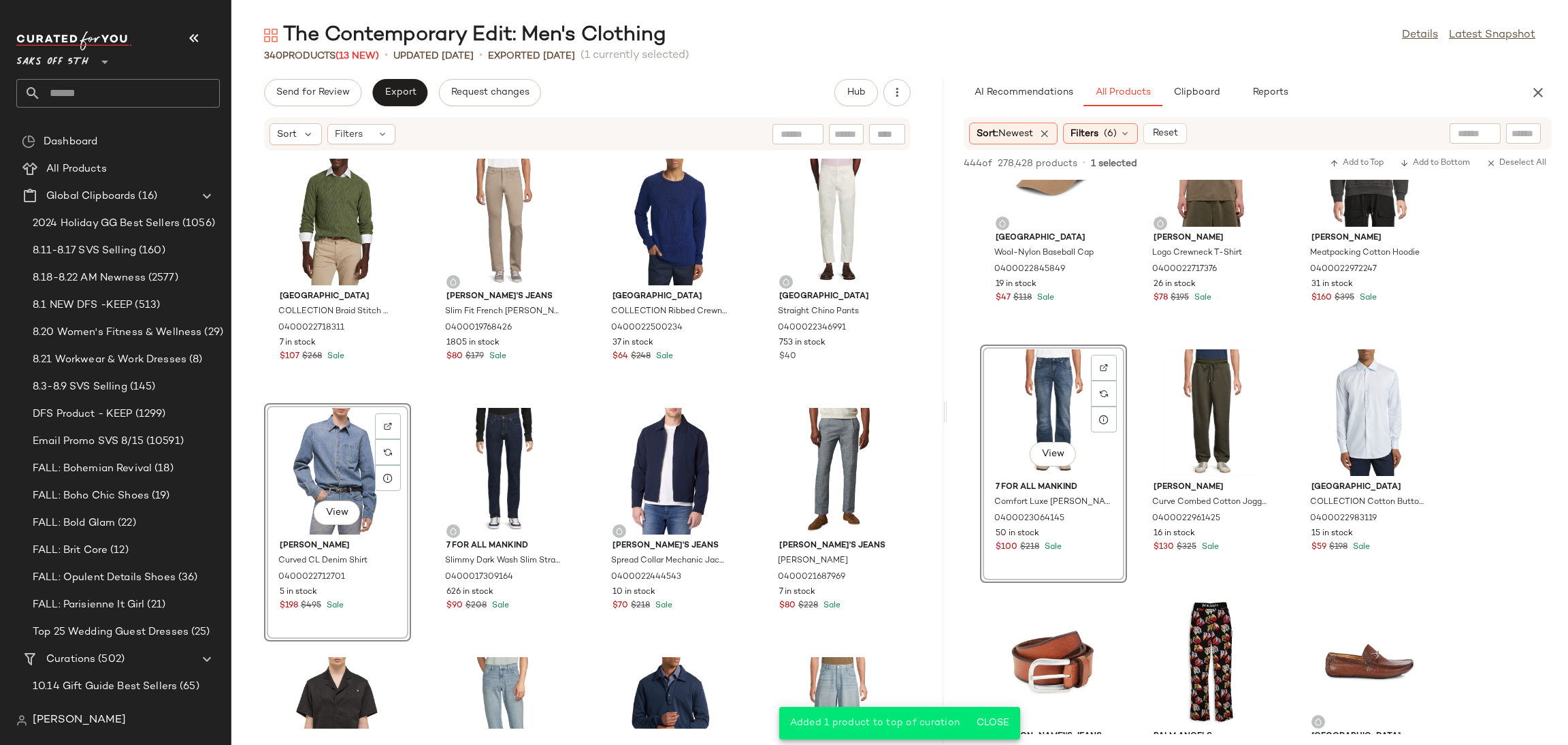
click at [1342, 152] on div "444 of 278,428 products • 1 selected Add to Top Add to Bottom Deselect All" at bounding box center [1257, 164] width 621 height 30
click at [1346, 162] on span "Add to Top" at bounding box center [1357, 163] width 54 height 9
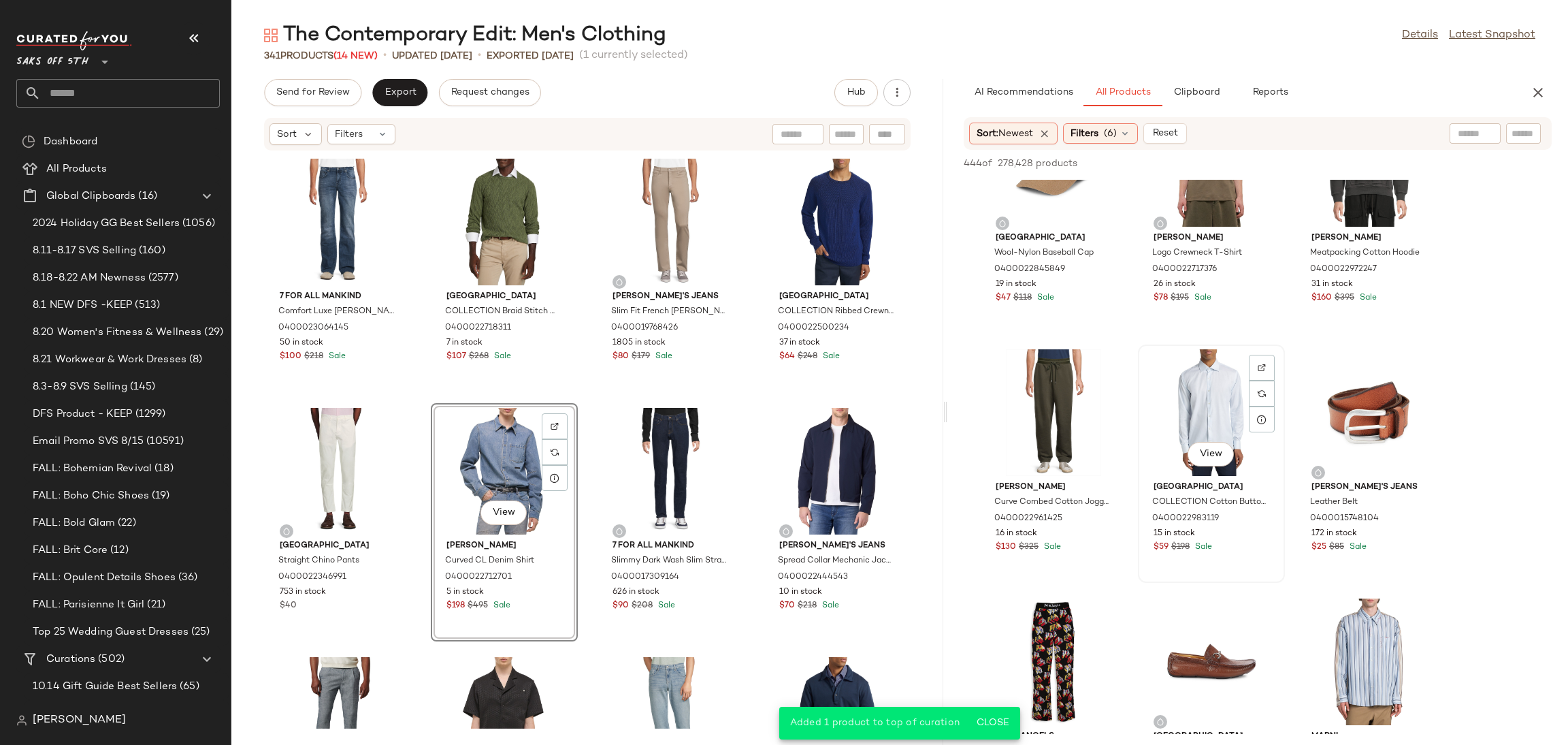
click at [1179, 385] on div "View" at bounding box center [1211, 412] width 138 height 127
click at [1371, 160] on span "Add to Top" at bounding box center [1357, 163] width 54 height 9
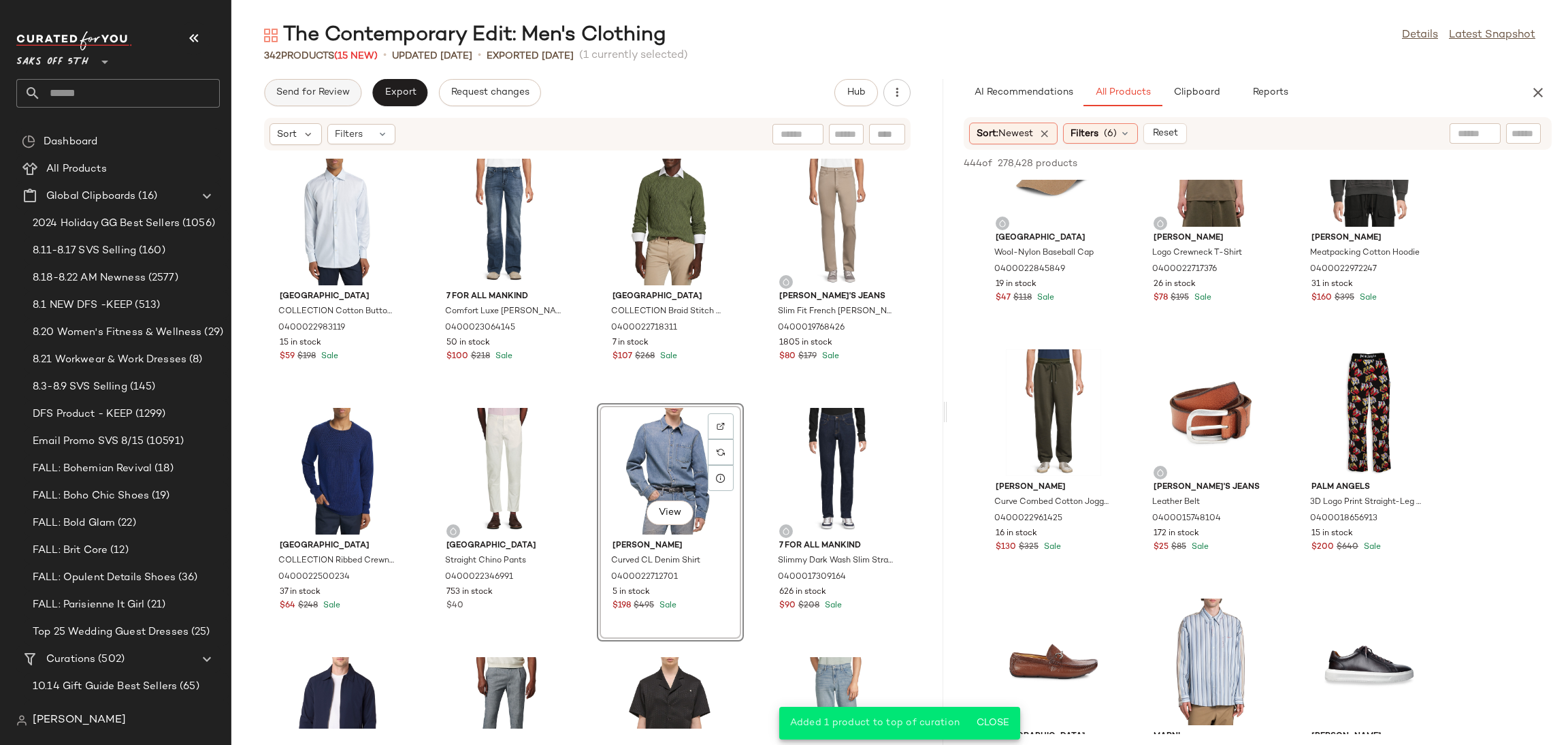
click at [347, 93] on span "Send for Review" at bounding box center [312, 93] width 74 height 11
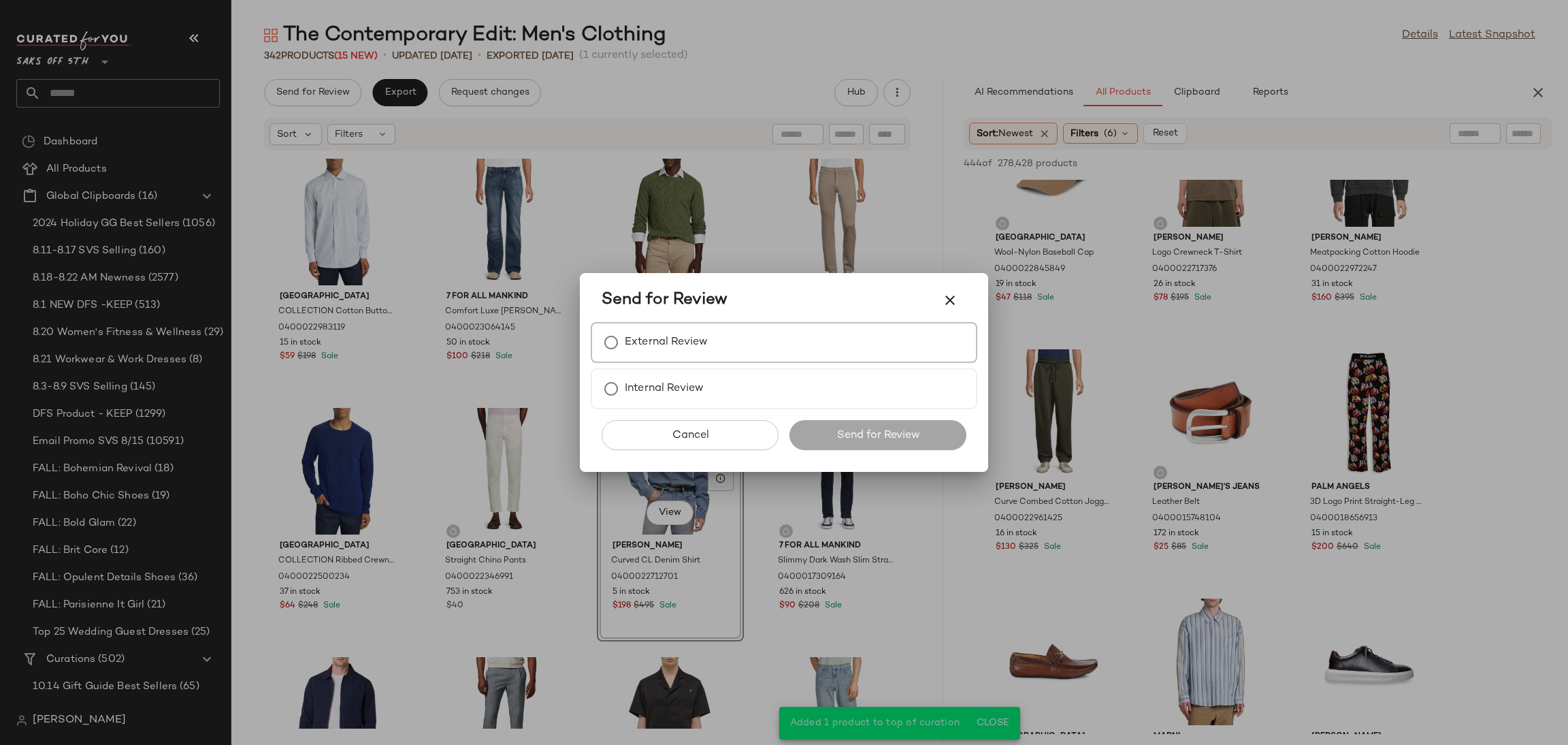
click at [654, 347] on label "External Review" at bounding box center [665, 343] width 83 height 27
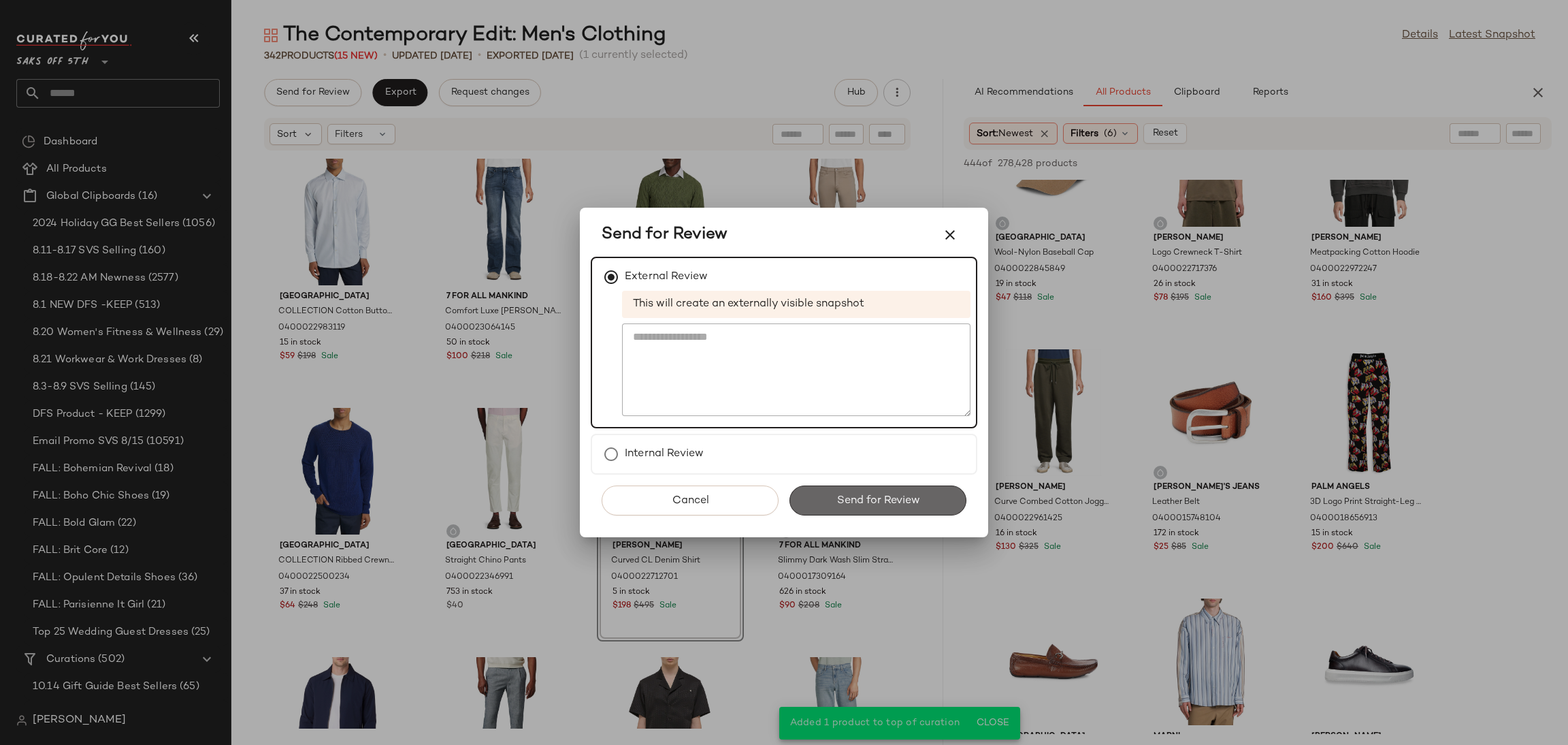
click at [847, 500] on span "Send for Review" at bounding box center [878, 501] width 84 height 13
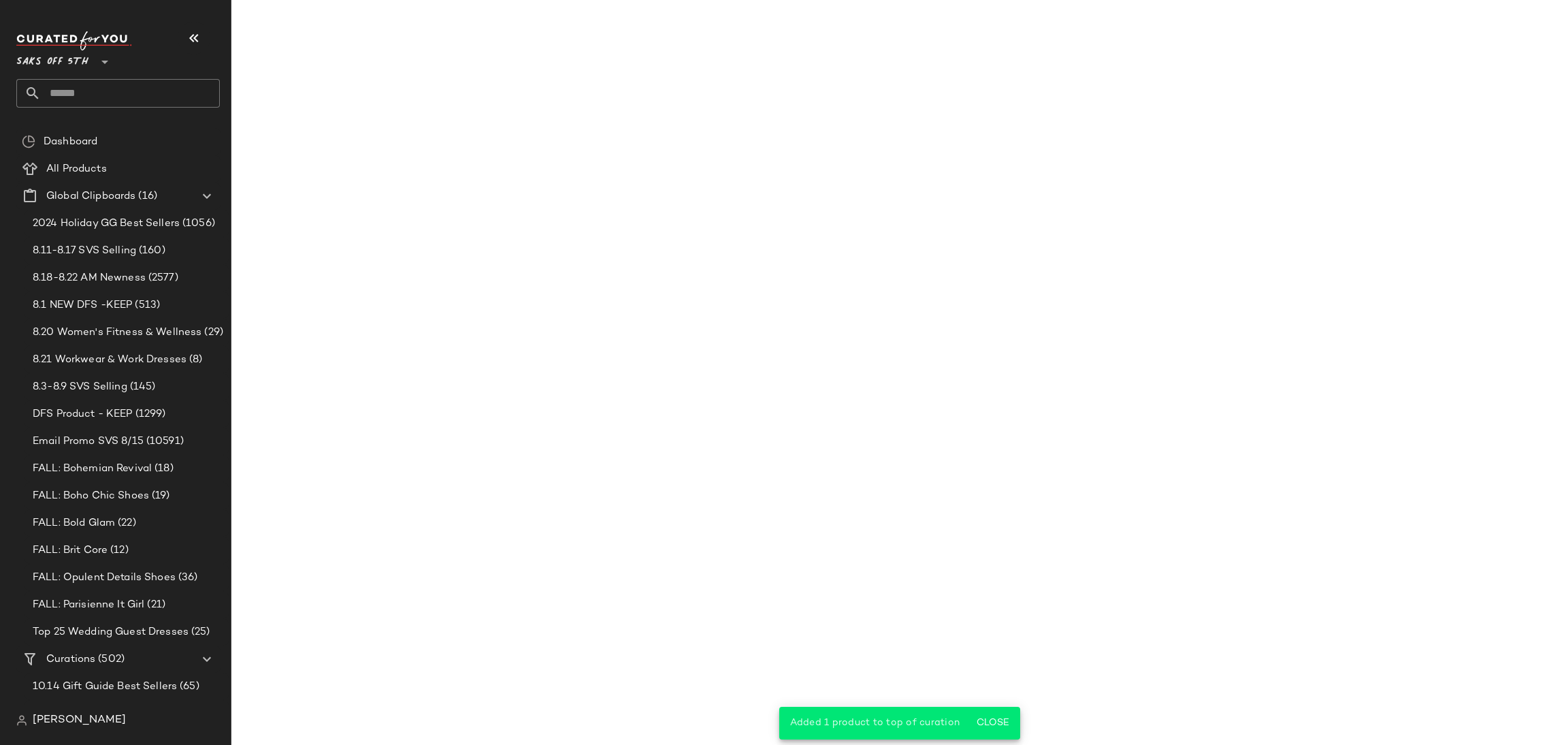
scroll to position [14284, 0]
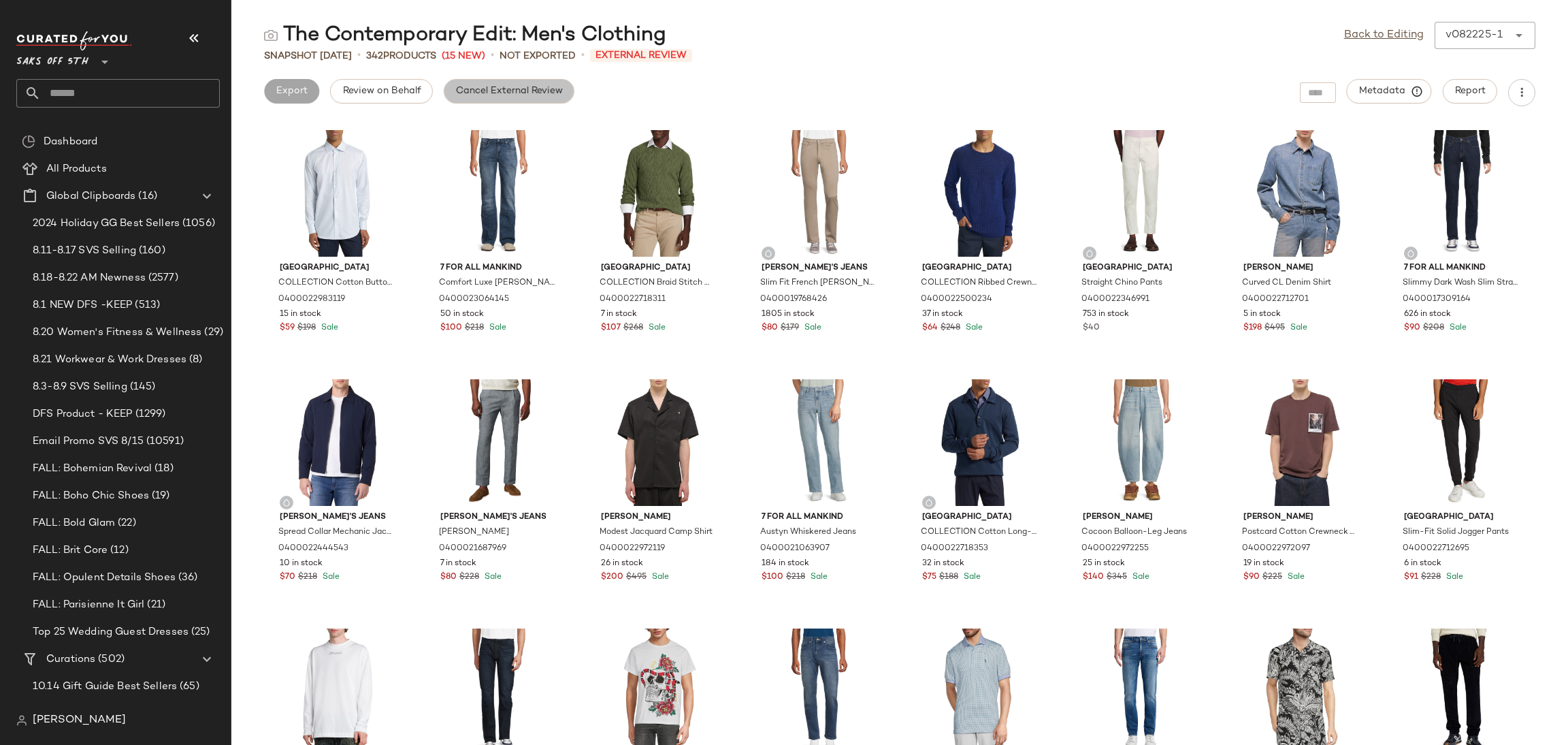
click at [535, 98] on button "Cancel External Review" at bounding box center [509, 91] width 130 height 25
click at [1395, 27] on link "Back to Editing" at bounding box center [1383, 36] width 79 height 16
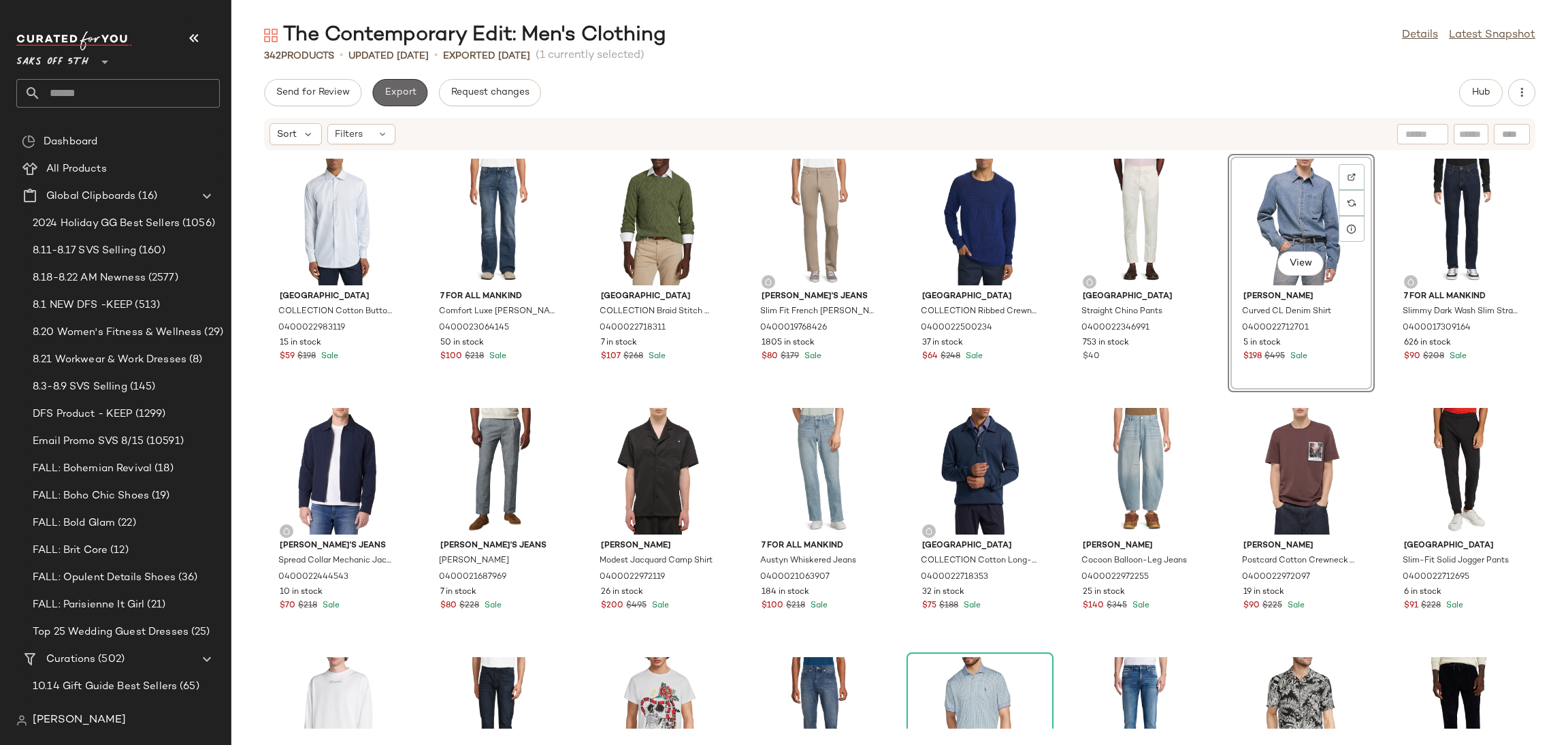
click at [409, 92] on span "Export" at bounding box center [399, 93] width 32 height 11
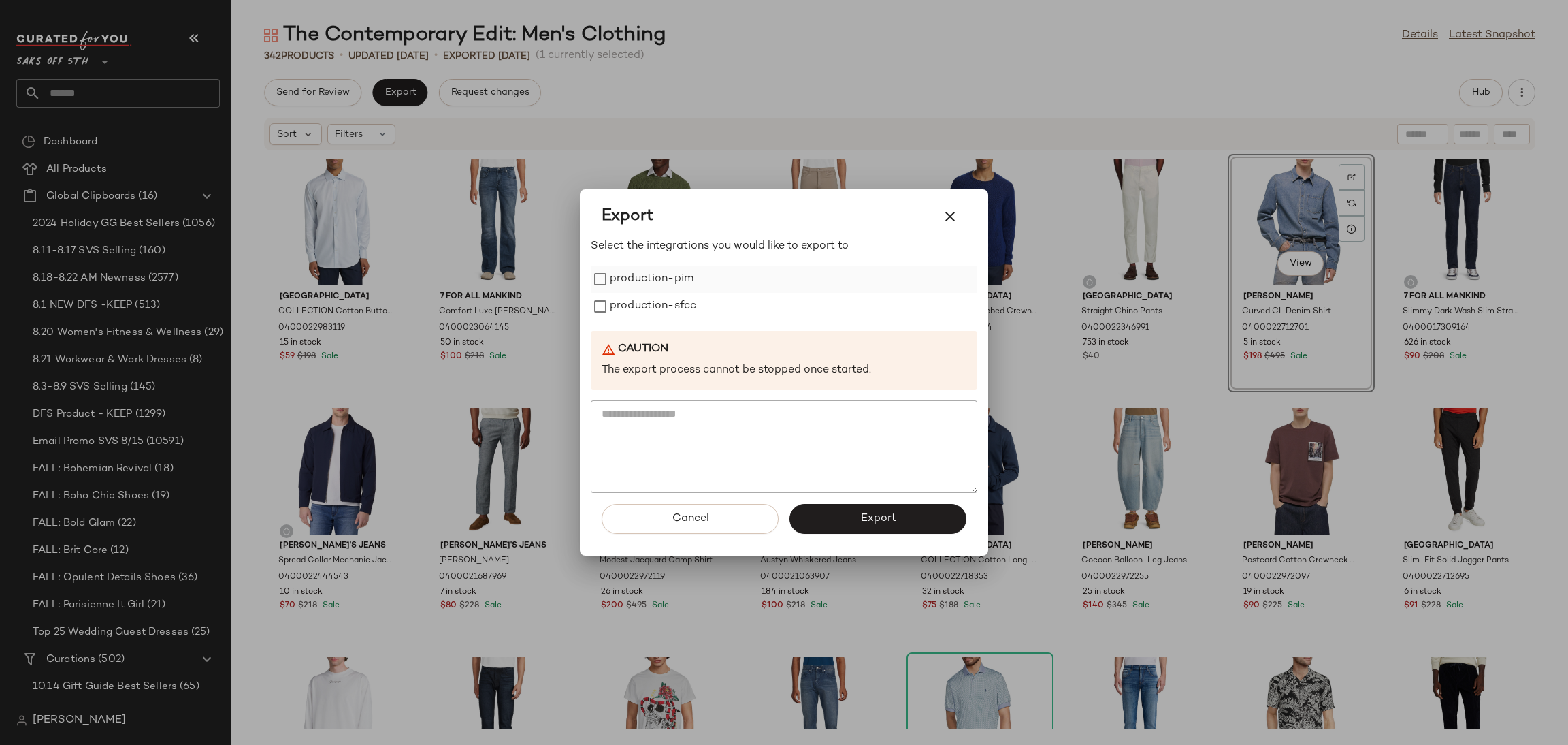
click at [654, 280] on label "production-pim" at bounding box center [652, 279] width 84 height 27
click at [663, 321] on div "Select the integrations you would like to export to production-pim production-s…" at bounding box center [784, 365] width 387 height 254
click at [676, 312] on label "production-sfcc" at bounding box center [653, 306] width 87 height 27
click at [851, 520] on button "Export" at bounding box center [878, 518] width 177 height 30
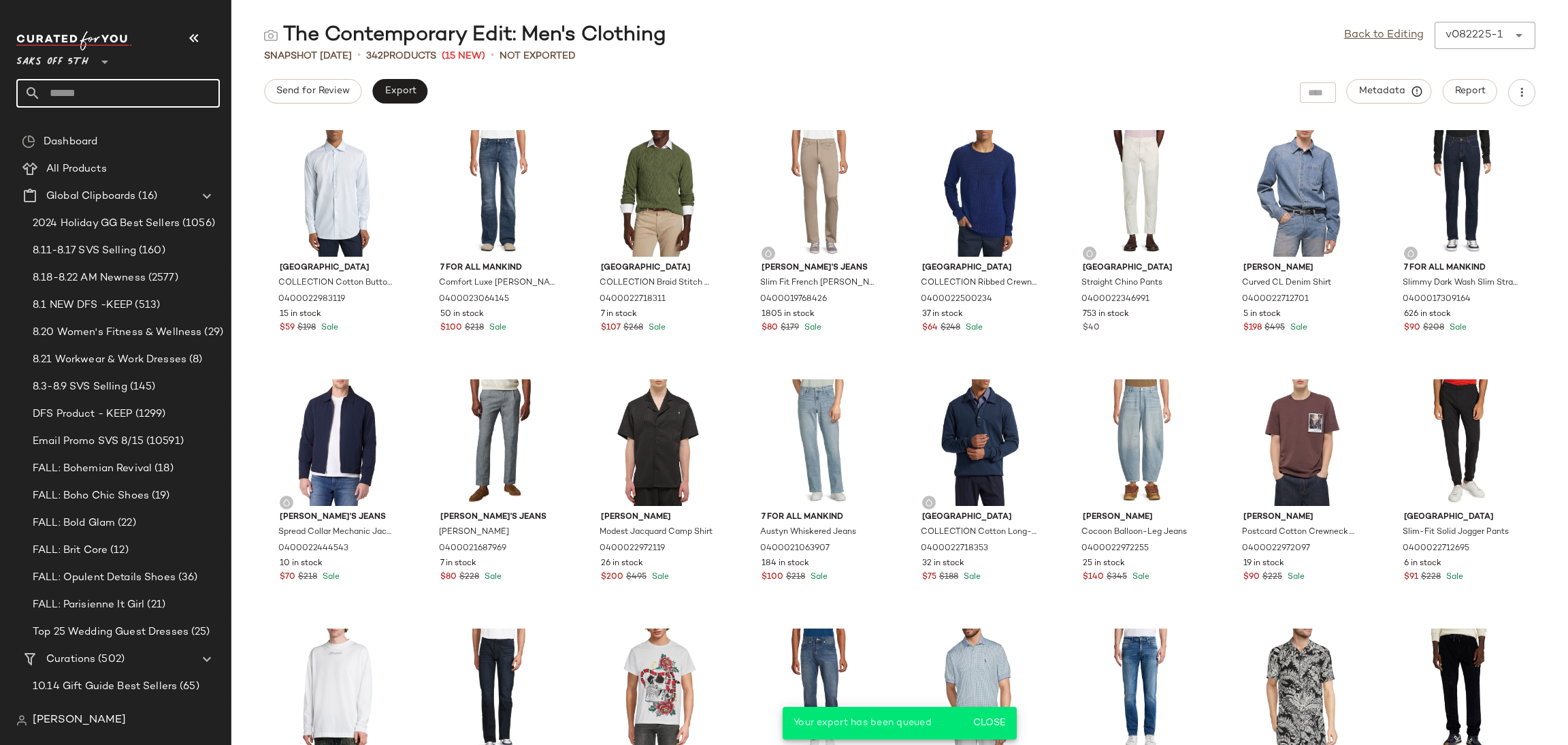
click at [177, 99] on input "text" at bounding box center [130, 93] width 179 height 28
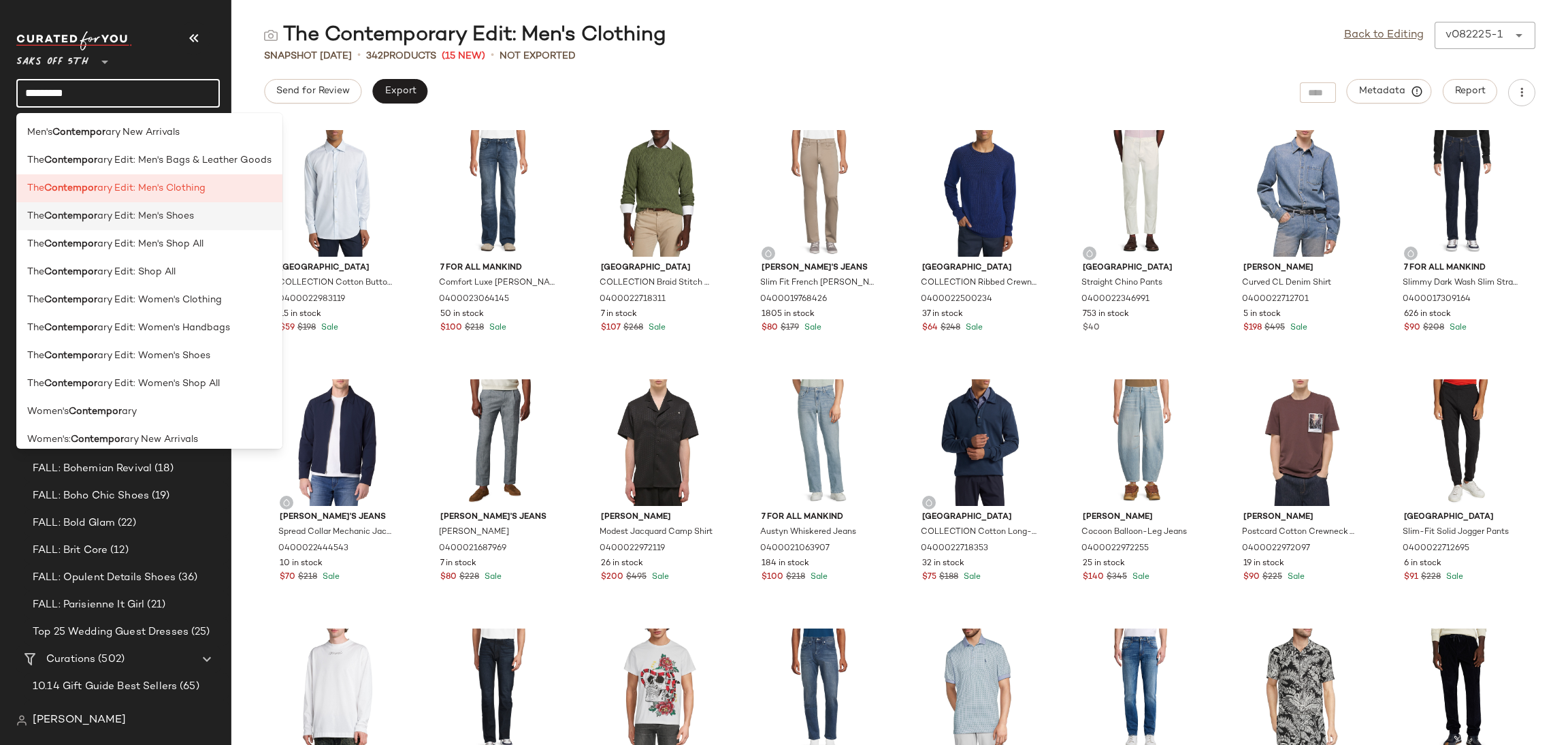
type input "*********"
click at [154, 210] on span "ary Edit: Men's Shoes" at bounding box center [146, 216] width 97 height 15
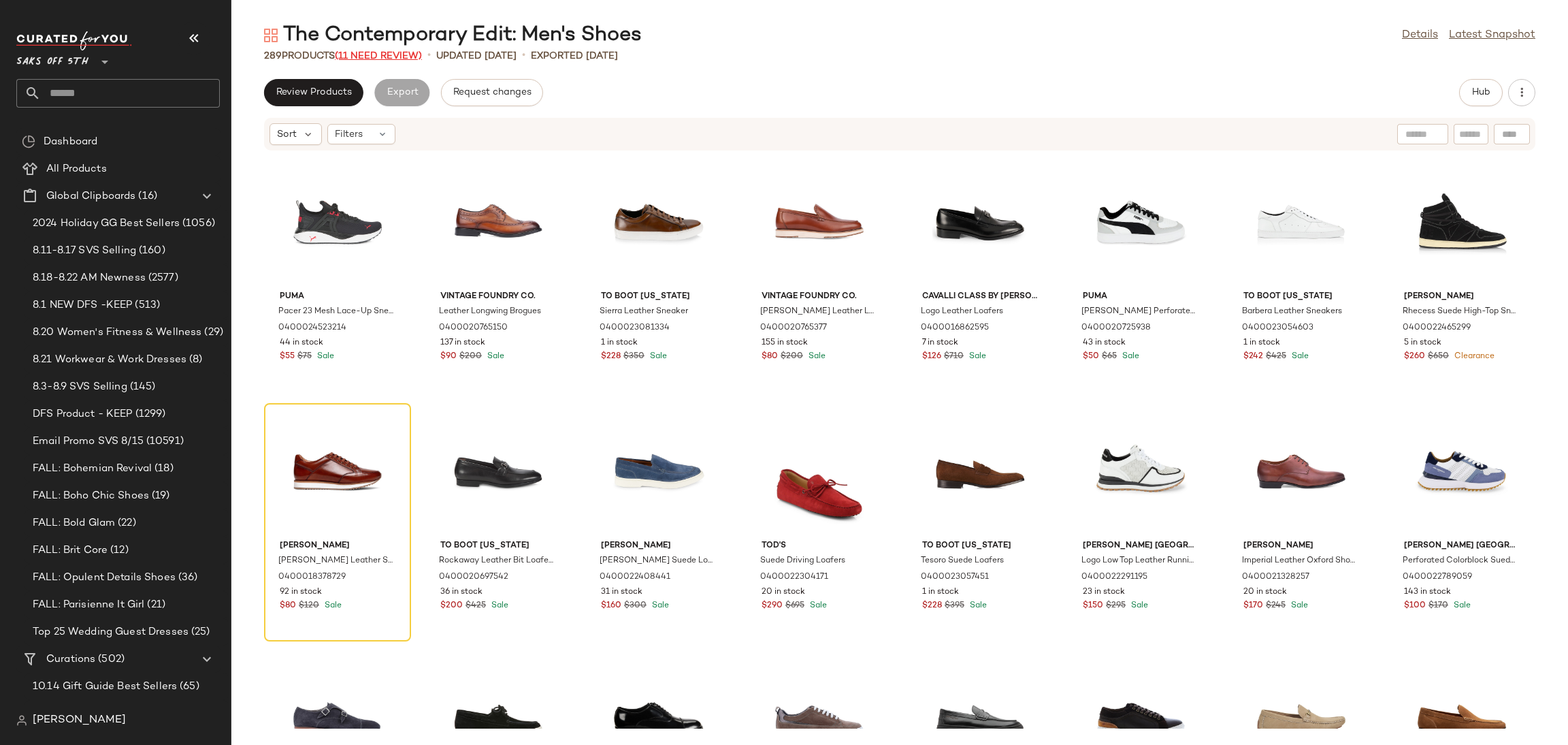
click at [399, 51] on span "(11 Need Review)" at bounding box center [378, 56] width 88 height 10
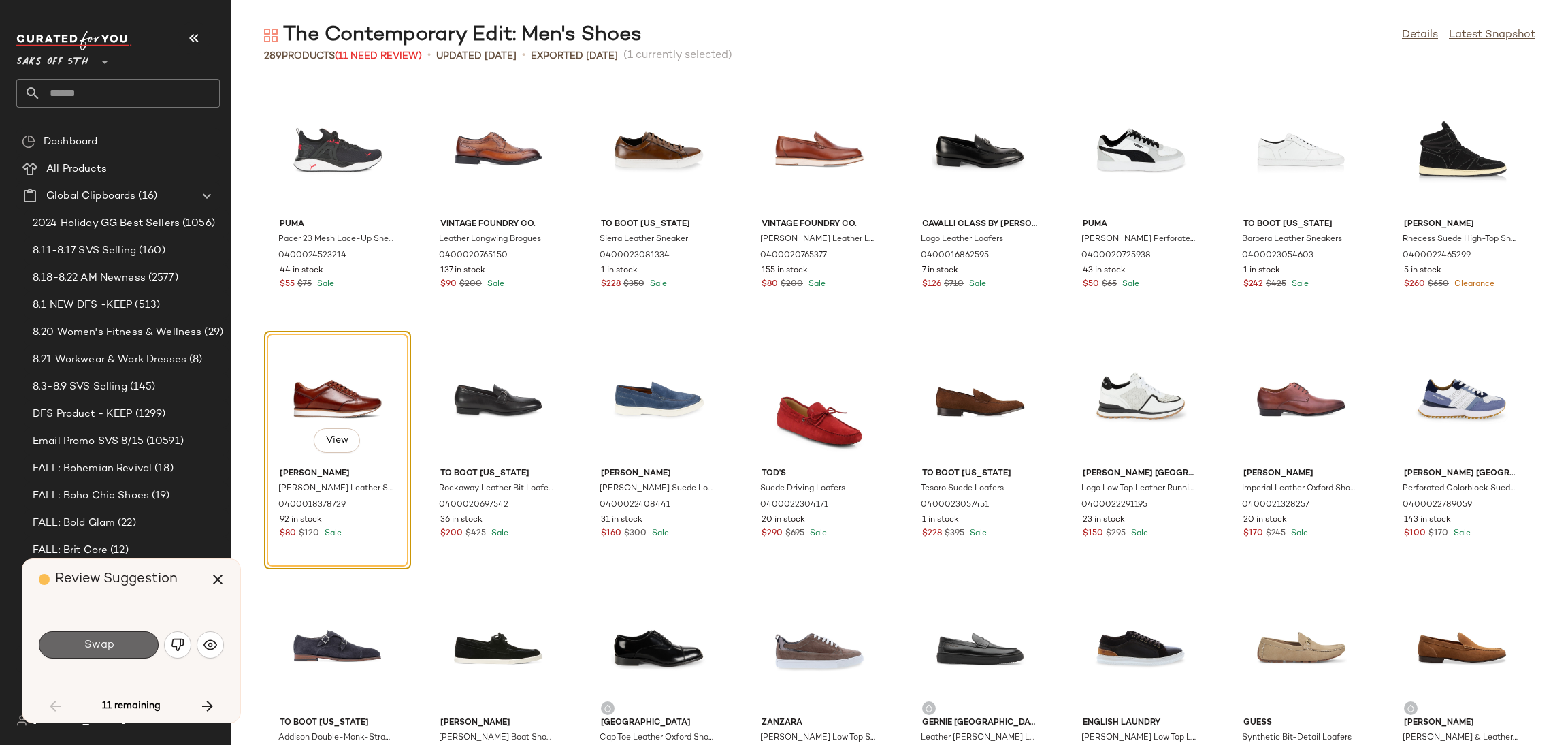
click at [125, 631] on button "Swap" at bounding box center [98, 645] width 119 height 27
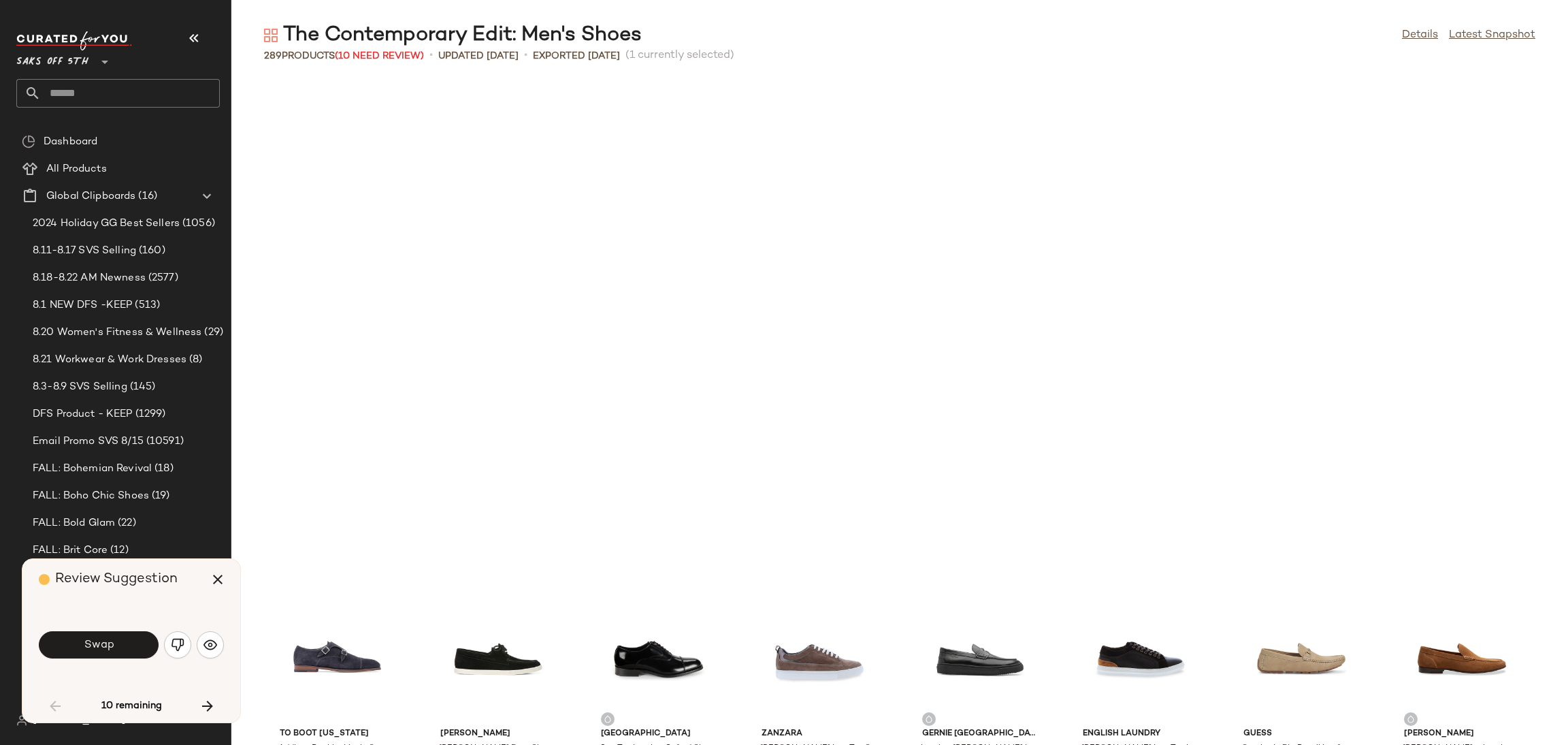
scroll to position [509, 0]
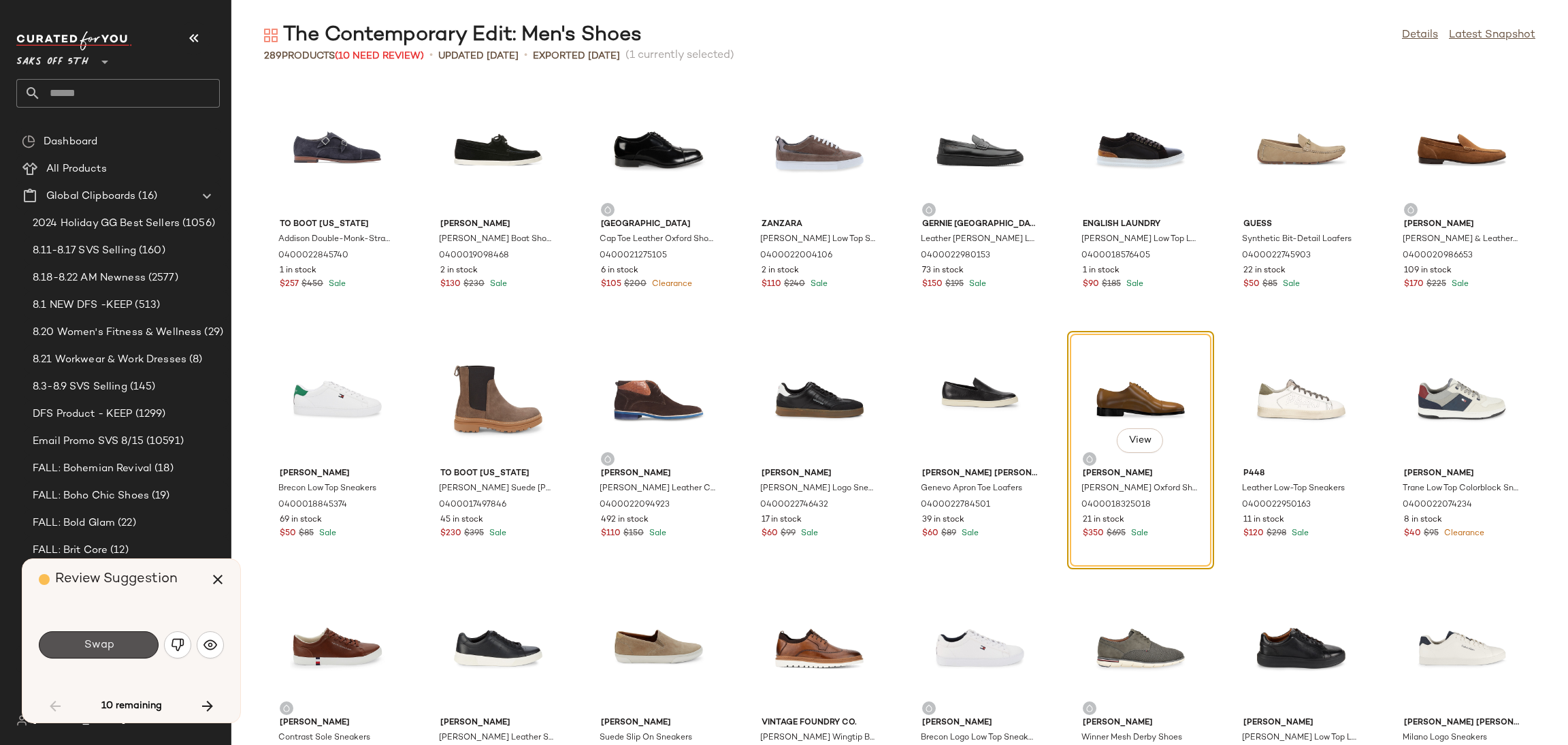
click at [125, 631] on button "Swap" at bounding box center [98, 645] width 119 height 27
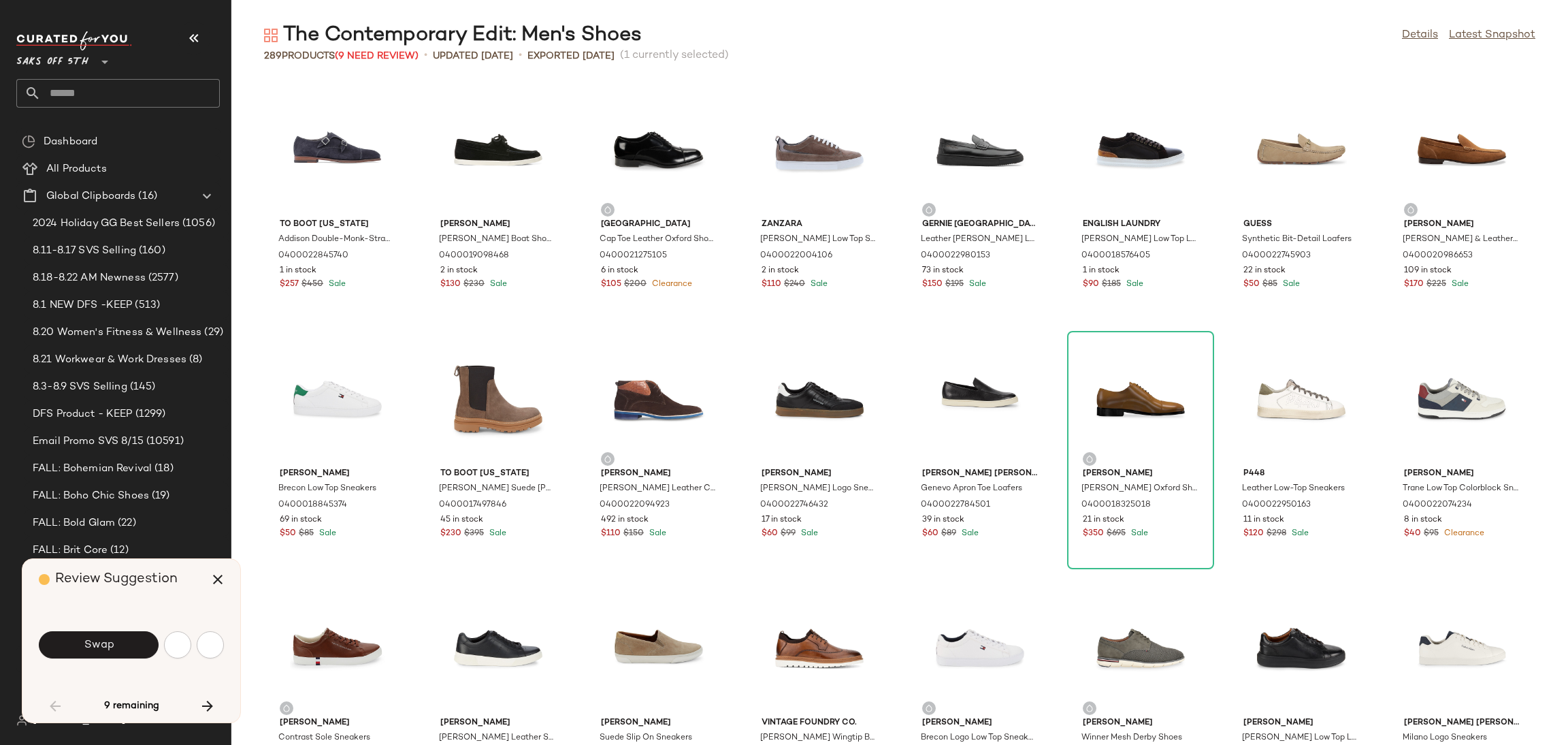
scroll to position [996, 0]
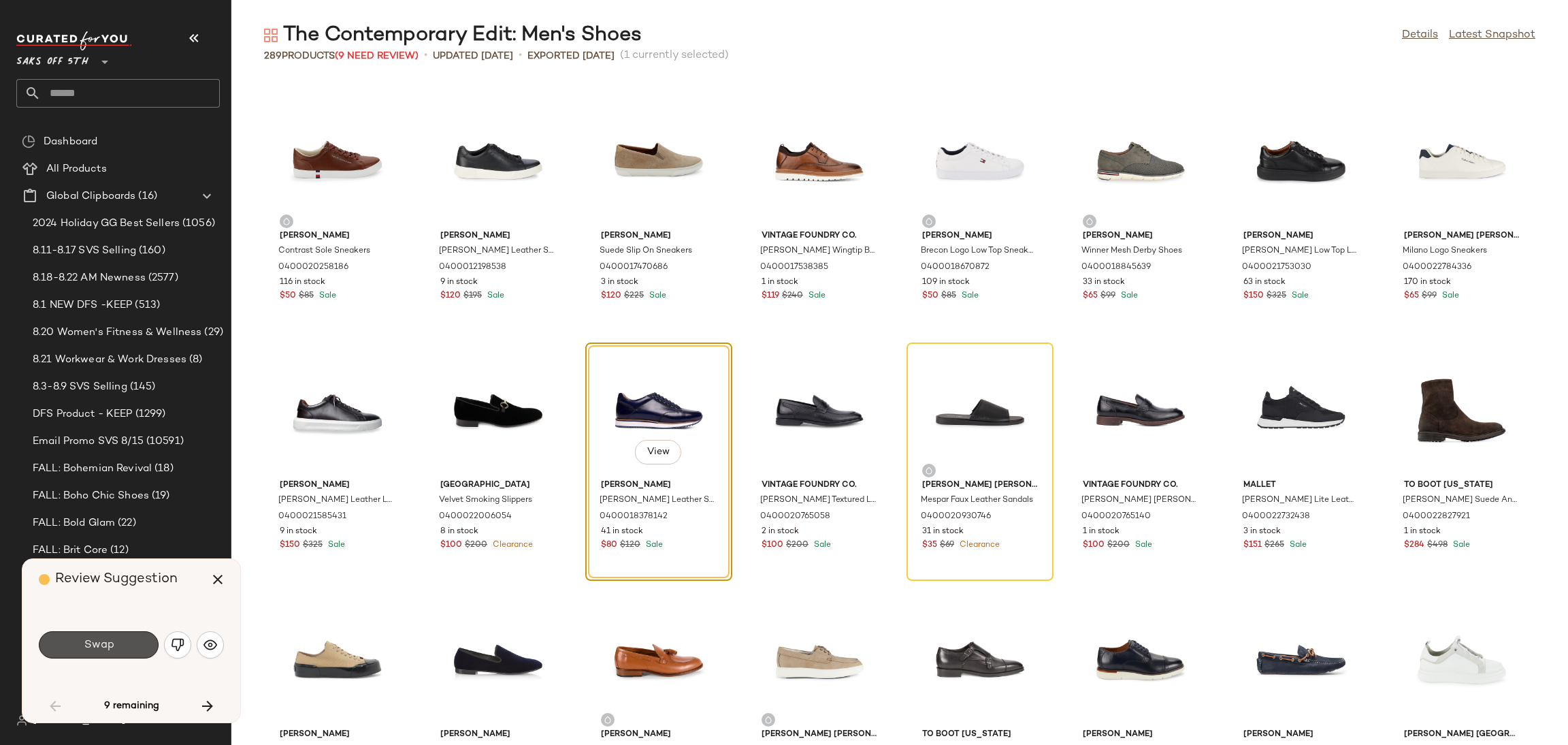
click at [125, 631] on button "Swap" at bounding box center [98, 645] width 119 height 27
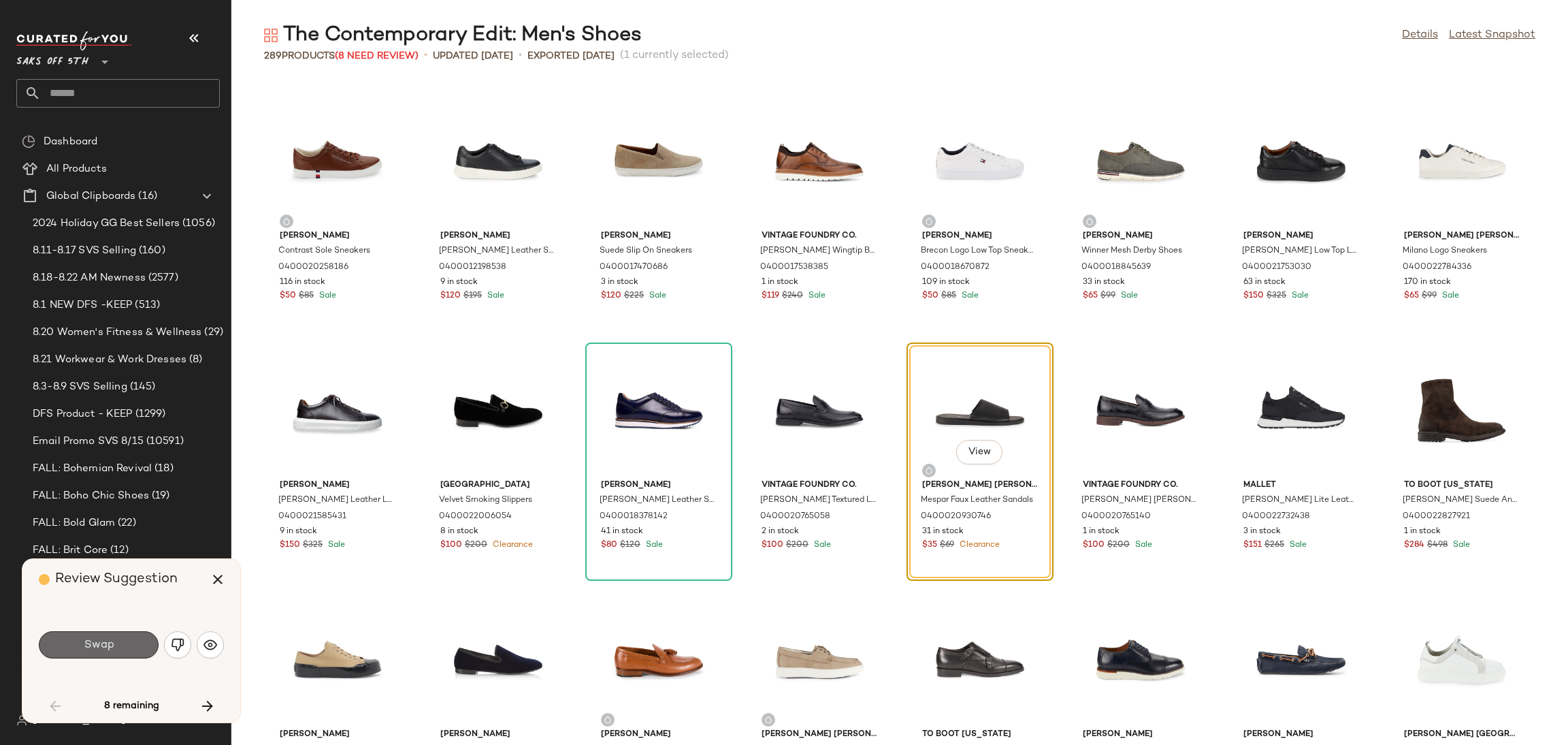
click at [123, 646] on button "Swap" at bounding box center [98, 645] width 119 height 27
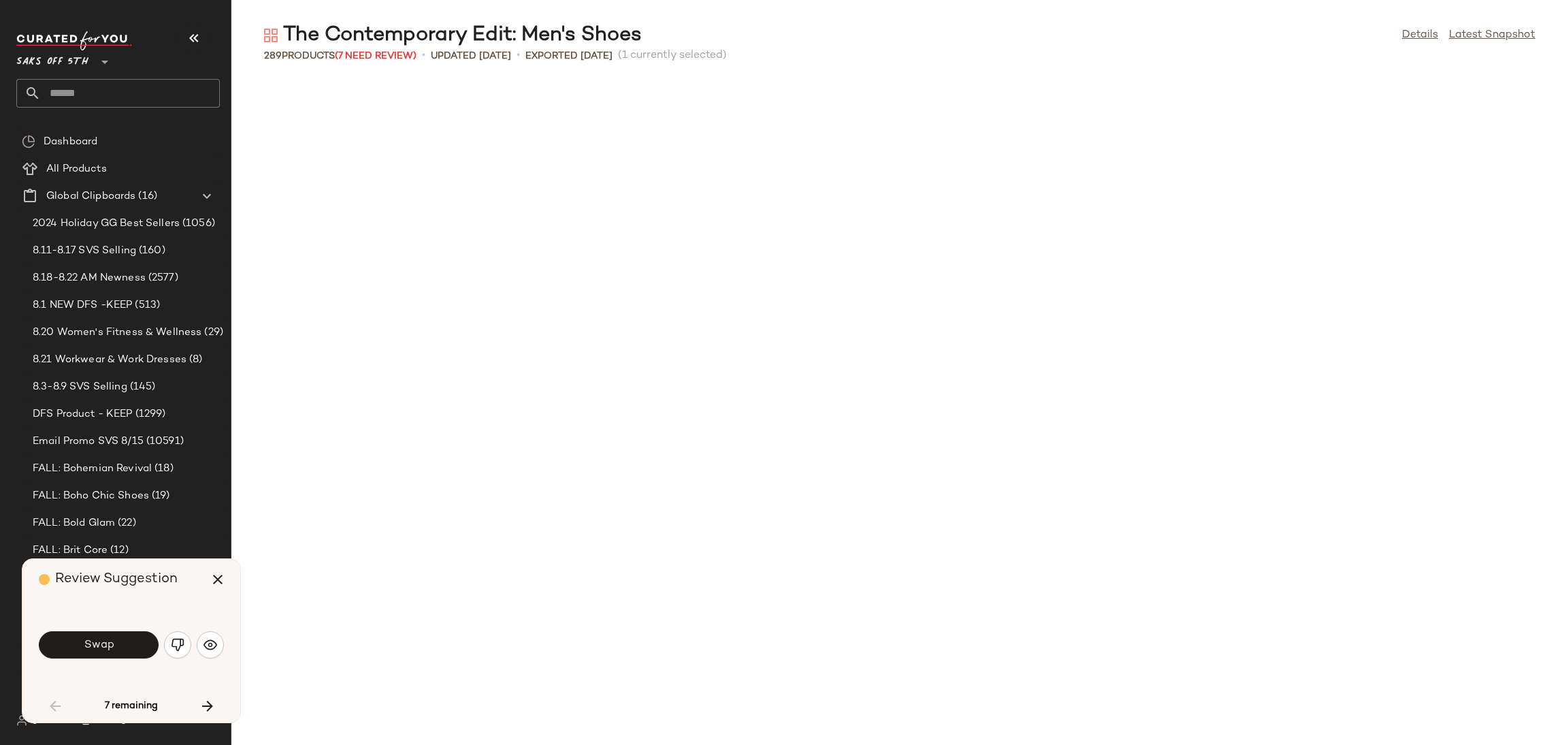
scroll to position [1744, 0]
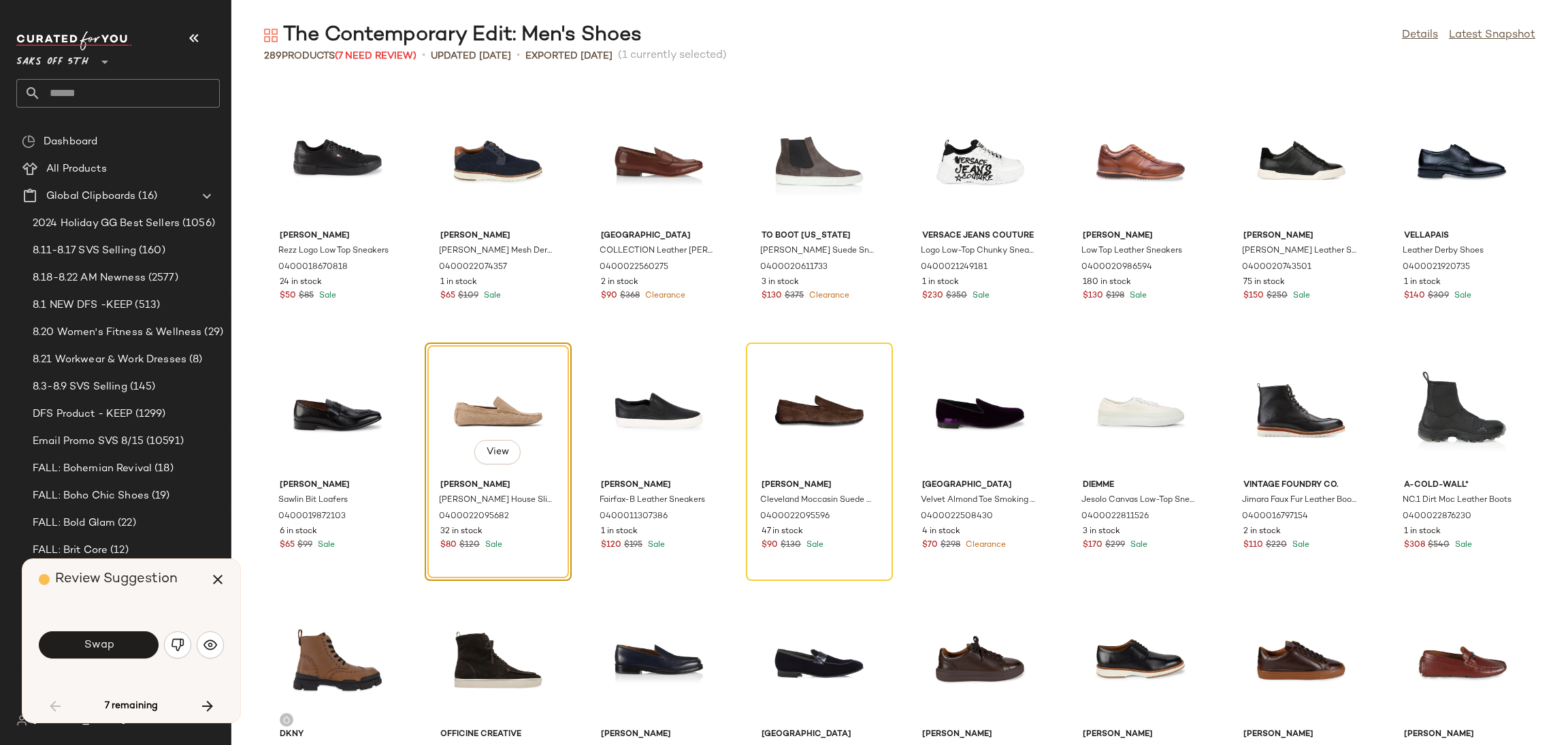
click at [123, 646] on button "Swap" at bounding box center [98, 645] width 119 height 27
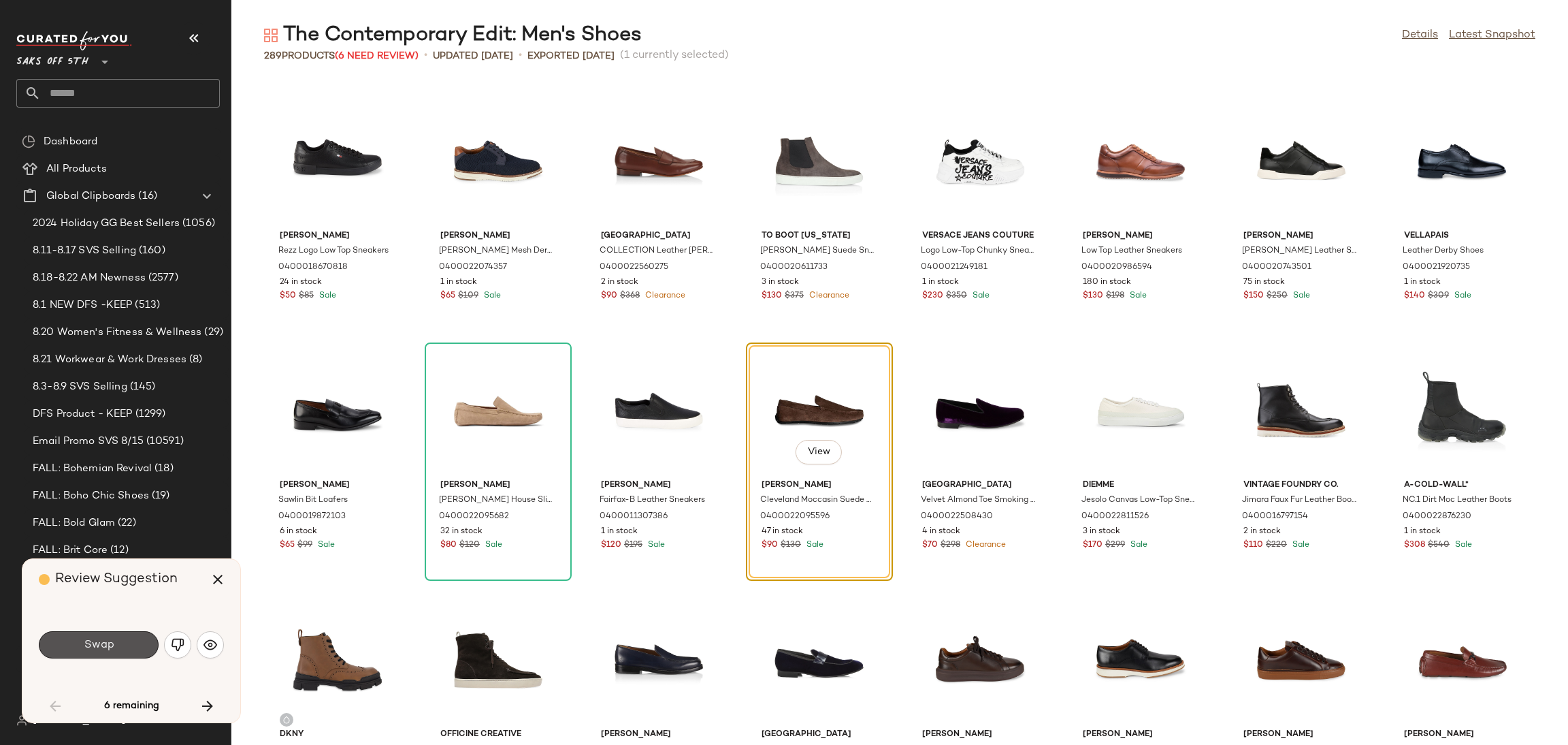
click at [123, 646] on button "Swap" at bounding box center [98, 645] width 119 height 27
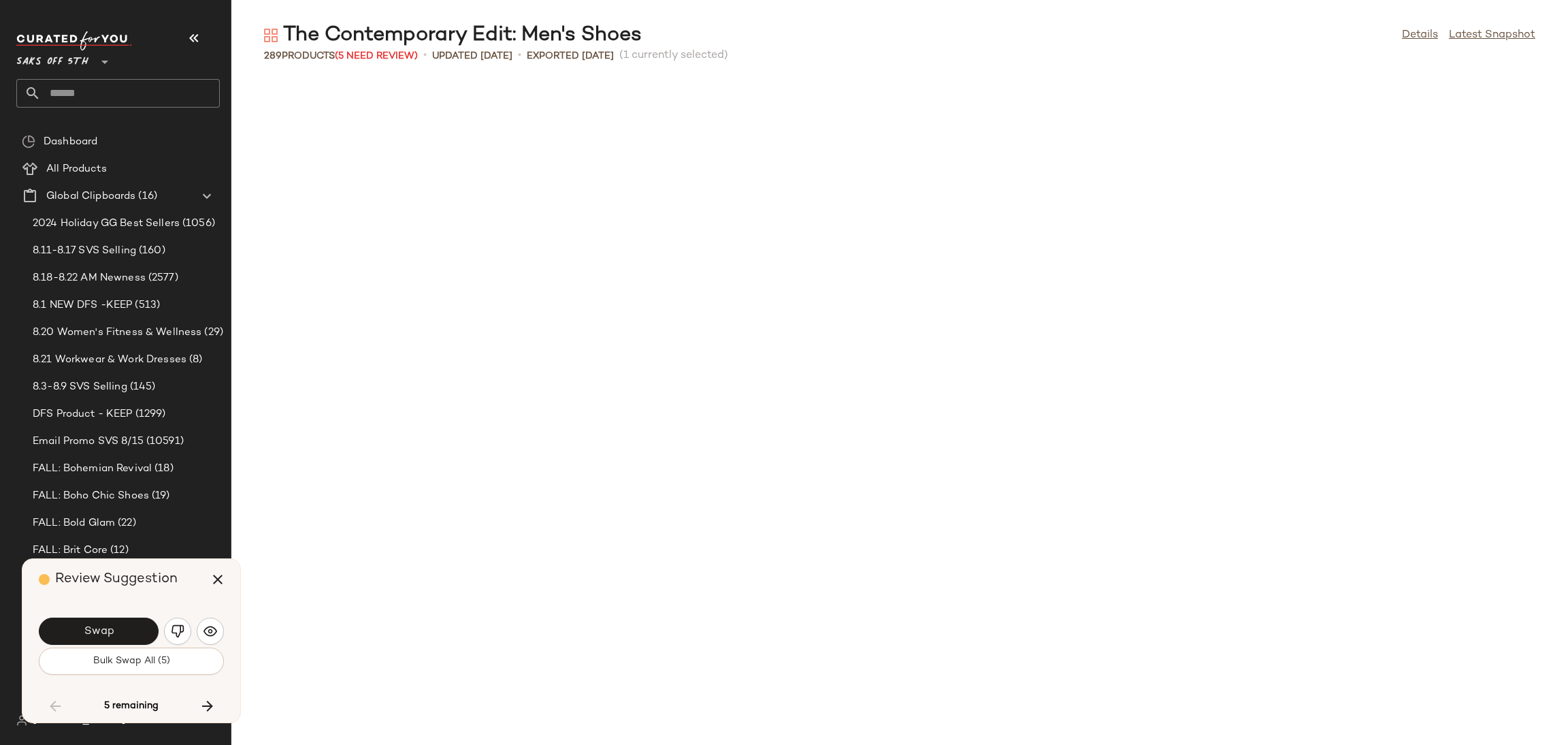
scroll to position [2490, 0]
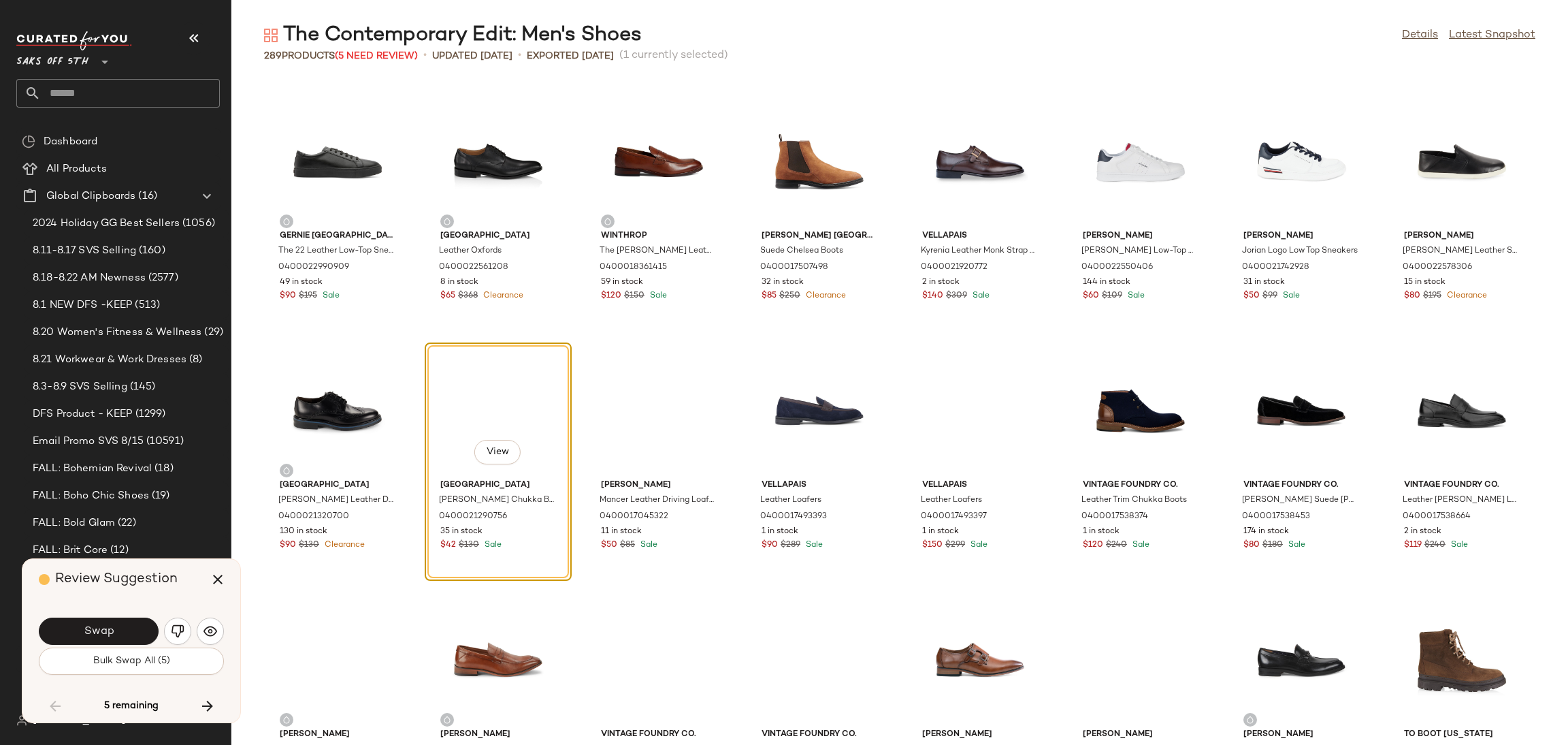
click at [123, 646] on div "Swap" at bounding box center [131, 631] width 185 height 33
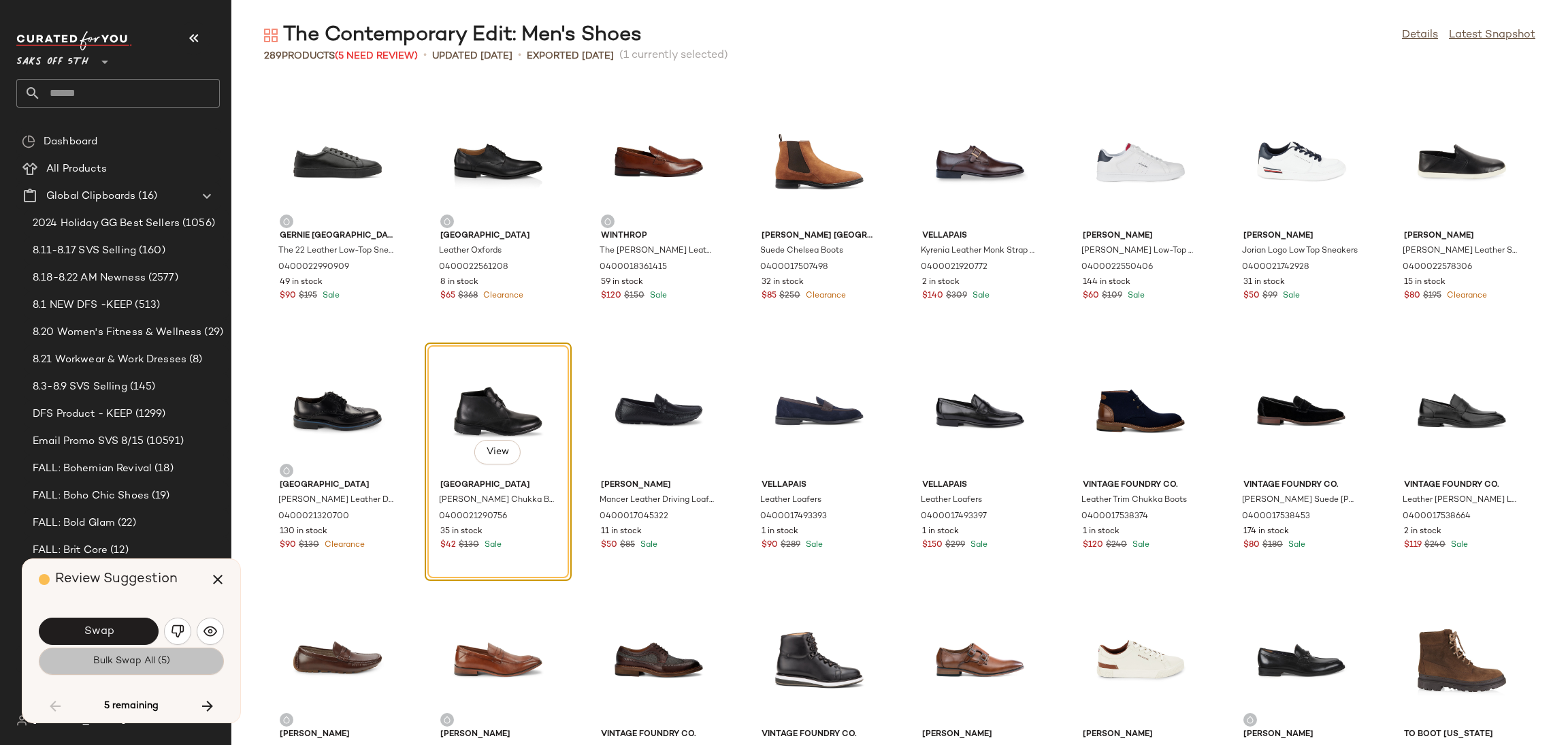
click at [122, 667] on span "Bulk Swap All (5)" at bounding box center [131, 661] width 77 height 11
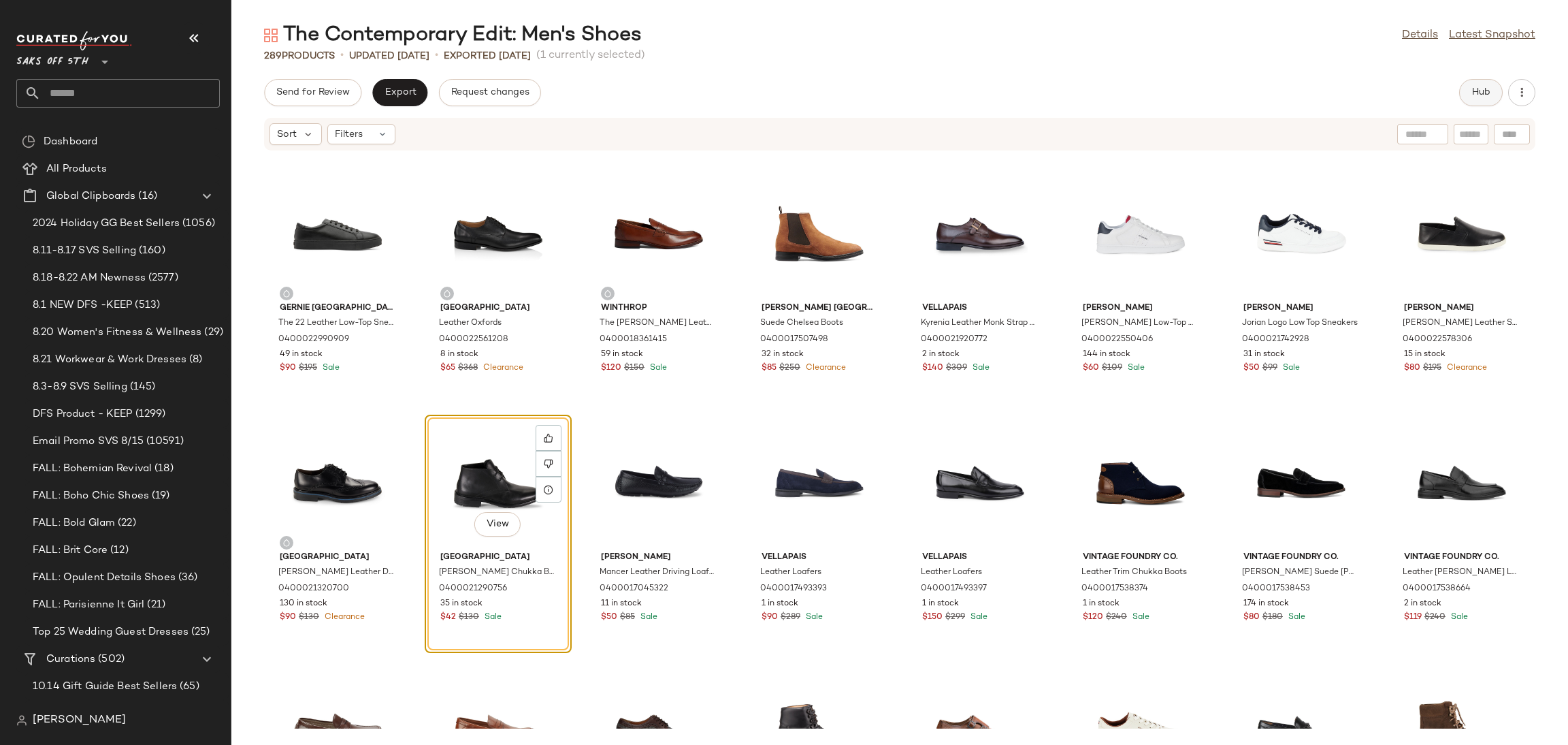
click at [1477, 84] on button "Hub" at bounding box center [1480, 93] width 44 height 27
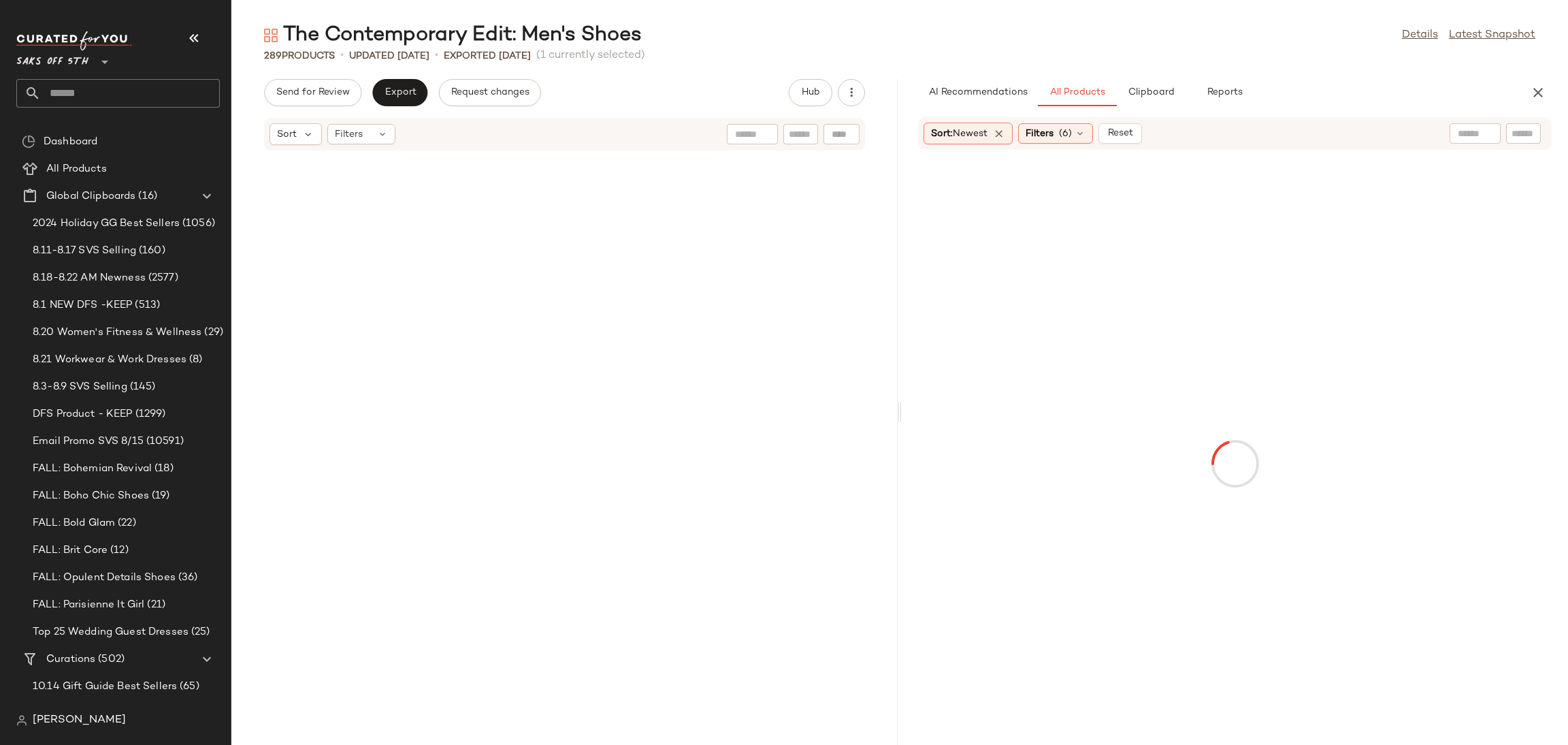
scroll to position [6228, 0]
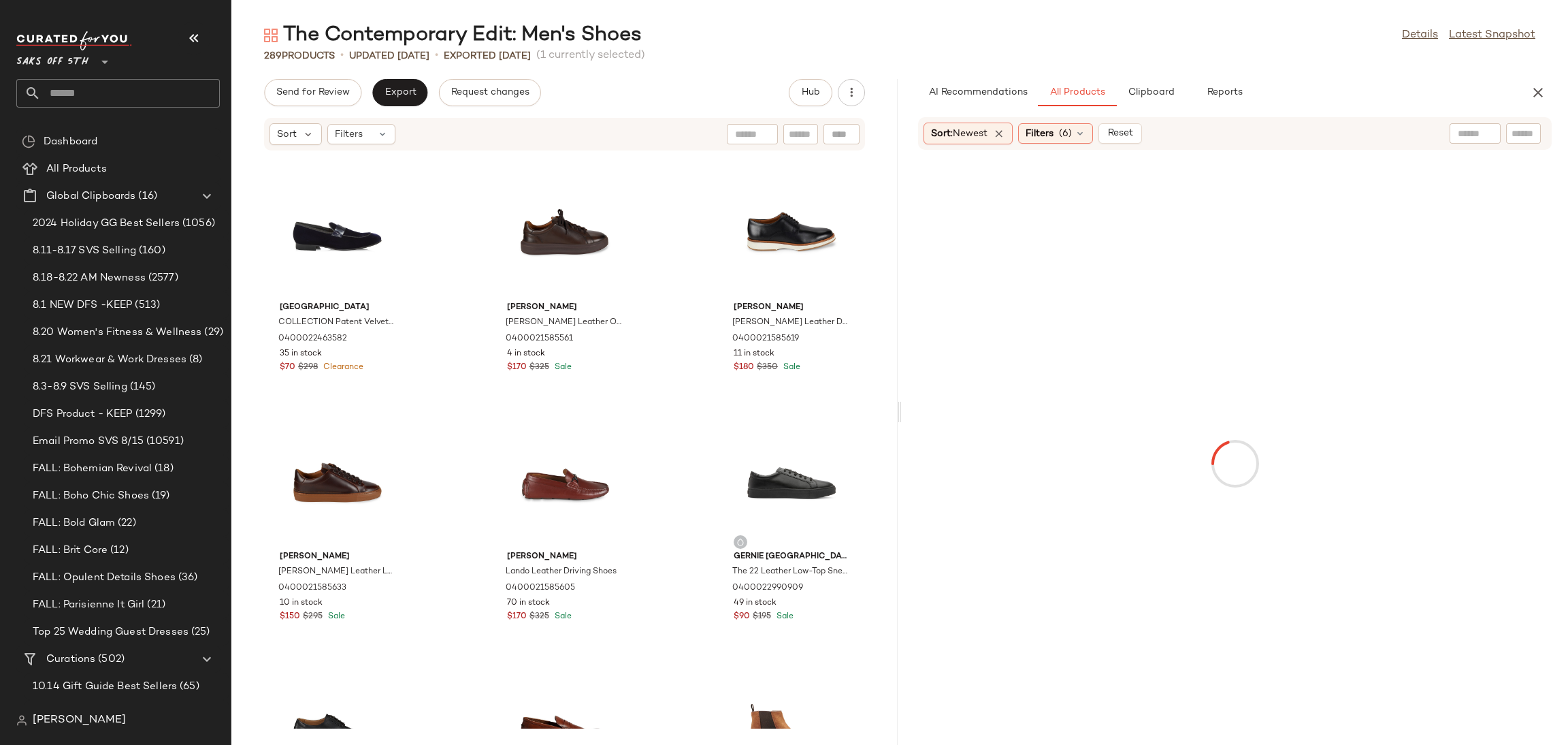
click at [902, 412] on div at bounding box center [1234, 463] width 666 height 627
drag, startPoint x: 898, startPoint y: 415, endPoint x: 920, endPoint y: 415, distance: 22.0
click at [920, 415] on div "The Contemporary Edit: Men's Shoes Details Latest Snapshot 289 Products • updat…" at bounding box center [900, 383] width 1336 height 723
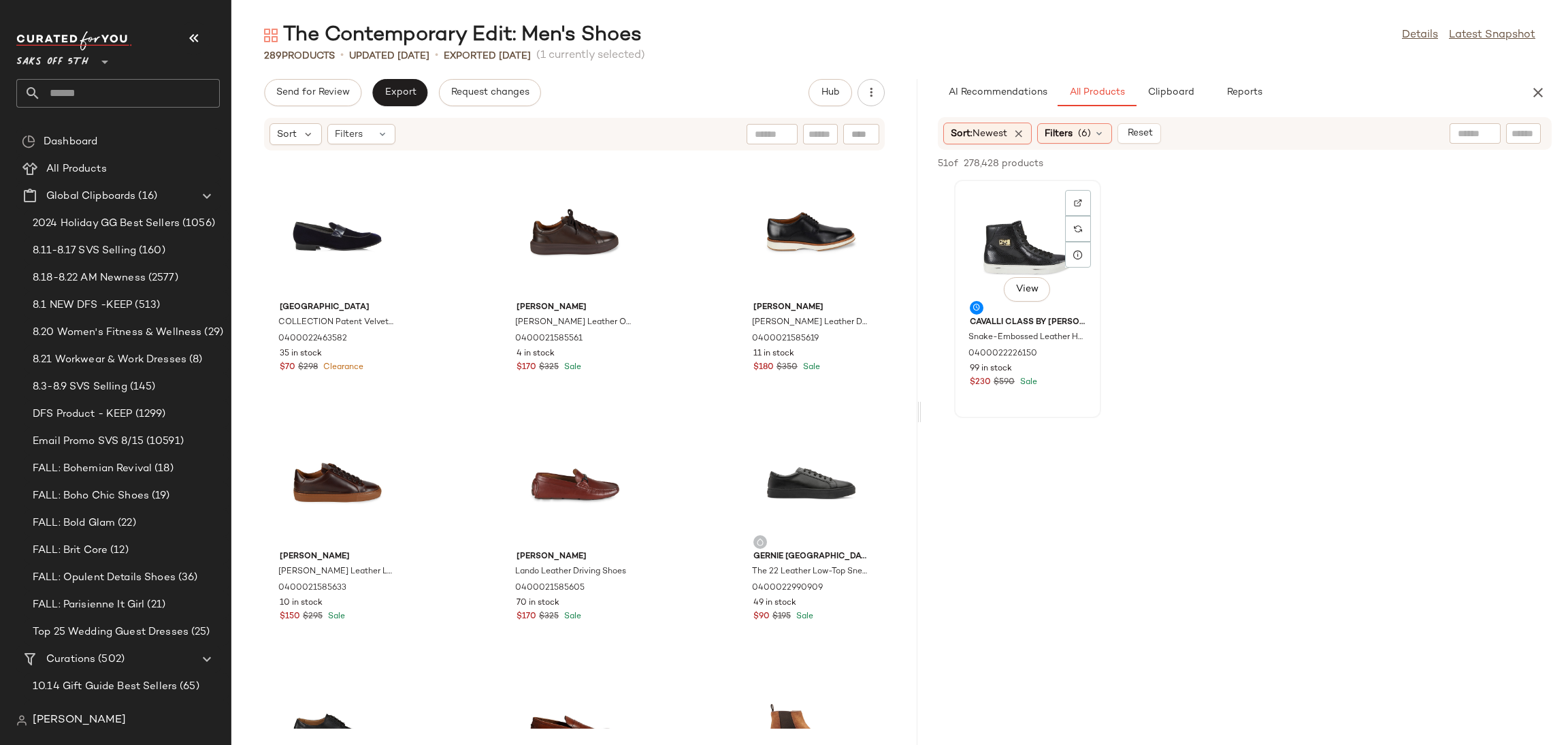
click at [1024, 243] on div "View" at bounding box center [1027, 247] width 138 height 127
click at [1355, 172] on div "51 of 278,428 products • 1 selected Add to Top Add to Bottom Deselect All" at bounding box center [1244, 164] width 646 height 30
click at [1358, 165] on span "Add to Top" at bounding box center [1357, 163] width 54 height 9
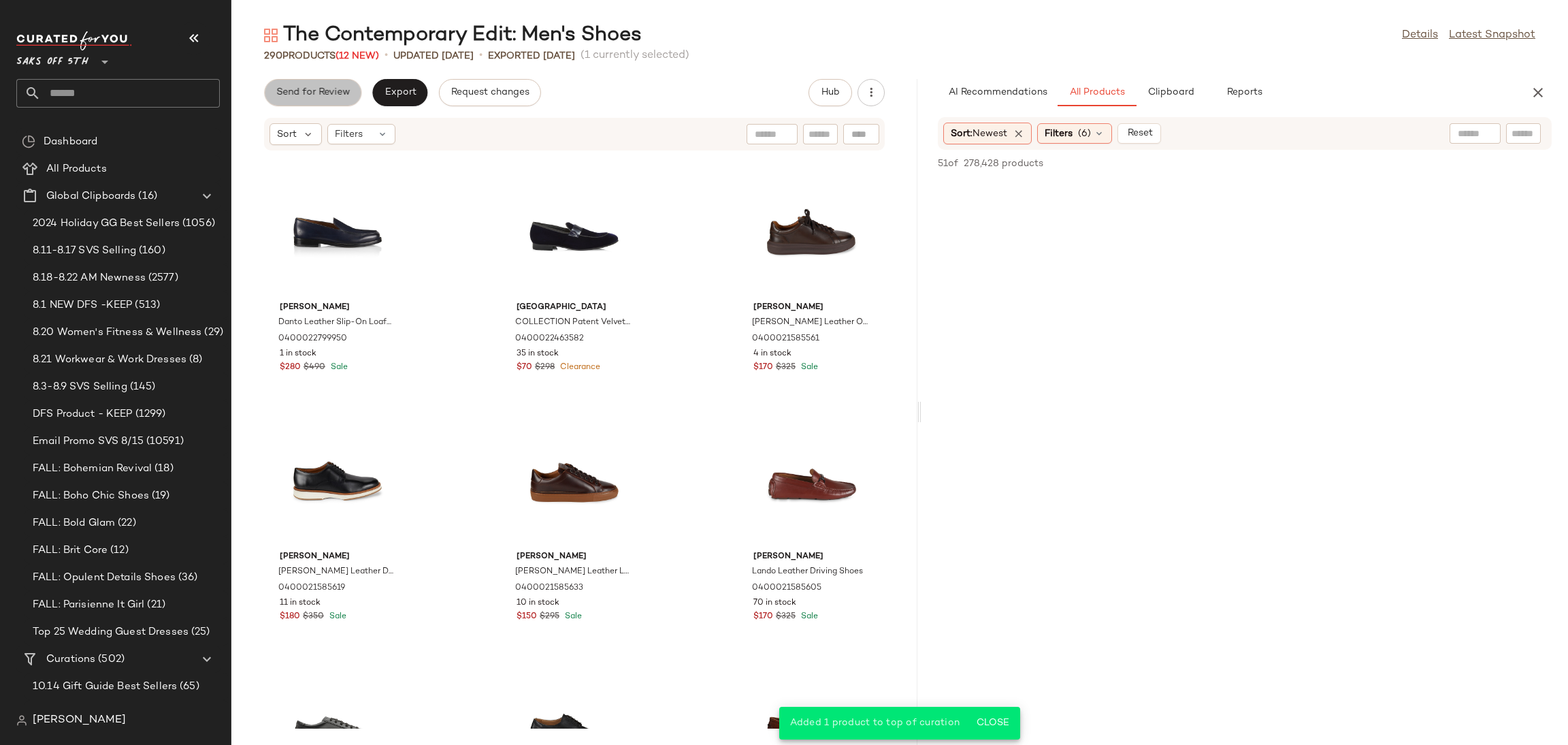
click at [301, 103] on button "Send for Review" at bounding box center [313, 93] width 98 height 27
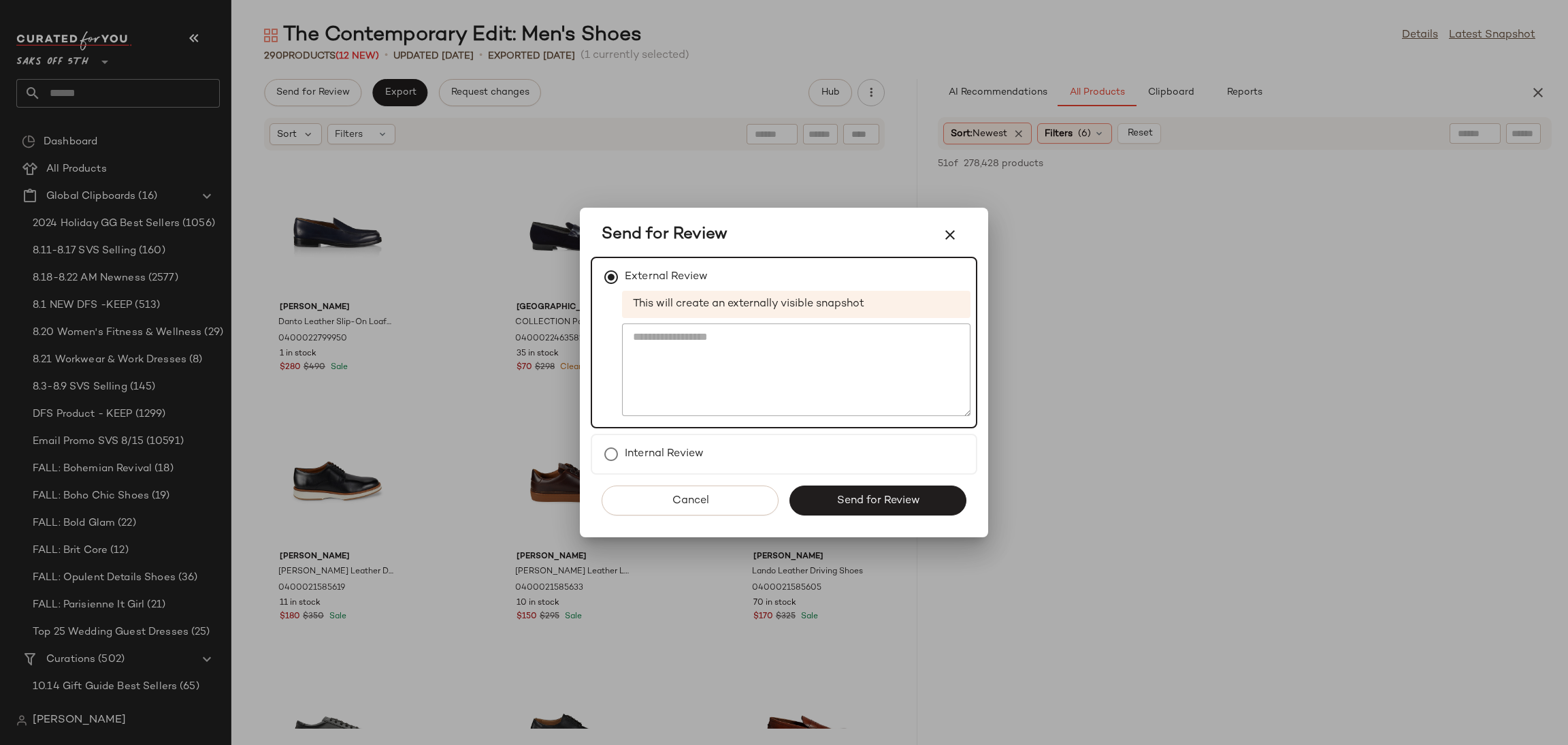
click at [873, 514] on div "Cancel Send for Review" at bounding box center [784, 505] width 387 height 63
click at [884, 502] on span "Send for Review" at bounding box center [878, 501] width 84 height 13
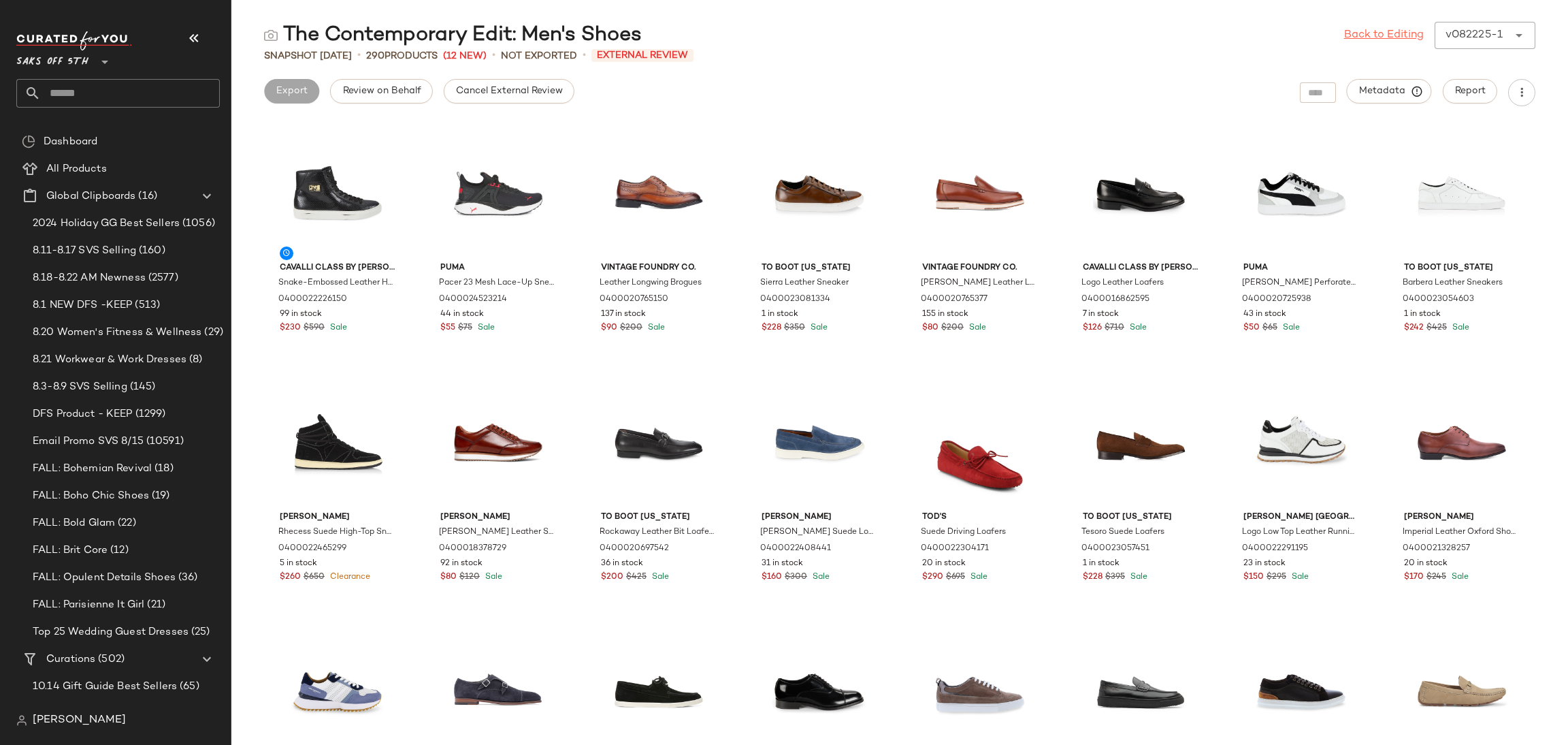
click at [1387, 38] on link "Back to Editing" at bounding box center [1383, 36] width 79 height 16
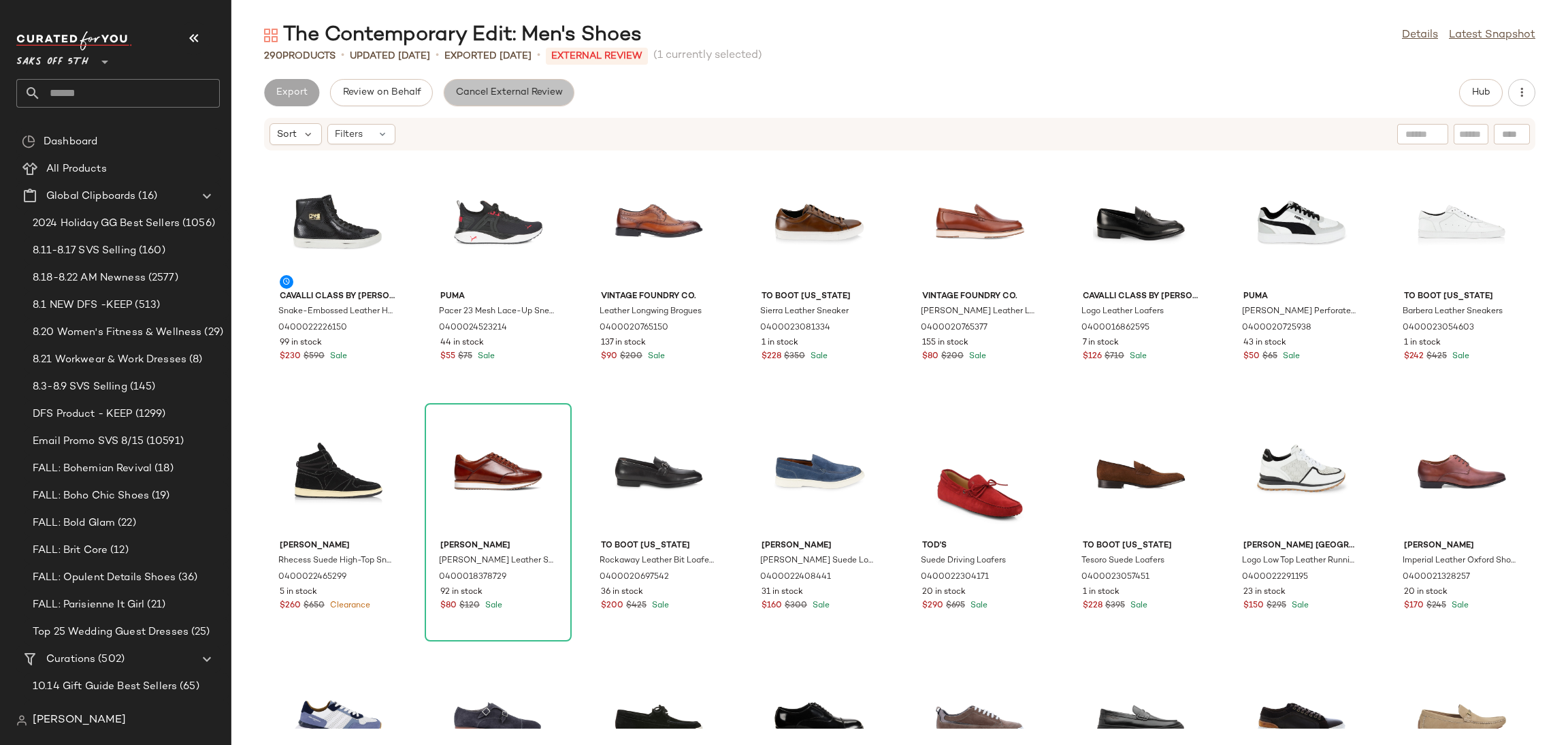
click at [549, 100] on button "Cancel External Review" at bounding box center [509, 93] width 130 height 27
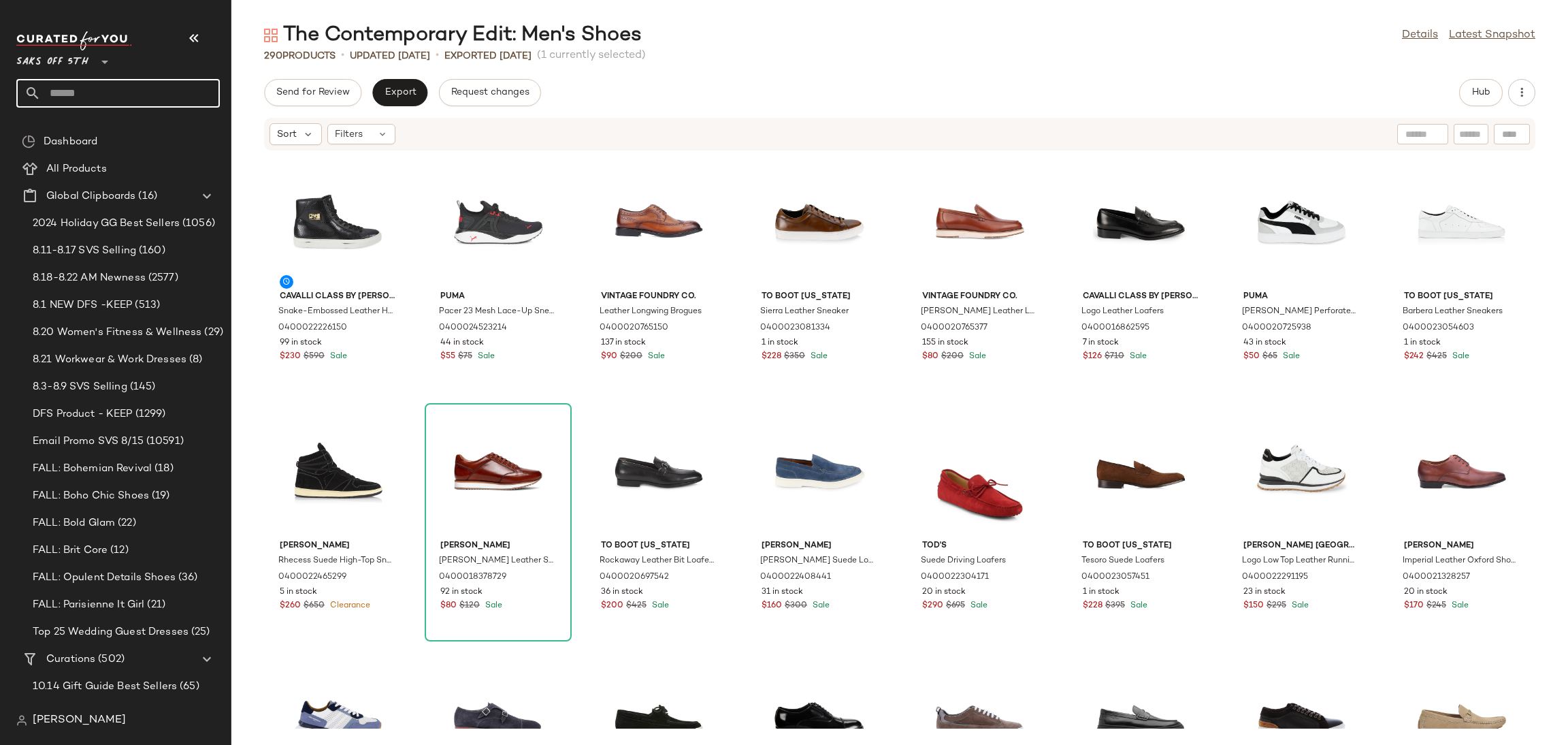
click at [136, 82] on input "text" at bounding box center [130, 93] width 179 height 28
click at [393, 94] on span "Export" at bounding box center [399, 93] width 32 height 11
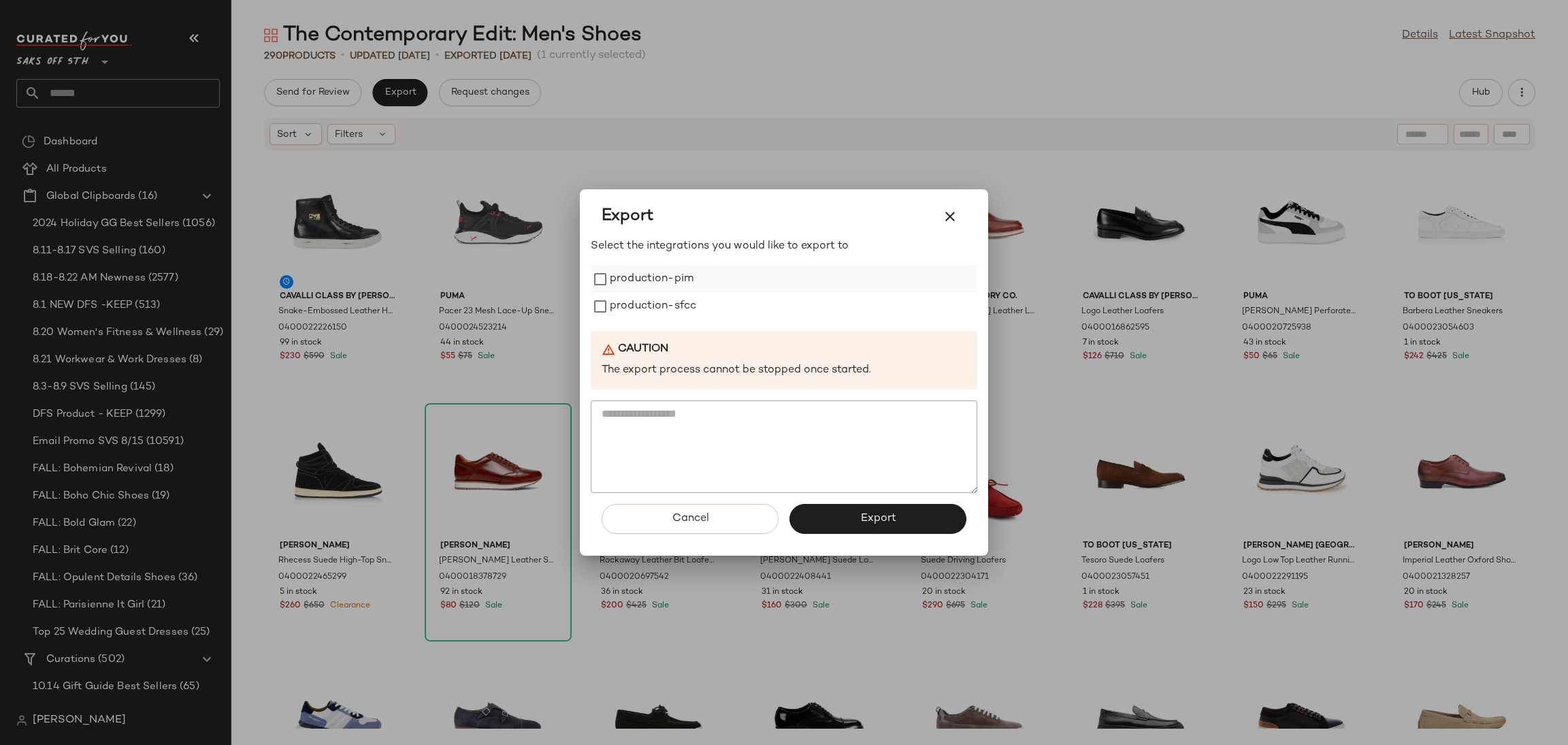
click at [673, 281] on label "production-pim" at bounding box center [652, 279] width 84 height 27
click at [669, 299] on label "production-sfcc" at bounding box center [653, 306] width 87 height 27
click at [875, 521] on span "Export" at bounding box center [878, 518] width 36 height 13
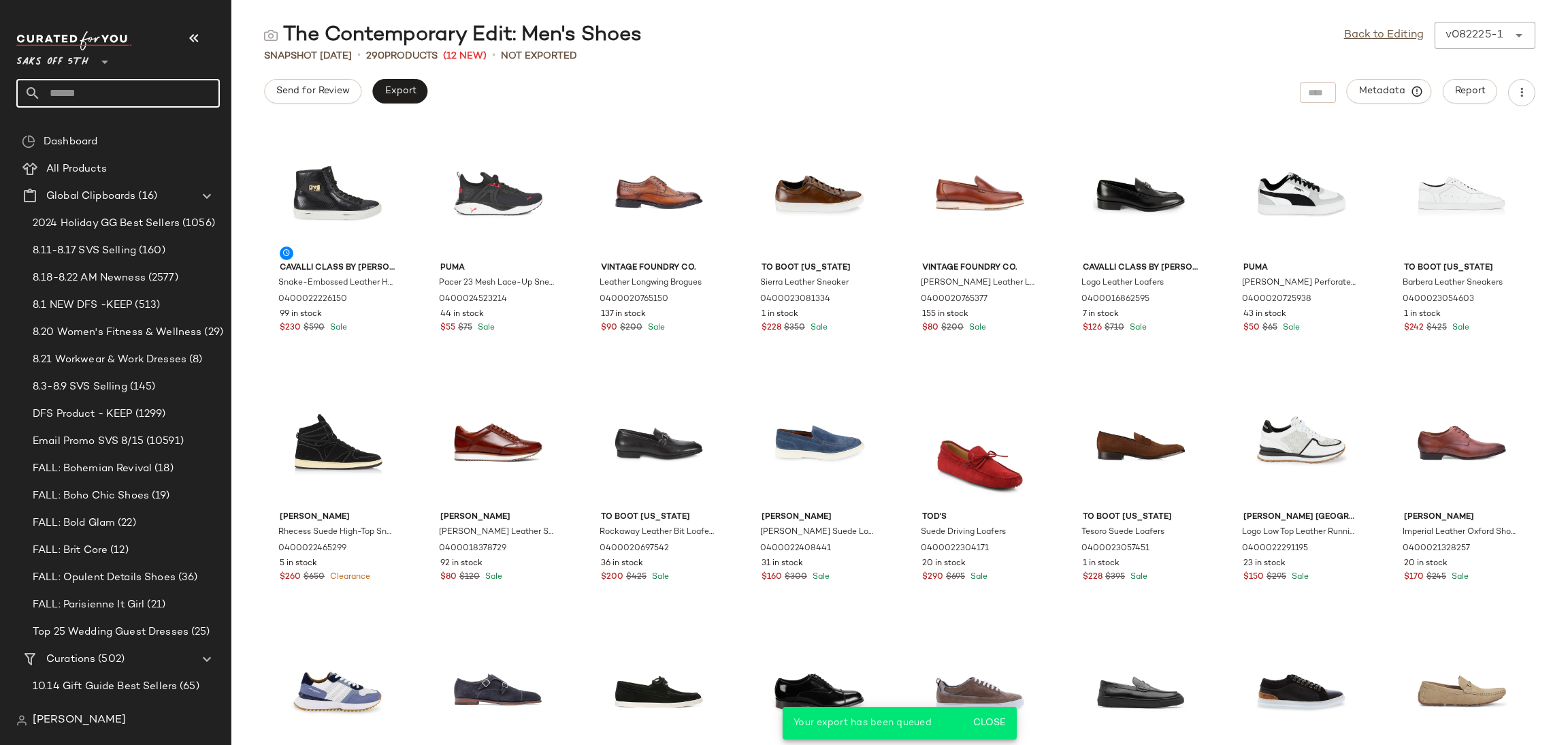
click at [103, 82] on input "text" at bounding box center [130, 93] width 179 height 28
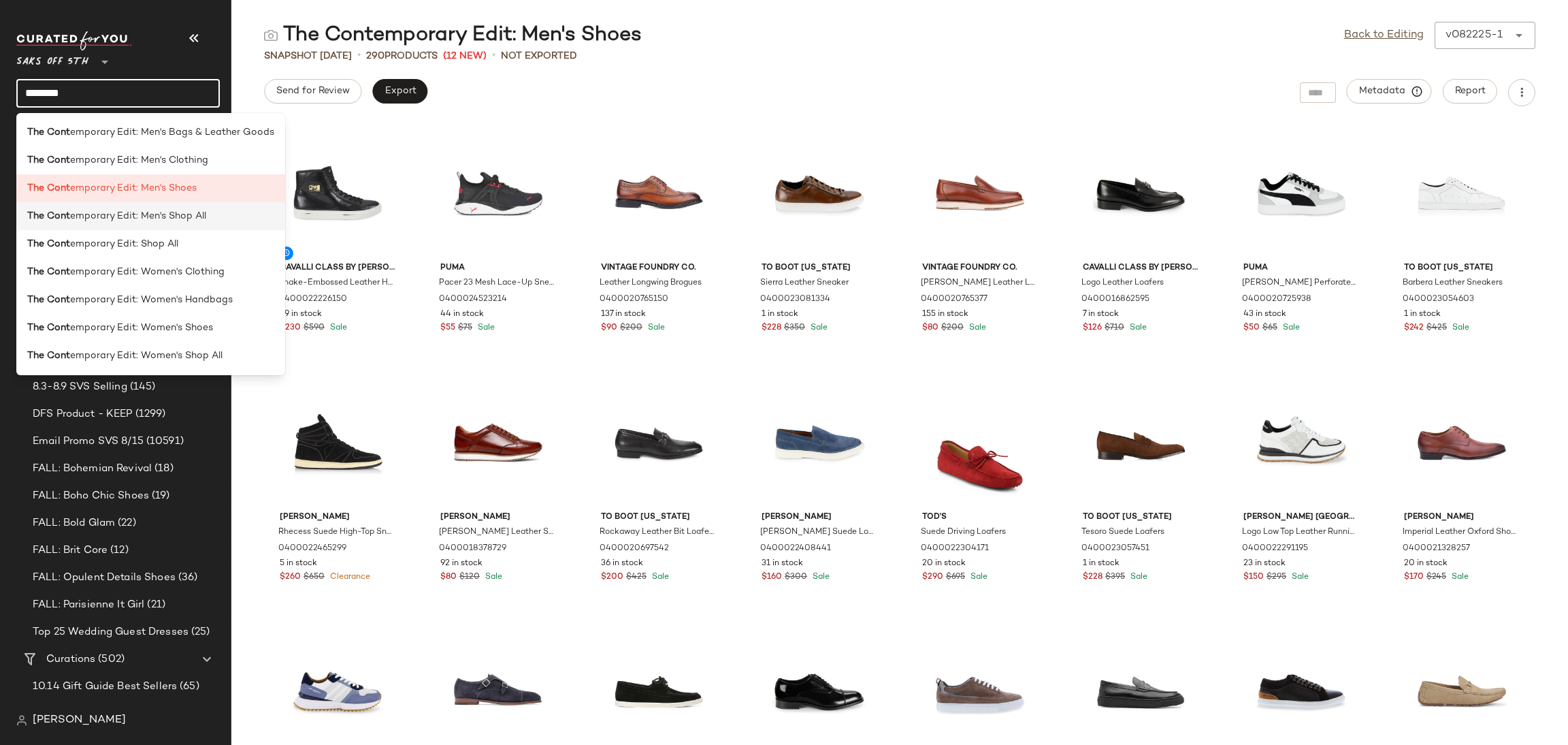
type input "********"
click at [172, 222] on span "emporary Edit: Men's Shop All" at bounding box center [138, 216] width 136 height 15
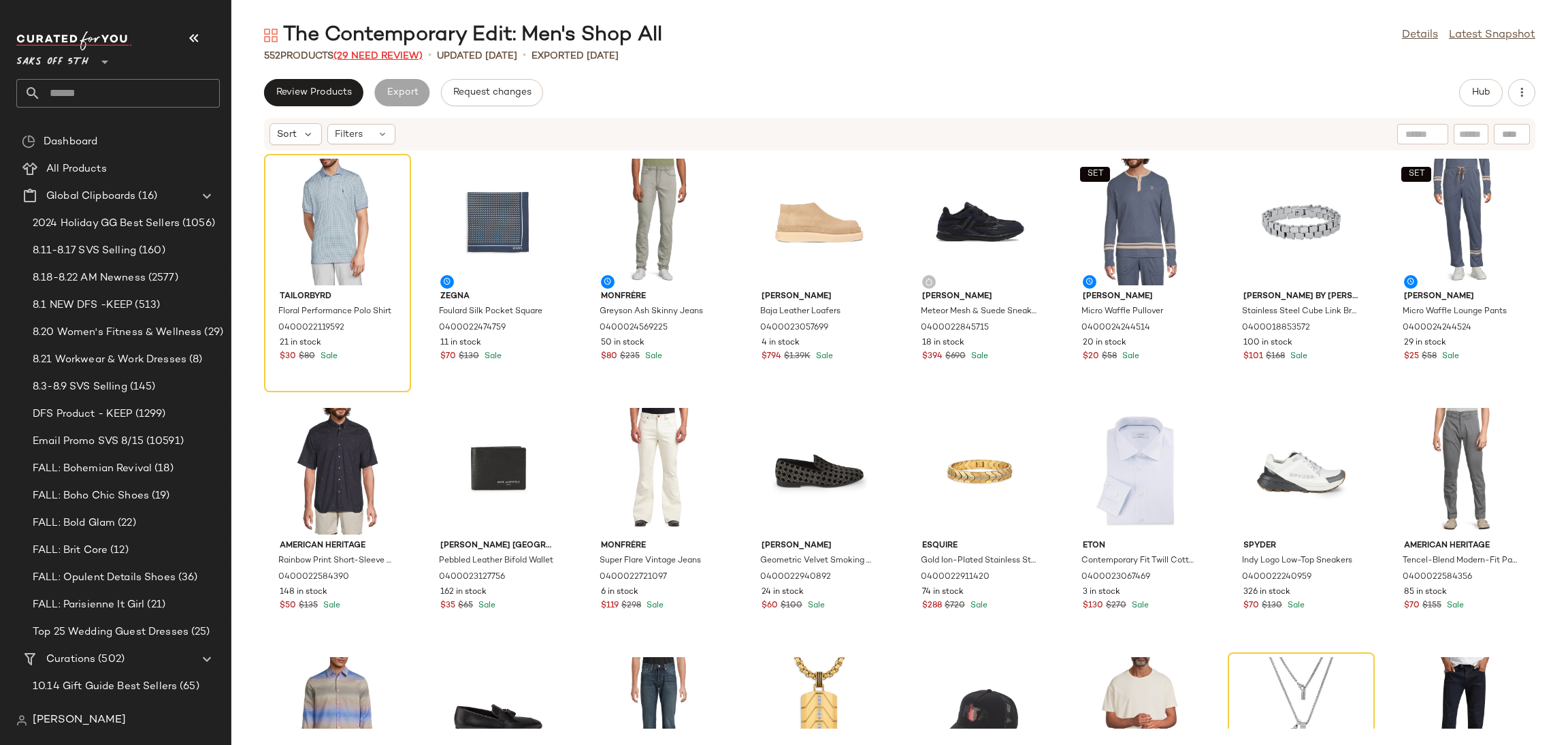
click at [414, 57] on span "(29 Need Review)" at bounding box center [378, 56] width 89 height 10
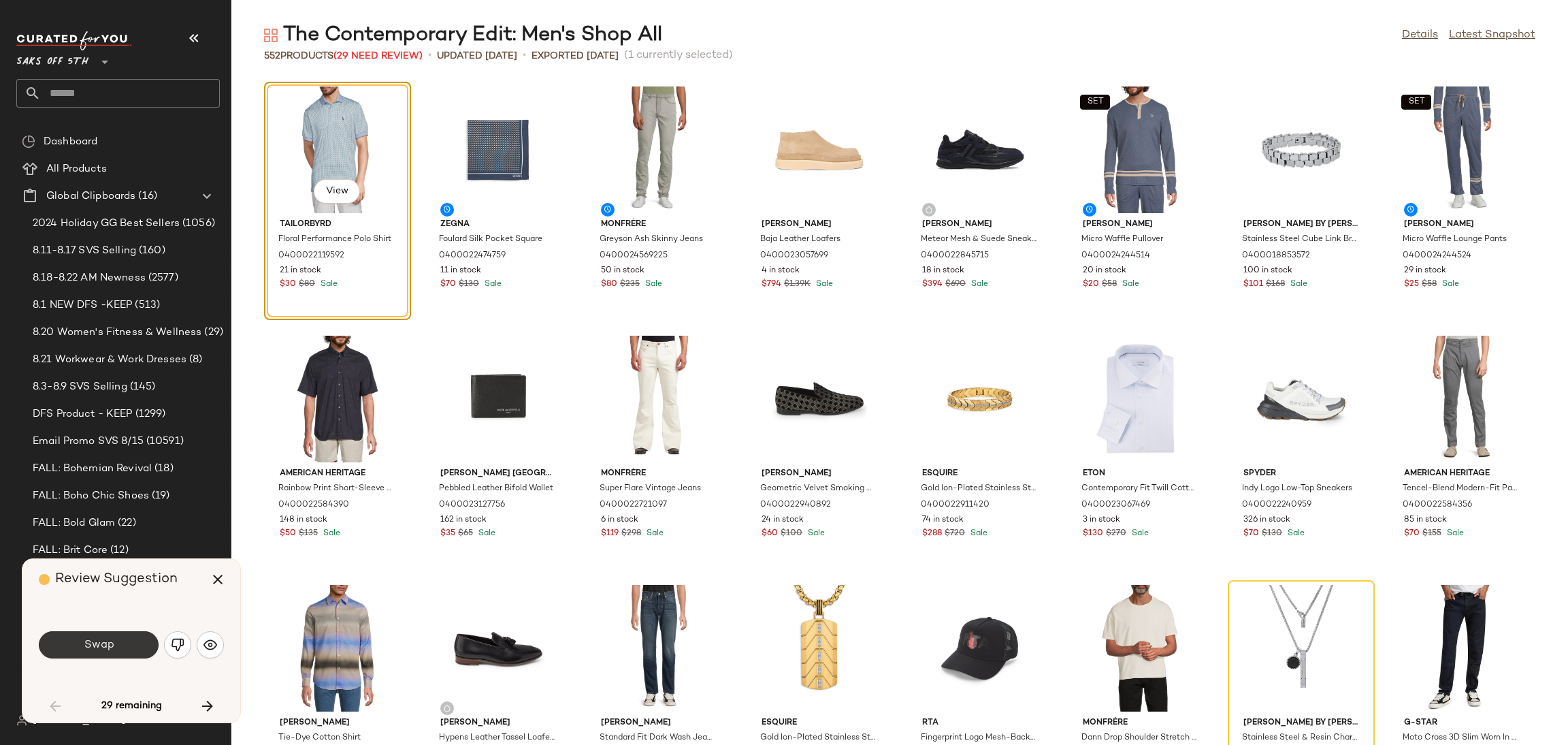
click at [120, 647] on button "Swap" at bounding box center [98, 645] width 119 height 27
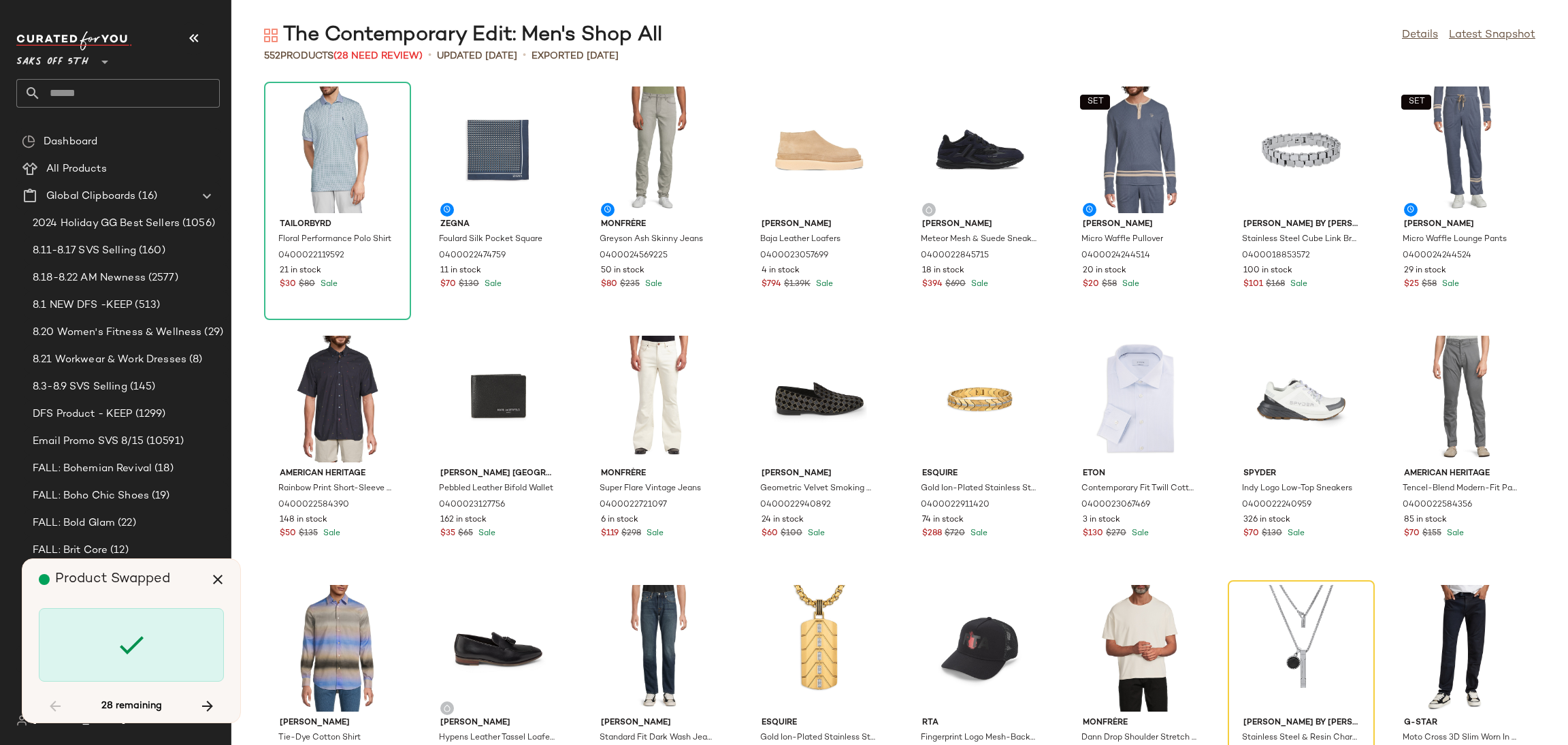
scroll to position [260, 0]
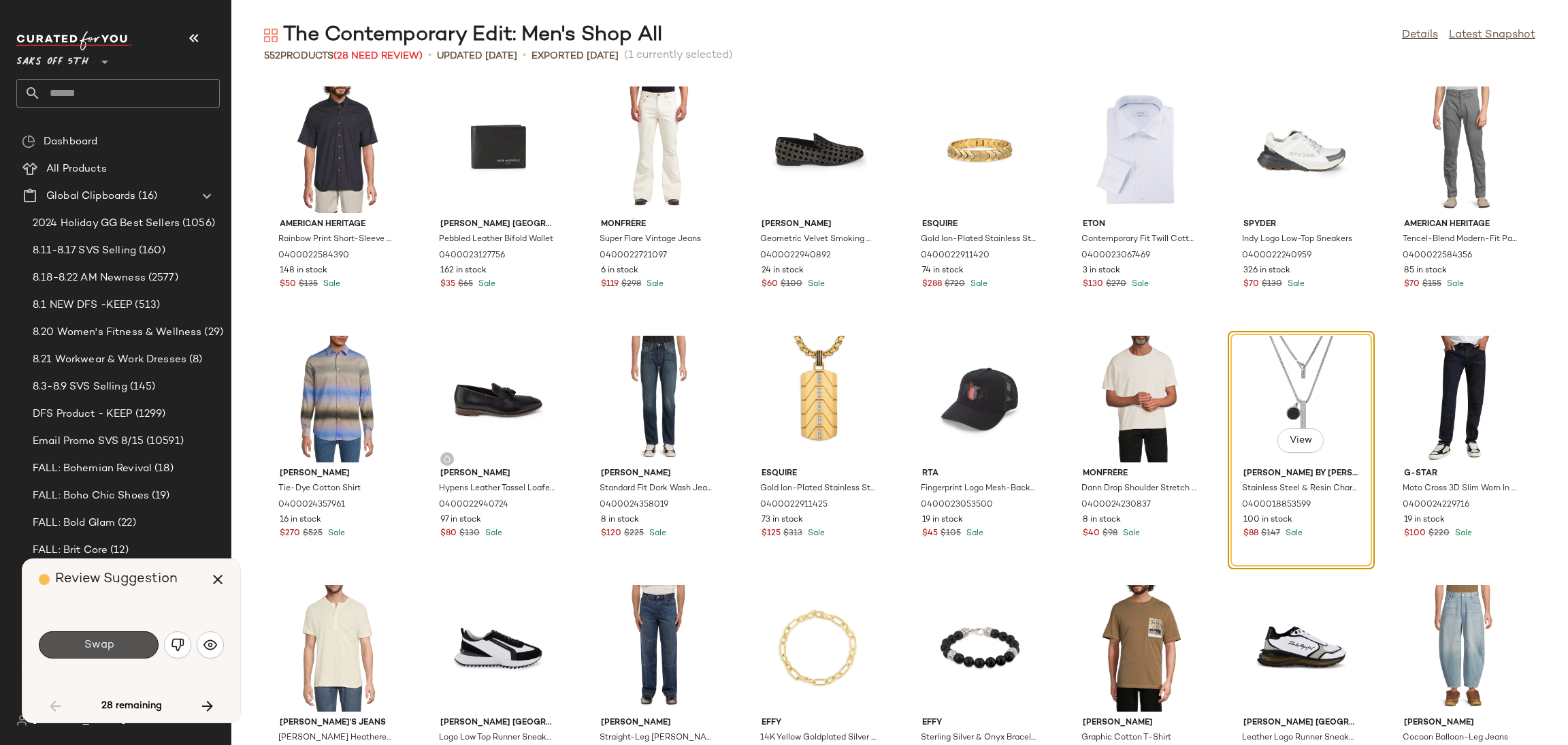
click at [120, 647] on button "Swap" at bounding box center [98, 645] width 119 height 27
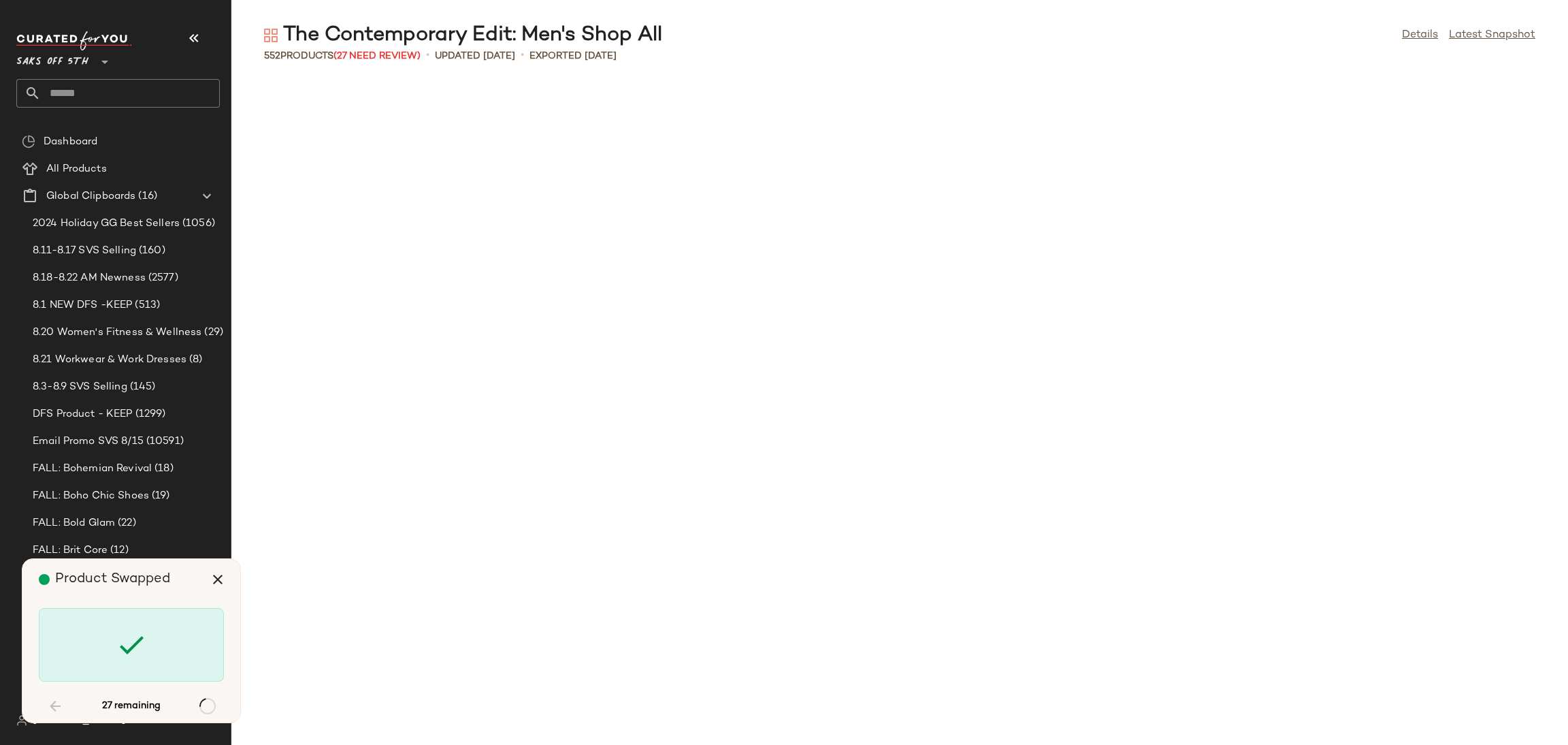
scroll to position [2490, 0]
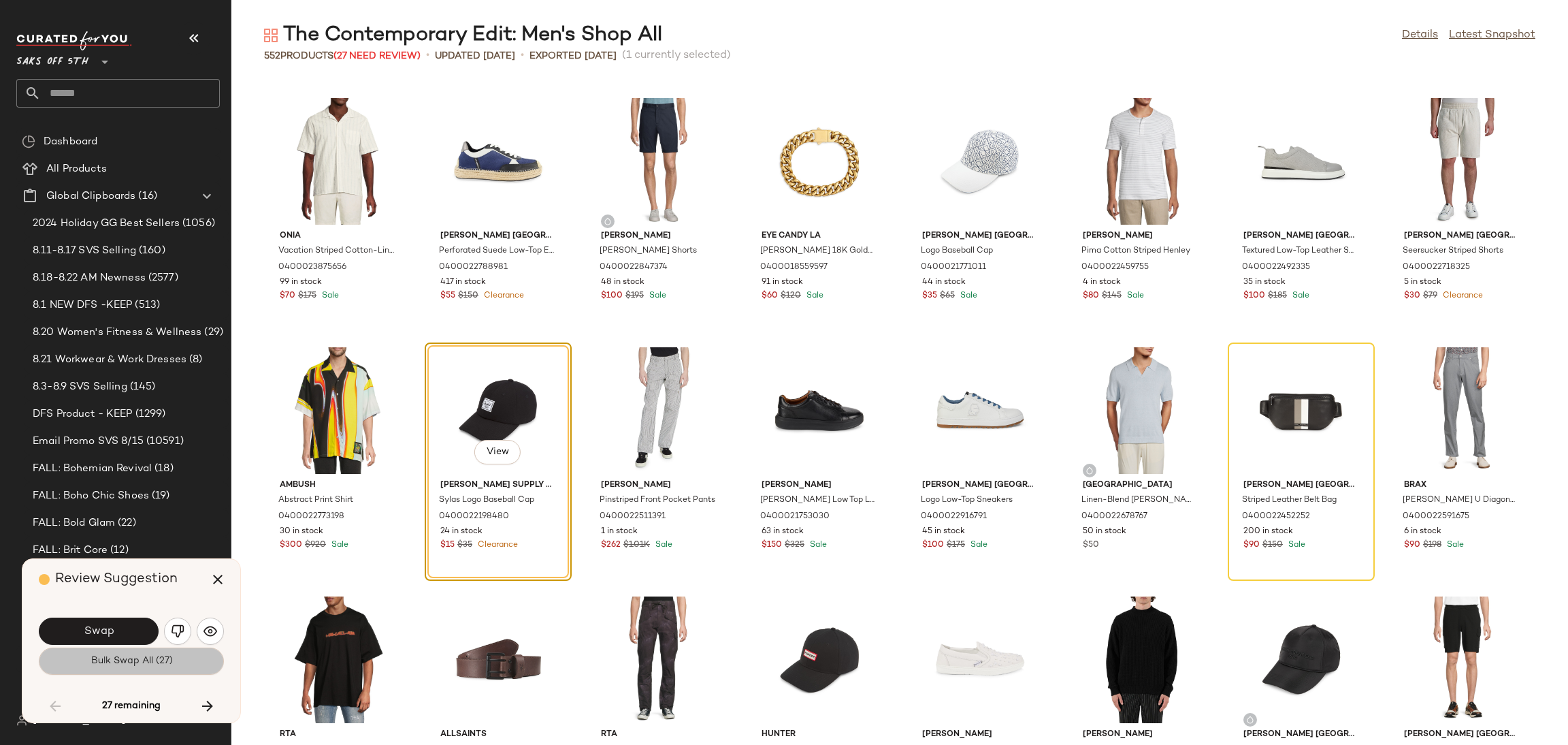
click at [125, 666] on span "Bulk Swap All (27)" at bounding box center [131, 661] width 82 height 11
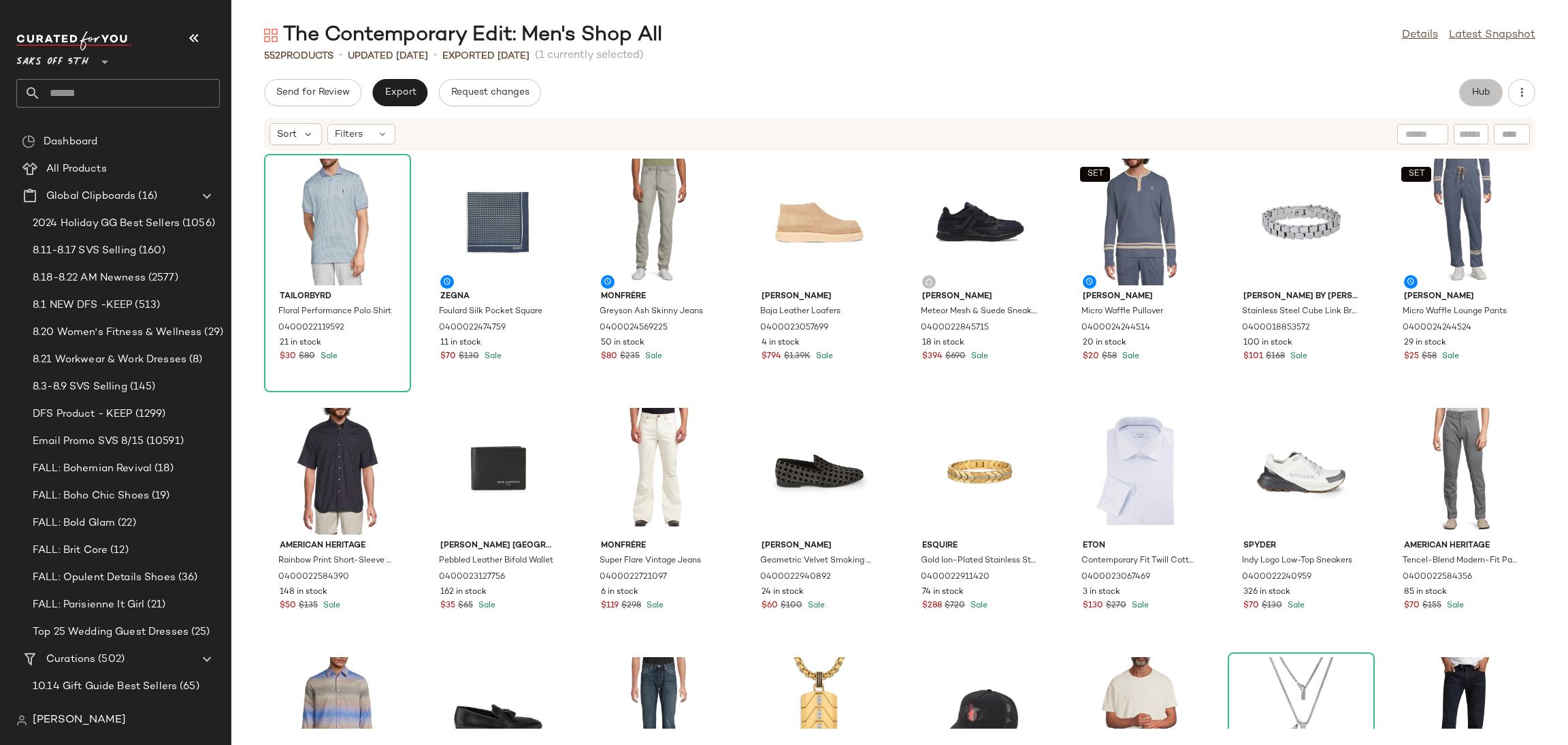
click at [1473, 88] on span "Hub" at bounding box center [1480, 93] width 19 height 11
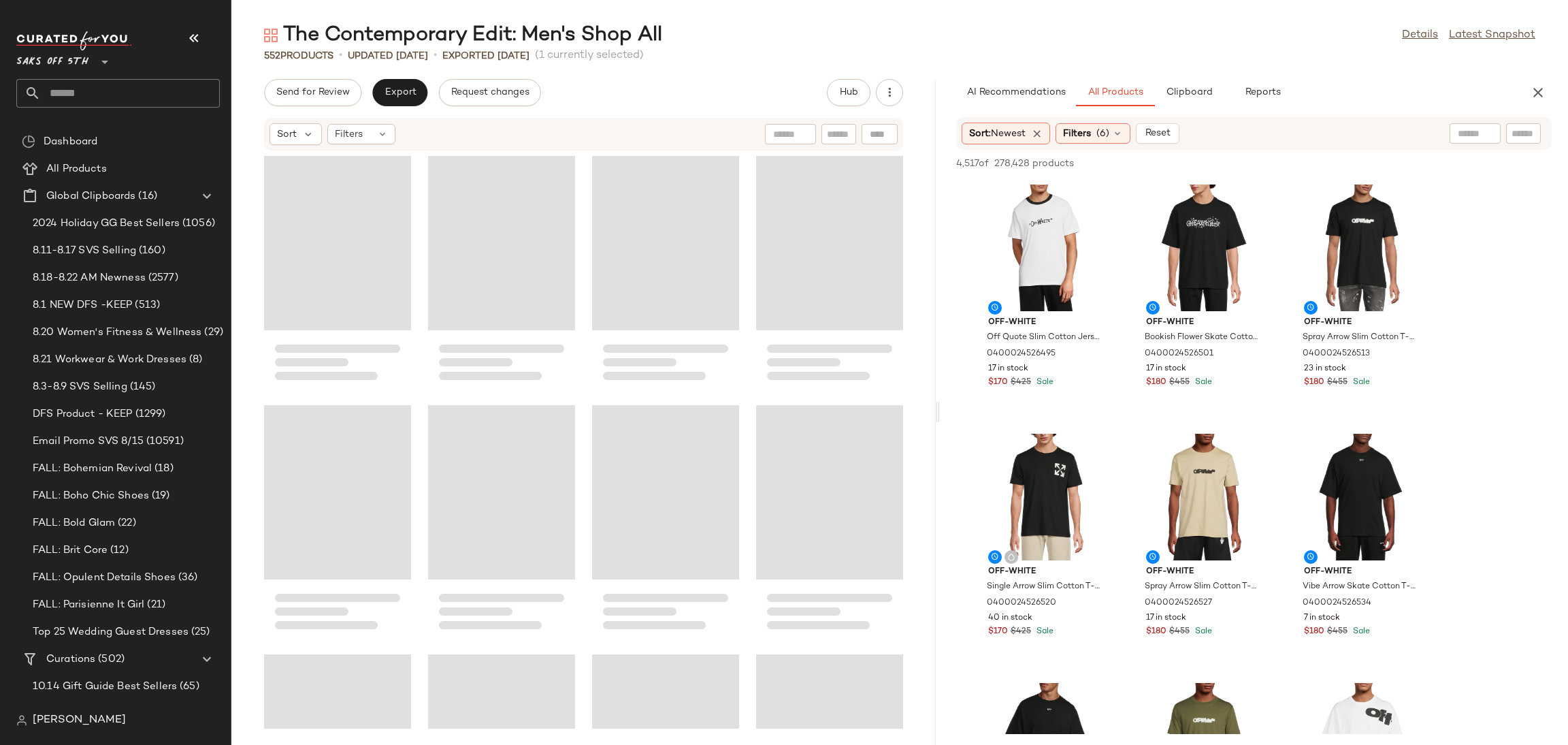
drag, startPoint x: 898, startPoint y: 409, endPoint x: 949, endPoint y: 412, distance: 51.1
click at [949, 412] on div "The Contemporary Edit: Men's Shop All Details Latest Snapshot 552 Products • up…" at bounding box center [900, 383] width 1336 height 723
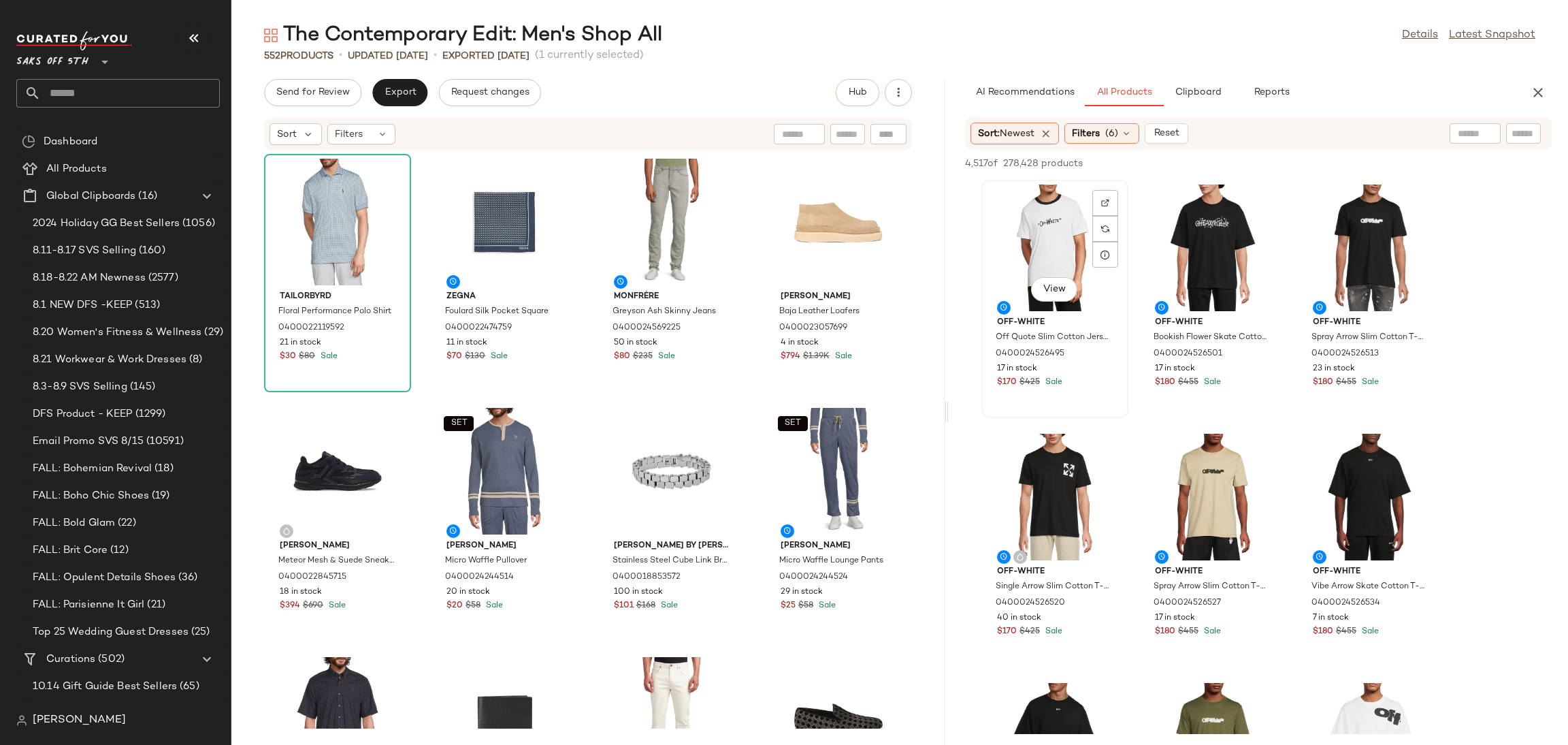
click at [1064, 209] on div "View" at bounding box center [1055, 247] width 138 height 127
click at [1365, 153] on div "4,517 of 278,428 products • 1 selected Add to Top Add to Bottom Deselect All" at bounding box center [1258, 164] width 619 height 30
click at [1357, 176] on div "4,517 of 278,428 products • 1 selected Add to Top Add to Bottom Deselect All" at bounding box center [1258, 164] width 619 height 30
click at [1363, 165] on span "Add to Top" at bounding box center [1357, 163] width 54 height 9
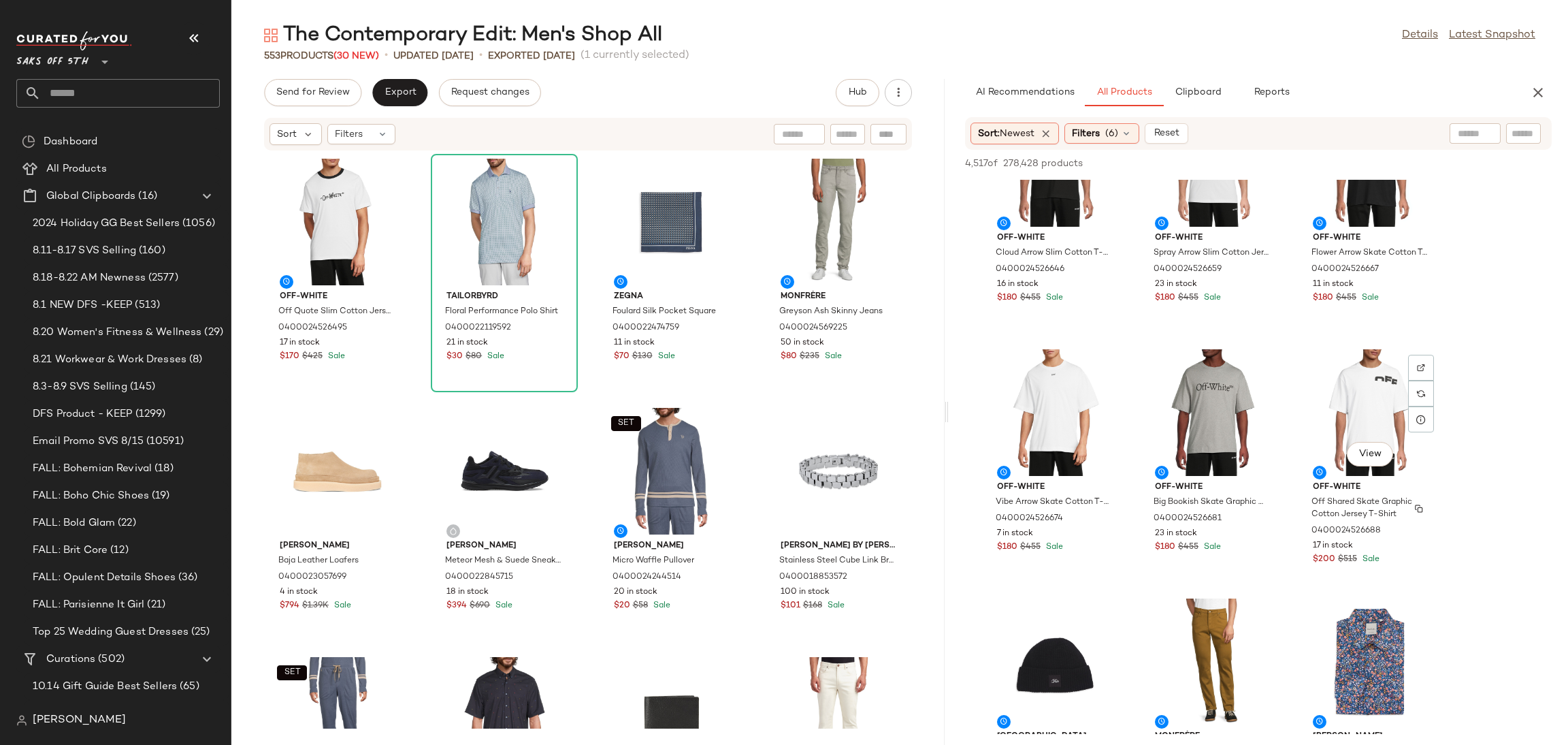
scroll to position [1342, 0]
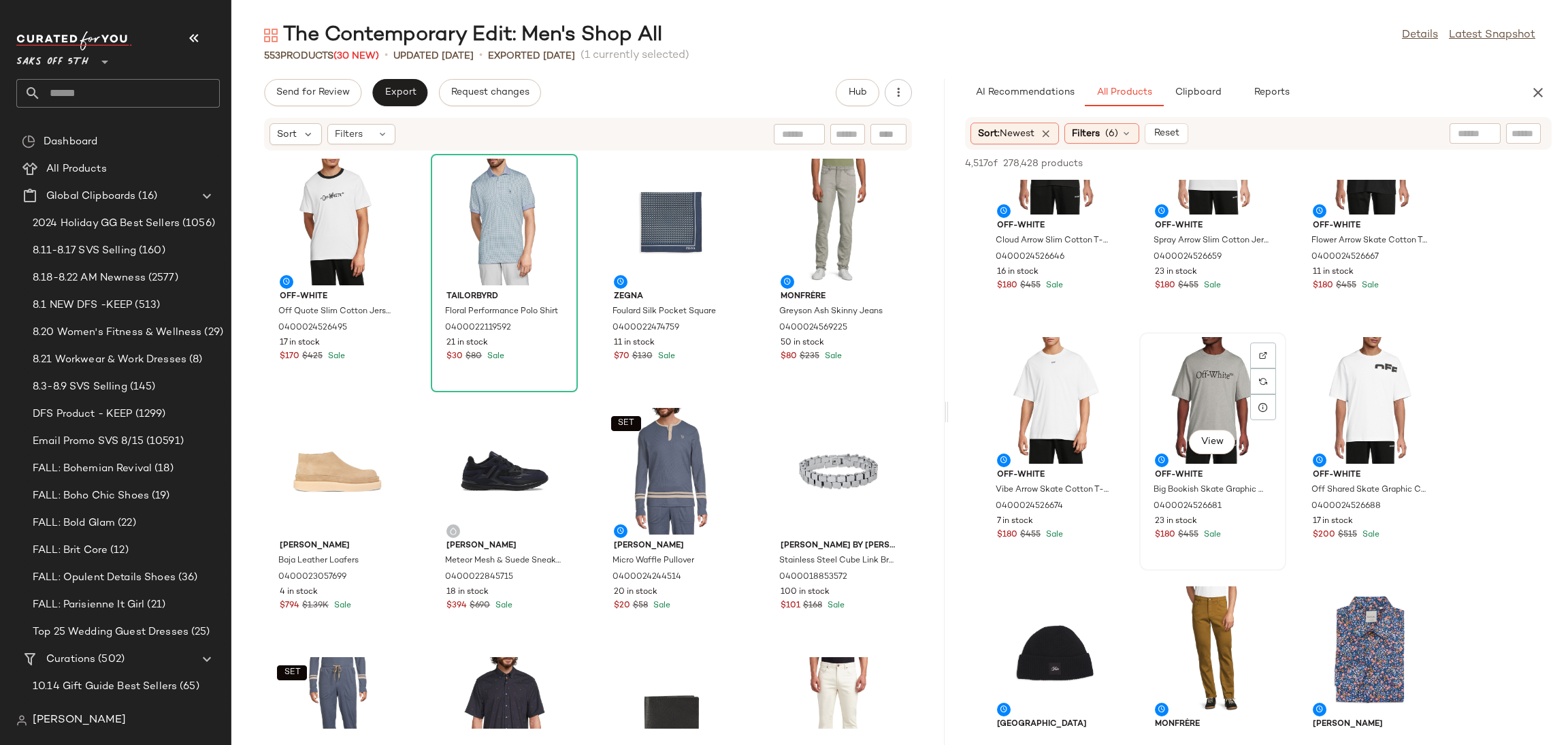
click at [1225, 356] on div "View" at bounding box center [1212, 400] width 138 height 127
click at [1377, 159] on span "Add to Top" at bounding box center [1357, 163] width 54 height 9
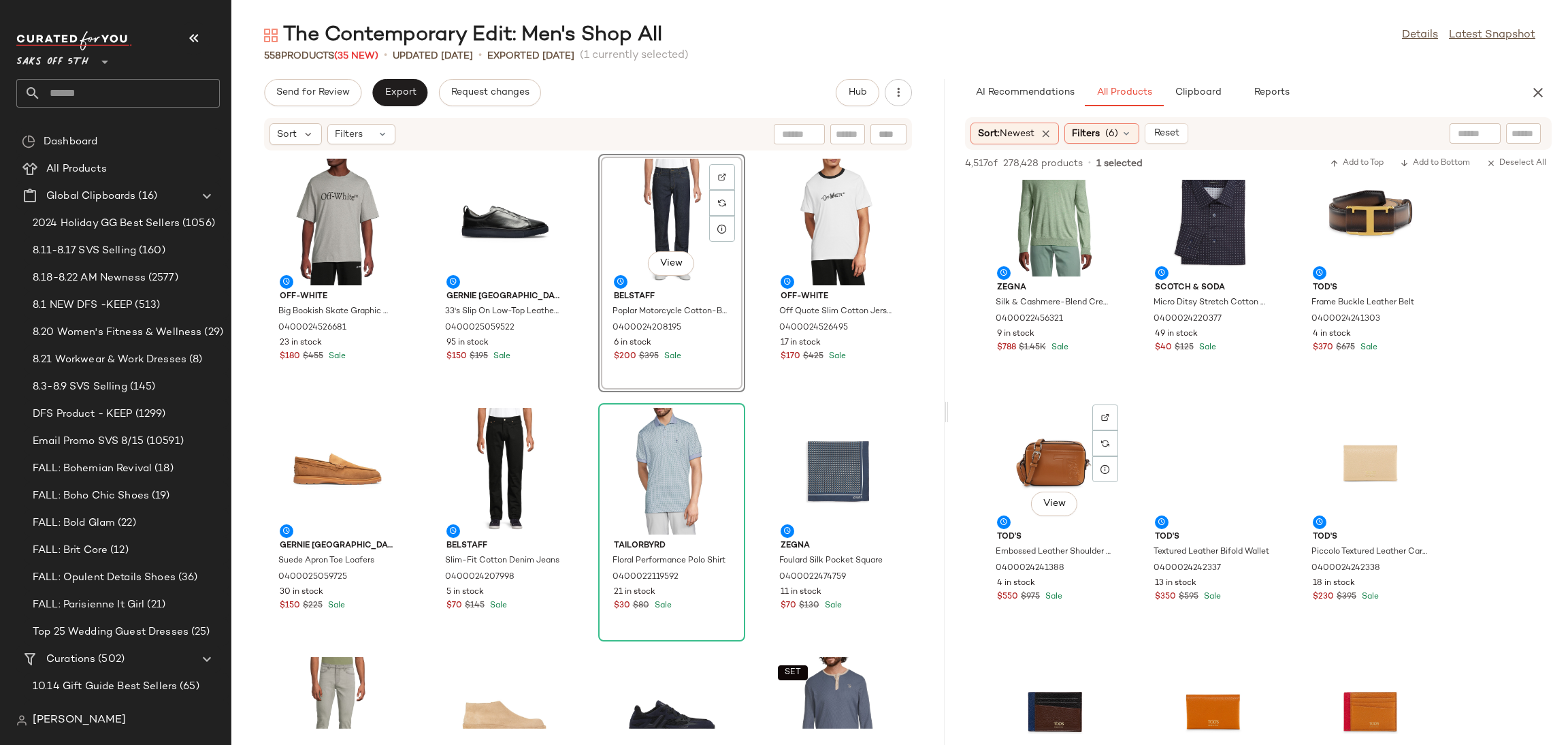
scroll to position [8253, 0]
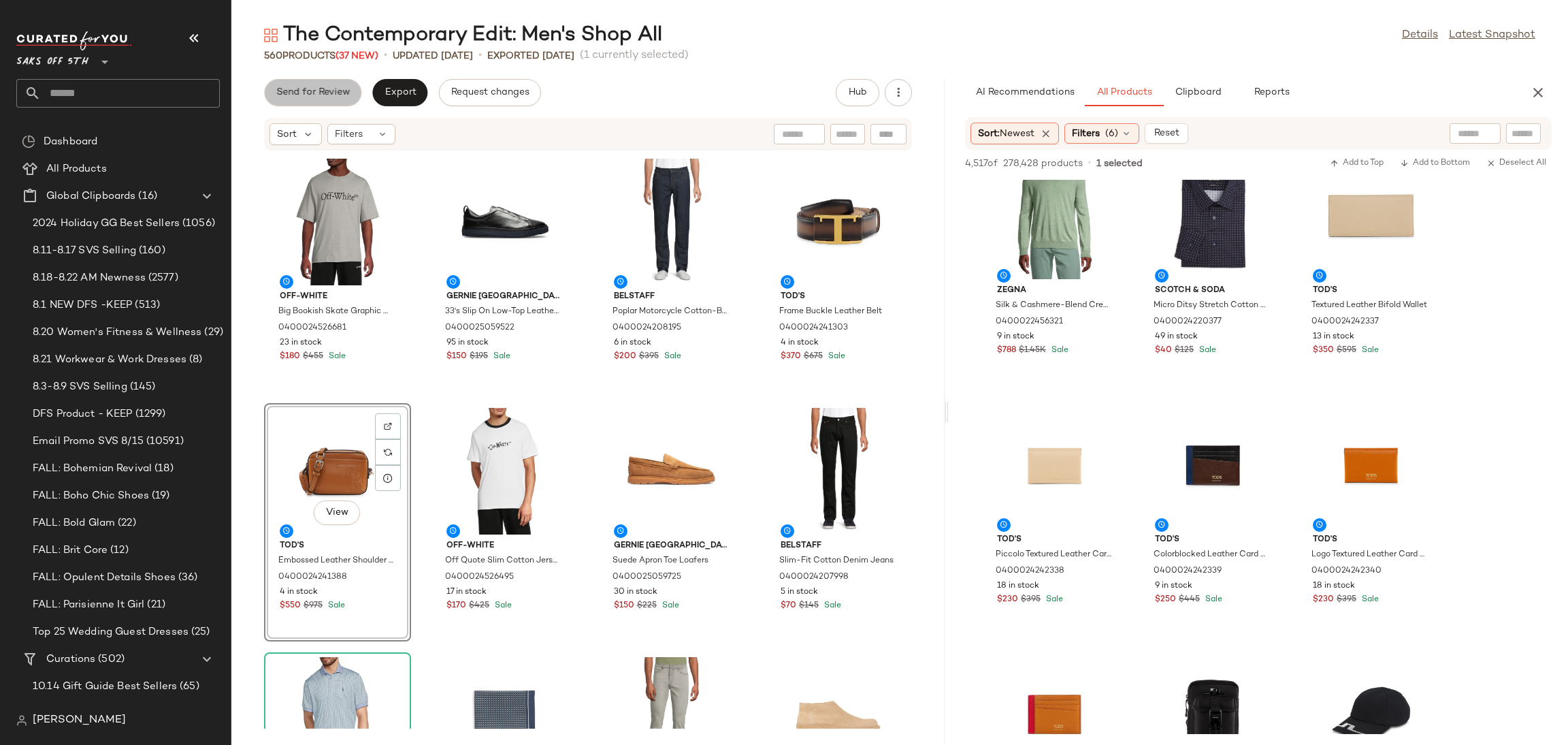
click at [332, 98] on span "Send for Review" at bounding box center [312, 93] width 74 height 11
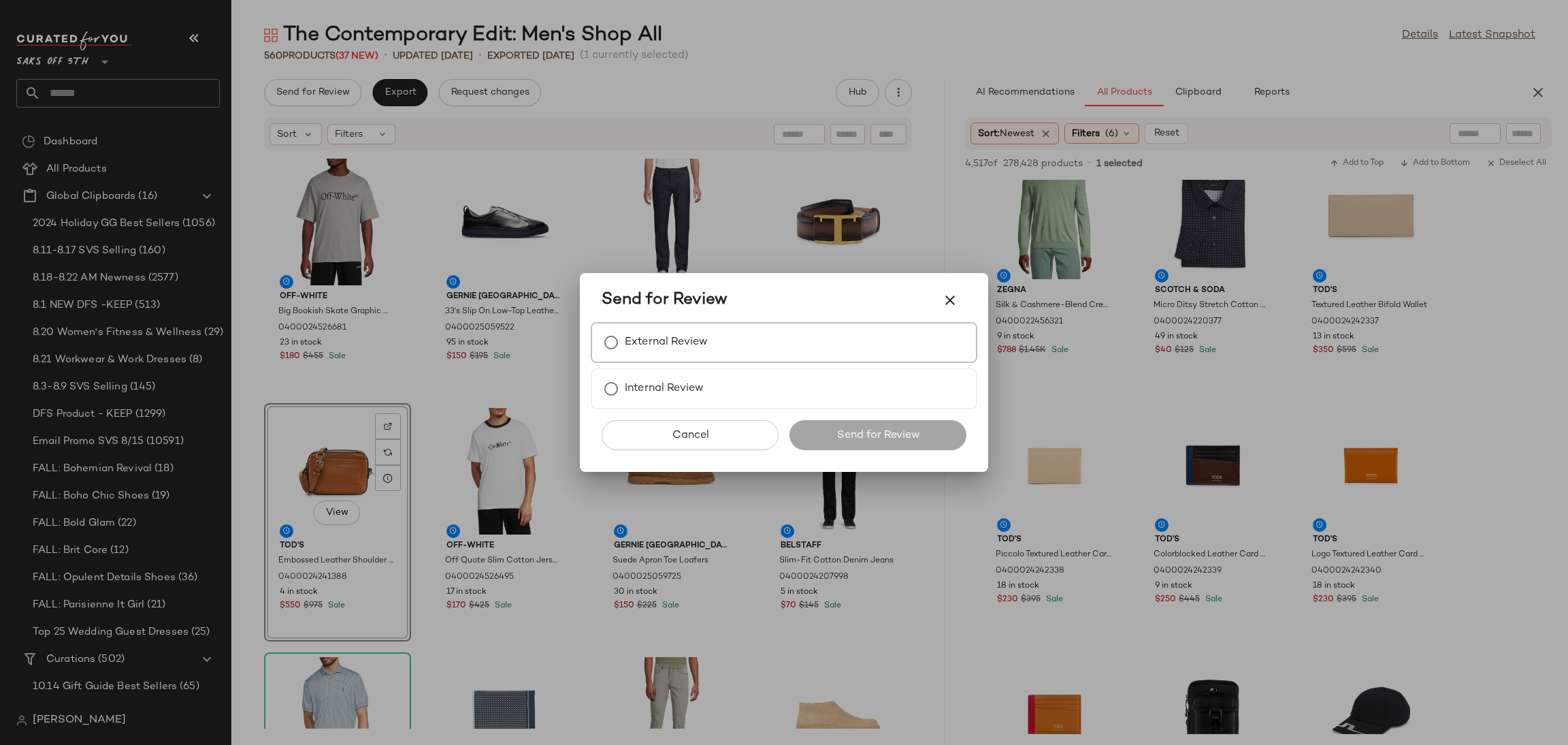
click at [632, 339] on label "External Review" at bounding box center [665, 343] width 83 height 27
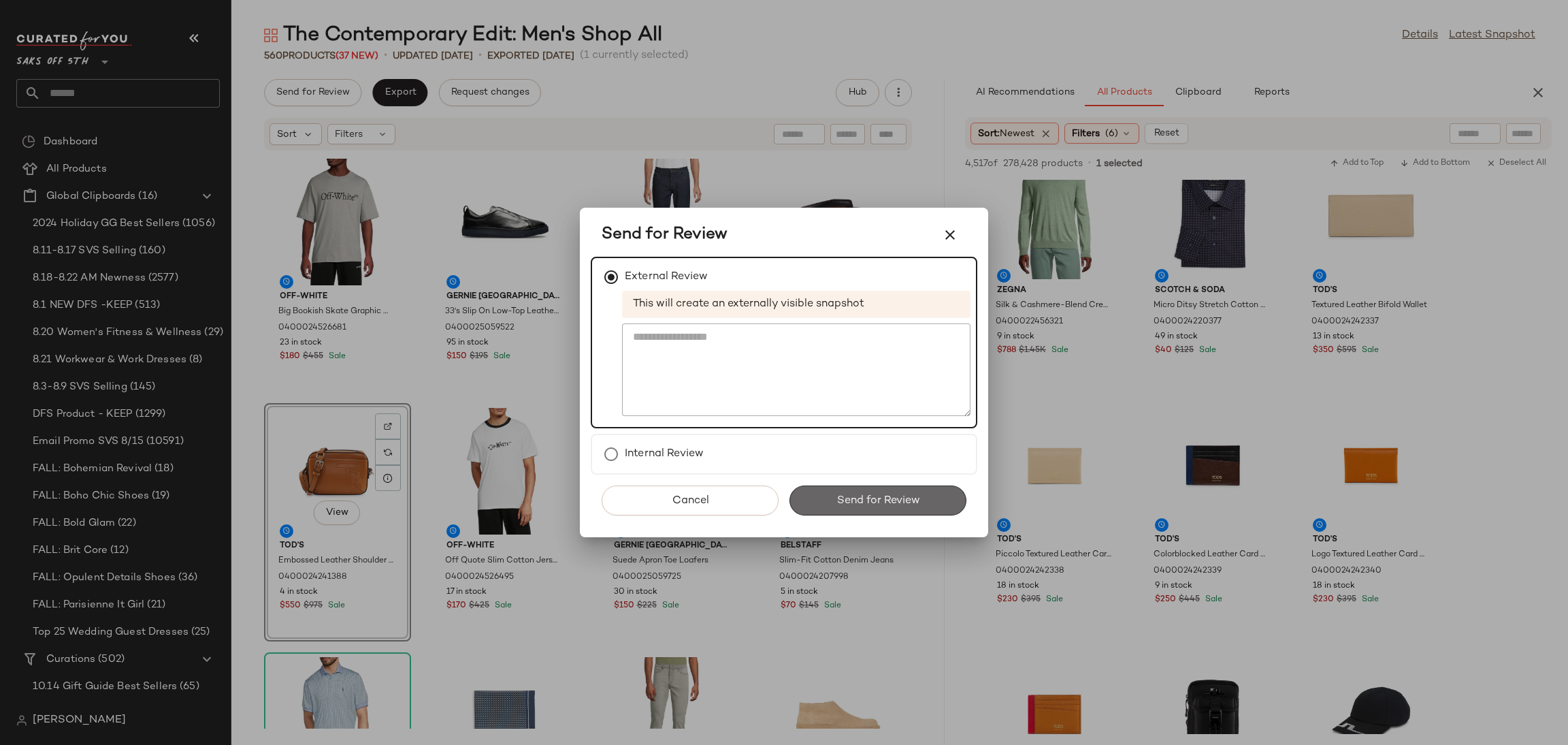
click at [871, 502] on span "Send for Review" at bounding box center [878, 501] width 84 height 13
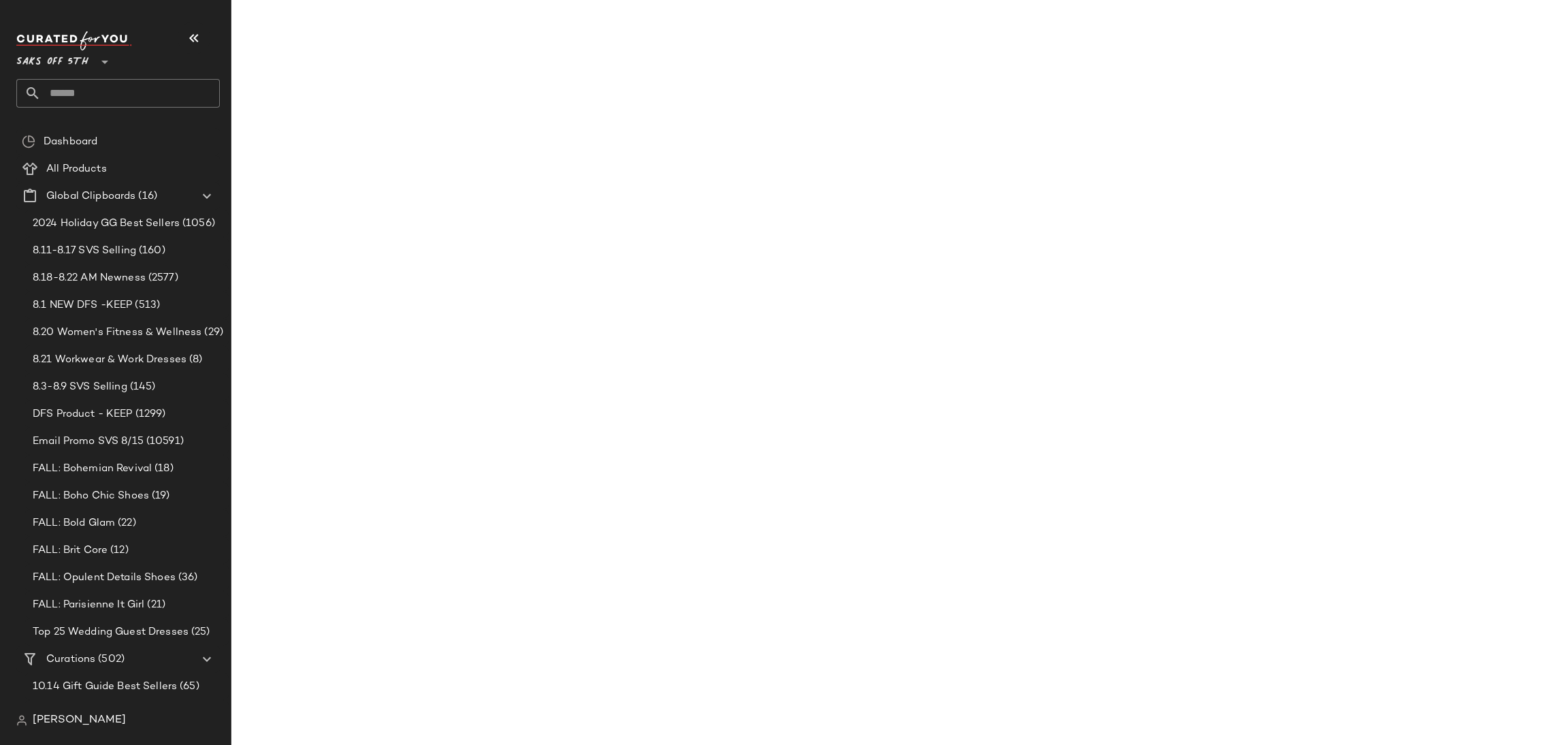
scroll to position [12239, 0]
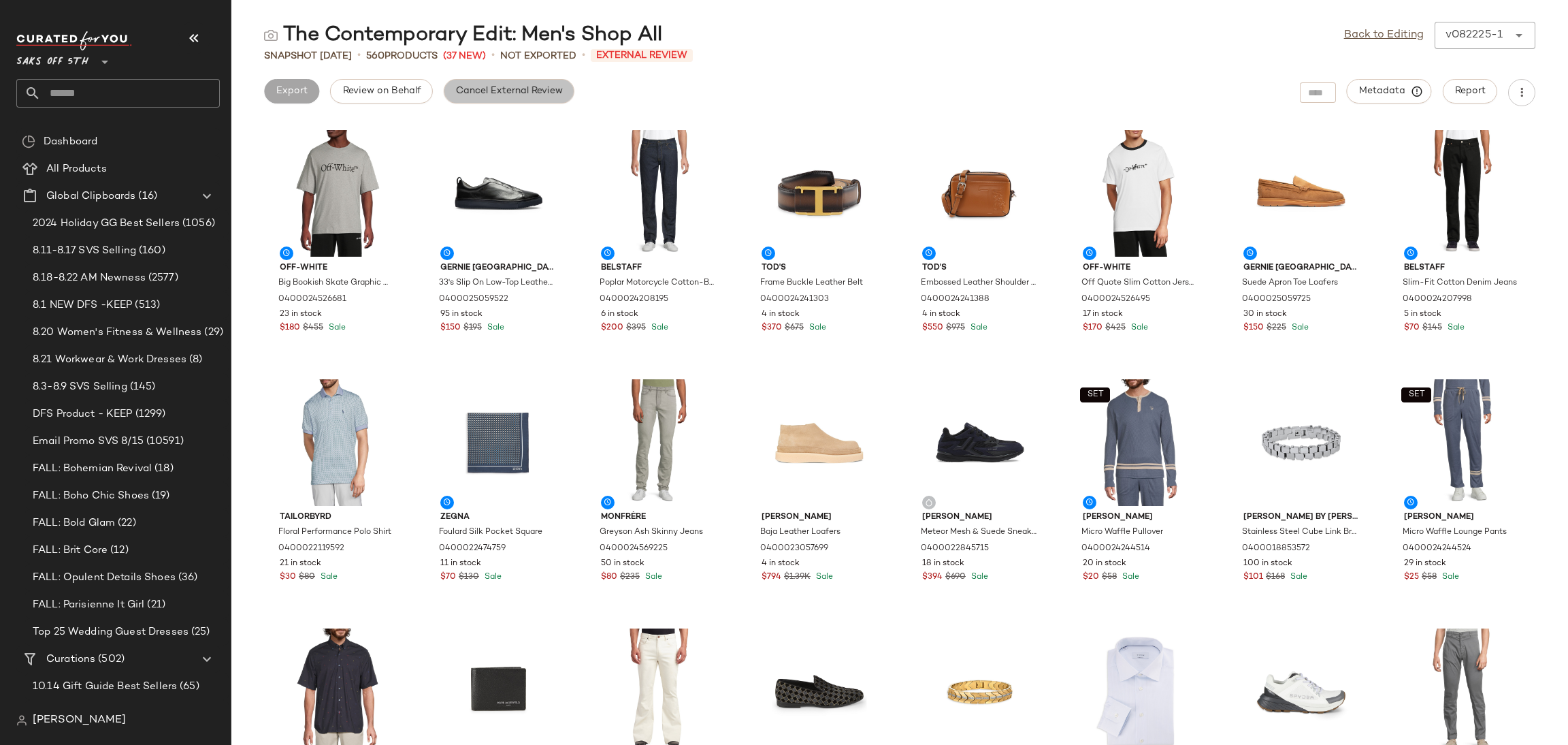
click at [540, 91] on span "Cancel External Review" at bounding box center [509, 91] width 108 height 11
click at [1402, 41] on link "Back to Editing" at bounding box center [1383, 36] width 79 height 16
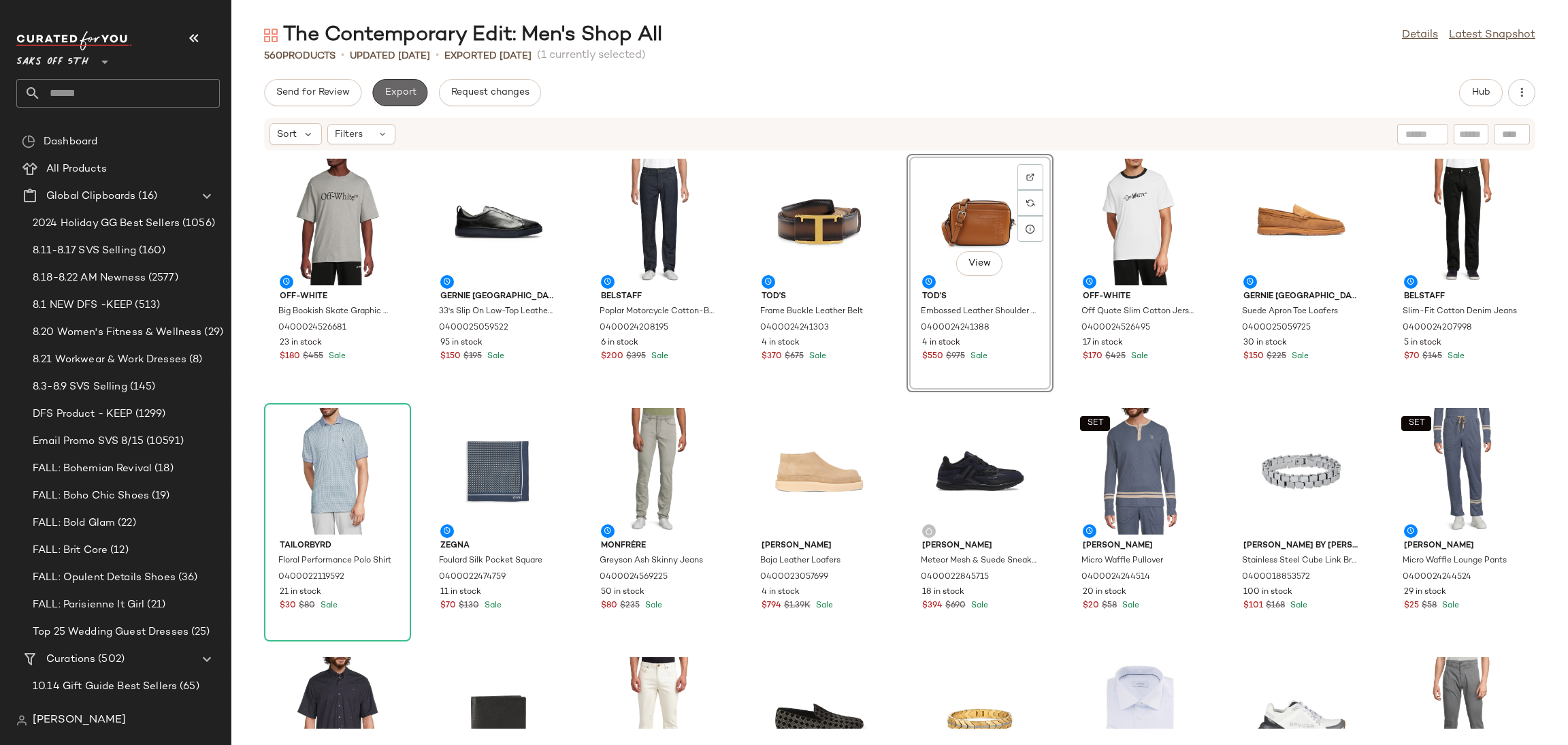
click at [414, 79] on button "Export" at bounding box center [399, 93] width 55 height 27
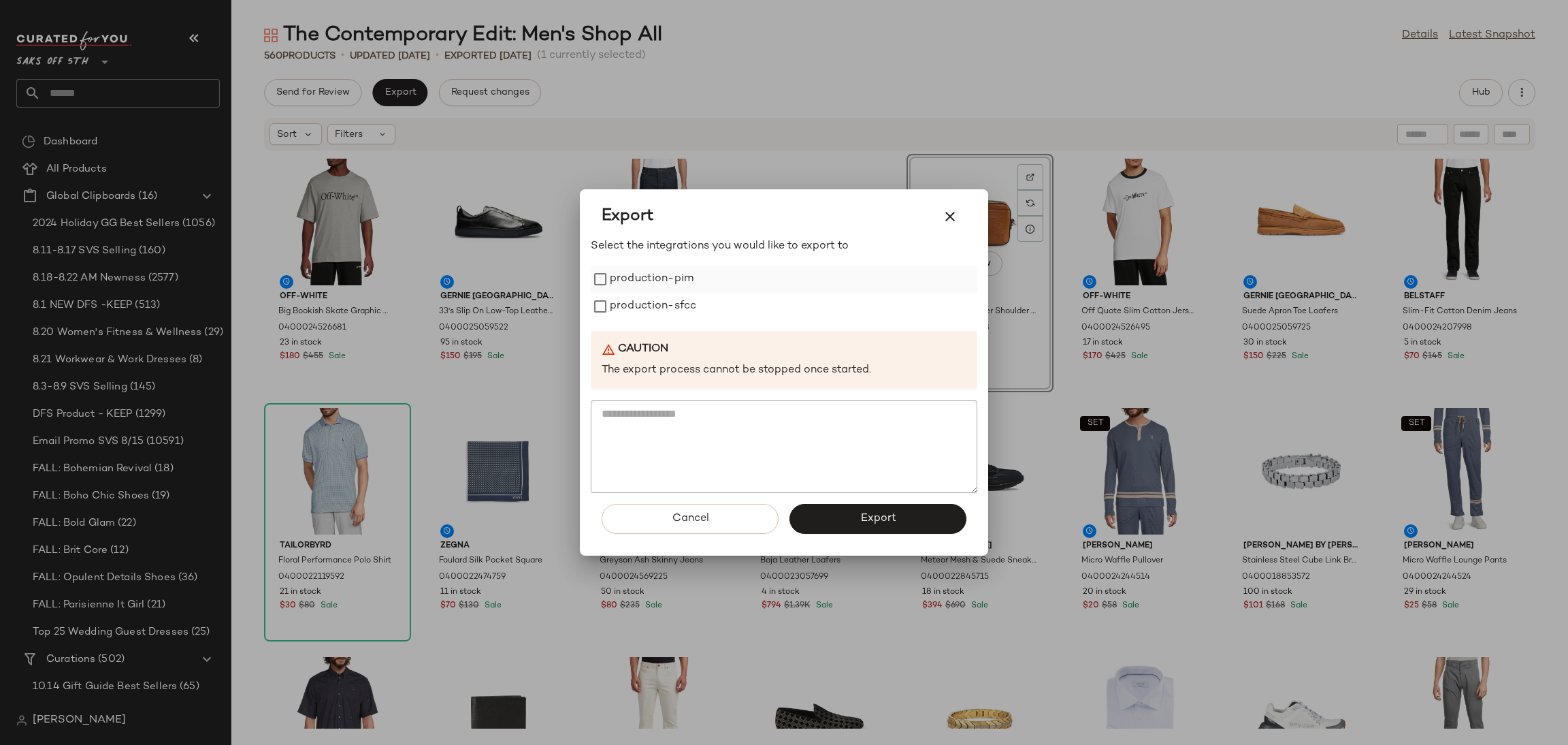
click at [640, 275] on label "production-pim" at bounding box center [652, 279] width 84 height 27
click at [655, 302] on label "production-sfcc" at bounding box center [653, 306] width 87 height 27
click at [830, 520] on button "Export" at bounding box center [878, 518] width 177 height 30
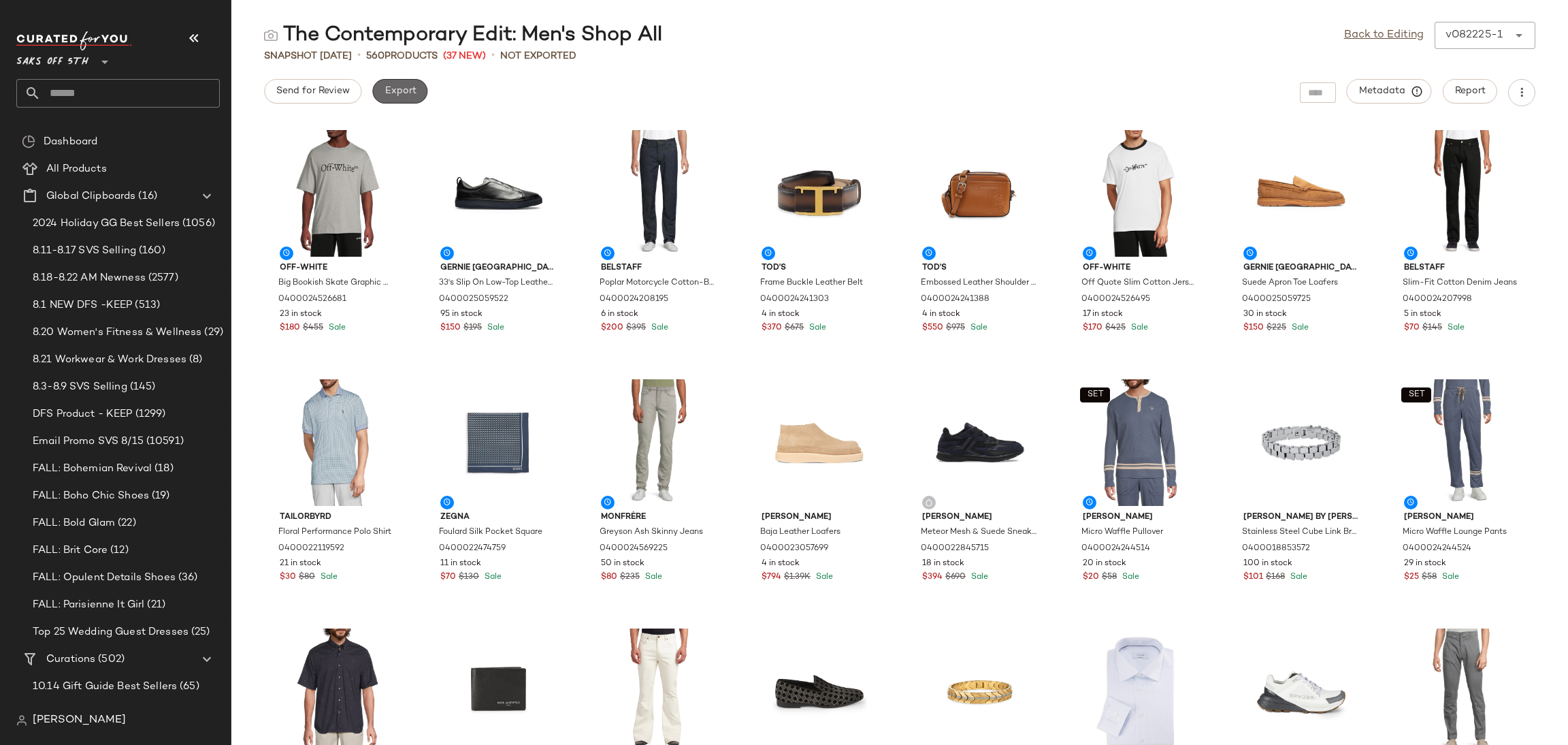
click at [397, 88] on span "Export" at bounding box center [399, 91] width 32 height 11
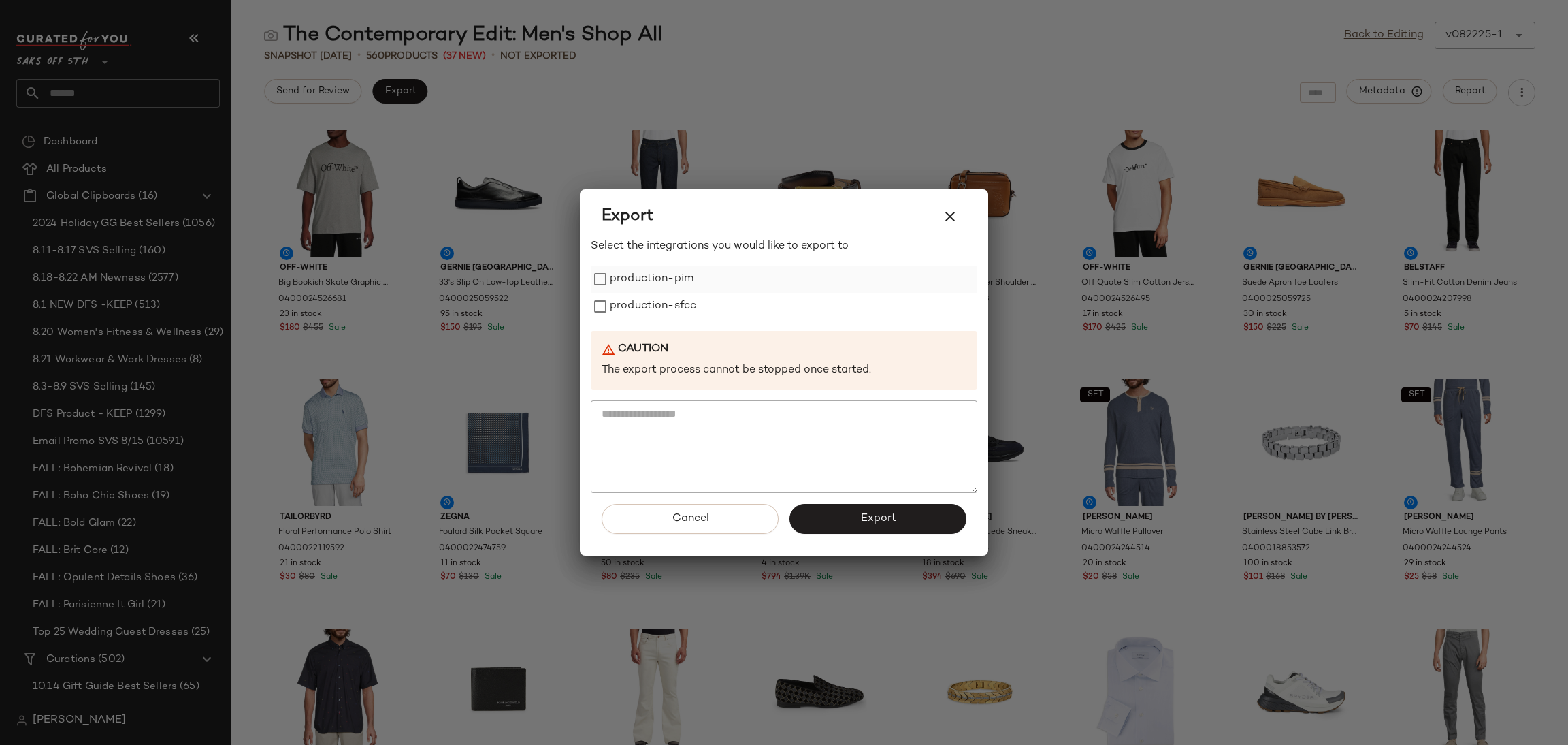
click at [670, 281] on label "production-pim" at bounding box center [652, 279] width 84 height 27
click at [667, 307] on label "production-sfcc" at bounding box center [653, 306] width 87 height 27
click at [891, 521] on span "Export" at bounding box center [878, 518] width 36 height 13
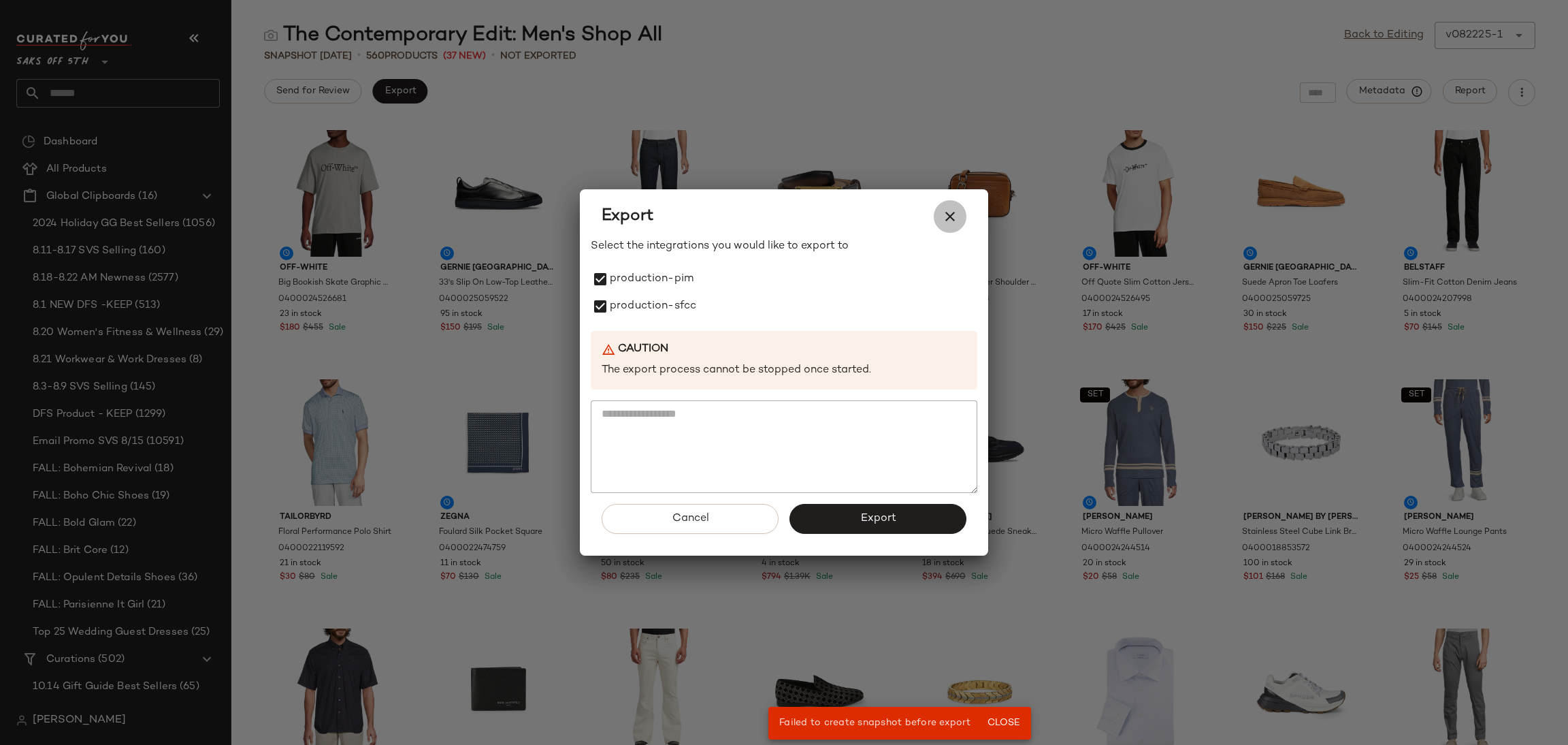
click at [950, 214] on icon "button" at bounding box center [950, 216] width 16 height 16
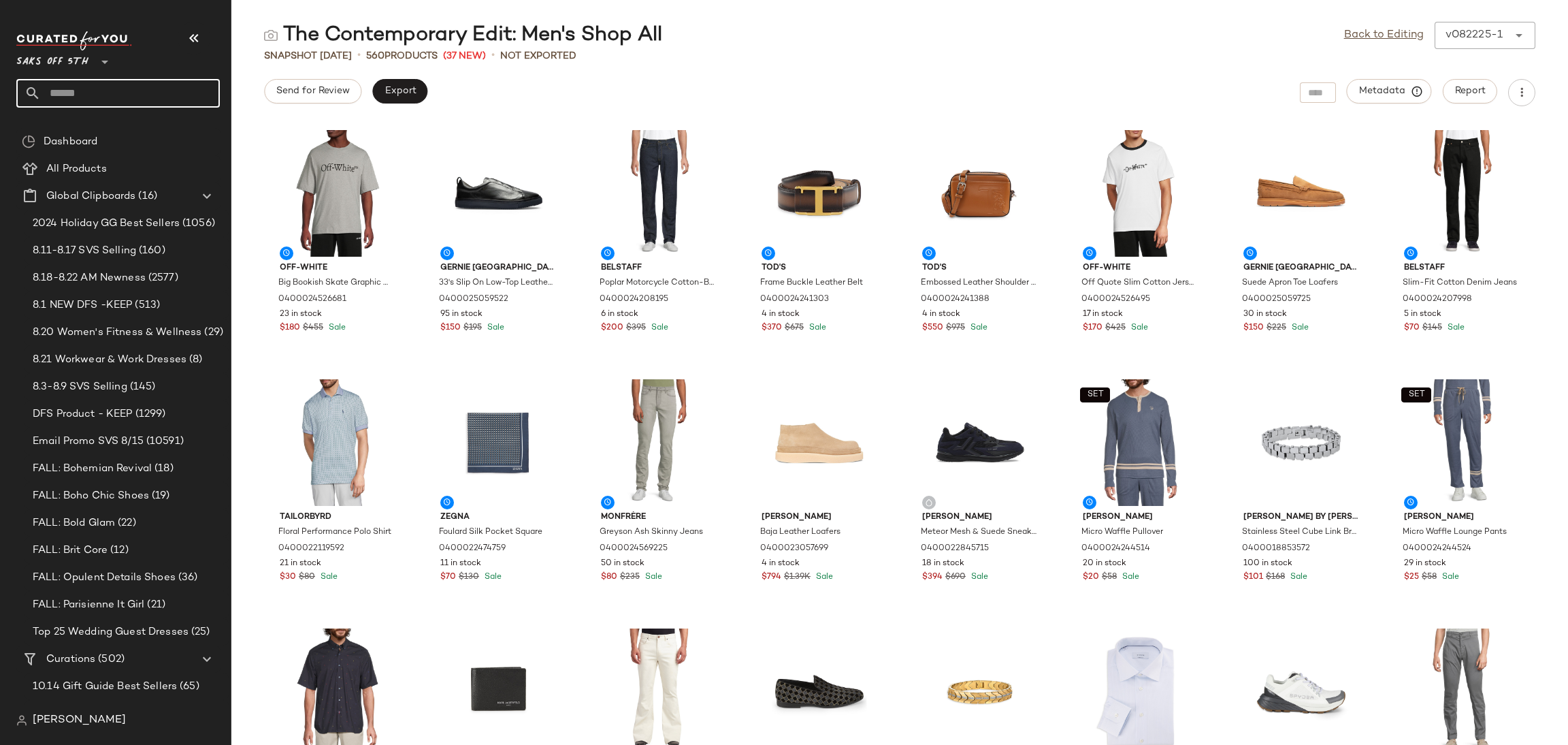
click at [133, 96] on input "text" at bounding box center [130, 93] width 179 height 28
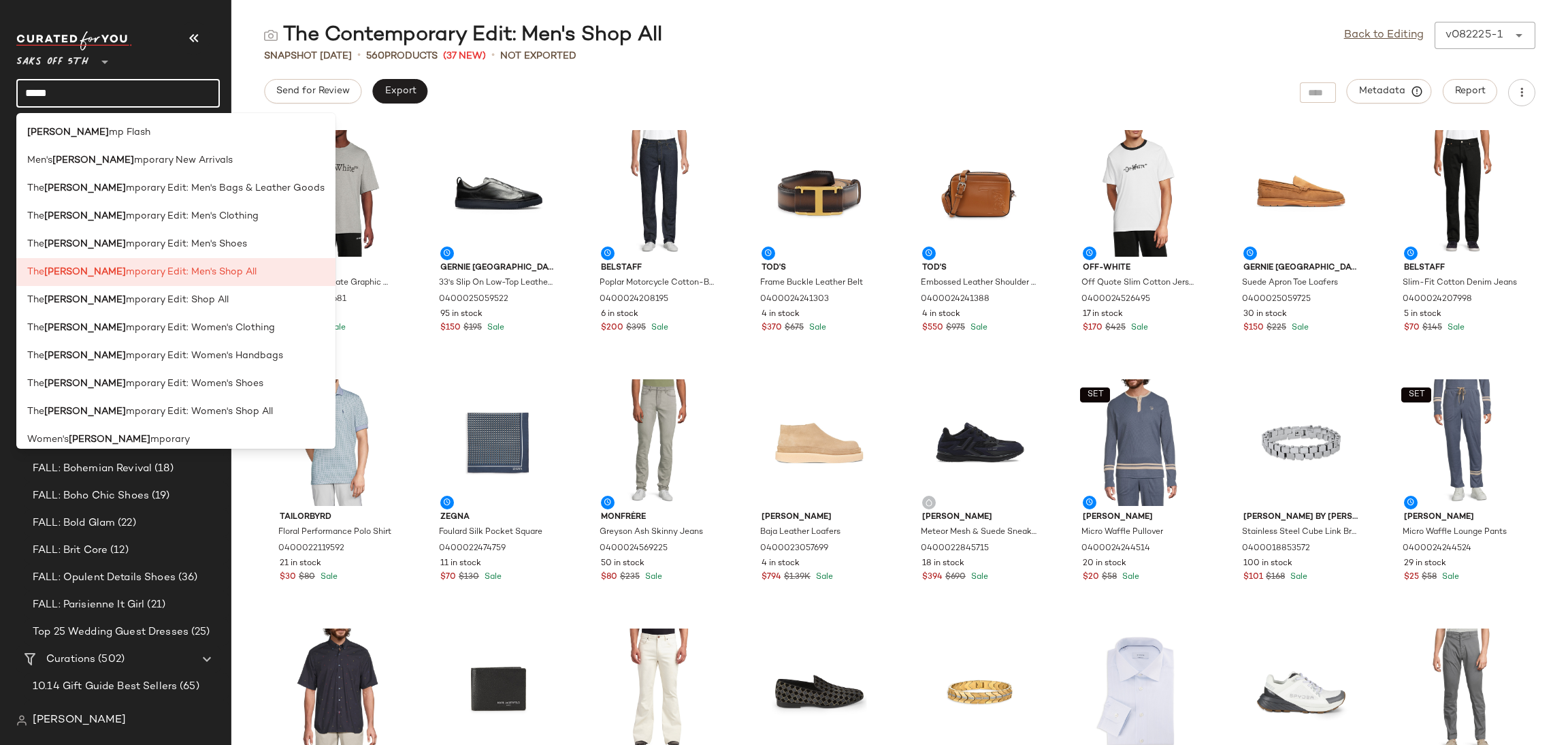
drag, startPoint x: 105, startPoint y: 88, endPoint x: 0, endPoint y: 139, distance: 116.7
click at [0, 139] on nav "Saks OFF 5TH ** ***** Dashboard All Products Global Clipboards (16) 2024 Holida…" at bounding box center [116, 372] width 232 height 745
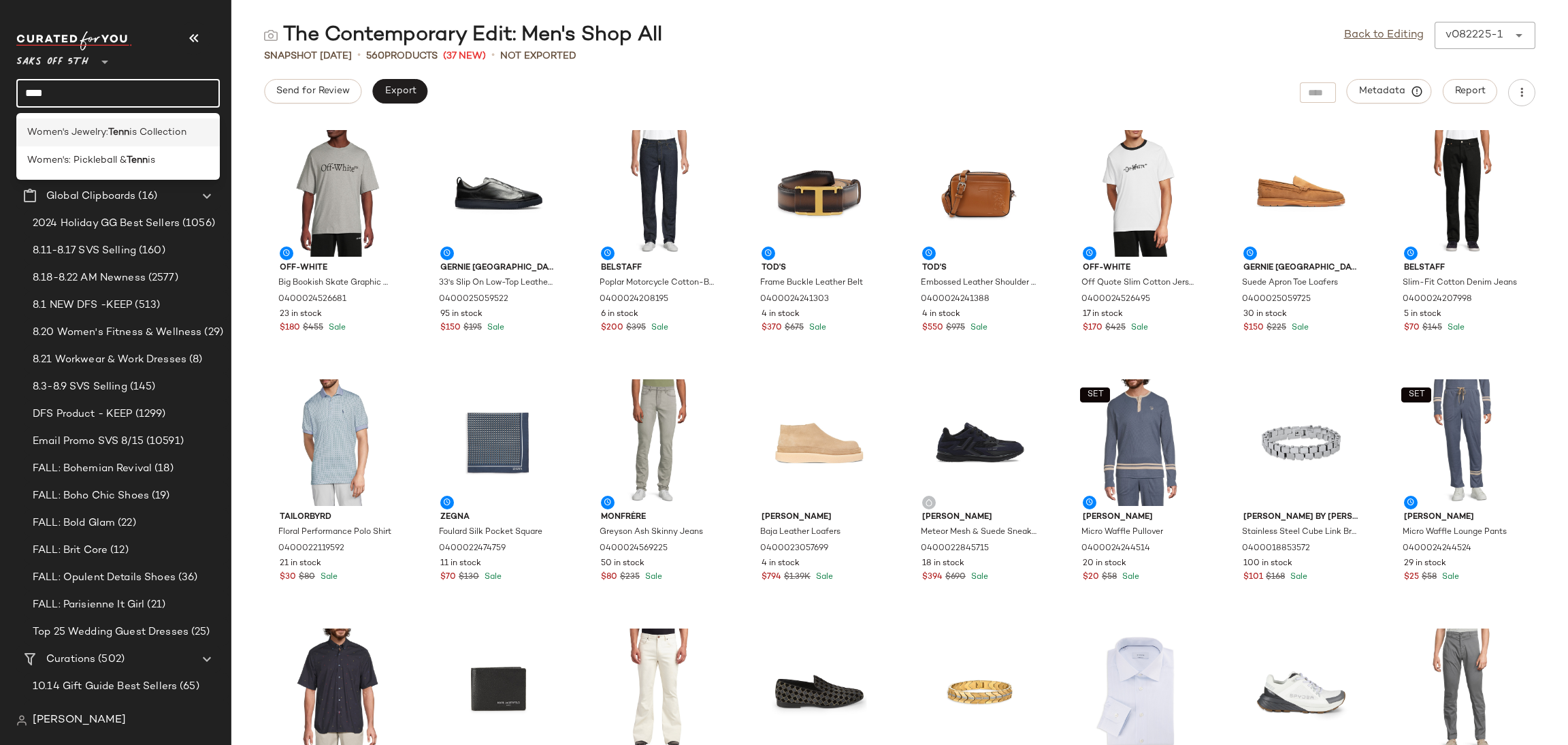
type input "****"
click at [97, 136] on span "Women's Jewelry:" at bounding box center [67, 132] width 81 height 15
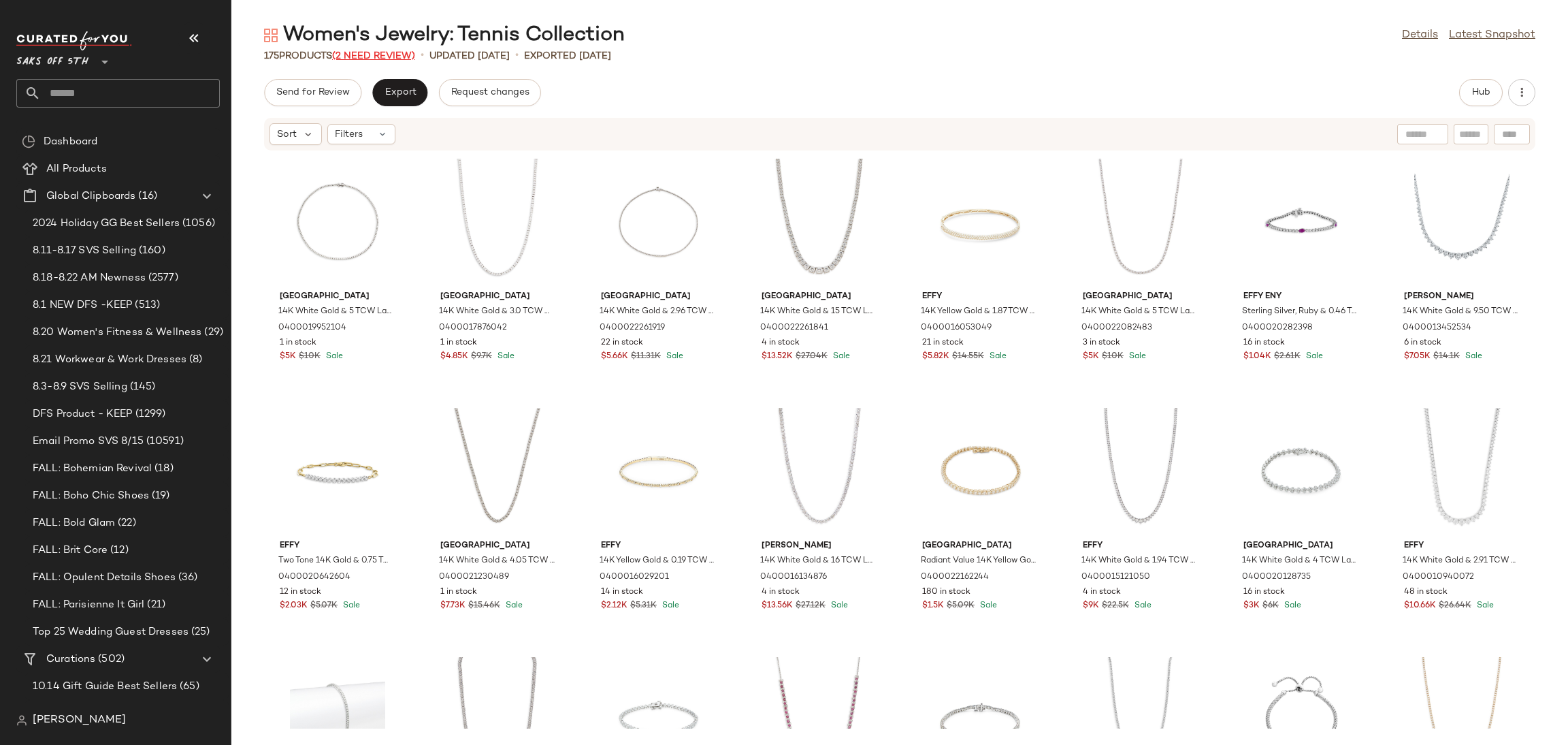
click at [373, 51] on span "(2 Need Review)" at bounding box center [373, 56] width 83 height 10
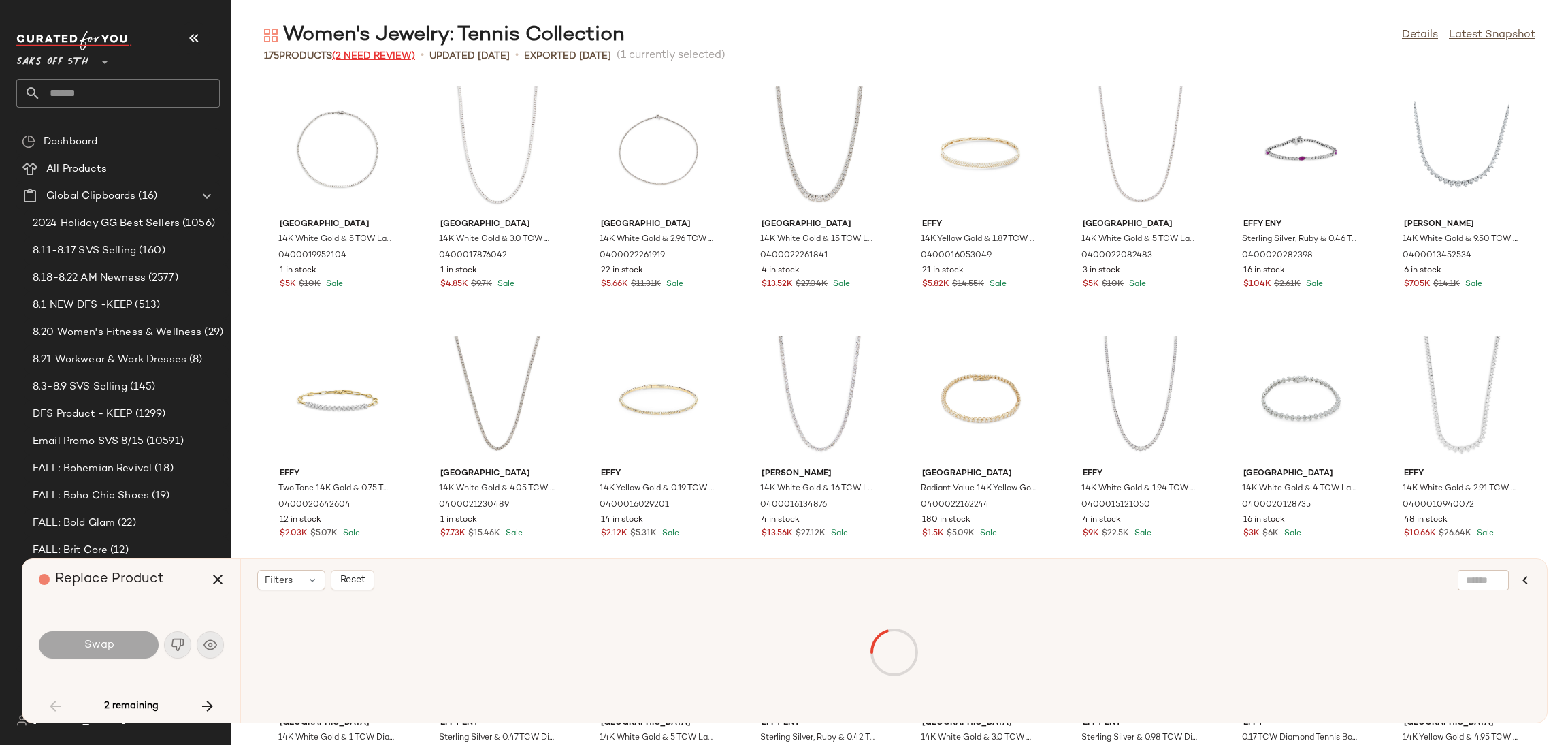
scroll to position [1245, 0]
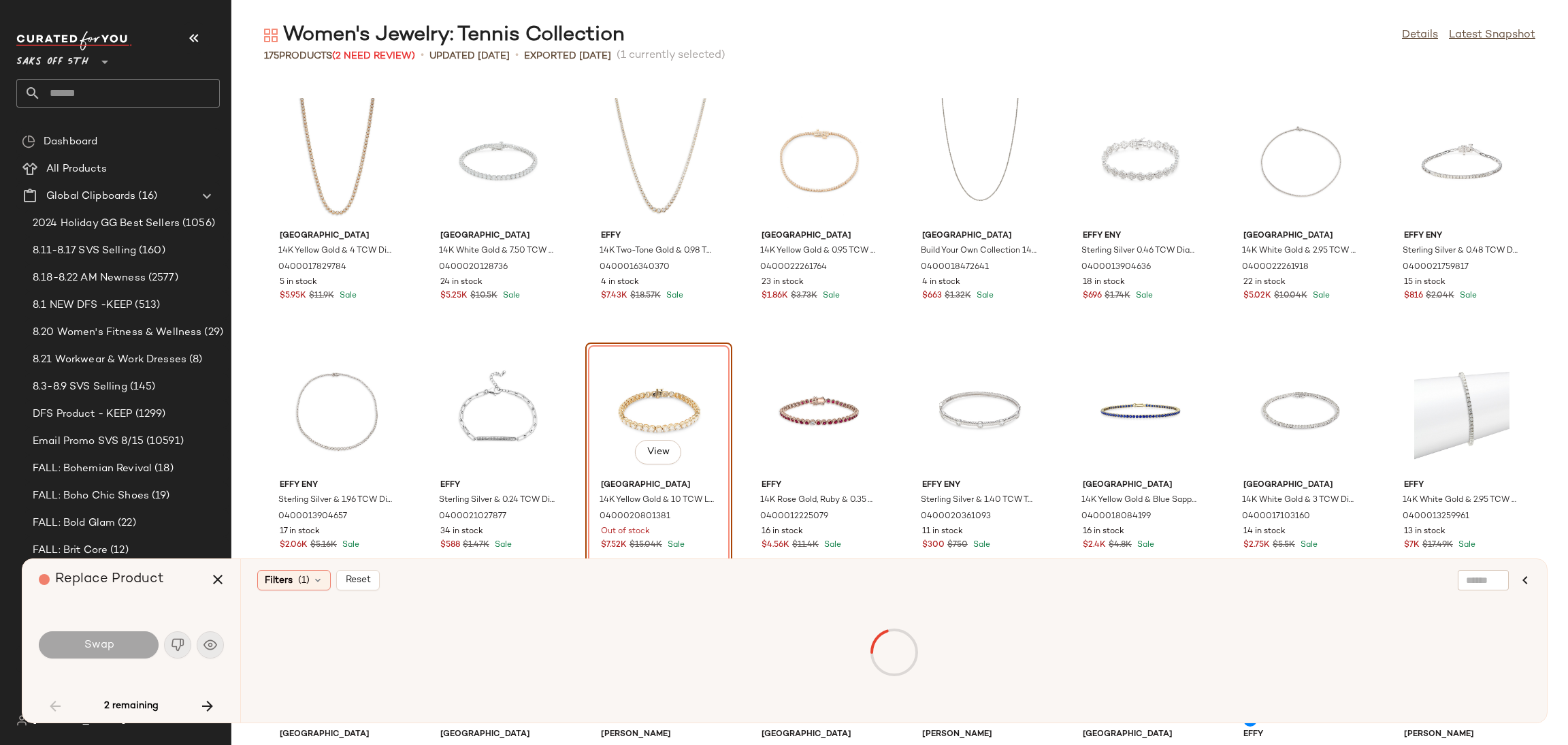
click at [655, 417] on div "View" at bounding box center [658, 410] width 138 height 127
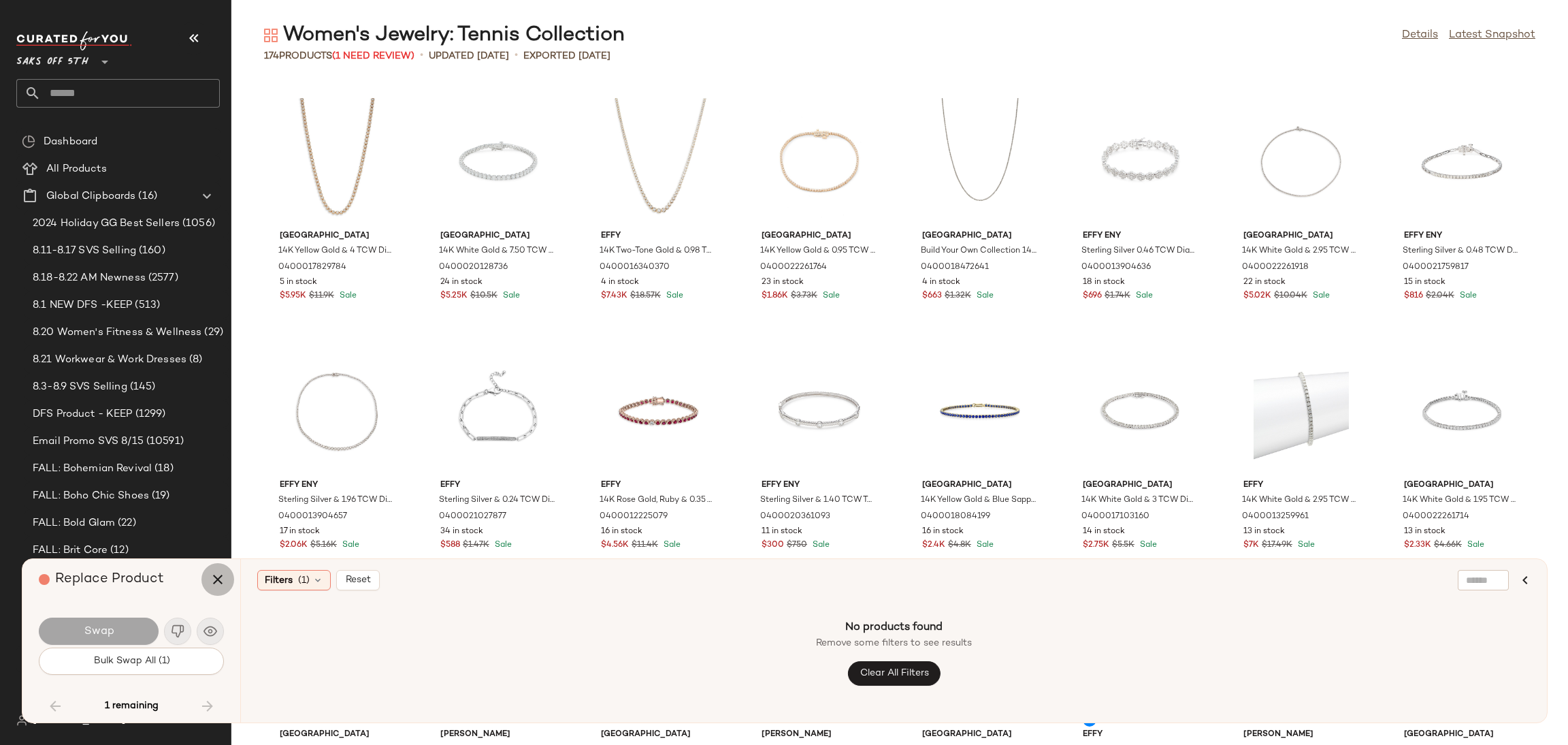
click at [222, 577] on icon "button" at bounding box center [218, 579] width 16 height 16
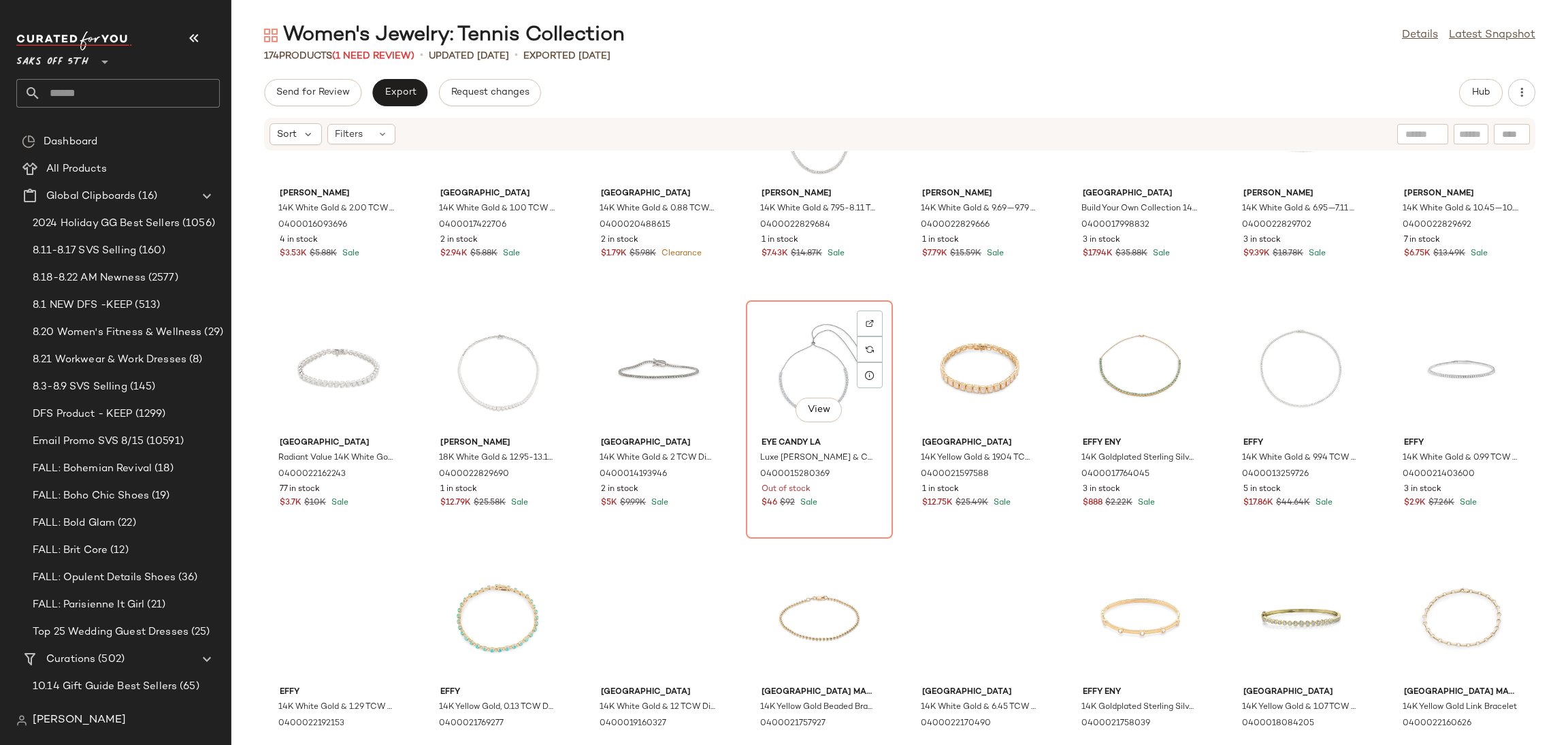
scroll to position [3677, 0]
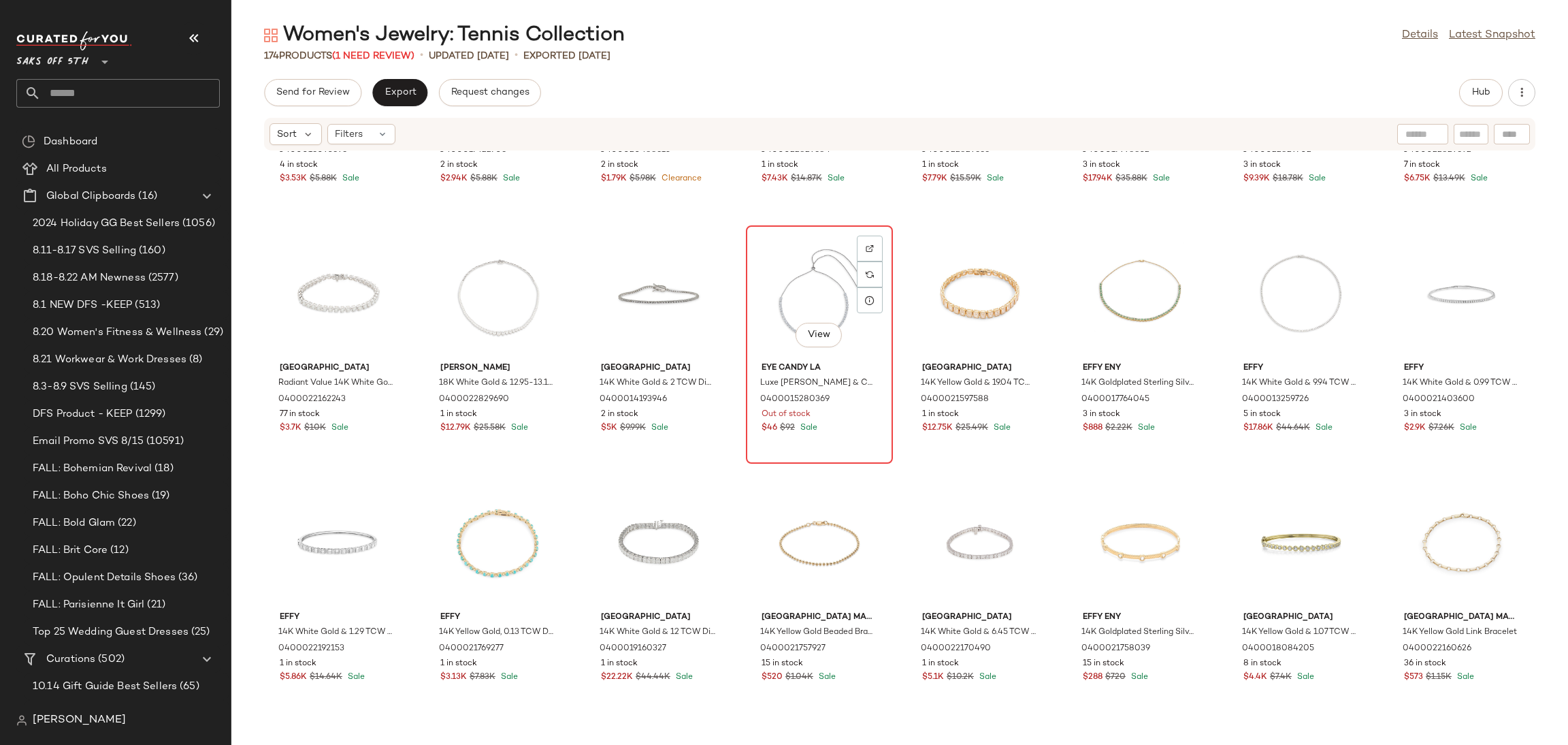
click at [772, 278] on div "View" at bounding box center [819, 293] width 138 height 127
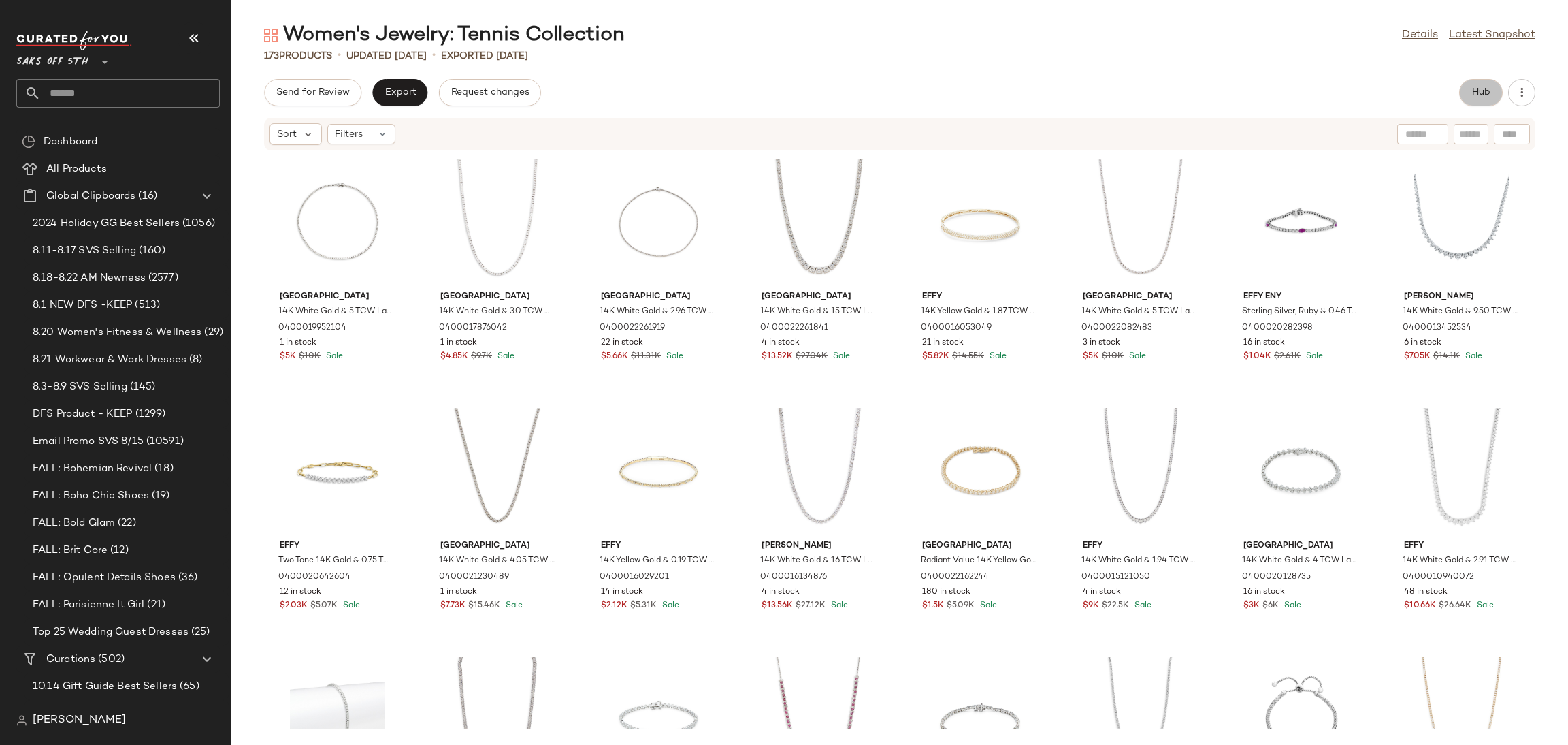
click at [1475, 91] on span "Hub" at bounding box center [1480, 93] width 19 height 11
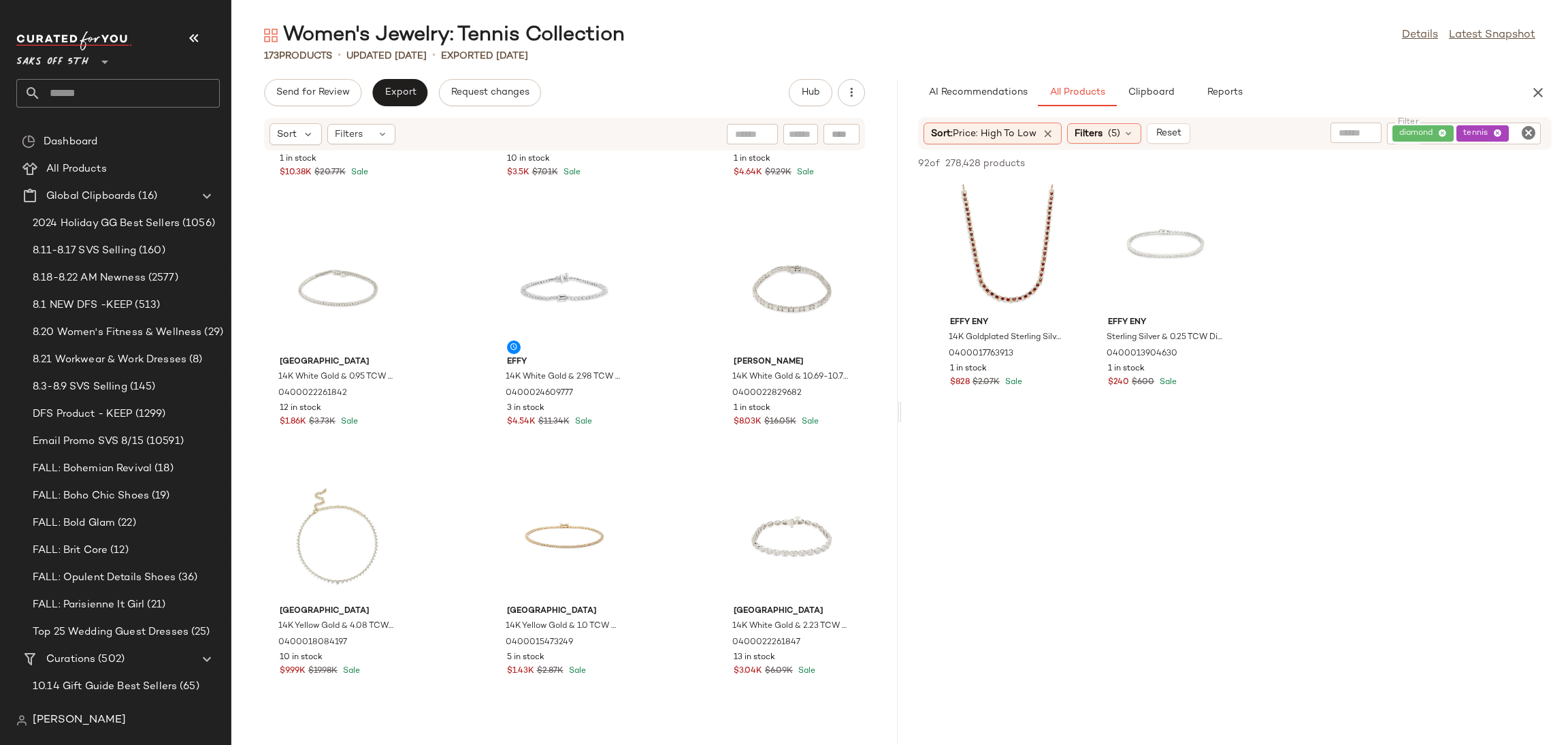
scroll to position [4908, 0]
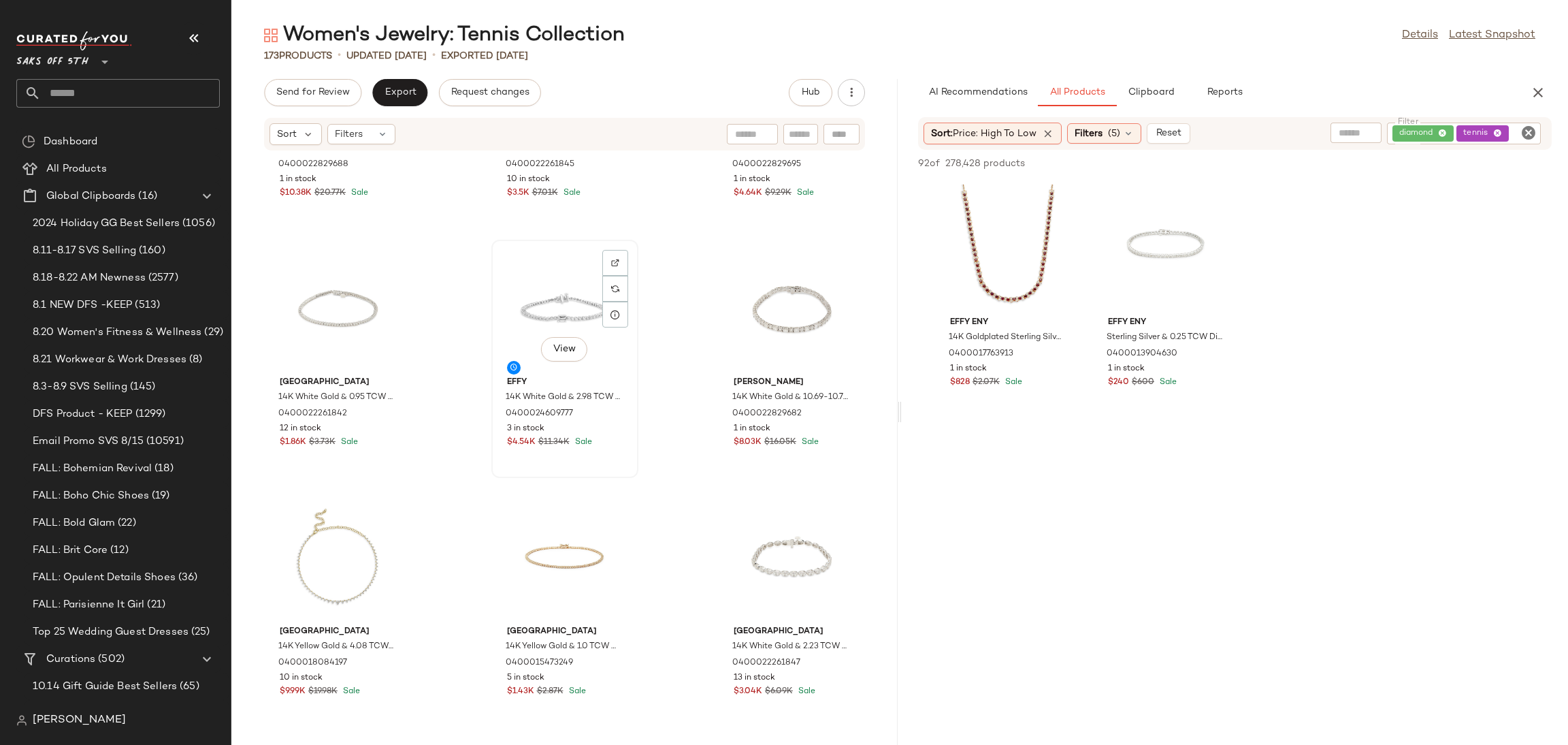
click at [550, 310] on div "View" at bounding box center [564, 307] width 138 height 127
click at [756, 305] on div "View" at bounding box center [791, 307] width 138 height 127
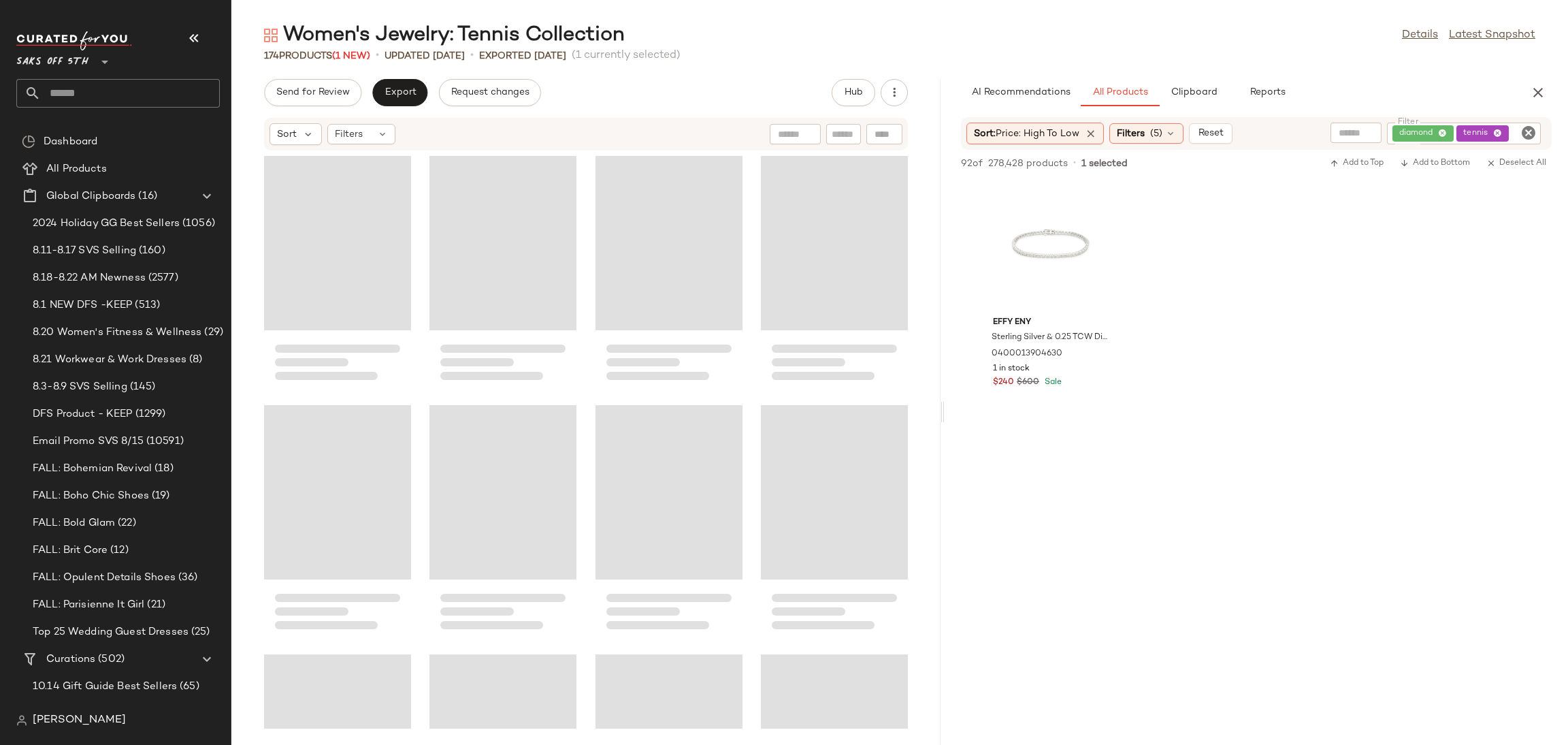
drag, startPoint x: 896, startPoint y: 409, endPoint x: 942, endPoint y: 413, distance: 46.2
click at [942, 413] on div "Women's Jewelry: Tennis Collection Details Latest Snapshot 174 Products (1 New)…" at bounding box center [900, 383] width 1336 height 723
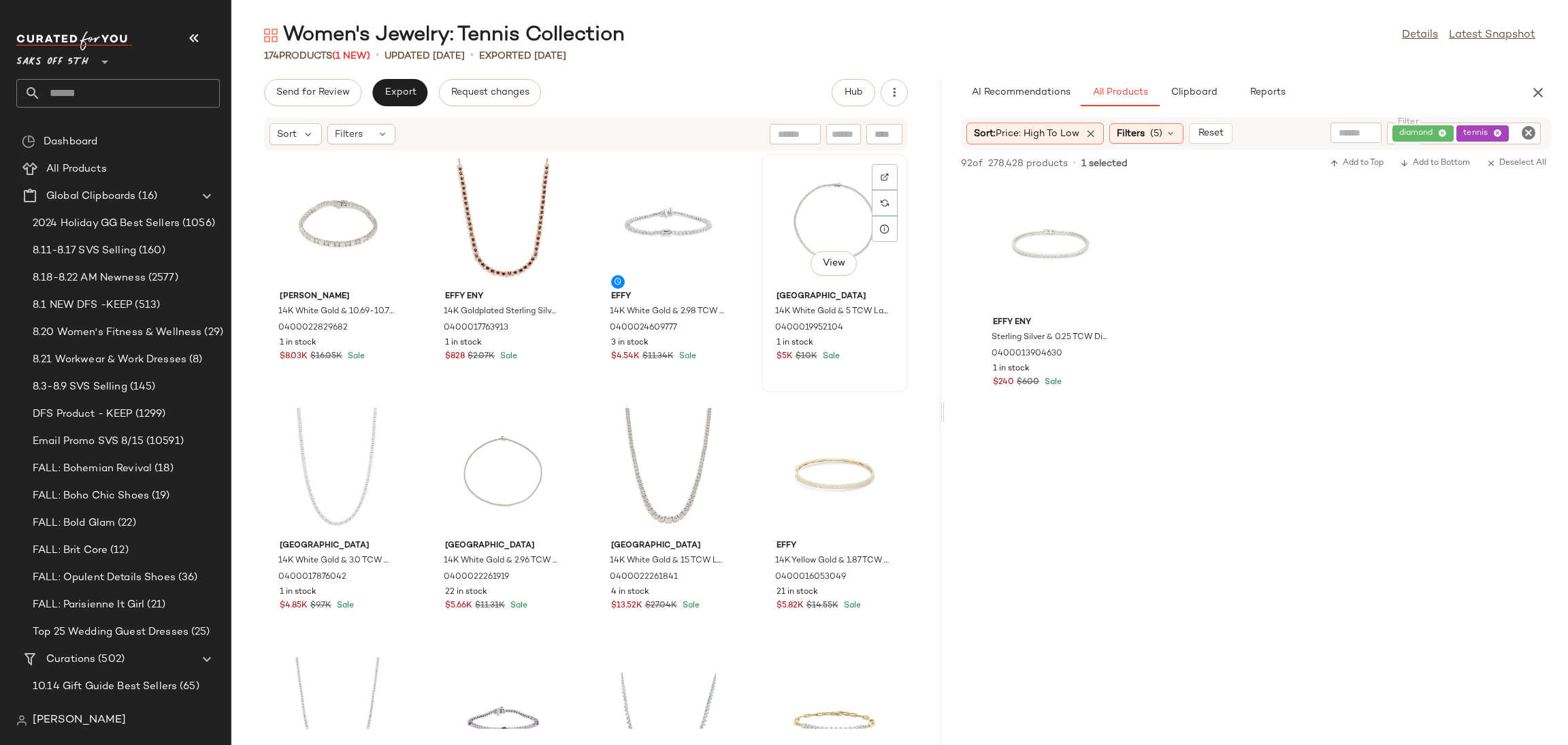
click at [810, 230] on div "View" at bounding box center [834, 222] width 138 height 127
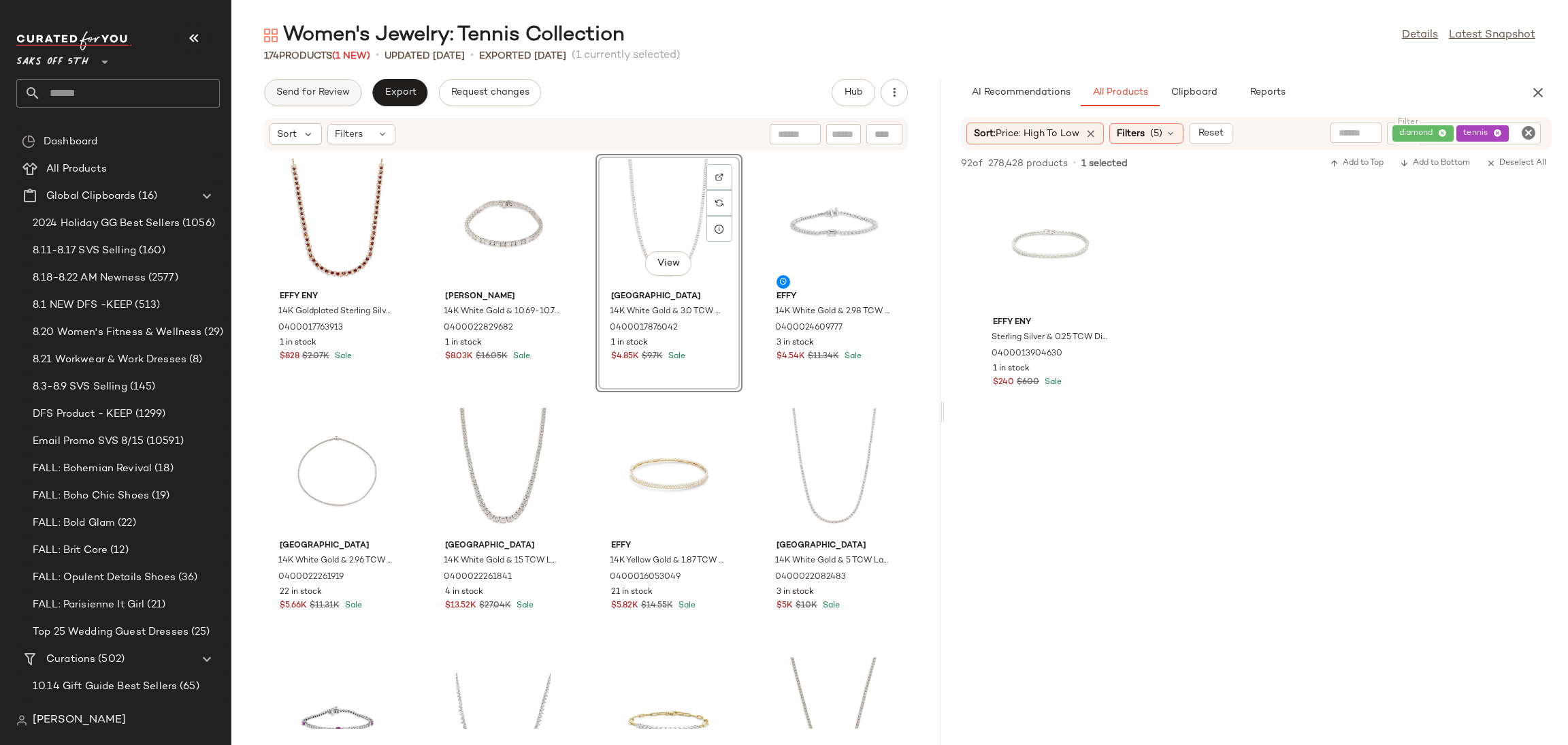
click at [315, 99] on button "Send for Review" at bounding box center [313, 93] width 98 height 27
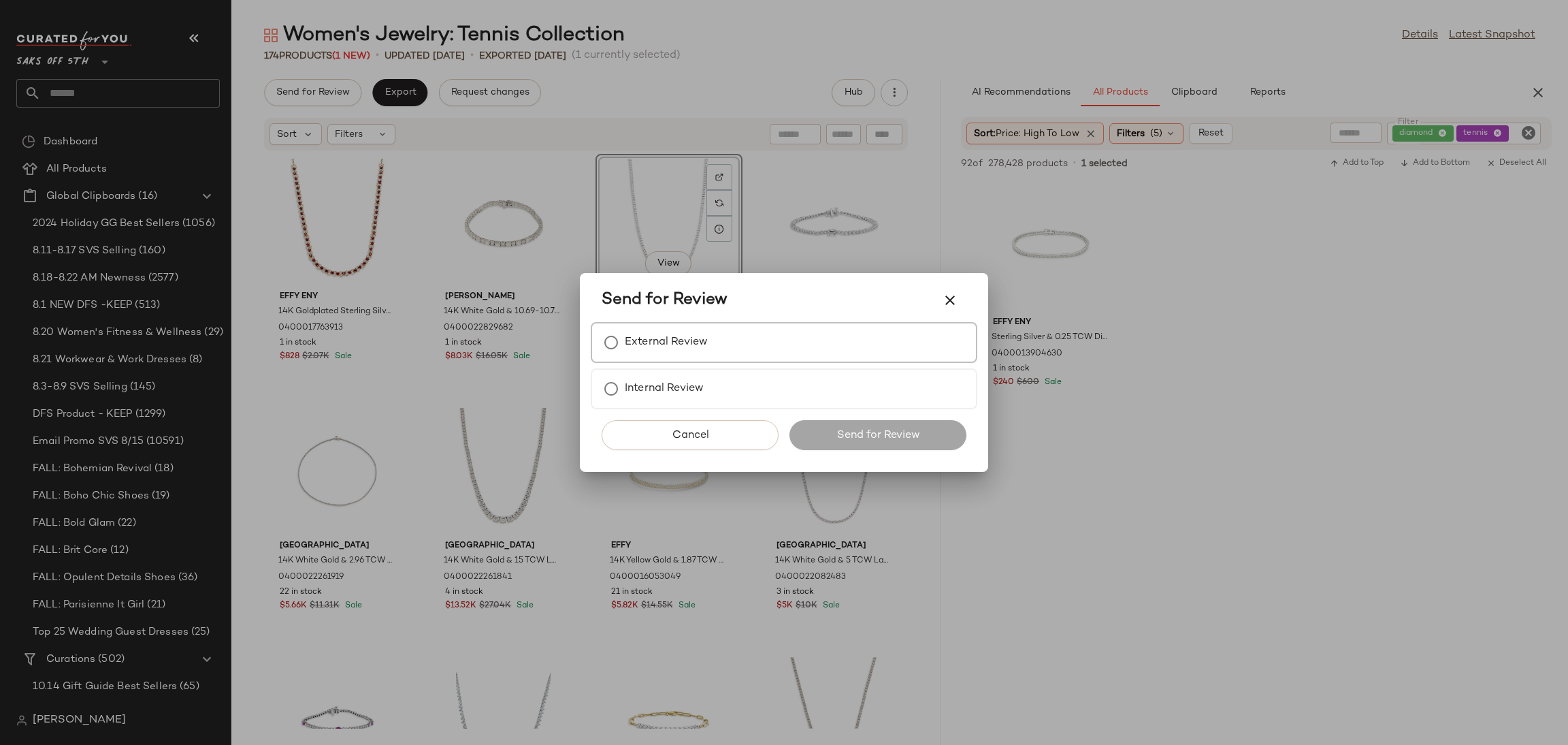
click at [669, 338] on label "External Review" at bounding box center [665, 343] width 83 height 27
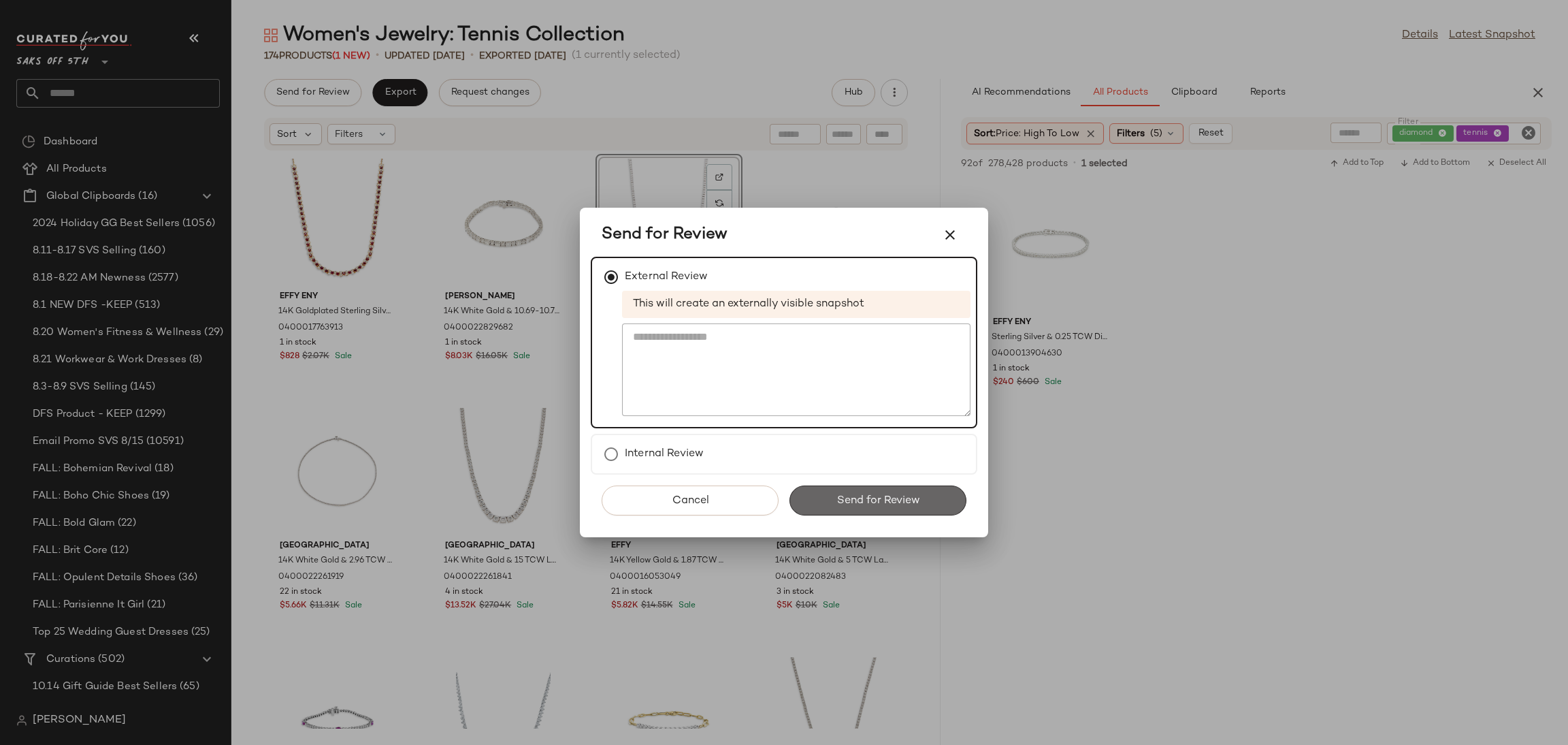
click at [852, 510] on button "Send for Review" at bounding box center [878, 500] width 177 height 30
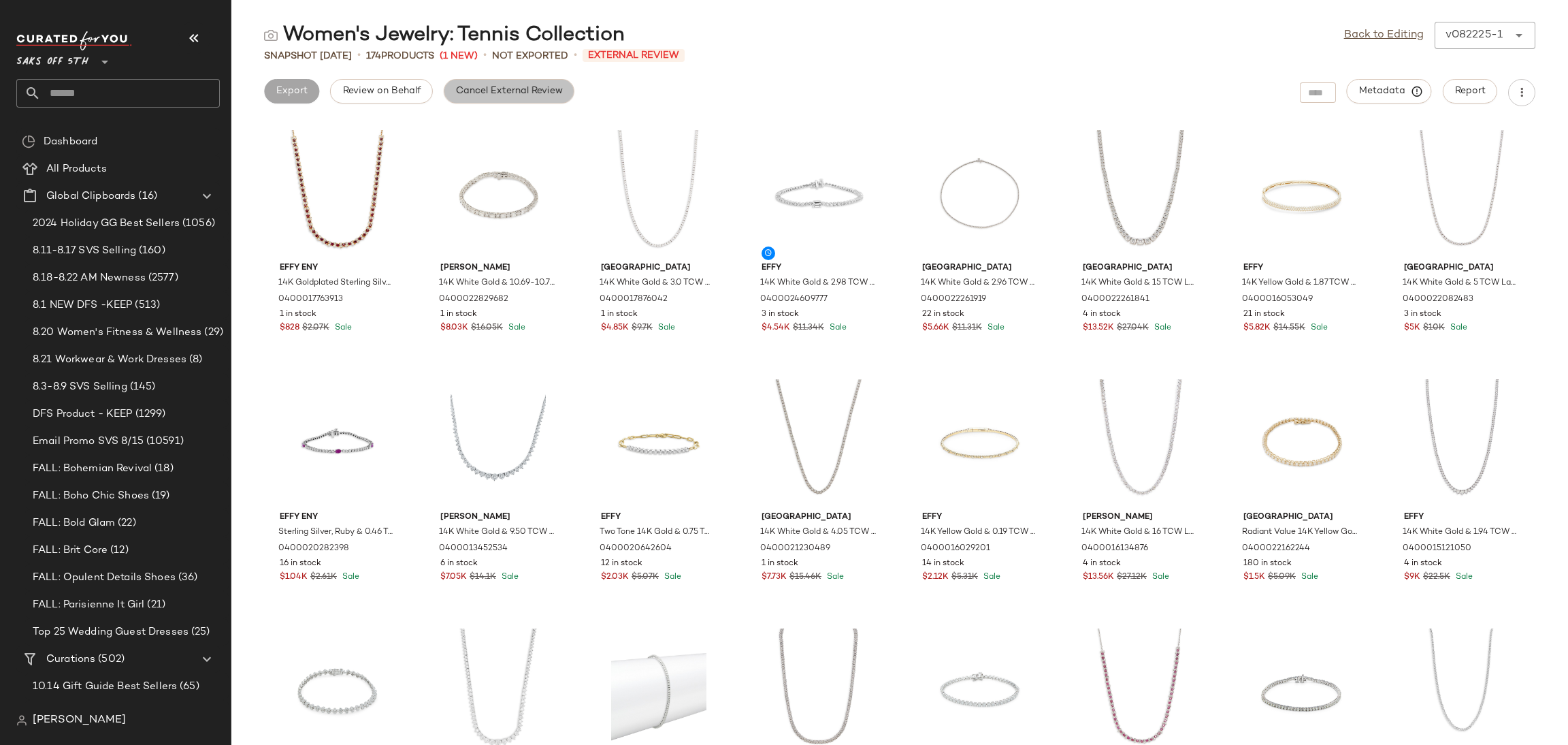
click at [553, 87] on span "Cancel External Review" at bounding box center [509, 91] width 108 height 11
click at [1362, 35] on link "Back to Editing" at bounding box center [1383, 36] width 79 height 16
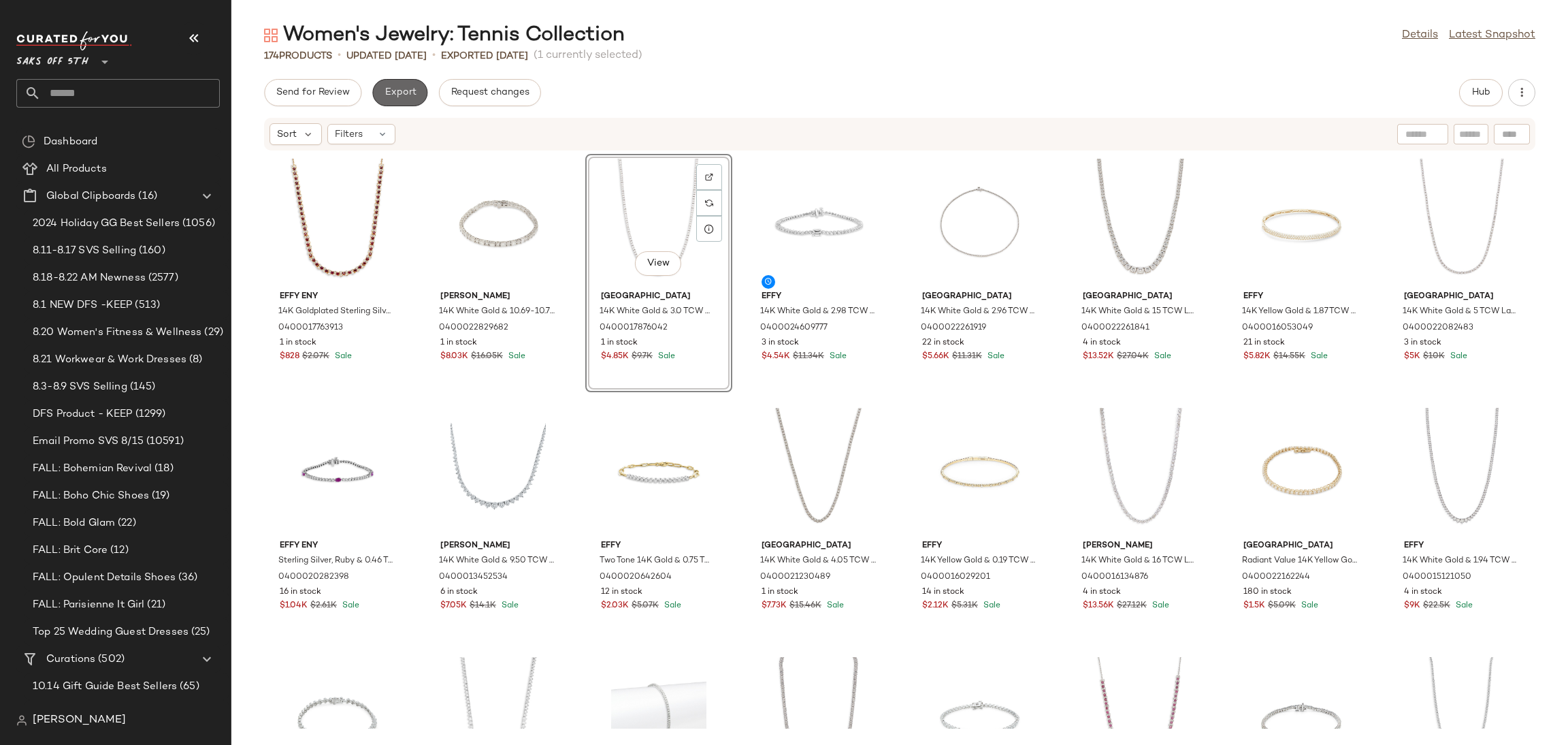
click at [409, 96] on span "Export" at bounding box center [399, 93] width 32 height 11
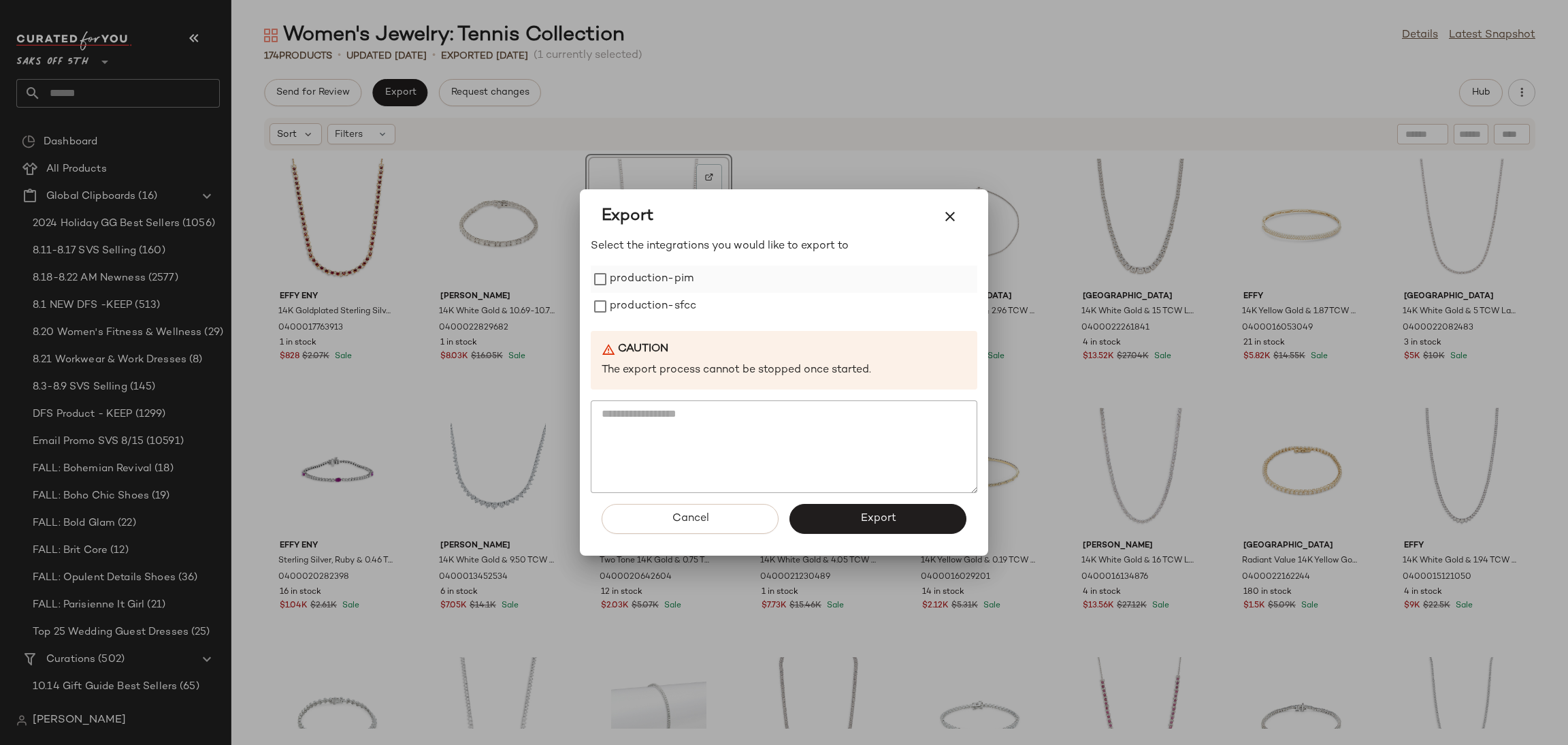
click at [699, 277] on div "production-pim" at bounding box center [784, 279] width 387 height 27
click at [619, 310] on label "production-sfcc" at bounding box center [653, 306] width 87 height 27
click at [844, 521] on button "Export" at bounding box center [878, 518] width 177 height 30
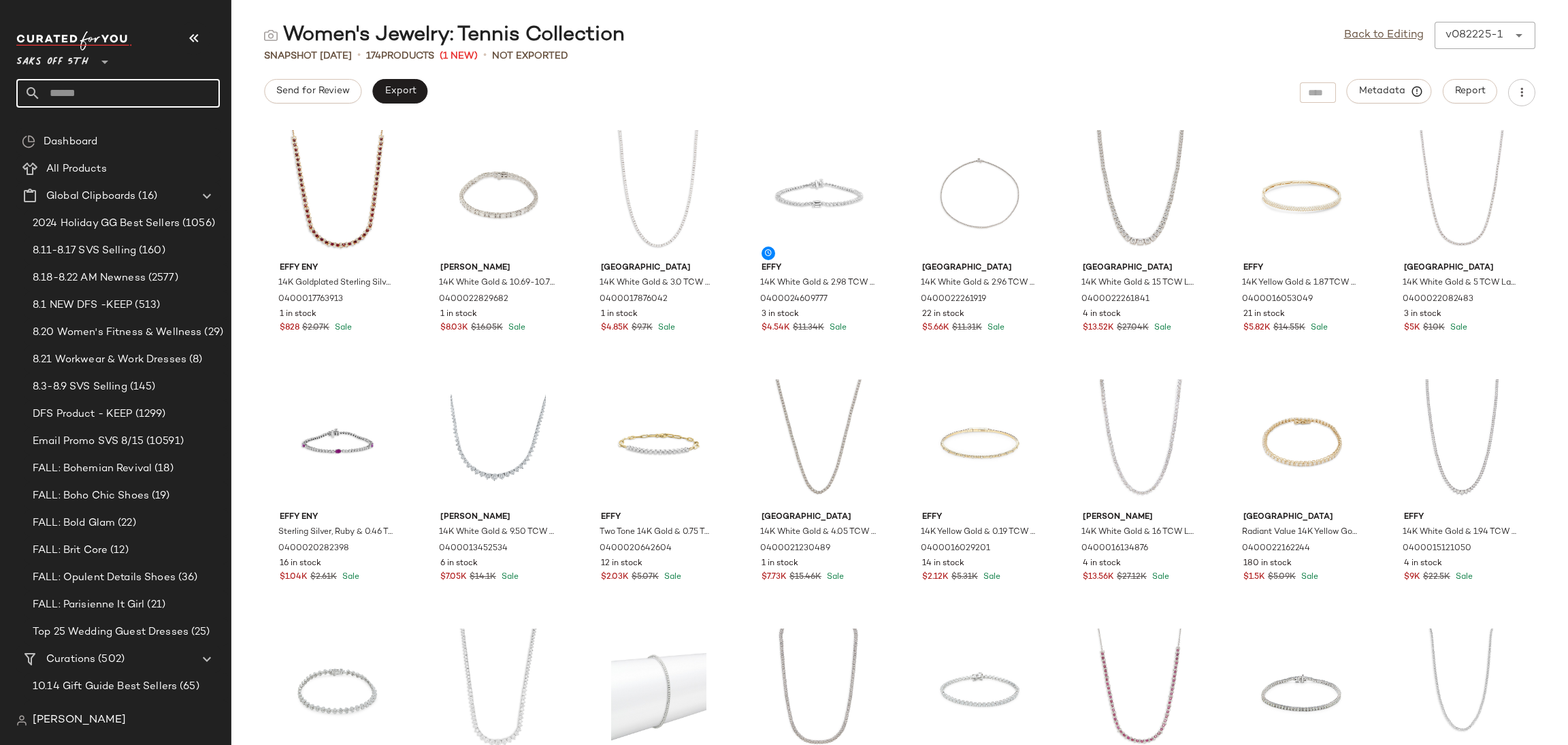
click at [160, 79] on input "text" at bounding box center [130, 93] width 179 height 28
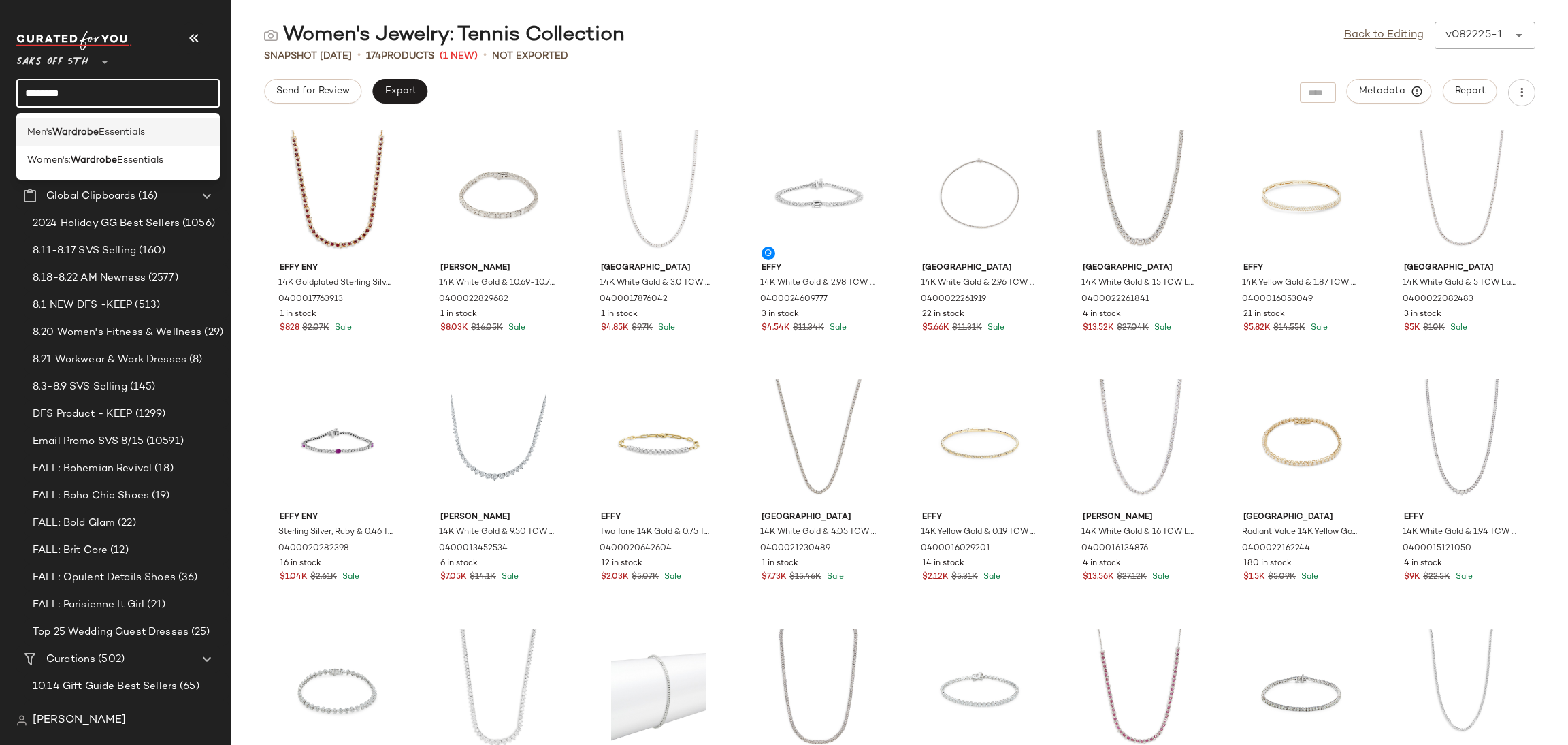
type input "********"
click at [140, 128] on span "Essentials" at bounding box center [121, 132] width 46 height 15
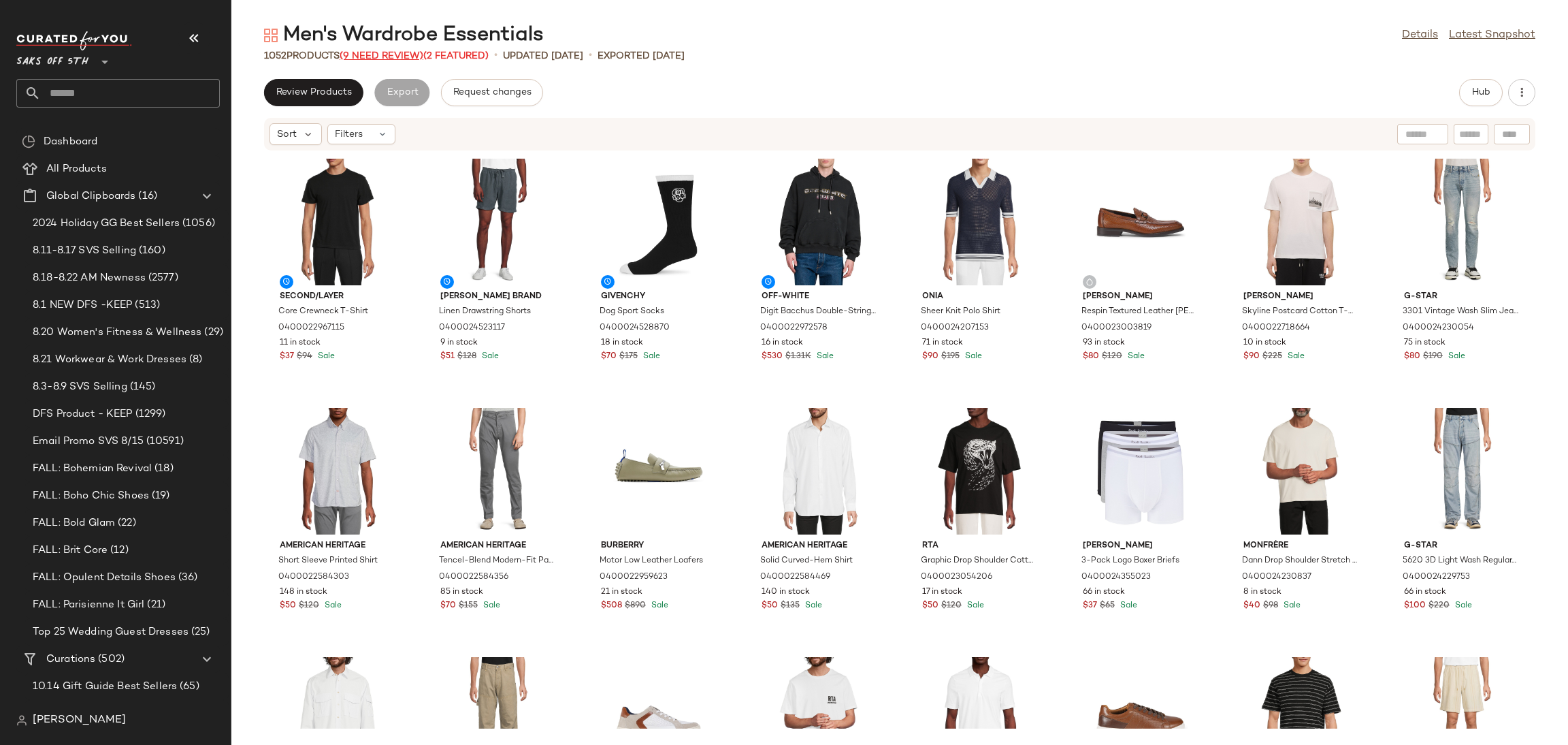
click at [393, 57] on span "(9 Need Review)" at bounding box center [381, 56] width 84 height 10
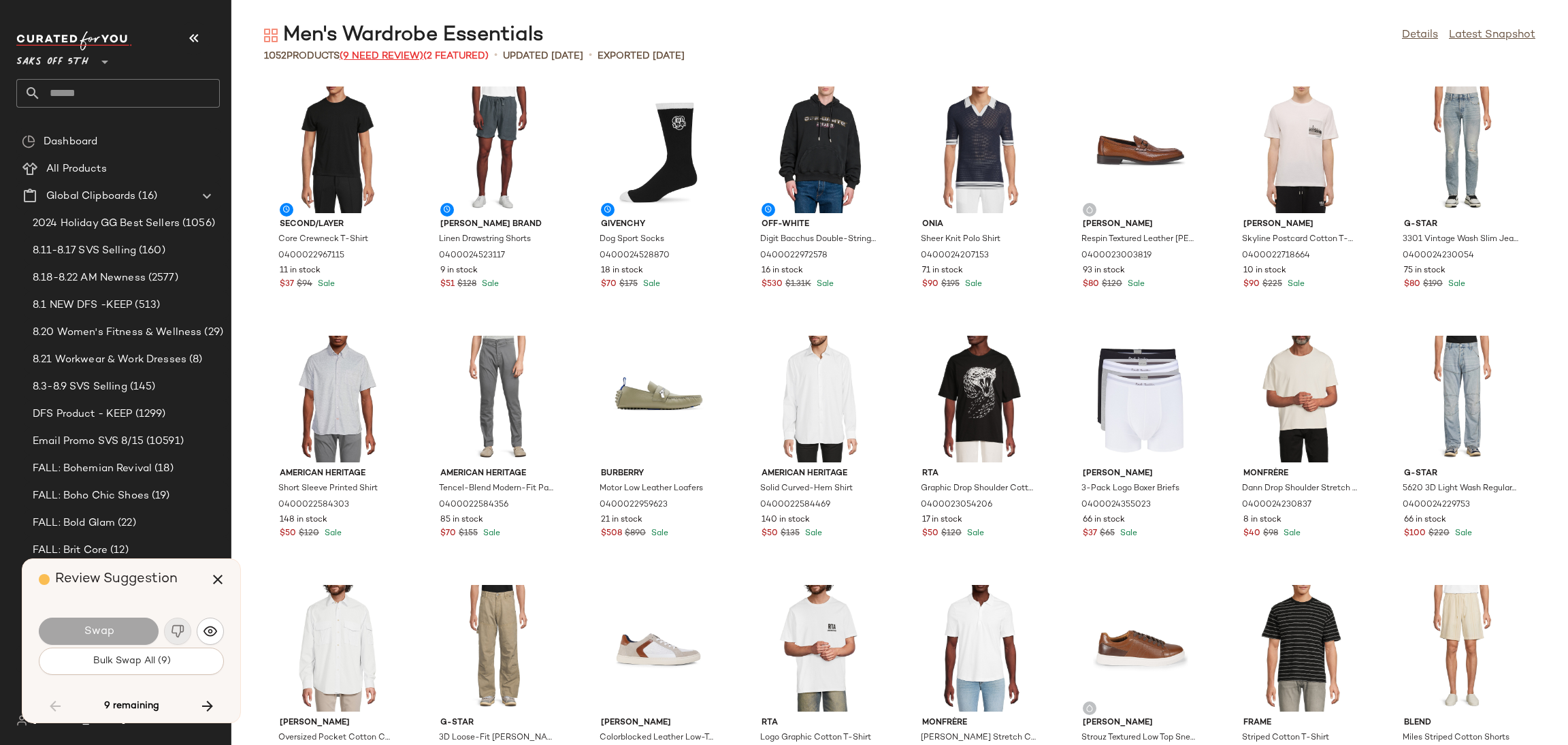
scroll to position [1992, 0]
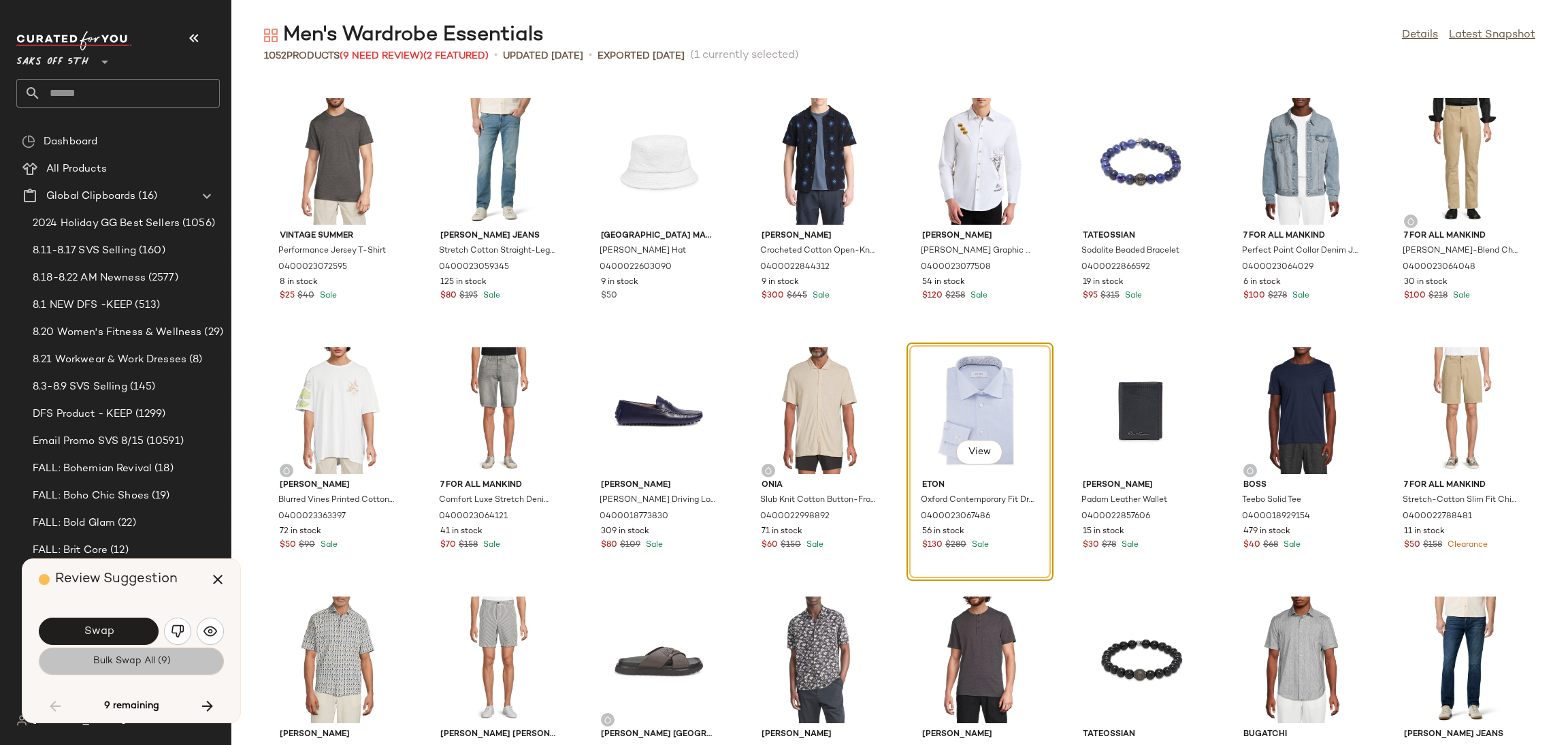
click at [150, 657] on span "Bulk Swap All (9)" at bounding box center [131, 661] width 78 height 11
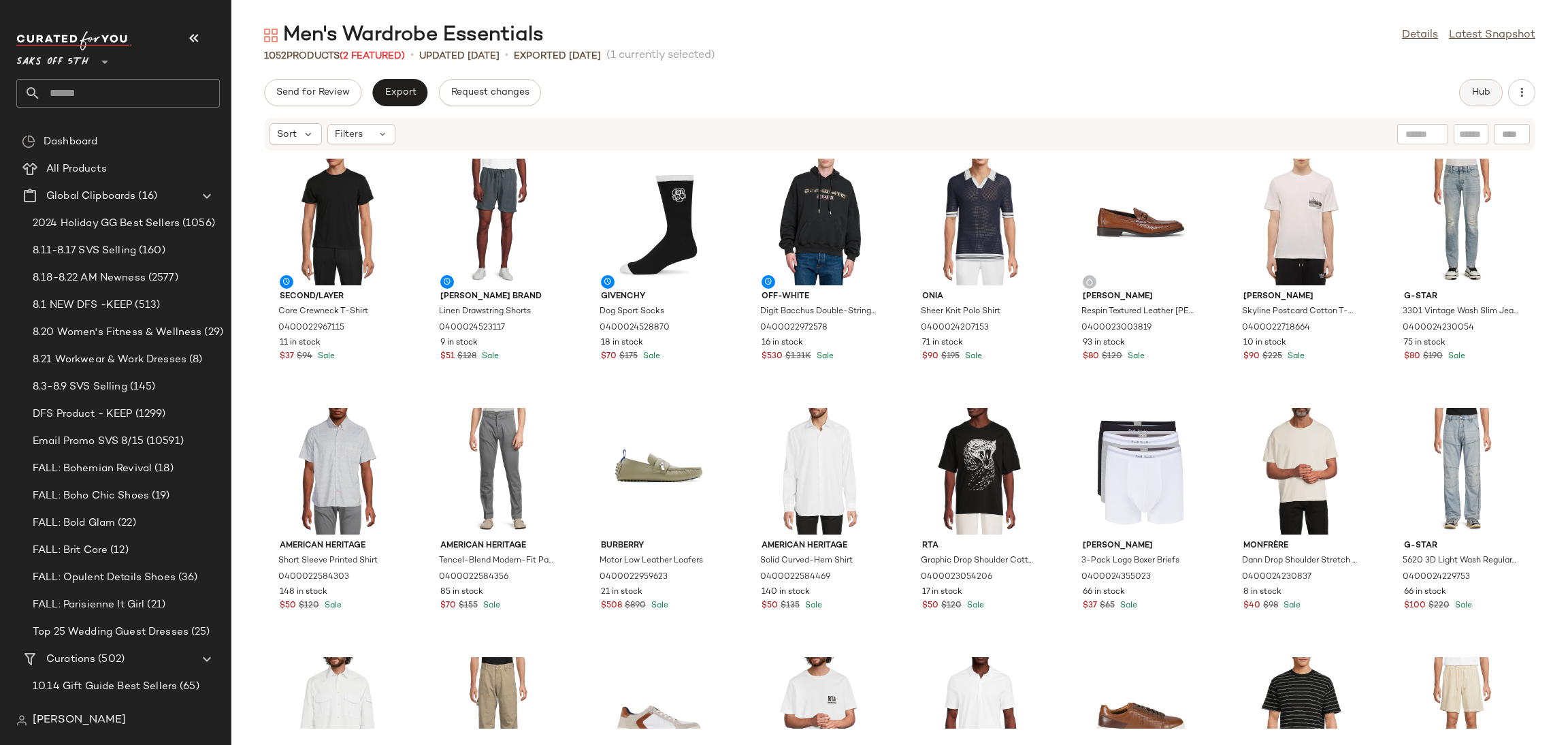
click at [1480, 96] on span "Hub" at bounding box center [1480, 93] width 19 height 11
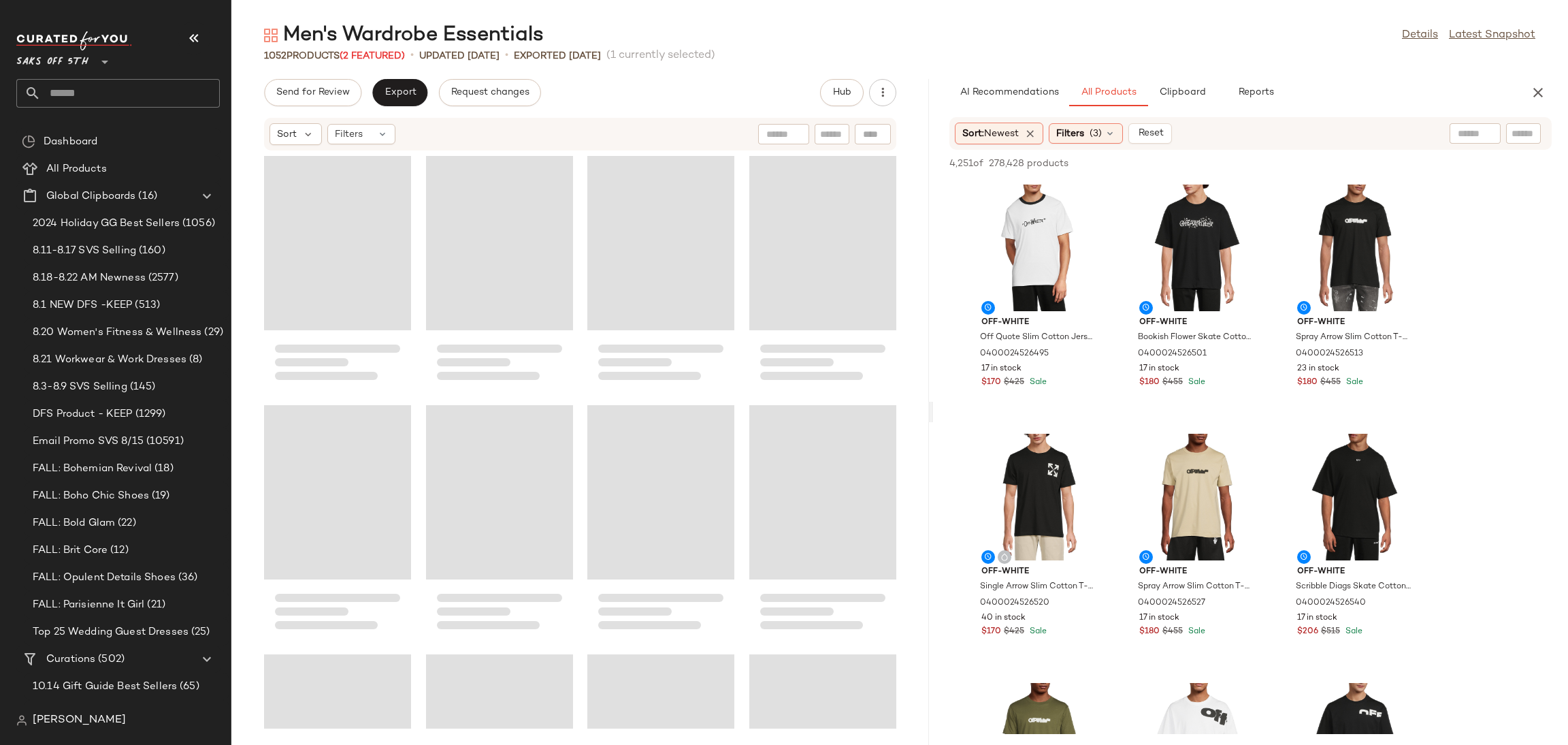
drag, startPoint x: 900, startPoint y: 409, endPoint x: 936, endPoint y: 409, distance: 36.0
click at [936, 409] on div "Men's Wardrobe Essentials Details Latest Snapshot 1052 Products (2 Featured) • …" at bounding box center [900, 383] width 1336 height 723
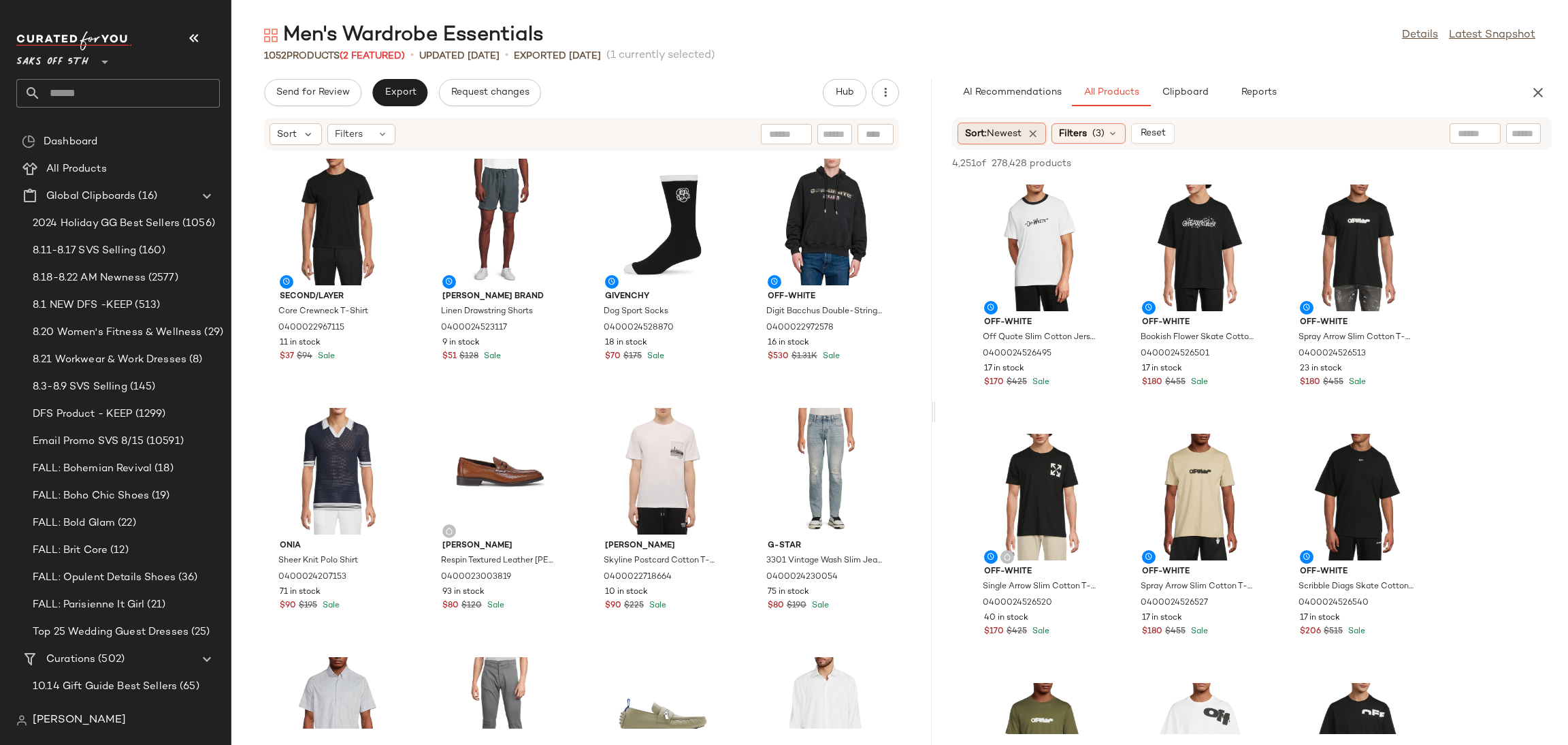
click at [1014, 134] on span "Newest" at bounding box center [1004, 133] width 35 height 10
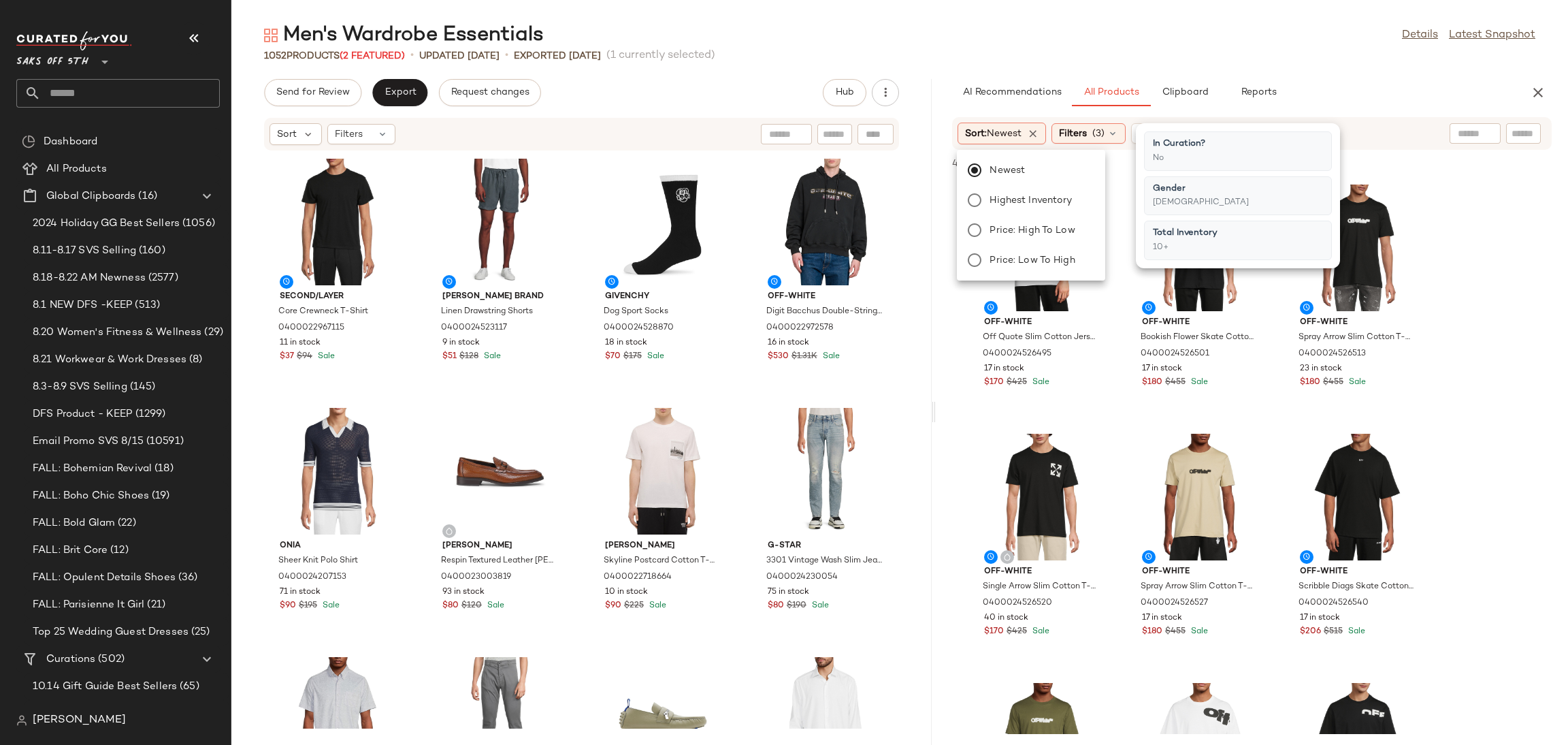
click at [1100, 130] on span "(3)" at bounding box center [1098, 134] width 12 height 15
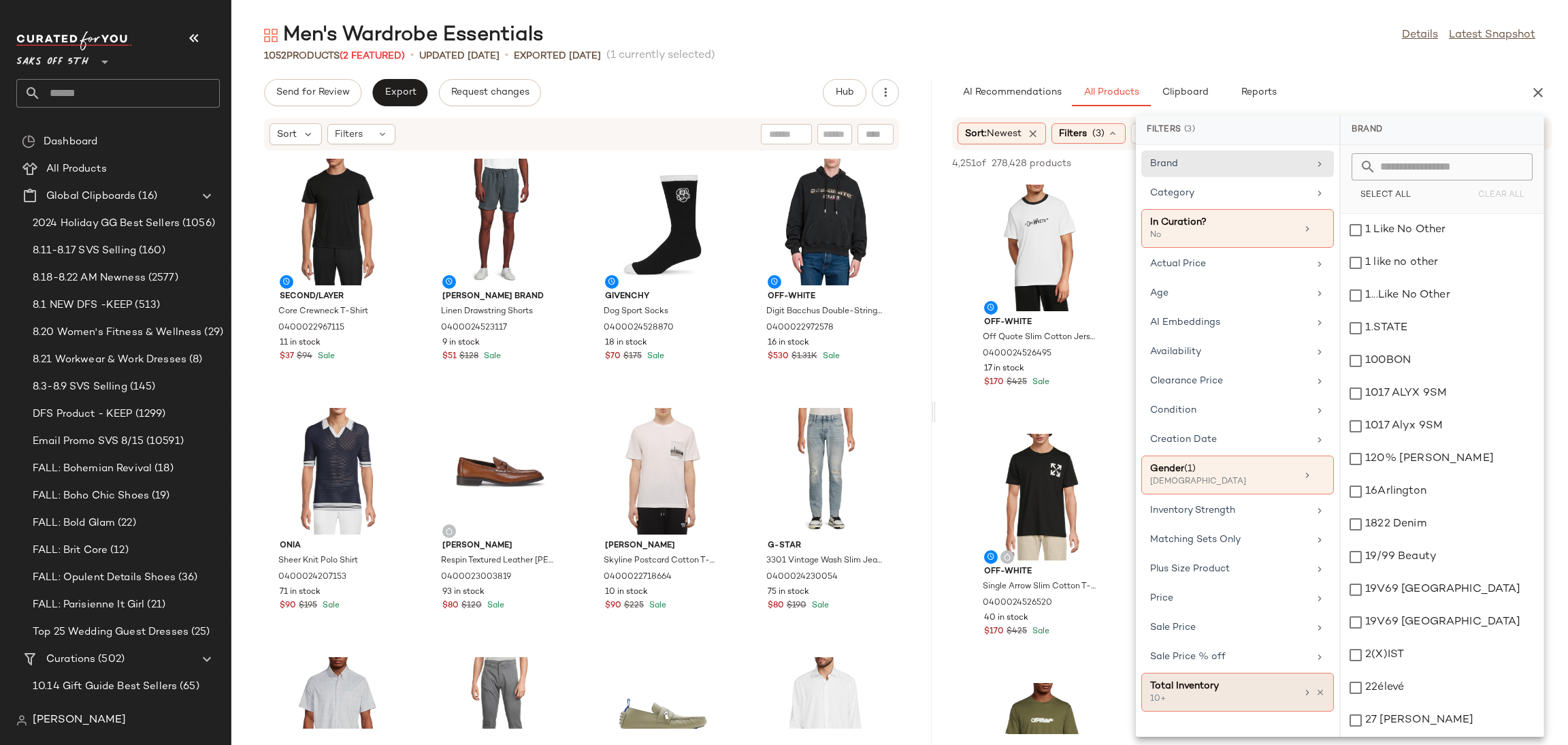
click at [1256, 704] on div "10+" at bounding box center [1218, 698] width 136 height 12
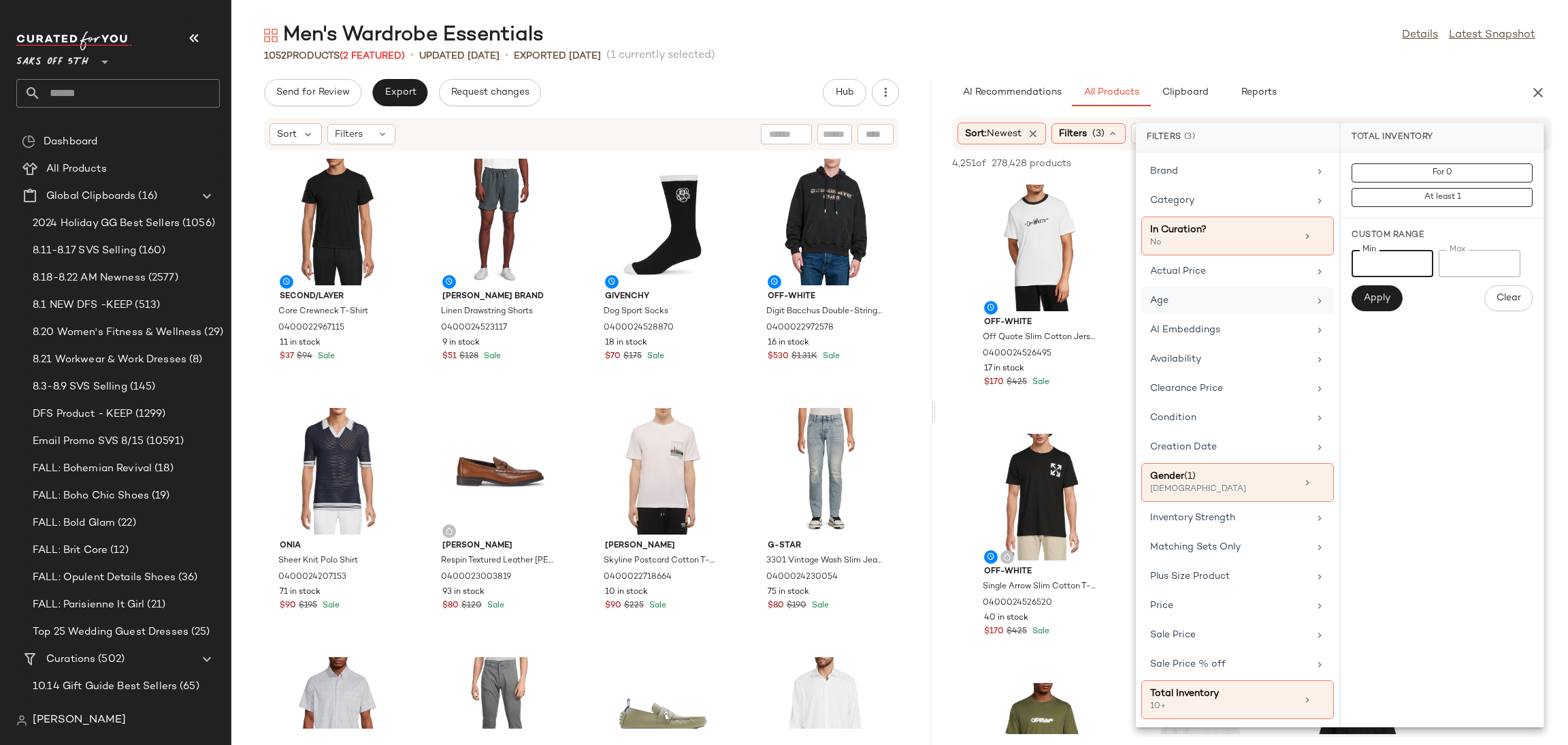
drag, startPoint x: 1377, startPoint y: 271, endPoint x: 1295, endPoint y: 294, distance: 85.2
click at [1295, 294] on div "Filters (3) Brand Category In Curation? No Actual Price Age AI Embeddings Avail…" at bounding box center [1340, 425] width 408 height 604
type input "*"
click at [1381, 298] on span "Apply" at bounding box center [1377, 298] width 27 height 11
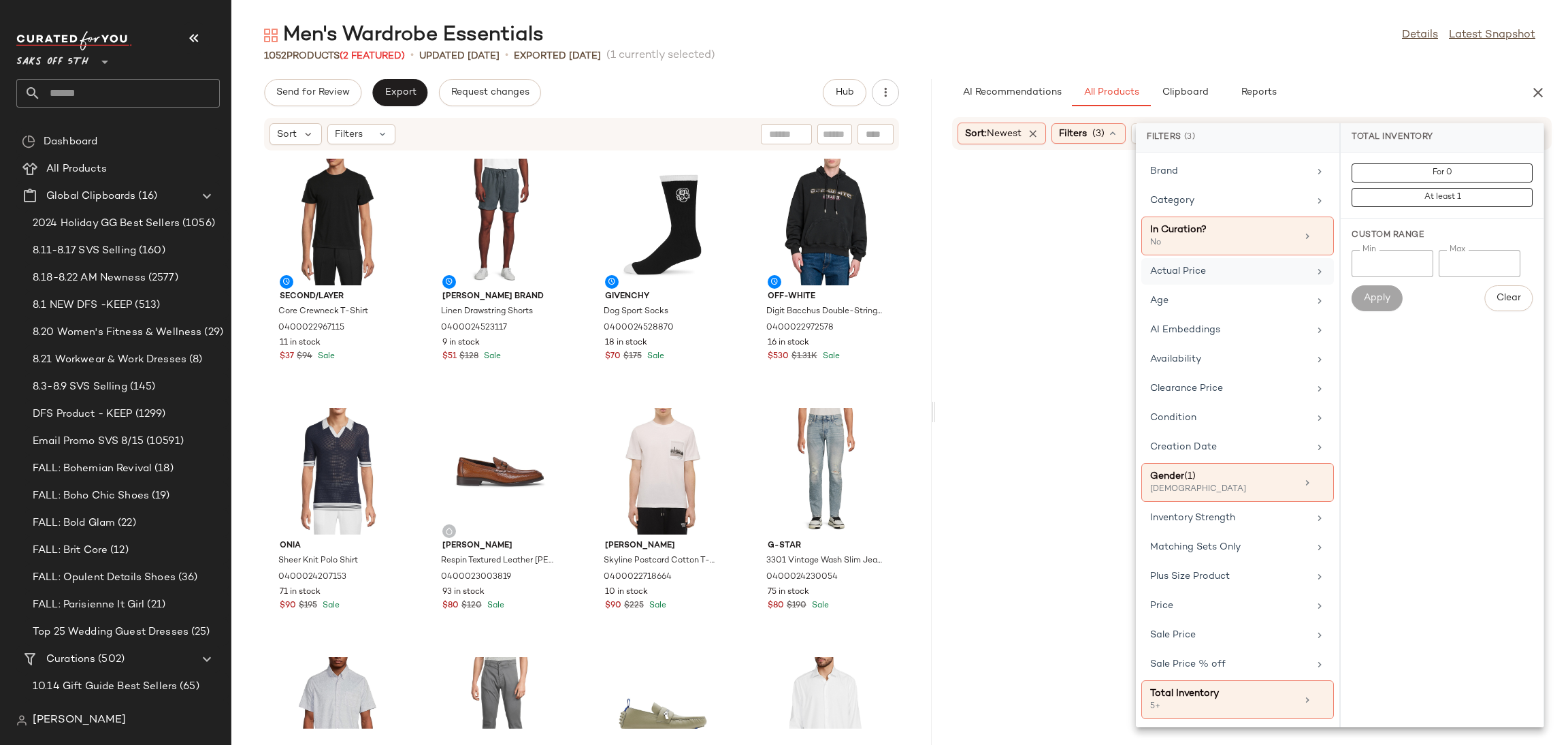
click at [1228, 275] on div "Actual Price" at bounding box center [1230, 272] width 159 height 15
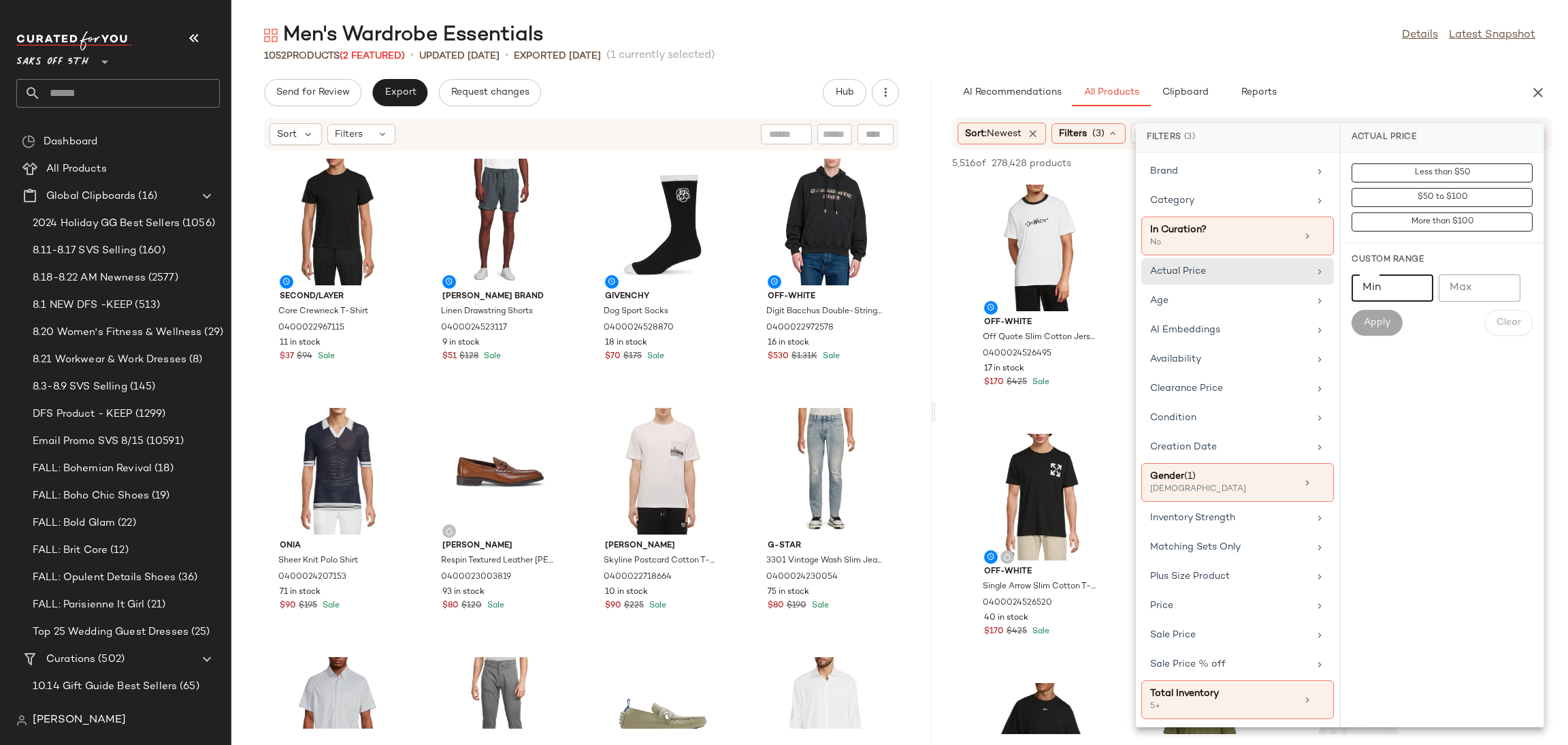
click at [1387, 275] on input "Min" at bounding box center [1393, 288] width 82 height 27
type input "*****"
click at [1378, 311] on button "Apply" at bounding box center [1377, 323] width 50 height 26
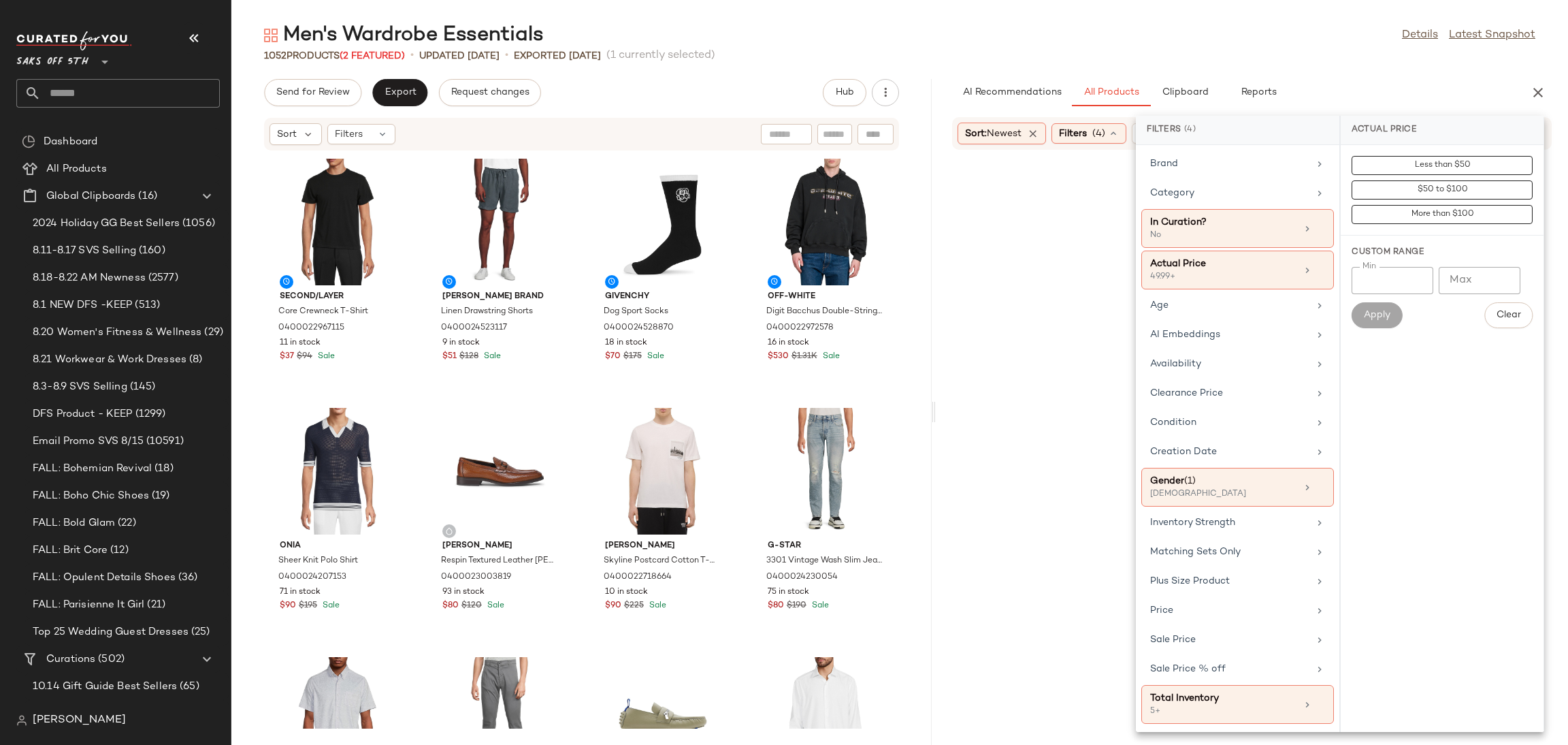
click at [1004, 52] on div "1052 Products (2 Featured) • updated Aug 20th • Exported Aug 20th (1 currently …" at bounding box center [900, 56] width 1336 height 14
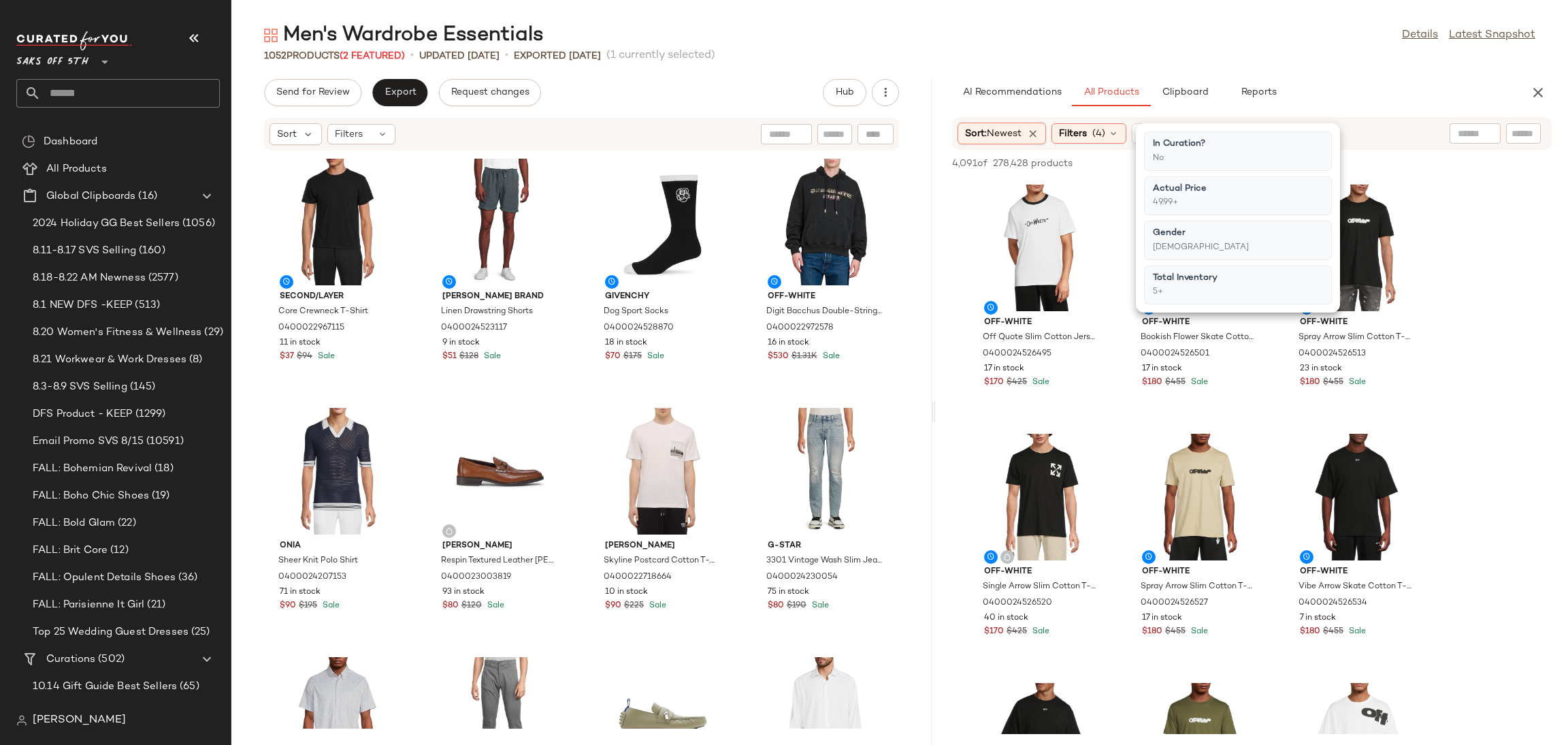
click at [1003, 150] on div "4,091 of 278,428 products • 0 selected Add to Top Add to Bottom Deselect All" at bounding box center [1251, 164] width 632 height 30
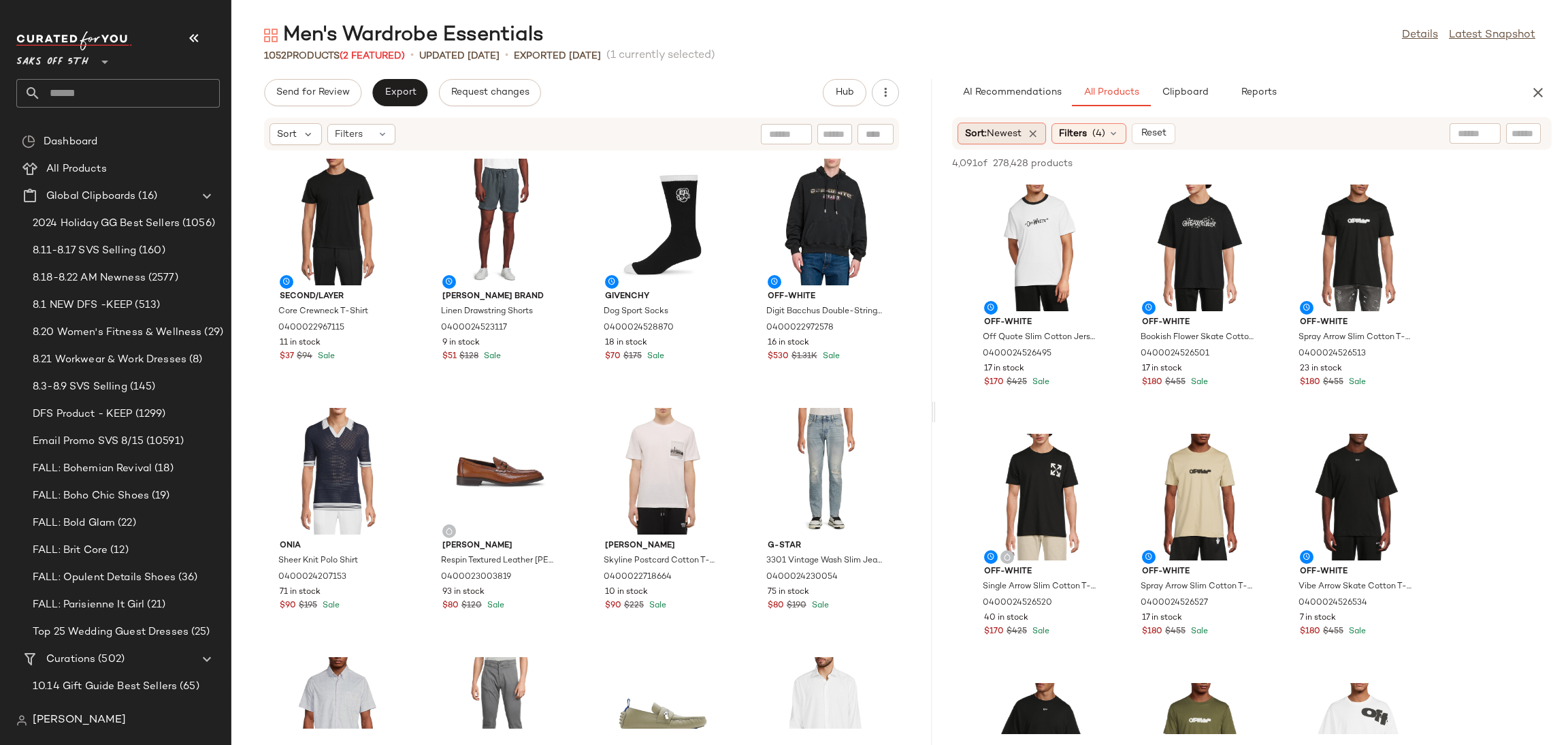
click at [1011, 122] on div "Sort: Newest" at bounding box center [1002, 133] width 89 height 22
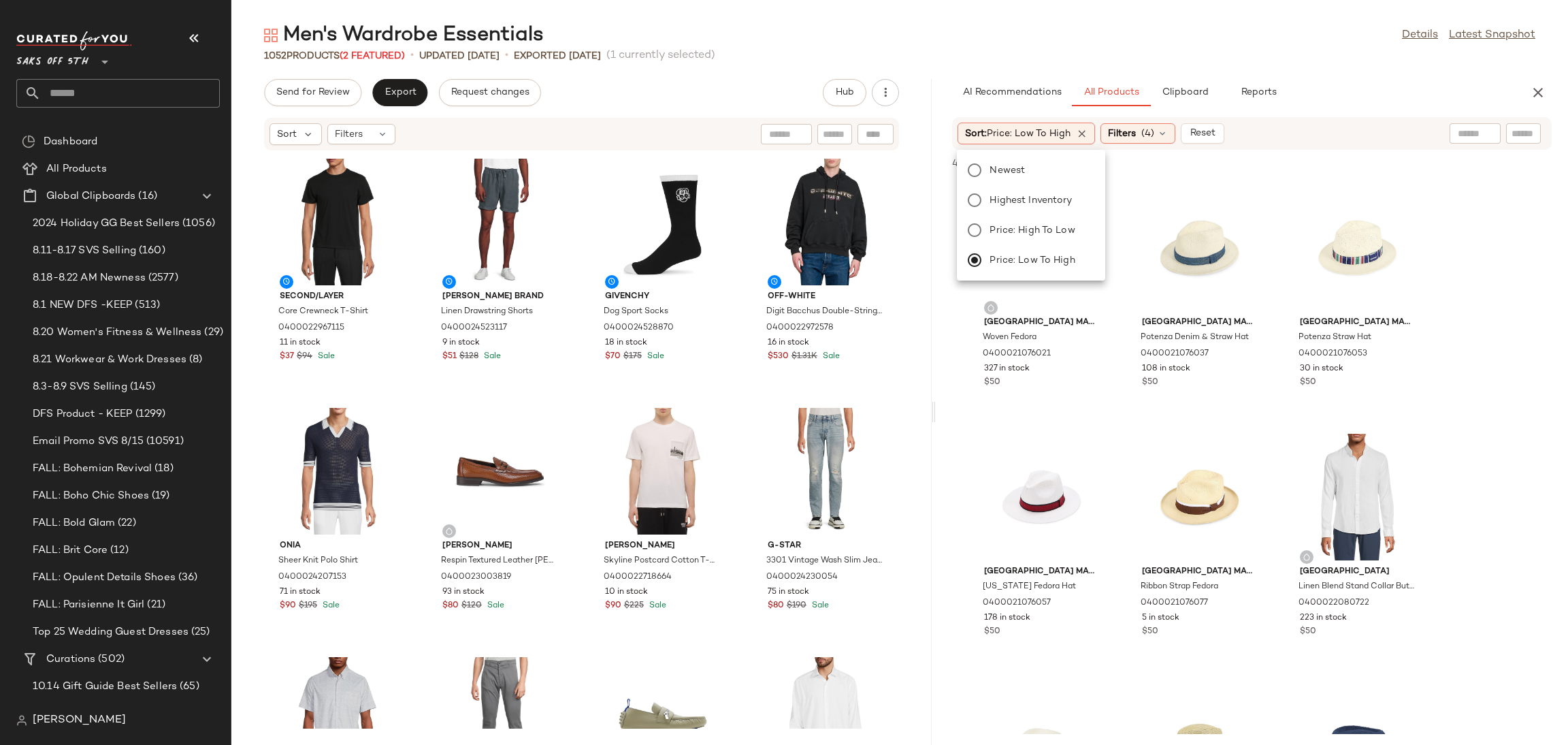
click at [1266, 29] on div "Men's Wardrobe Essentials Details Latest Snapshot" at bounding box center [900, 36] width 1336 height 27
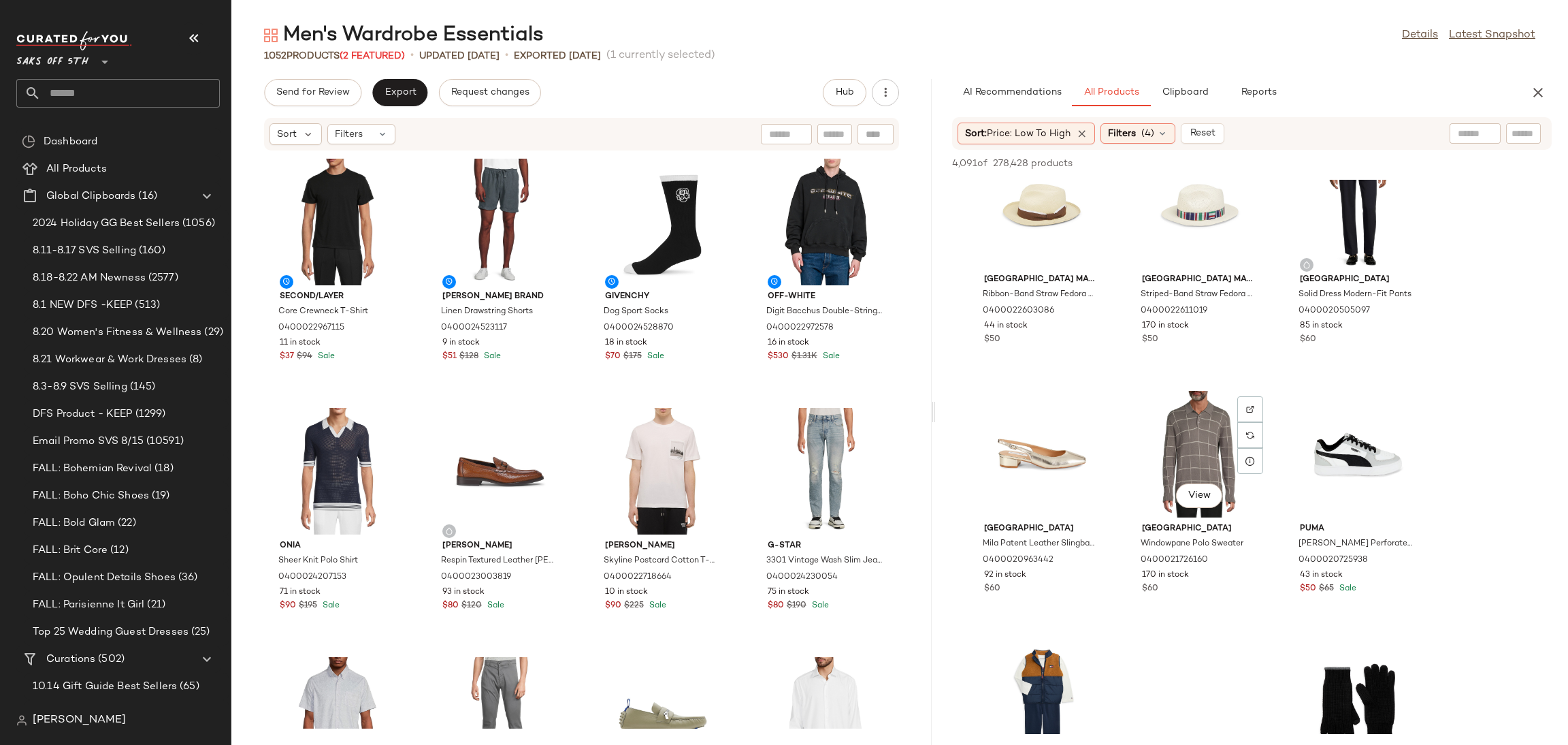
scroll to position [795, 0]
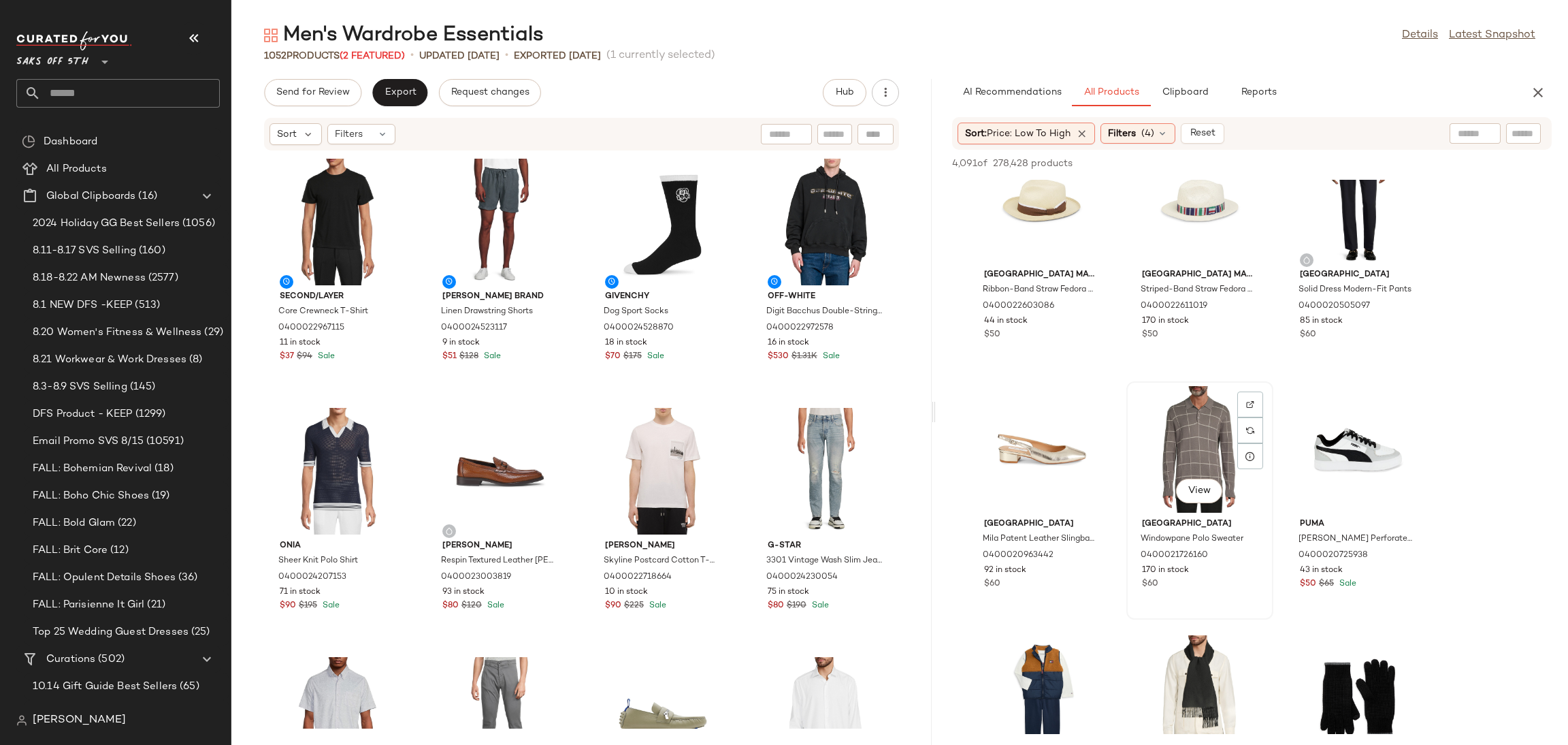
click at [1155, 417] on div "View" at bounding box center [1200, 449] width 138 height 127
click at [1348, 163] on span "Add to Top" at bounding box center [1357, 163] width 54 height 9
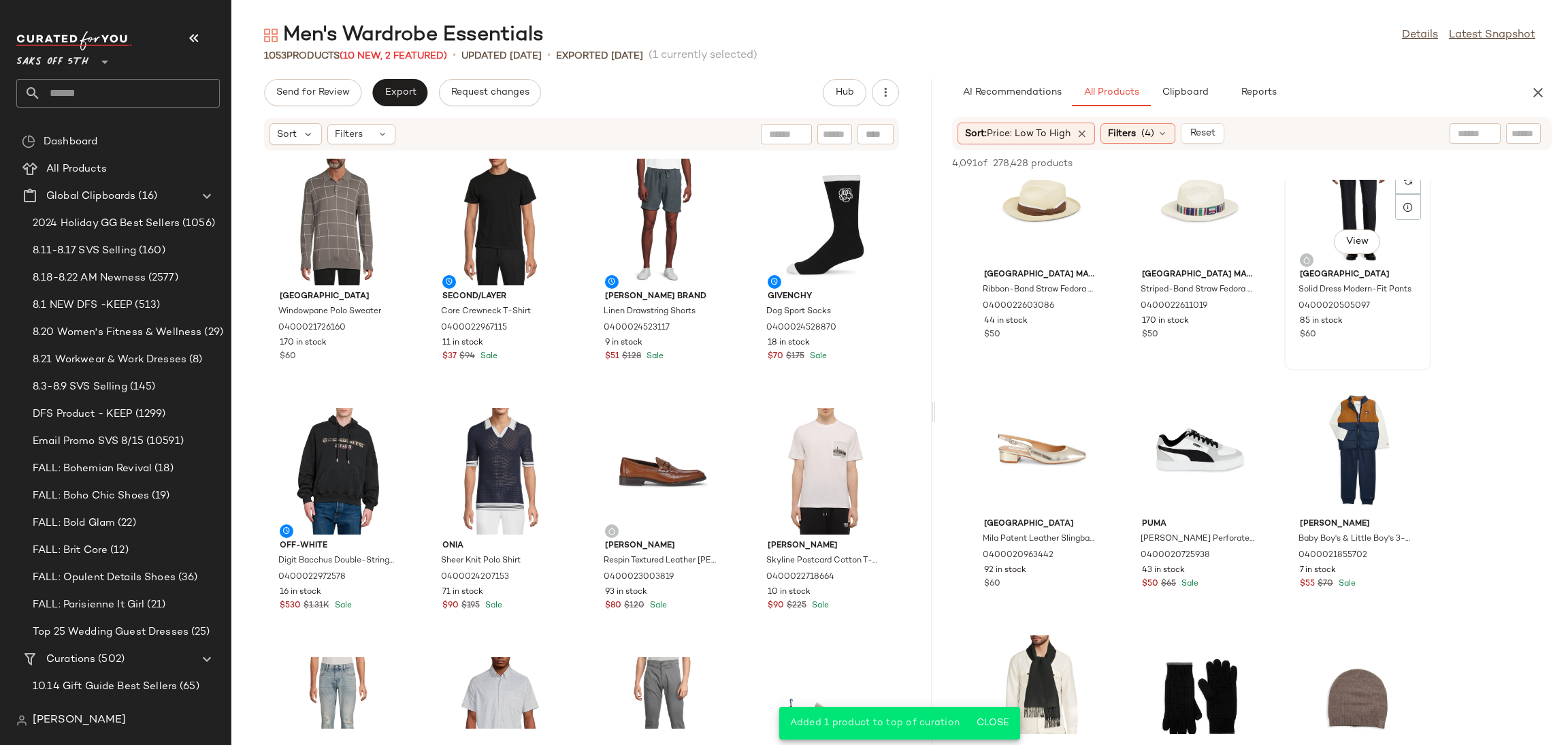
click at [1351, 221] on div "View" at bounding box center [1357, 200] width 138 height 127
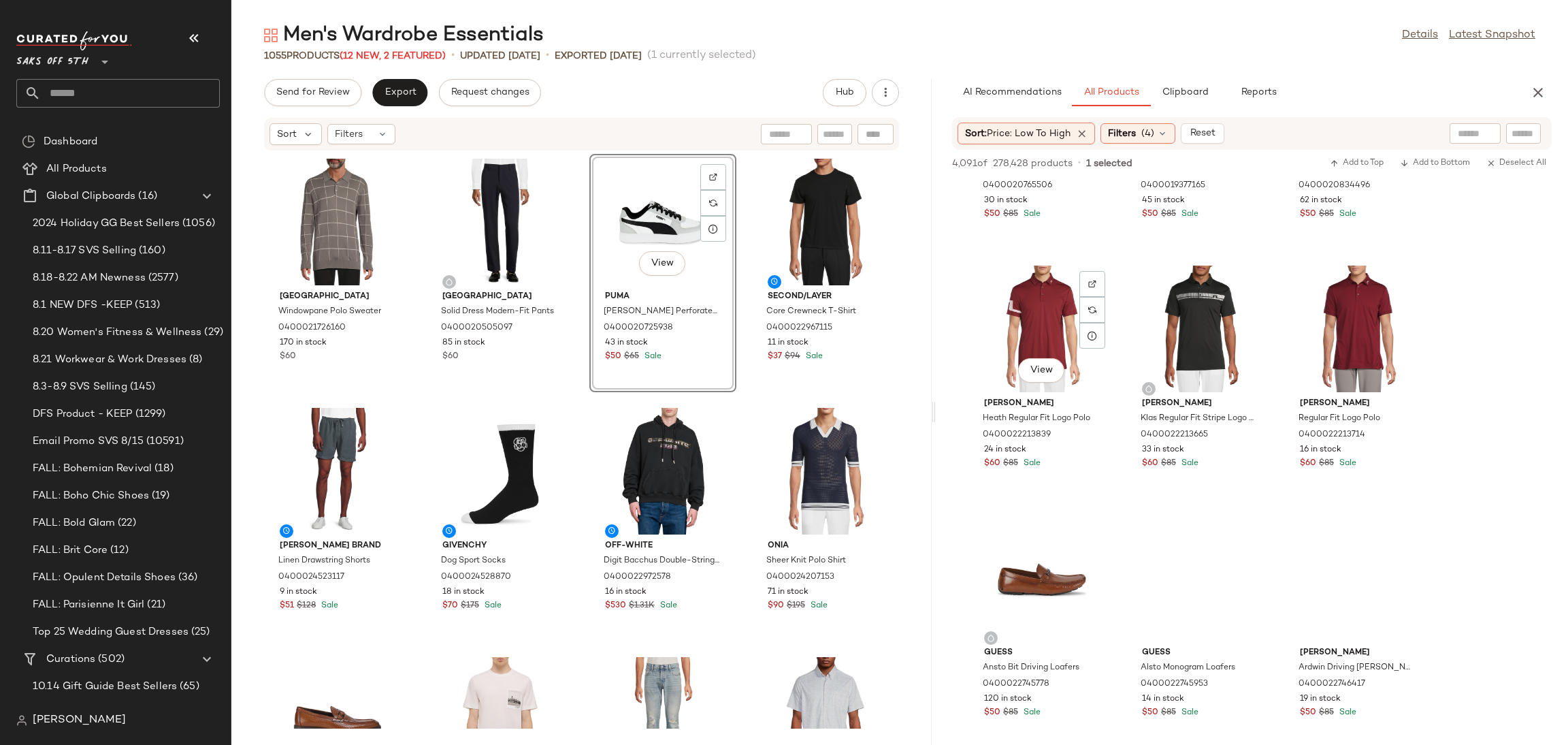
scroll to position [3161, 0]
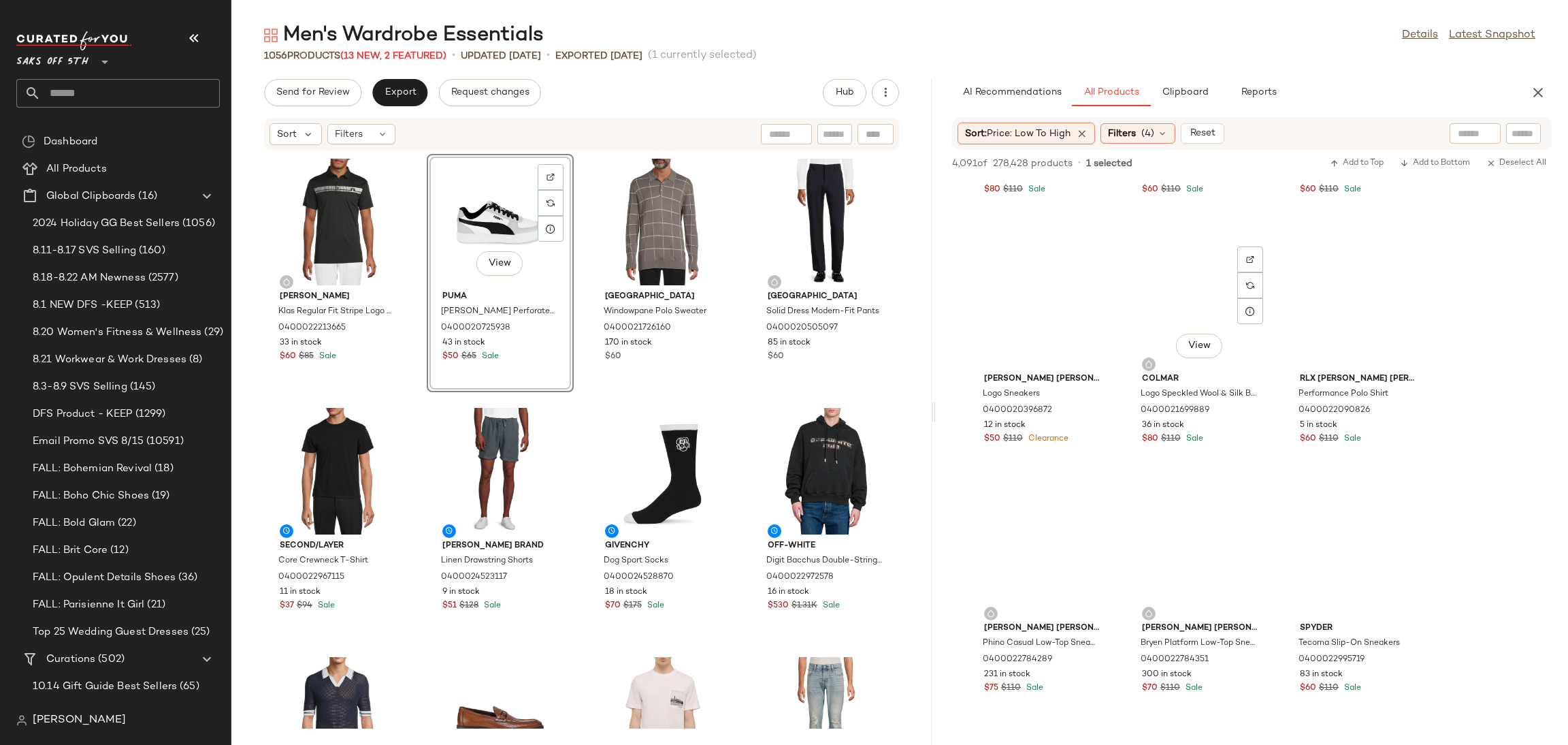
scroll to position [17060, 0]
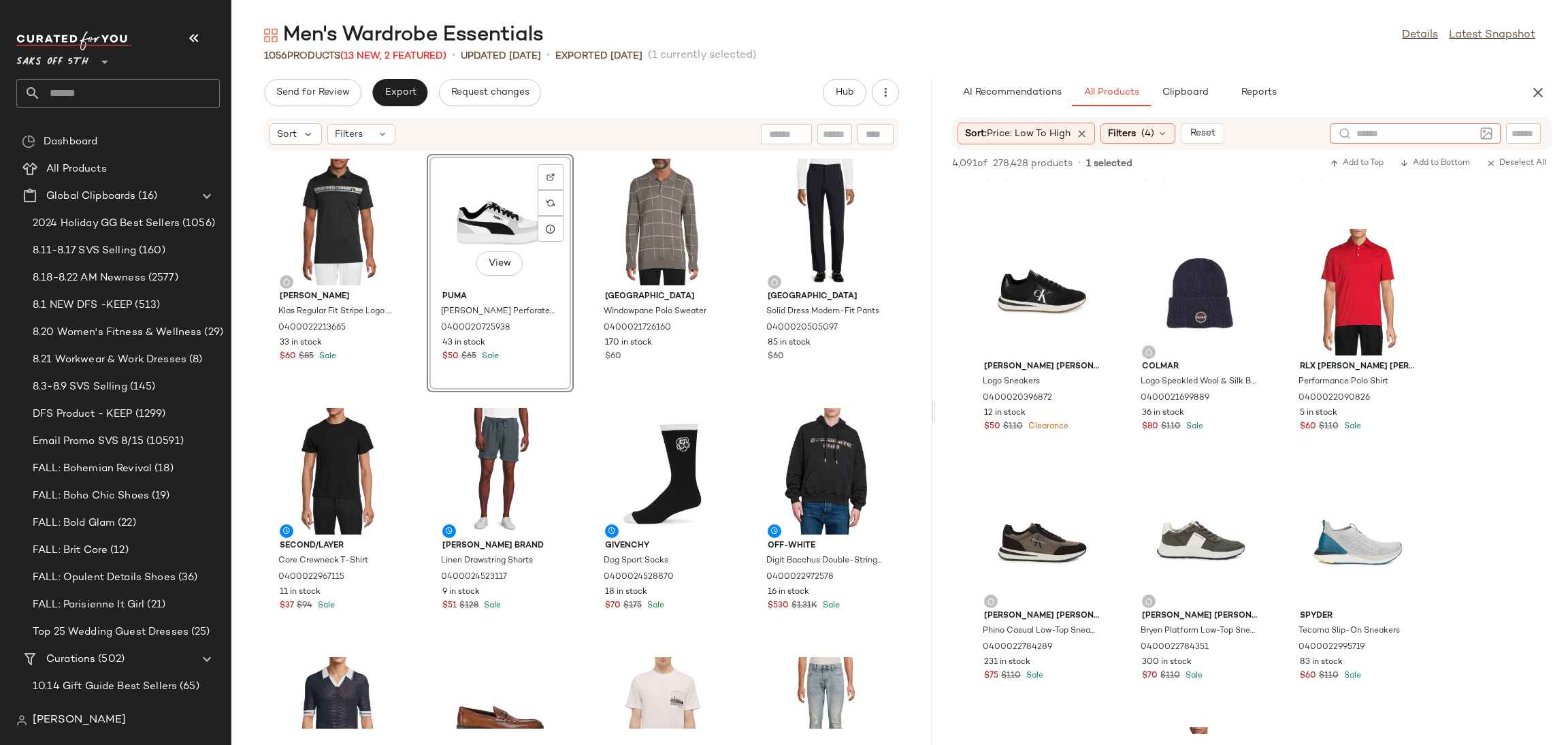
click at [1476, 127] on div at bounding box center [1415, 133] width 170 height 20
type input "*******"
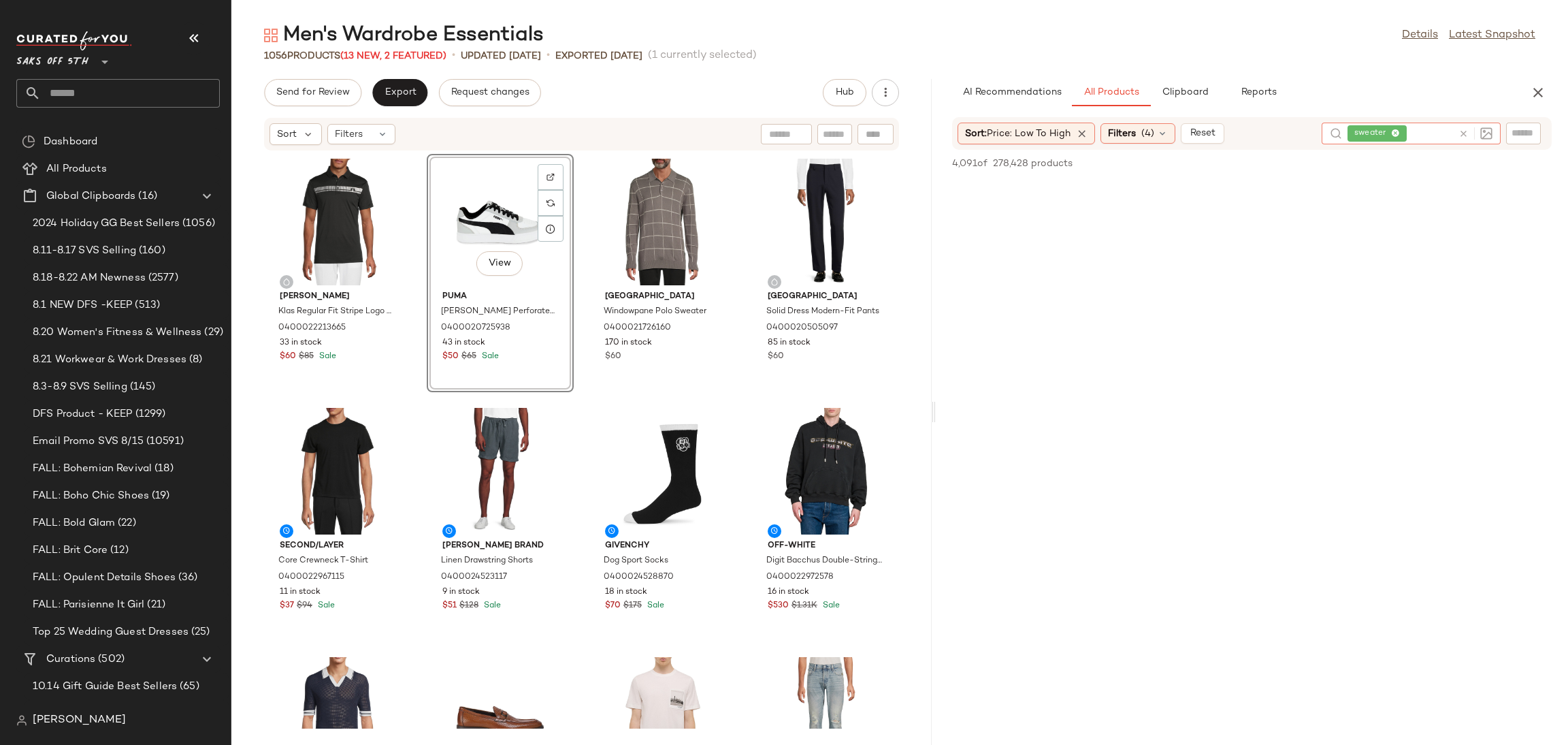
click at [1398, 134] on icon at bounding box center [1396, 134] width 9 height 9
click at [1525, 141] on div at bounding box center [1477, 133] width 127 height 20
type input "*******"
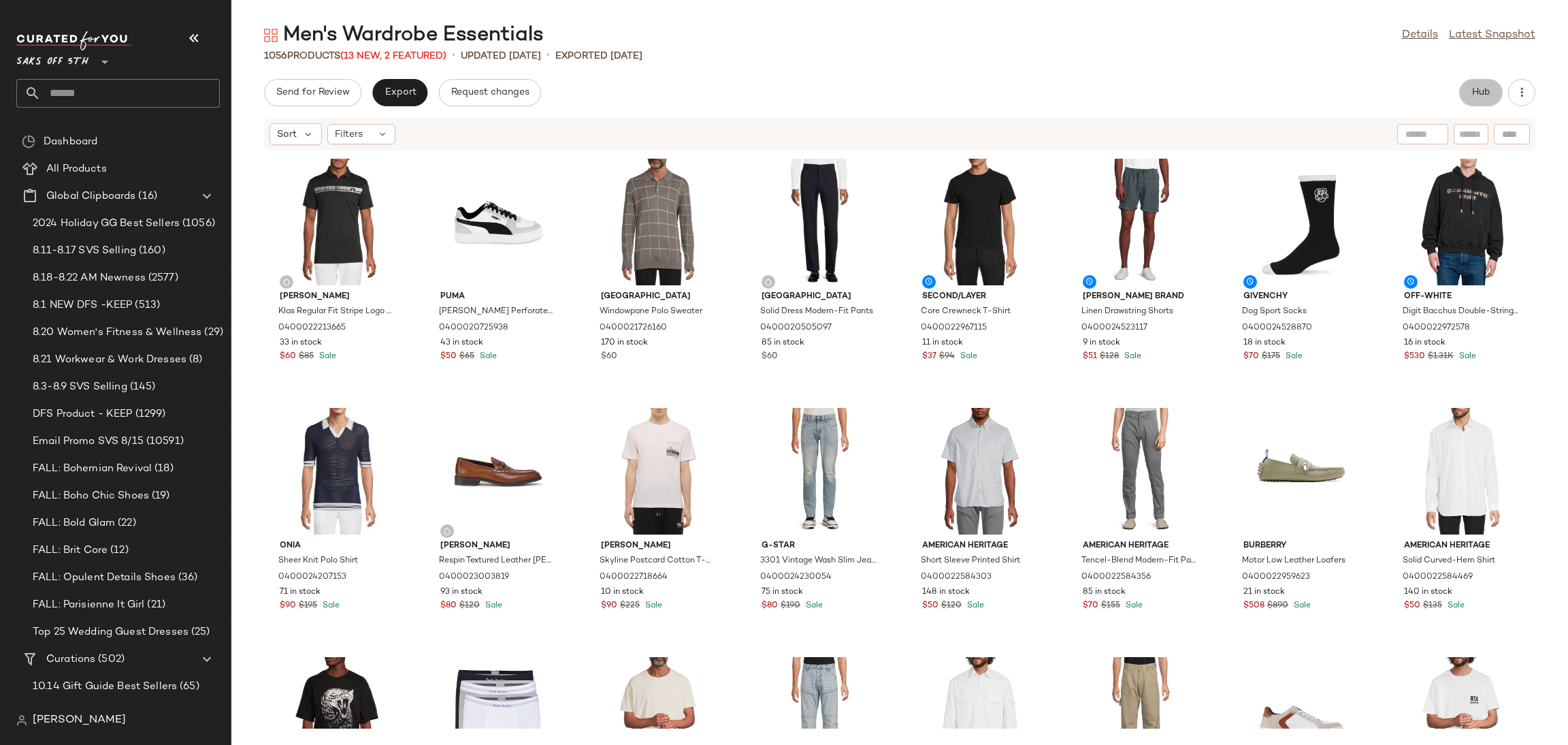
click at [1484, 82] on button "Hub" at bounding box center [1480, 93] width 44 height 27
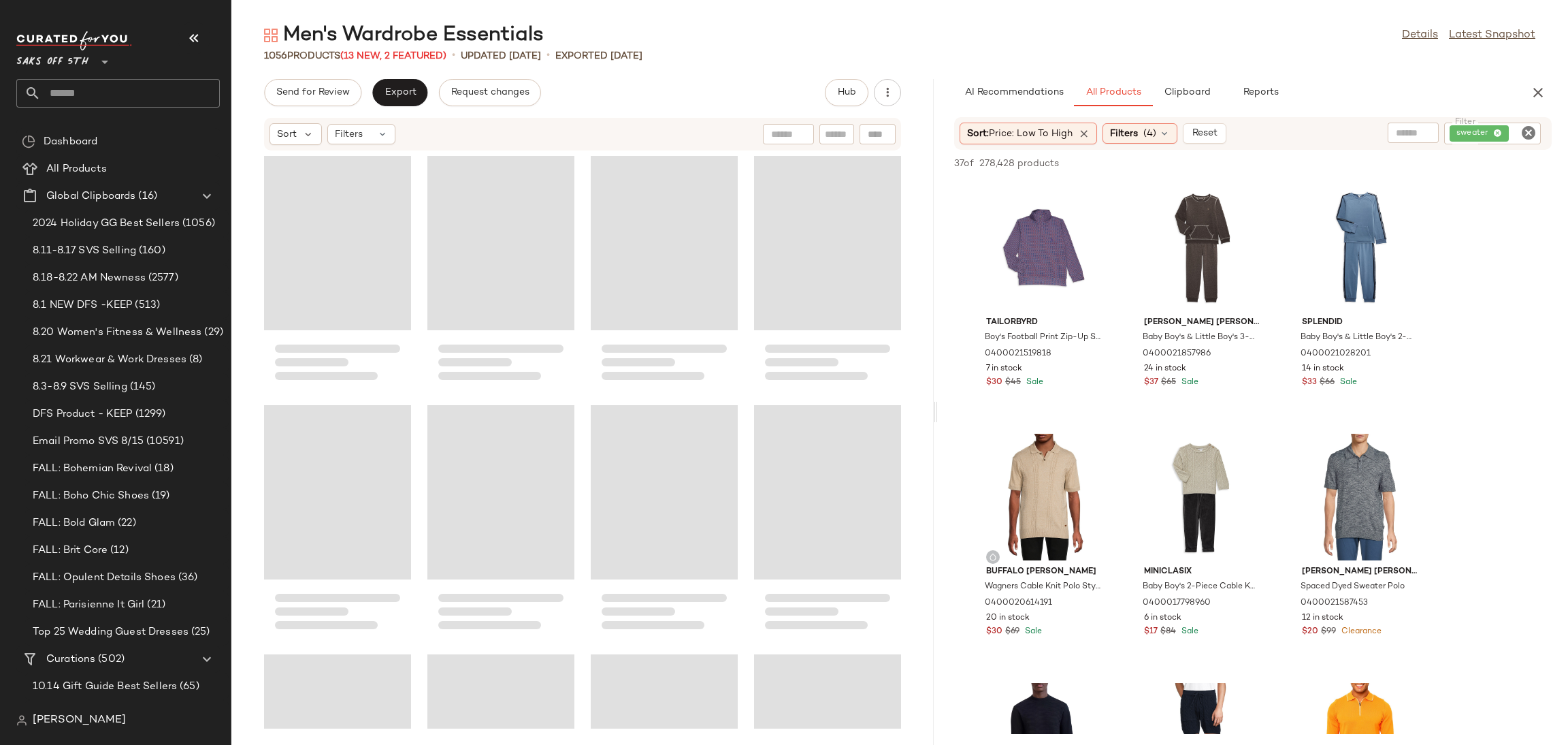
drag, startPoint x: 897, startPoint y: 417, endPoint x: 935, endPoint y: 412, distance: 38.3
click at [935, 412] on div "Men's Wardrobe Essentials Details Latest Snapshot 1056 Products (13 New, 2 Feat…" at bounding box center [900, 383] width 1336 height 723
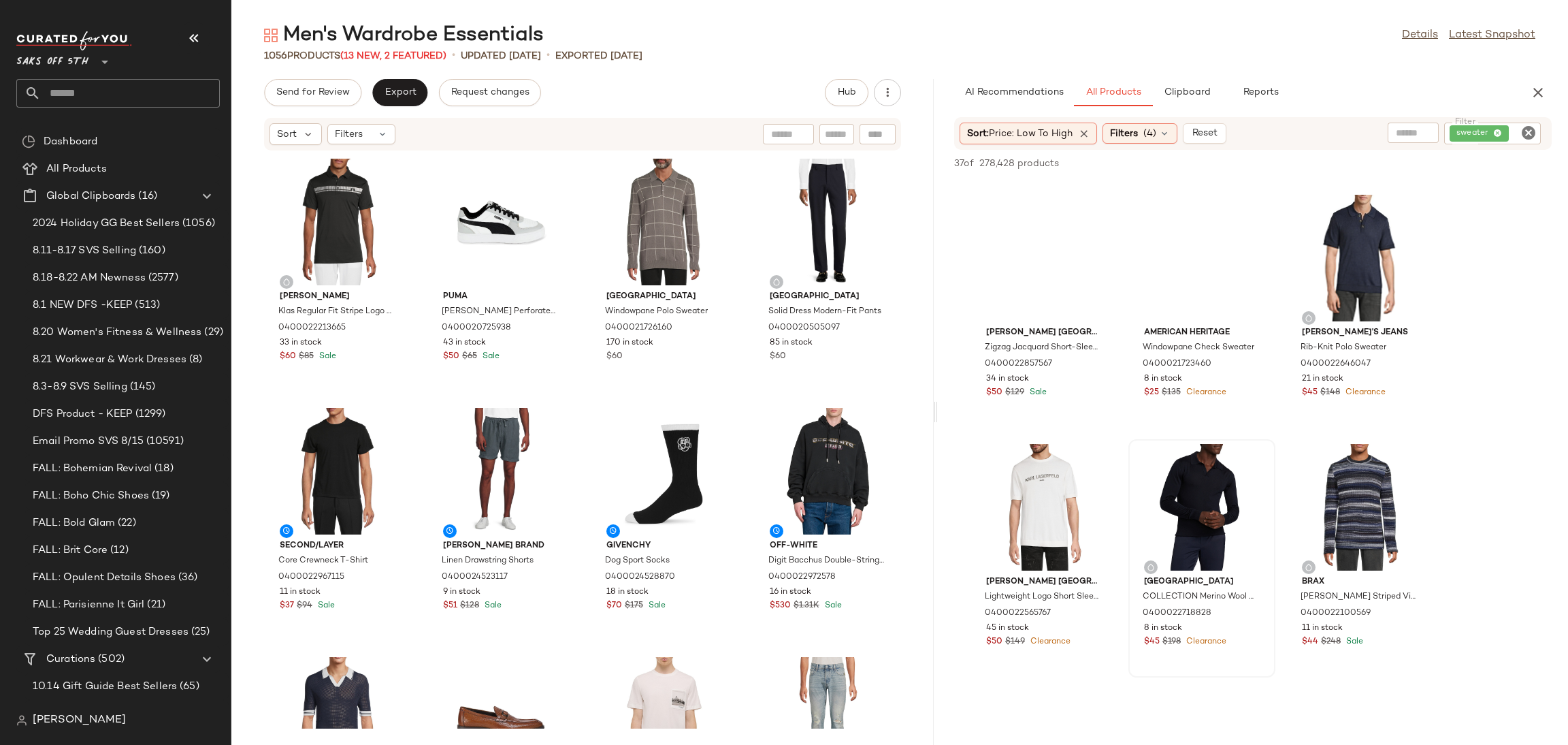
scroll to position [735, 0]
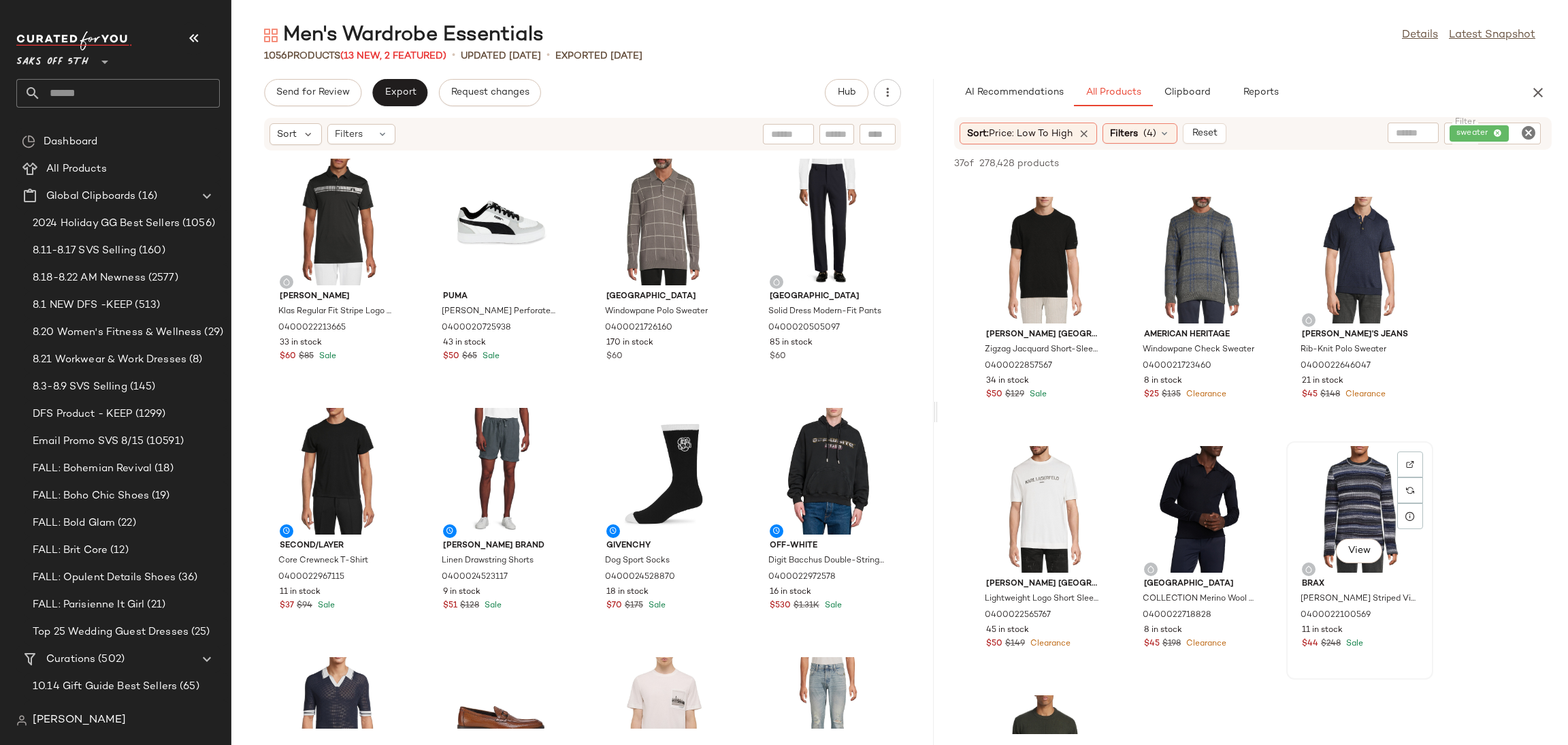
click at [1354, 512] on div "View" at bounding box center [1359, 509] width 138 height 127
click at [1357, 165] on span "Add to Top" at bounding box center [1357, 163] width 54 height 9
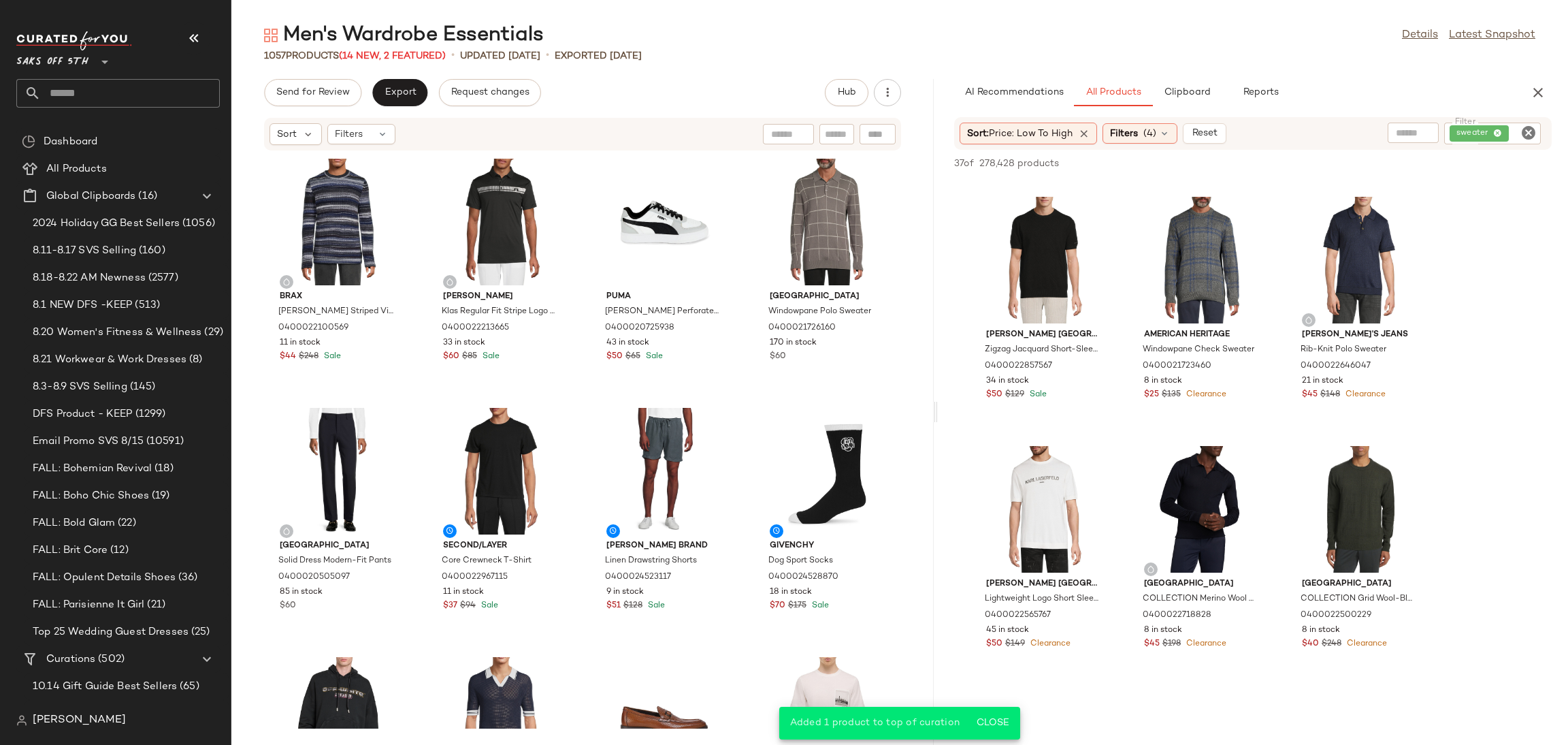
click at [1526, 136] on icon "Clear Filter" at bounding box center [1529, 133] width 16 height 16
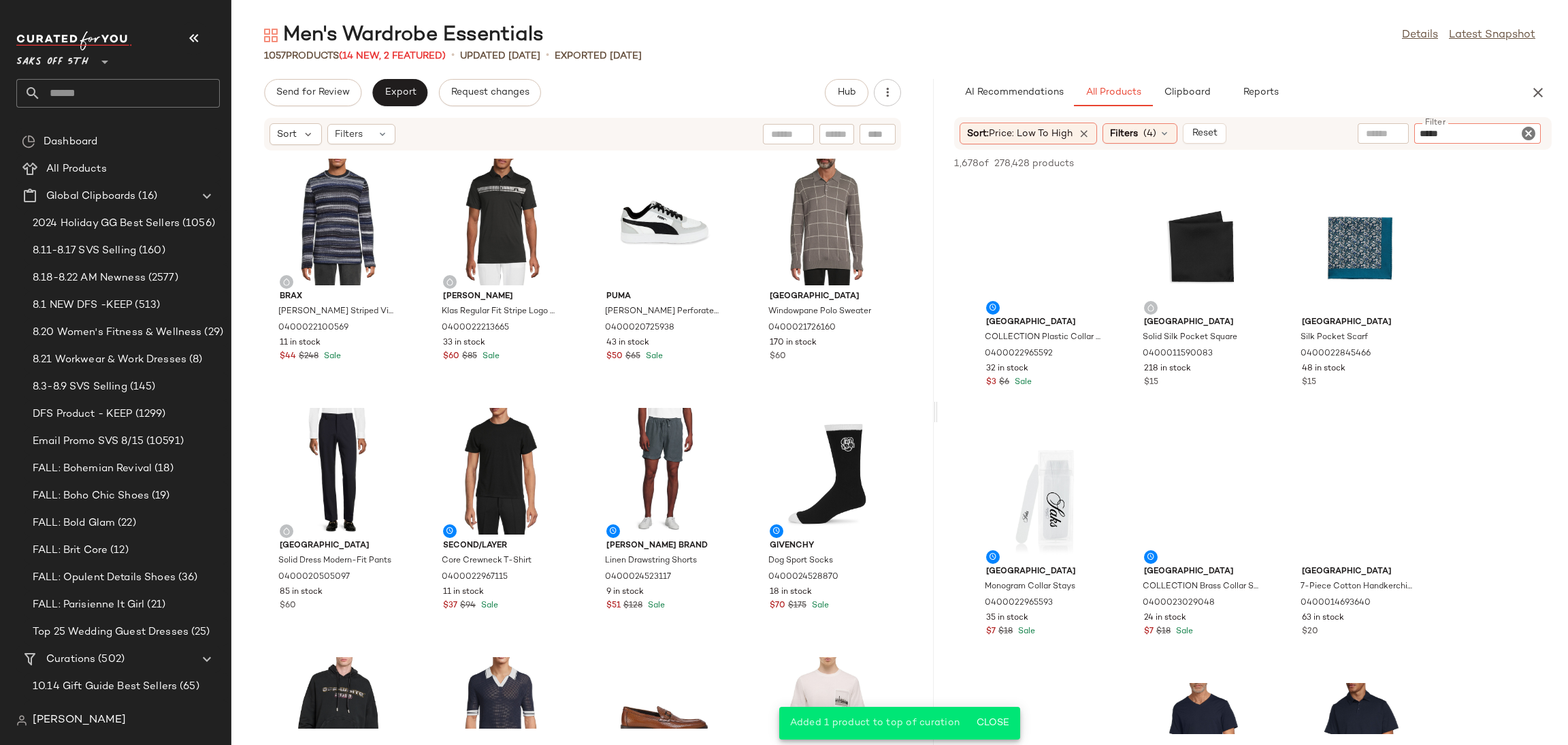
type input "******"
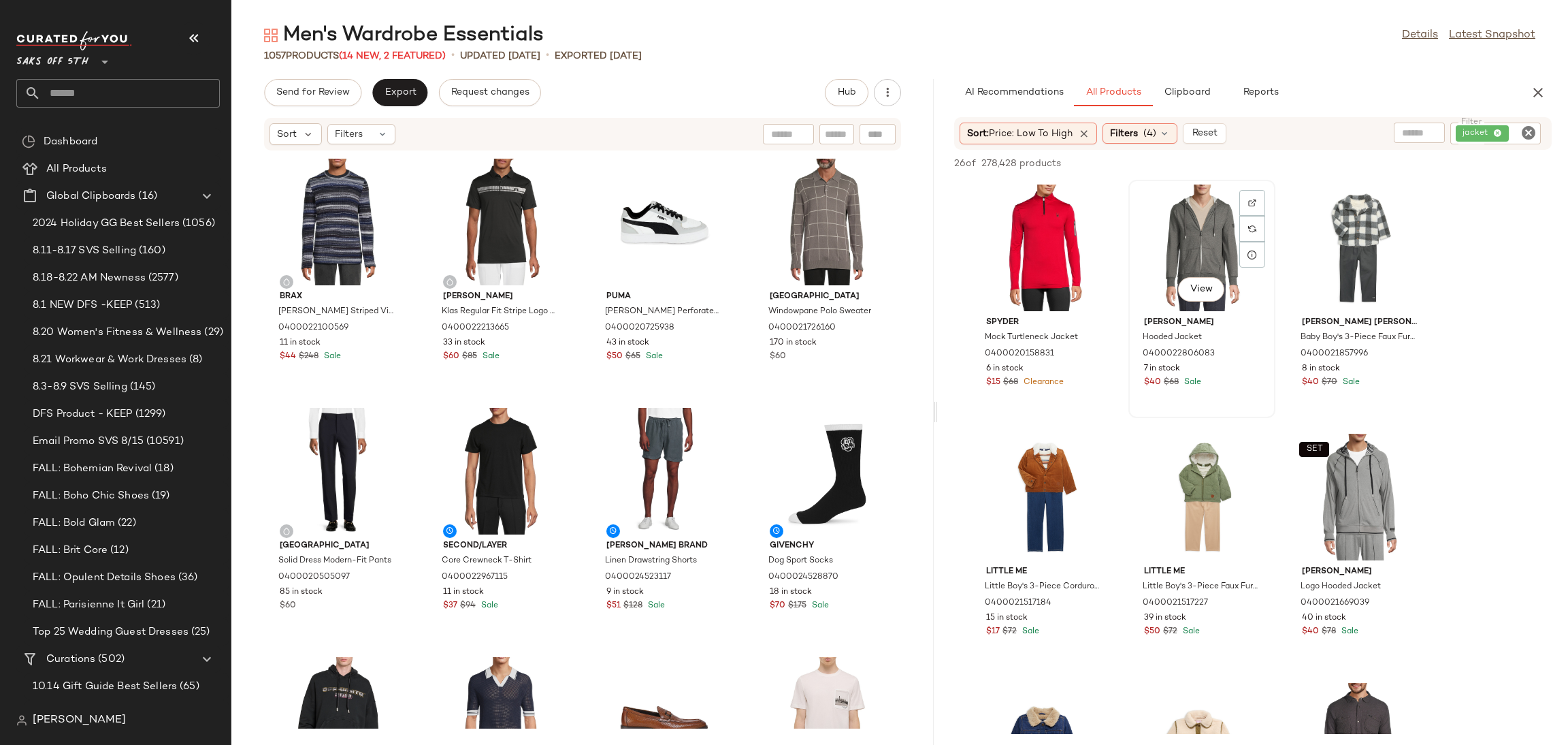
click at [1158, 227] on div "View" at bounding box center [1202, 247] width 138 height 127
click at [1351, 168] on span "Add to Top" at bounding box center [1357, 163] width 54 height 9
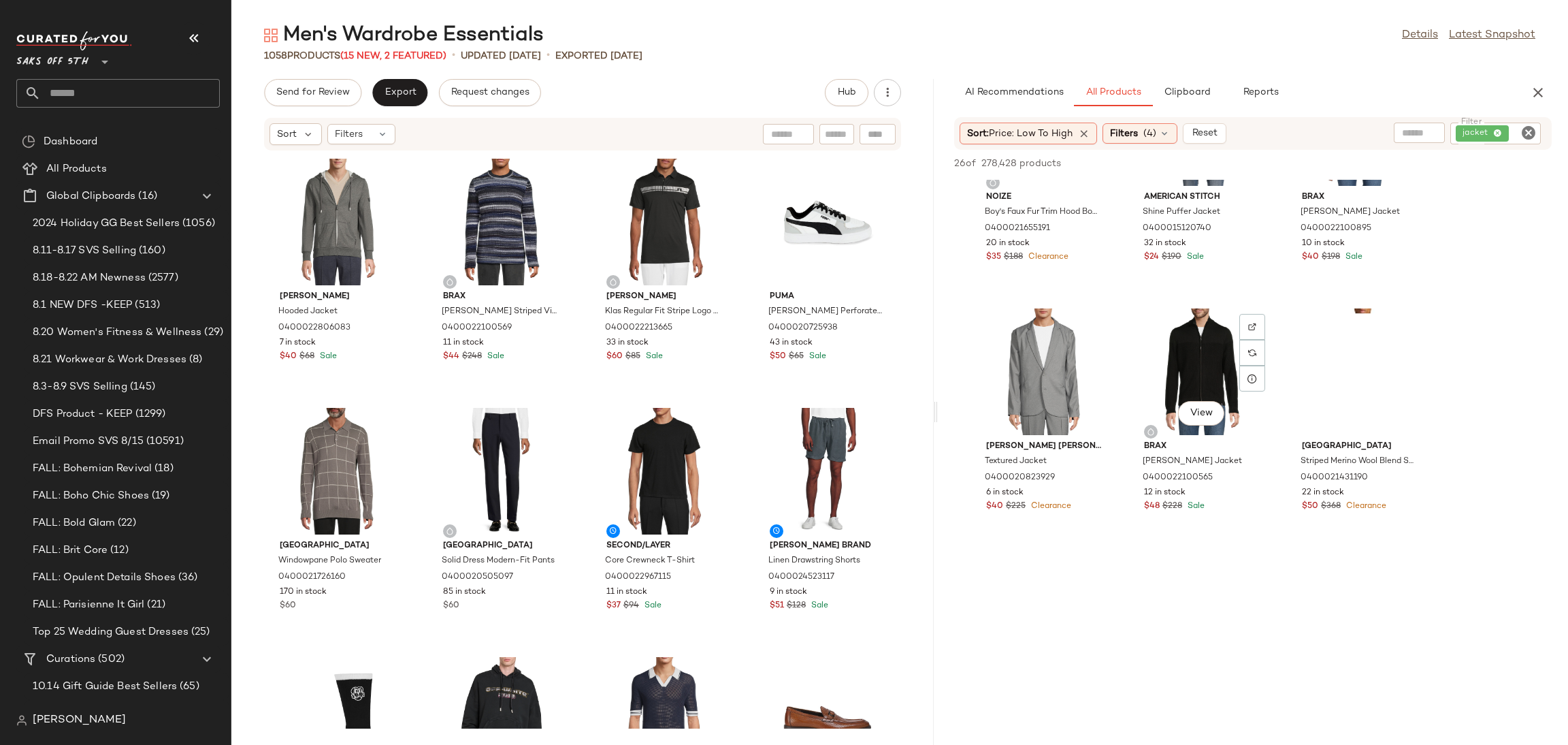
scroll to position [1371, 0]
click at [1171, 319] on div "View" at bounding box center [1202, 370] width 138 height 127
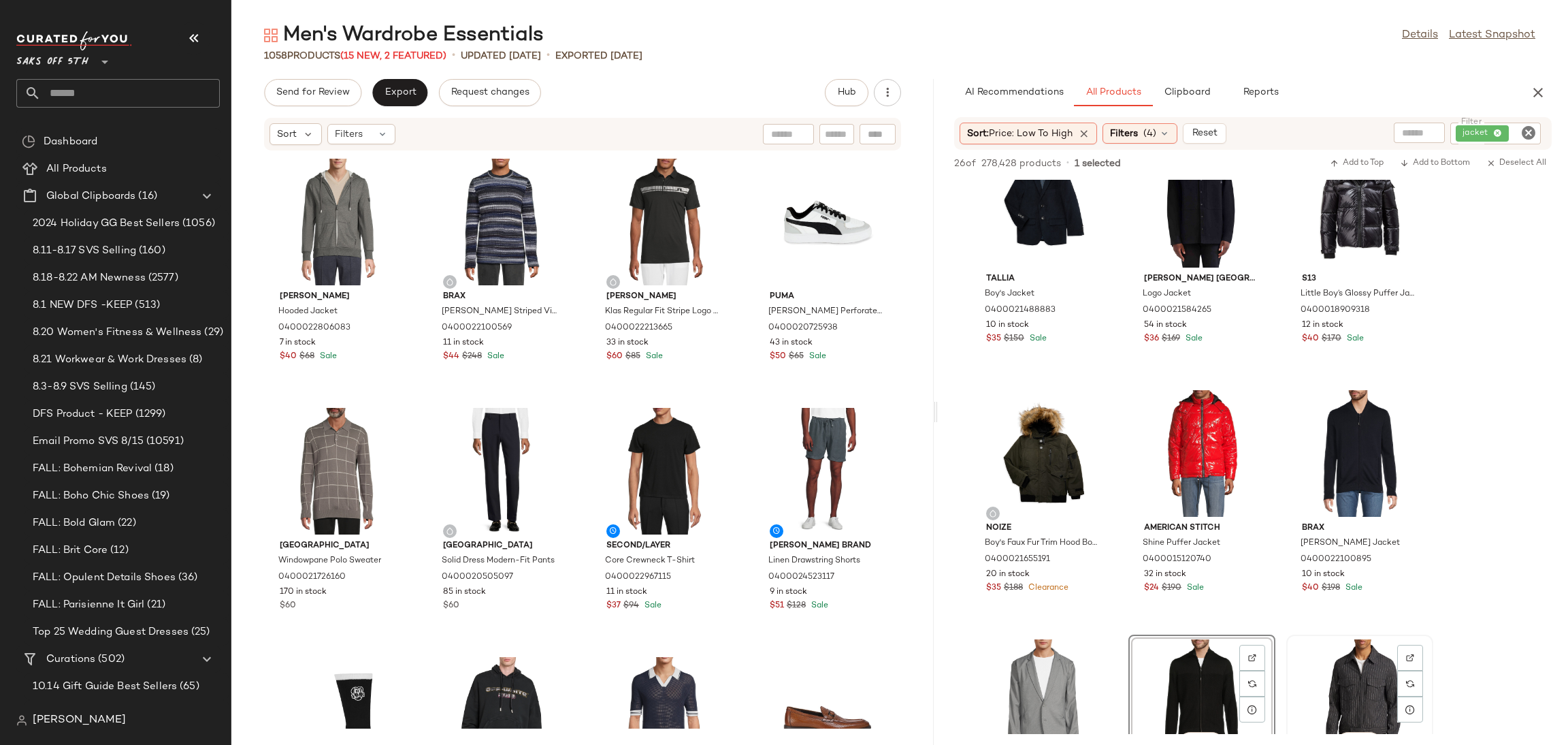
scroll to position [1040, 0]
click at [1359, 156] on button "Add to Top" at bounding box center [1357, 163] width 65 height 16
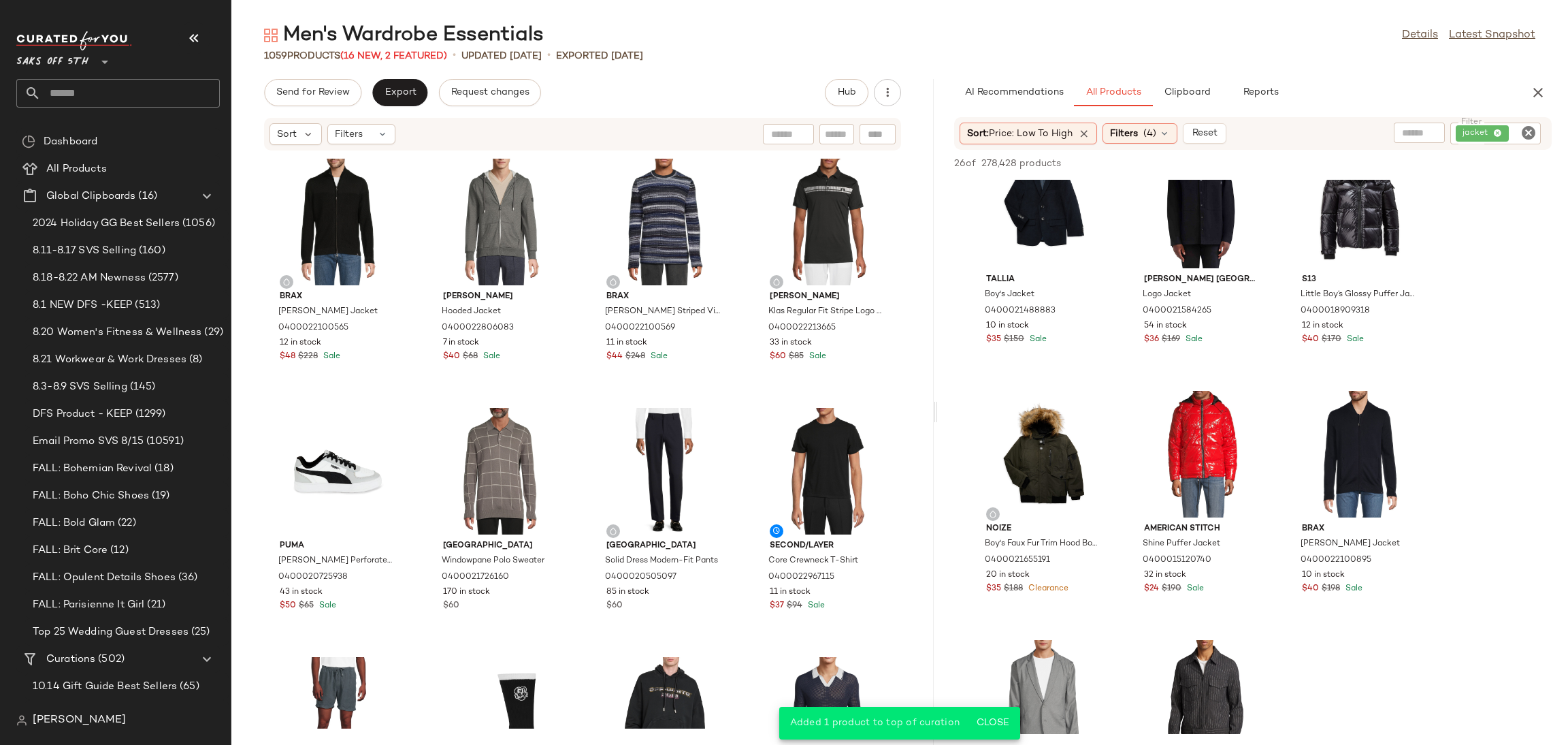
click at [1523, 128] on icon "Clear Filter" at bounding box center [1529, 133] width 16 height 16
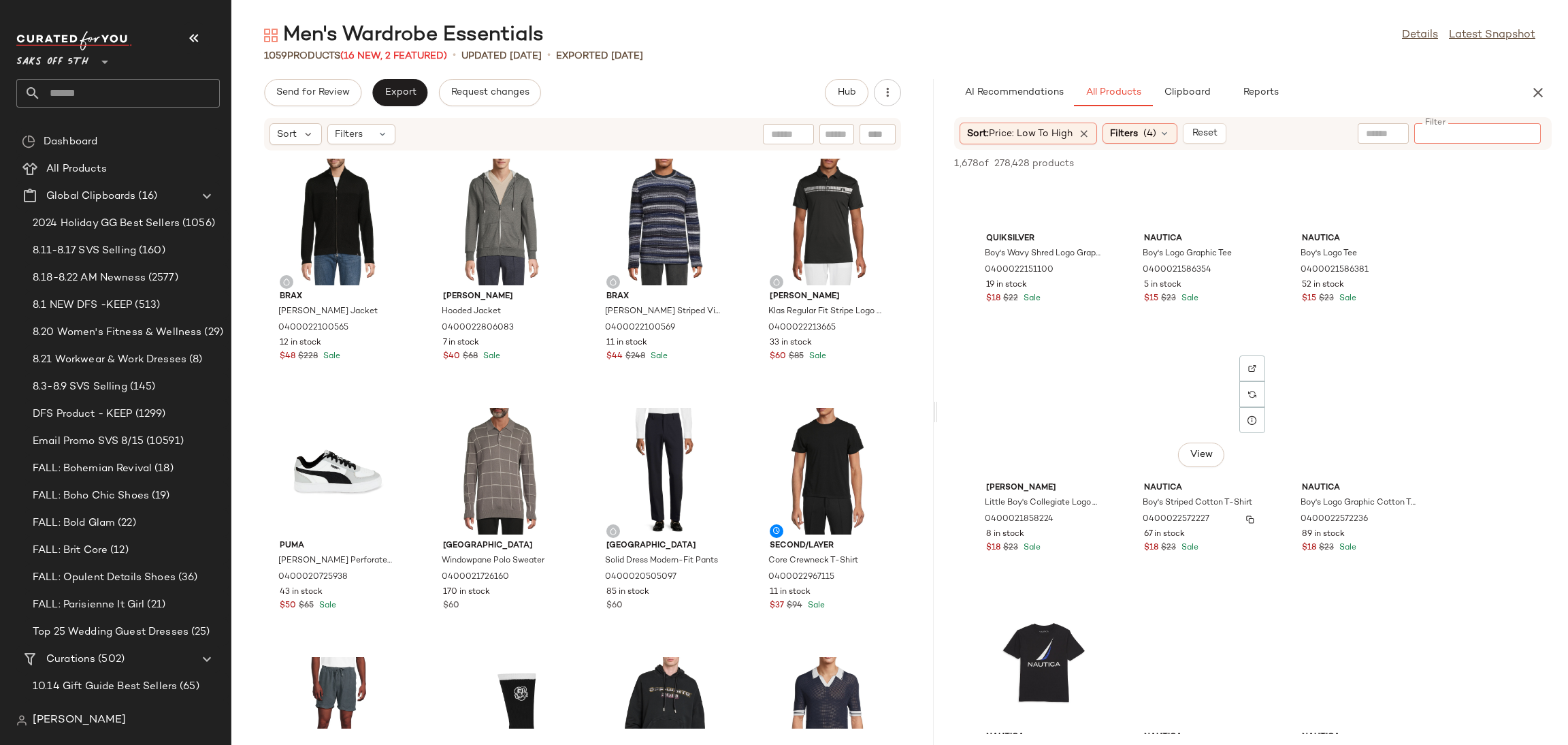
scroll to position [1081, 0]
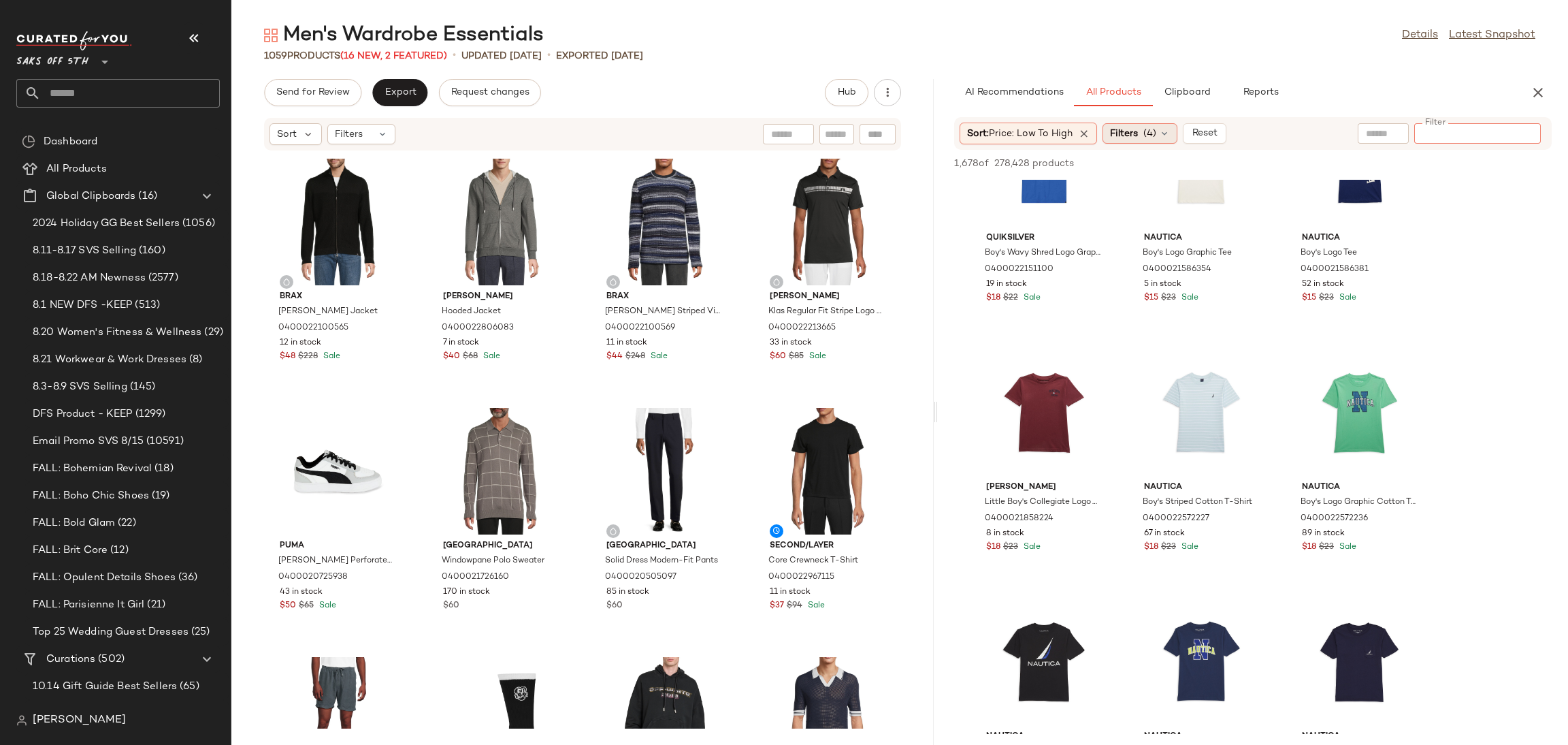
click at [1150, 139] on span "(4)" at bounding box center [1150, 134] width 13 height 15
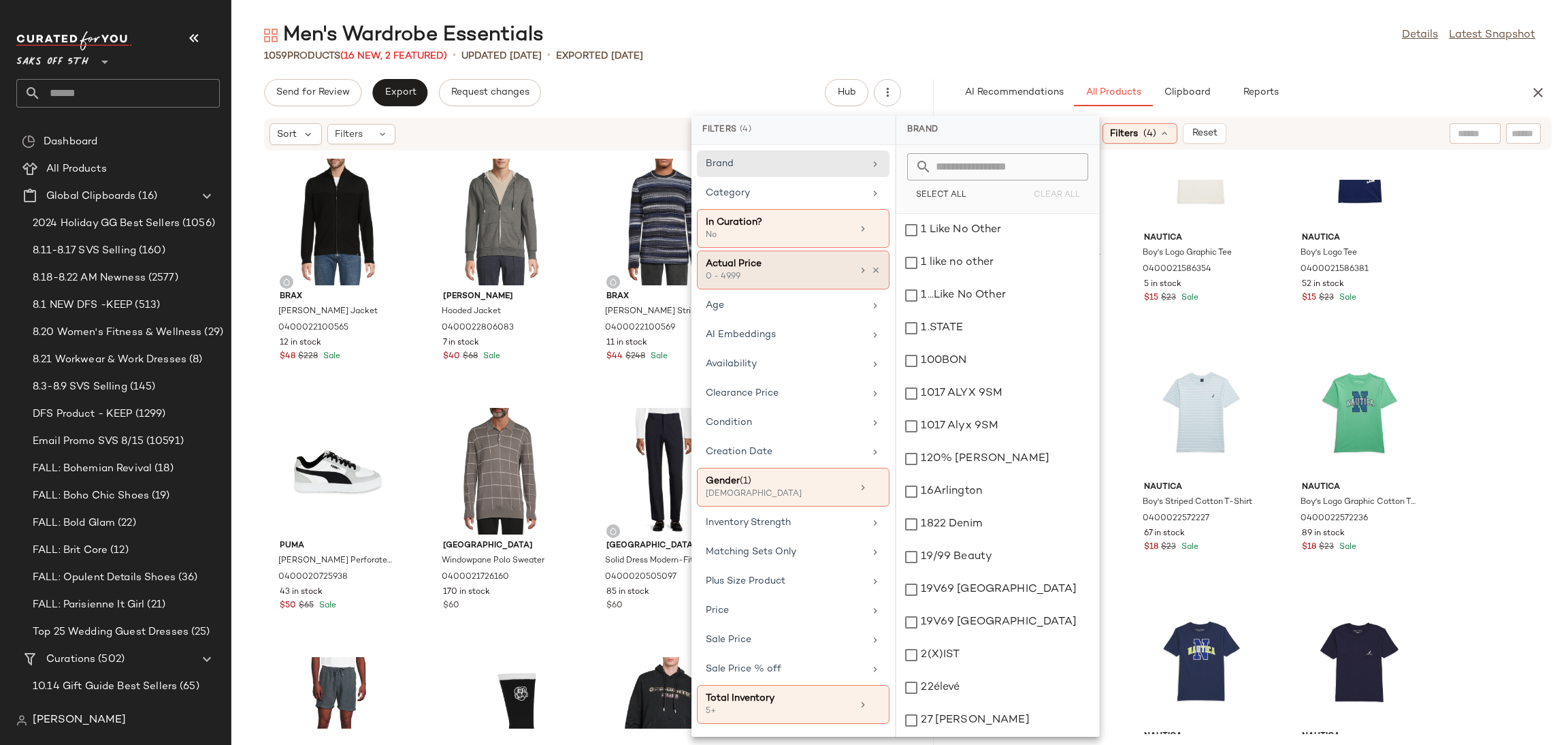
click at [811, 284] on div "Actual Price 0 - 49.99" at bounding box center [792, 270] width 192 height 39
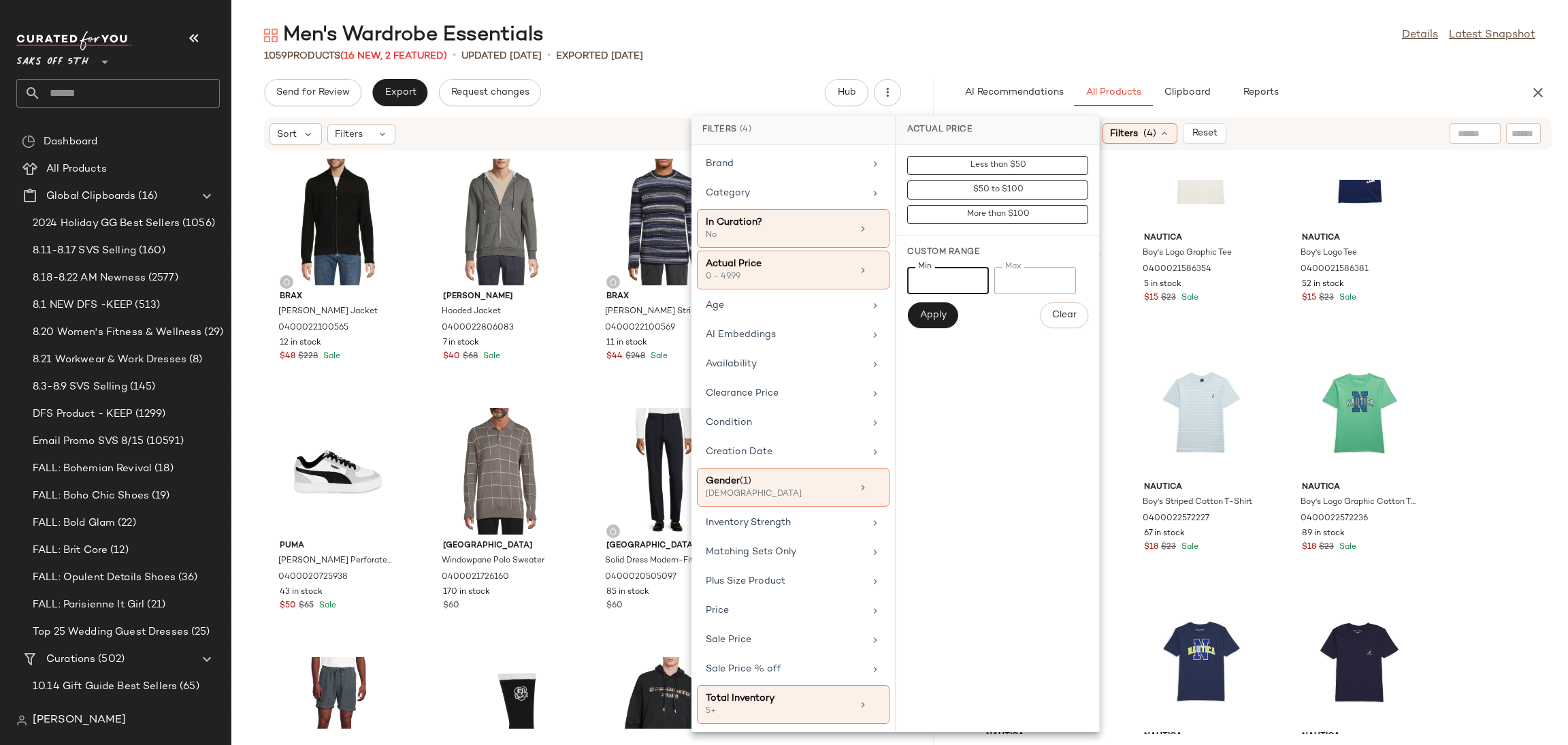
drag, startPoint x: 946, startPoint y: 275, endPoint x: 889, endPoint y: 292, distance: 59.5
click at [889, 292] on div "Filters (4) Brand Category In Curation? No Actual Price 0 - 49.99 Age AI Embedd…" at bounding box center [895, 424] width 408 height 616
type input "*****"
drag, startPoint x: 1040, startPoint y: 291, endPoint x: 986, endPoint y: 305, distance: 55.8
click at [986, 305] on div "Min ***** Min Max ***** Max Apply Clear" at bounding box center [997, 297] width 181 height 61
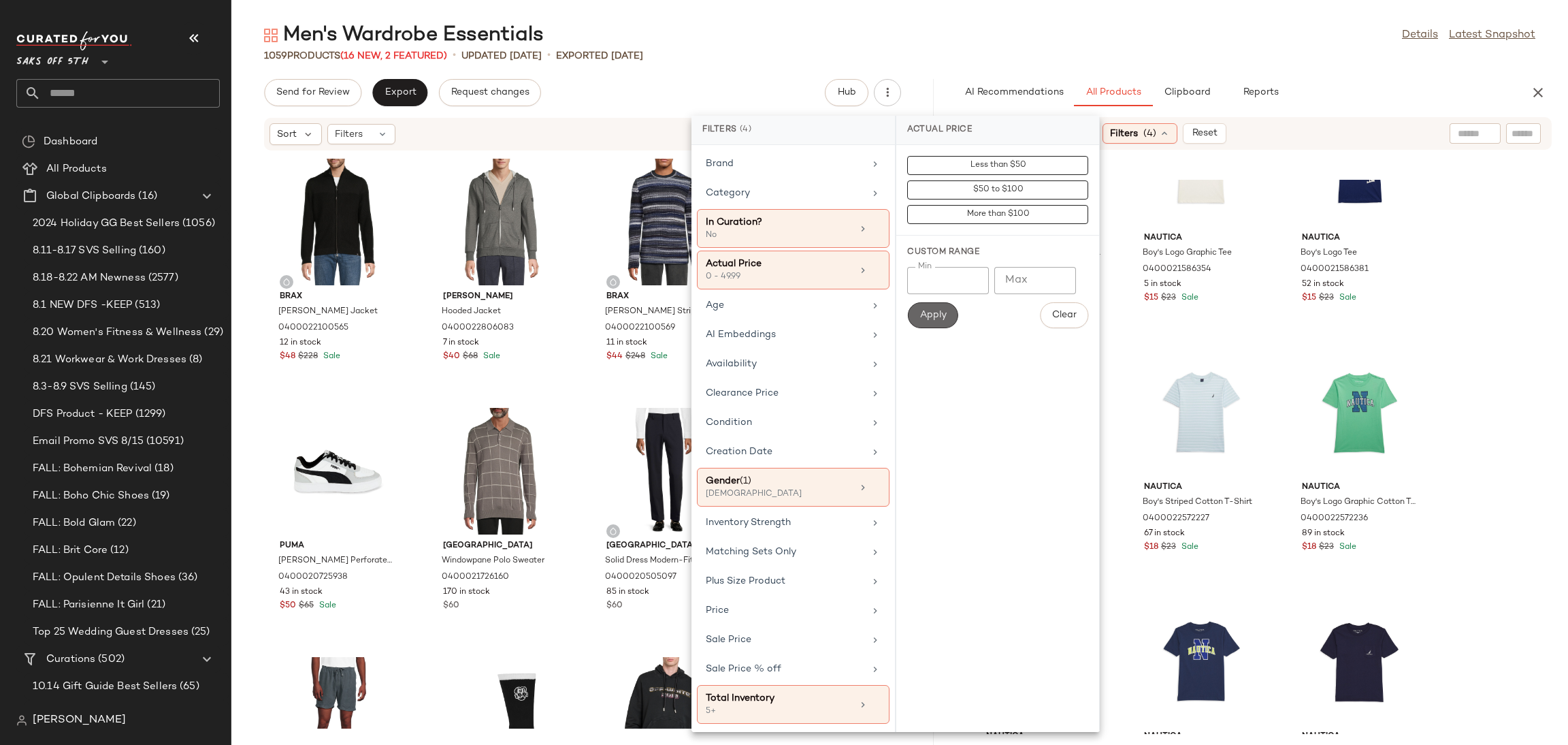
click at [936, 310] on span "Apply" at bounding box center [933, 316] width 27 height 11
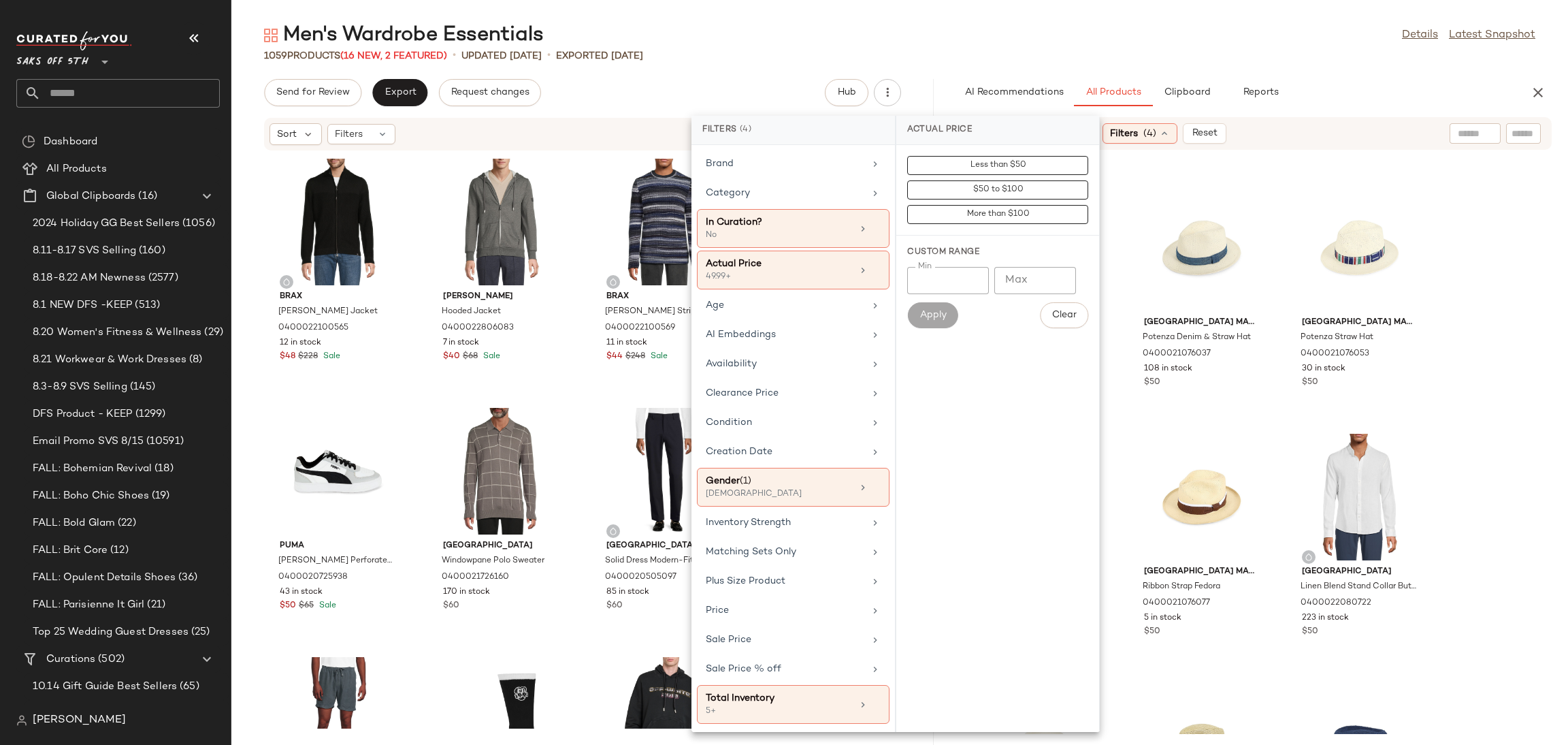
click at [1261, 58] on div "1059 Products (16 New, 2 Featured) • updated Aug 22nd • Exported Aug 20th" at bounding box center [900, 56] width 1336 height 14
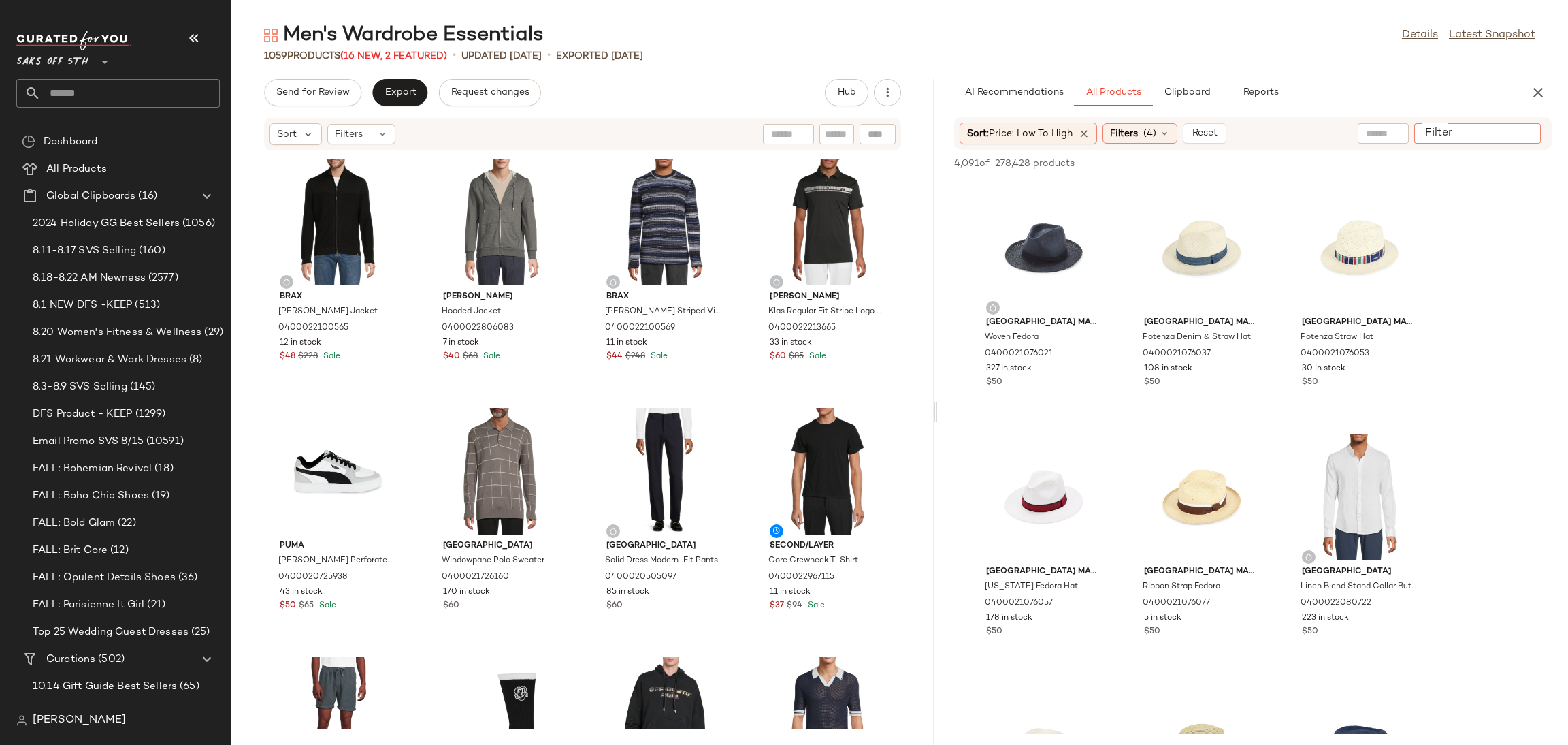
click at [1518, 139] on input "Filter" at bounding box center [1477, 134] width 116 height 15
type input "*******"
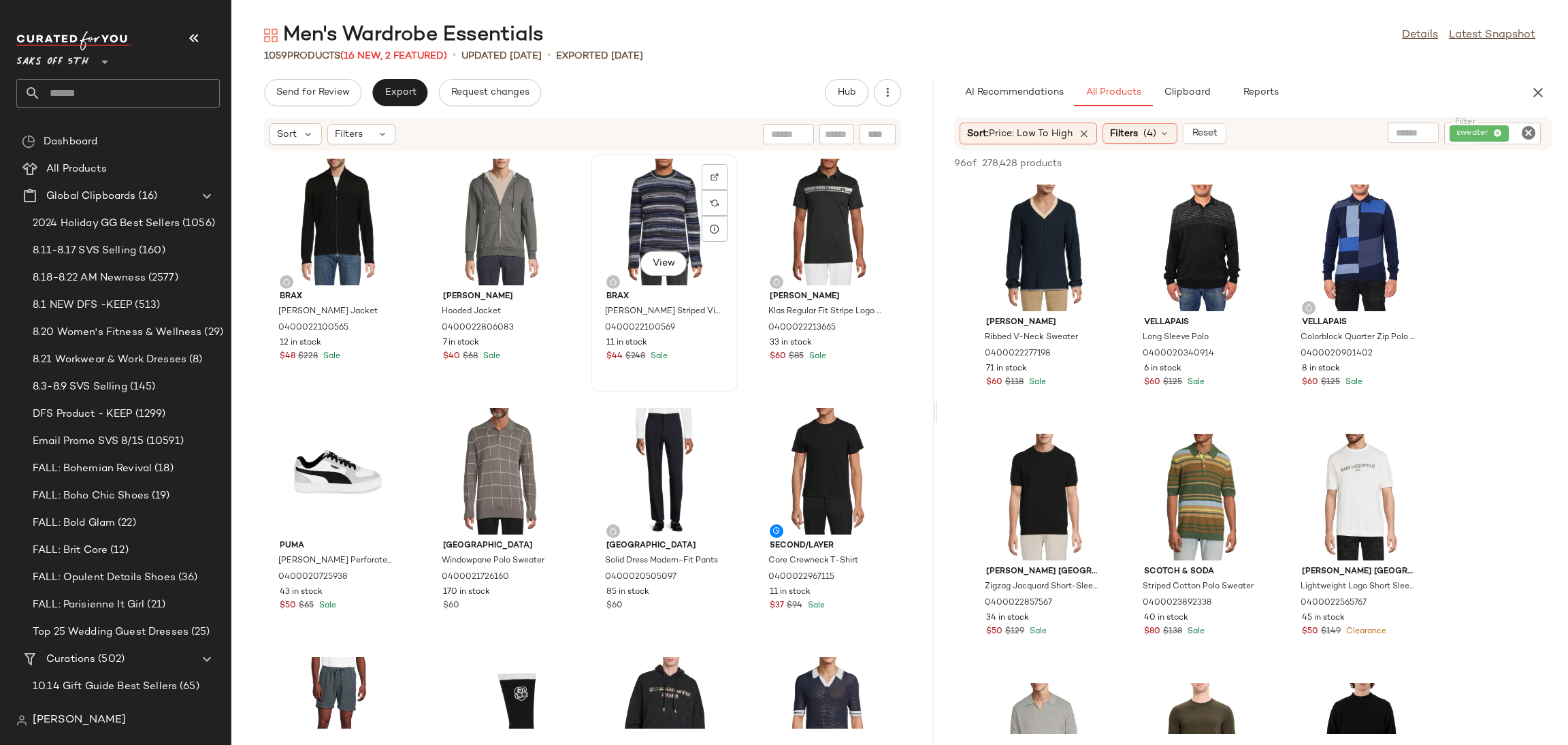
click at [659, 192] on div "View" at bounding box center [664, 222] width 138 height 127
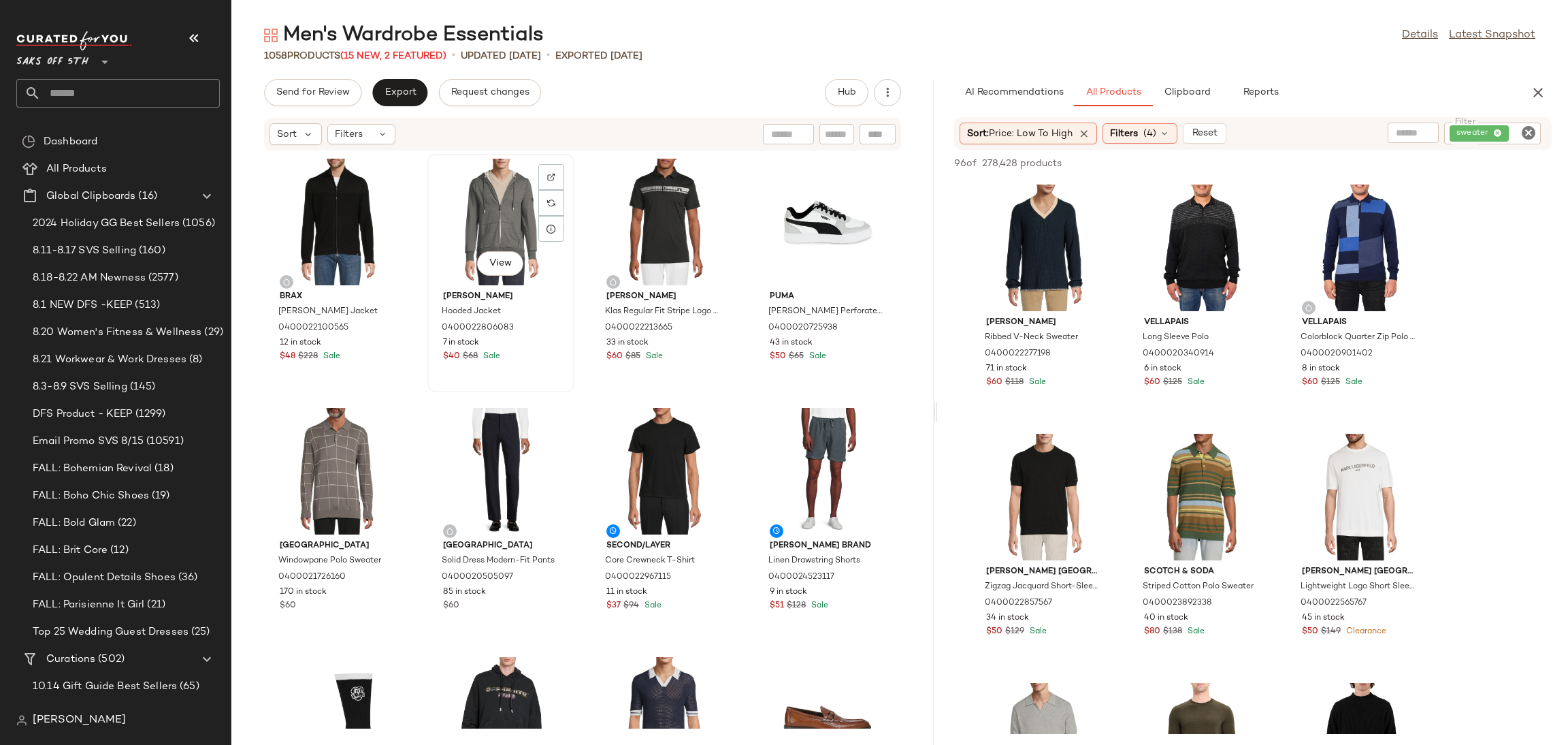
click at [509, 208] on div "View" at bounding box center [500, 222] width 138 height 127
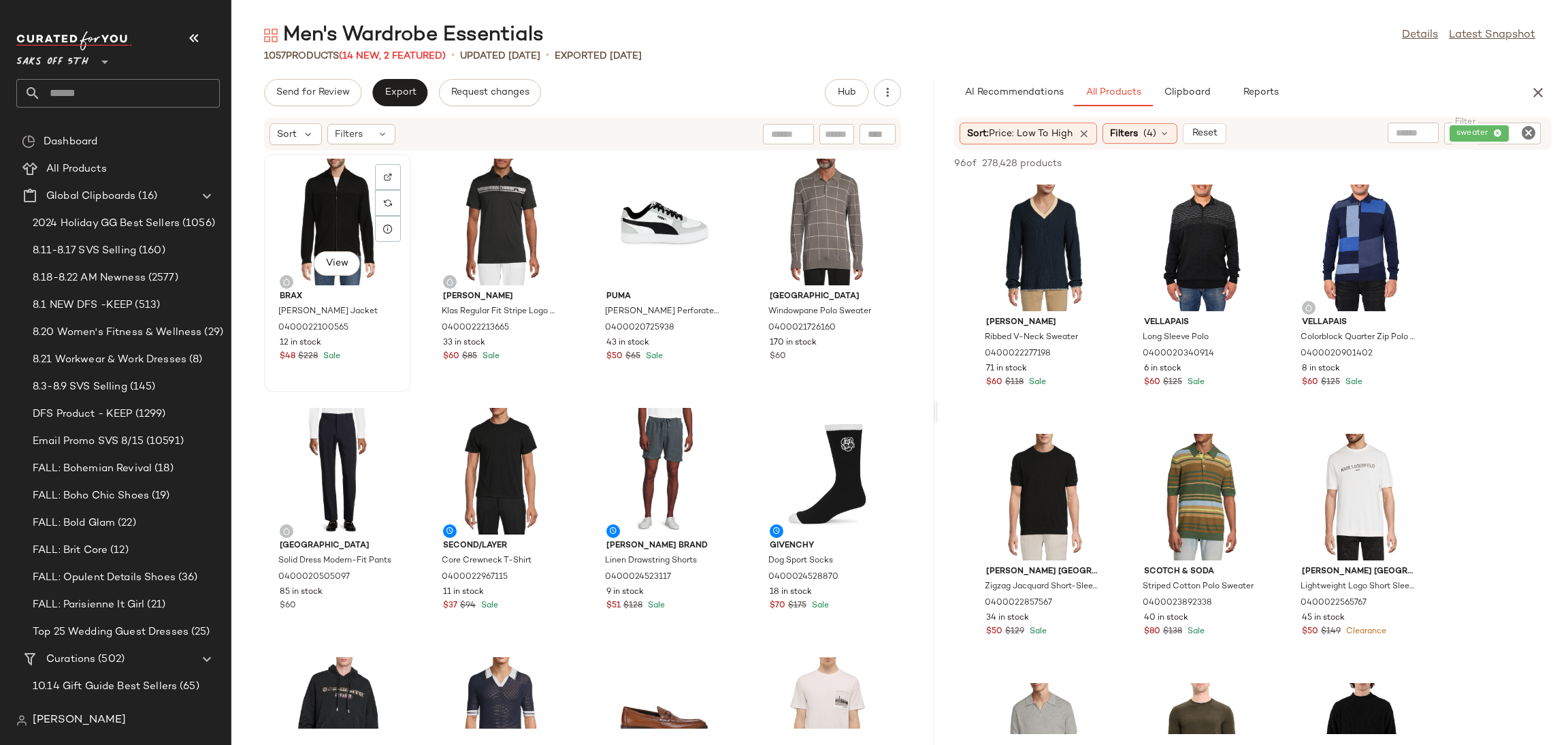
click at [337, 188] on div "View" at bounding box center [337, 222] width 138 height 127
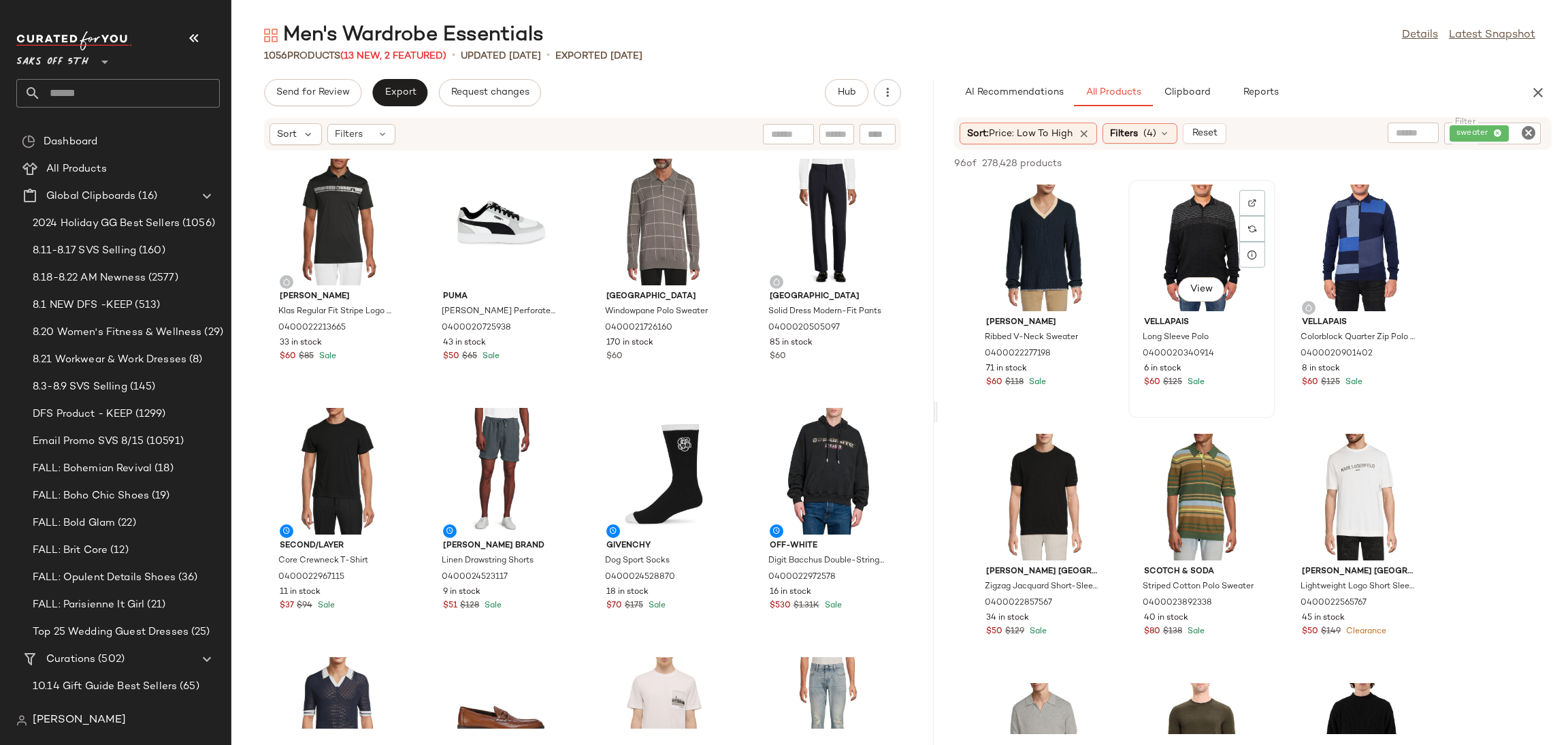
click at [1190, 241] on div "View" at bounding box center [1202, 247] width 138 height 127
click at [1357, 163] on span "Add to Top" at bounding box center [1357, 163] width 54 height 9
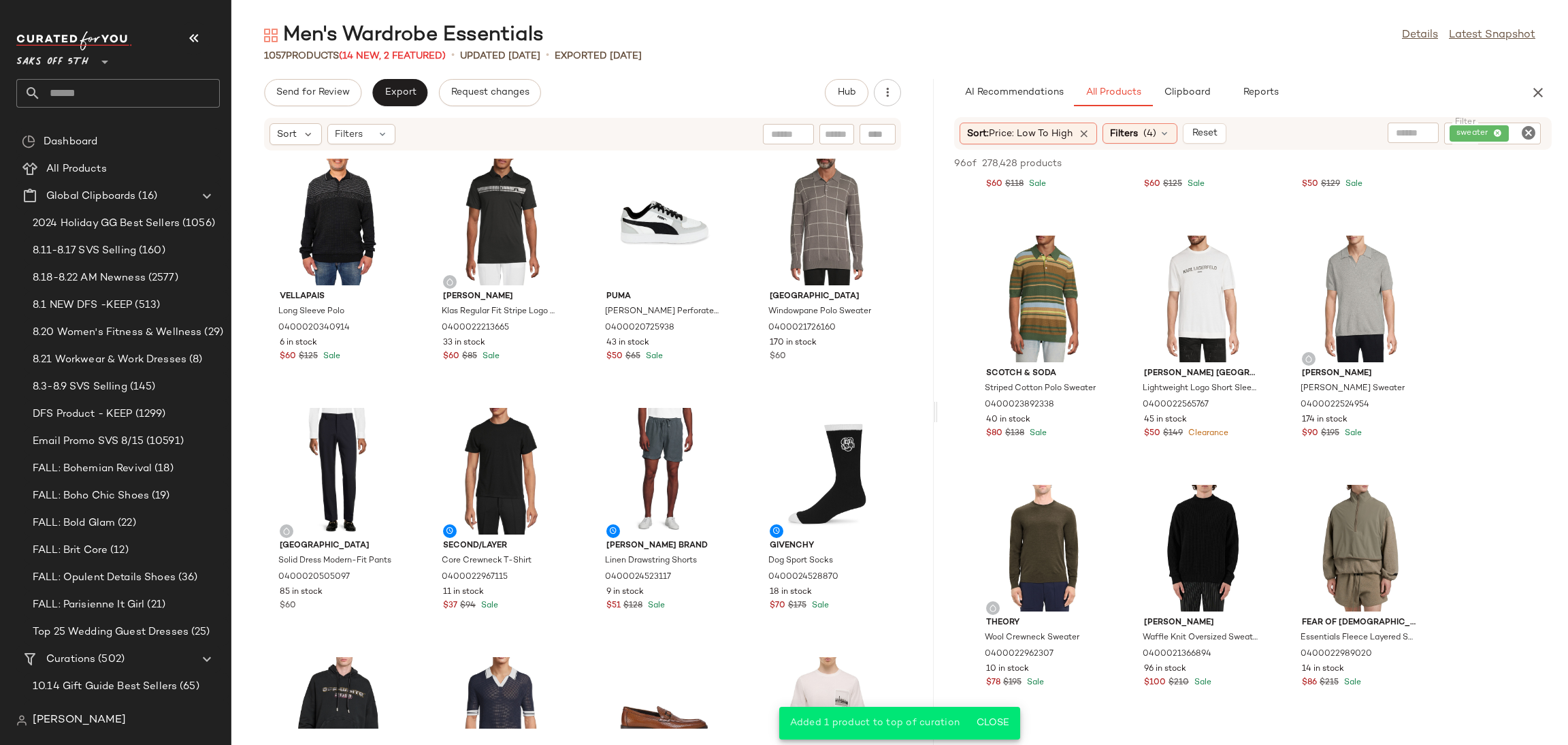
scroll to position [208, 0]
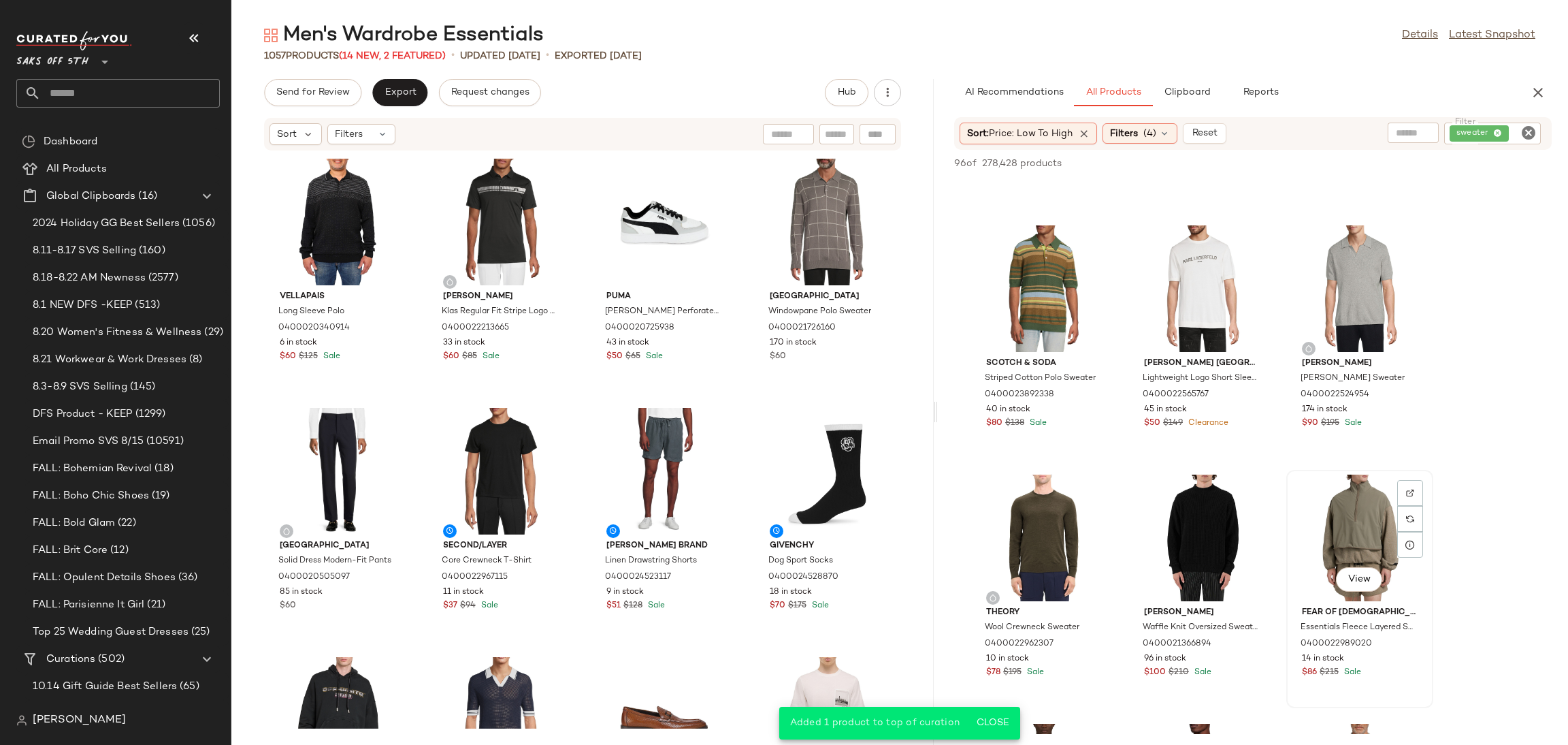
click at [1341, 528] on div "View" at bounding box center [1359, 537] width 138 height 127
click at [1362, 165] on span "Add to Top" at bounding box center [1357, 163] width 54 height 9
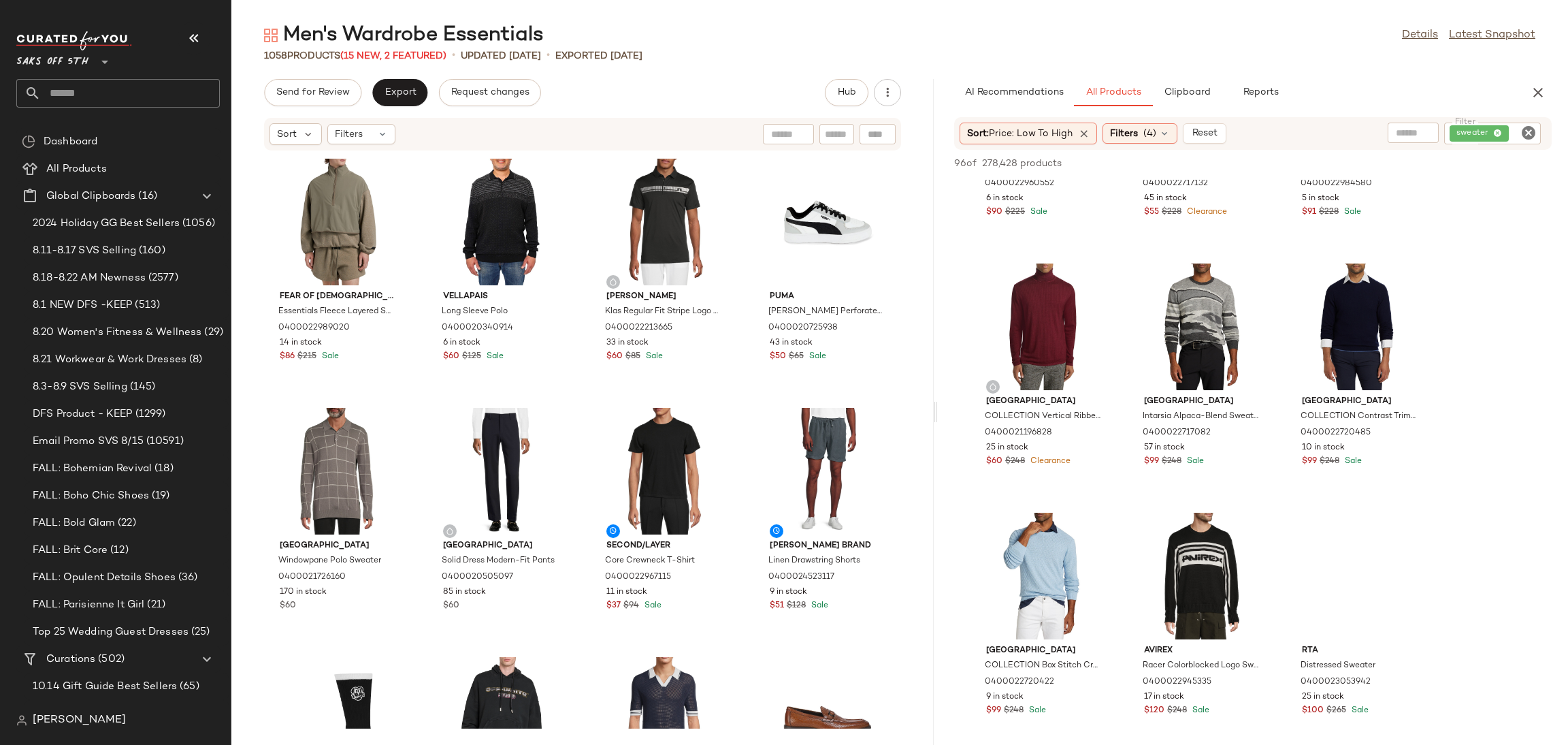
scroll to position [1214, 0]
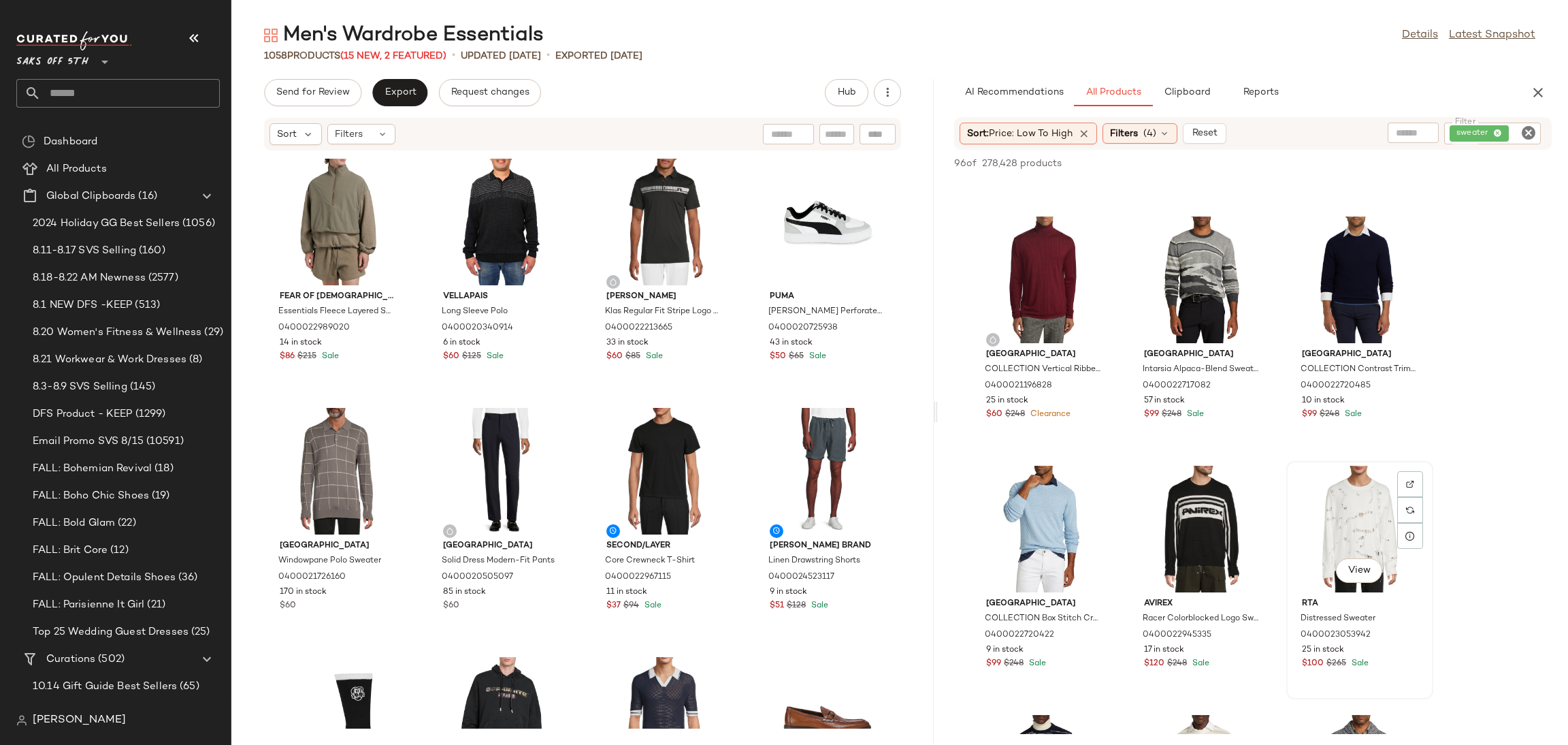
click at [1343, 532] on div "View" at bounding box center [1359, 529] width 138 height 127
click at [1345, 152] on div "96 of 278,428 products • 1 selected Add to Top Add to Bottom Deselect All" at bounding box center [1253, 164] width 630 height 30
click at [1345, 163] on span "Add to Top" at bounding box center [1357, 163] width 54 height 9
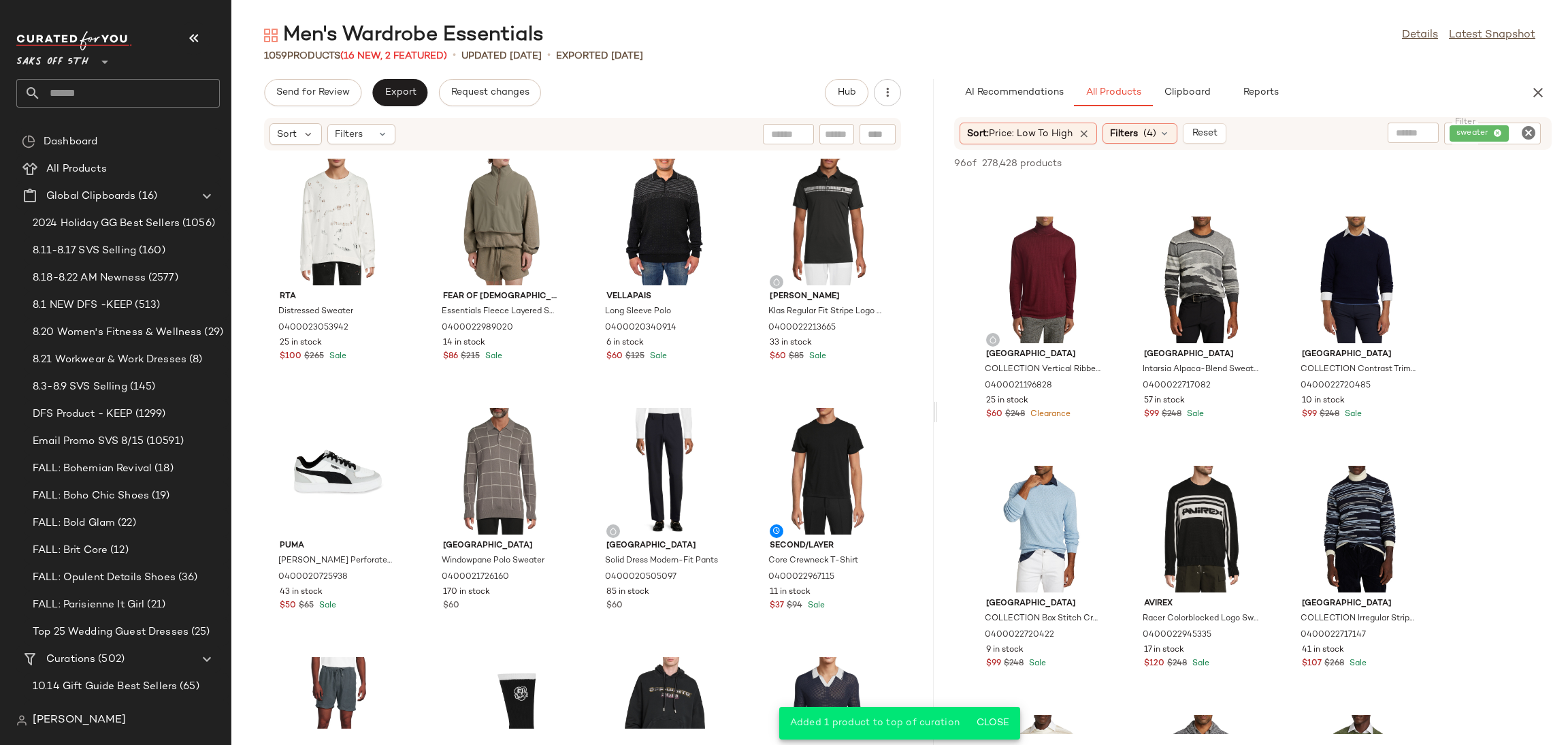
click at [1524, 131] on icon "Clear Filter" at bounding box center [1529, 133] width 16 height 16
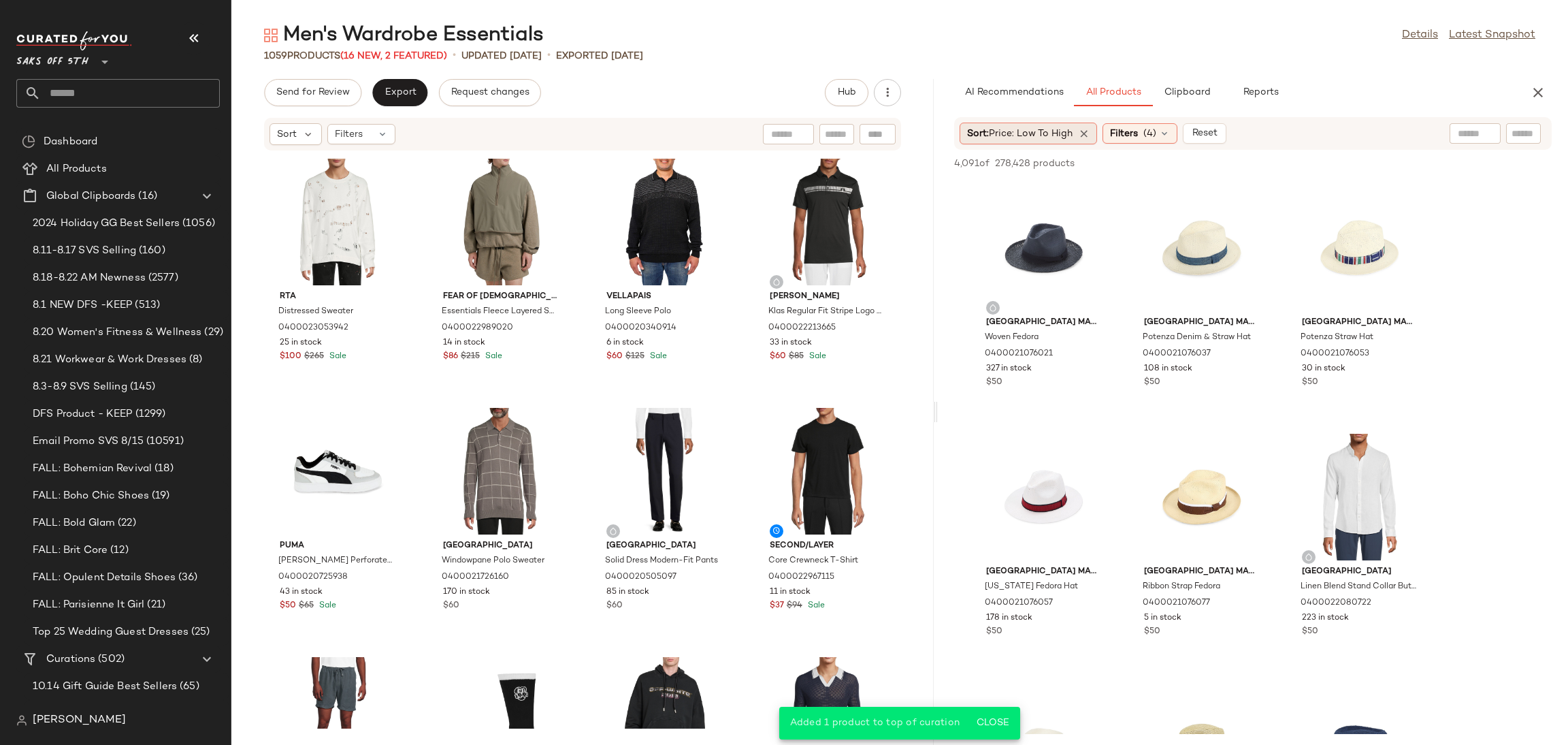
click at [1050, 130] on span "Price: Low to High" at bounding box center [1031, 133] width 84 height 10
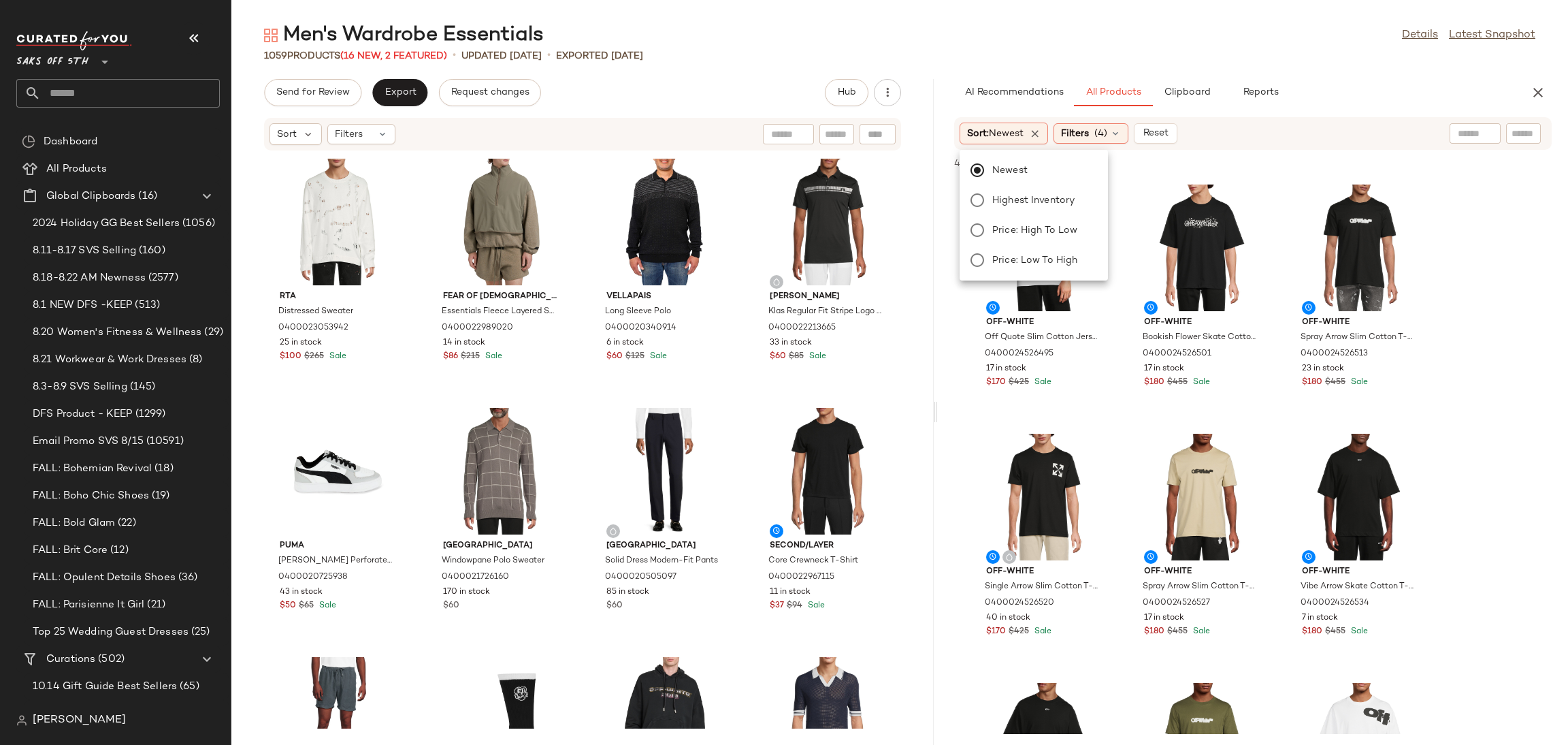
click at [1140, 51] on div "1059 Products (16 New, 2 Featured) • updated Aug 22nd • Exported Aug 20th" at bounding box center [900, 56] width 1336 height 14
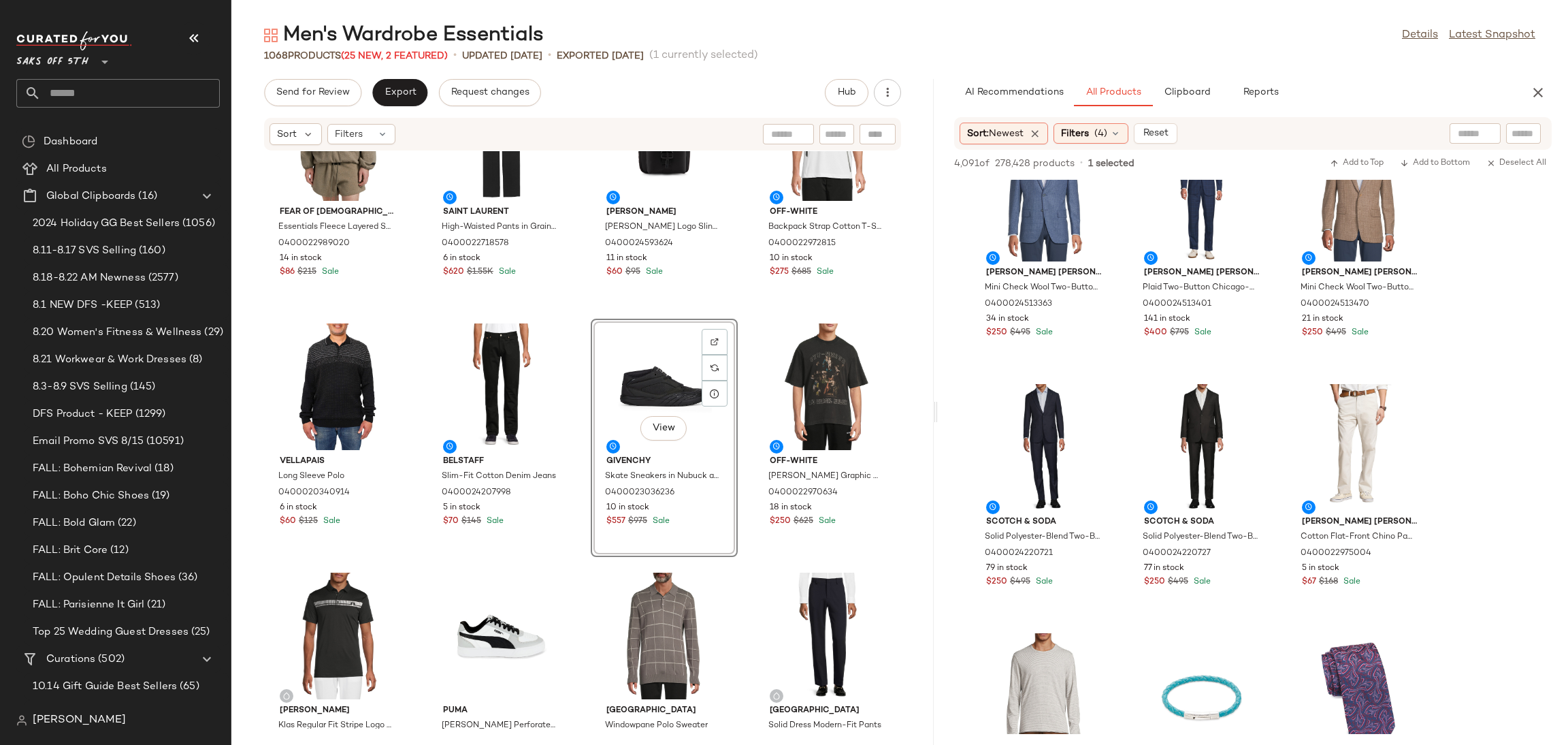
scroll to position [353, 0]
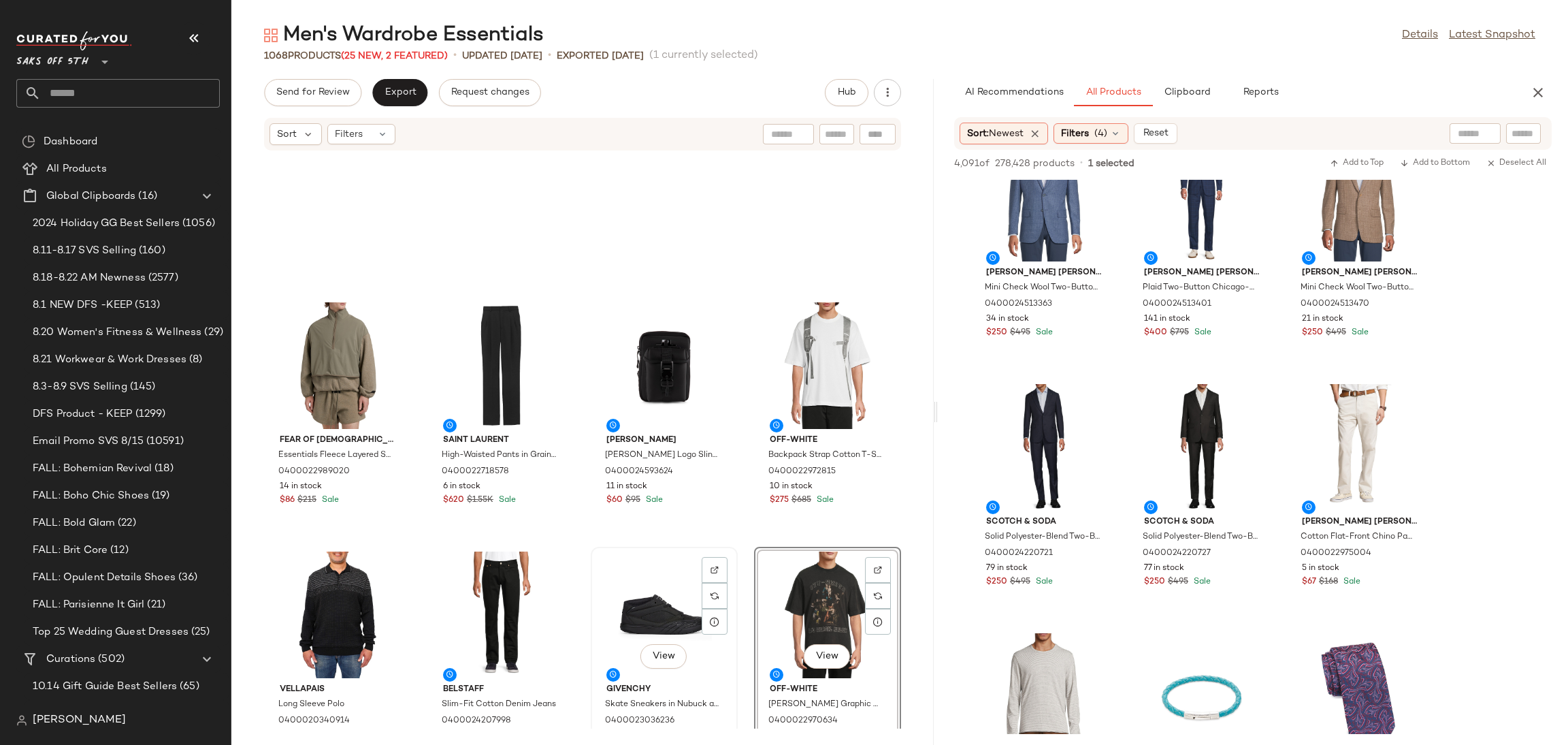
scroll to position [82, 0]
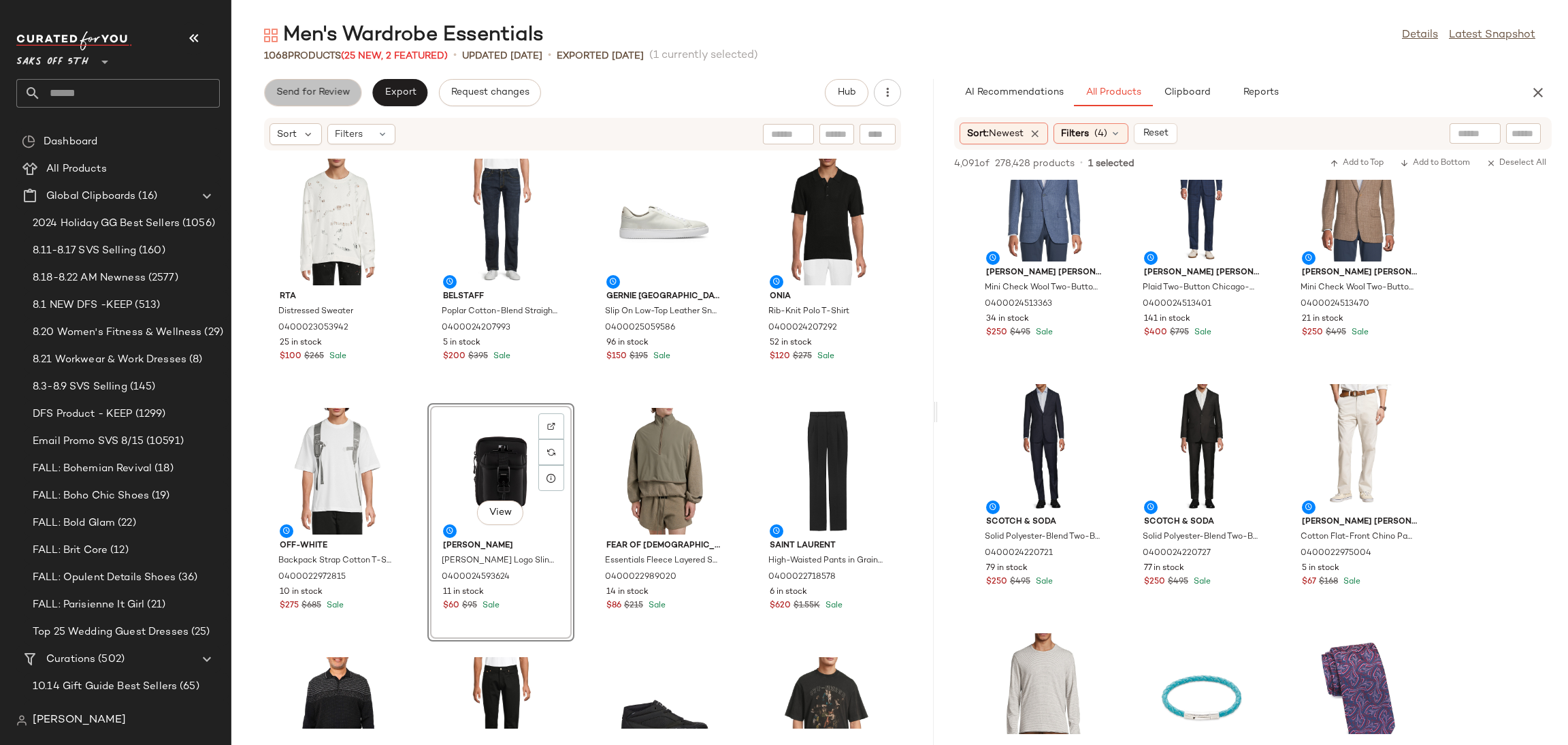
click at [313, 89] on span "Send for Review" at bounding box center [312, 93] width 74 height 11
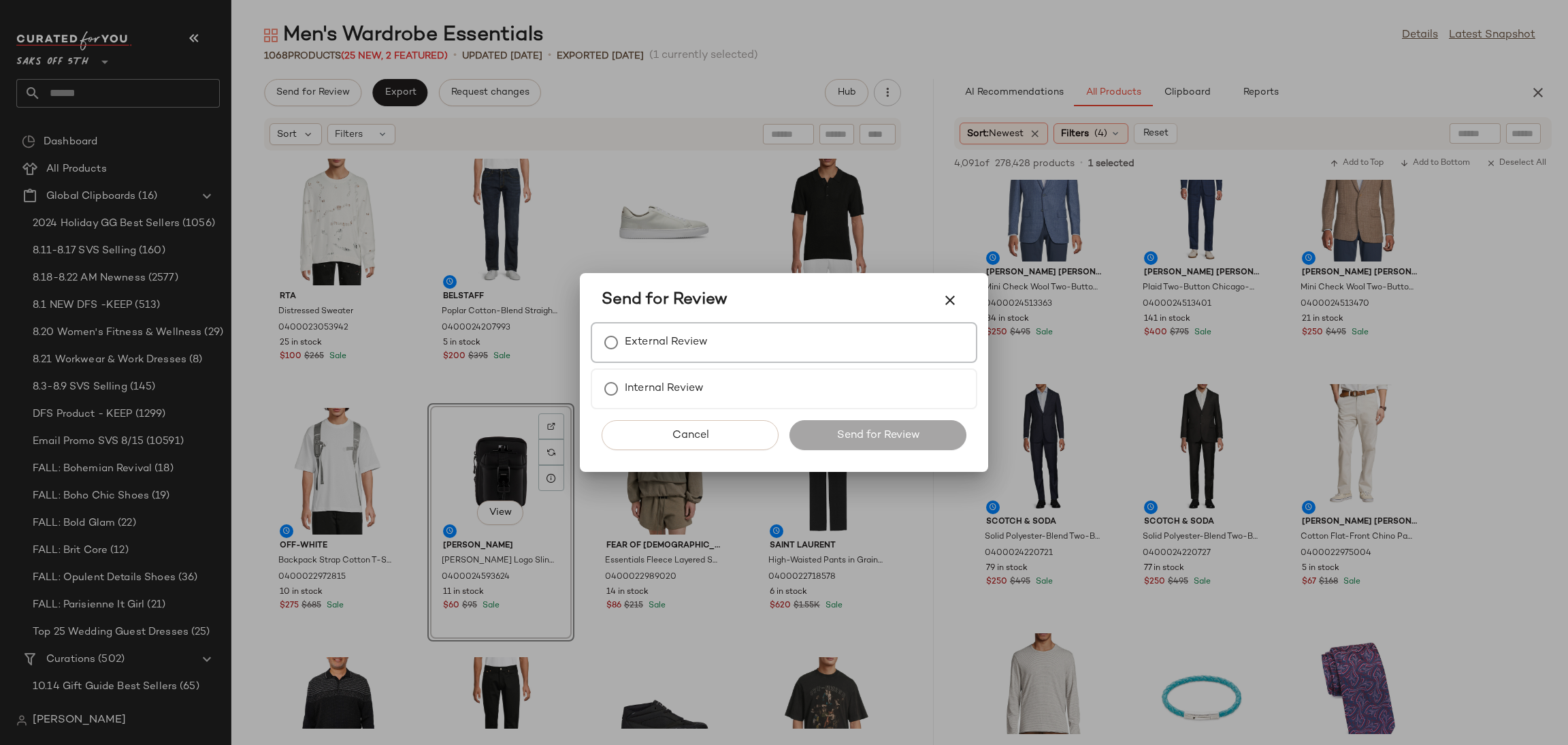
click at [745, 344] on div "External Review" at bounding box center [784, 342] width 387 height 41
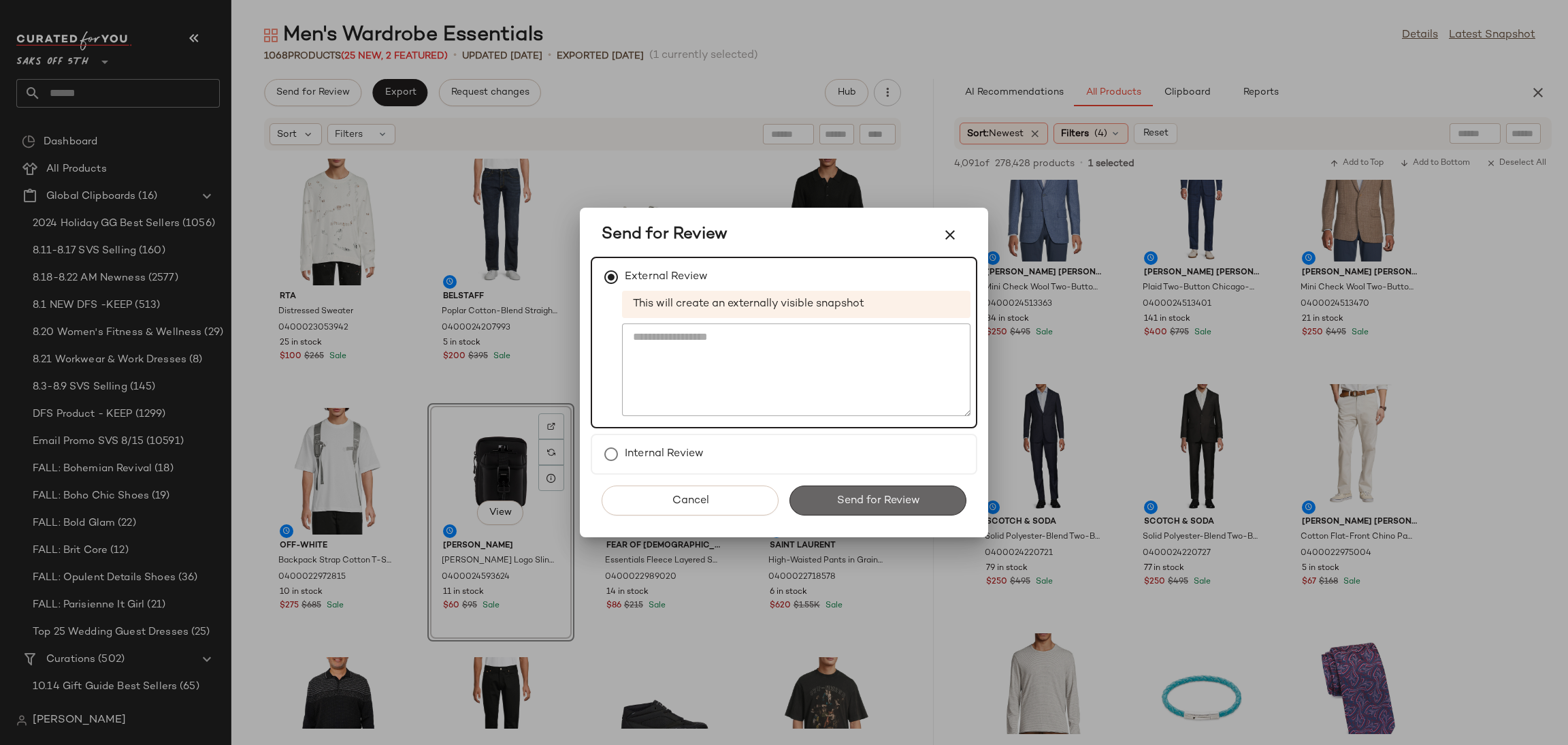
click at [864, 506] on span "Send for Review" at bounding box center [878, 501] width 84 height 13
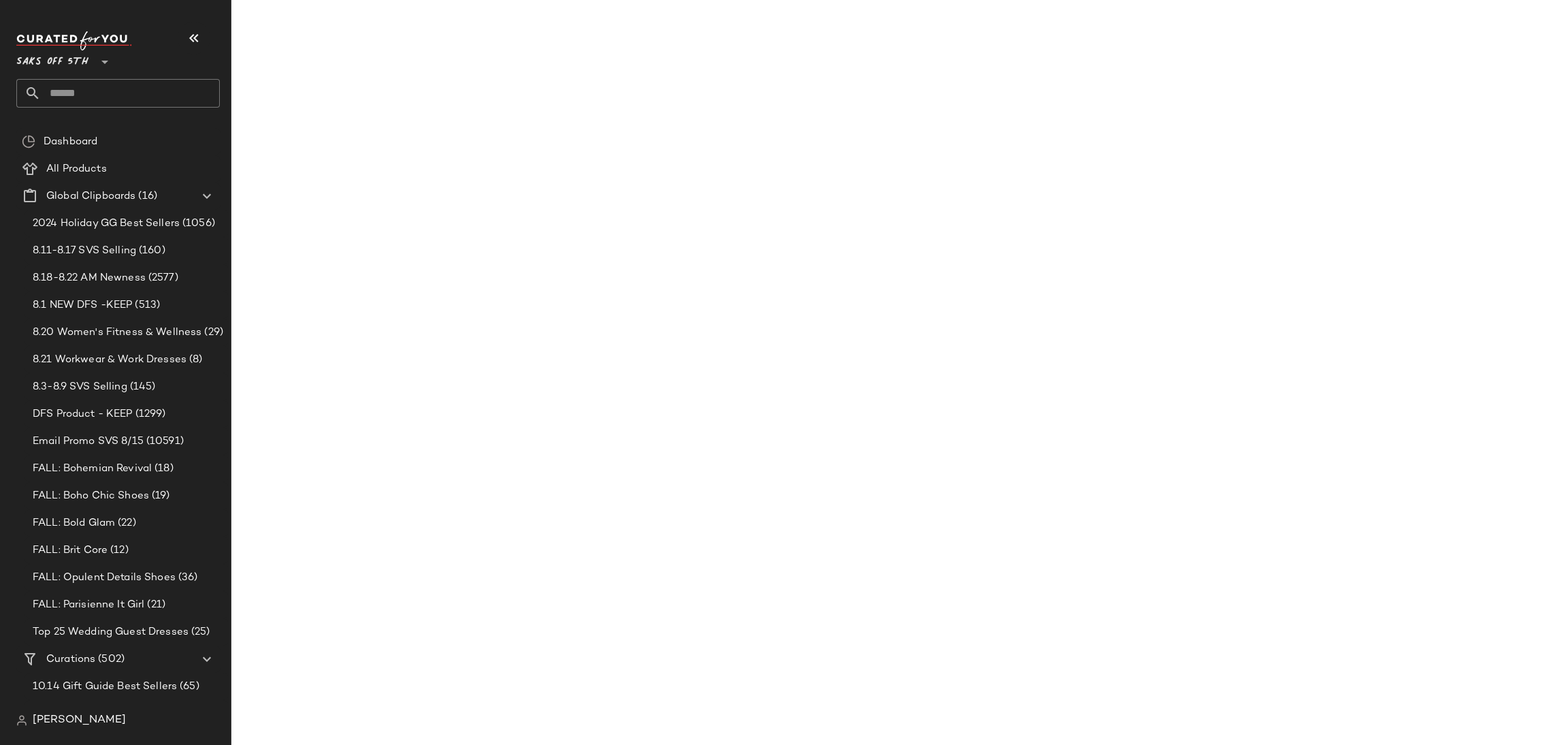
scroll to position [11509, 0]
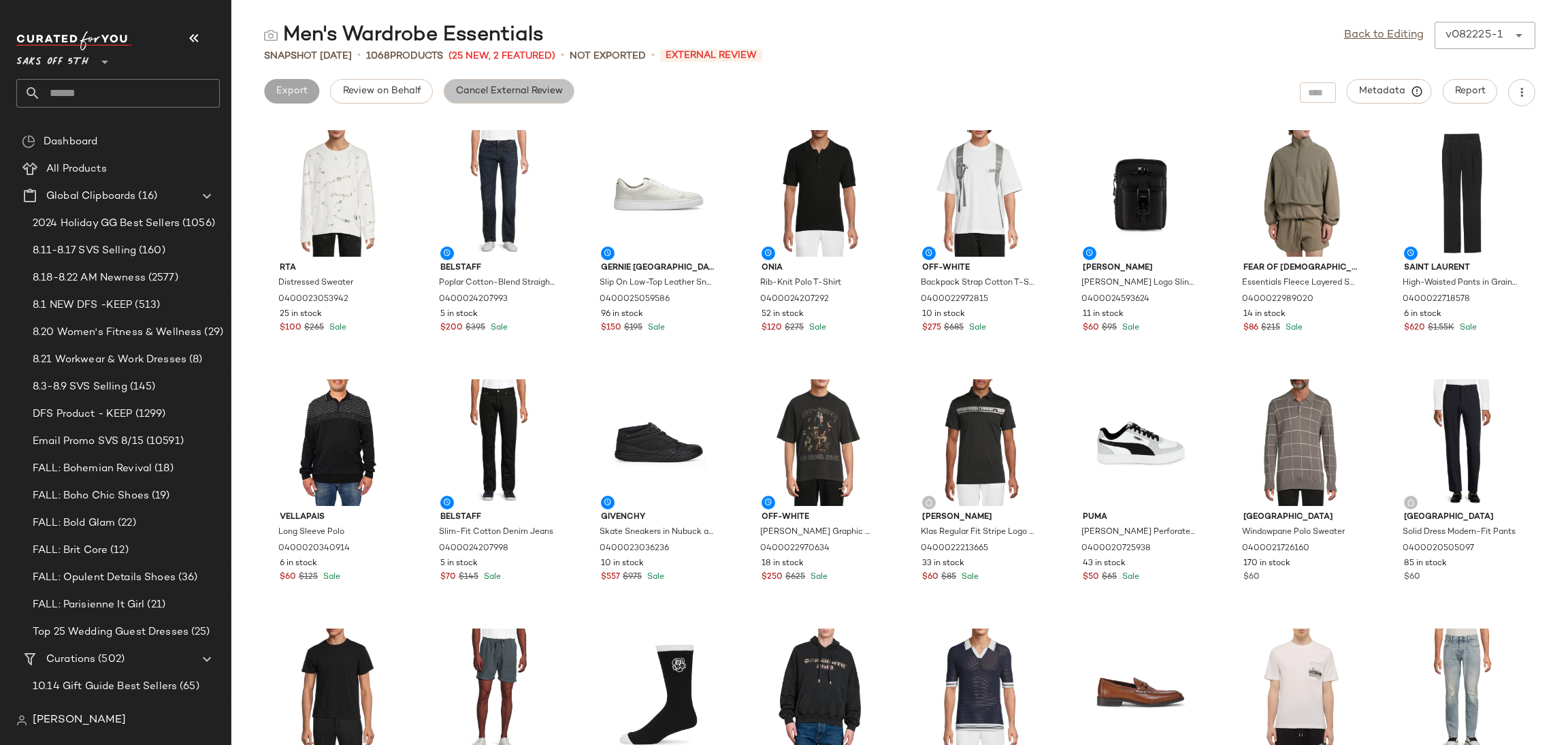
click at [531, 96] on span "Cancel External Review" at bounding box center [509, 91] width 108 height 11
click at [1382, 34] on link "Back to Editing" at bounding box center [1383, 36] width 79 height 16
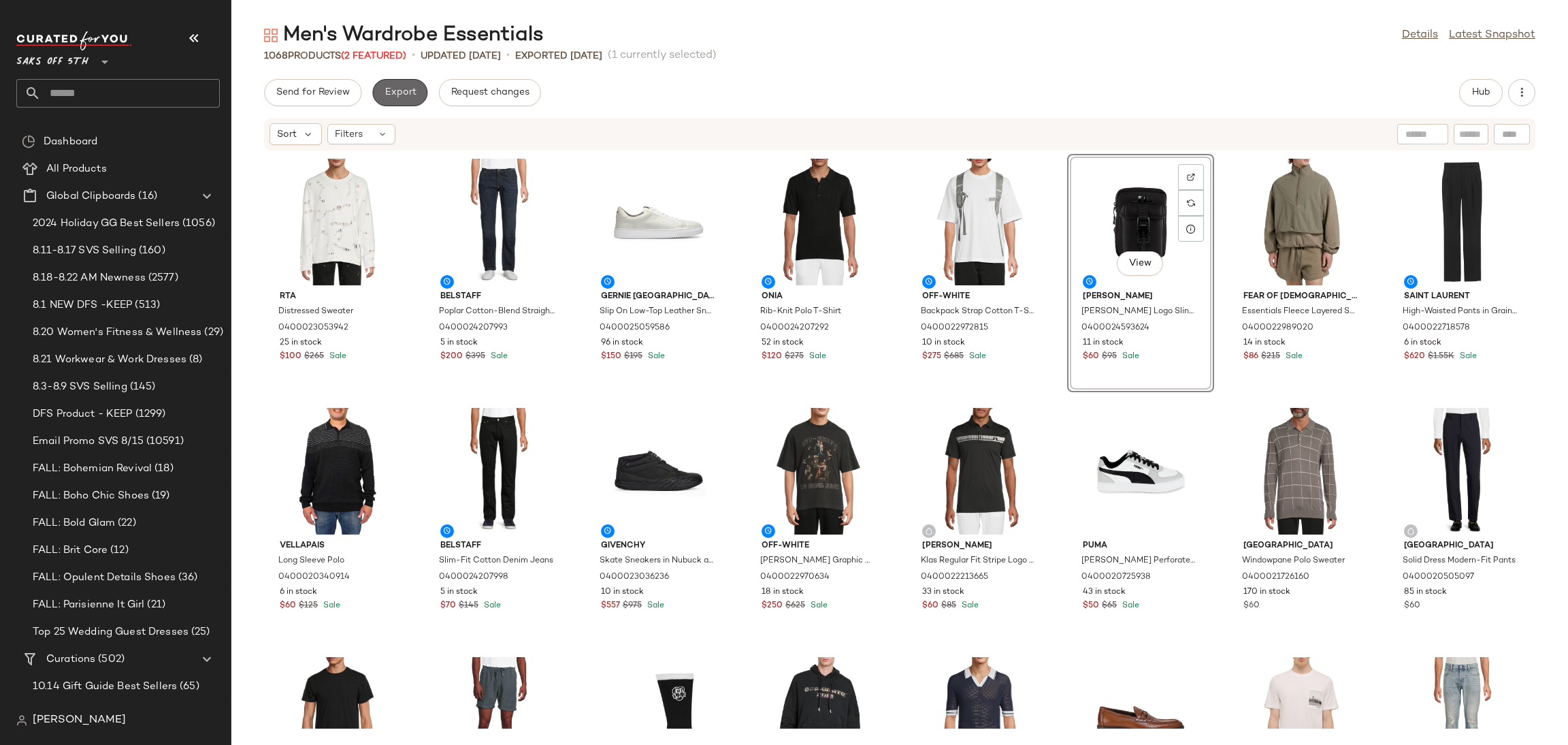
click at [398, 96] on span "Export" at bounding box center [399, 93] width 32 height 11
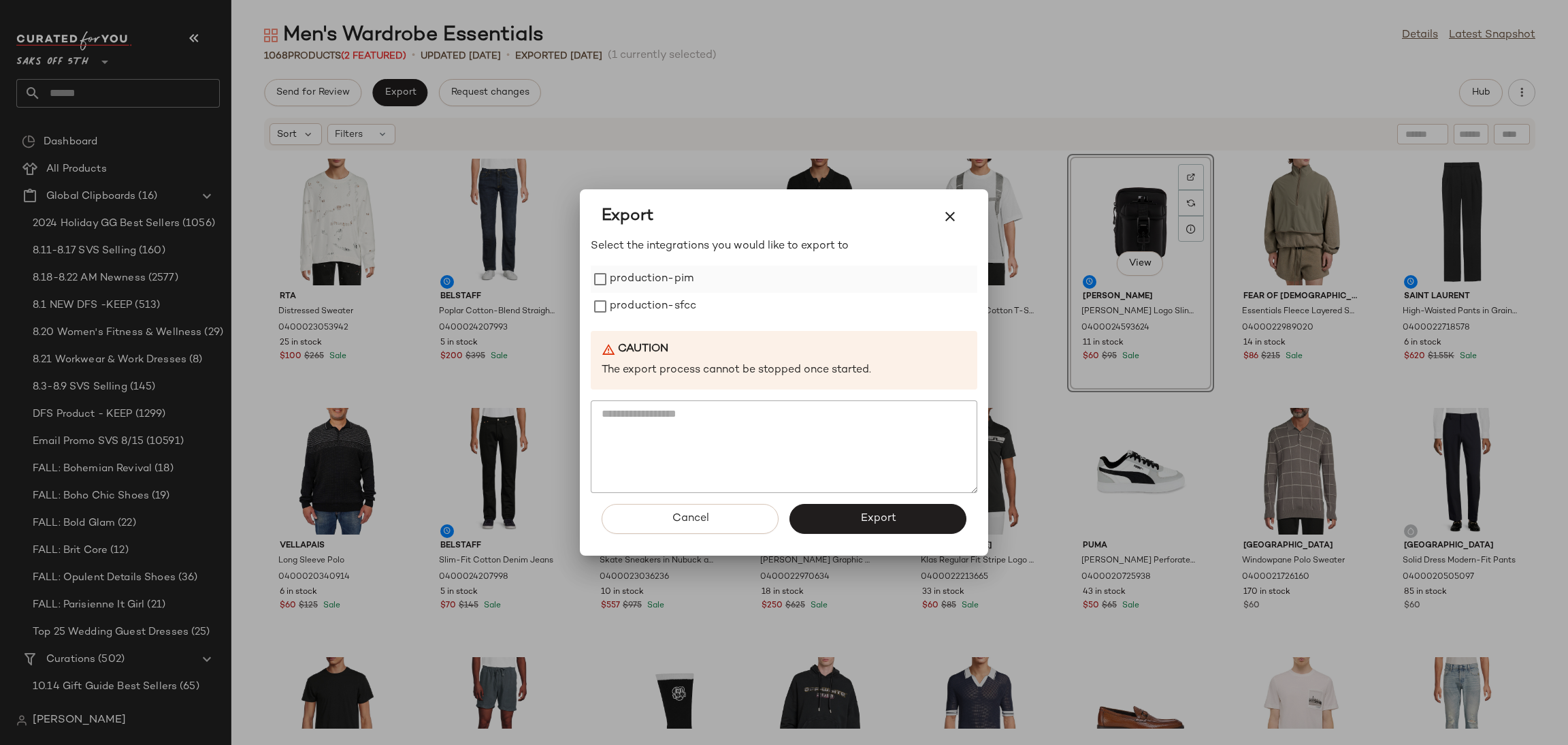
click at [608, 269] on div "production-pim" at bounding box center [784, 279] width 387 height 27
click at [611, 310] on label "production-sfcc" at bounding box center [653, 306] width 87 height 27
click at [841, 526] on button "Export" at bounding box center [878, 518] width 177 height 30
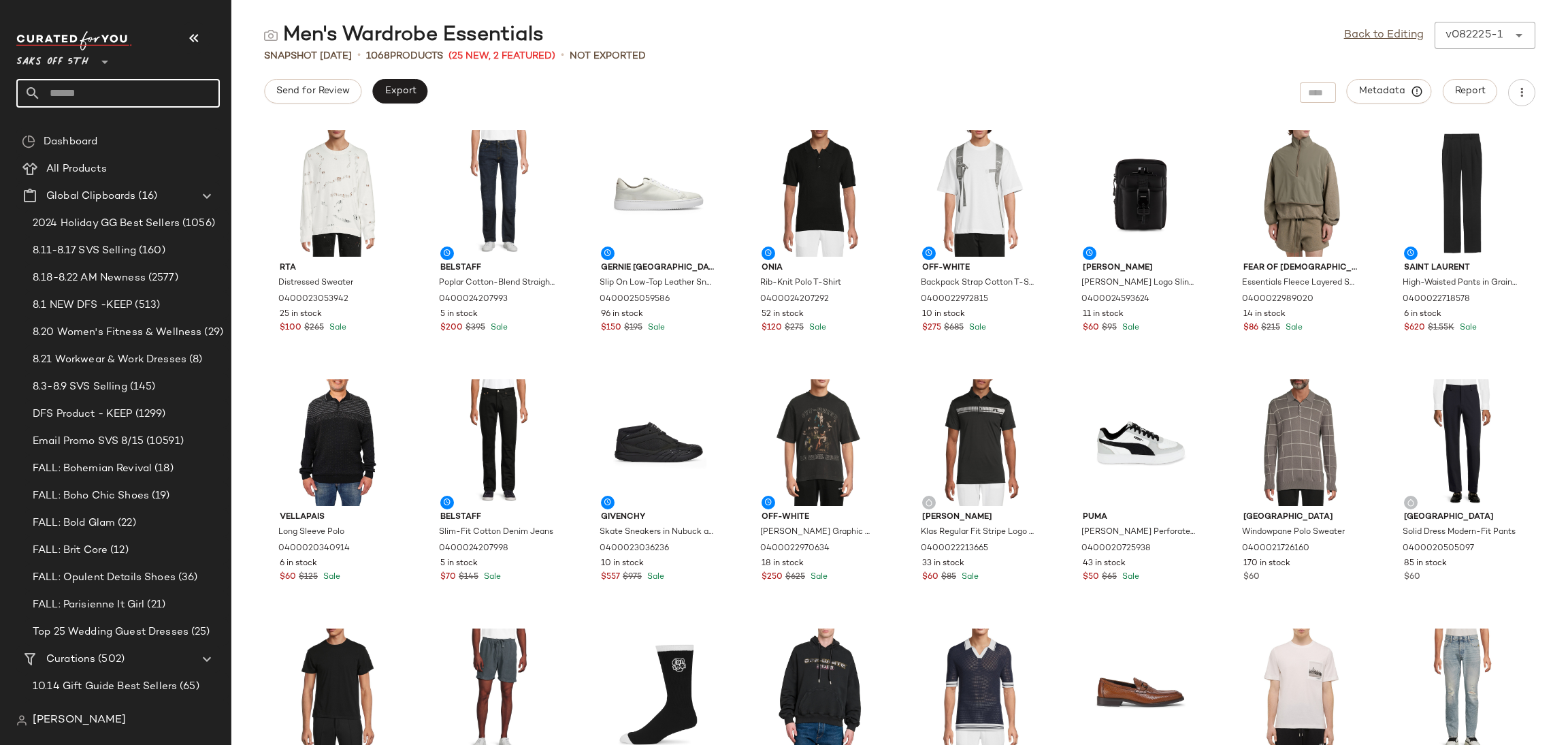
click at [131, 100] on input "text" at bounding box center [130, 93] width 179 height 28
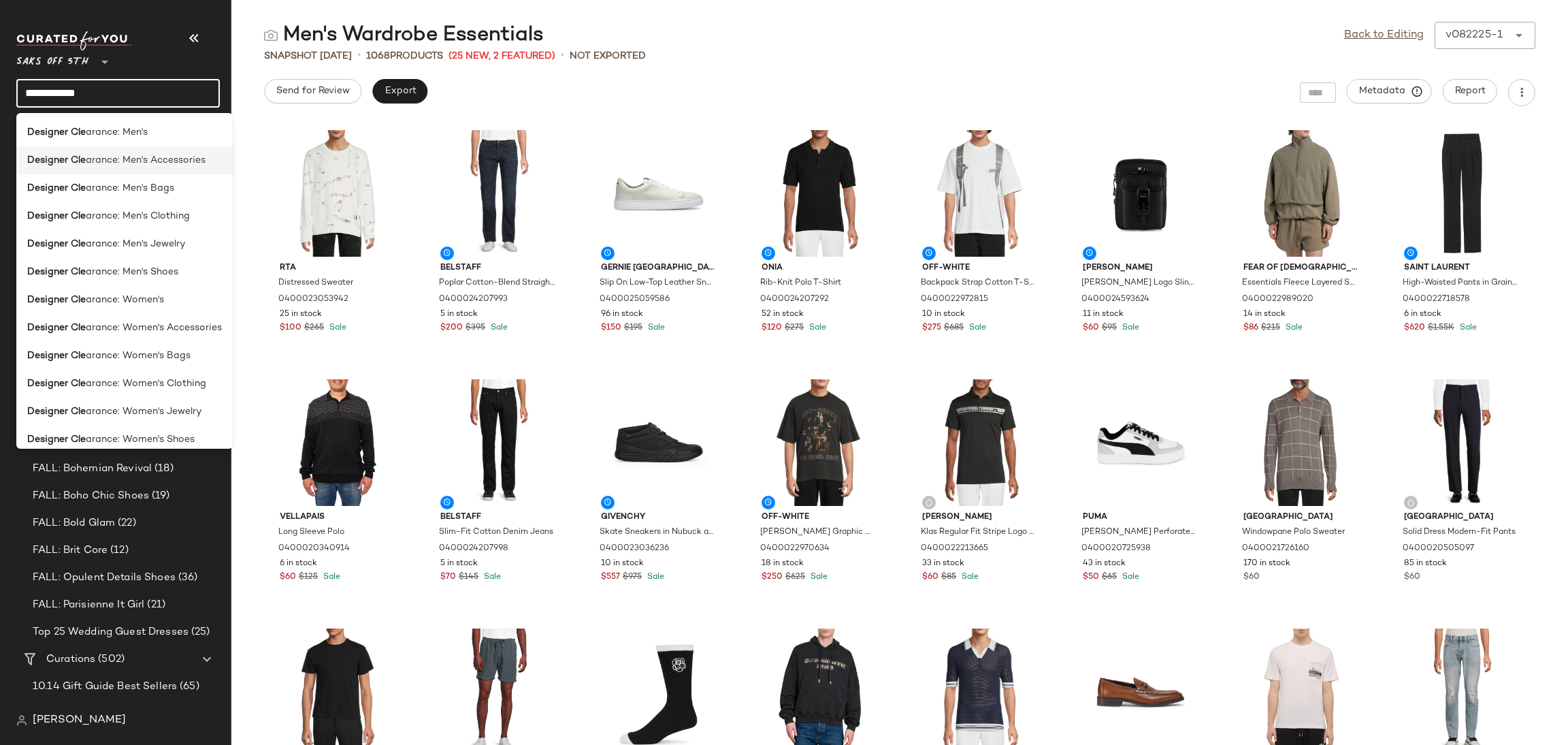
type input "**********"
click at [191, 157] on span "arance: Men's Accessories" at bounding box center [145, 160] width 119 height 15
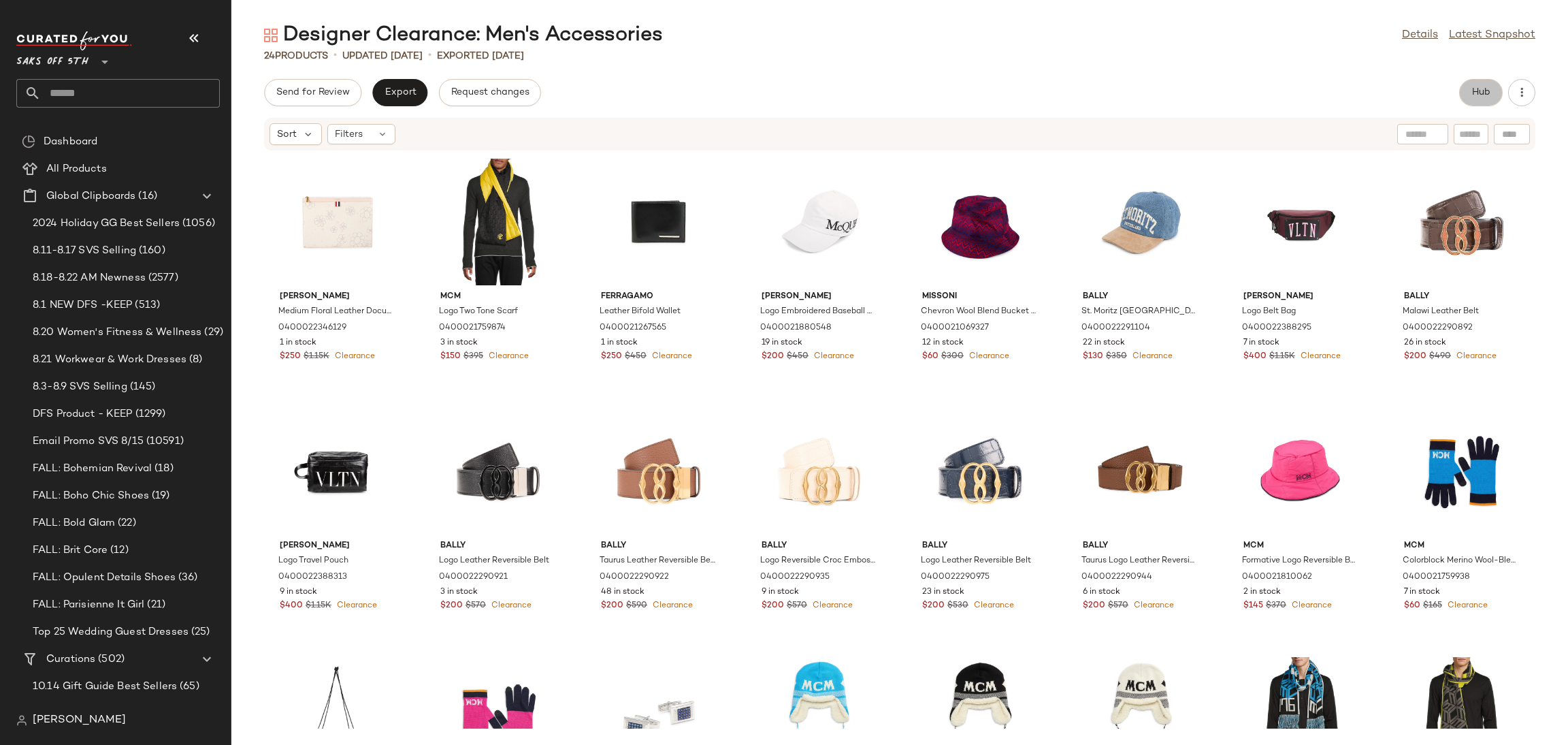
click at [1476, 96] on span "Hub" at bounding box center [1480, 93] width 19 height 11
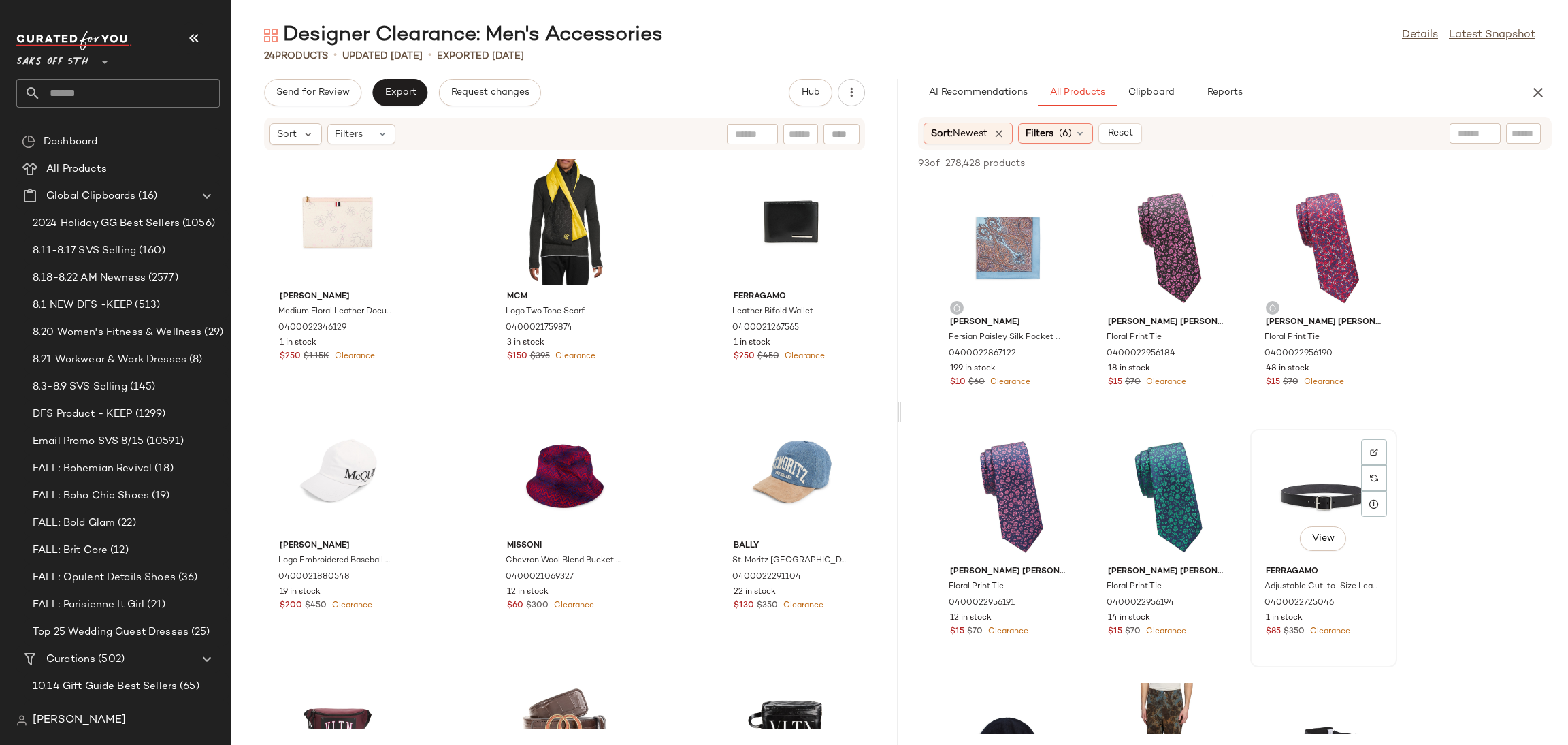
click at [1341, 490] on div "View" at bounding box center [1324, 497] width 138 height 127
click at [1349, 168] on span "Add to Top" at bounding box center [1357, 163] width 54 height 9
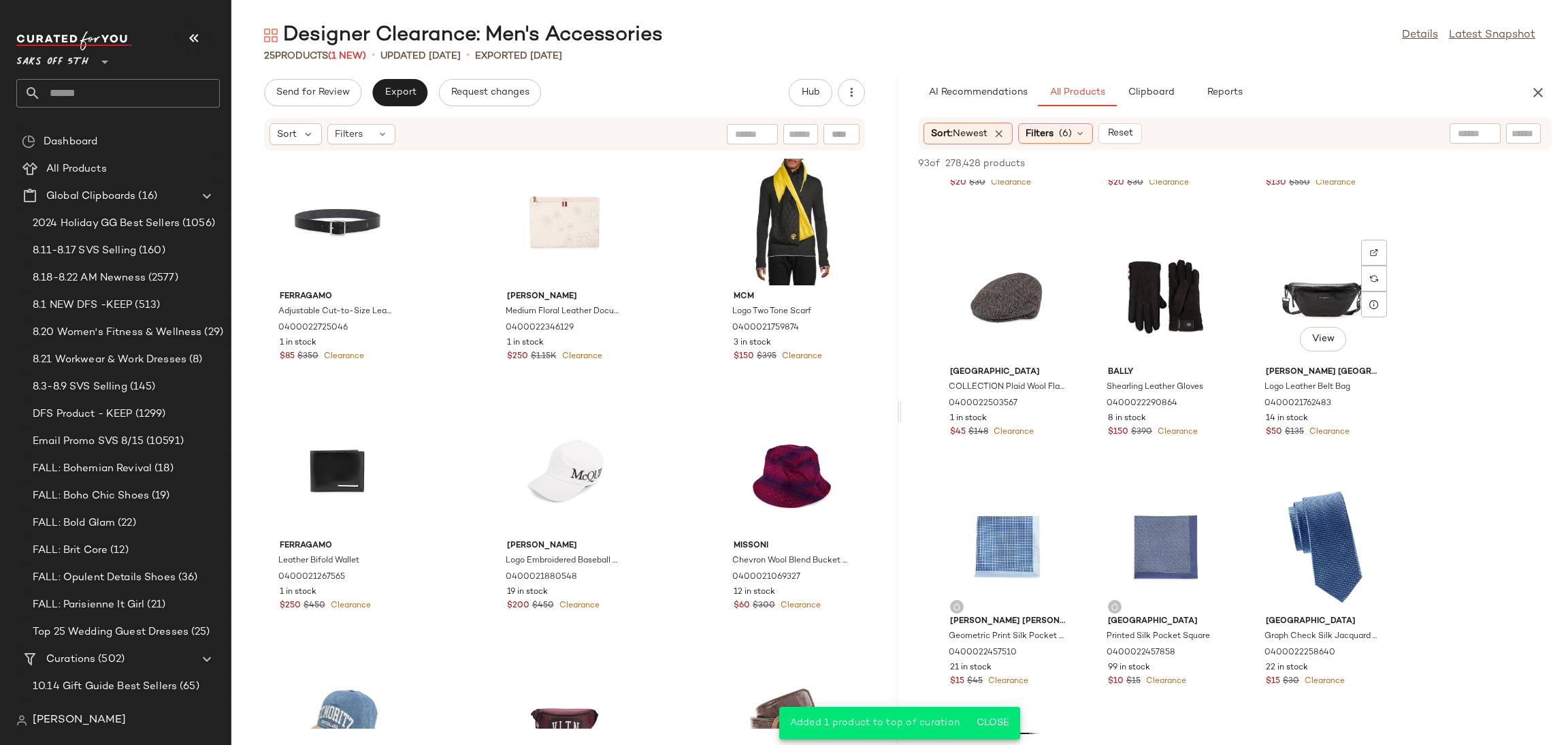
scroll to position [1197, 0]
click at [1174, 285] on div "View" at bounding box center [1165, 295] width 138 height 127
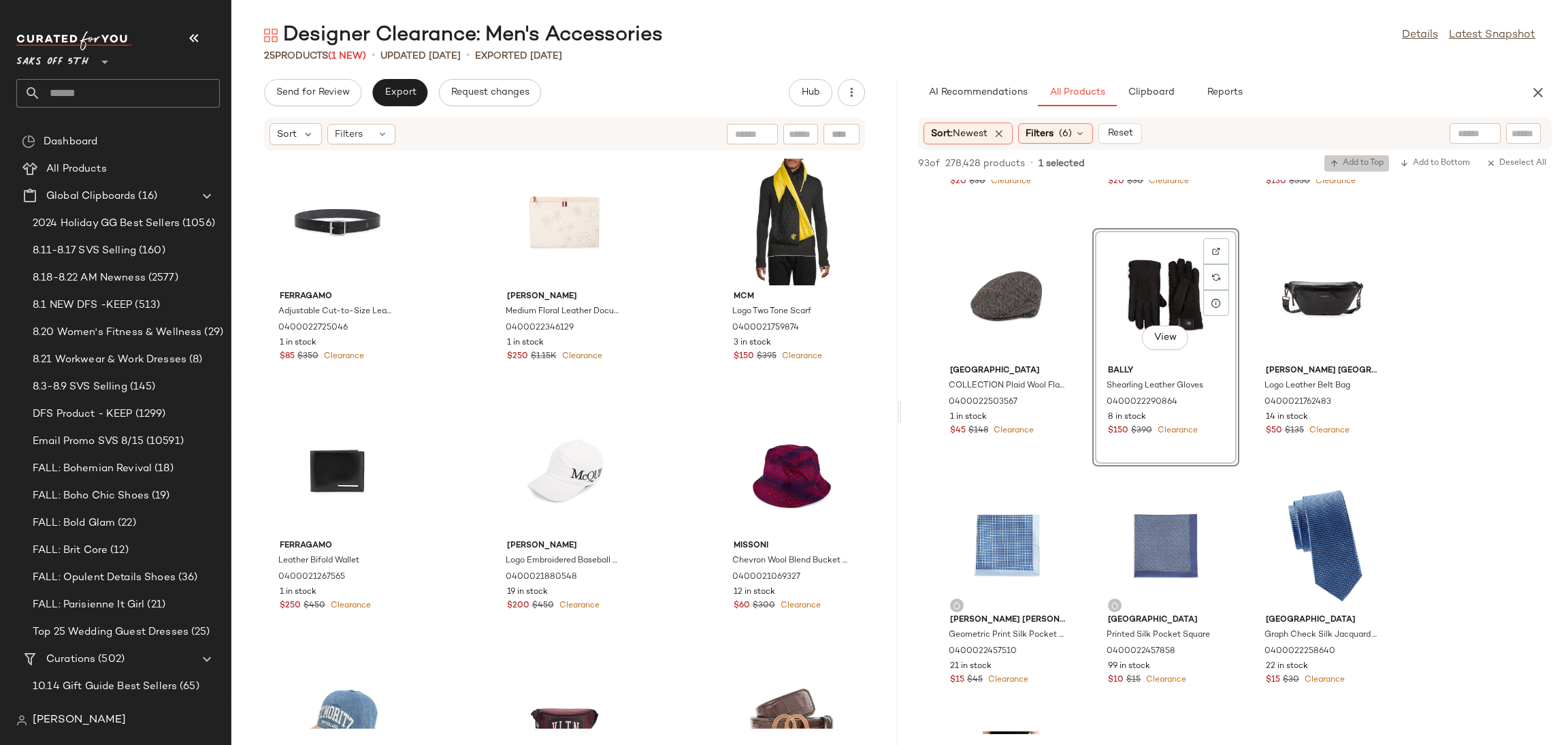
click at [1358, 160] on span "Add to Top" at bounding box center [1357, 163] width 54 height 9
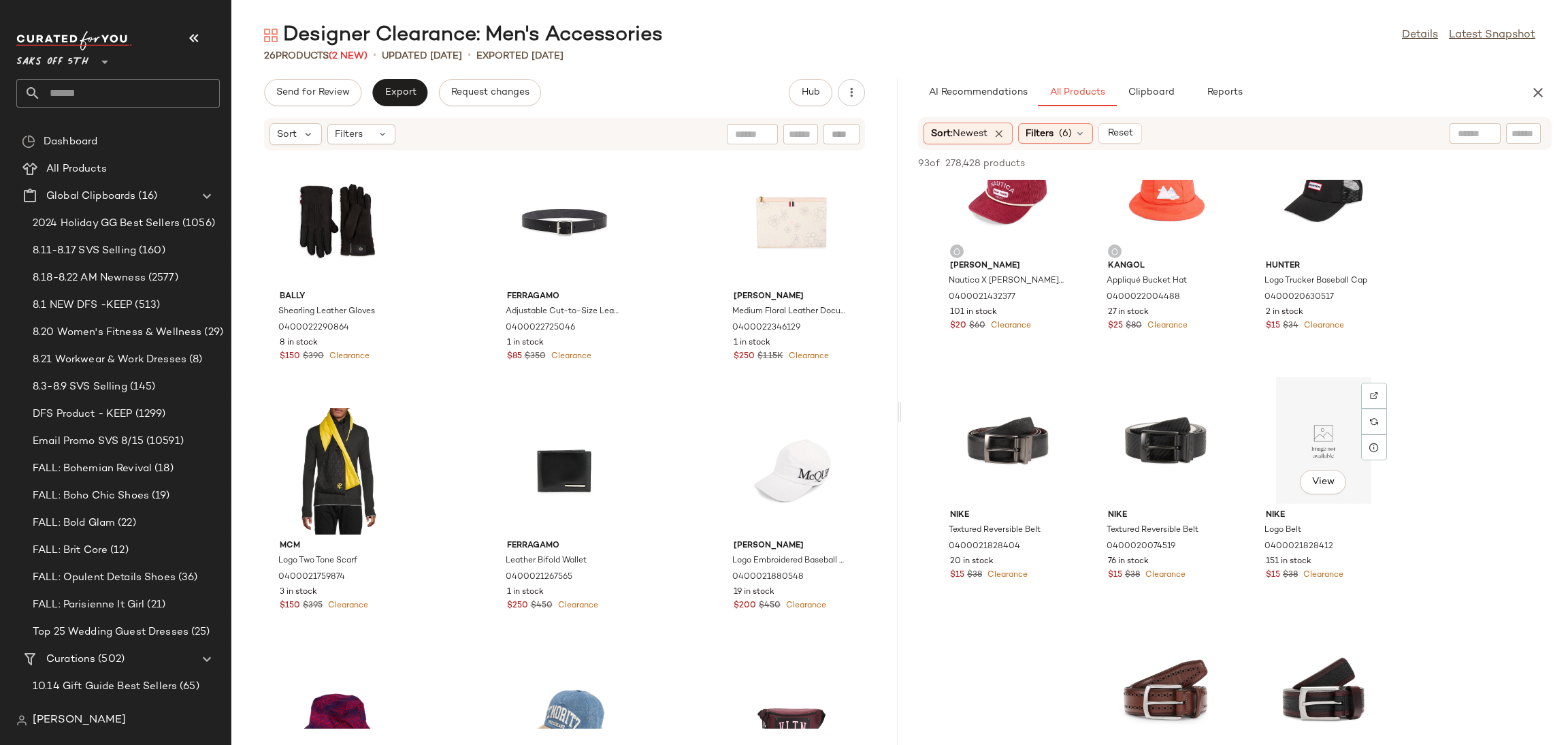
scroll to position [4794, 0]
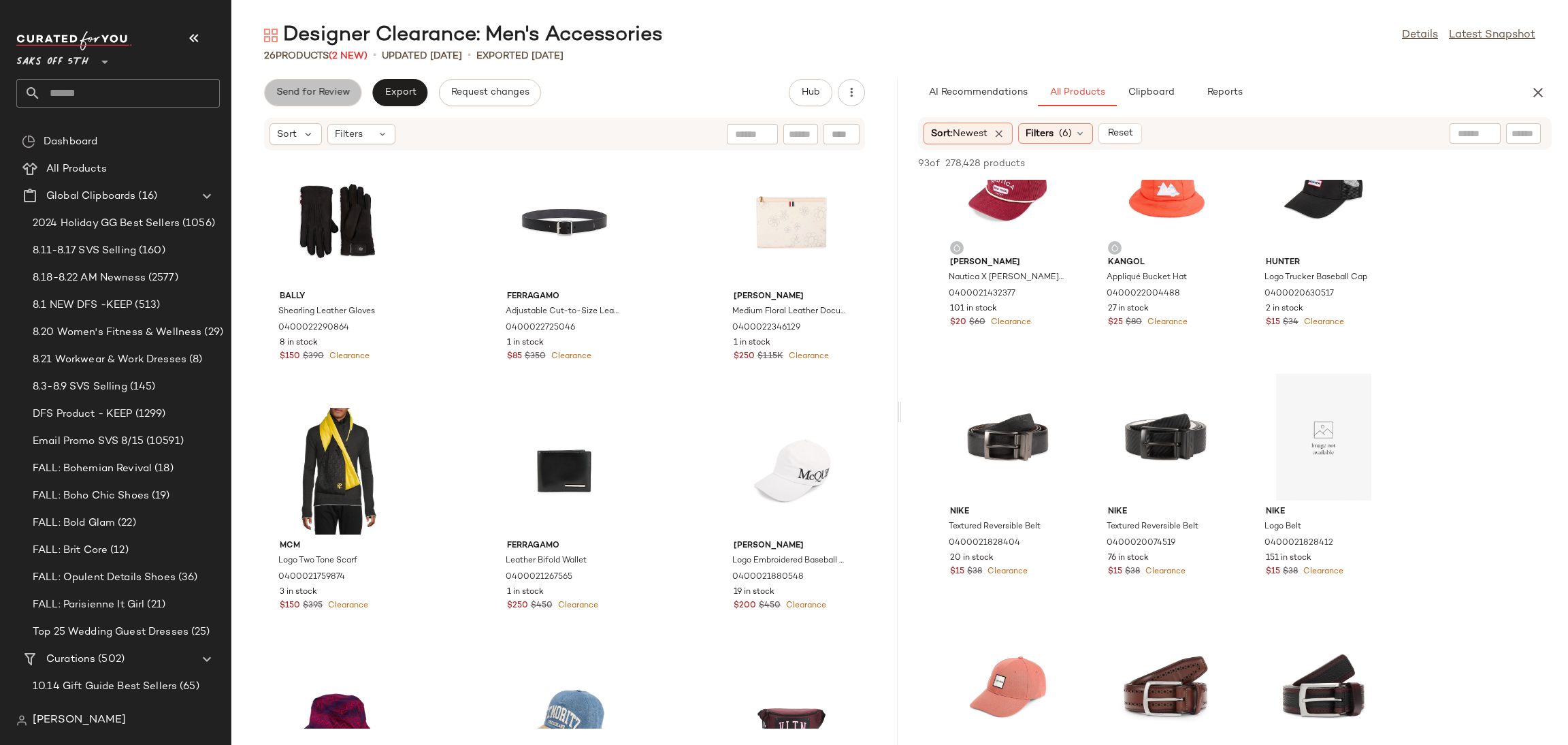
click at [325, 93] on span "Send for Review" at bounding box center [312, 93] width 74 height 11
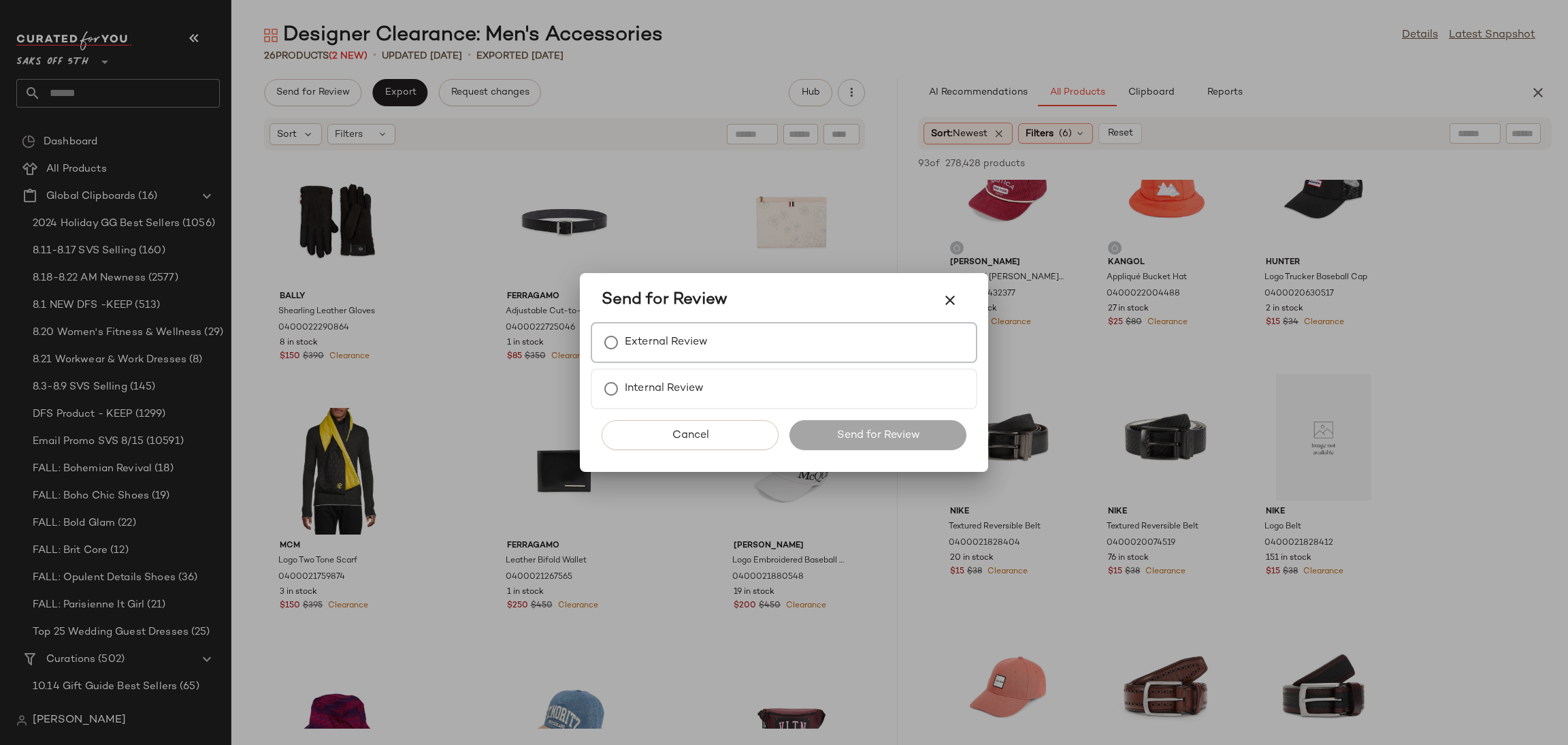
click at [643, 342] on label "External Review" at bounding box center [665, 343] width 83 height 27
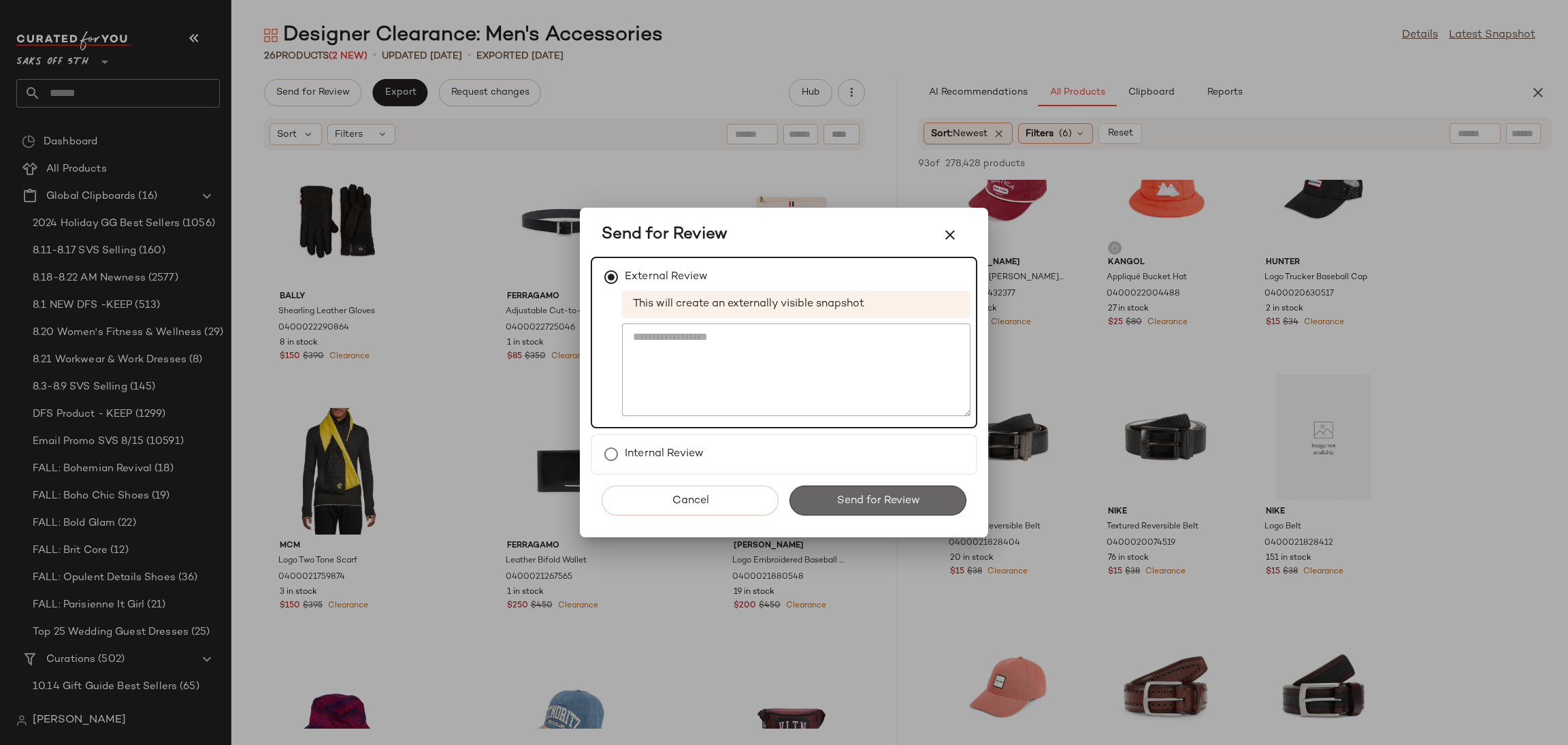
click at [863, 498] on span "Send for Review" at bounding box center [878, 501] width 84 height 13
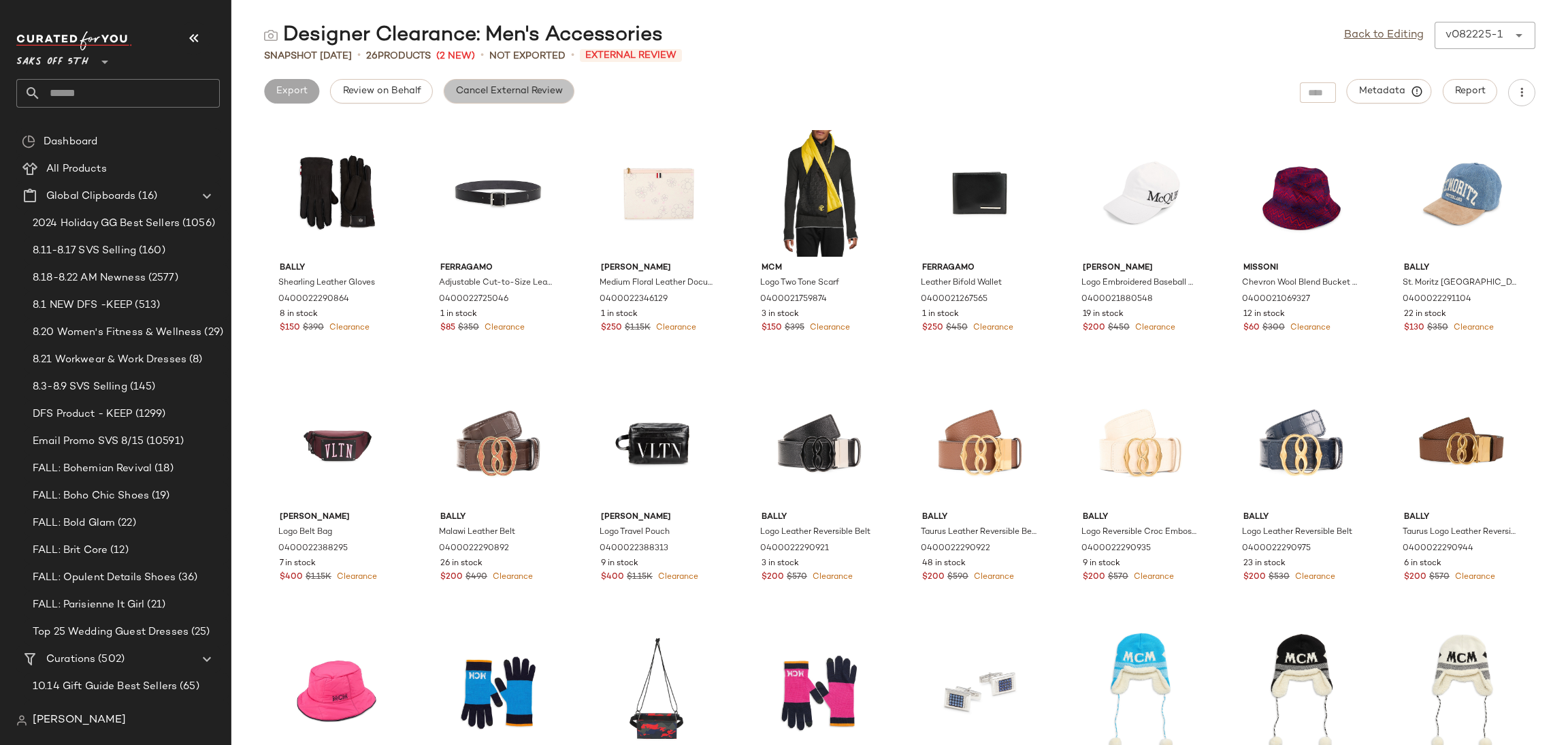
click at [546, 86] on span "Cancel External Review" at bounding box center [509, 91] width 108 height 11
click at [1366, 34] on link "Back to Editing" at bounding box center [1383, 36] width 79 height 16
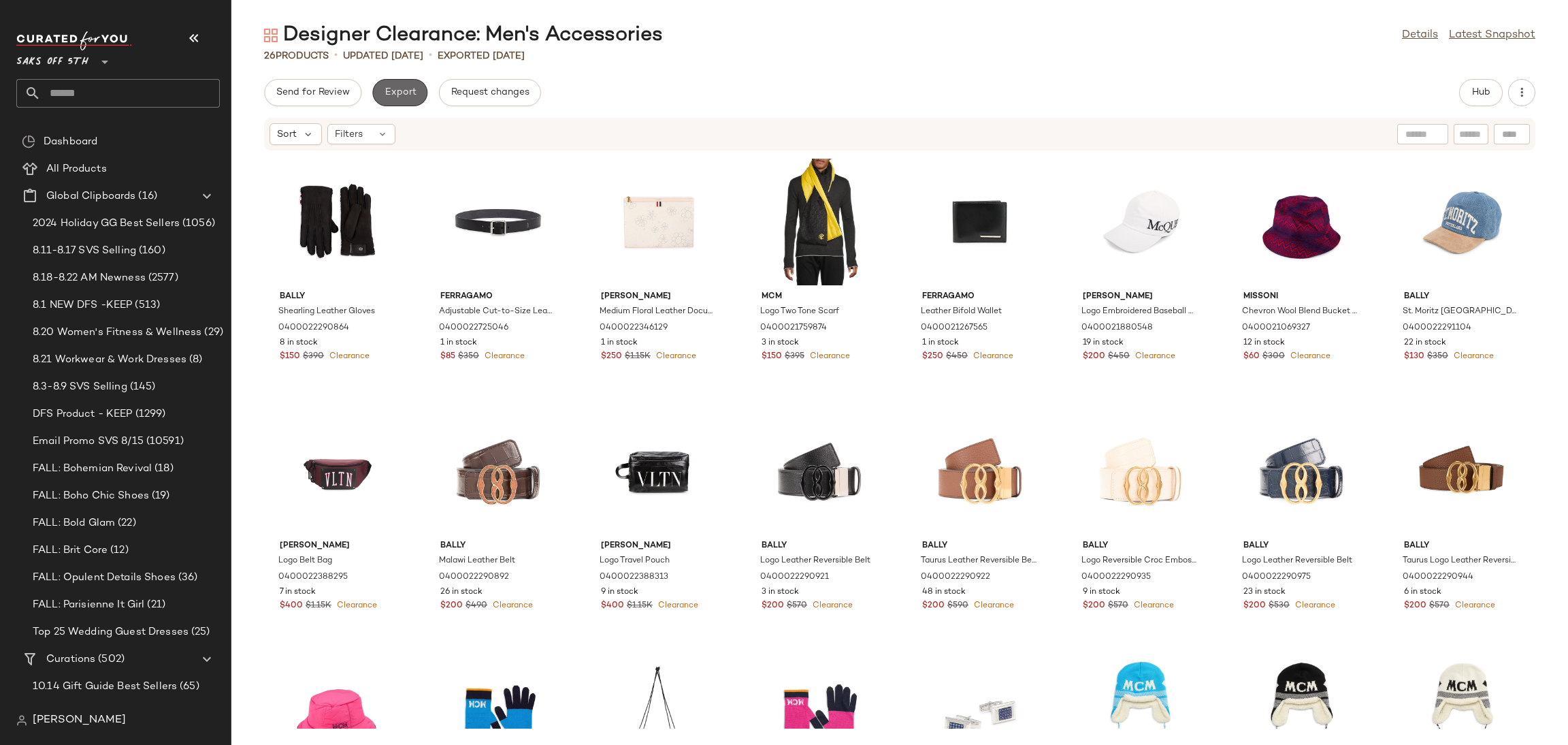
click at [407, 98] on span "Export" at bounding box center [399, 93] width 32 height 11
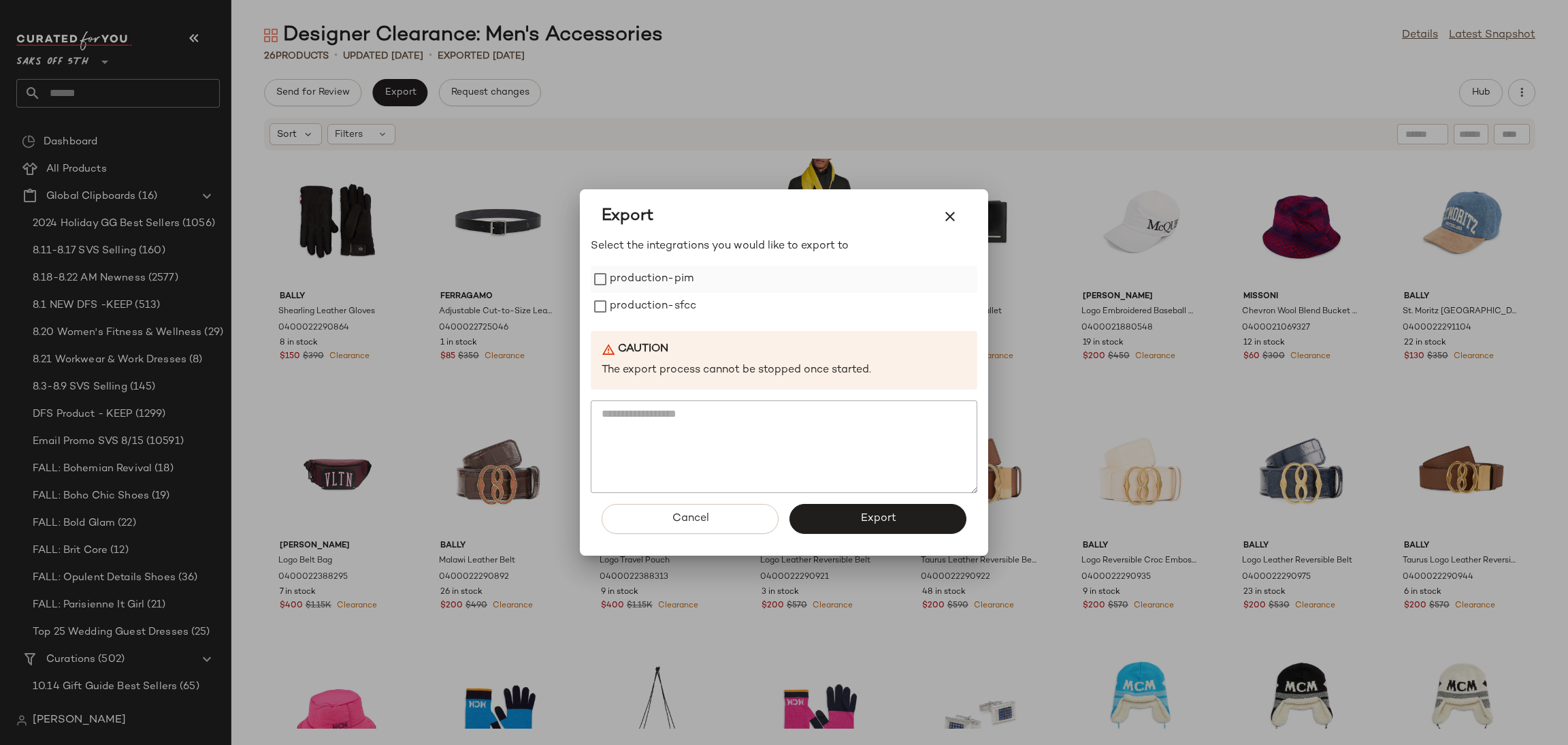
click at [661, 281] on label "production-pim" at bounding box center [652, 279] width 84 height 27
click at [669, 302] on label "production-sfcc" at bounding box center [653, 306] width 87 height 27
click at [879, 514] on span "Export" at bounding box center [878, 518] width 36 height 13
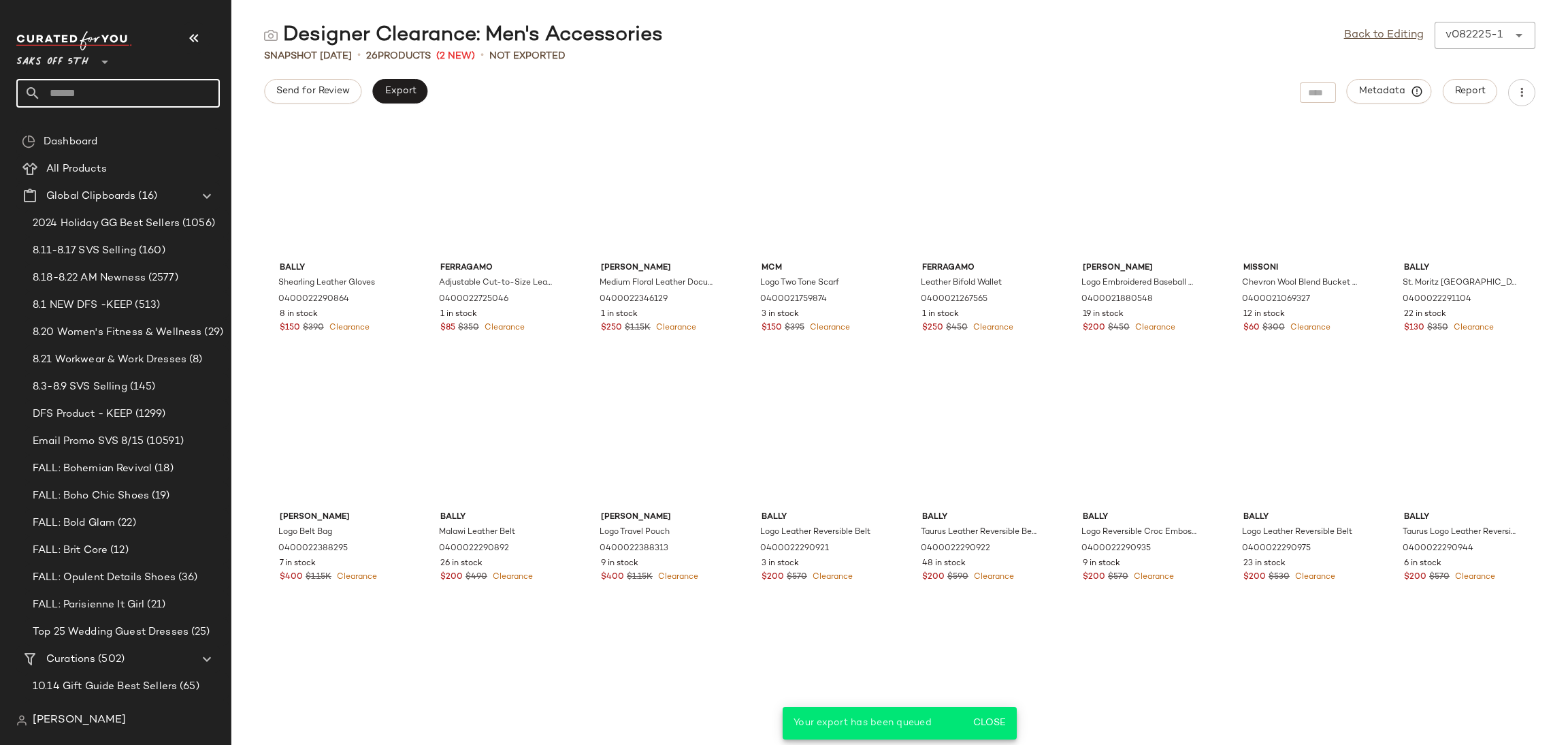
click at [139, 89] on input "text" at bounding box center [130, 93] width 179 height 28
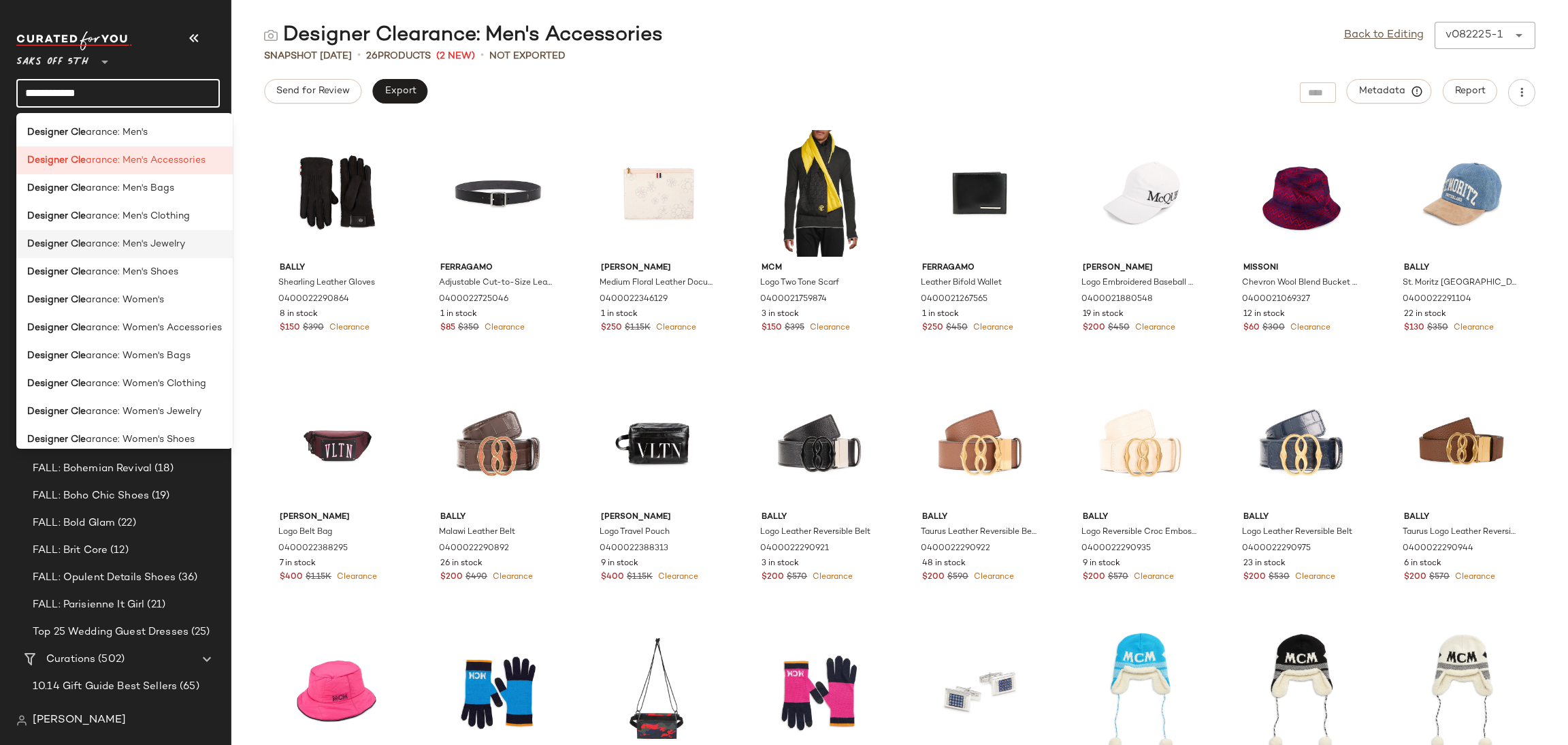
type input "**********"
click at [154, 246] on span "arance: Men's Jewelry" at bounding box center [135, 244] width 99 height 15
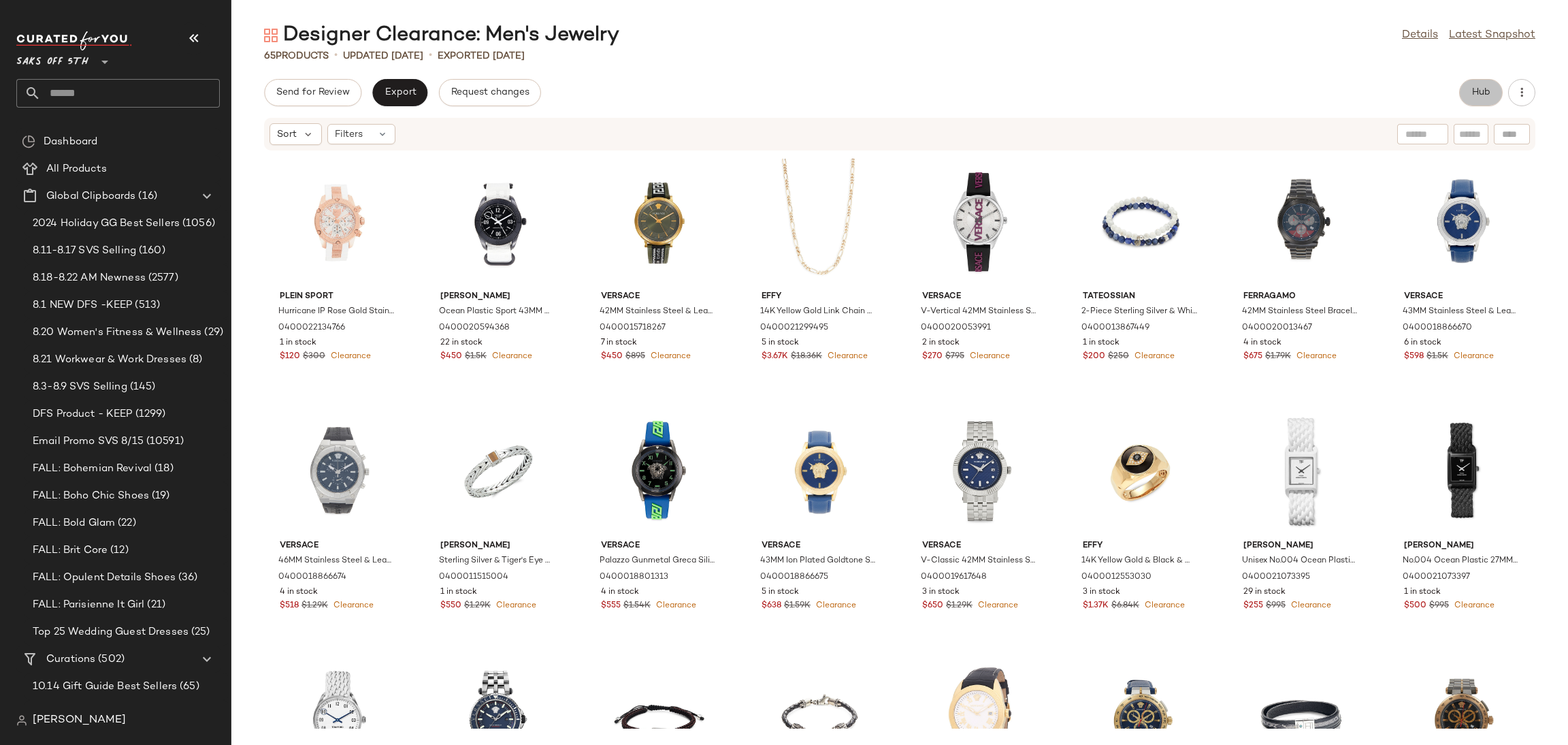
click at [1478, 94] on span "Hub" at bounding box center [1480, 93] width 19 height 11
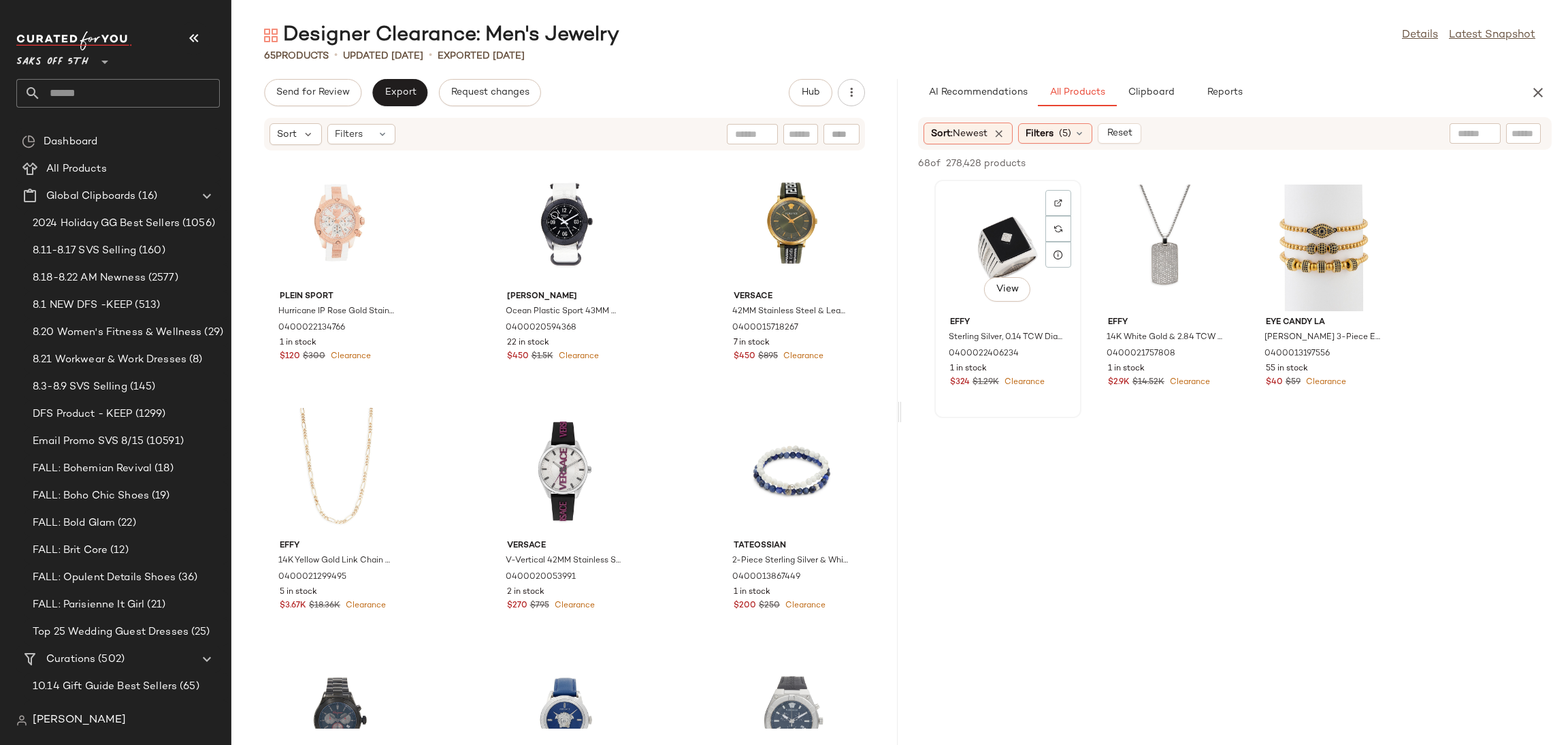
click at [1011, 226] on div "View" at bounding box center [1007, 247] width 138 height 127
click at [1169, 241] on div "View" at bounding box center [1165, 247] width 138 height 127
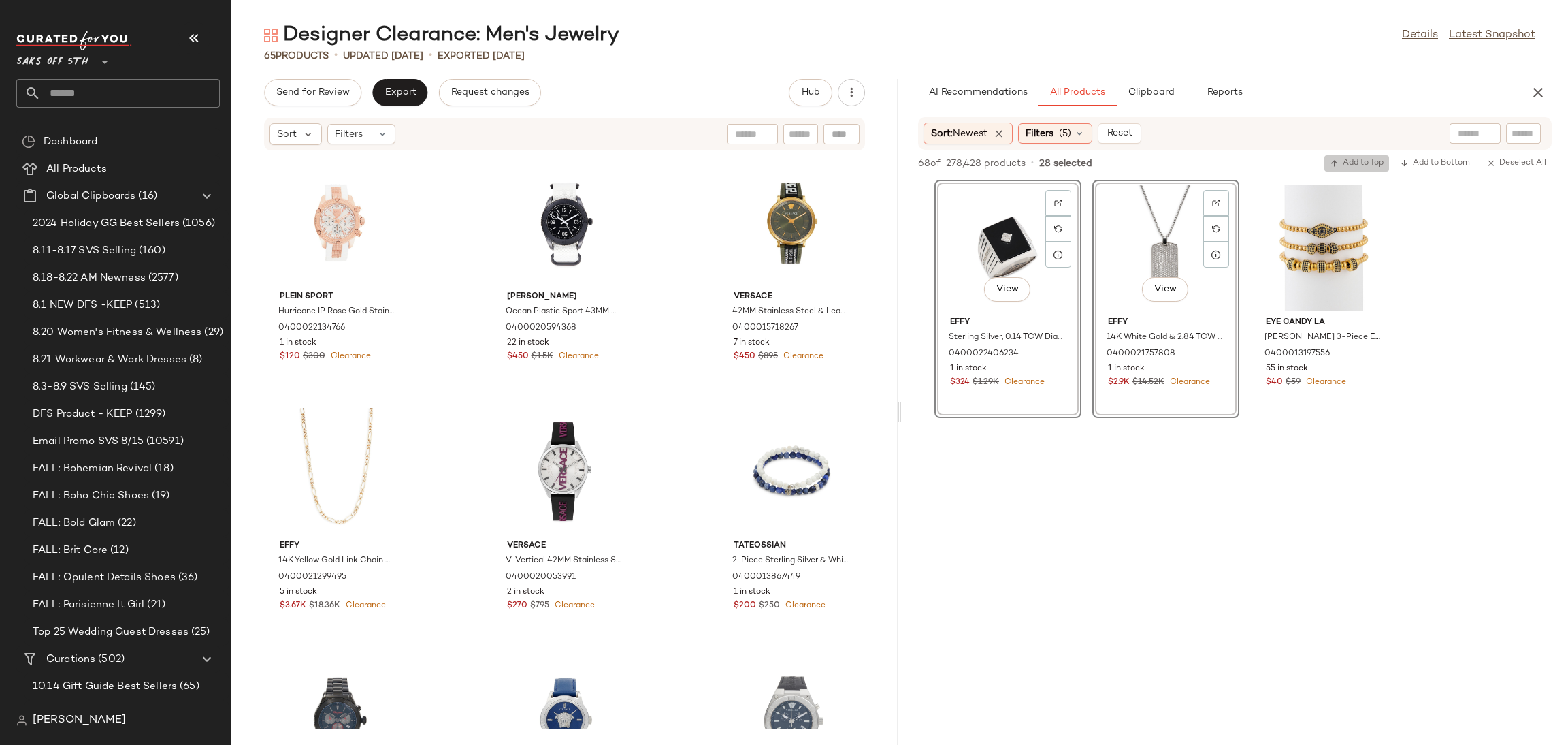
click at [1354, 155] on button "Add to Top" at bounding box center [1357, 163] width 65 height 16
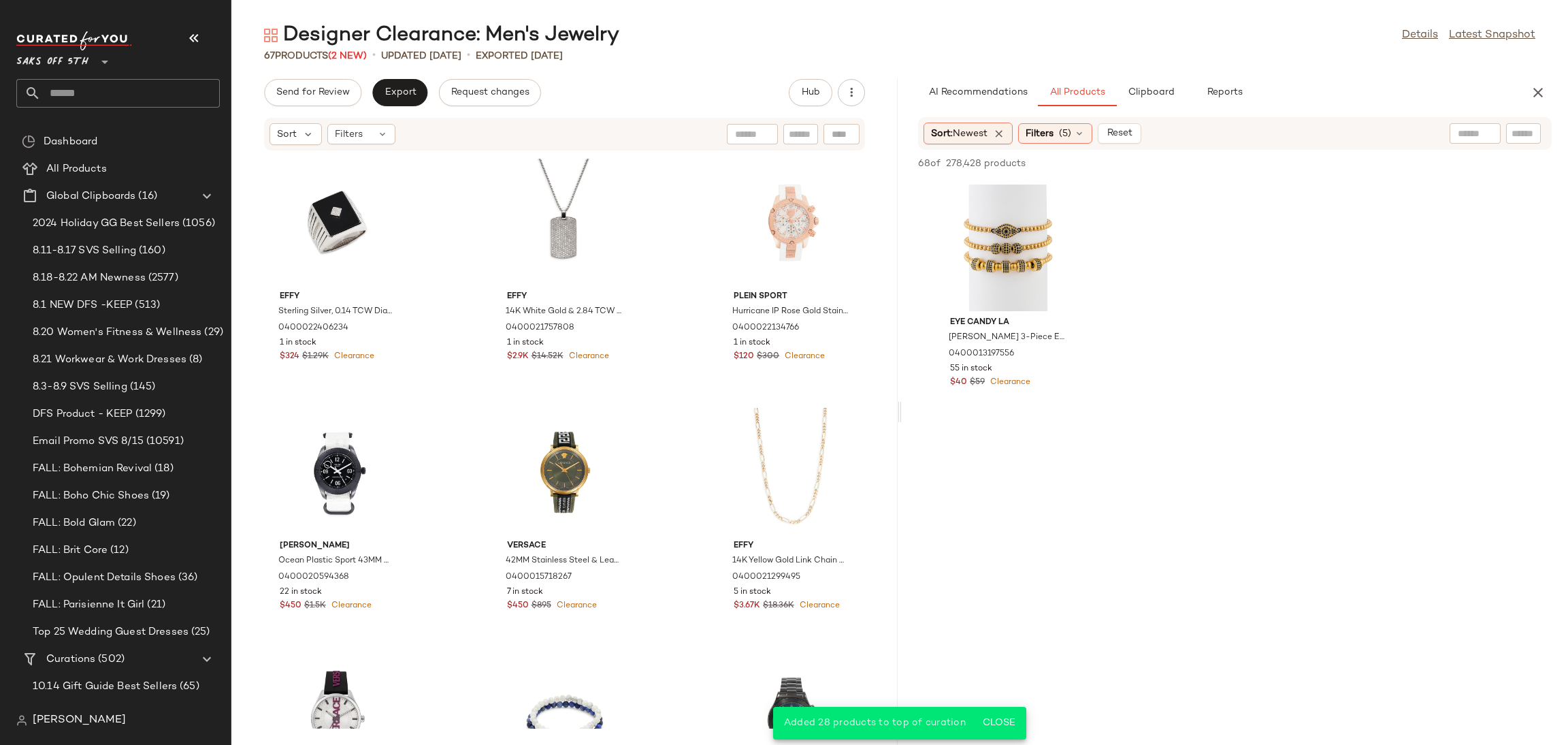
click at [294, 109] on div "Send for Review Export Request changes Hub Sort Filters Effy Sterling Silver, 0…" at bounding box center [564, 412] width 666 height 666
click at [318, 100] on button "Send for Review" at bounding box center [313, 93] width 98 height 27
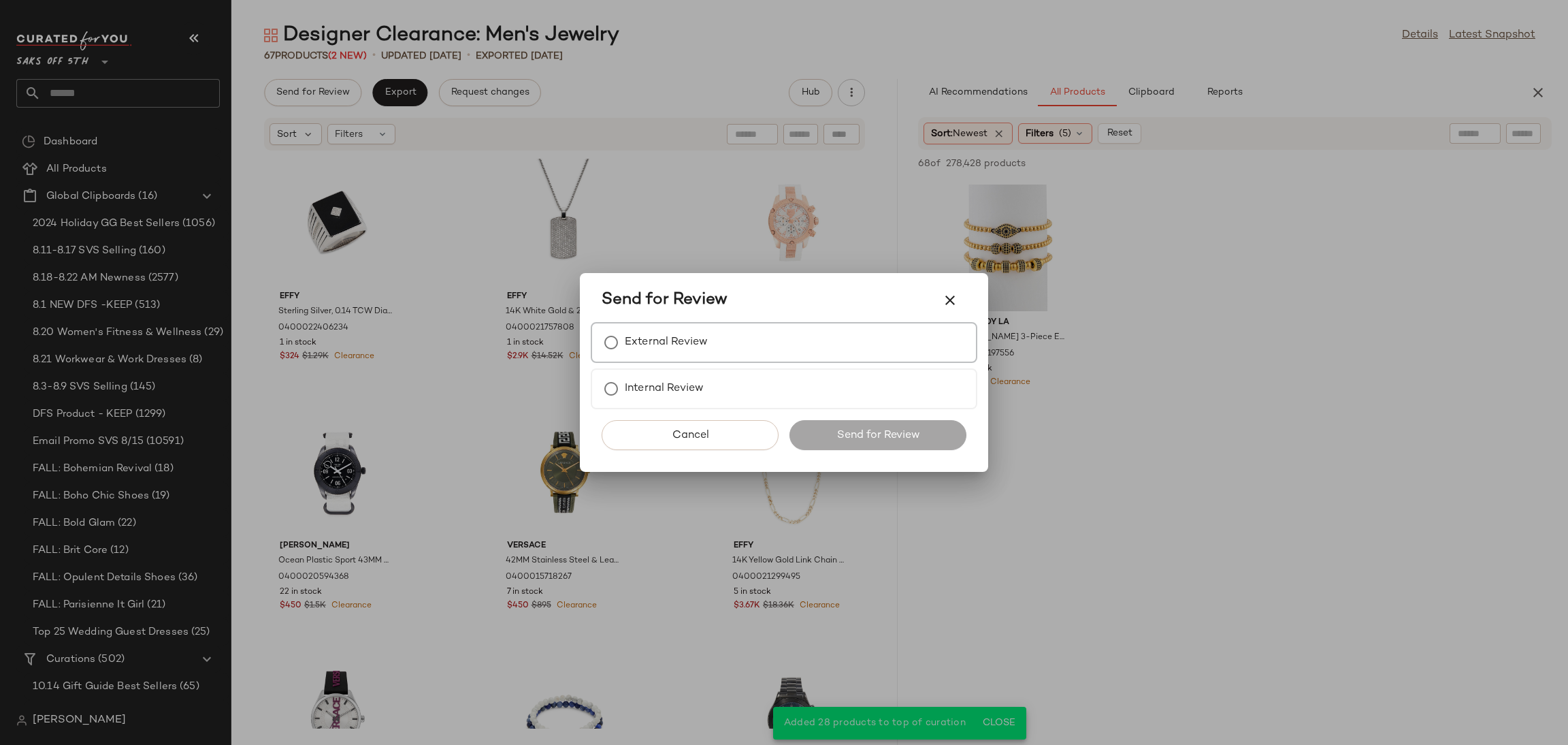
click at [640, 332] on label "External Review" at bounding box center [665, 343] width 83 height 27
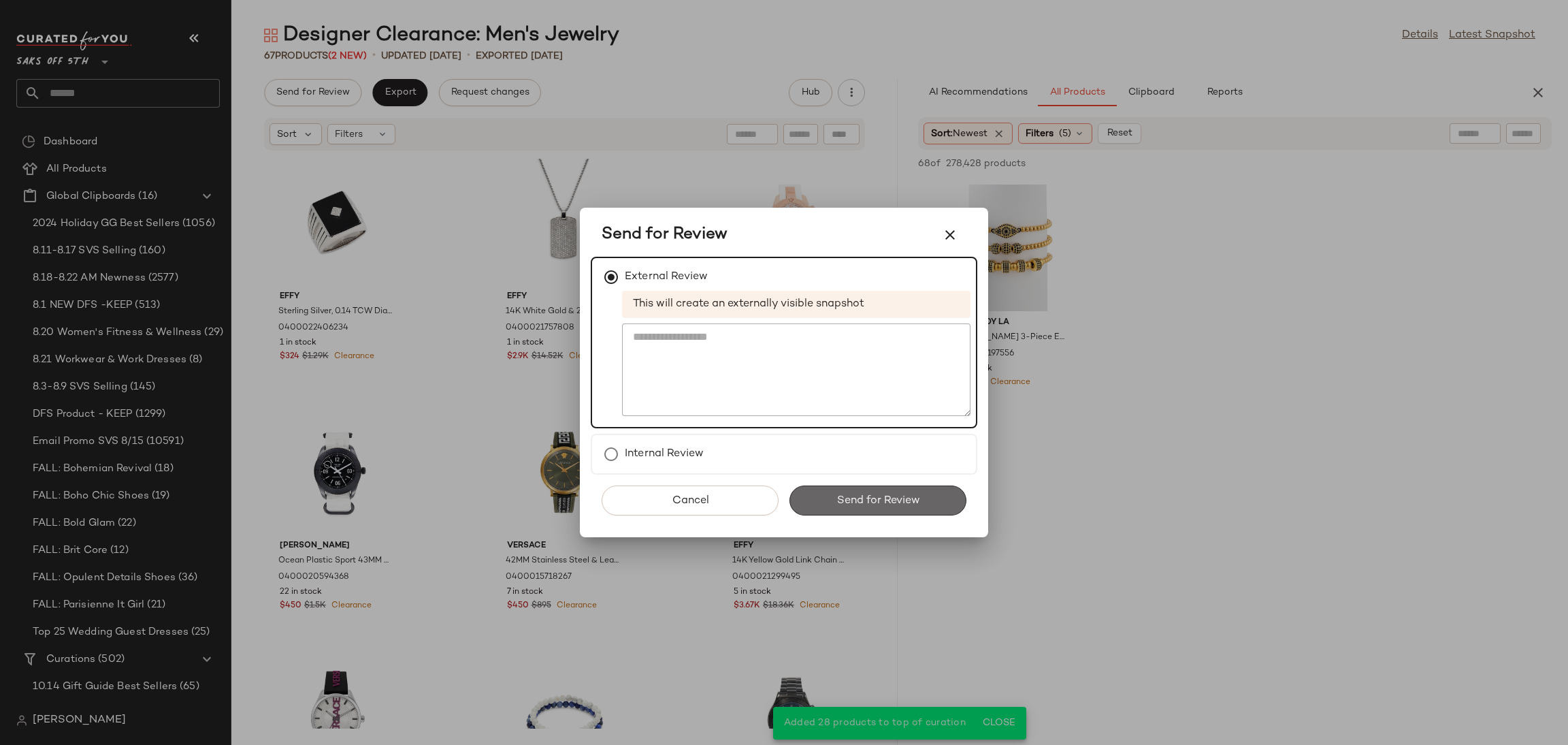
click at [882, 500] on span "Send for Review" at bounding box center [878, 501] width 84 height 13
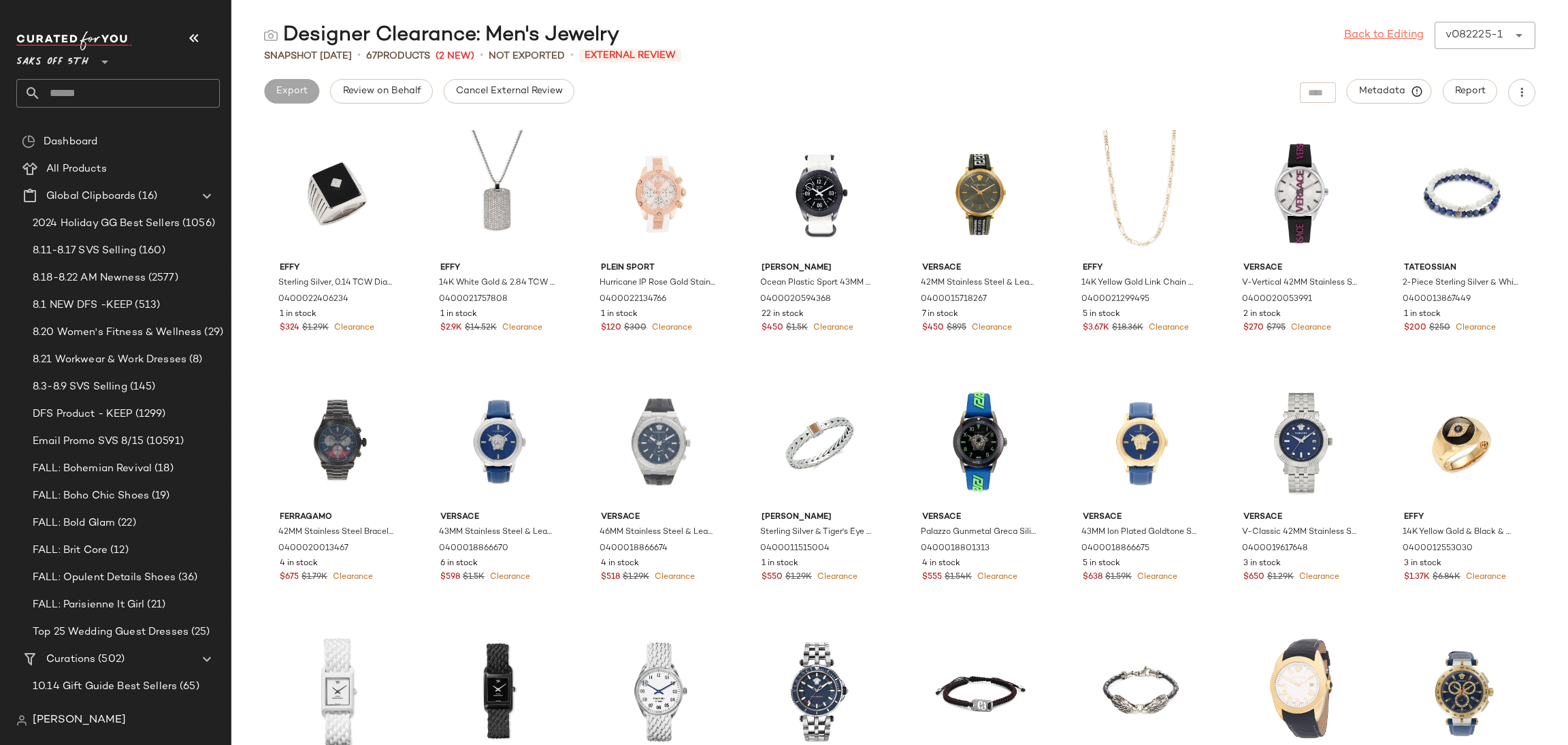
click at [1368, 36] on link "Back to Editing" at bounding box center [1383, 36] width 79 height 16
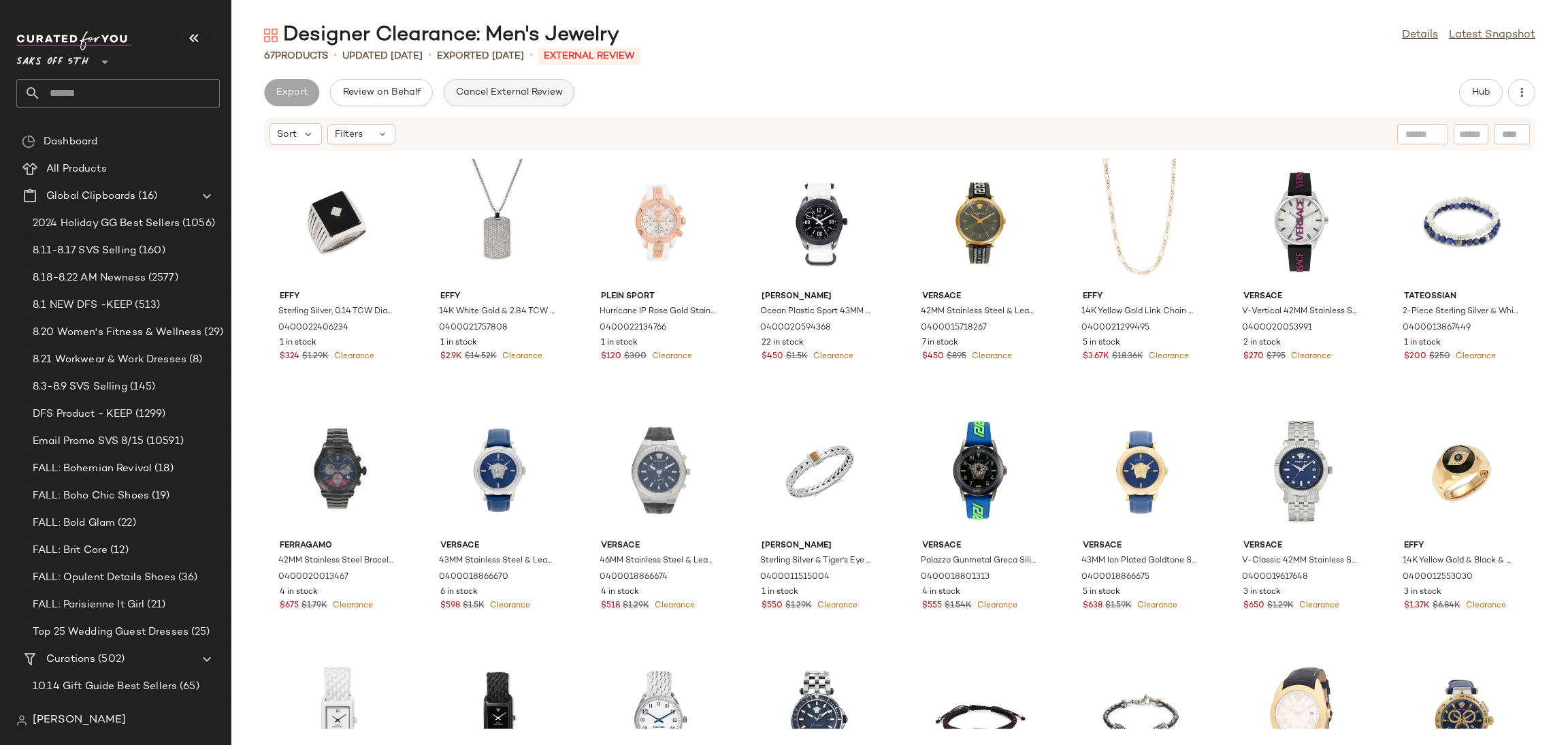
click at [542, 106] on button "Cancel External Review" at bounding box center [509, 93] width 130 height 27
click at [382, 90] on button "Export" at bounding box center [399, 93] width 55 height 27
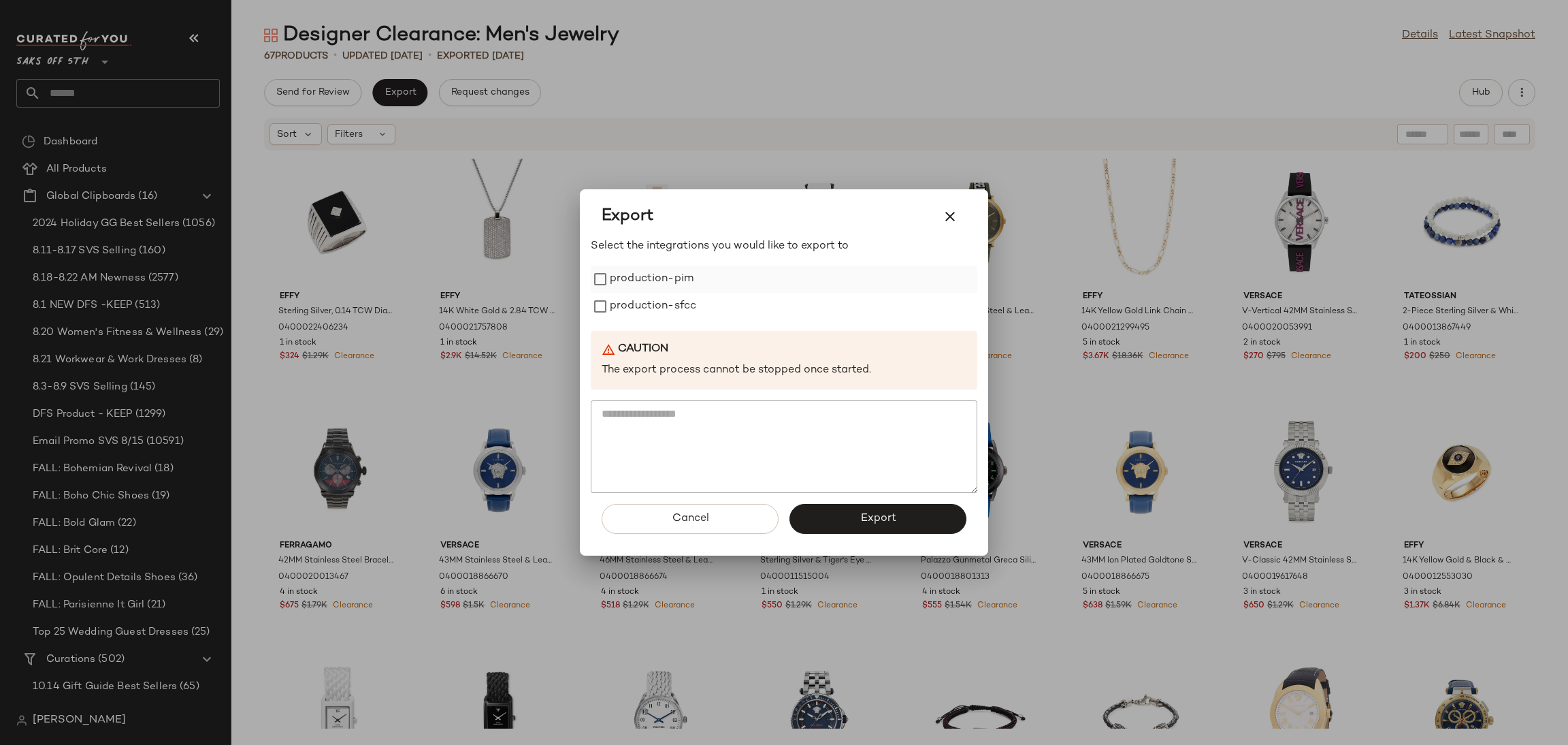
click at [630, 280] on label "production-pim" at bounding box center [652, 279] width 84 height 27
click at [654, 310] on label "production-sfcc" at bounding box center [653, 306] width 87 height 27
click at [869, 520] on span "Export" at bounding box center [878, 518] width 36 height 13
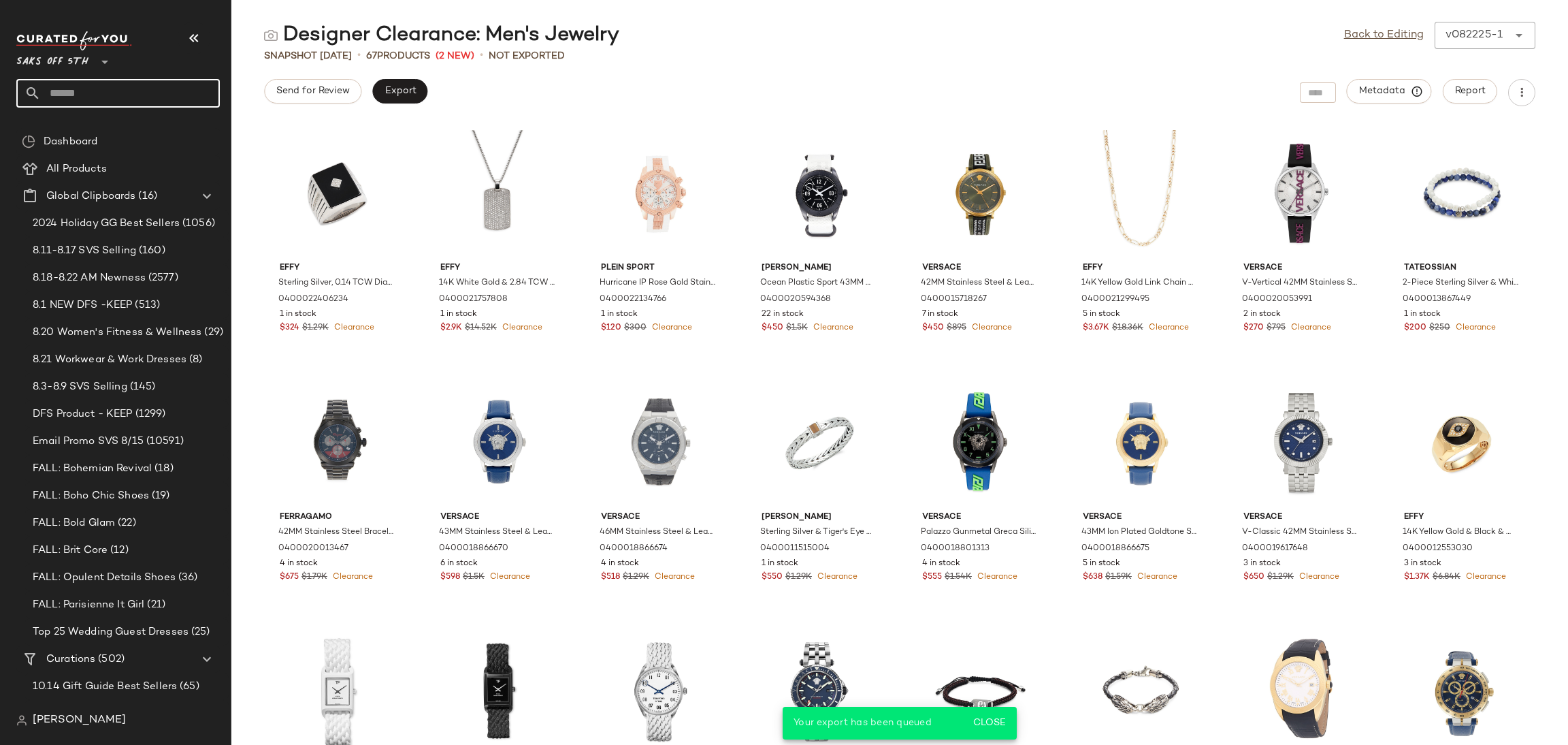
click at [141, 92] on input "text" at bounding box center [130, 93] width 179 height 28
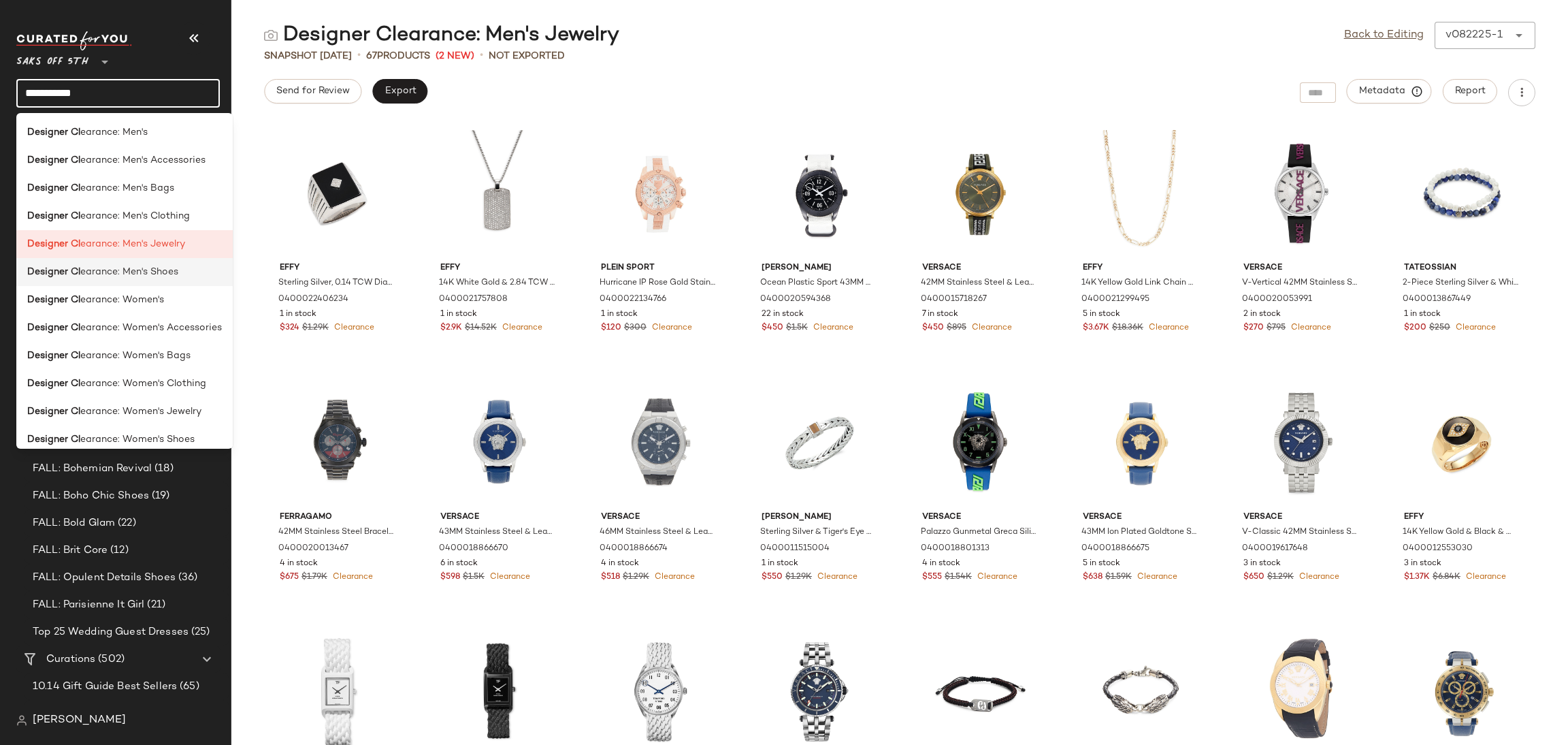
type input "**********"
click at [157, 277] on span "earance: Men's Shoes" at bounding box center [129, 272] width 98 height 15
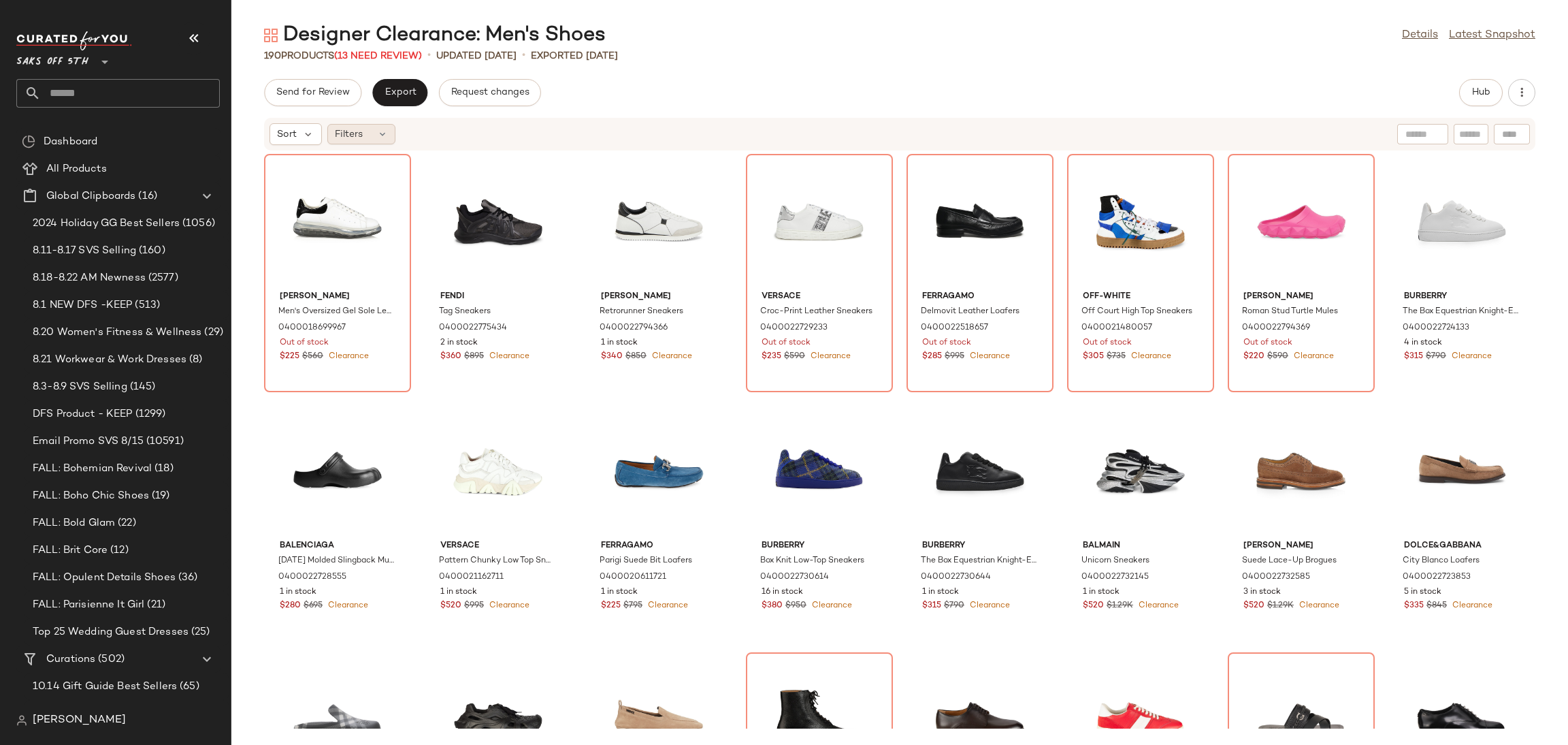
click at [382, 129] on icon at bounding box center [383, 134] width 11 height 11
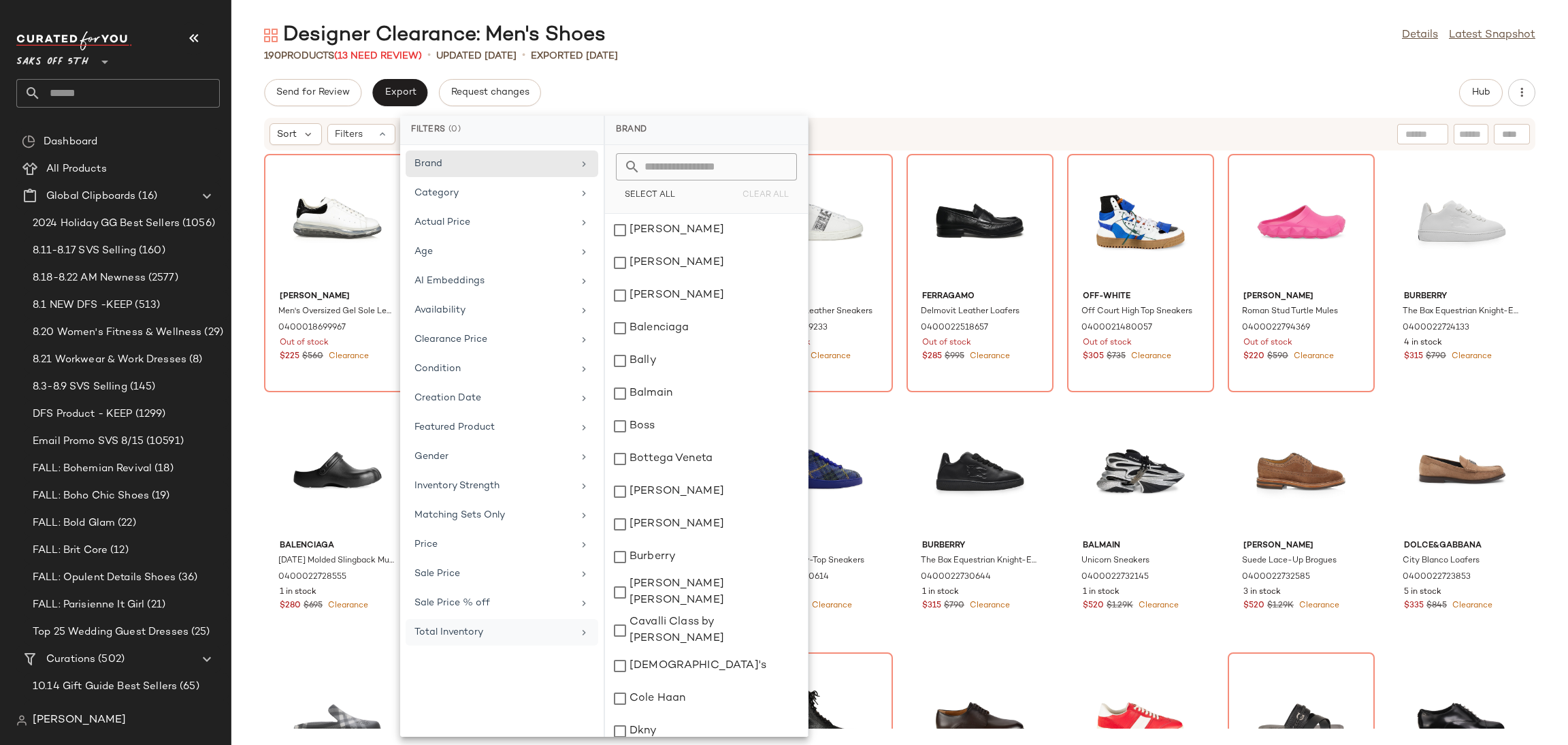
click at [456, 635] on div "Total Inventory" at bounding box center [494, 632] width 159 height 15
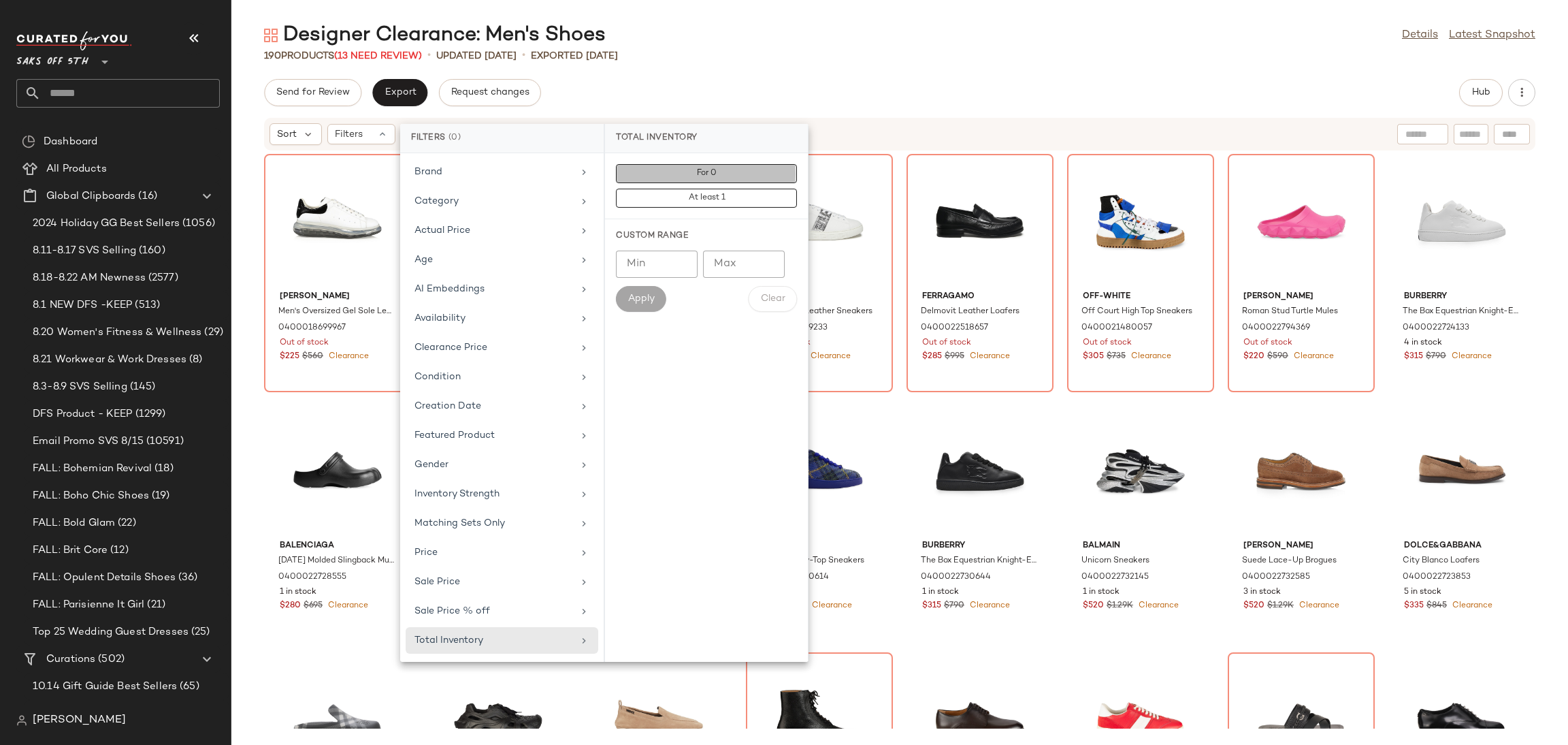
click at [694, 189] on button "For 0" at bounding box center [707, 198] width 181 height 19
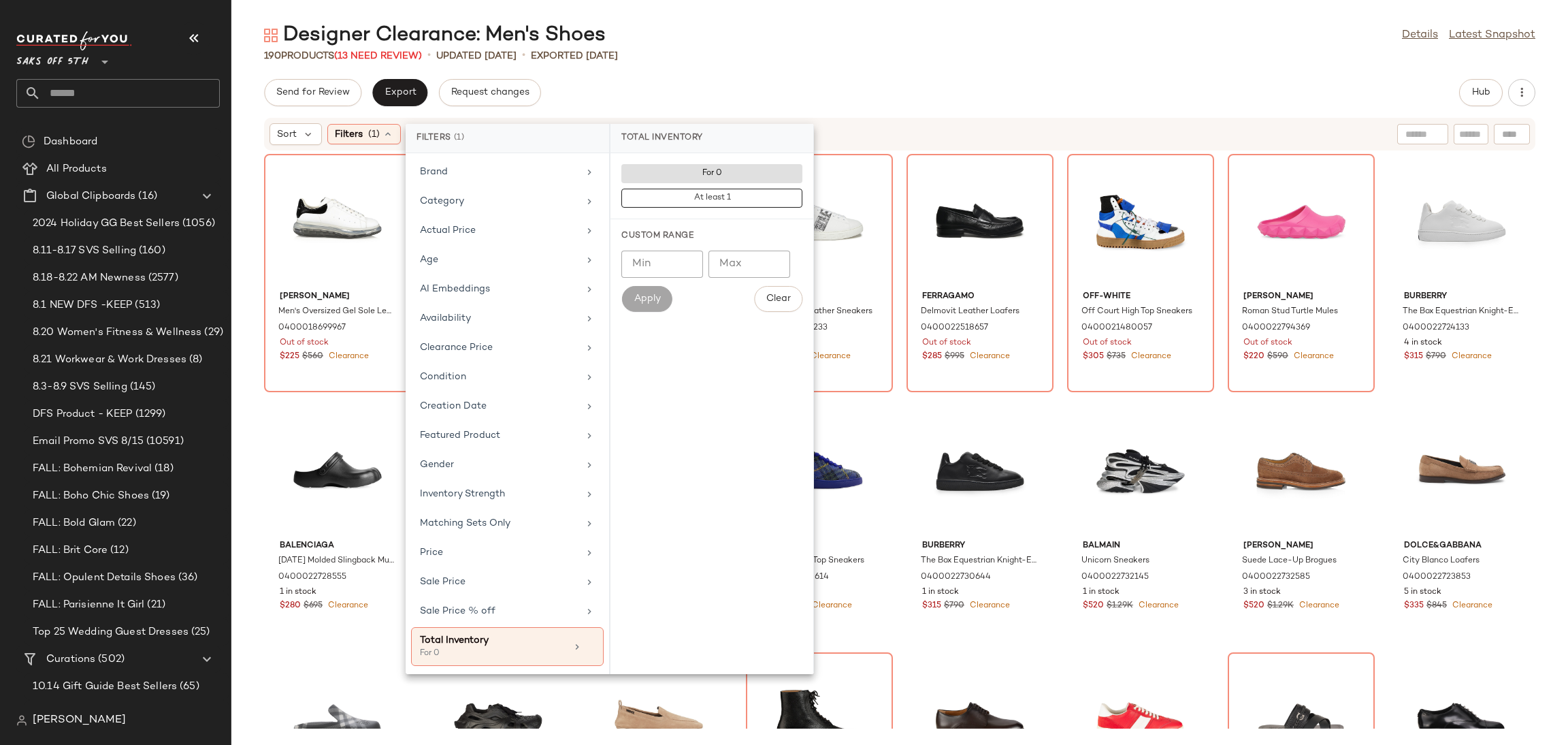
click at [780, 86] on div "Send for Review Export Request changes Hub" at bounding box center [900, 93] width 1271 height 27
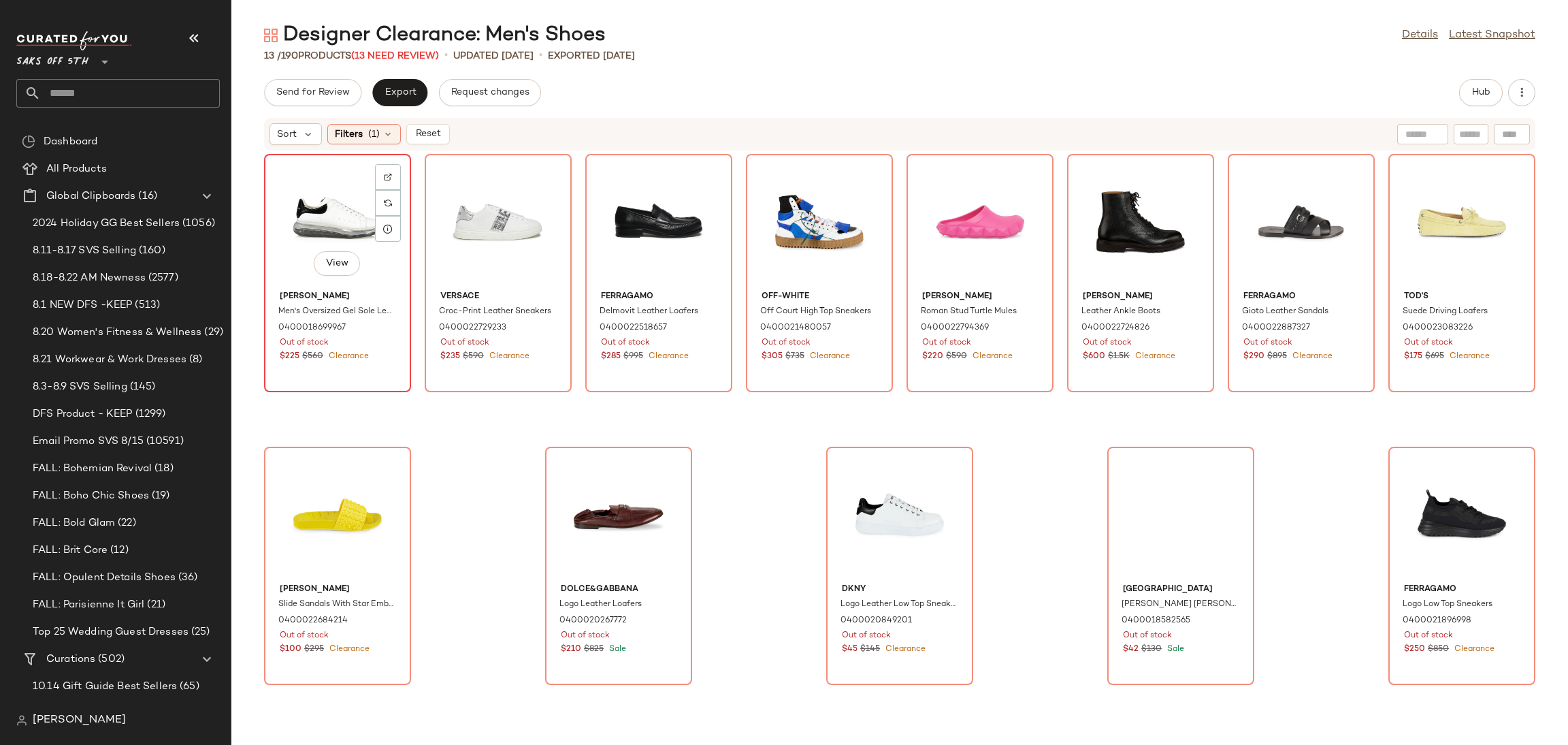
click at [324, 216] on div "View" at bounding box center [337, 222] width 138 height 127
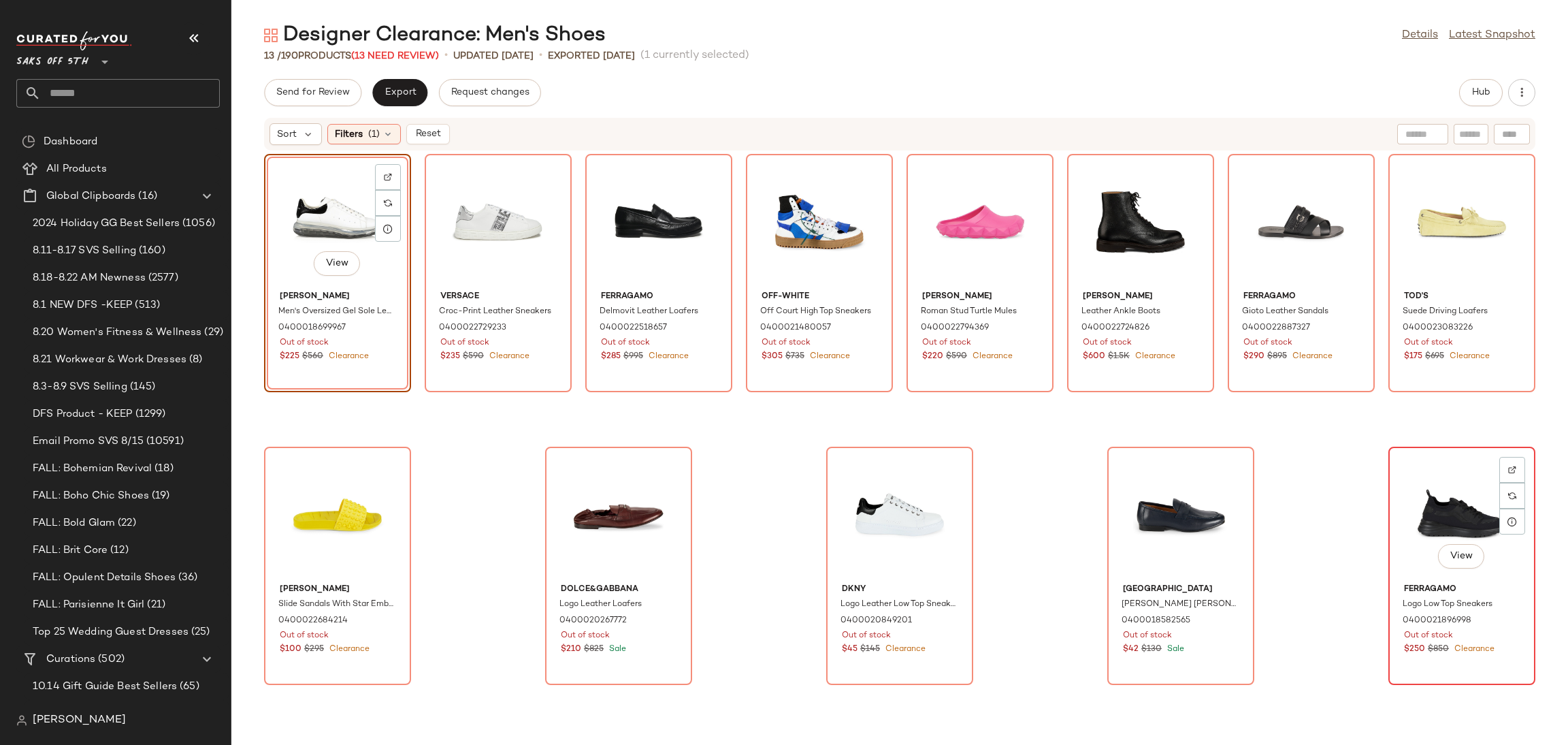
click at [1436, 503] on div "View" at bounding box center [1461, 514] width 138 height 127
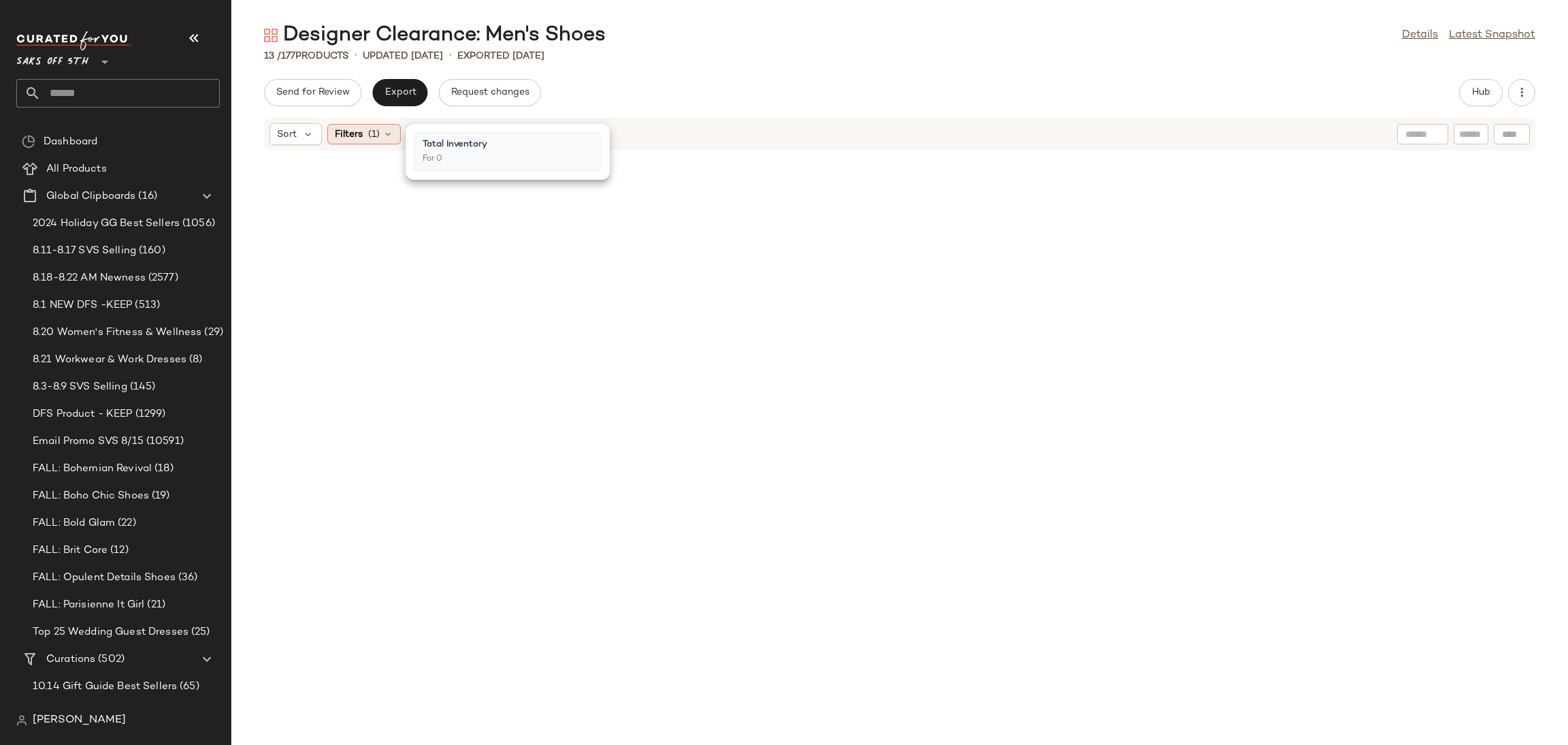
click at [380, 134] on div "Filters (1)" at bounding box center [364, 134] width 74 height 20
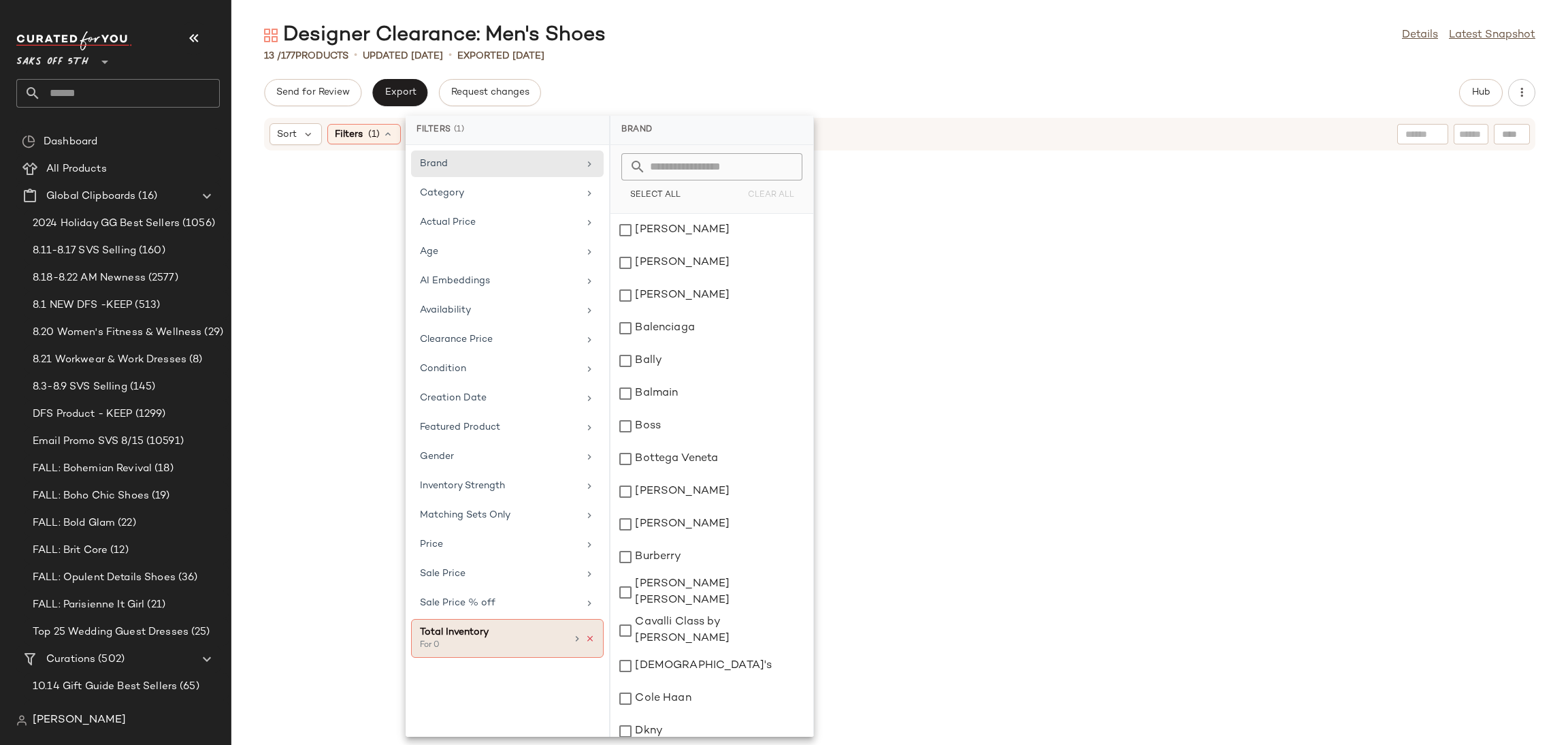
click at [589, 641] on icon at bounding box center [590, 638] width 9 height 9
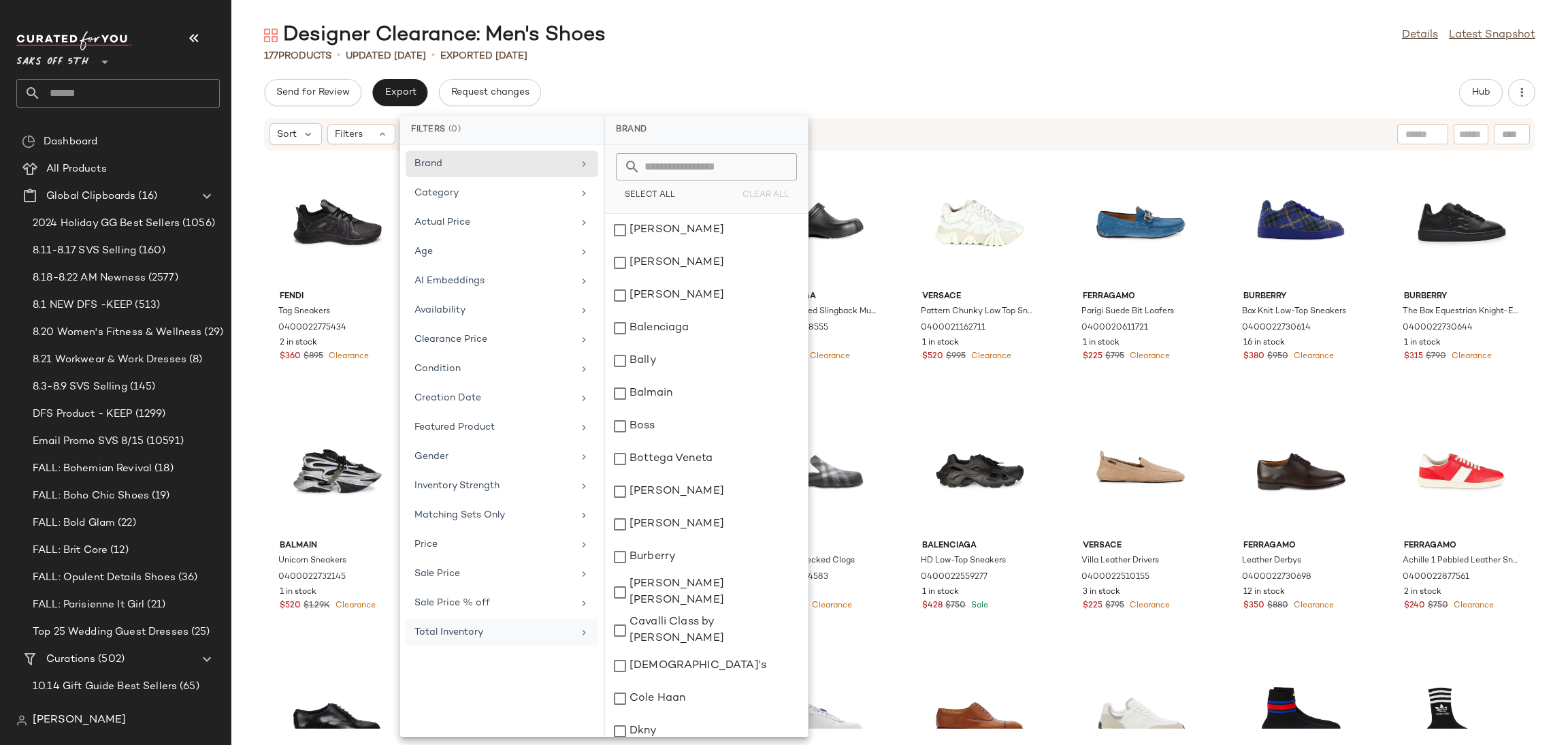
click at [1330, 43] on div "Designer Clearance: Men's Shoes Details Latest Snapshot" at bounding box center [900, 36] width 1336 height 27
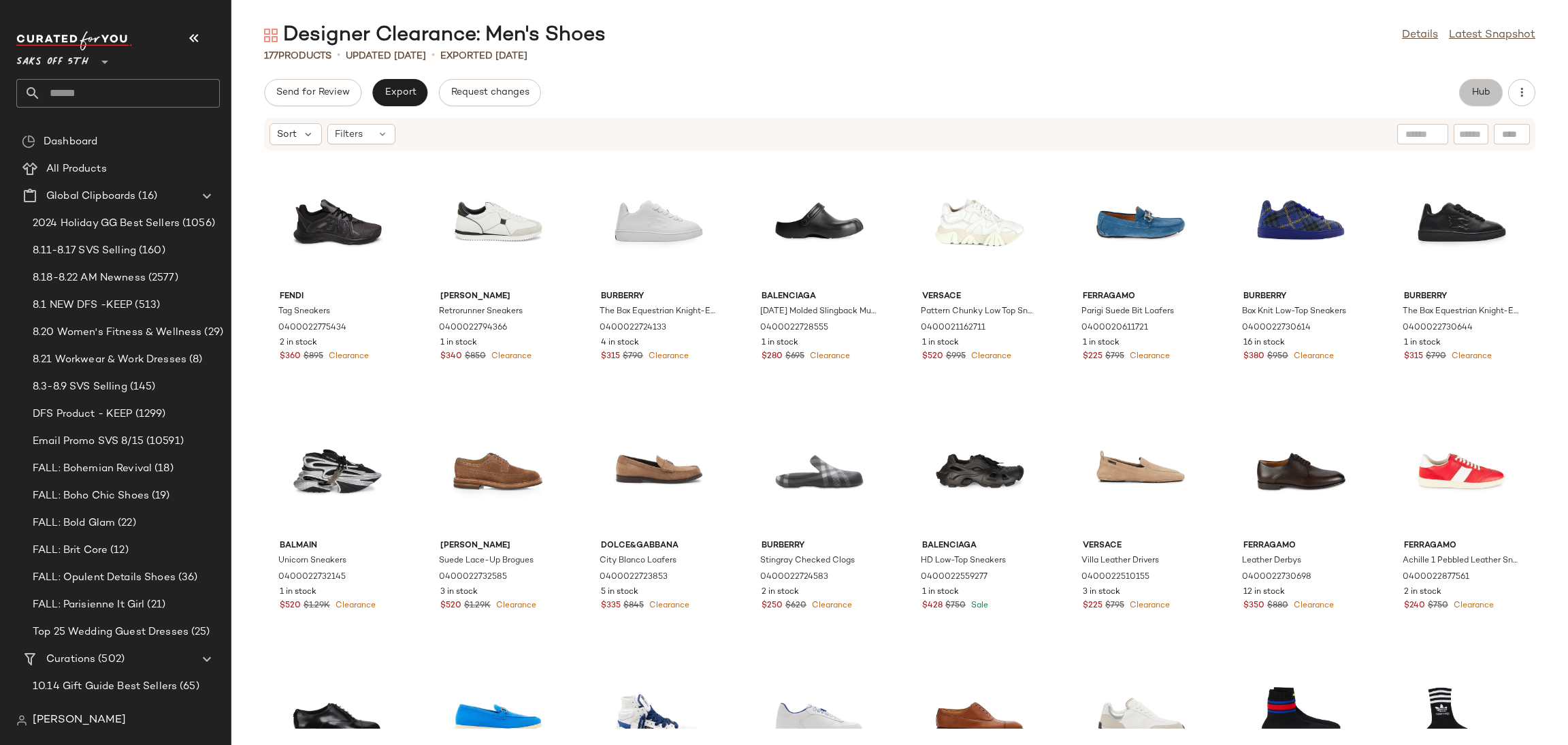
click at [1488, 95] on span "Hub" at bounding box center [1480, 93] width 19 height 11
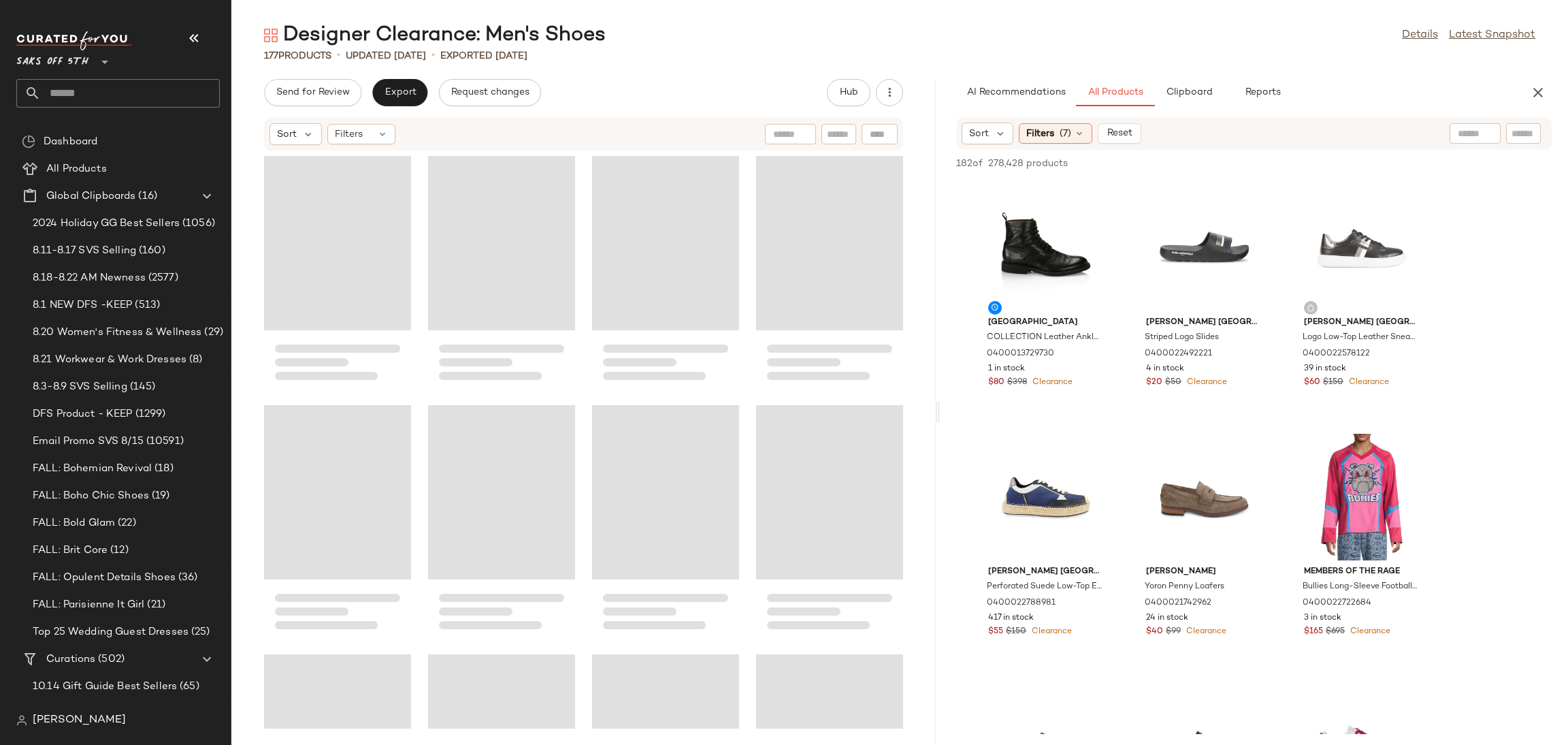
drag, startPoint x: 899, startPoint y: 412, endPoint x: 938, endPoint y: 409, distance: 39.1
click at [938, 409] on div "Designer Clearance: Men's Shoes Details Latest Snapshot 177 Products • updated …" at bounding box center [900, 383] width 1336 height 723
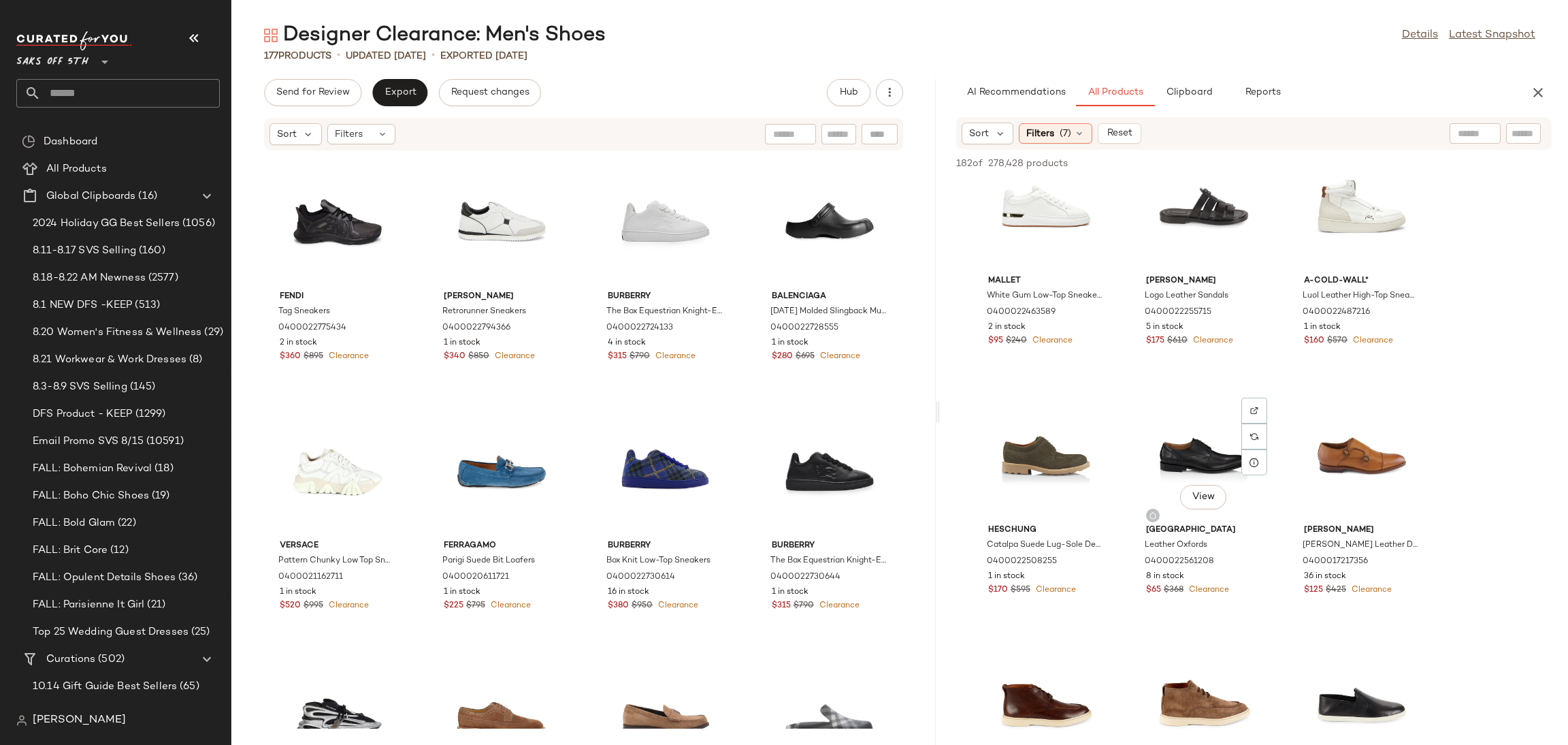
scroll to position [2036, 0]
click at [1064, 139] on span "(7)" at bounding box center [1065, 134] width 12 height 15
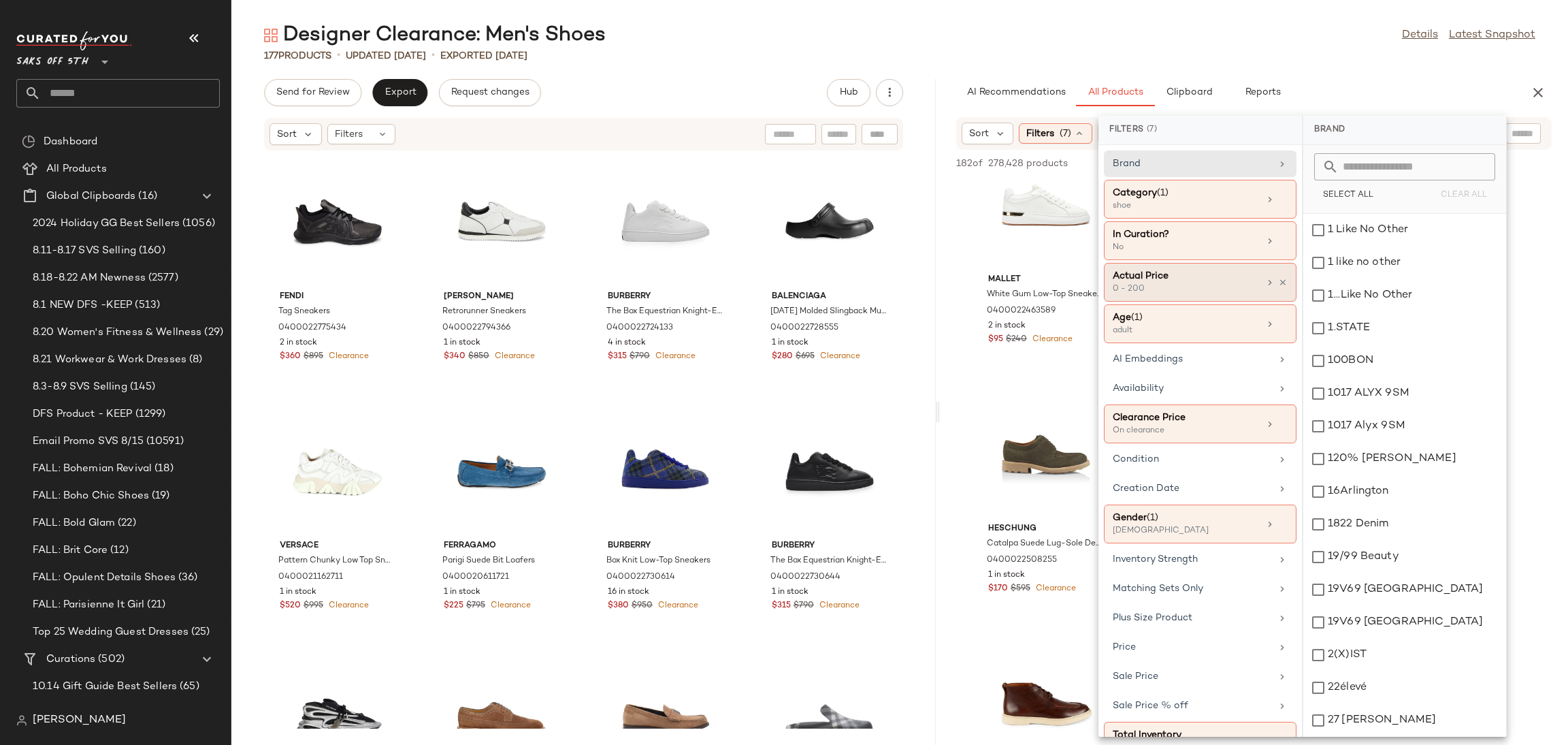
click at [1193, 285] on div "0 - 200" at bounding box center [1180, 289] width 136 height 12
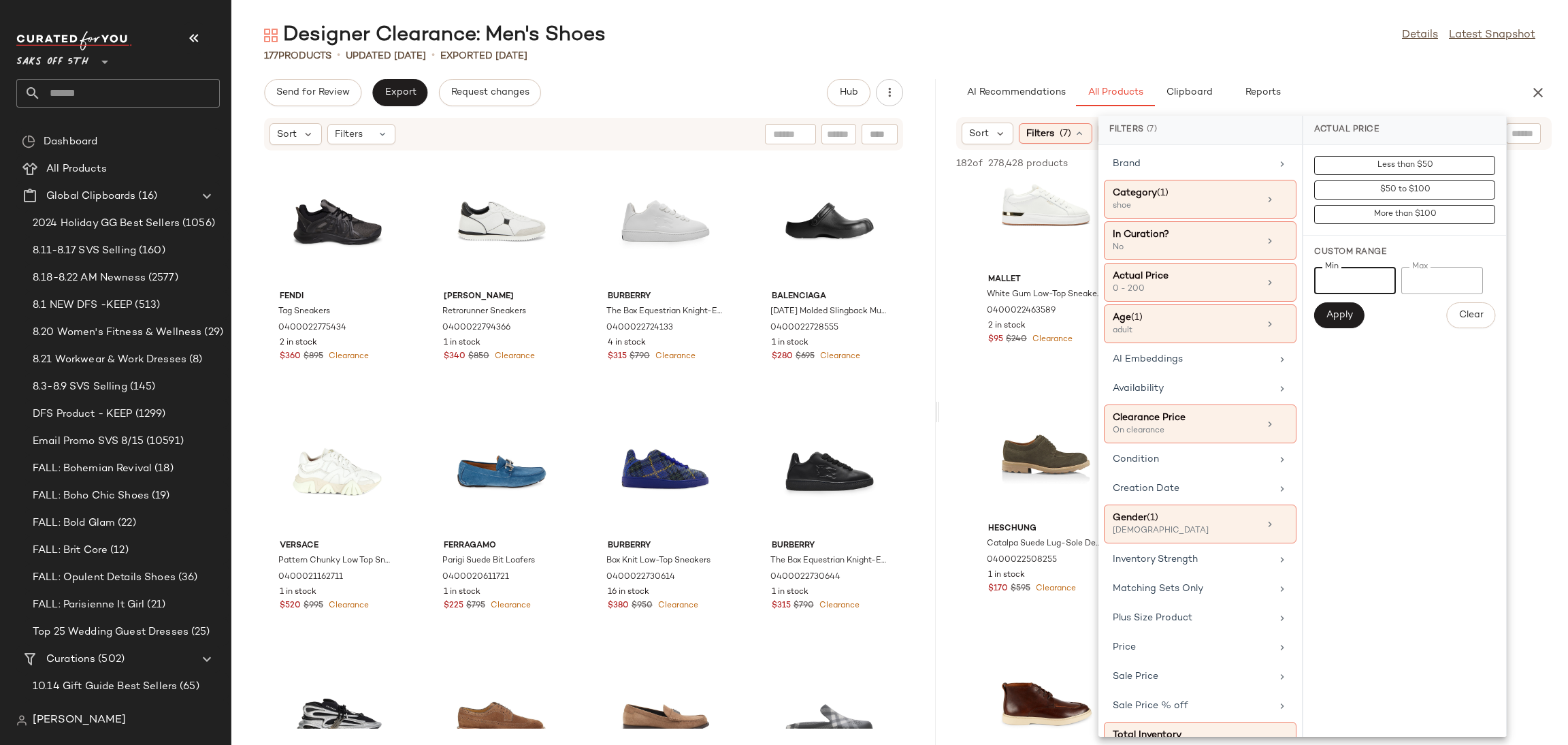
drag, startPoint x: 1341, startPoint y: 281, endPoint x: 1316, endPoint y: 291, distance: 26.9
click at [1316, 291] on input "*" at bounding box center [1355, 281] width 82 height 27
type input "***"
drag, startPoint x: 1446, startPoint y: 275, endPoint x: 1333, endPoint y: 303, distance: 116.4
click at [1333, 303] on div "Min *** Min Max *** Max Apply Clear" at bounding box center [1404, 297] width 181 height 61
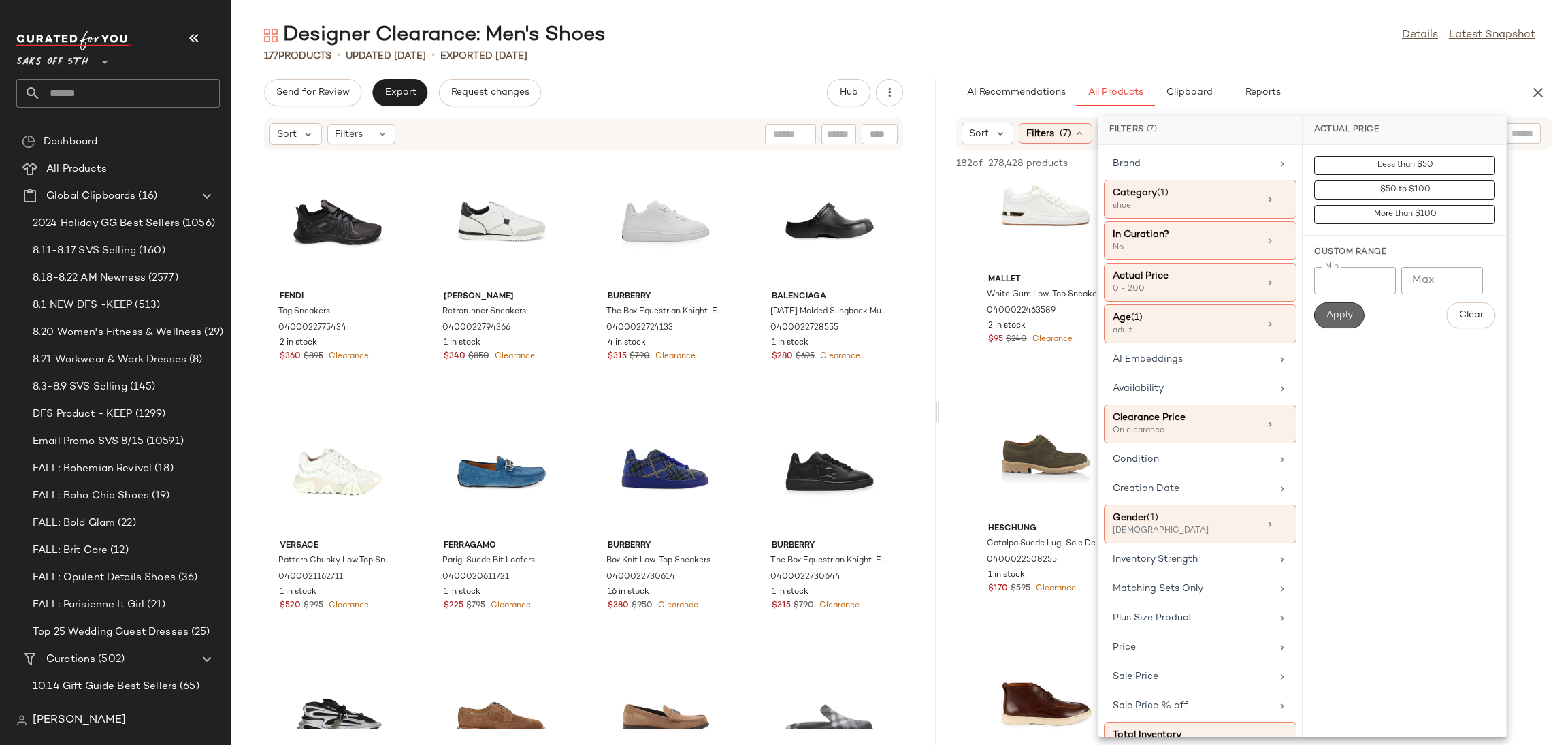
click at [1333, 316] on span "Apply" at bounding box center [1339, 316] width 27 height 11
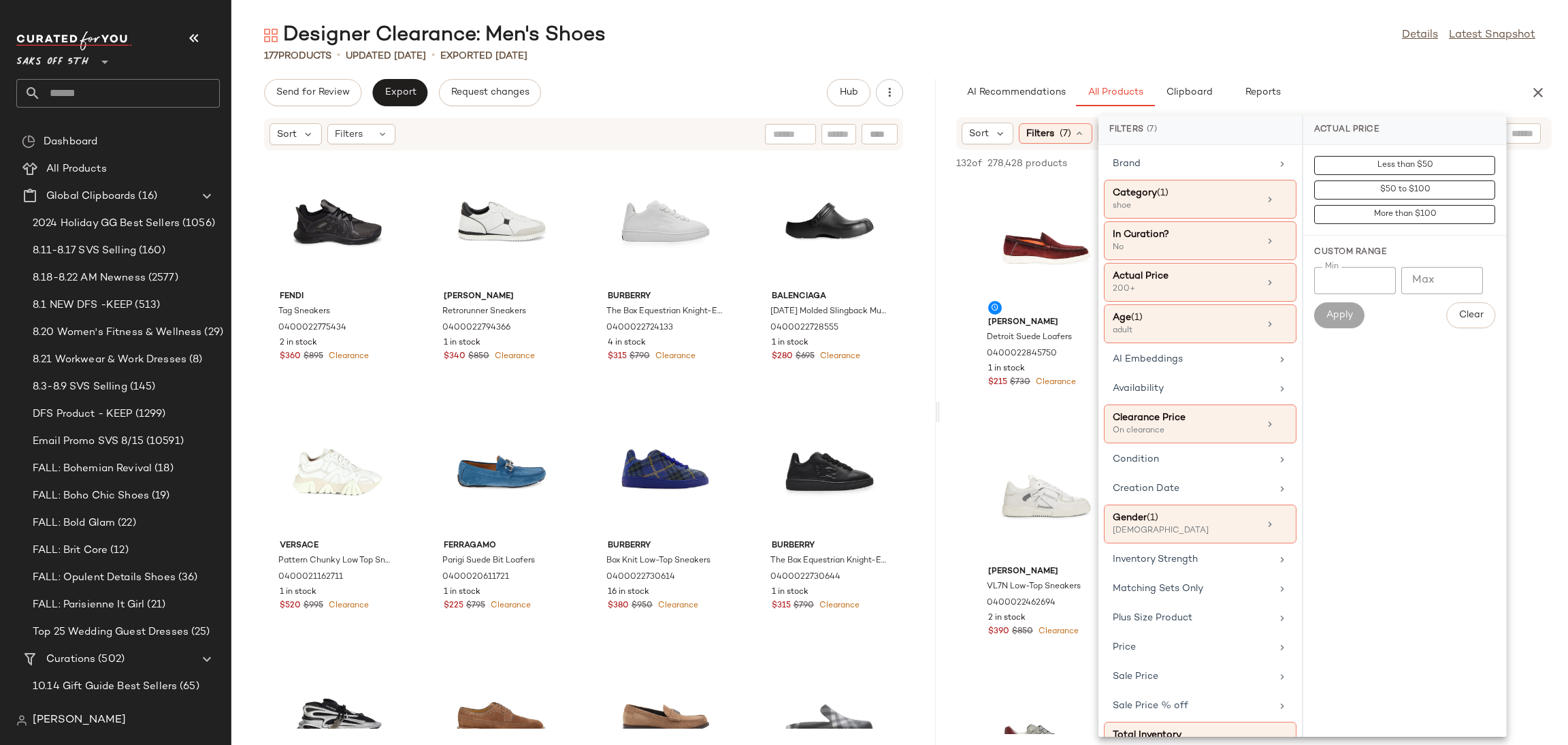
click at [1222, 55] on div "177 Products • updated Aug 22nd • Exported Aug 20th" at bounding box center [900, 56] width 1336 height 14
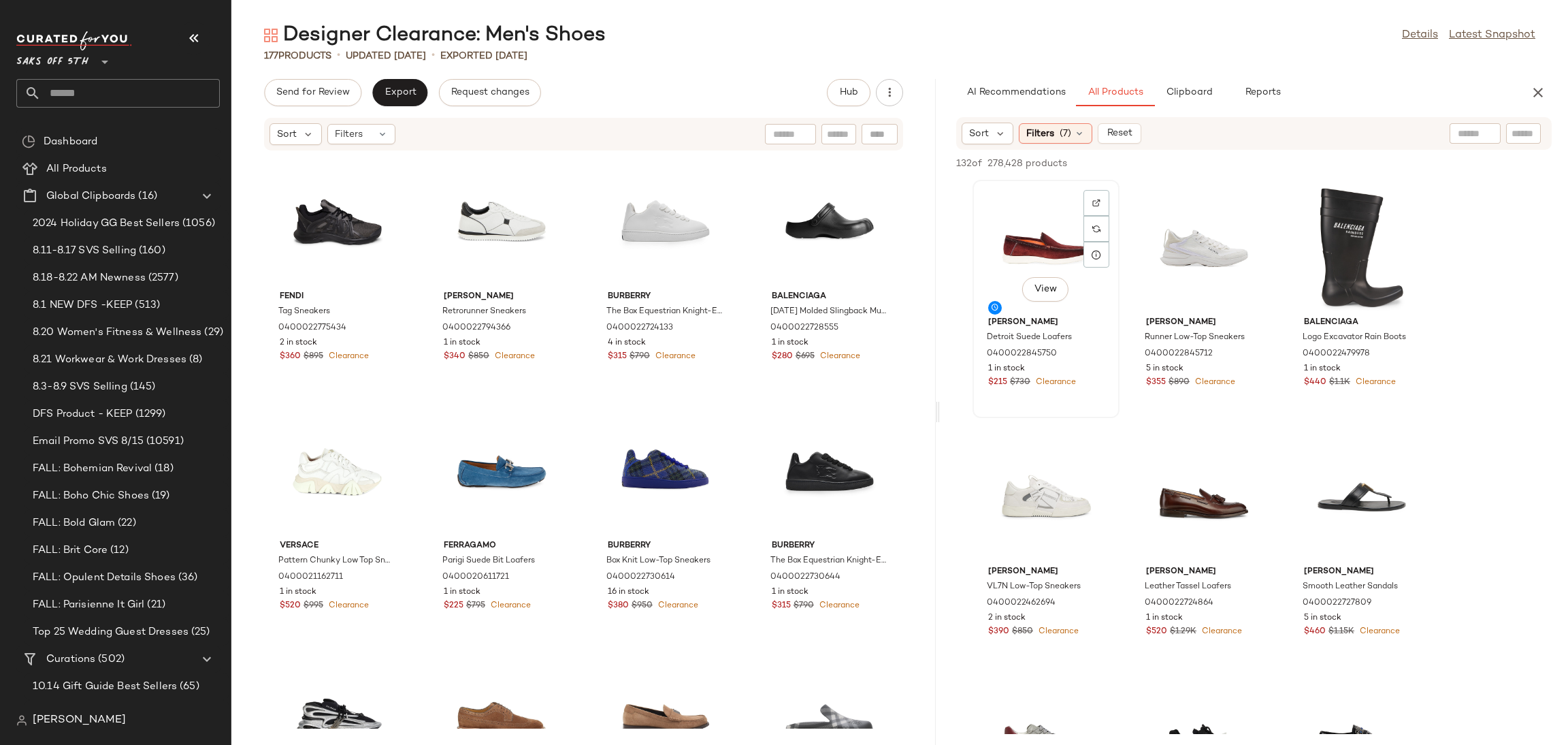
click at [1016, 226] on div "View" at bounding box center [1046, 247] width 138 height 127
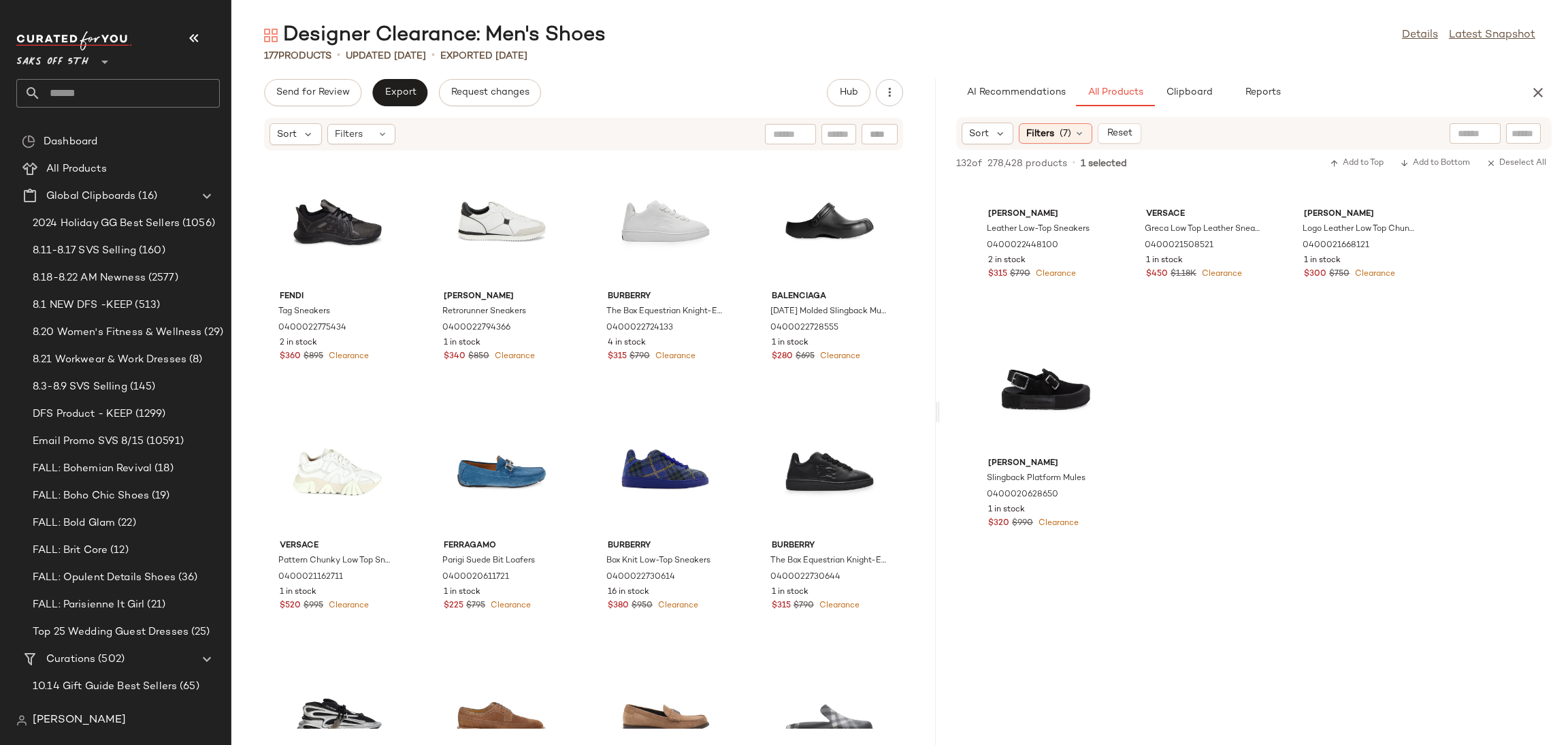
scroll to position [1105, 0]
click at [1032, 386] on div "View" at bounding box center [1046, 388] width 138 height 127
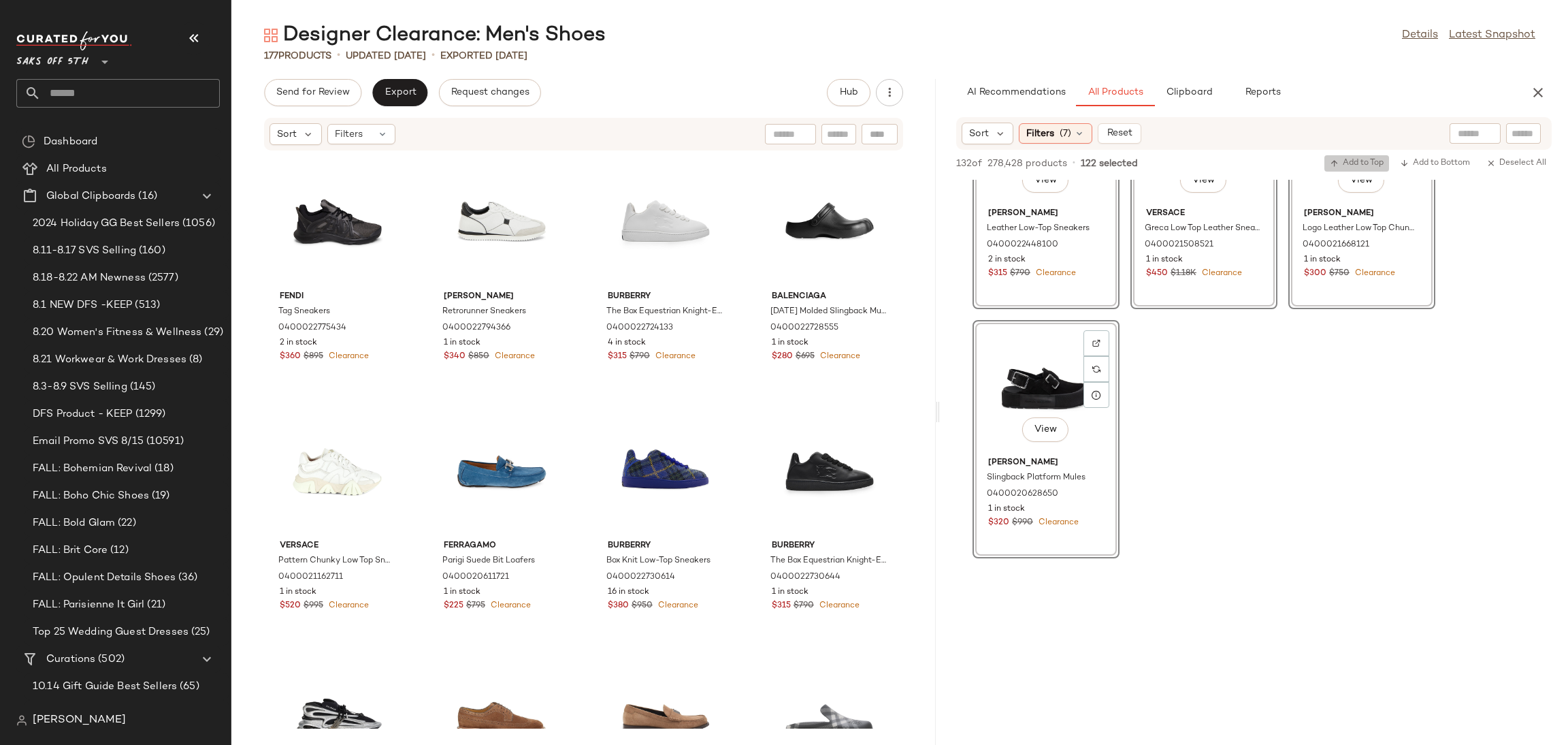
click at [1357, 160] on span "Add to Top" at bounding box center [1357, 163] width 54 height 9
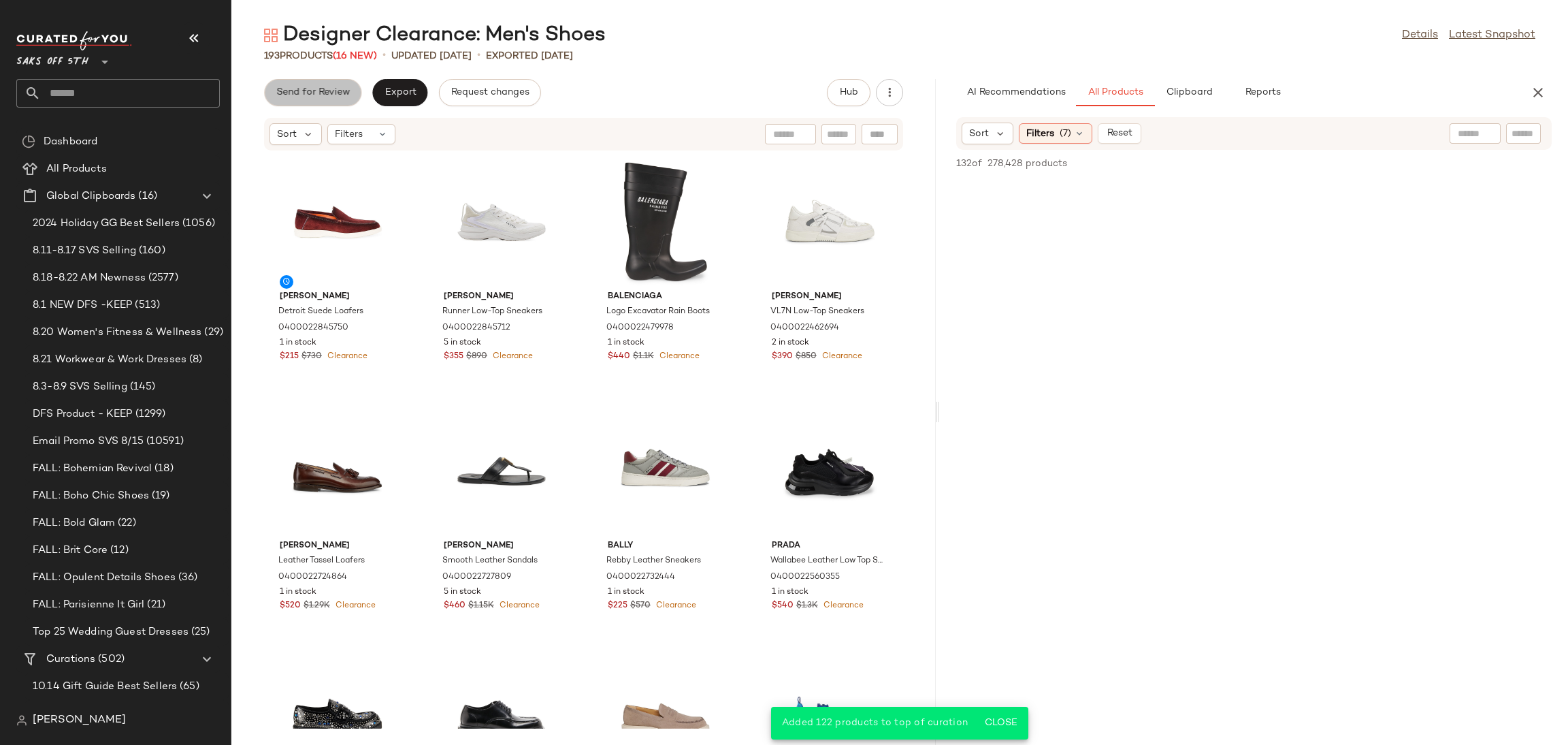
click at [295, 88] on span "Send for Review" at bounding box center [312, 93] width 74 height 11
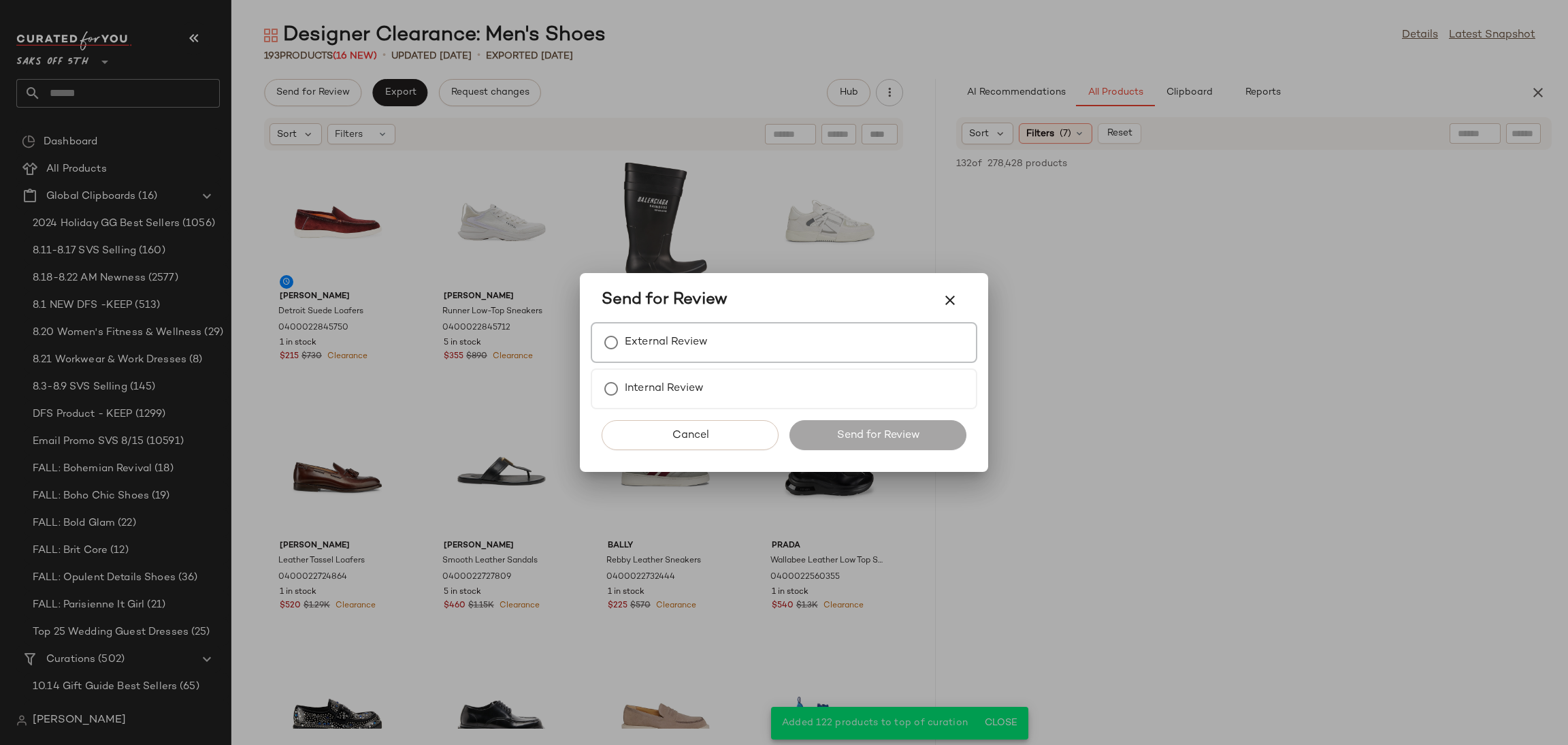
click at [680, 347] on label "External Review" at bounding box center [665, 343] width 83 height 27
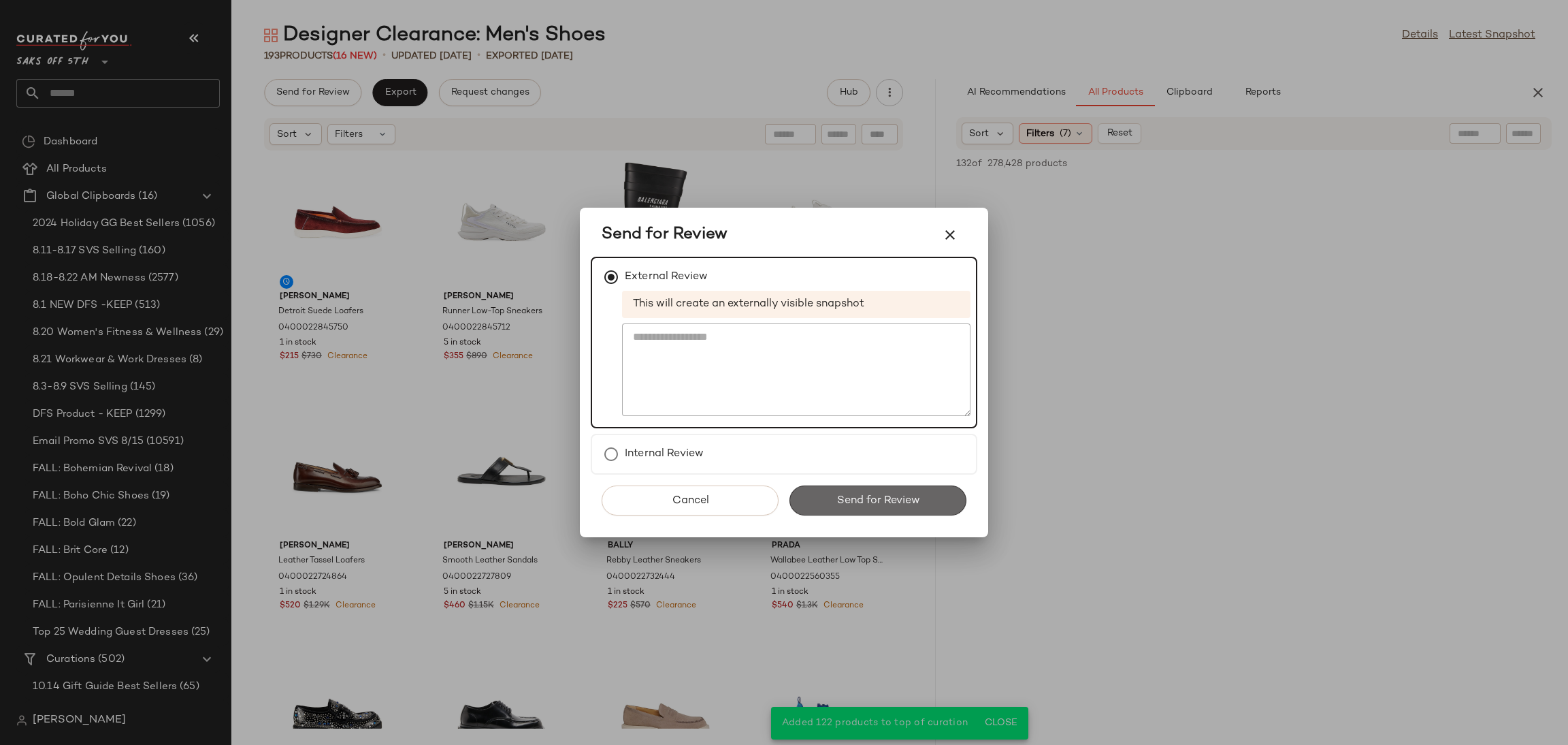
click at [863, 491] on button "Send for Review" at bounding box center [878, 500] width 177 height 30
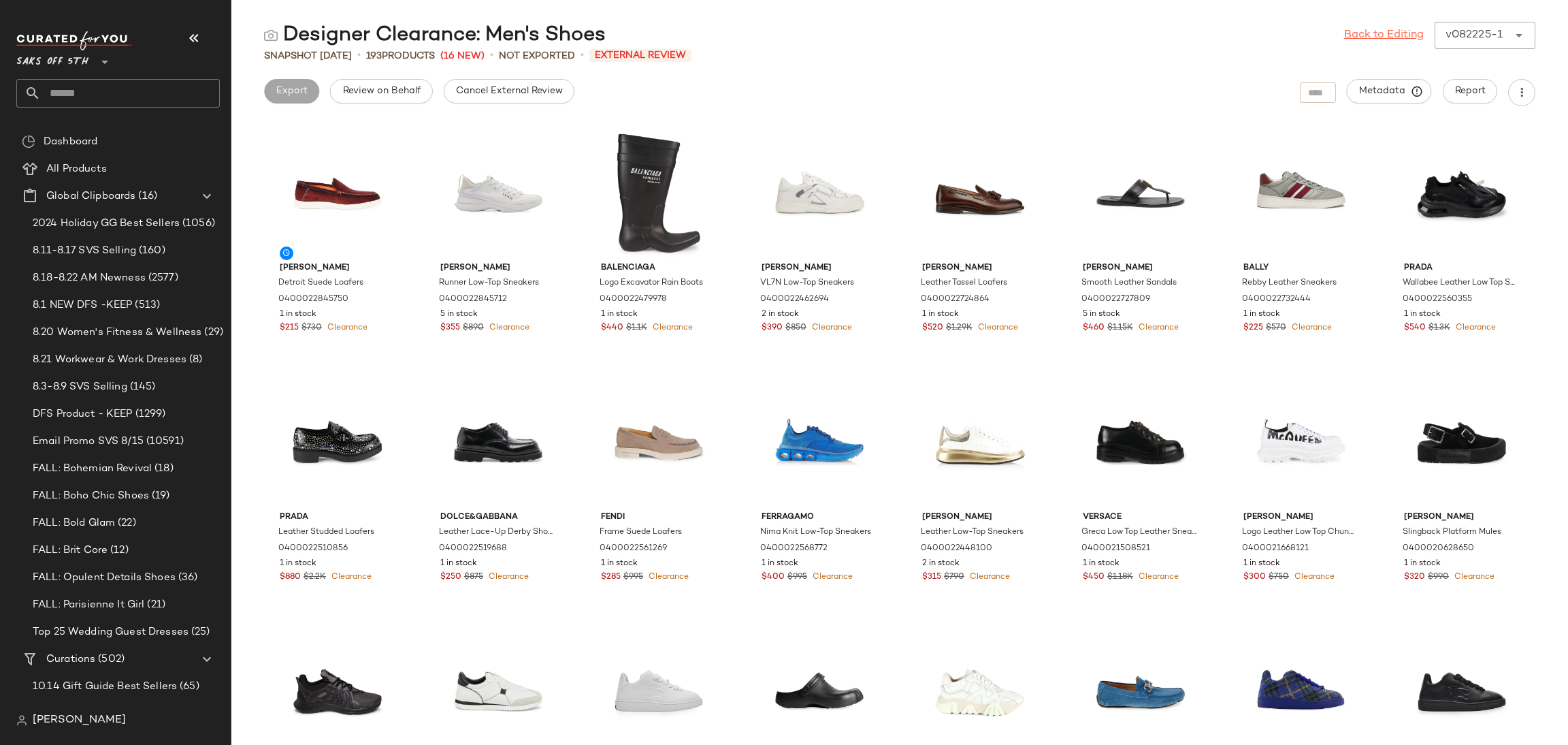
click at [1374, 43] on link "Back to Editing" at bounding box center [1383, 36] width 79 height 16
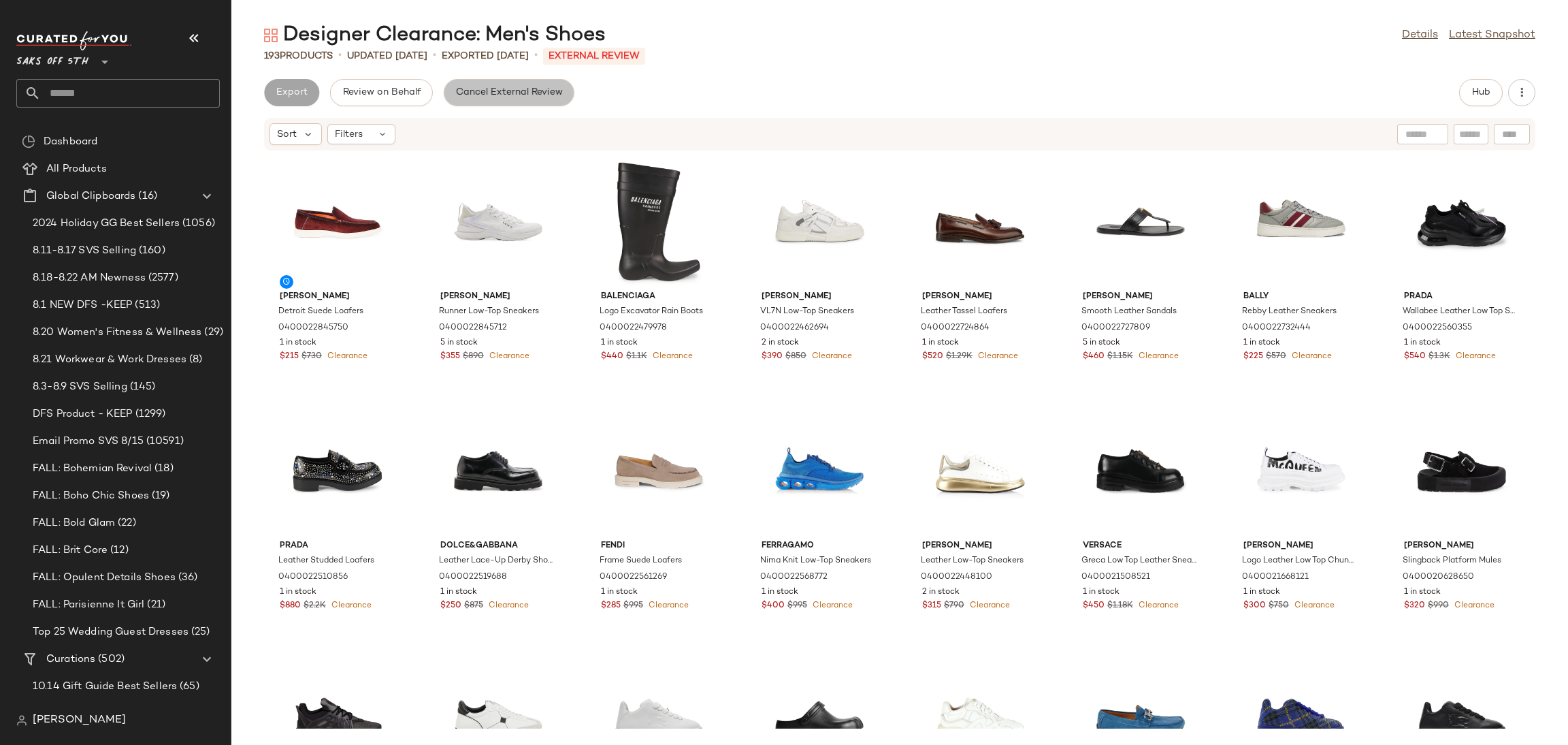
click at [525, 89] on span "Cancel External Review" at bounding box center [509, 93] width 108 height 11
click at [403, 94] on span "Export" at bounding box center [399, 93] width 32 height 11
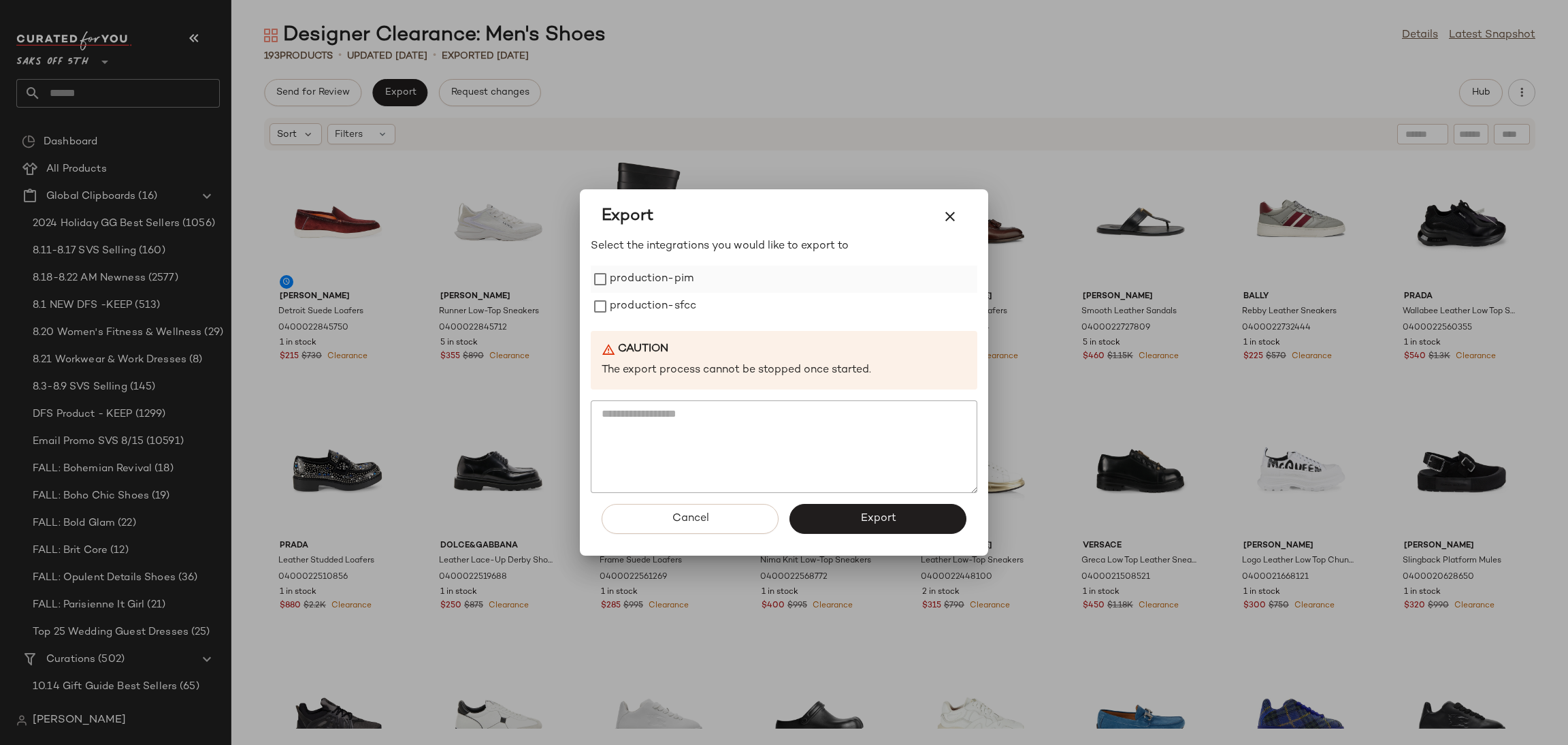
click at [651, 278] on label "production-pim" at bounding box center [652, 279] width 84 height 27
click at [660, 302] on label "production-sfcc" at bounding box center [653, 306] width 87 height 27
click at [852, 528] on button "Export" at bounding box center [878, 518] width 177 height 30
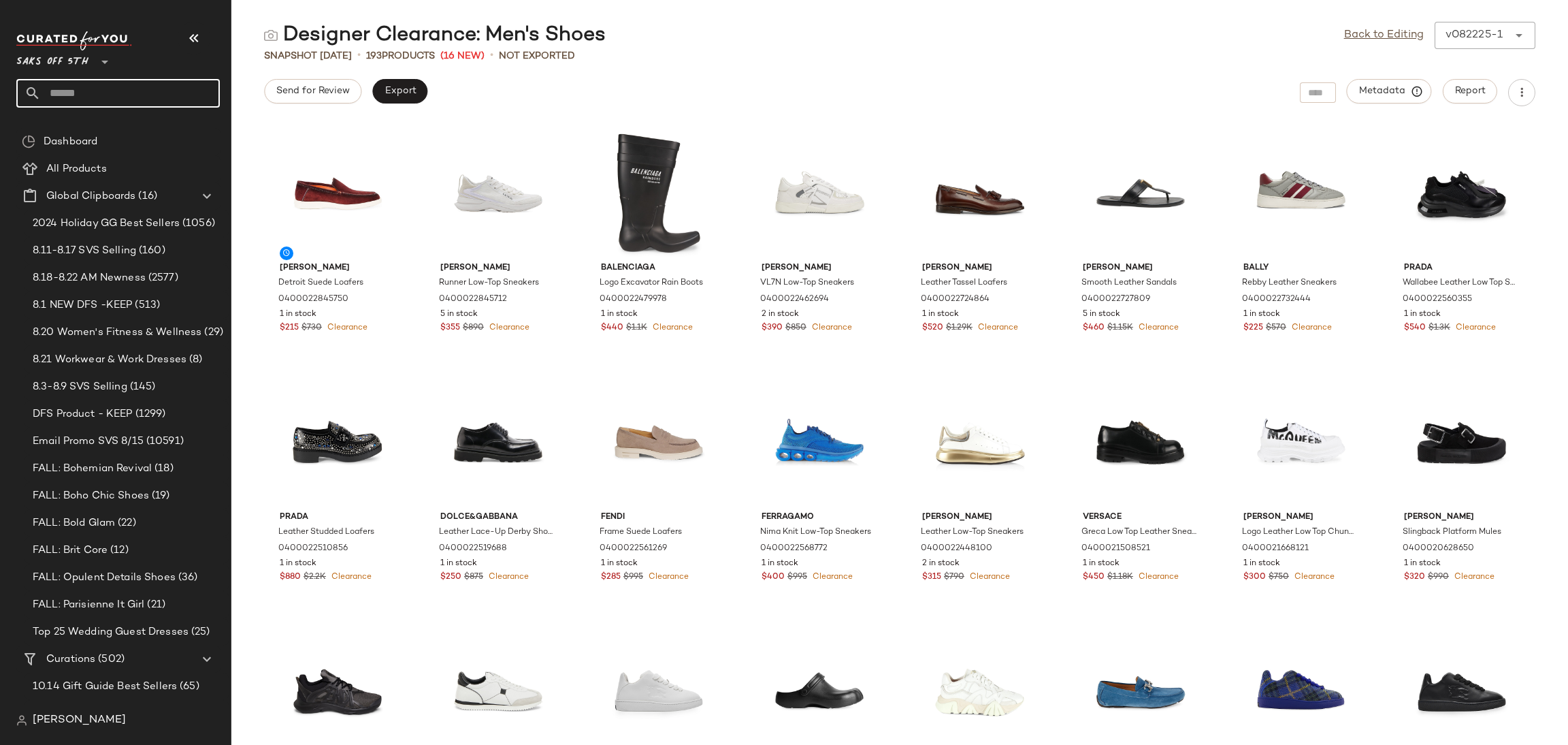
click at [169, 106] on input "text" at bounding box center [130, 93] width 179 height 28
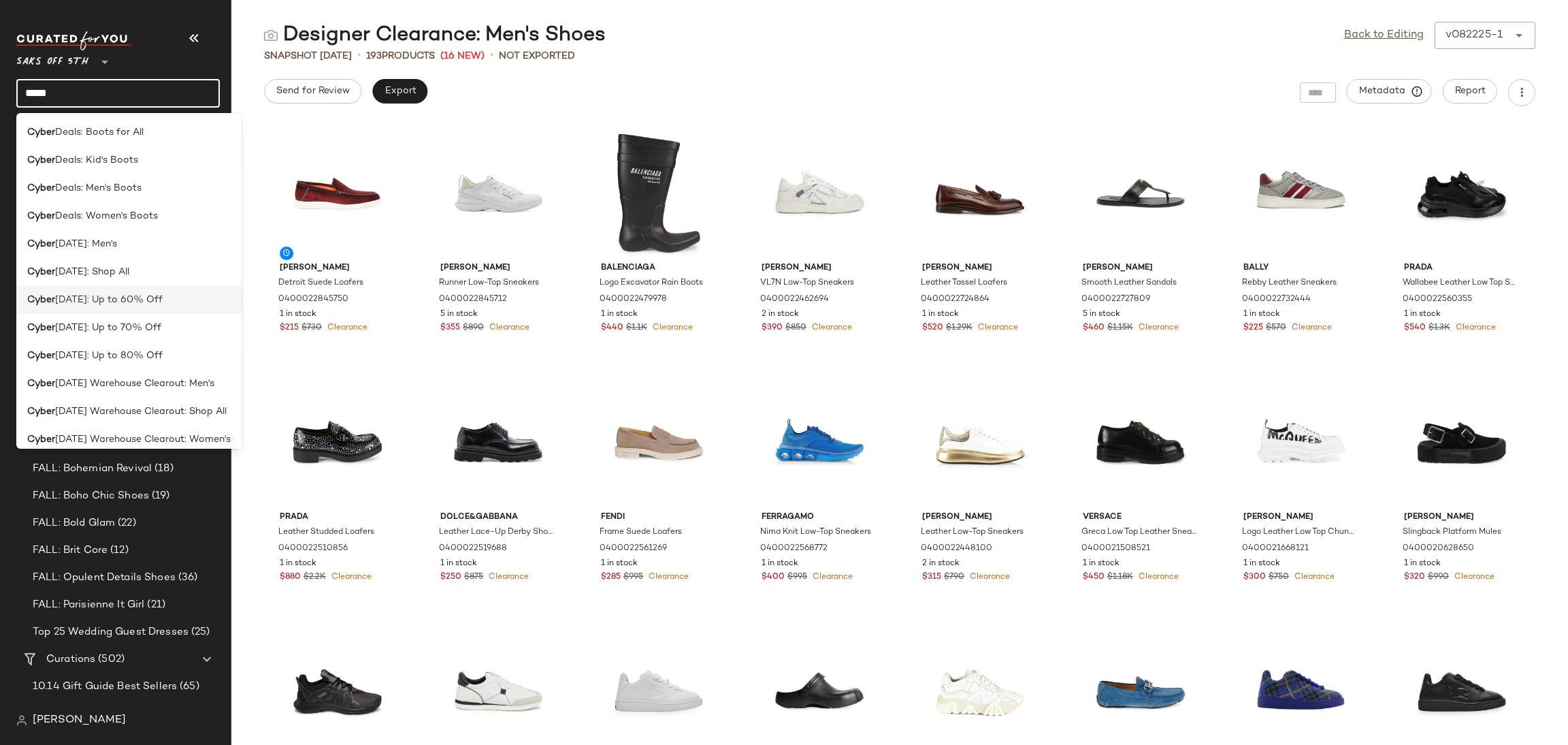
type input "*****"
click at [114, 304] on span "Sunday: Up to 60% Off" at bounding box center [108, 300] width 108 height 15
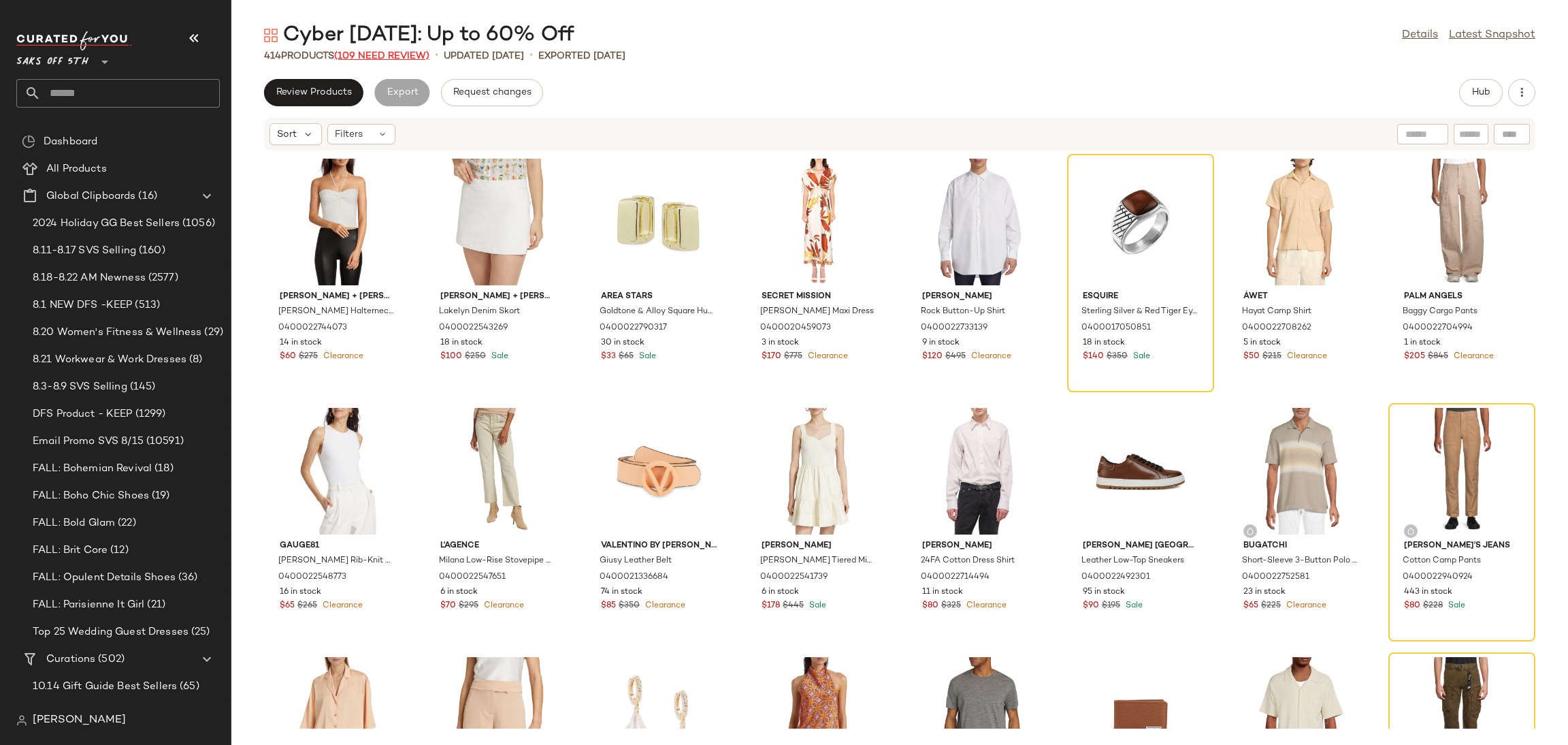
click at [390, 52] on span "(109 Need Review)" at bounding box center [382, 56] width 96 height 10
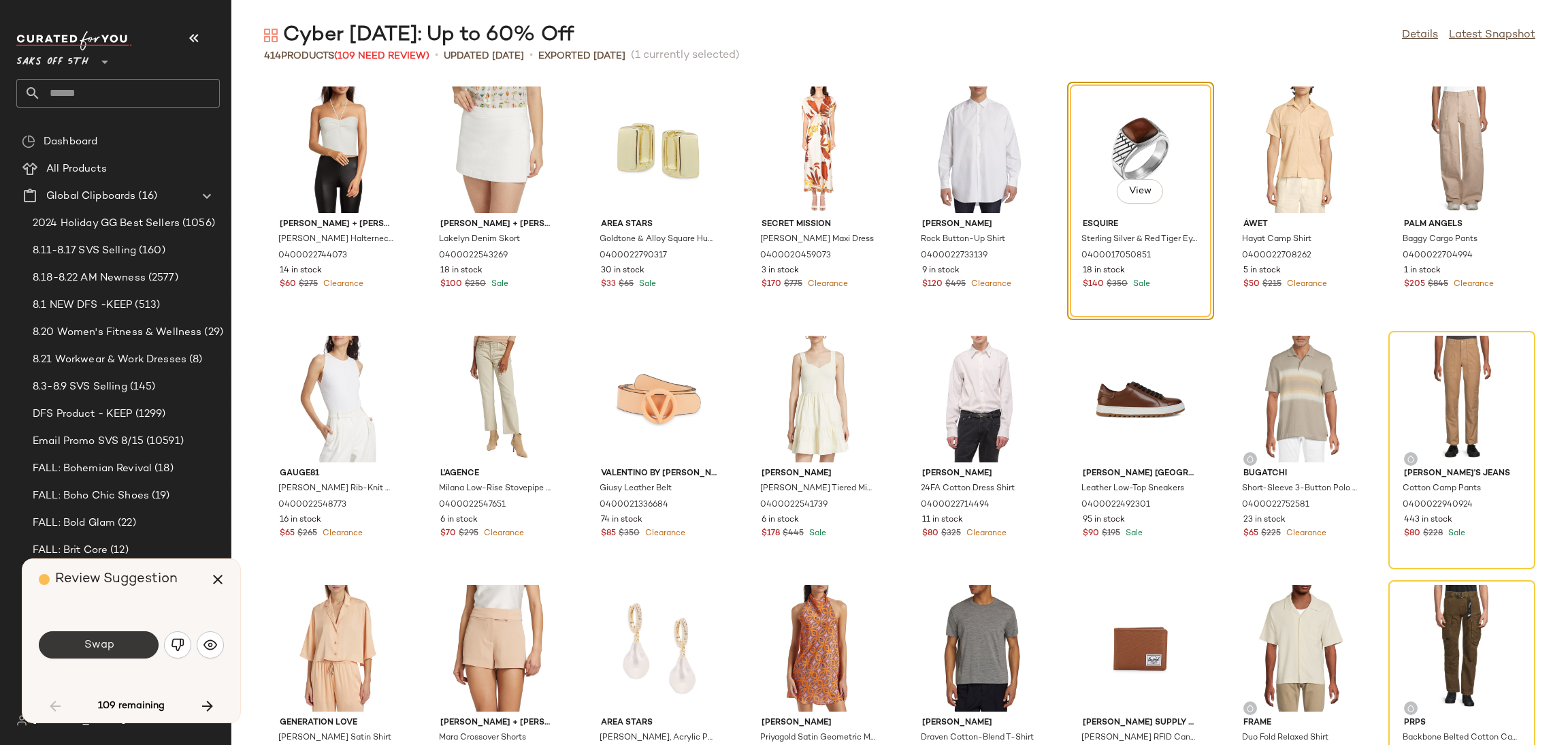
click at [136, 643] on button "Swap" at bounding box center [98, 645] width 119 height 27
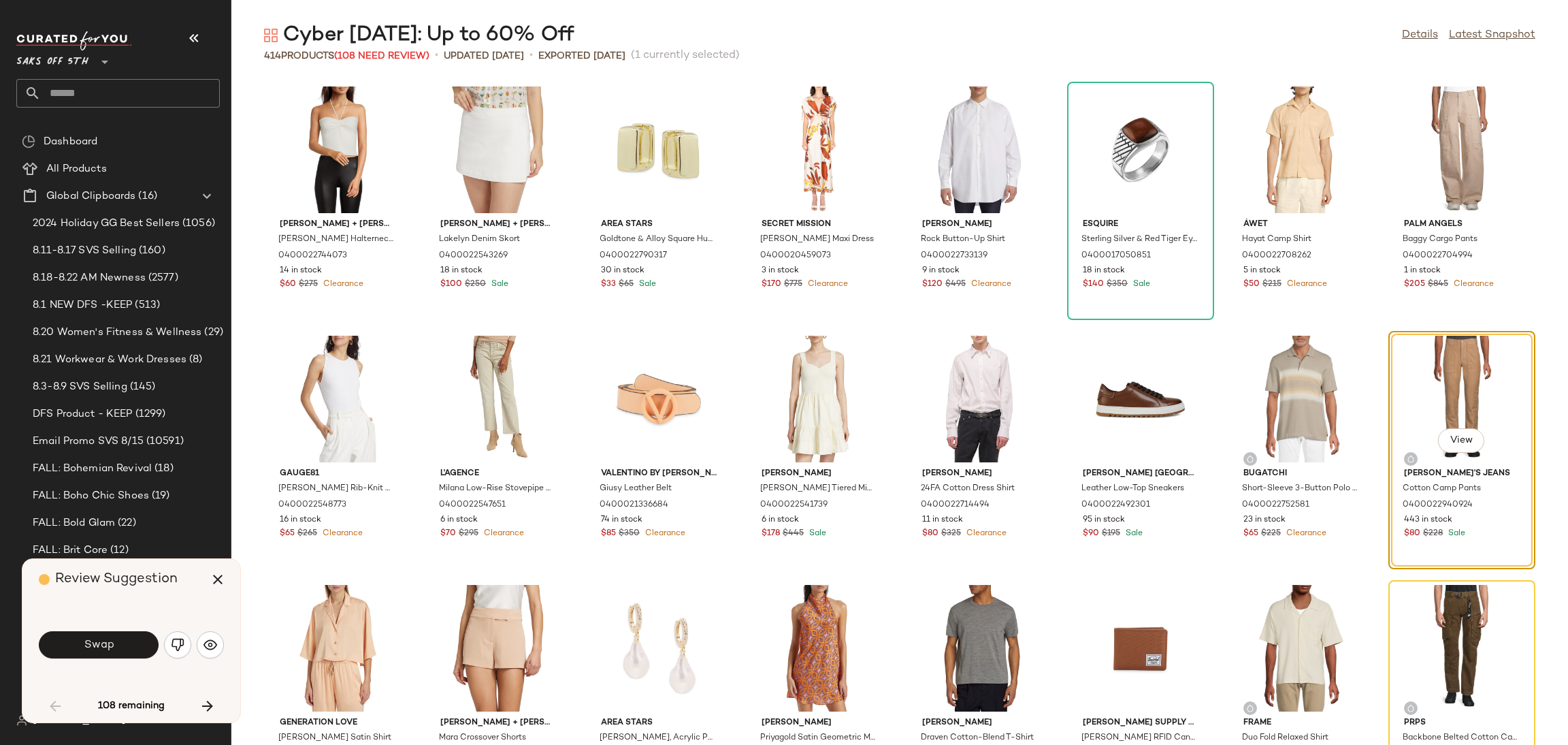
click at [100, 658] on div "Swap" at bounding box center [131, 645] width 185 height 33
click at [117, 643] on button "Swap" at bounding box center [98, 645] width 119 height 27
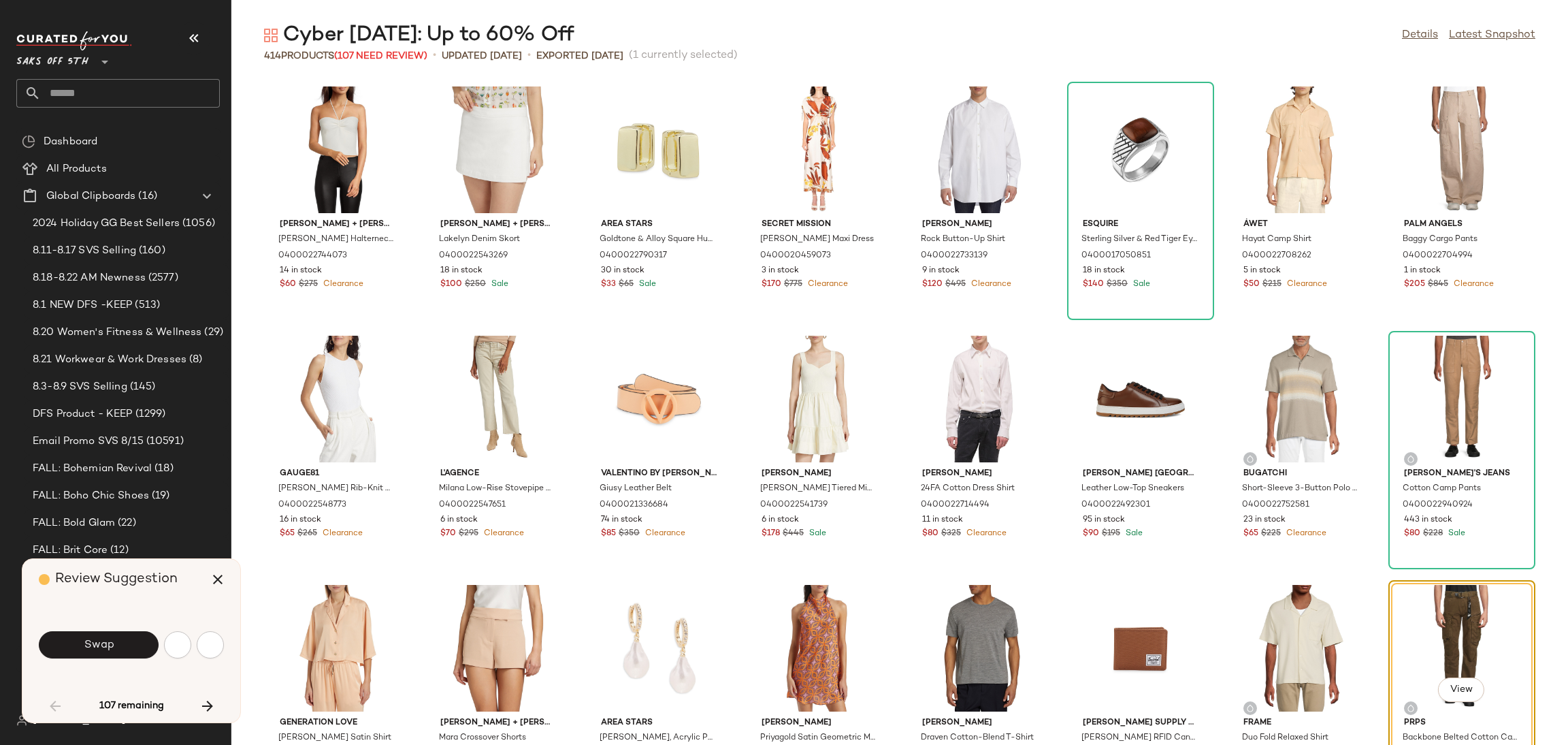
scroll to position [260, 0]
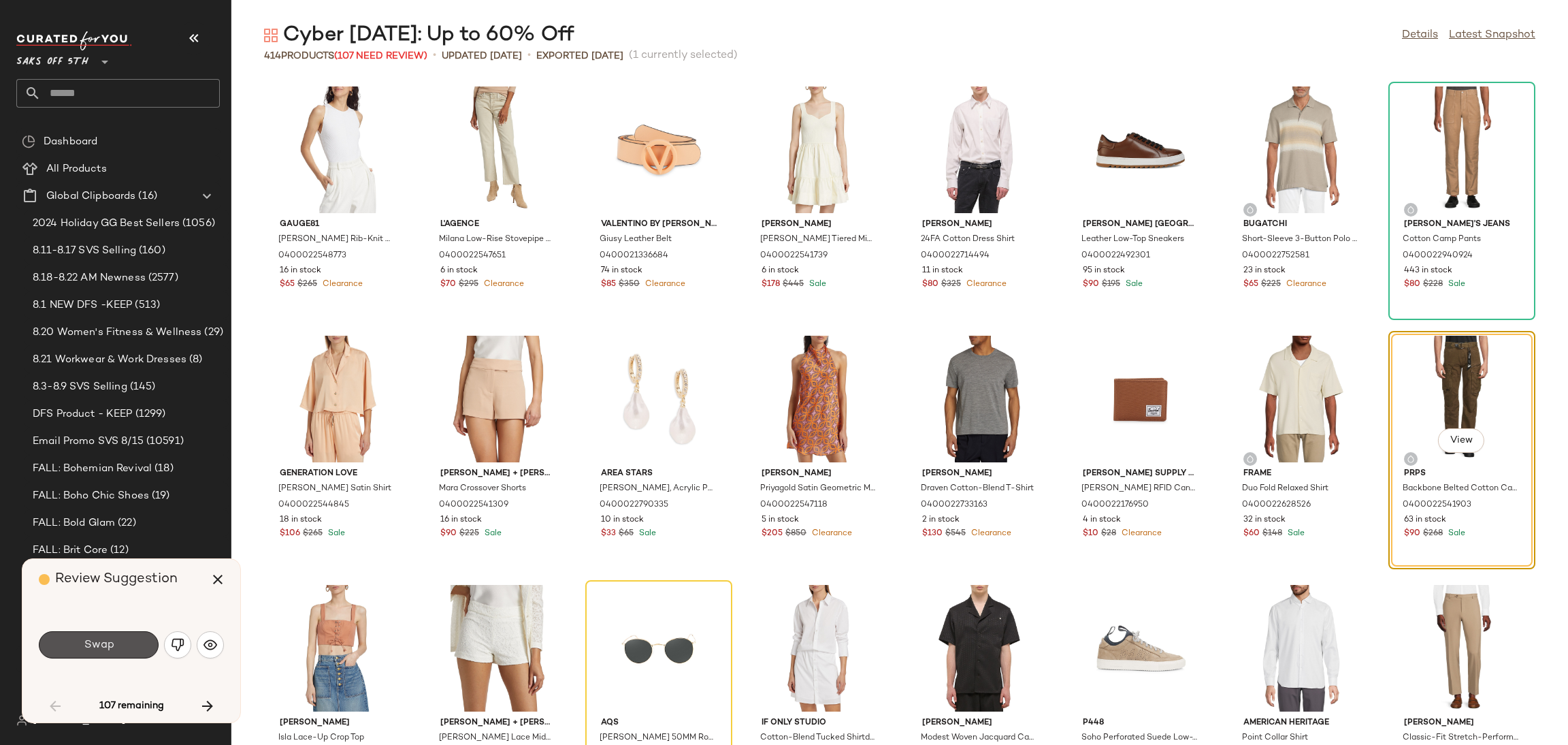
click at [117, 643] on button "Swap" at bounding box center [98, 645] width 119 height 27
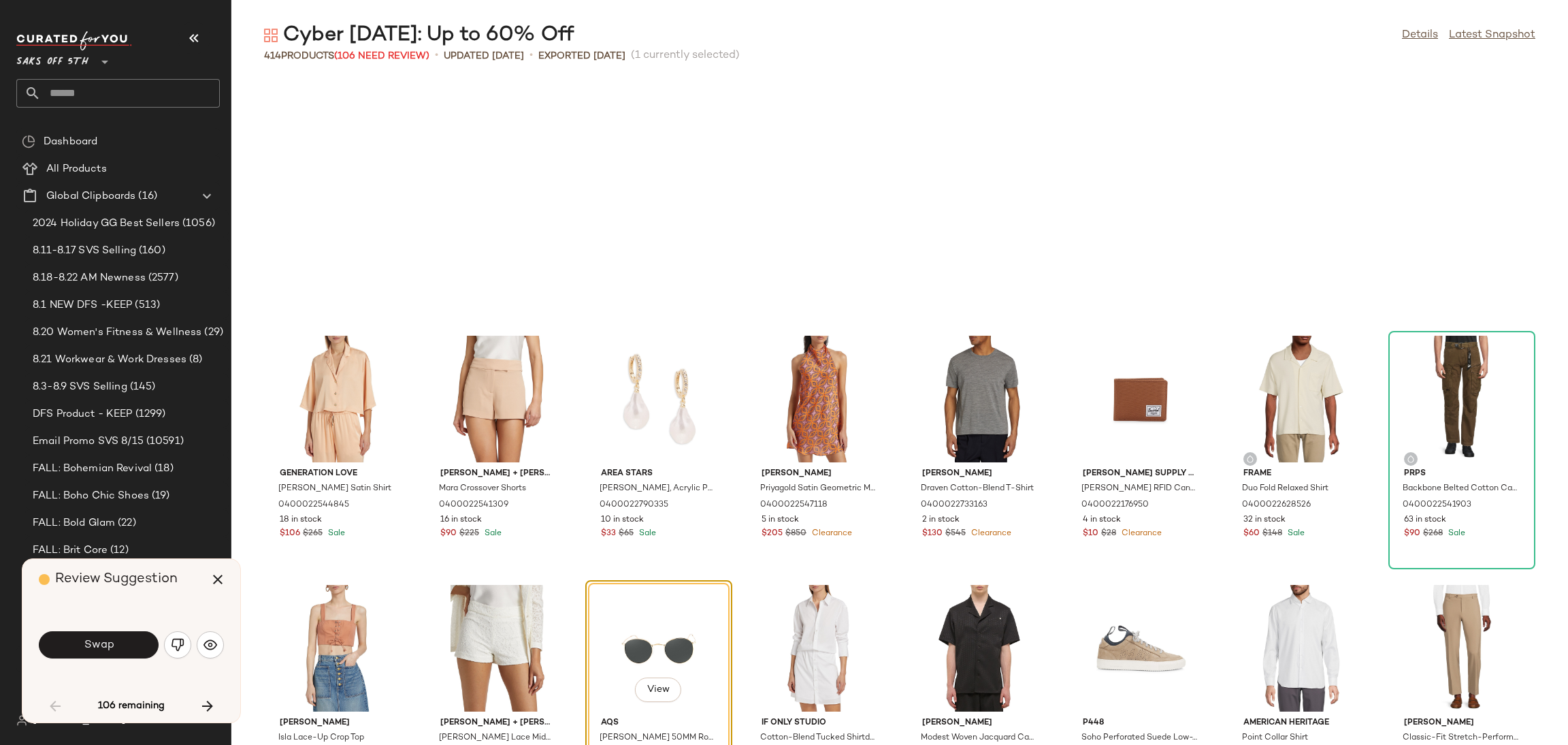
scroll to position [498, 0]
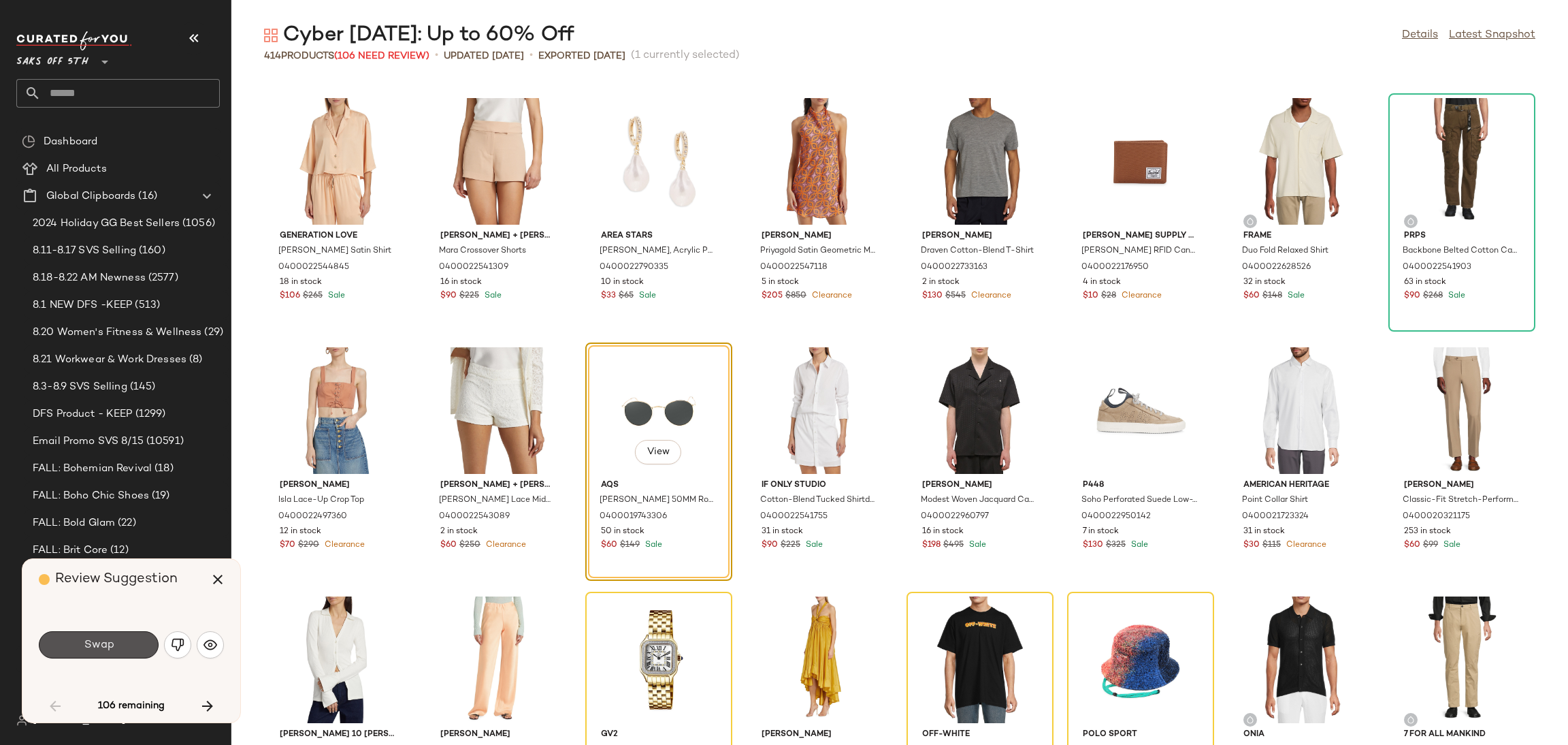
click at [117, 643] on button "Swap" at bounding box center [98, 645] width 119 height 27
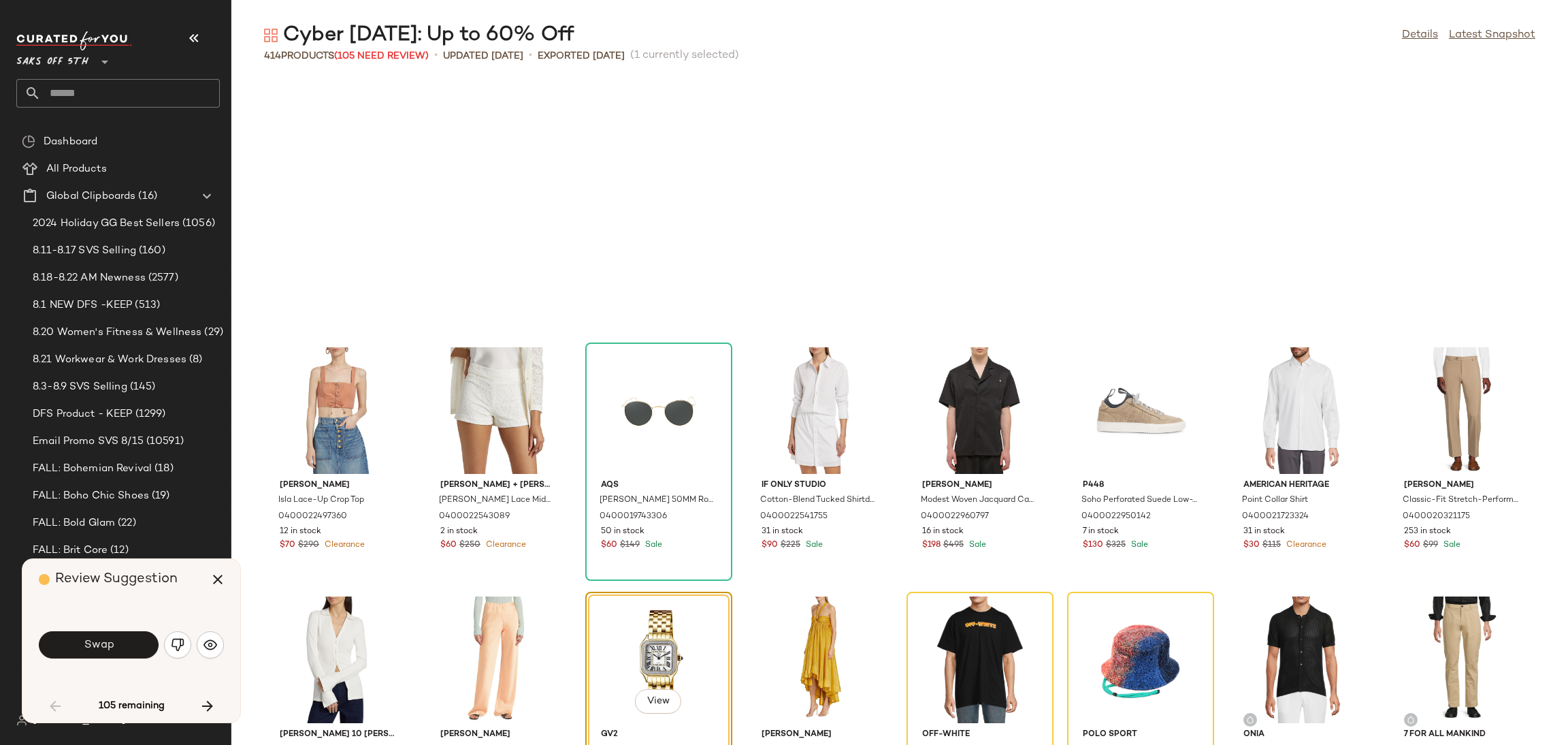
scroll to position [748, 0]
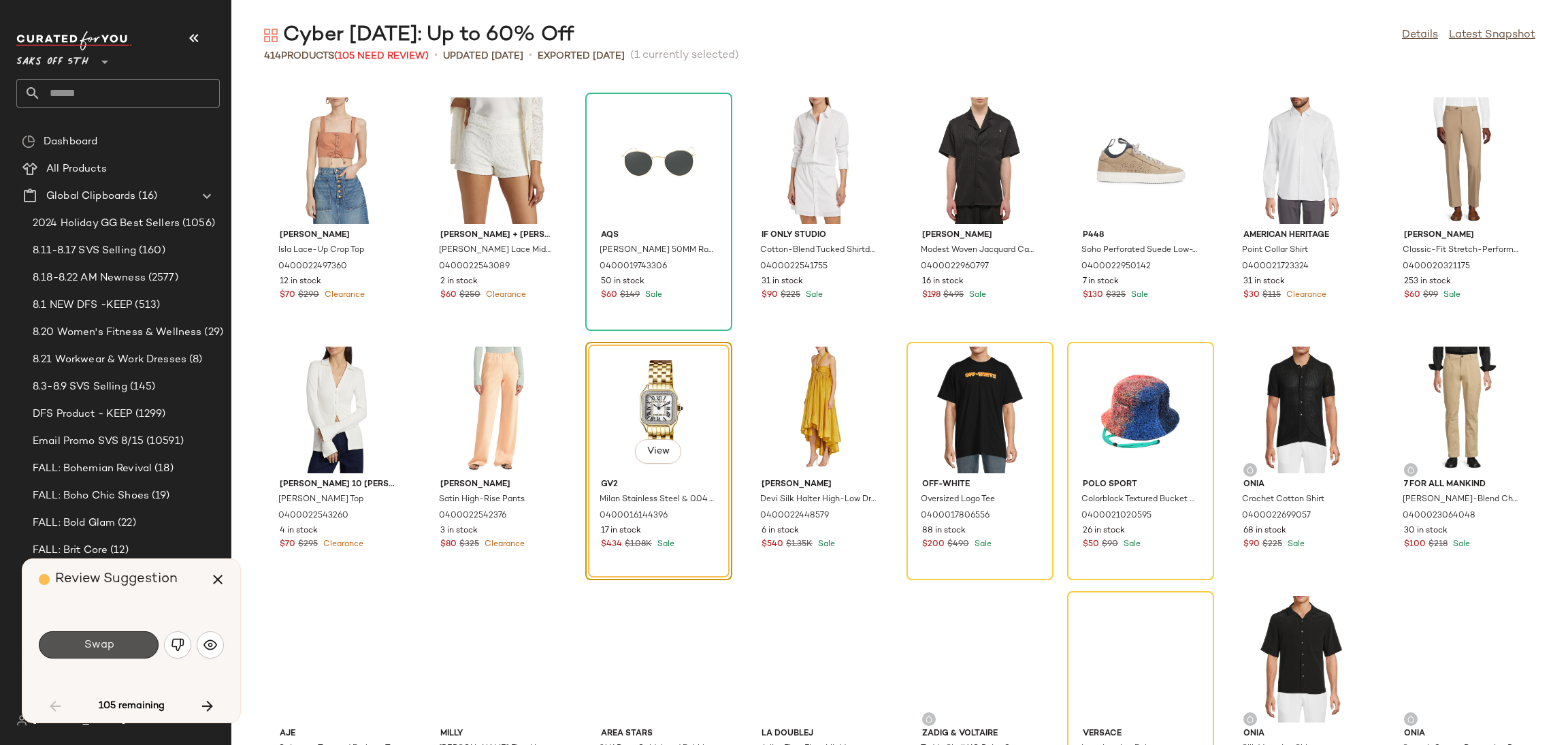
click at [117, 643] on button "Swap" at bounding box center [98, 645] width 119 height 27
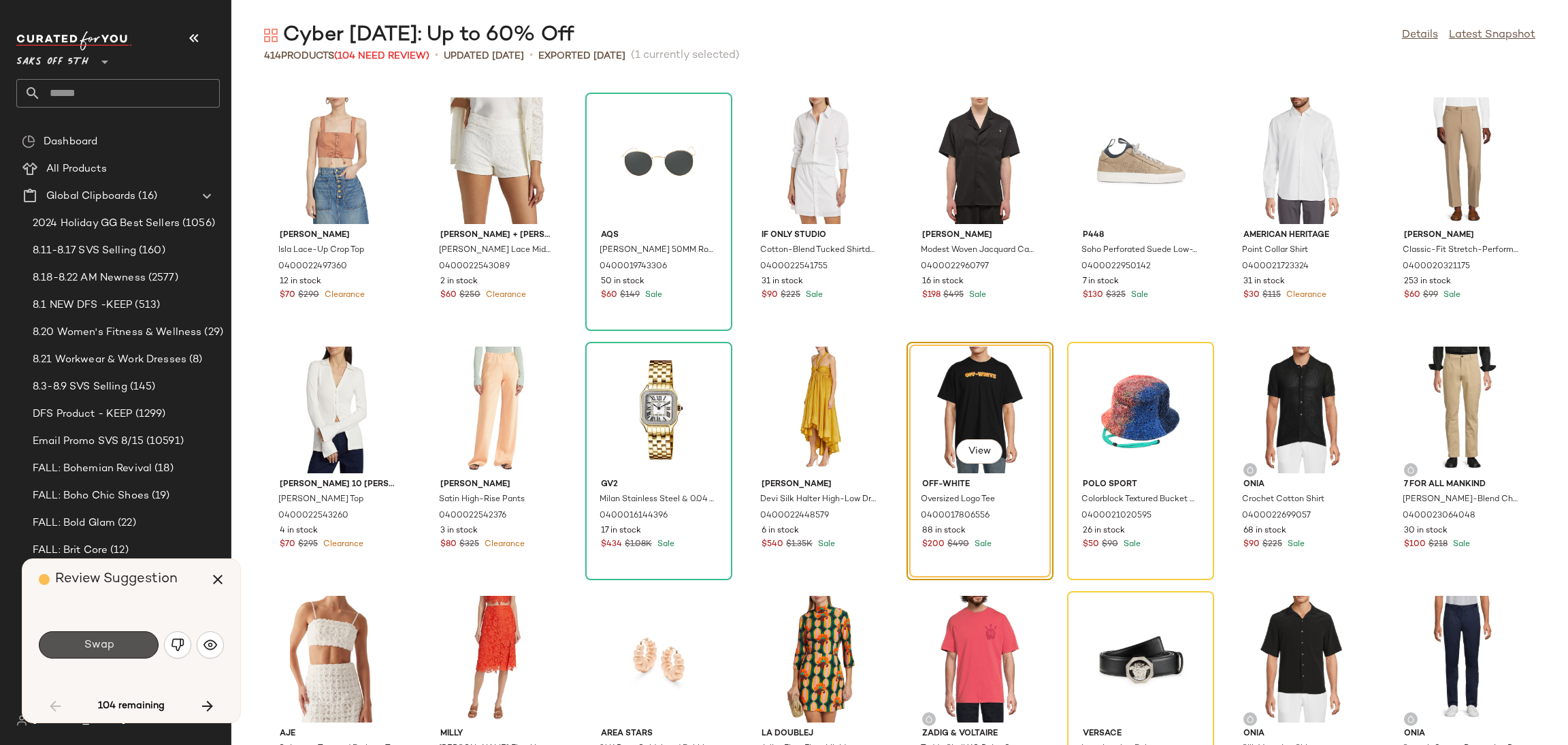
click at [117, 643] on button "Swap" at bounding box center [98, 645] width 119 height 27
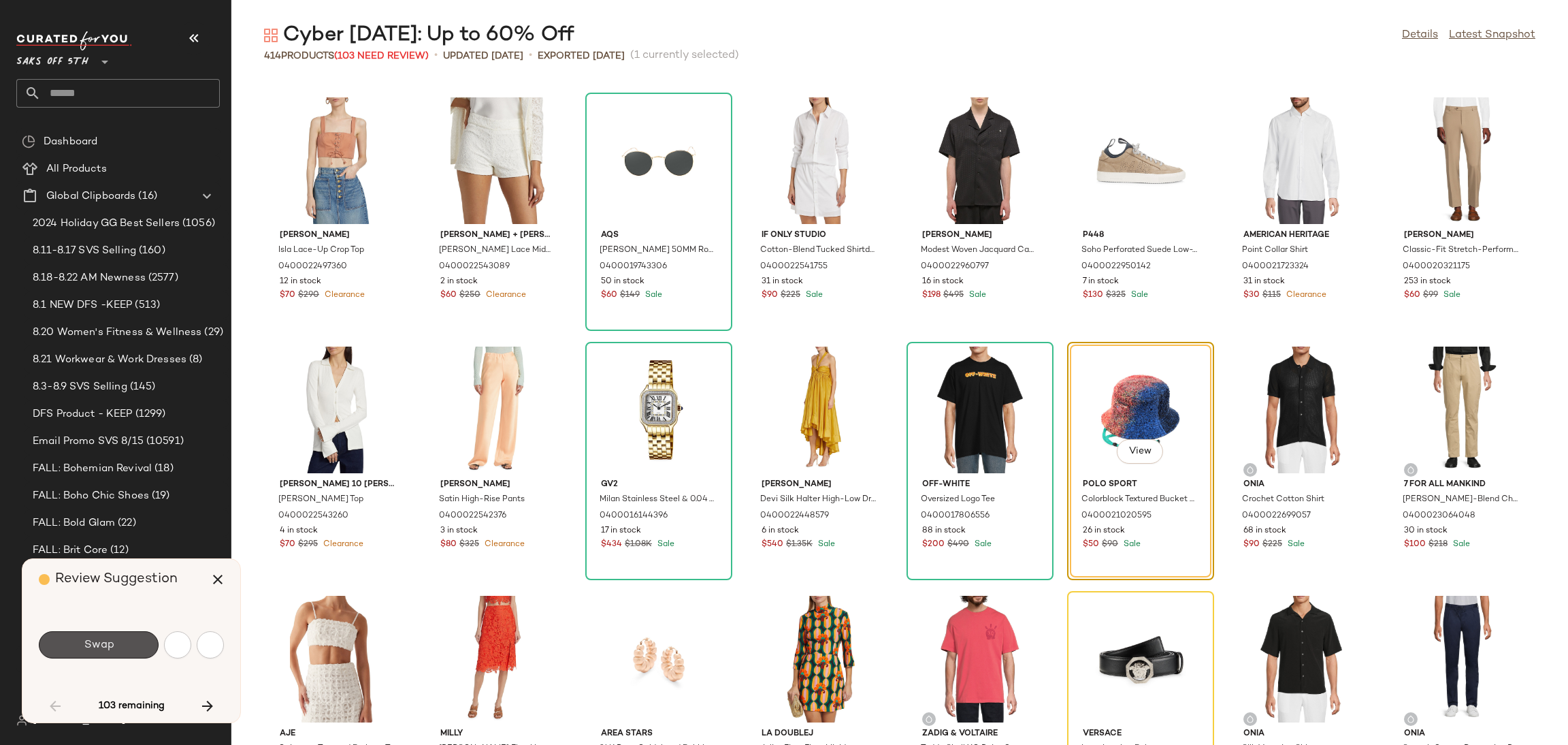
click at [117, 643] on button "Swap" at bounding box center [98, 645] width 119 height 27
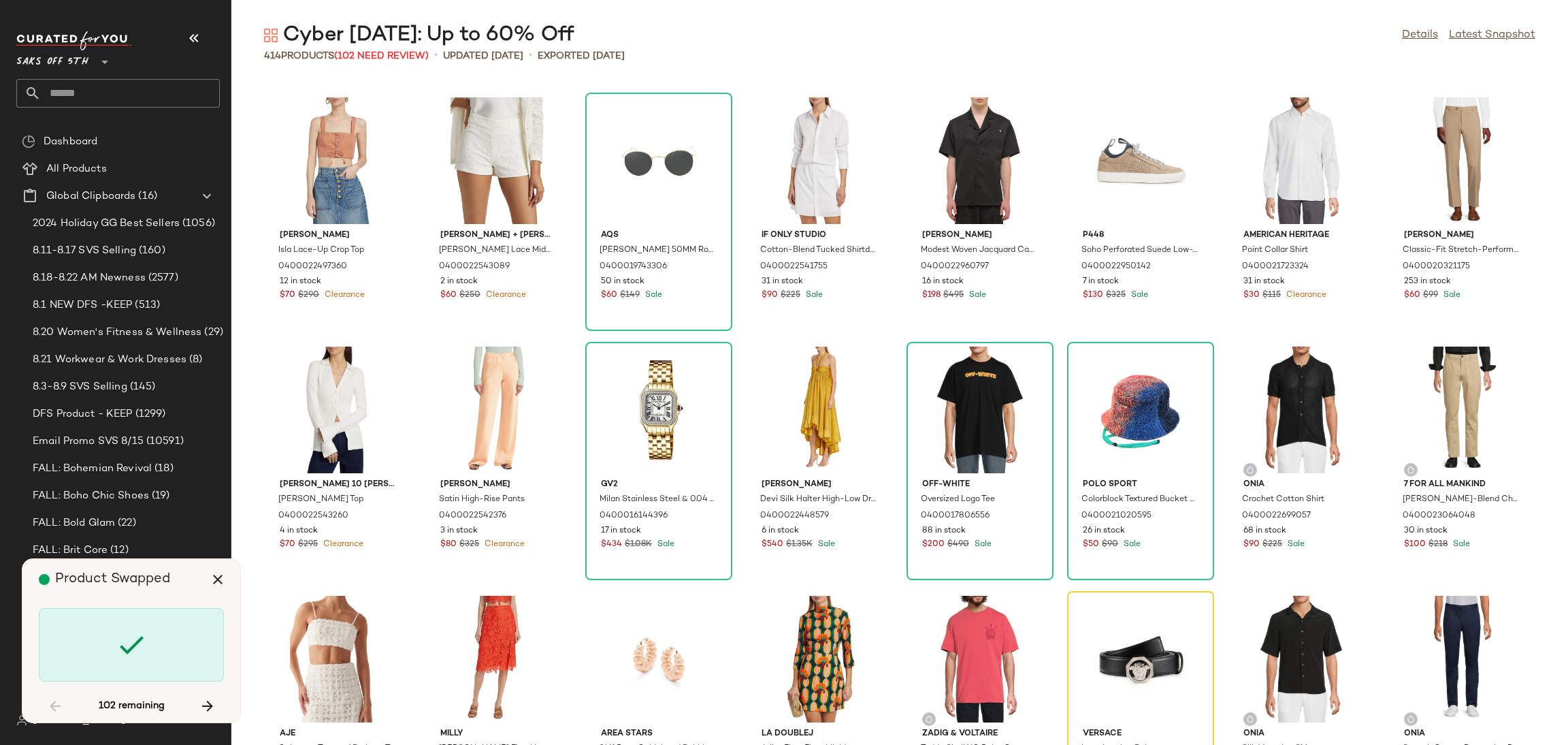
scroll to position [996, 0]
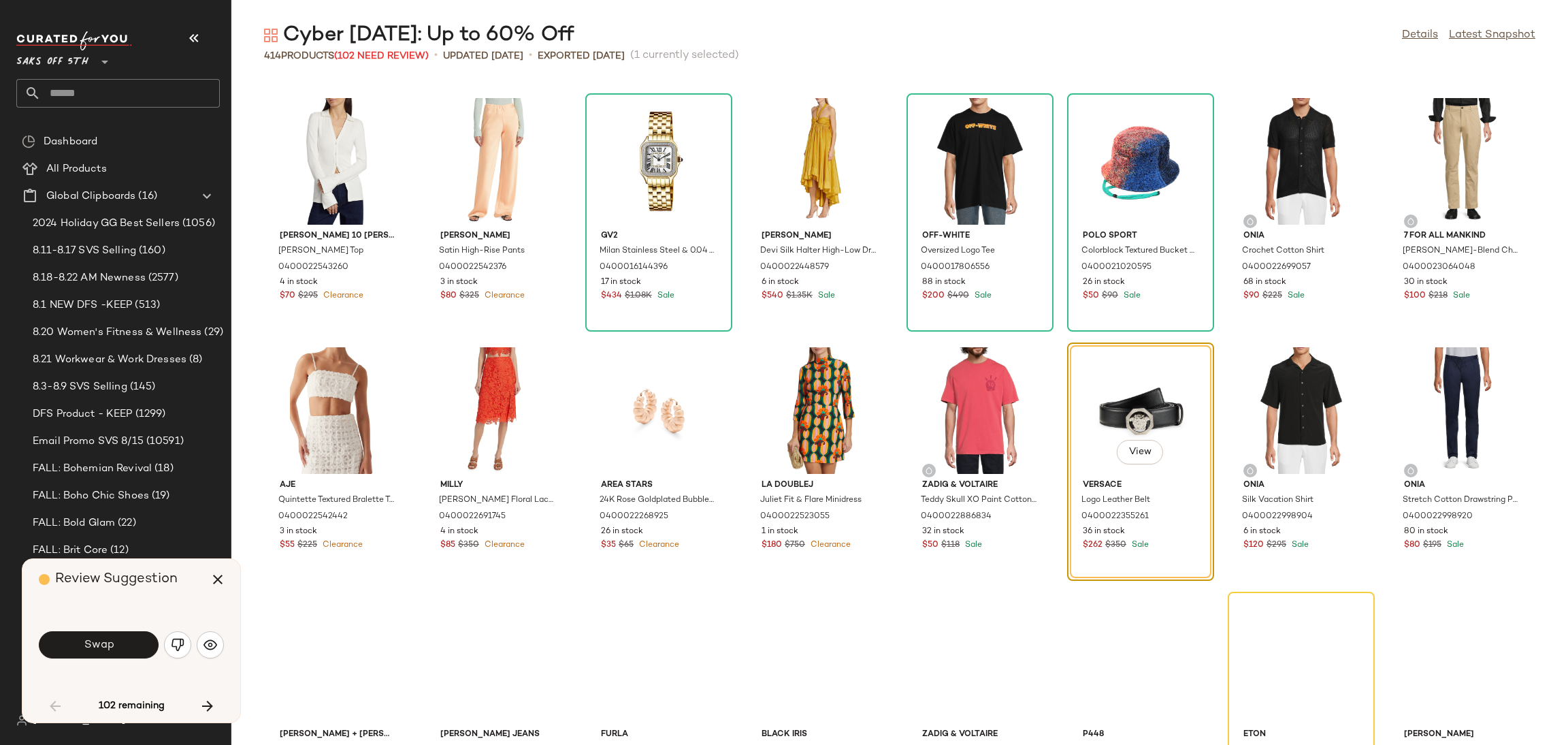
click at [117, 643] on button "Swap" at bounding box center [98, 645] width 119 height 27
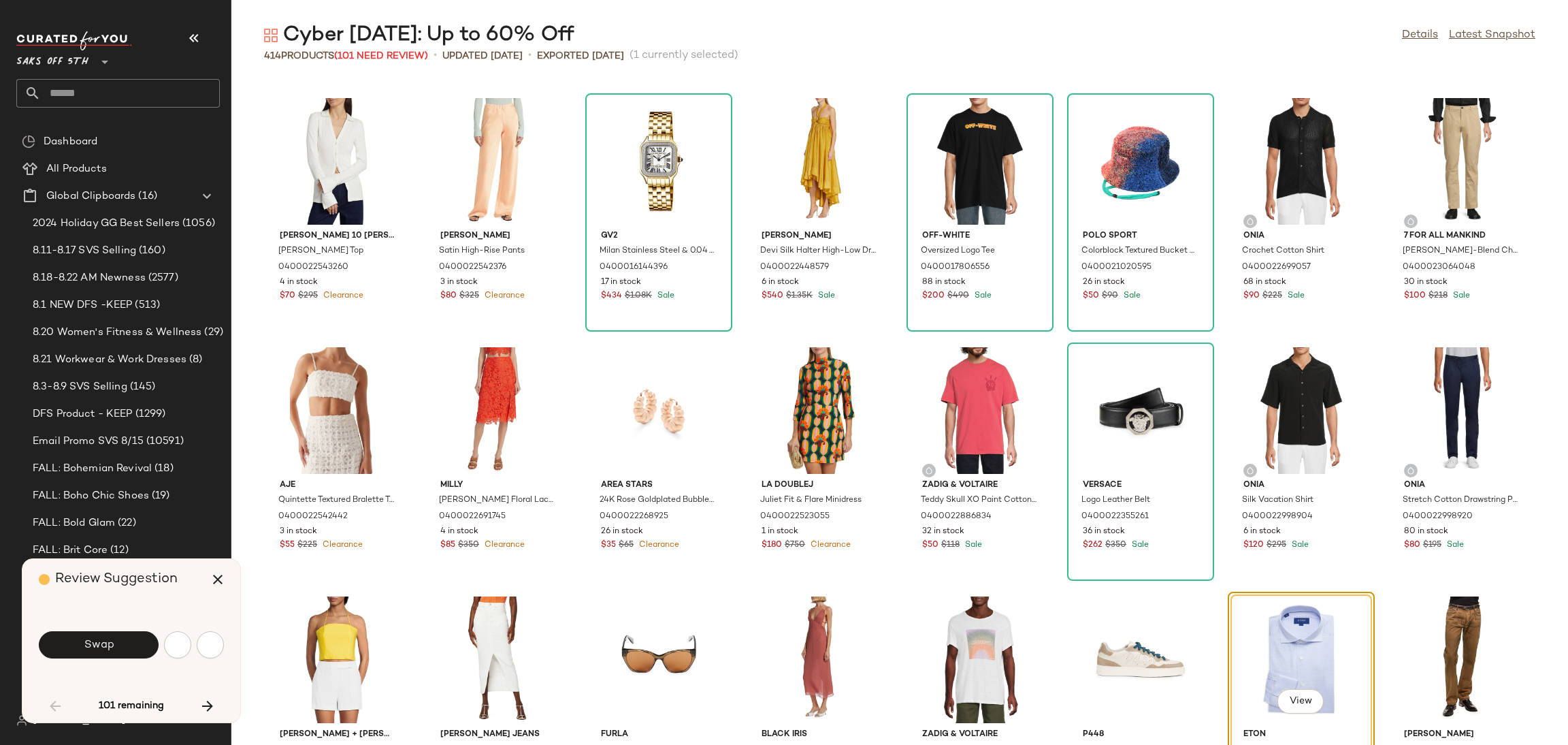
scroll to position [1245, 0]
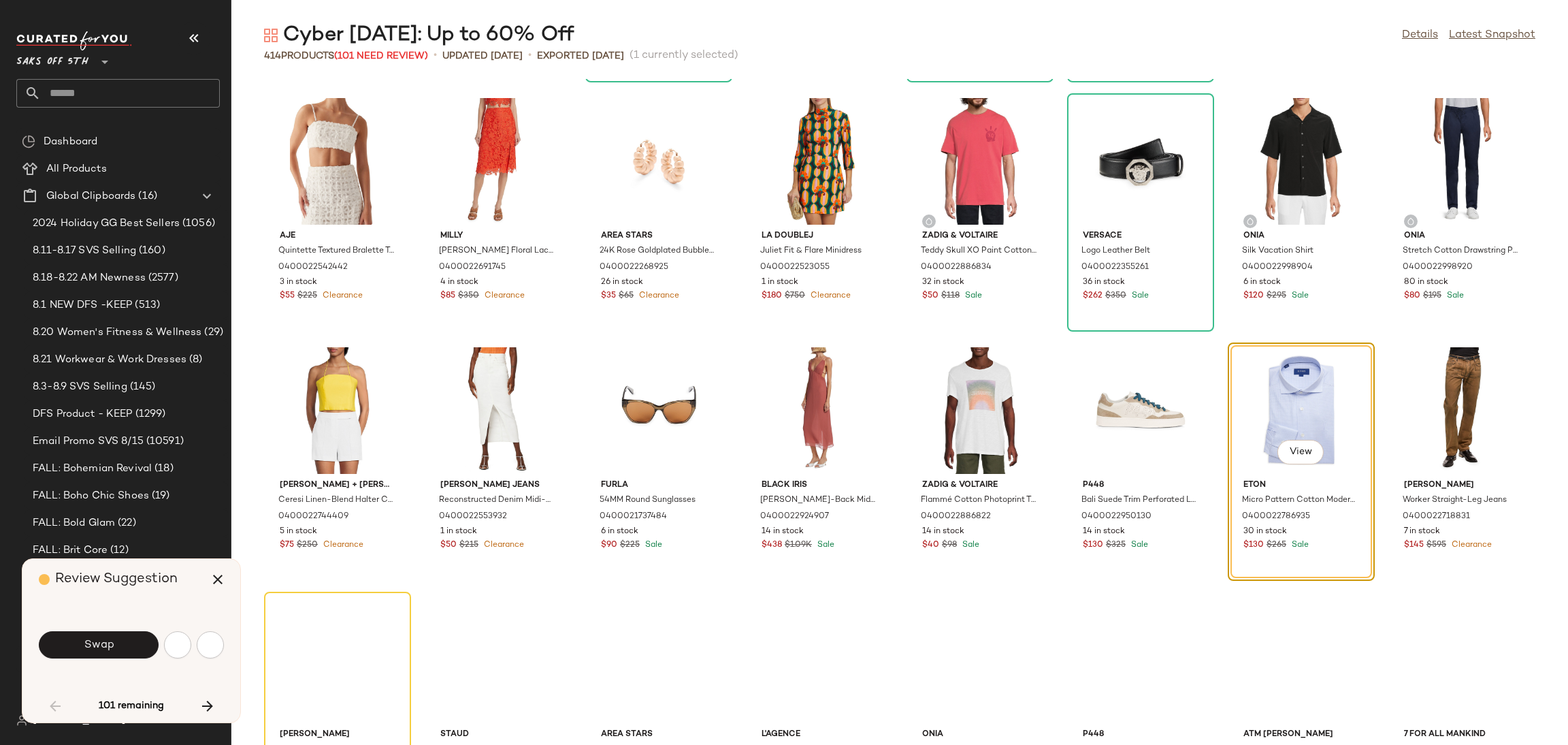
click at [117, 643] on button "Swap" at bounding box center [98, 645] width 119 height 27
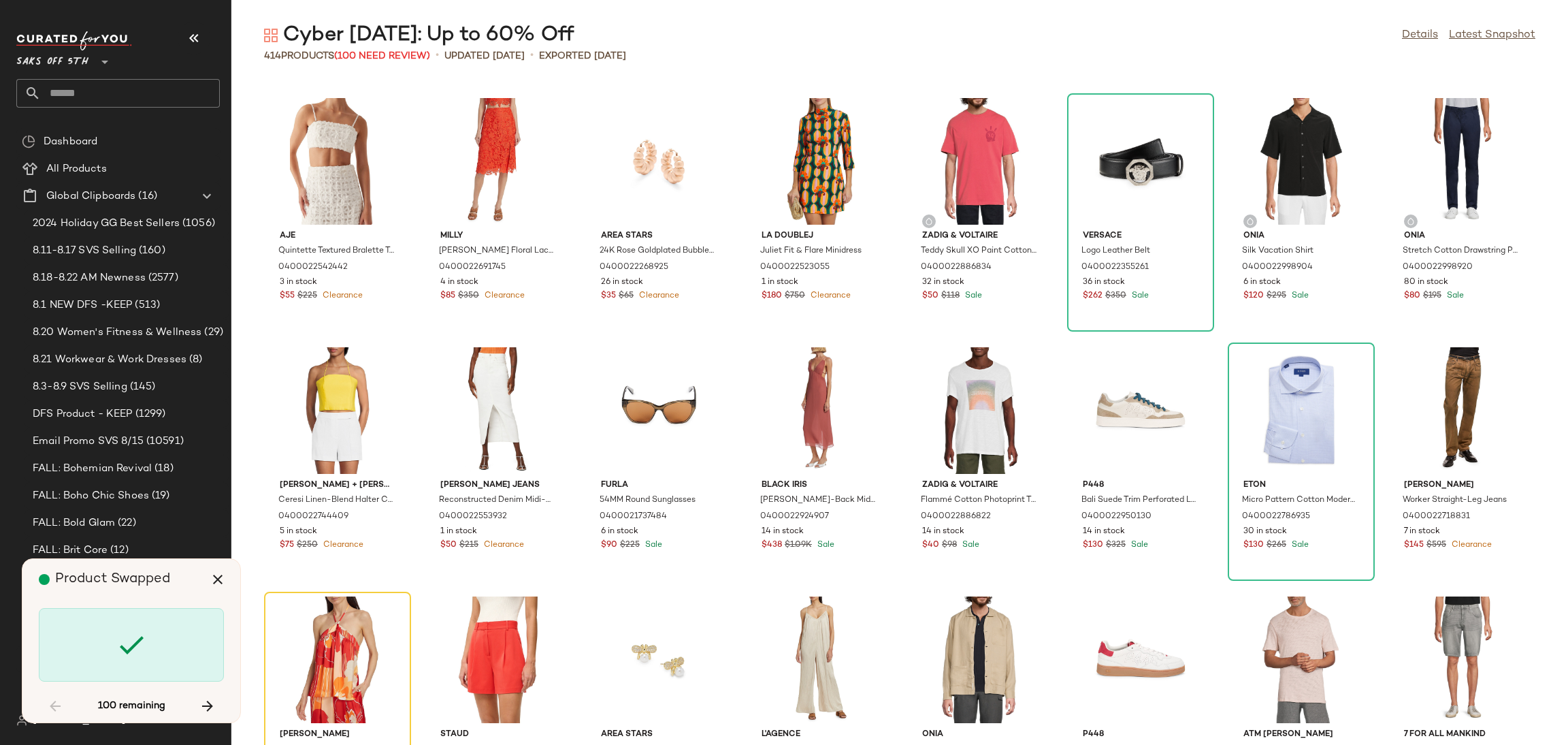
scroll to position [1495, 0]
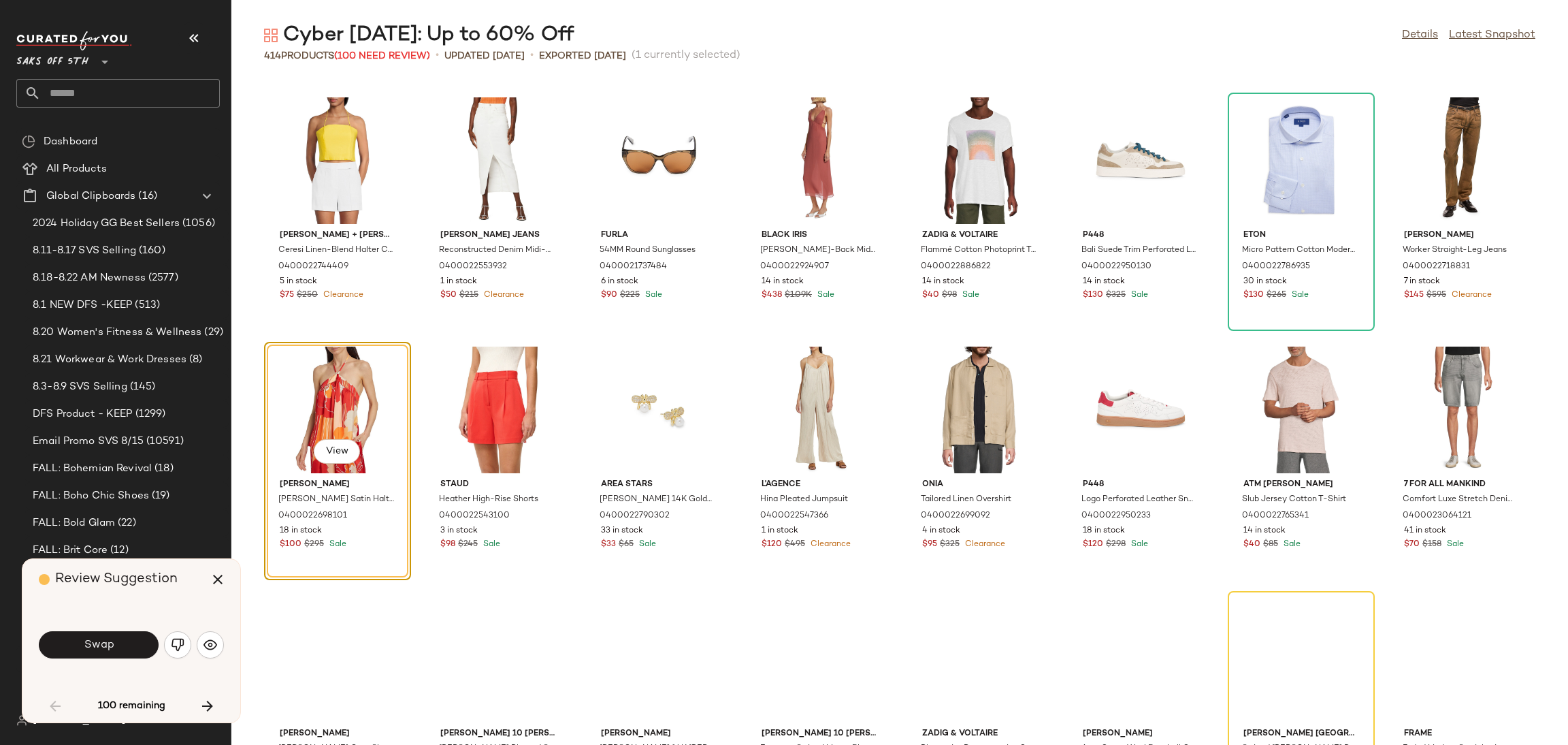
click at [117, 643] on button "Swap" at bounding box center [98, 645] width 119 height 27
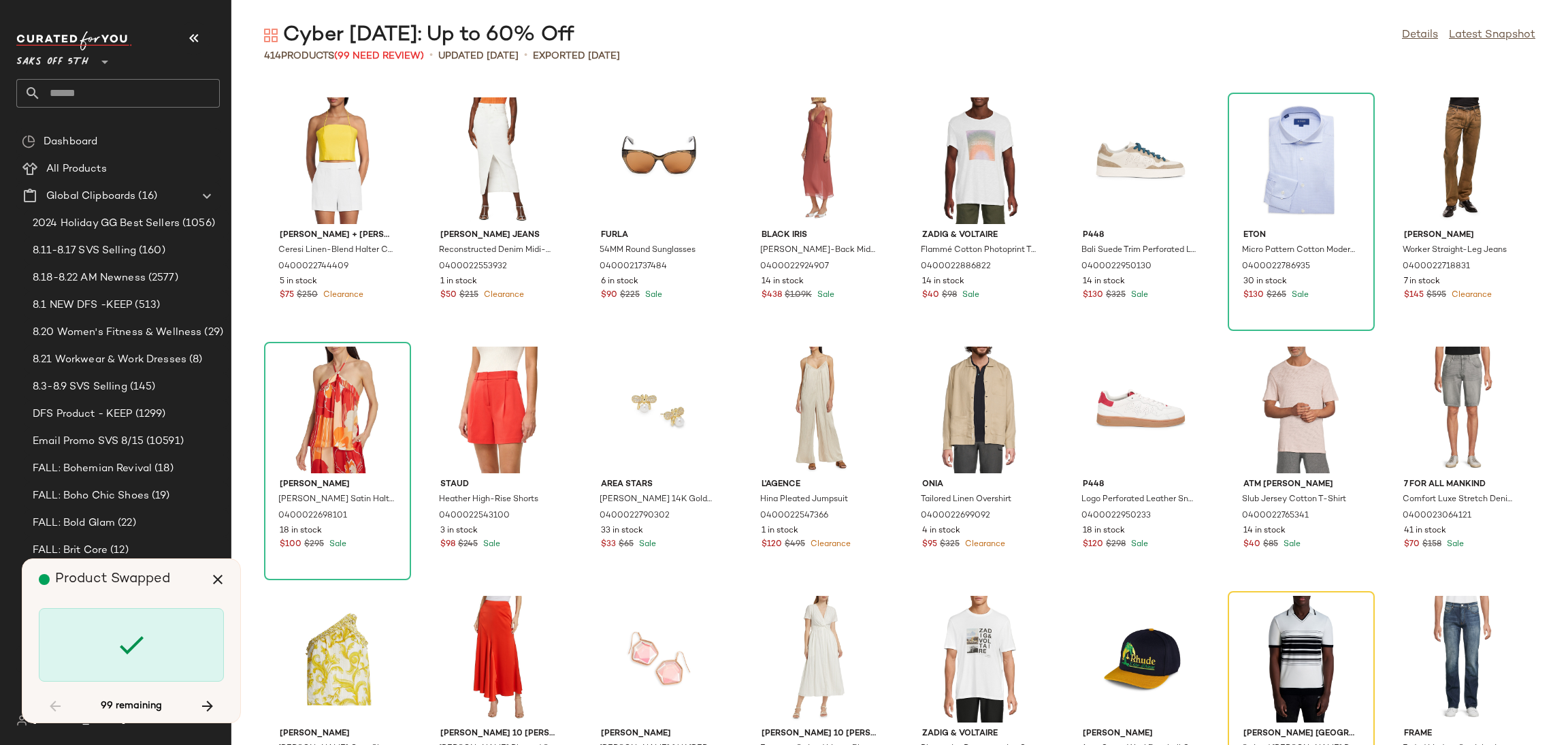
scroll to position [1744, 0]
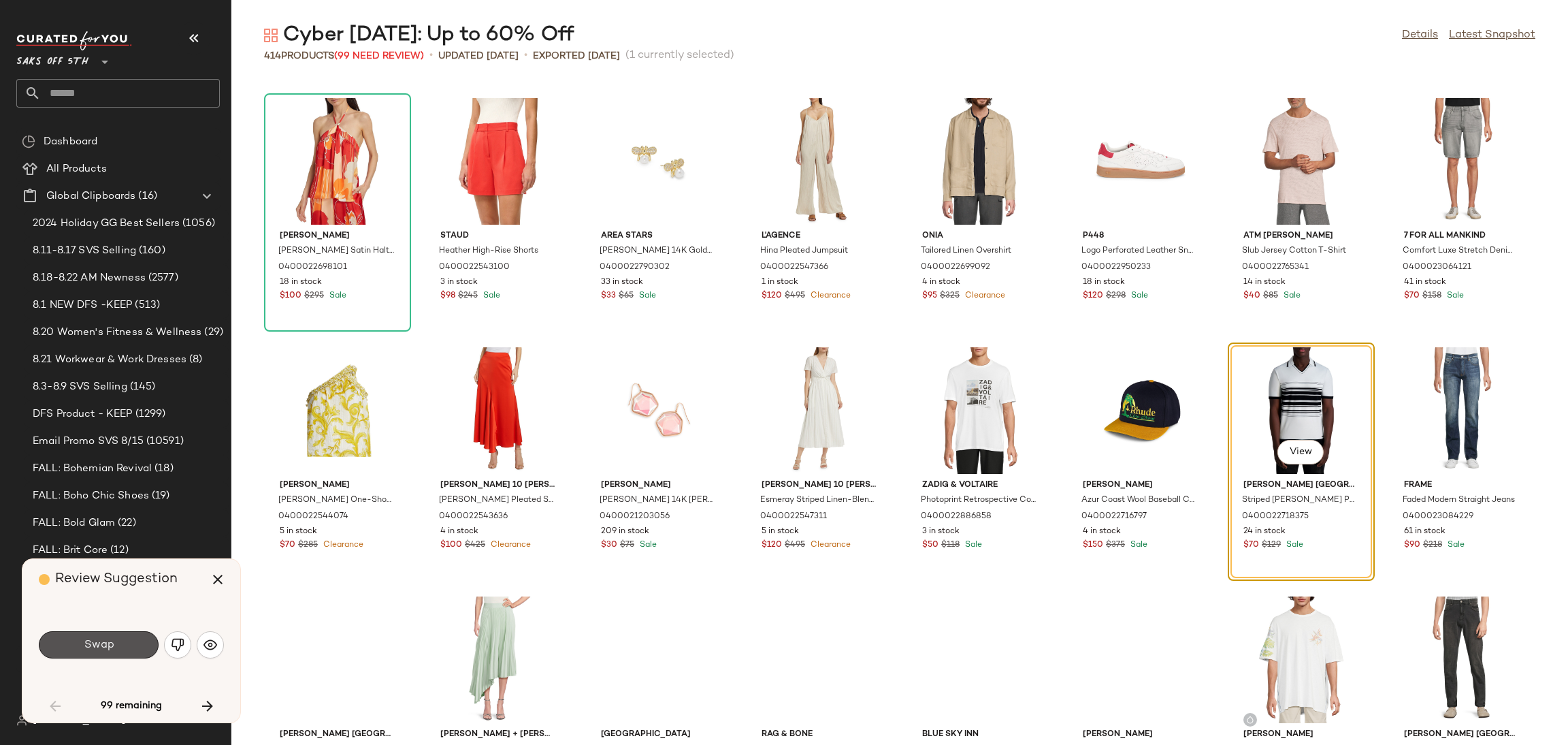
click at [117, 643] on button "Swap" at bounding box center [98, 645] width 119 height 27
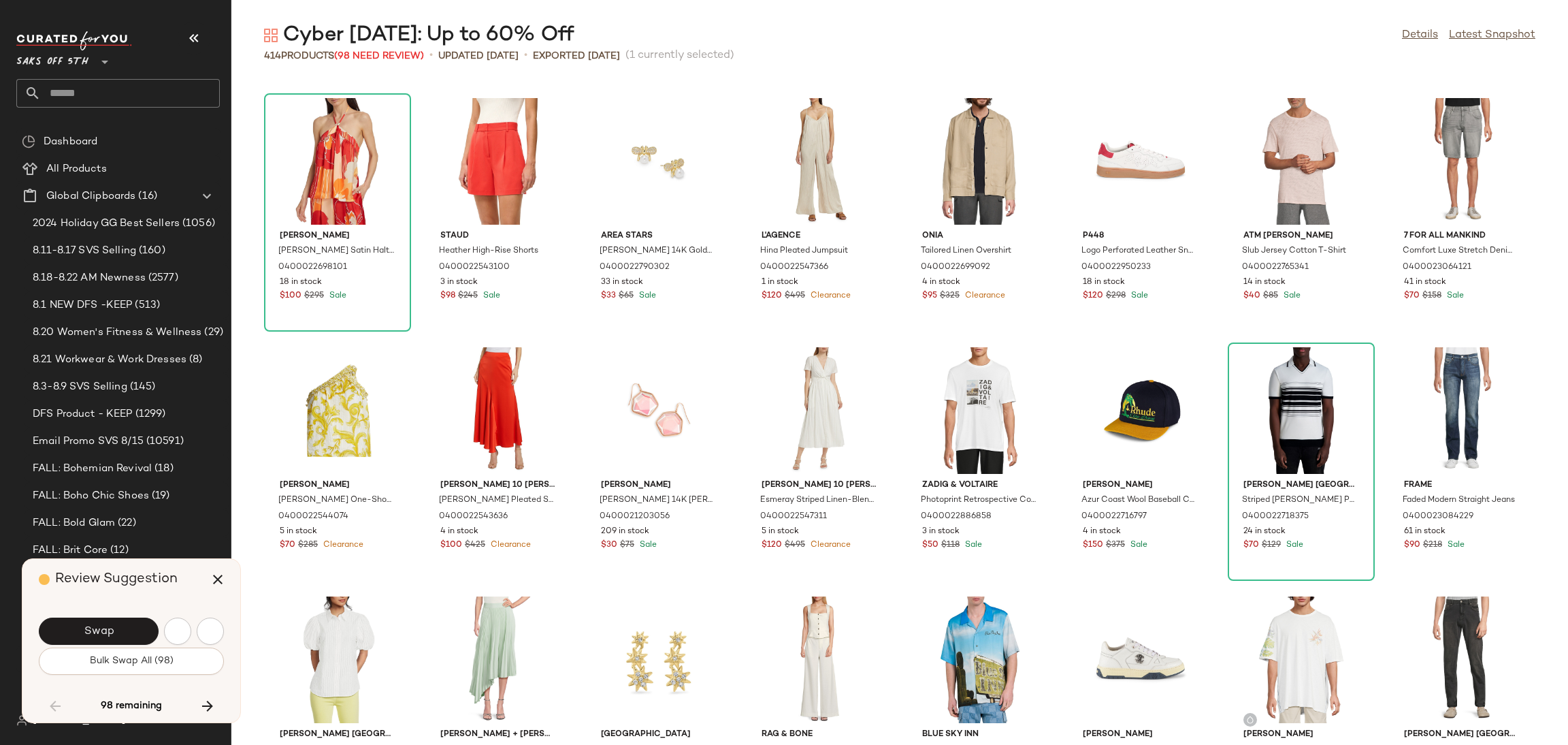
scroll to position [2241, 0]
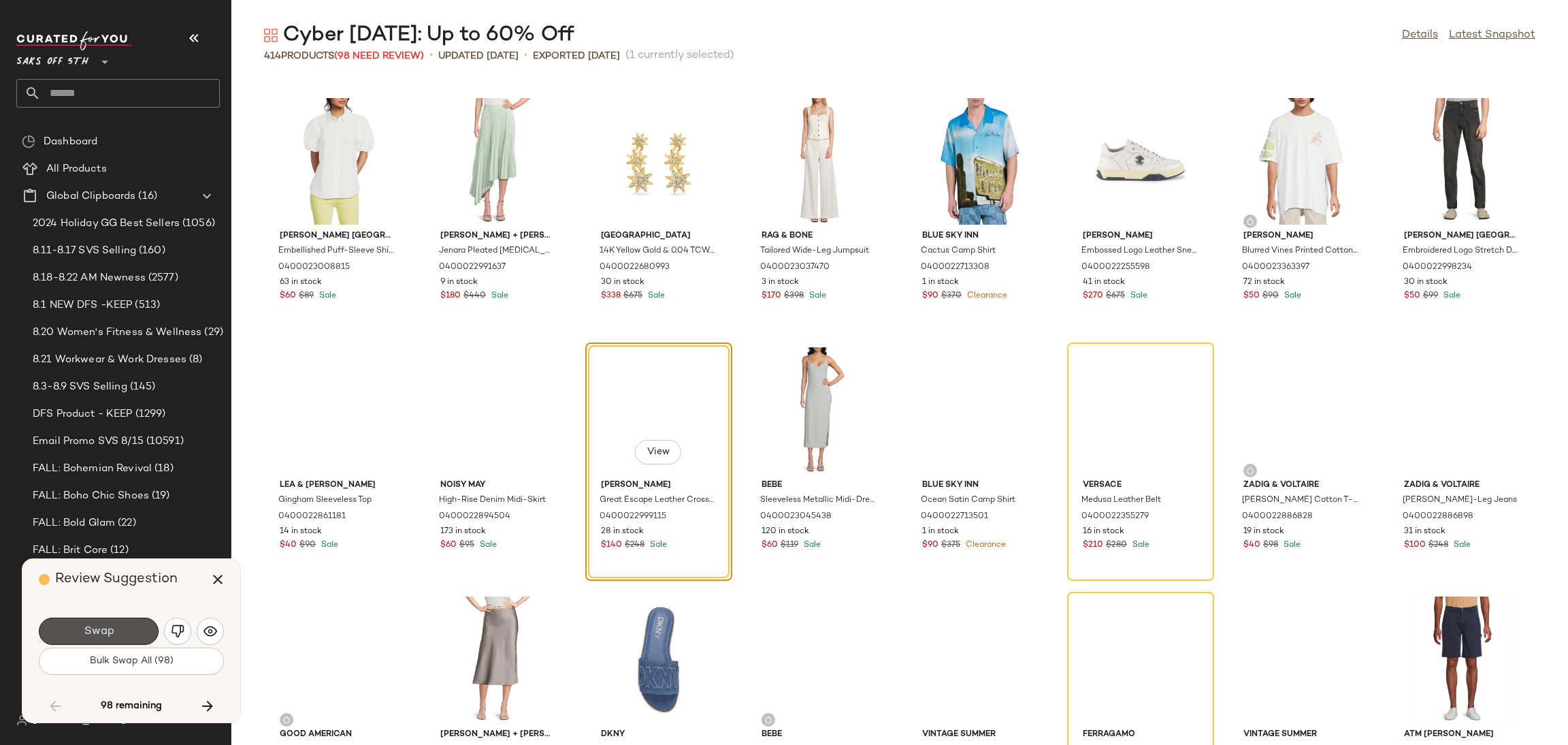
click at [117, 643] on button "Swap" at bounding box center [98, 631] width 119 height 27
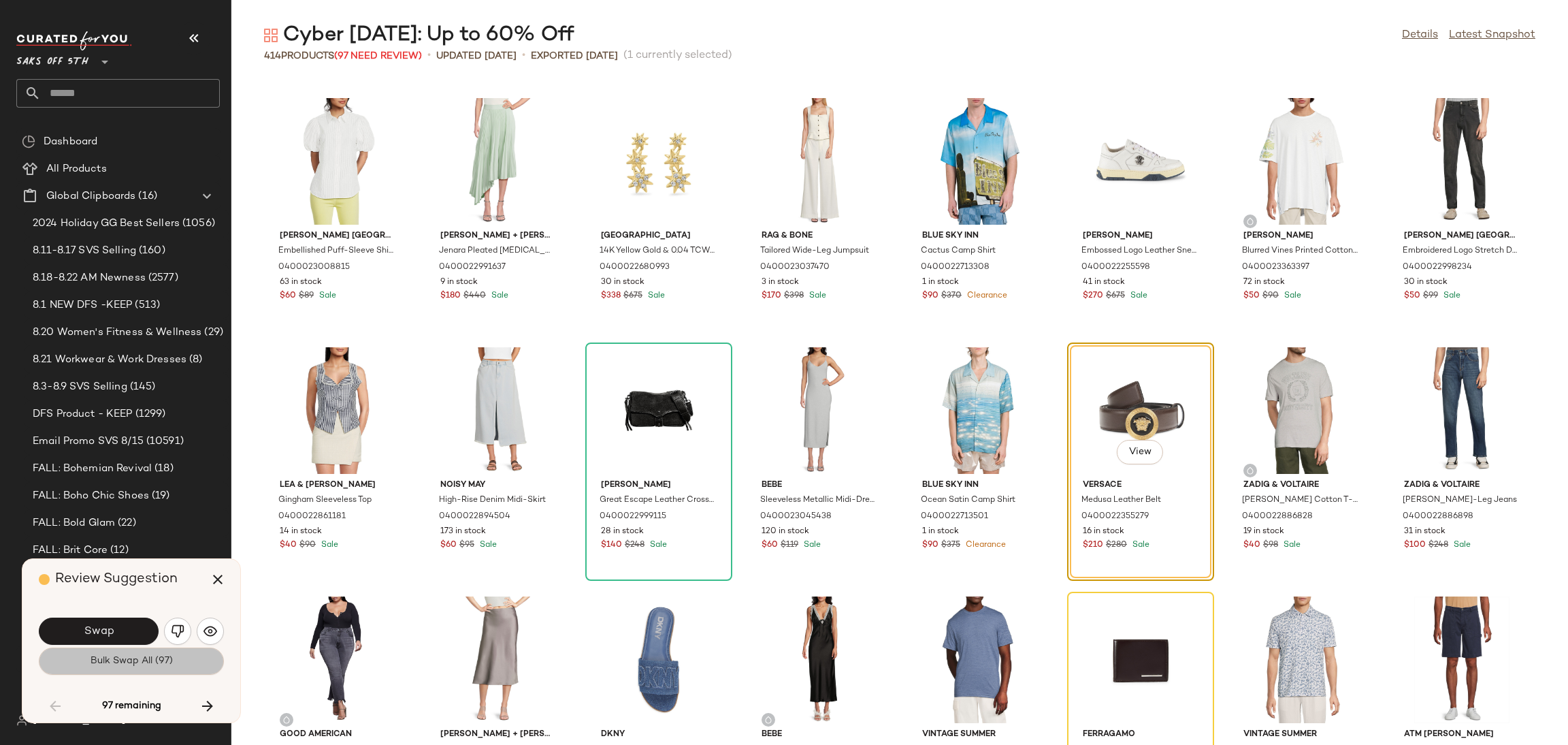
click at [118, 662] on span "Bulk Swap All (97)" at bounding box center [131, 661] width 83 height 11
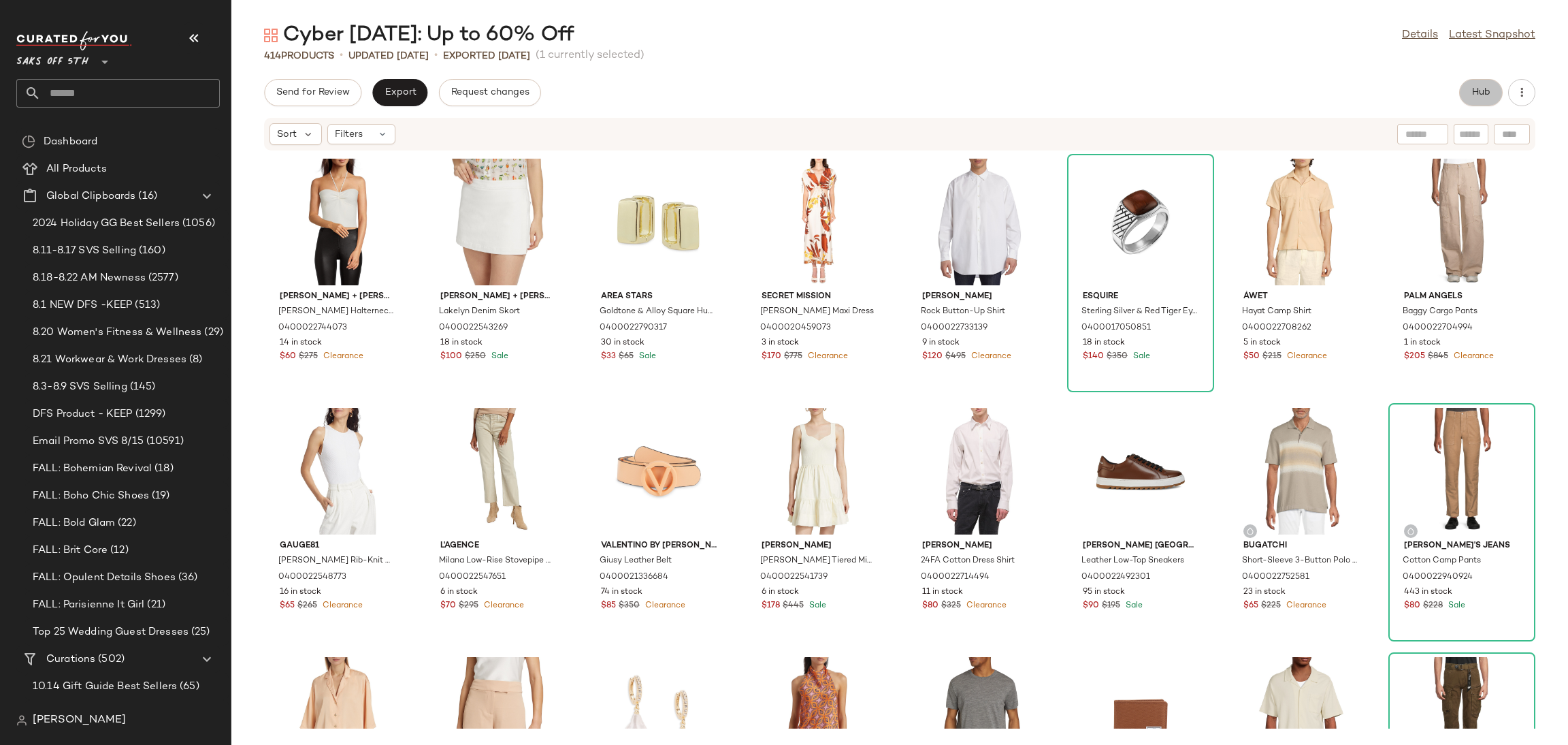
click at [1478, 98] on button "Hub" at bounding box center [1480, 93] width 44 height 27
